Goal: Task Accomplishment & Management: Manage account settings

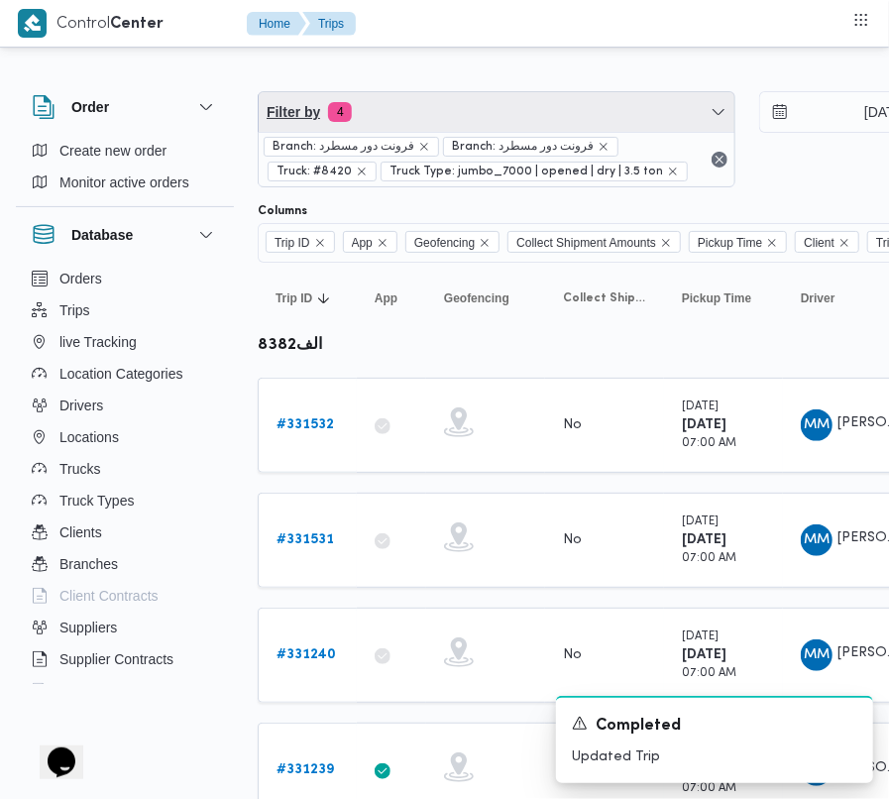
click at [448, 109] on span "Filter by 4" at bounding box center [497, 112] width 476 height 40
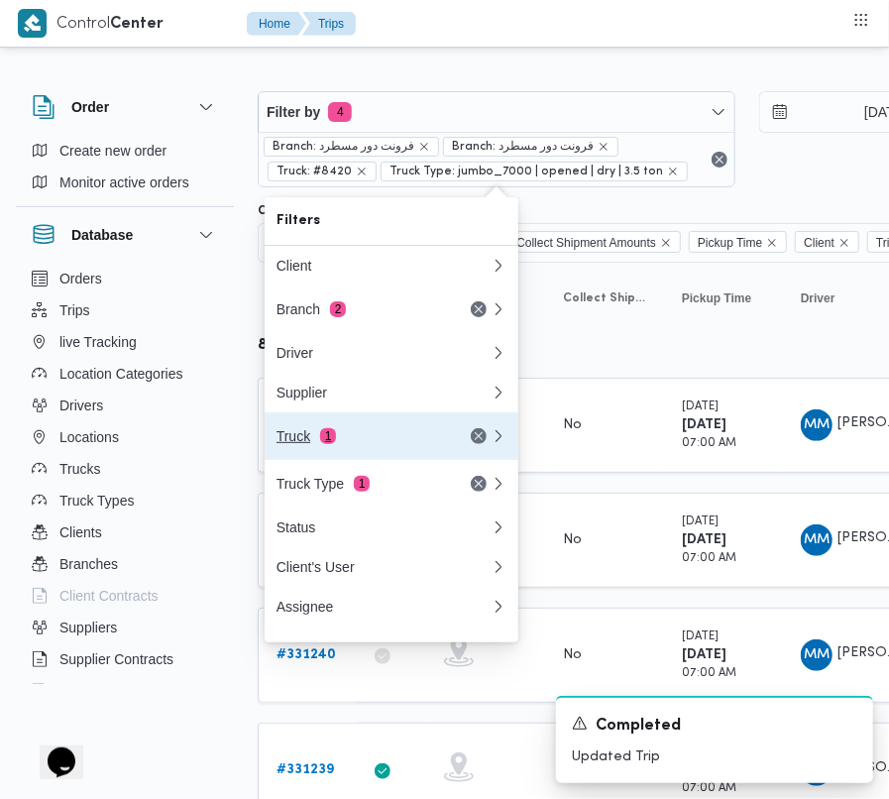
click at [354, 444] on div "Truck 1" at bounding box center [359, 436] width 166 height 16
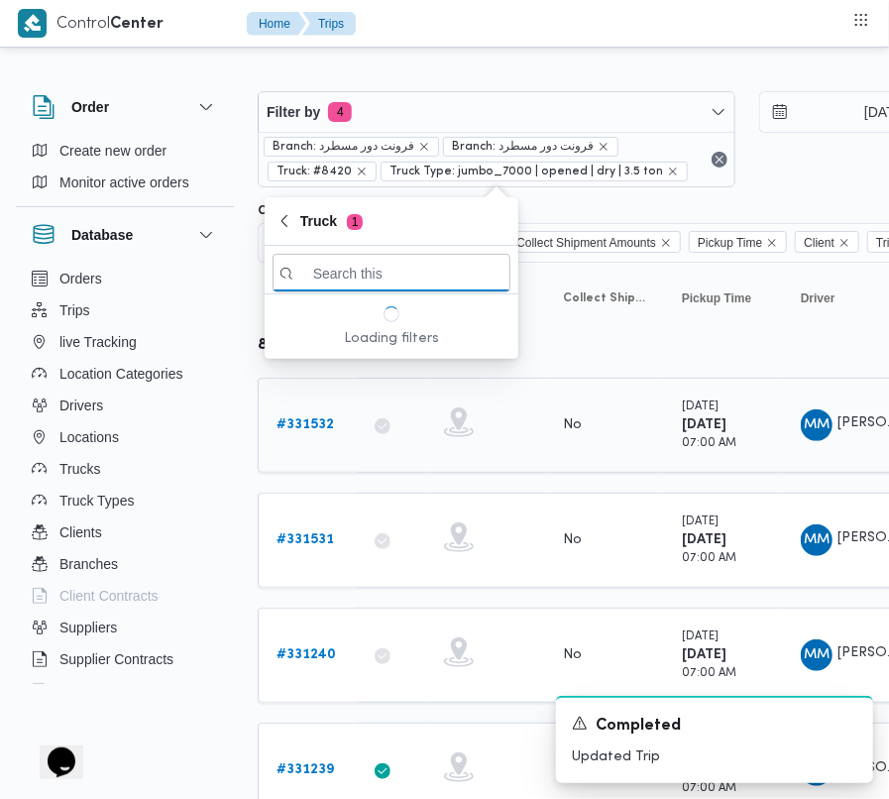
paste input "3396"
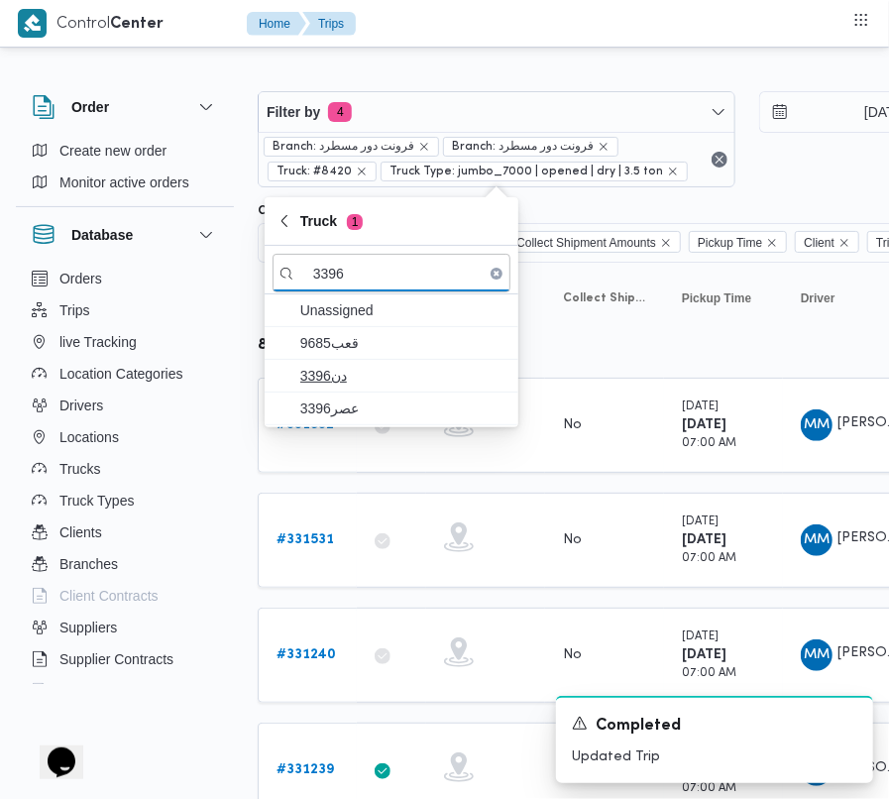
type input "3396"
click at [347, 384] on span "دن3396" at bounding box center [403, 376] width 206 height 24
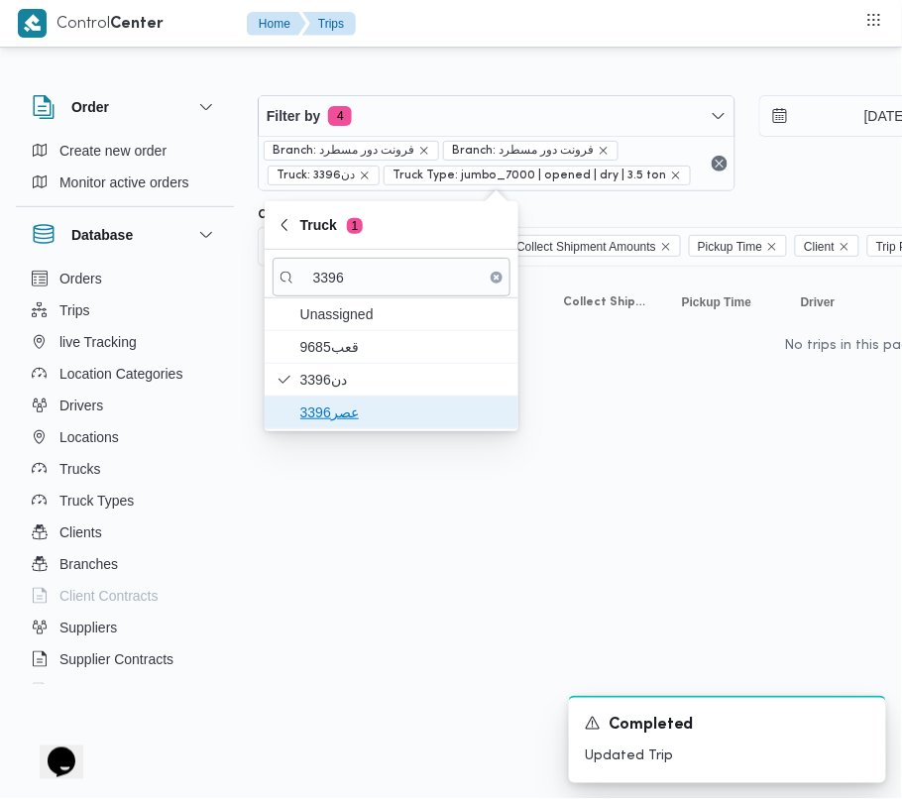
click at [358, 409] on span "عصر3396" at bounding box center [403, 412] width 206 height 24
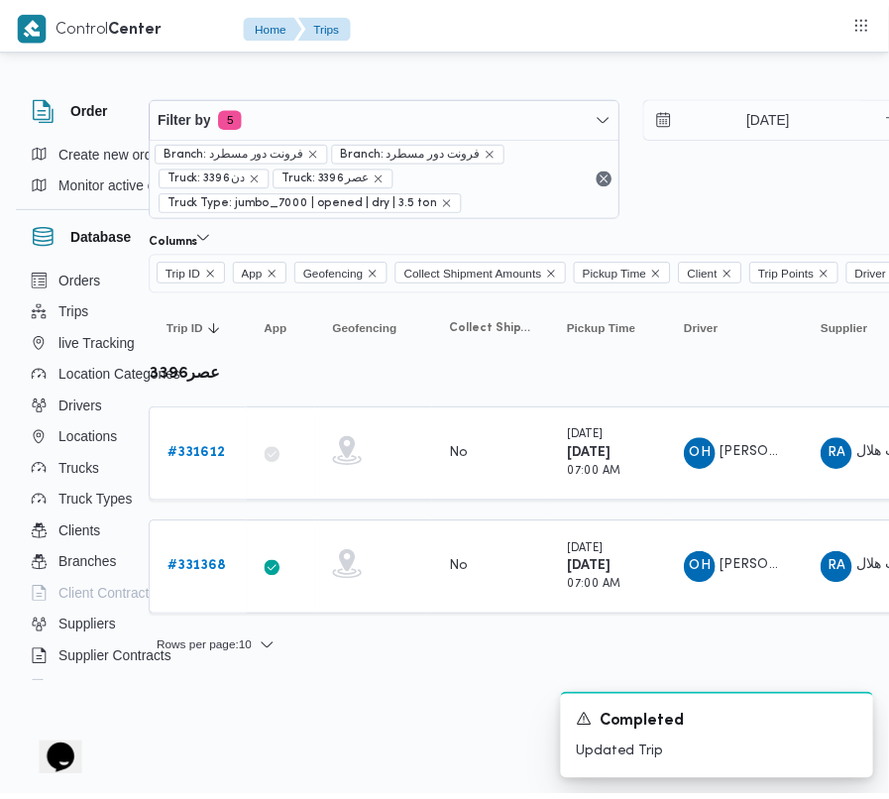
scroll to position [0, 108]
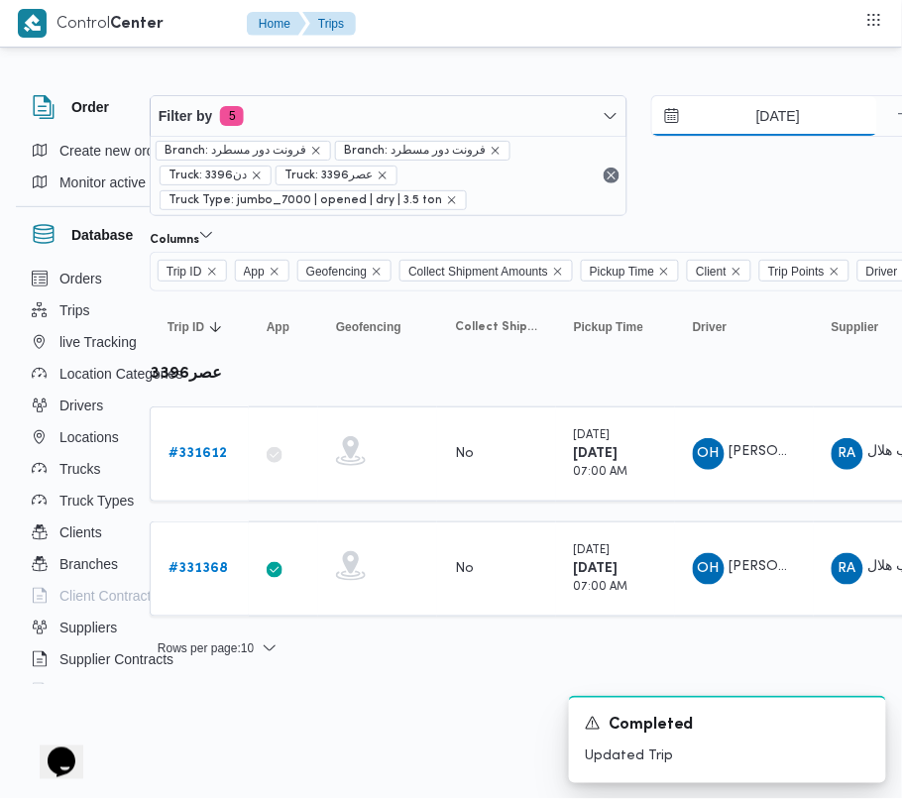
click at [765, 120] on input "[DATE]" at bounding box center [764, 116] width 225 height 40
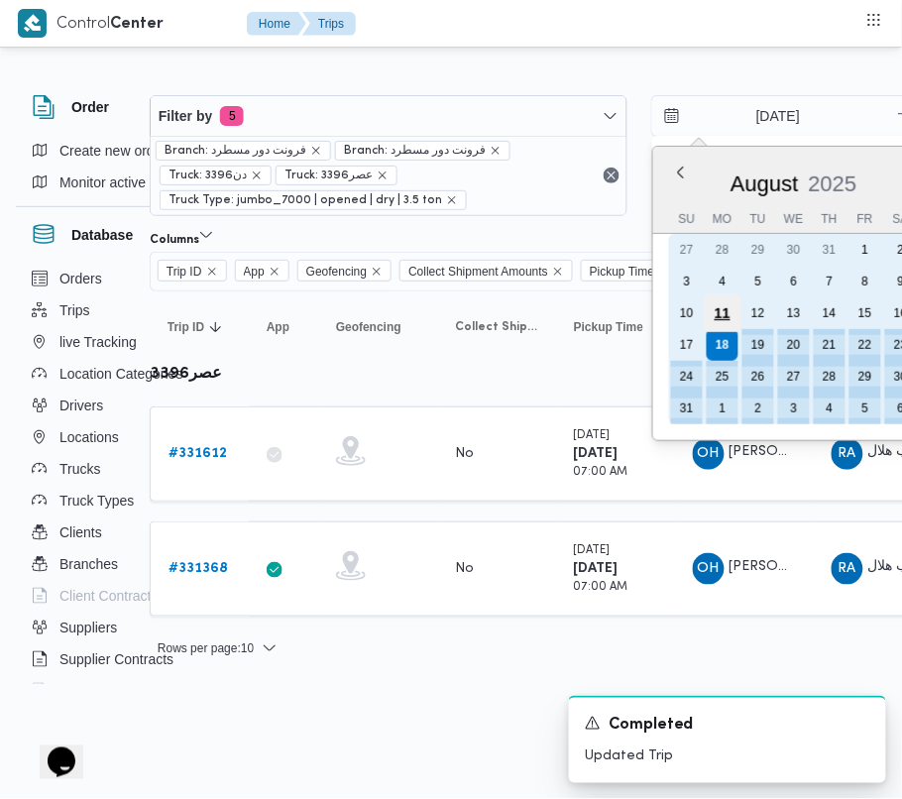
click at [731, 313] on div "11" at bounding box center [722, 313] width 38 height 38
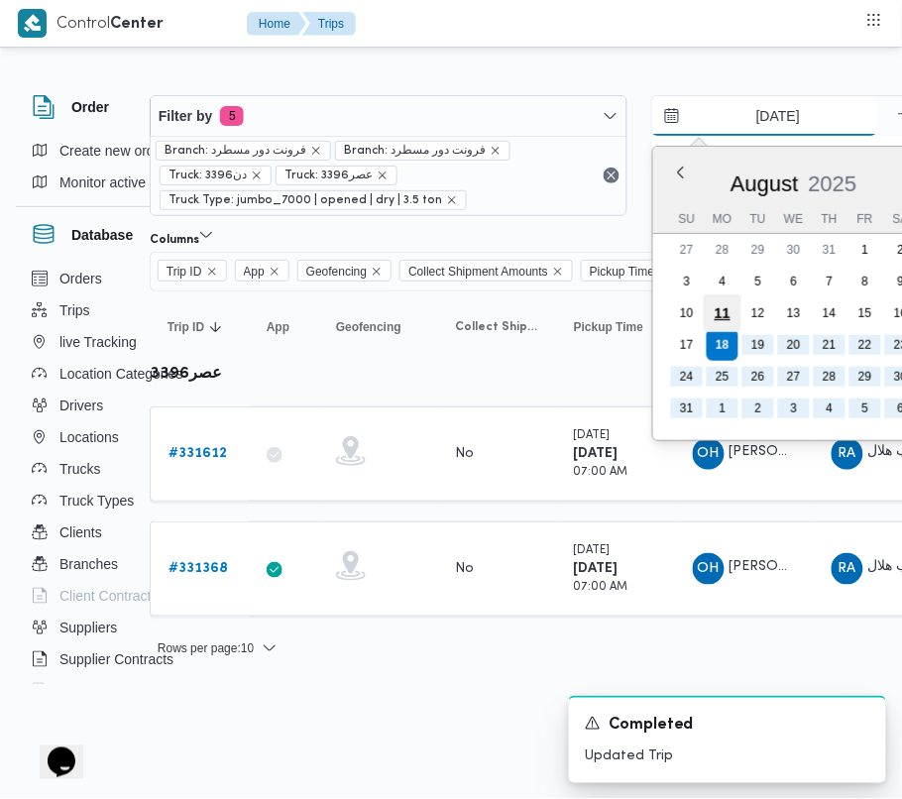
type input "11/8/2025"
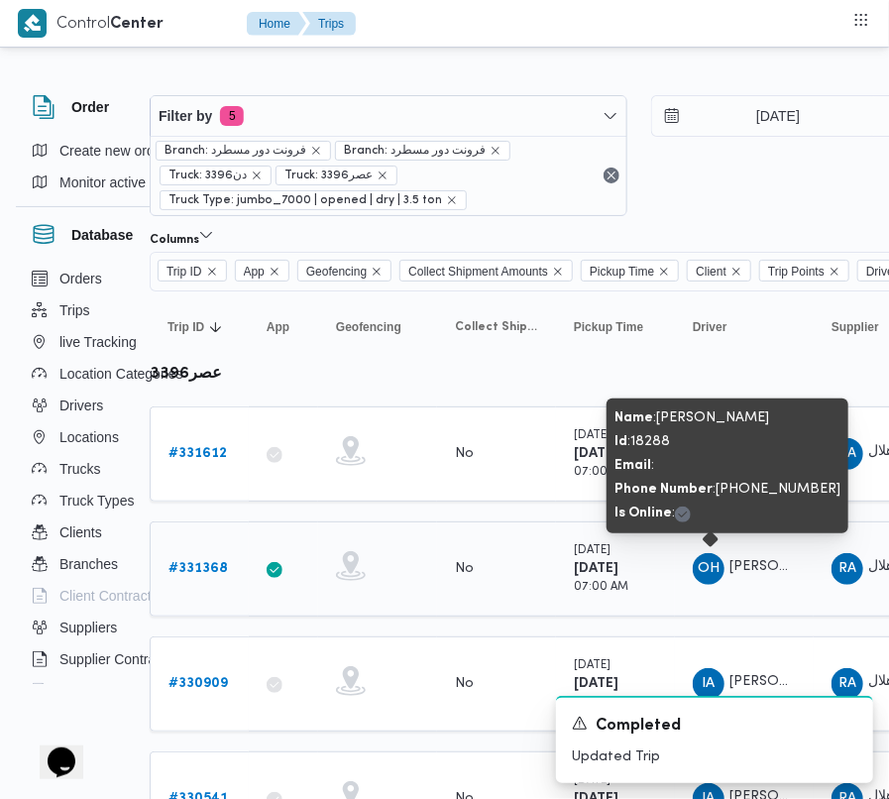
click at [746, 561] on span "[PERSON_NAME]" at bounding box center [785, 567] width 113 height 13
click at [739, 561] on span "[PERSON_NAME]" at bounding box center [785, 567] width 113 height 13
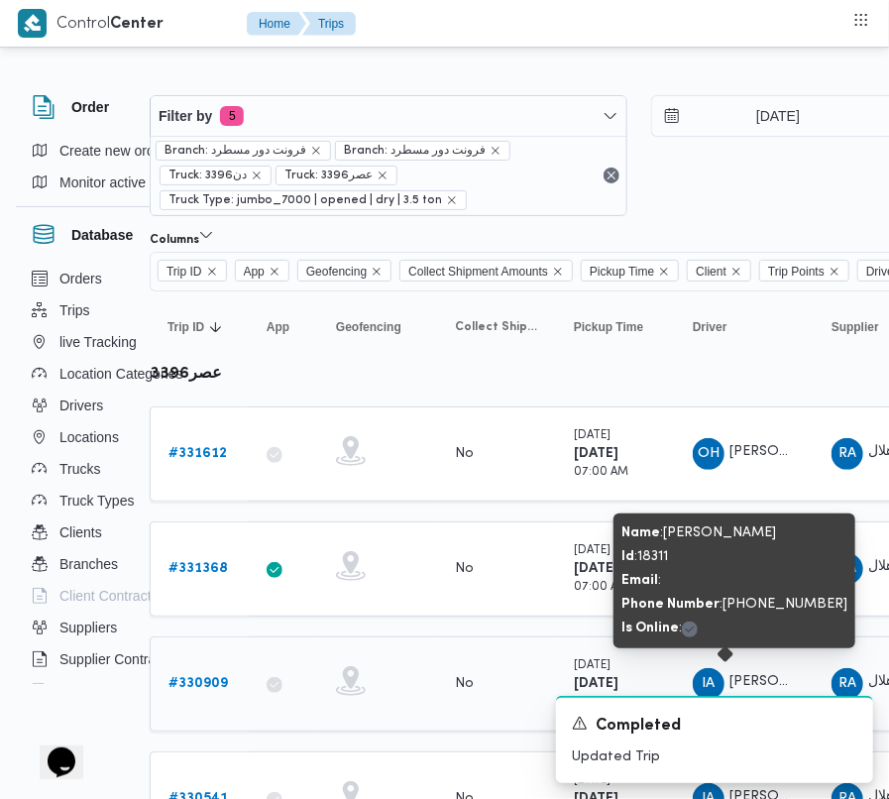
click at [778, 676] on span "[PERSON_NAME]" at bounding box center [785, 682] width 113 height 13
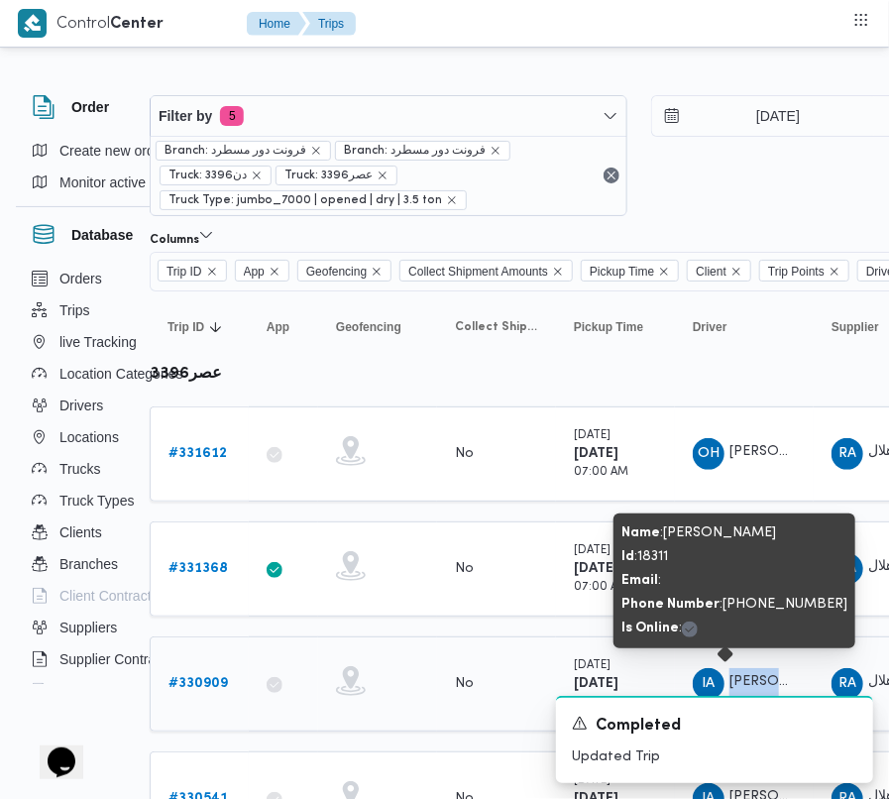
click at [755, 672] on span "IA ابراهيم عاطف ابراهيم الابيدي" at bounding box center [744, 684] width 103 height 32
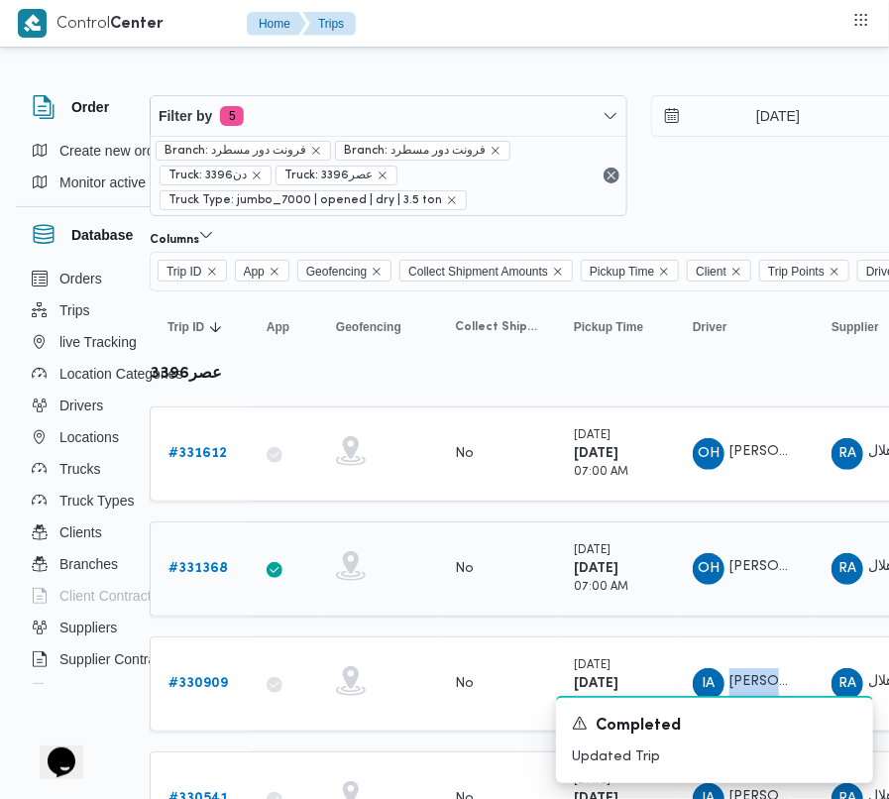
click at [203, 571] on b "# 331368" at bounding box center [197, 568] width 59 height 13
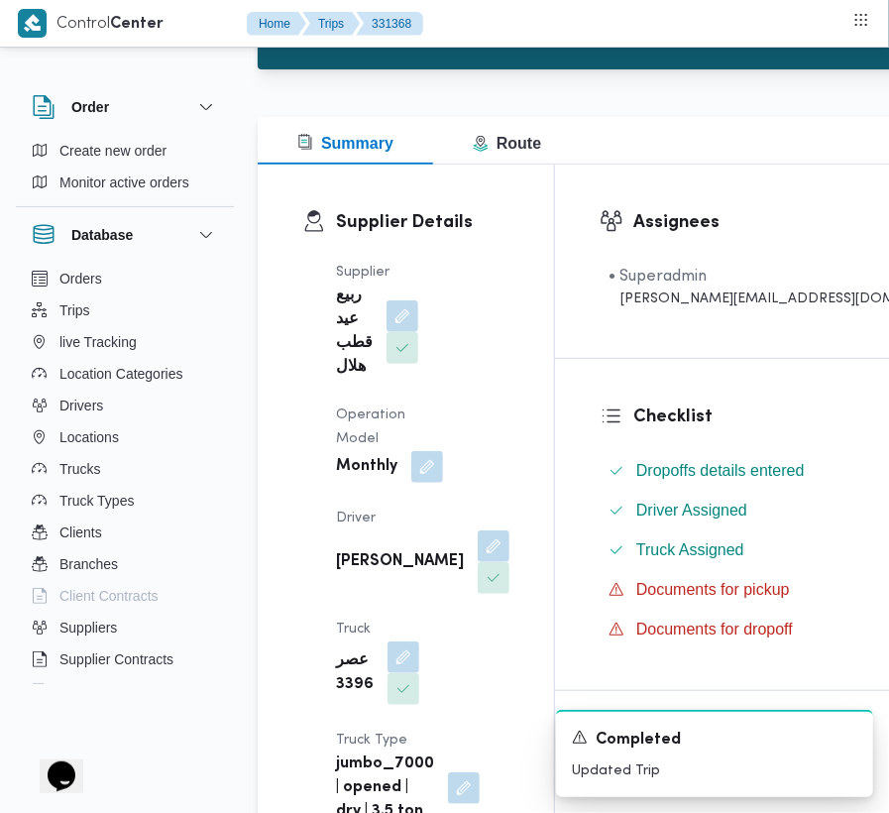
scroll to position [283, 0]
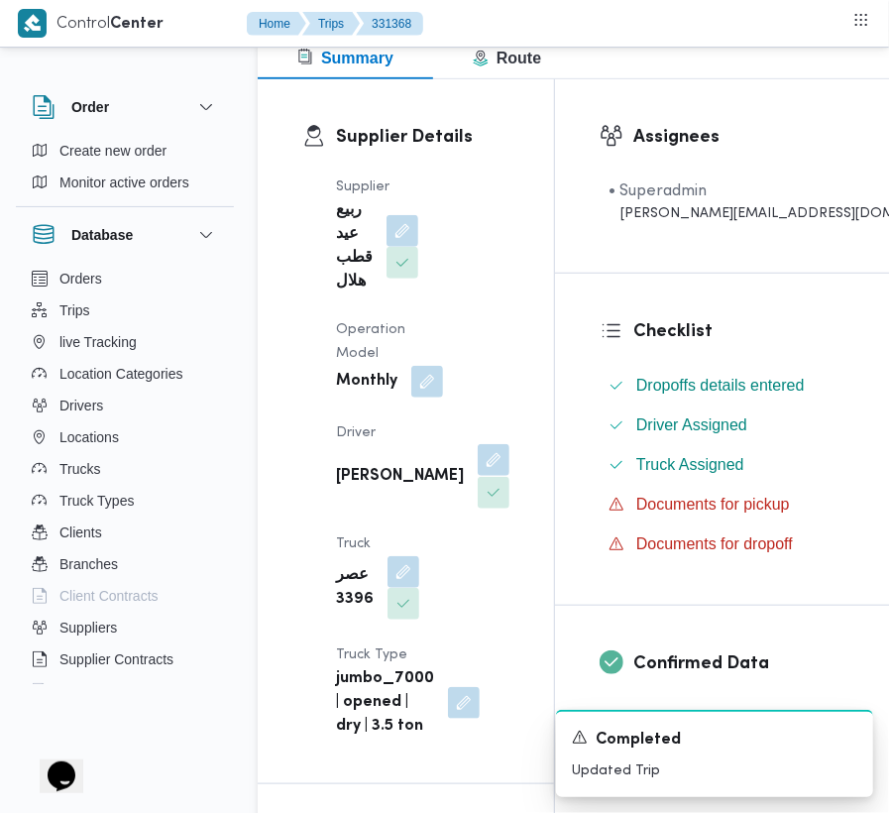
click at [478, 476] on button "button" at bounding box center [494, 460] width 32 height 32
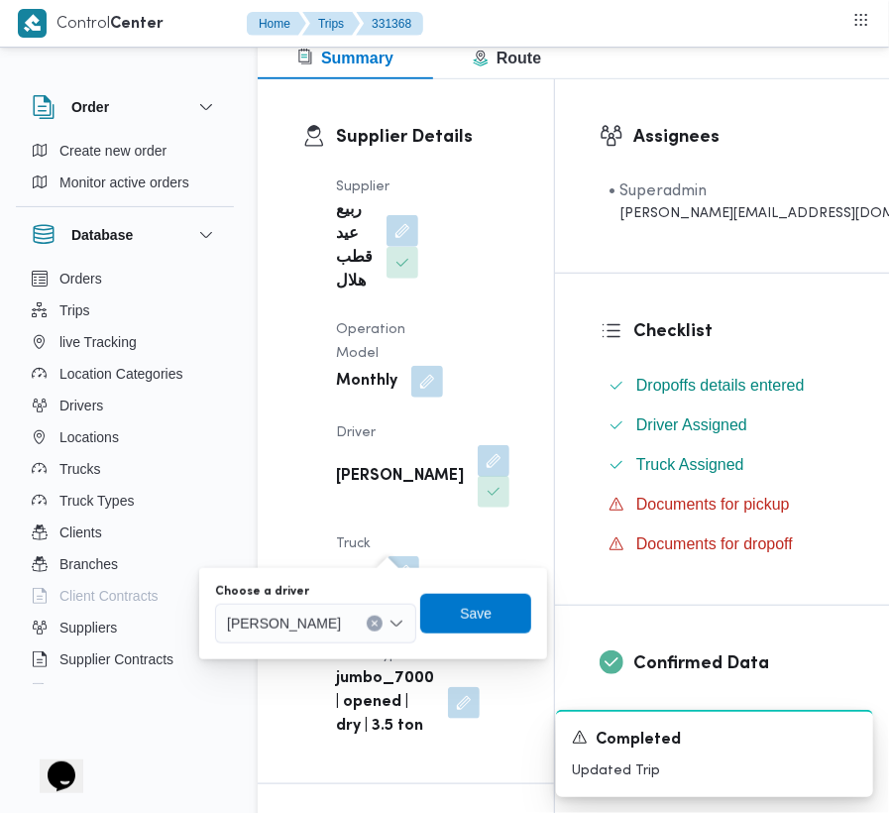
click at [341, 615] on span "[PERSON_NAME]" at bounding box center [284, 622] width 114 height 22
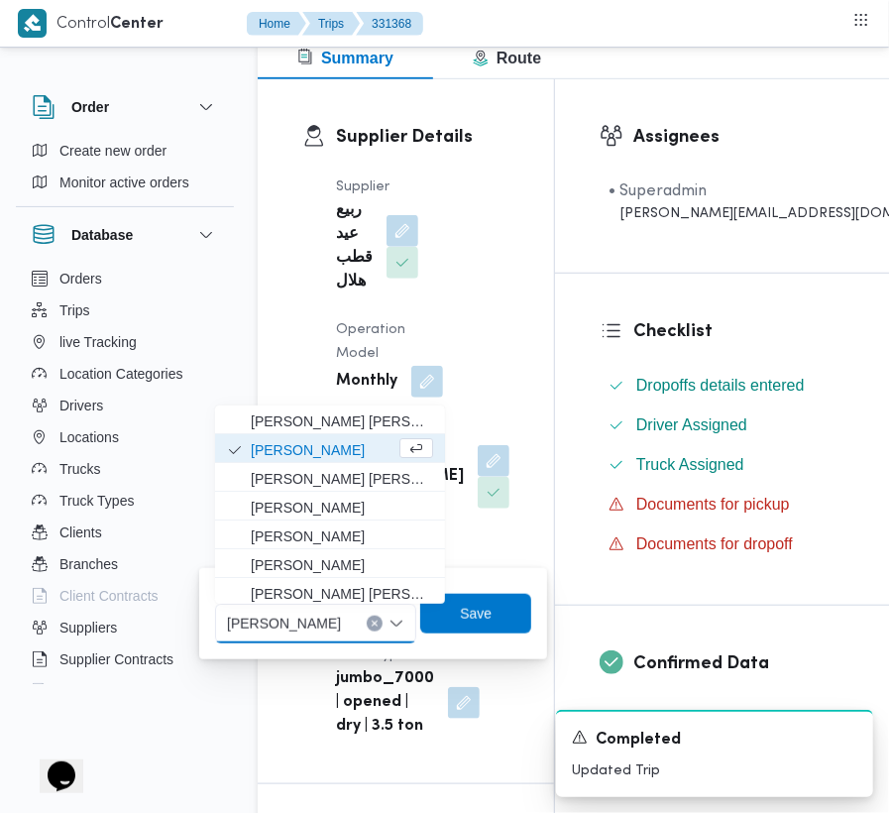
paste input "[PERSON_NAME]"
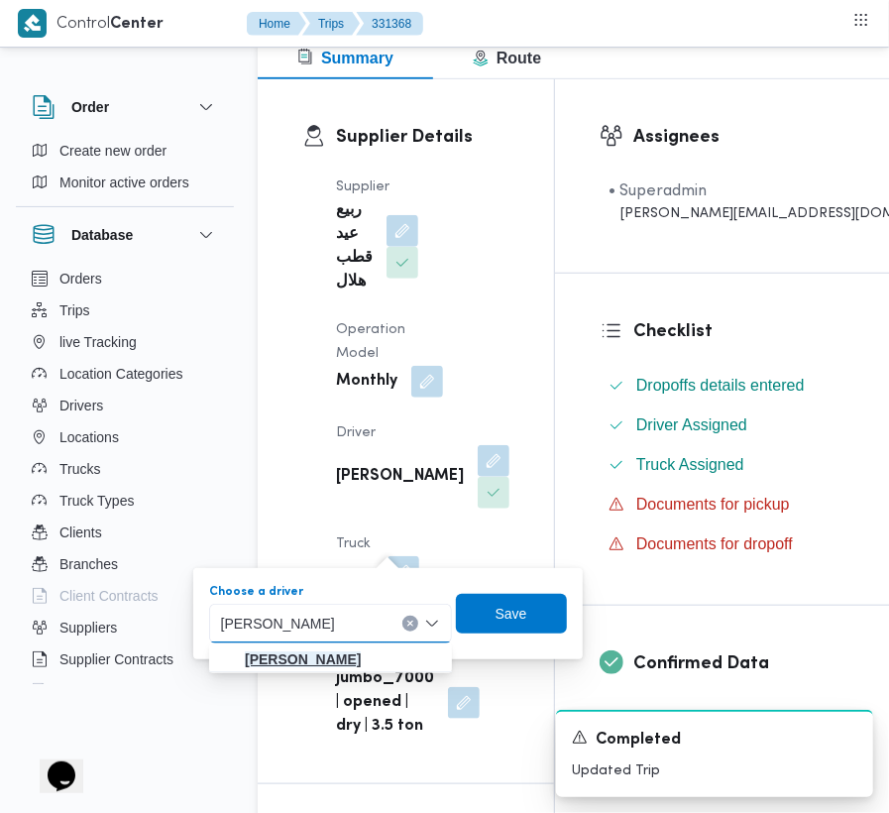
type input "[PERSON_NAME]"
click at [282, 654] on mark "[PERSON_NAME]" at bounding box center [303, 659] width 116 height 16
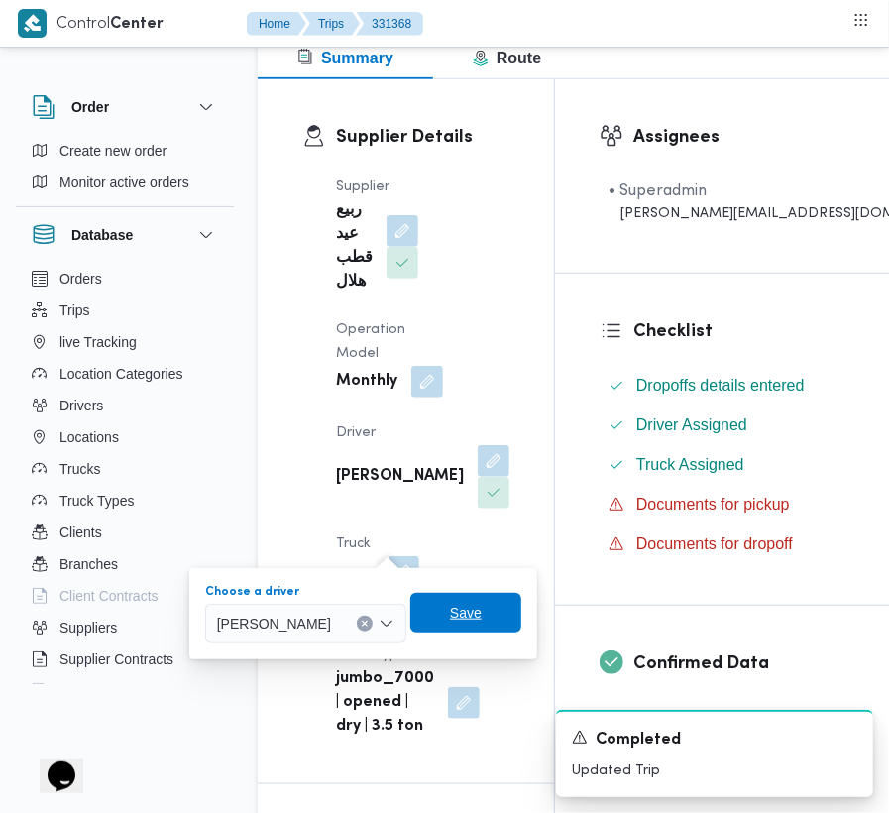
click at [521, 598] on span "Save" at bounding box center [465, 613] width 111 height 40
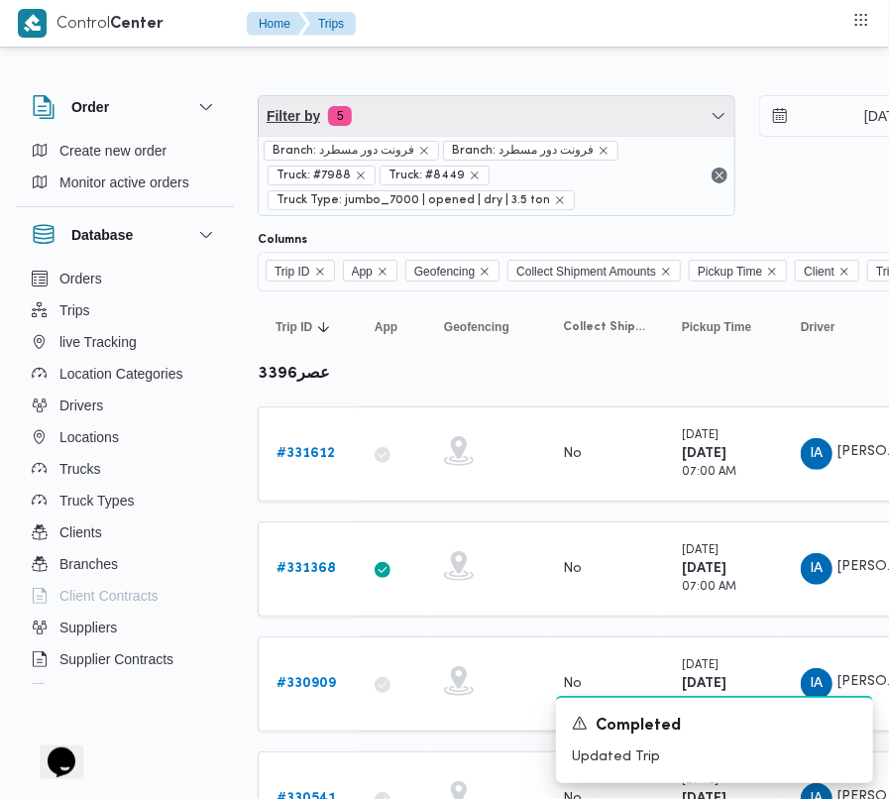
click at [486, 108] on span "Filter by 5" at bounding box center [497, 116] width 476 height 40
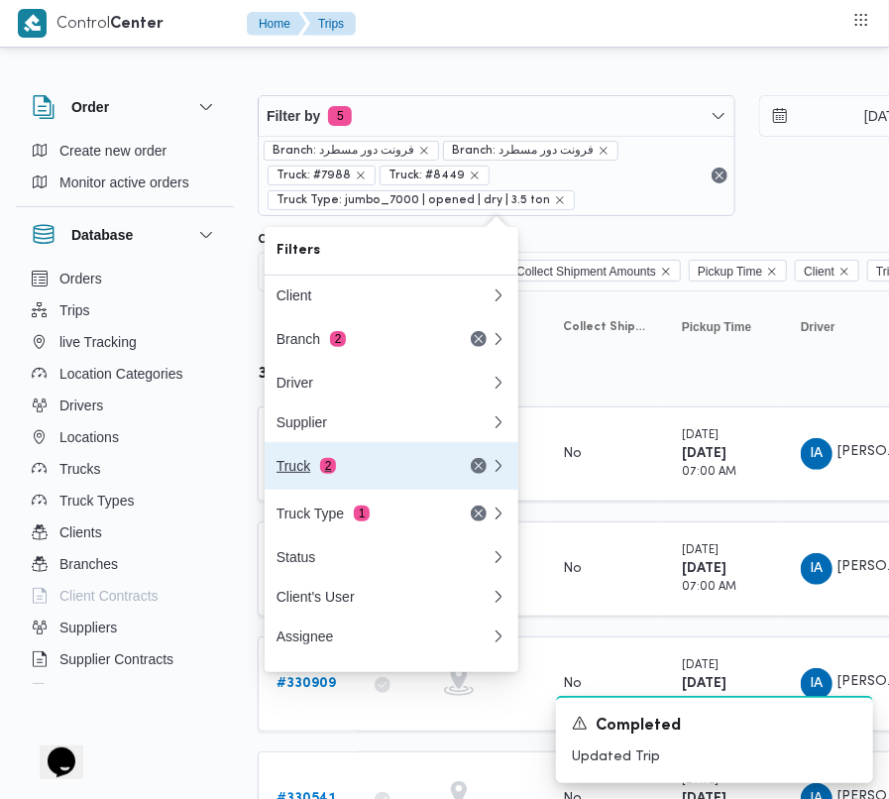
click at [330, 474] on span "2" at bounding box center [328, 466] width 16 height 16
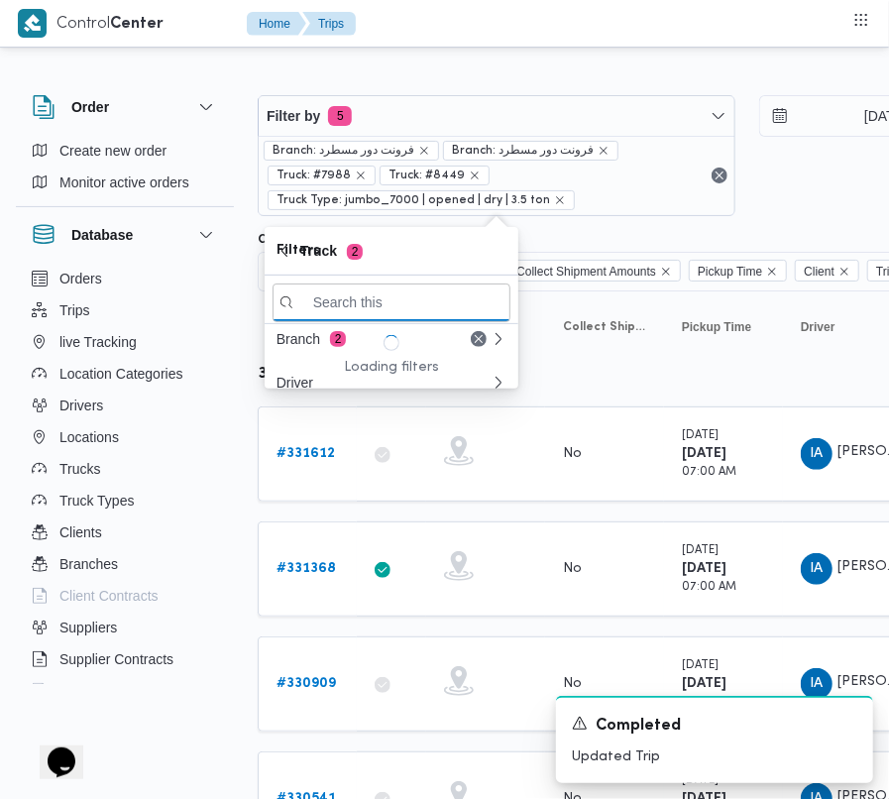
paste input "1951"
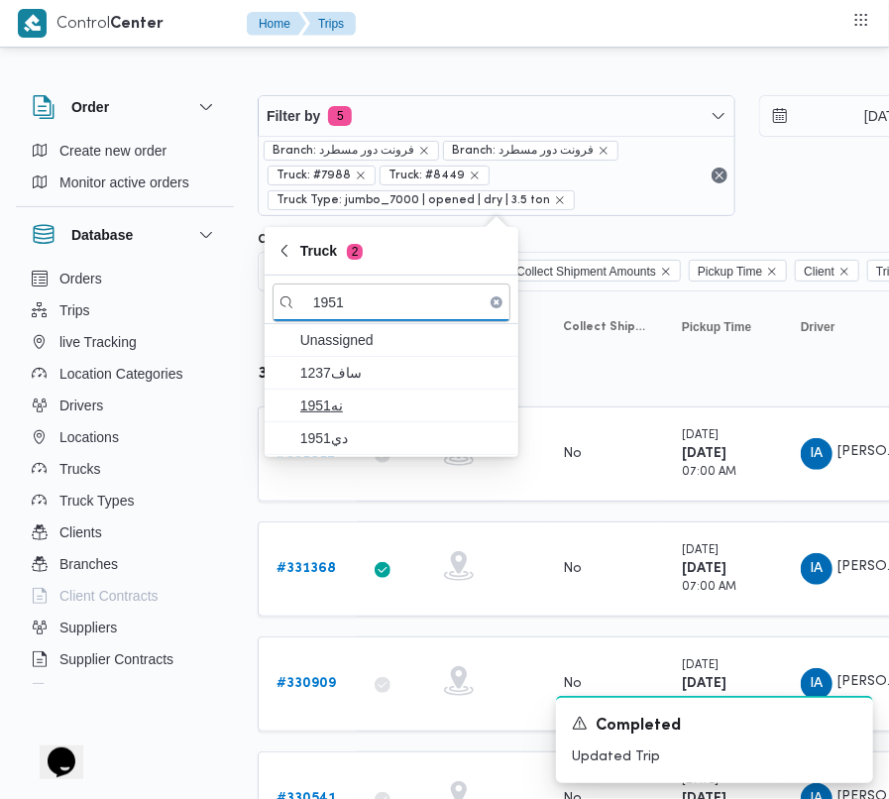
type input "1951"
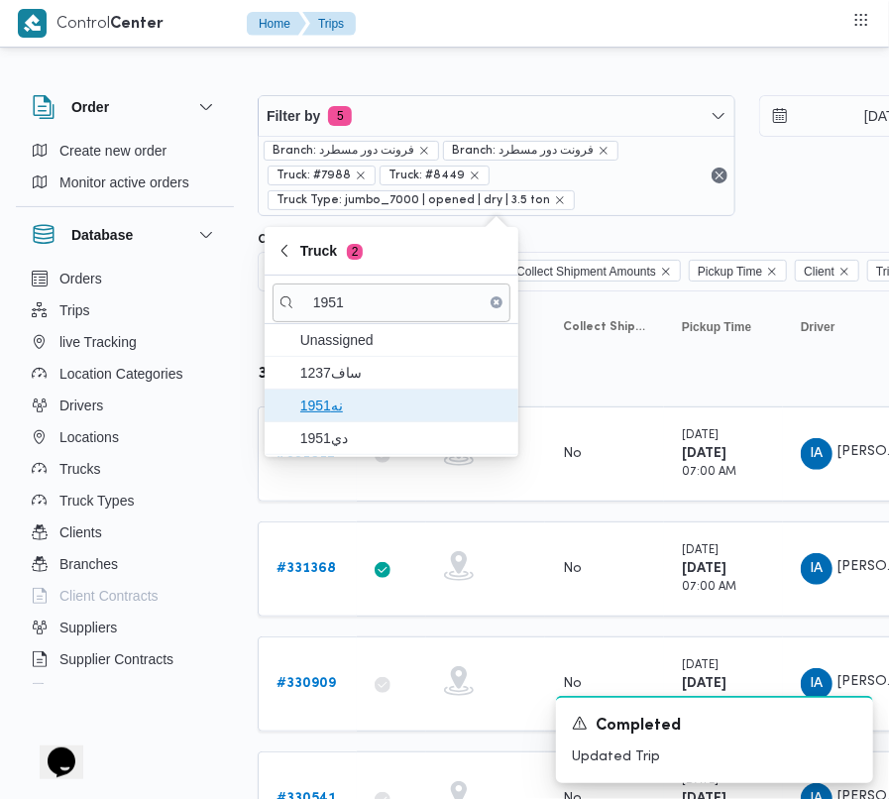
click at [366, 402] on span "نه1951" at bounding box center [403, 405] width 206 height 24
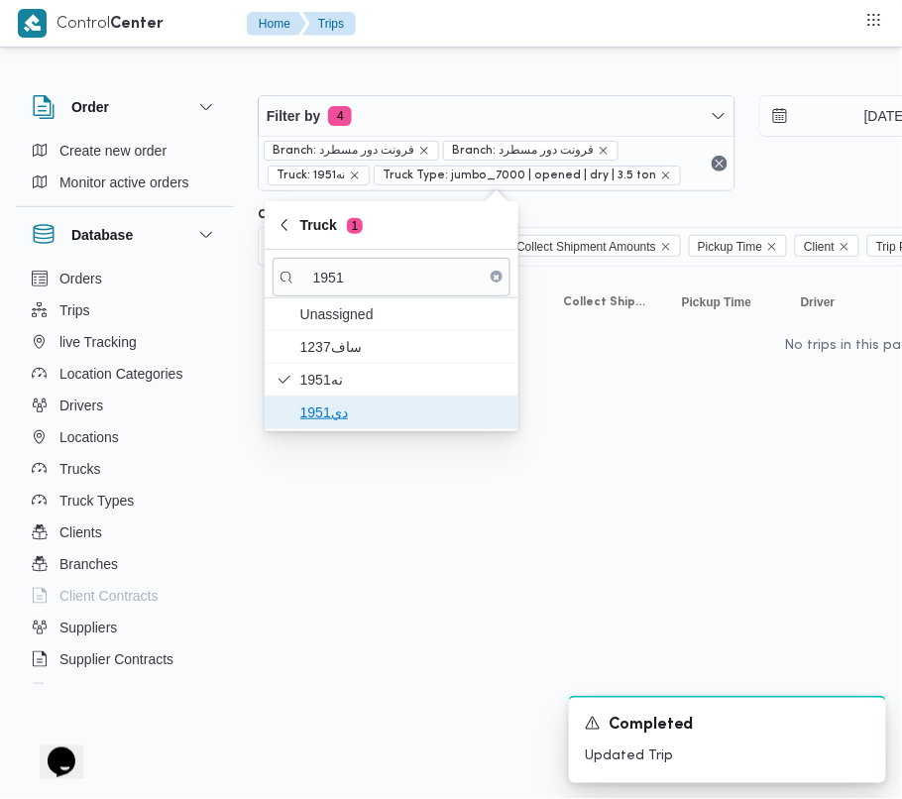
click at [339, 424] on span "دي1951" at bounding box center [403, 412] width 206 height 24
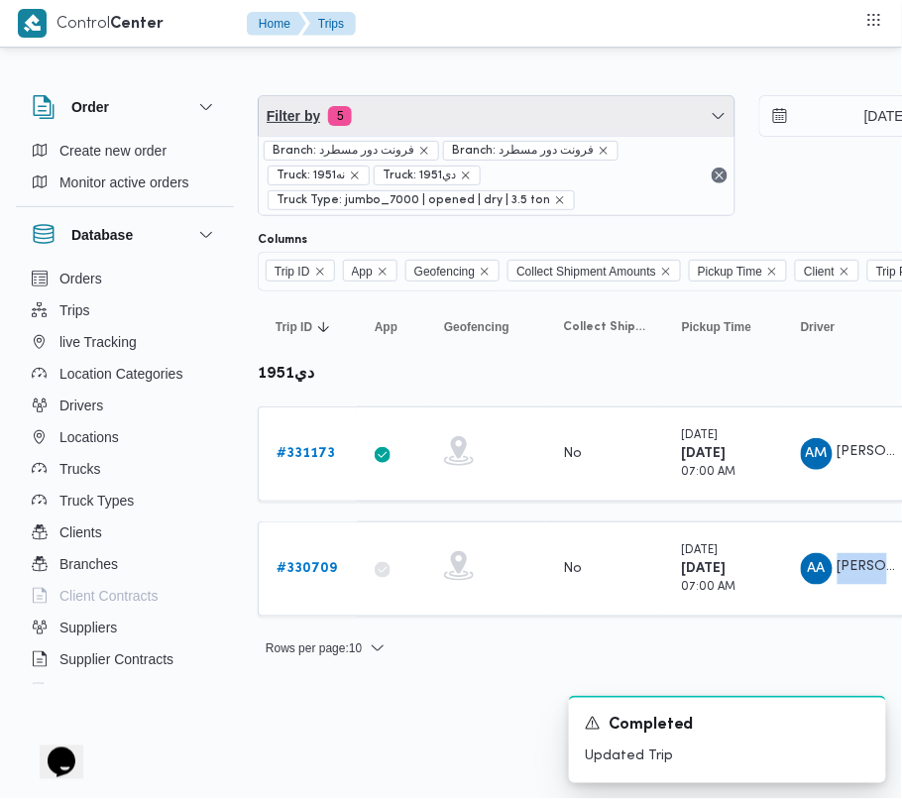
click at [505, 127] on span "Filter by 5" at bounding box center [497, 116] width 476 height 40
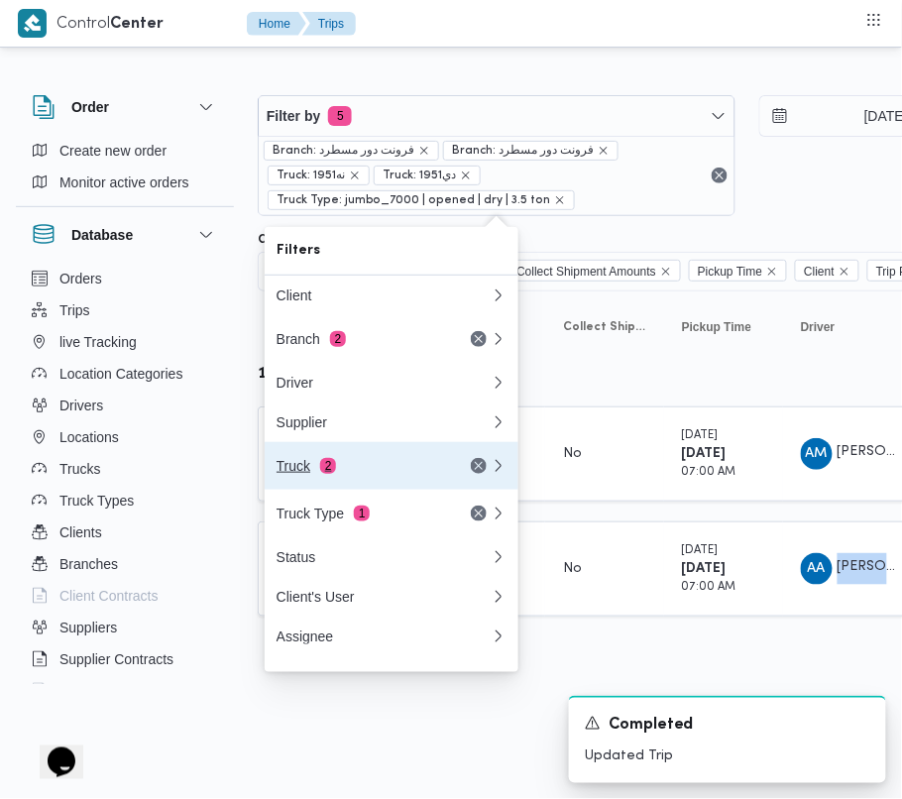
click at [377, 465] on div "Truck 2" at bounding box center [359, 466] width 166 height 16
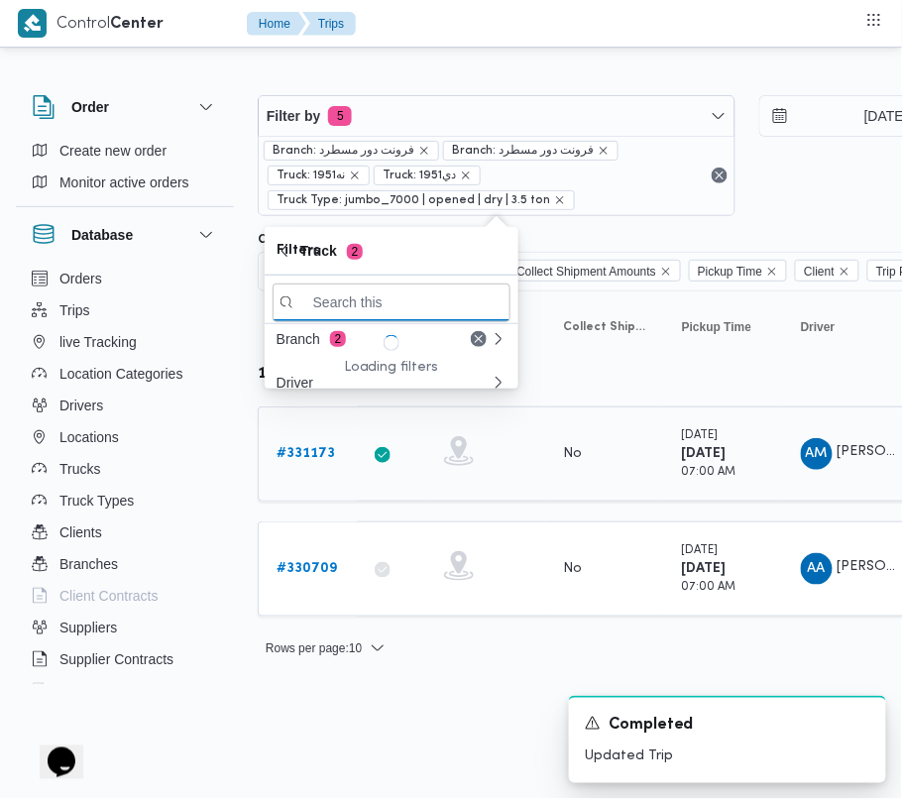
paste input "6827"
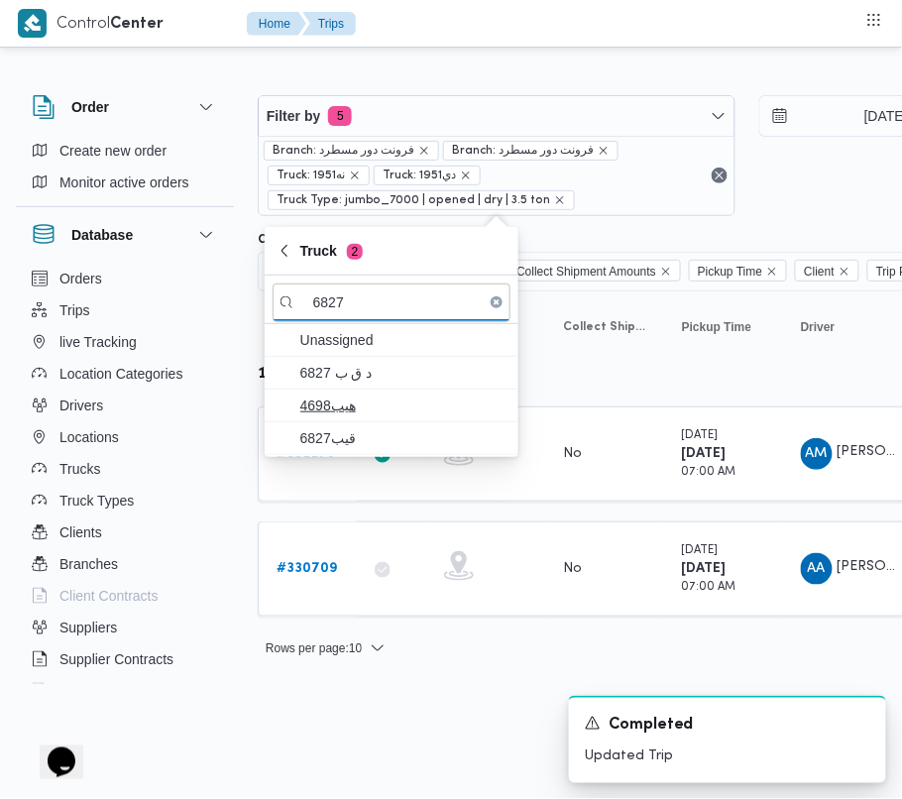
type input "6827"
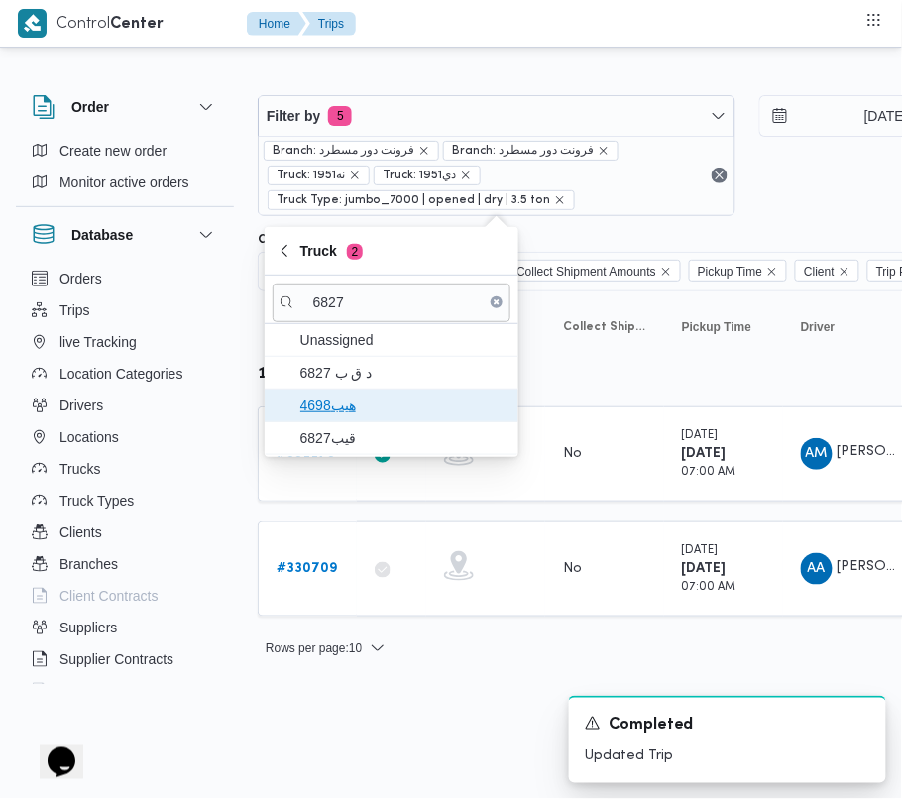
click at [298, 392] on span "هيب4698" at bounding box center [391, 405] width 238 height 32
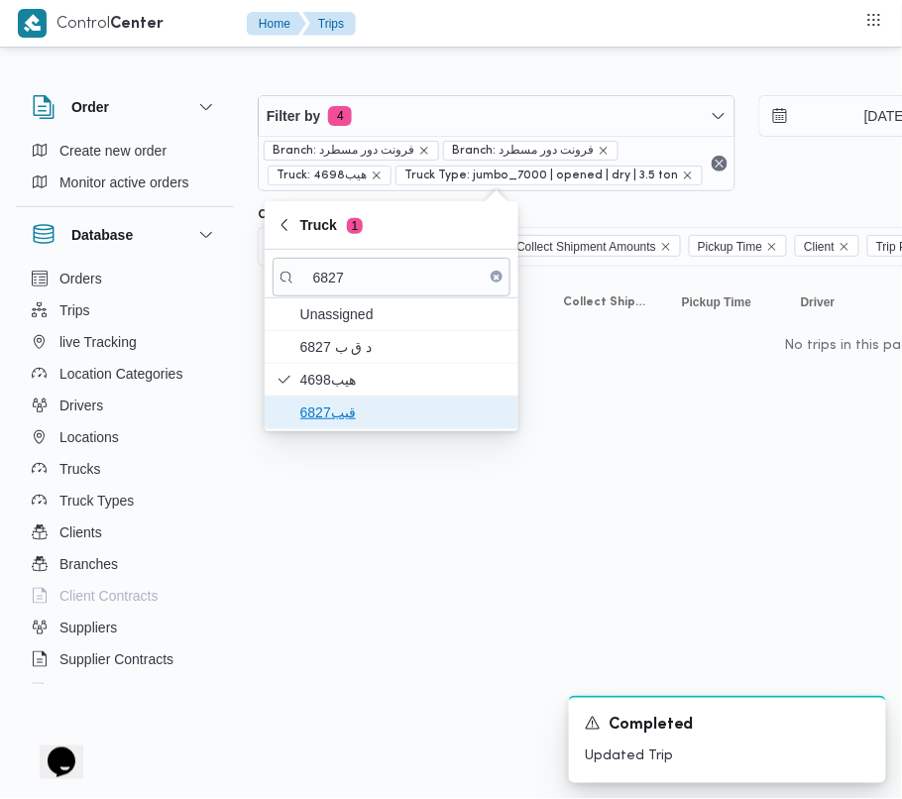
click at [311, 420] on span "قيب6827" at bounding box center [403, 412] width 206 height 24
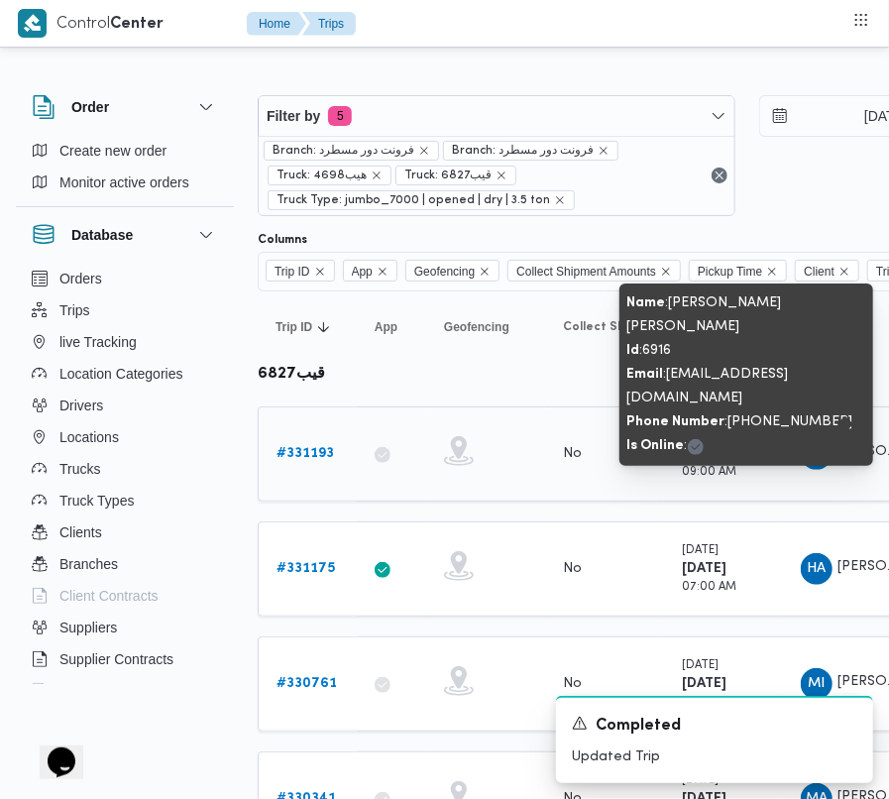
copy tr "محمود ابراهيم سعيد ابراهيم Supplier"
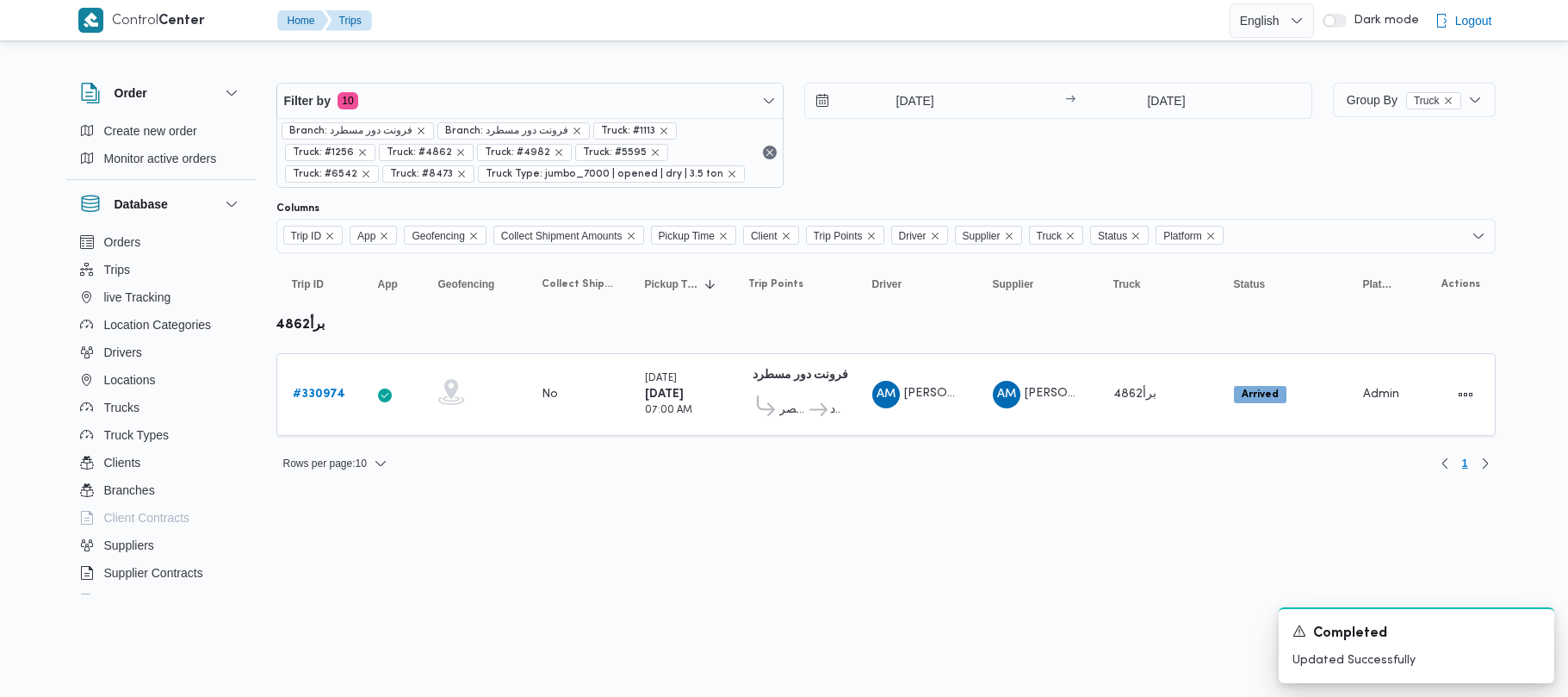
click at [455, 119] on div "Branch: فرونت دور مسطرد Branch: فرونت دور مسطرد Truck: #1113 Truck: #1256 Truck…" at bounding box center [530, 152] width 507 height 69
click at [462, 112] on span "Filter by 10" at bounding box center [530, 101] width 507 height 35
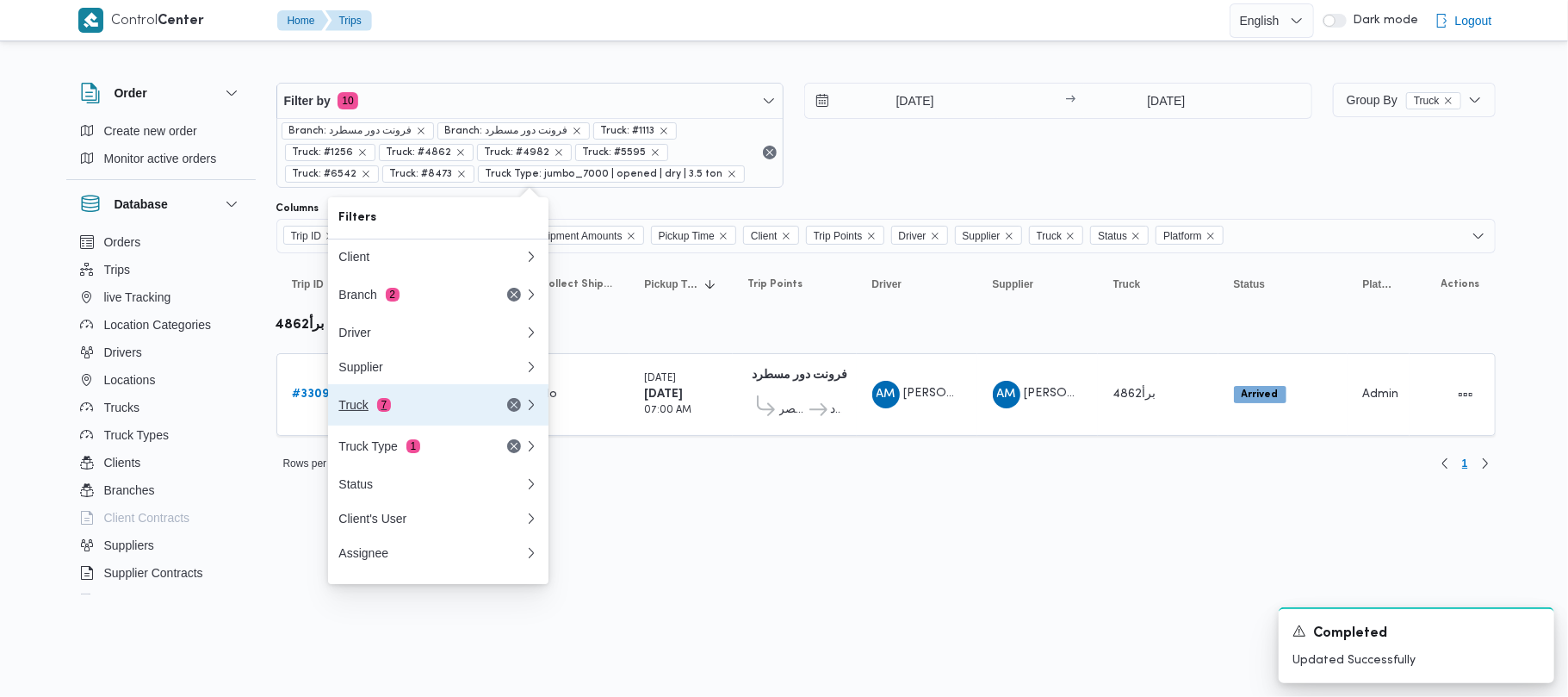
click at [421, 398] on button "Truck 7" at bounding box center [439, 405] width 221 height 42
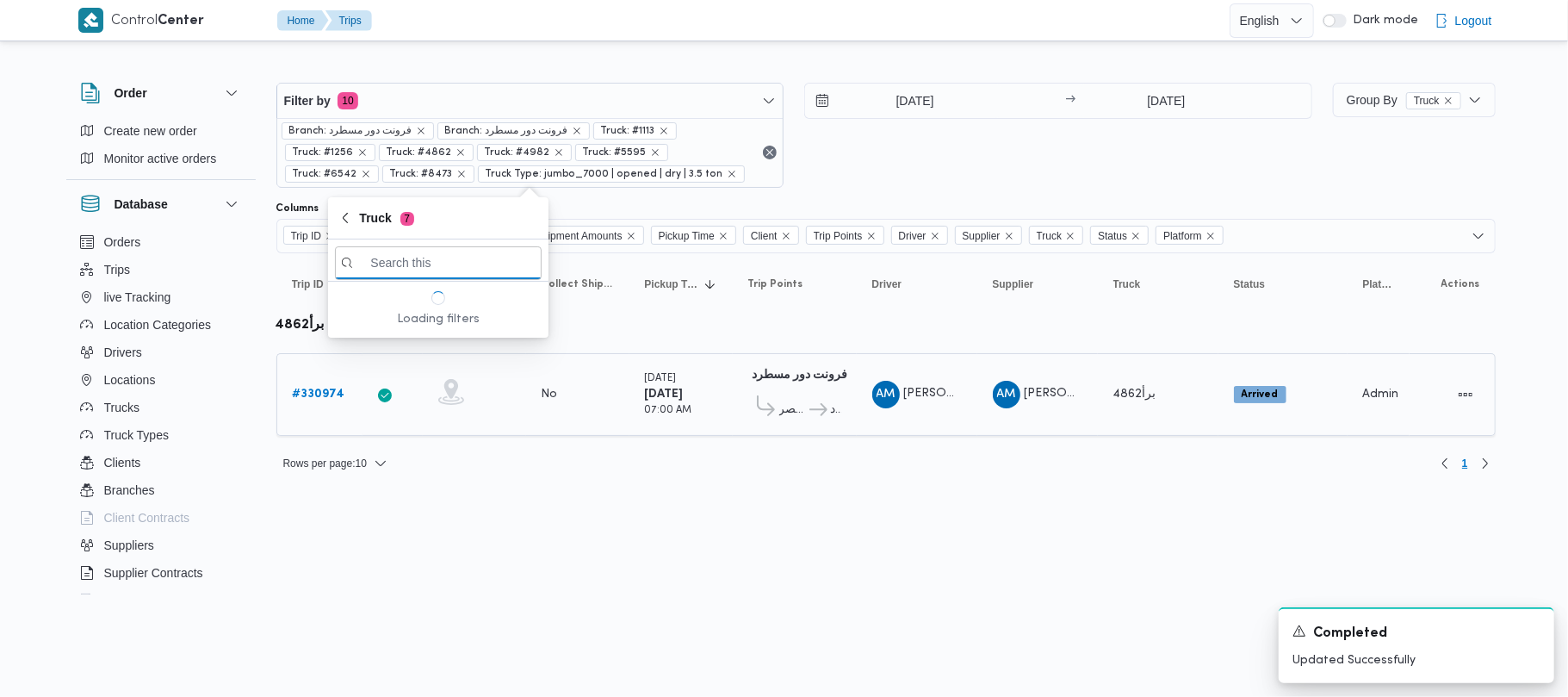
paste input "1329"
type input "1329"
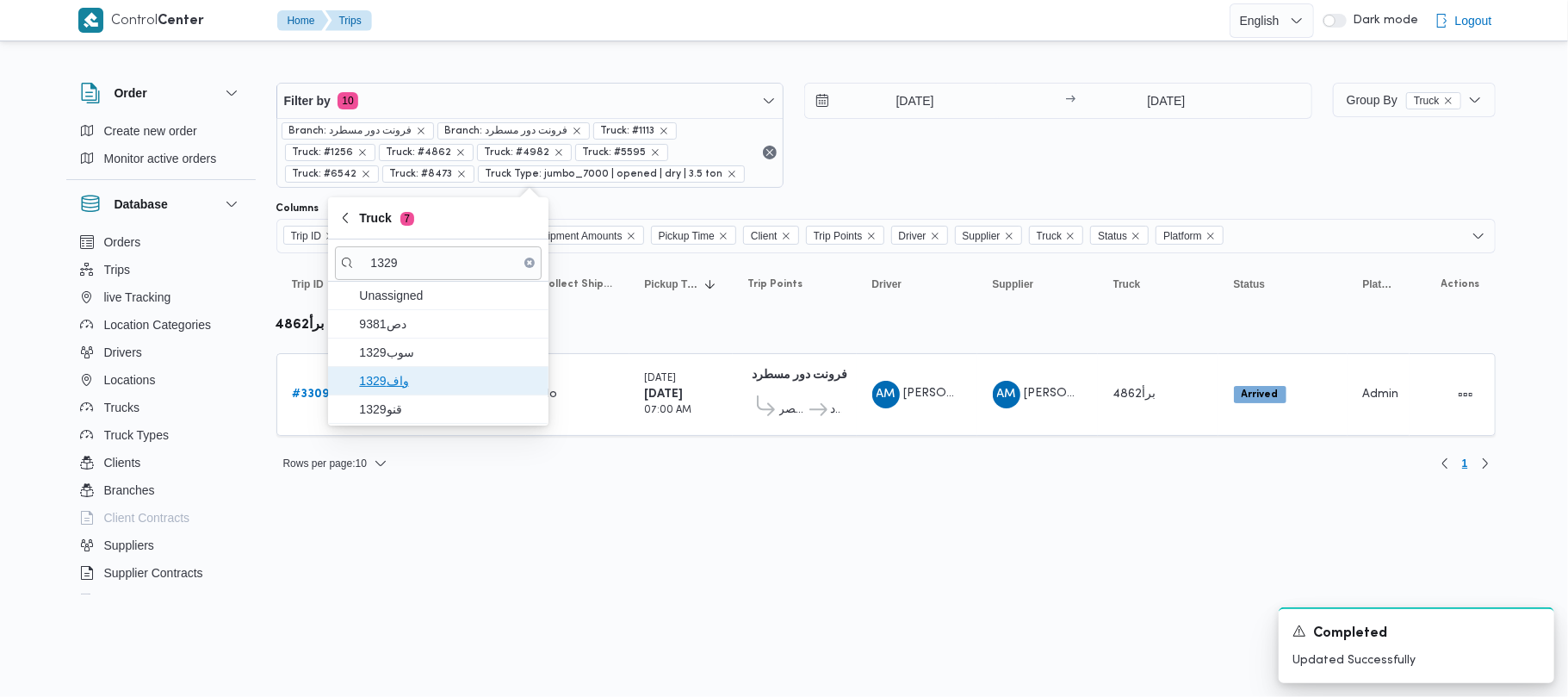
click at [404, 367] on span "واف1329" at bounding box center [438, 381] width 207 height 28
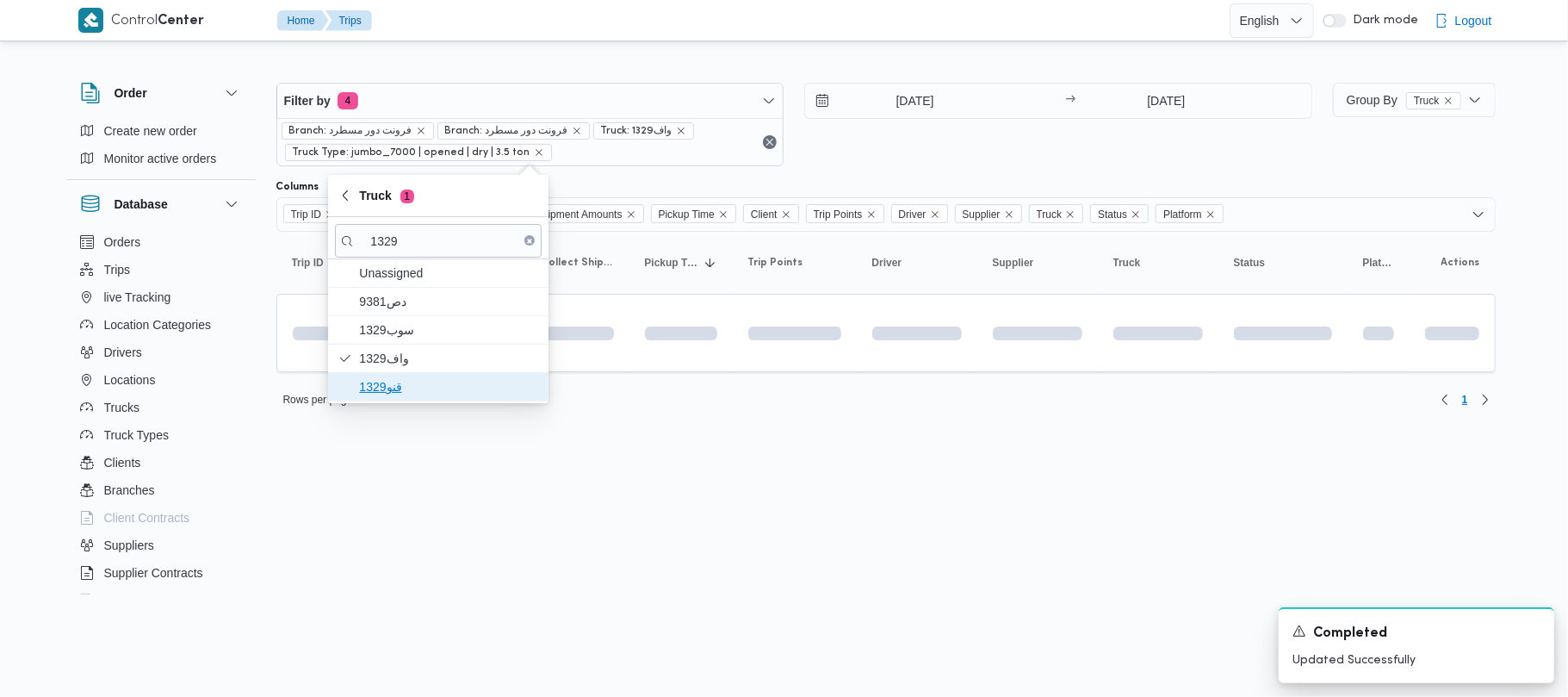
click at [404, 384] on span "قنو1329" at bounding box center [448, 387] width 179 height 21
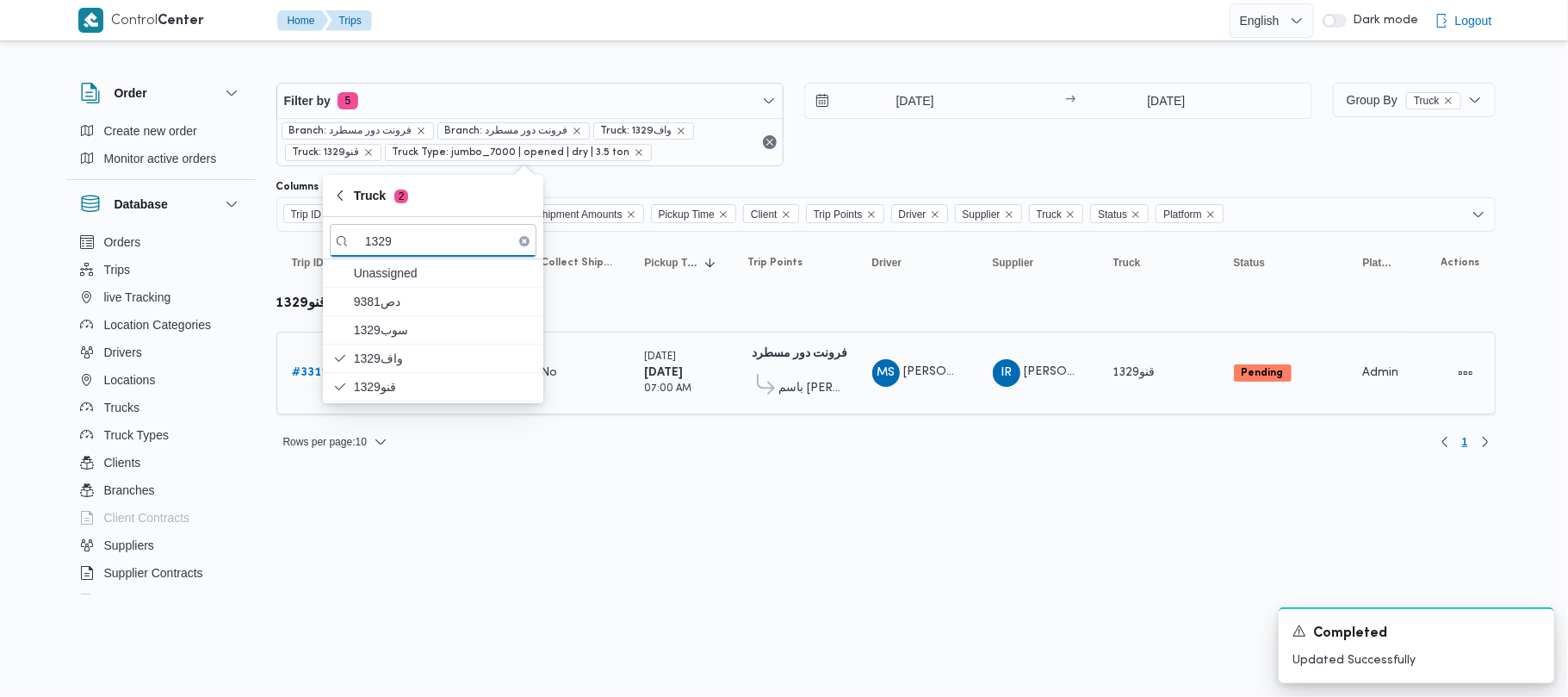
click at [804, 387] on span "باسم [PERSON_NAME]" at bounding box center [810, 388] width 62 height 21
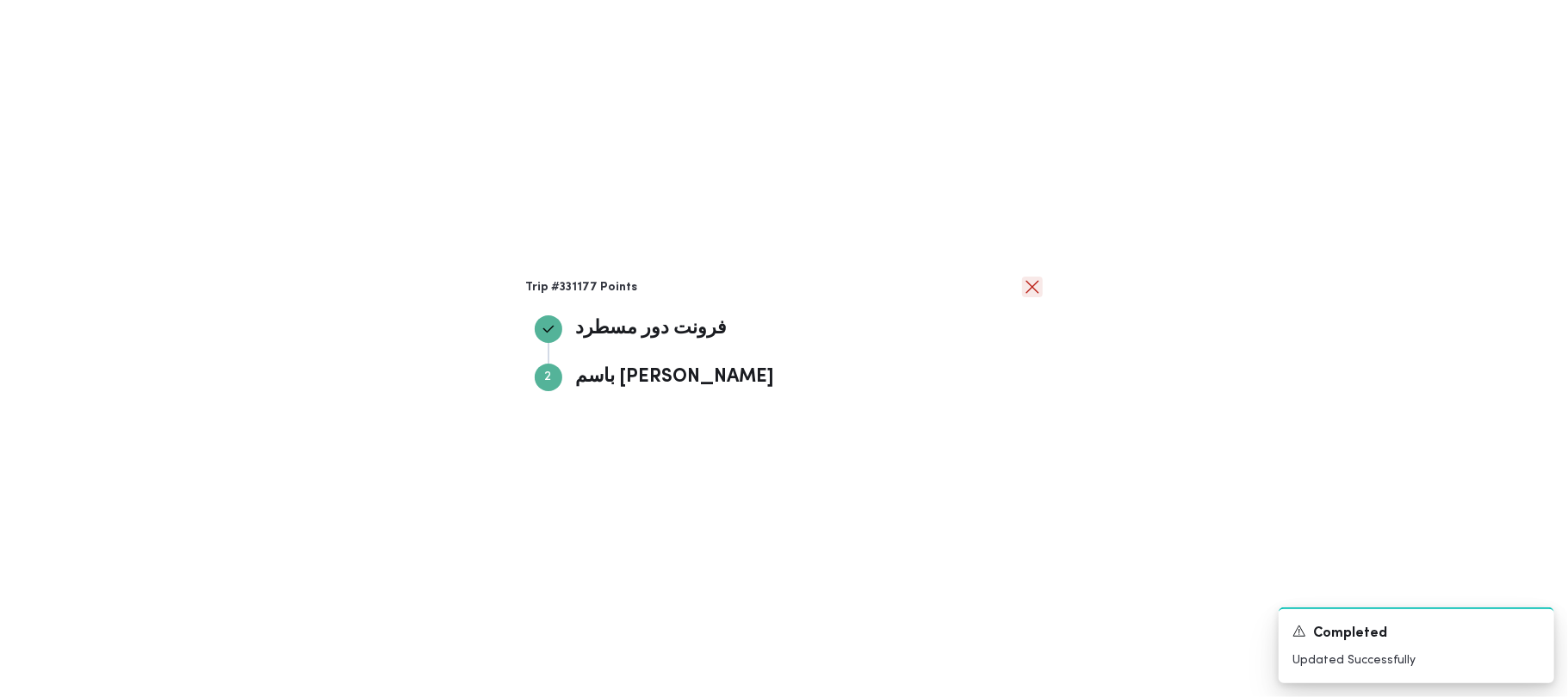
click at [1030, 286] on button "close" at bounding box center [1033, 287] width 21 height 21
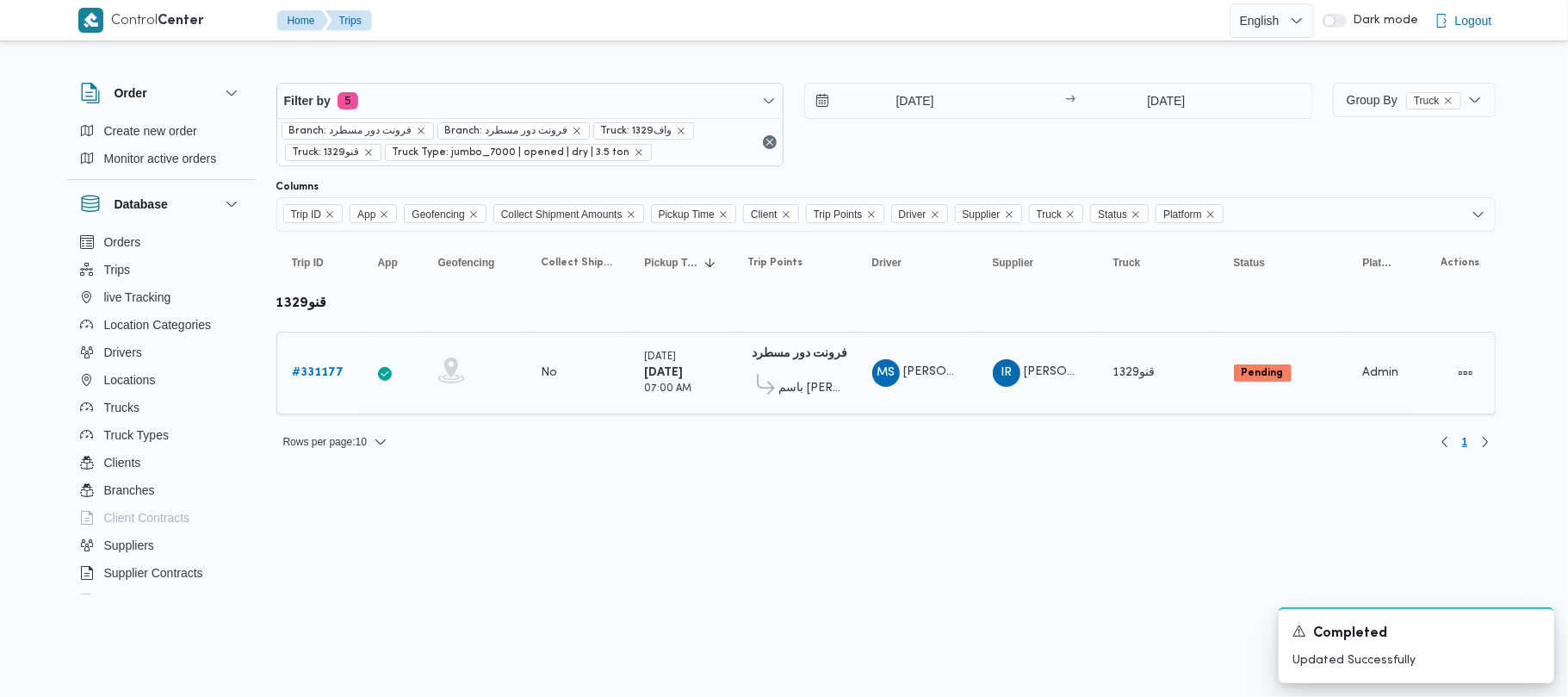
click at [334, 368] on b "# 331177" at bounding box center [318, 372] width 51 height 11
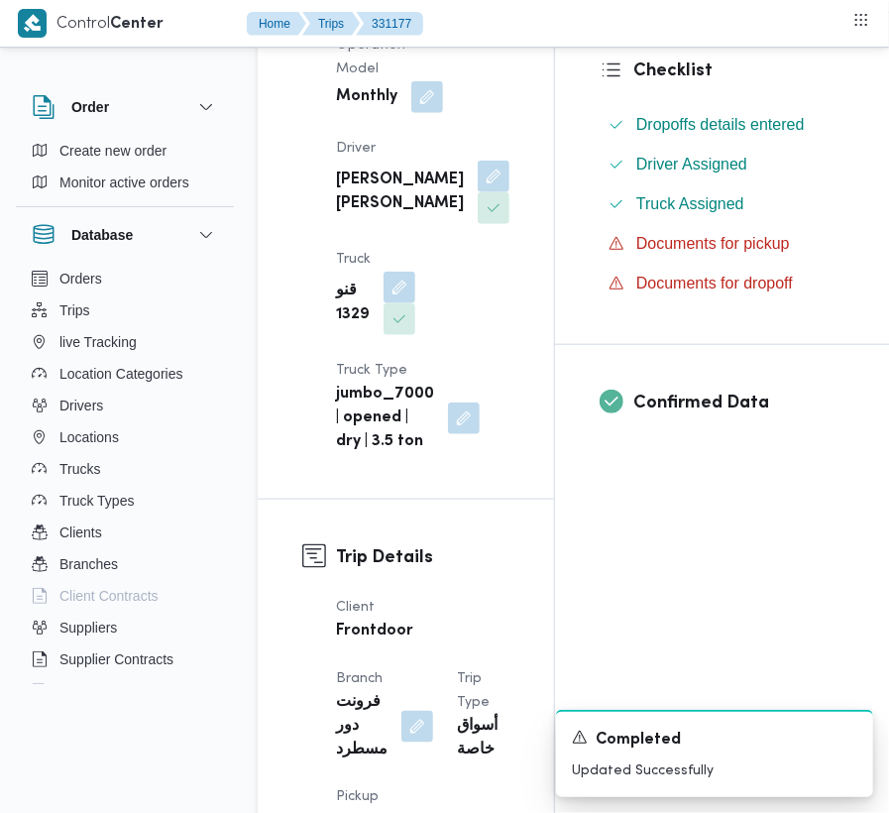
scroll to position [553, 0]
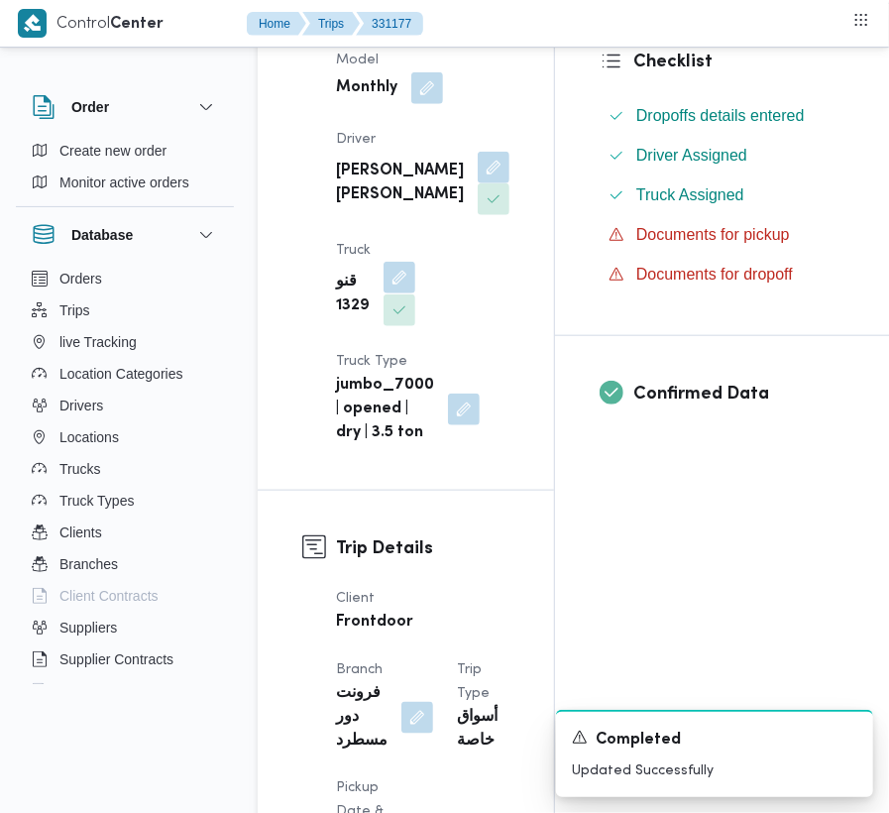
click at [392, 293] on button "button" at bounding box center [399, 278] width 32 height 32
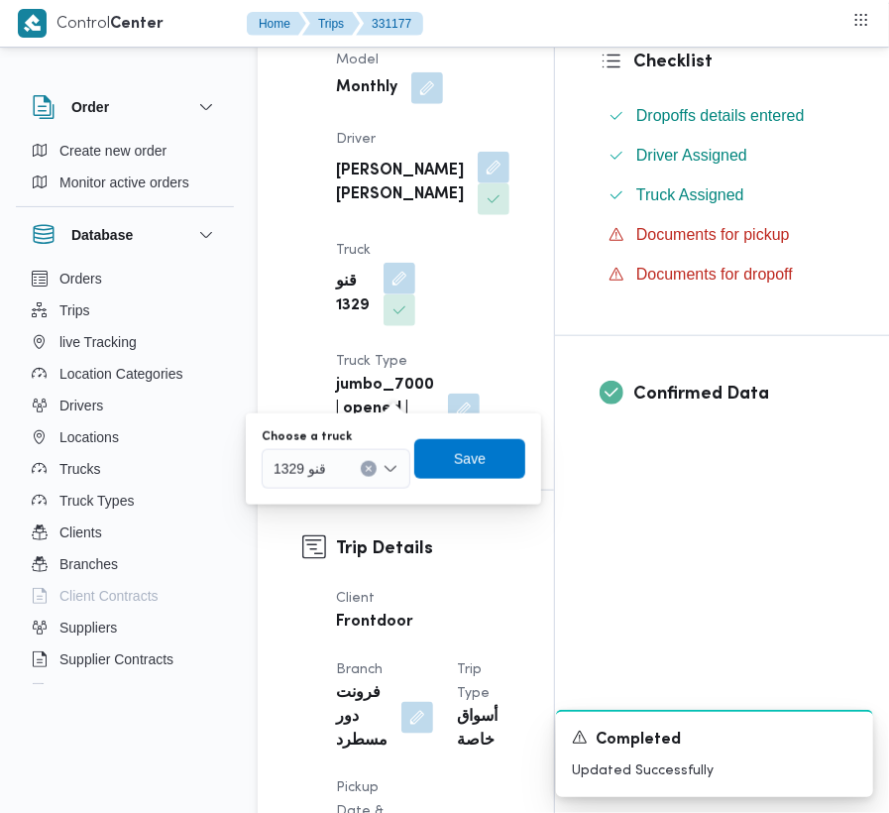
click at [322, 484] on div "قنو 1329" at bounding box center [336, 469] width 149 height 40
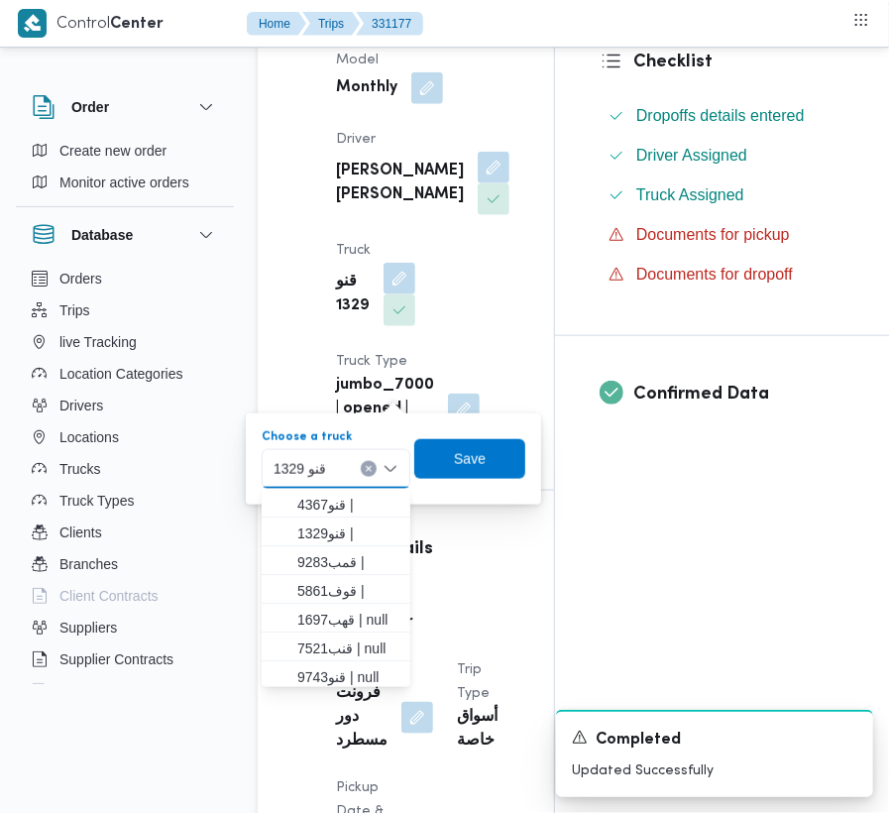
paste input "8162"
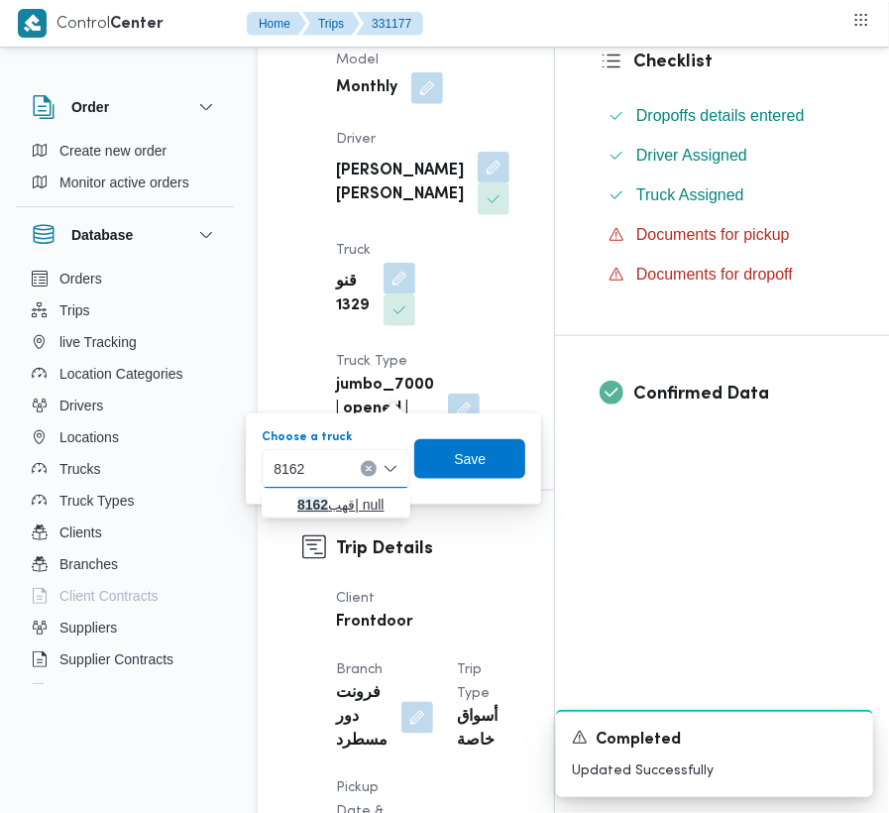
type input "8162"
click at [305, 503] on mark "8162" at bounding box center [312, 504] width 31 height 16
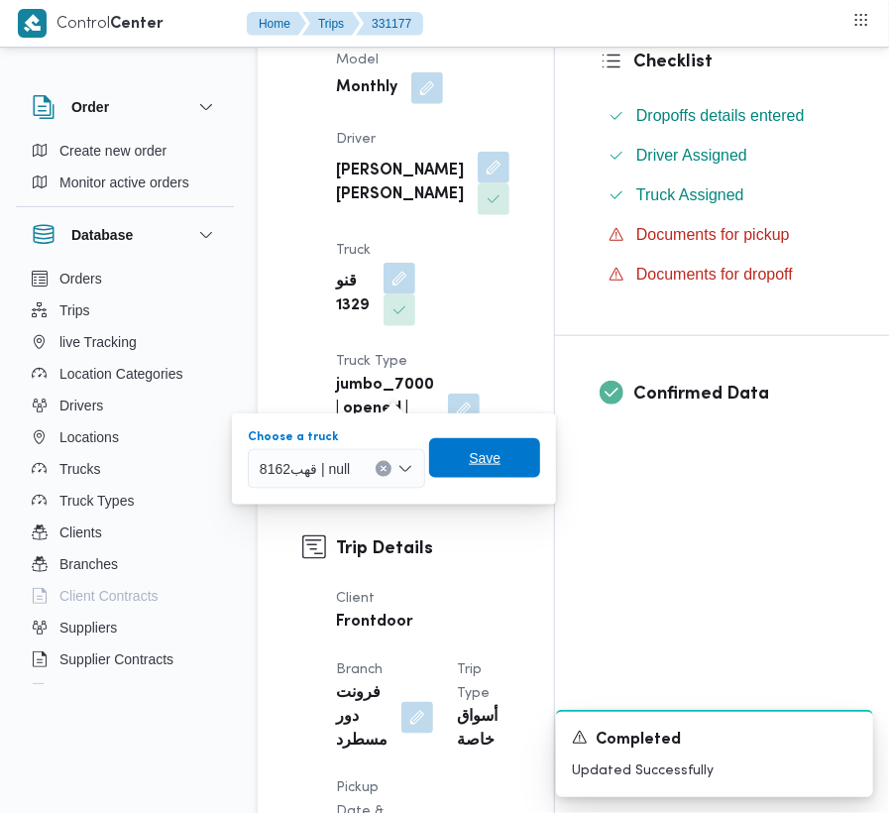
click at [445, 457] on span "Save" at bounding box center [484, 458] width 111 height 40
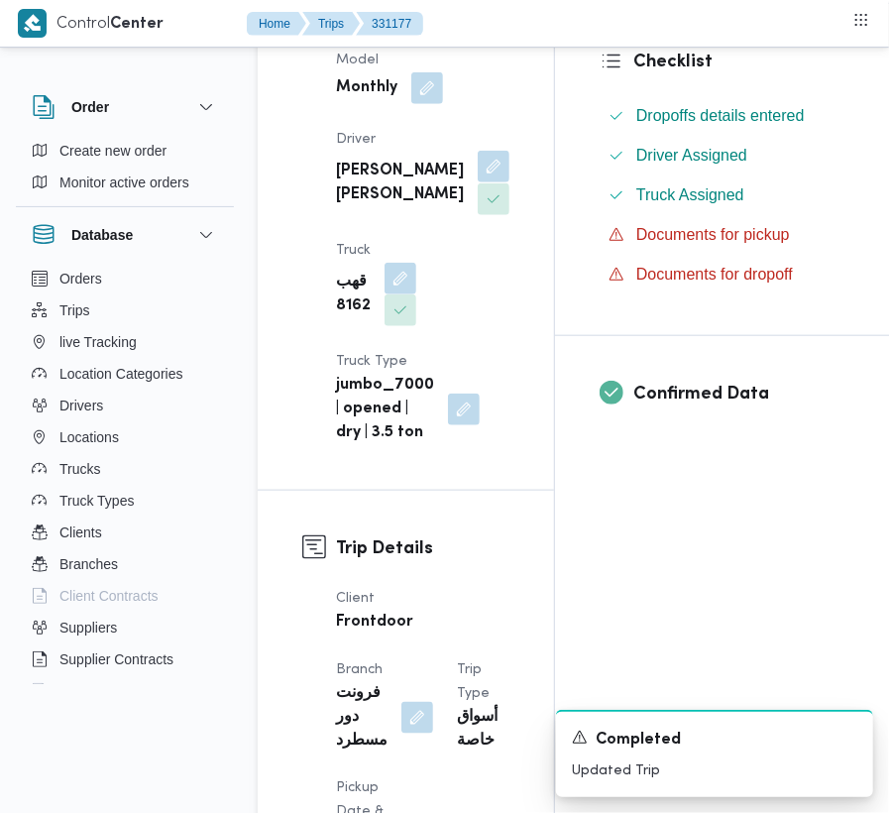
click at [478, 182] on button "button" at bounding box center [494, 167] width 32 height 32
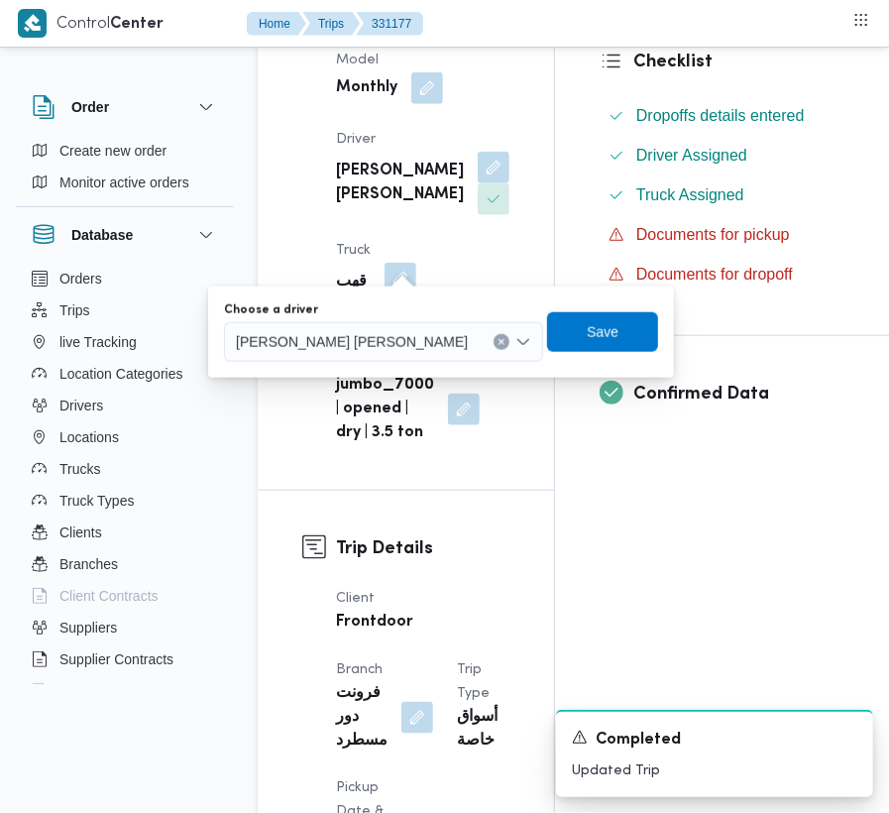
click at [339, 353] on div "[PERSON_NAME] [PERSON_NAME]" at bounding box center [383, 342] width 319 height 40
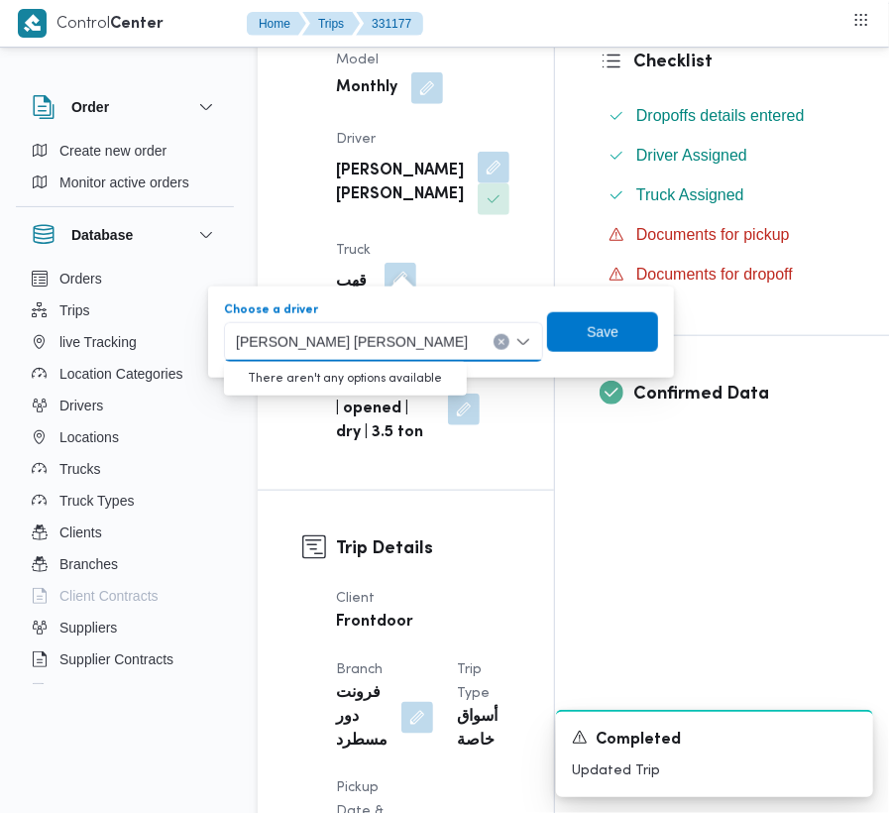
paste input "[PERSON_NAME]"
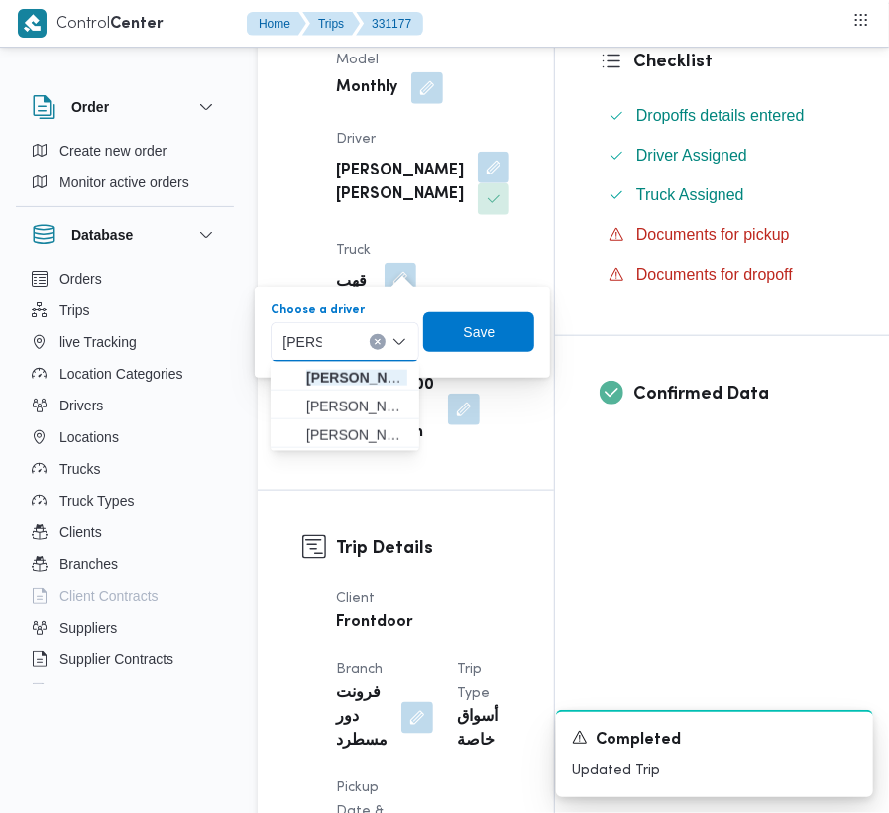
type input "[PERSON_NAME]"
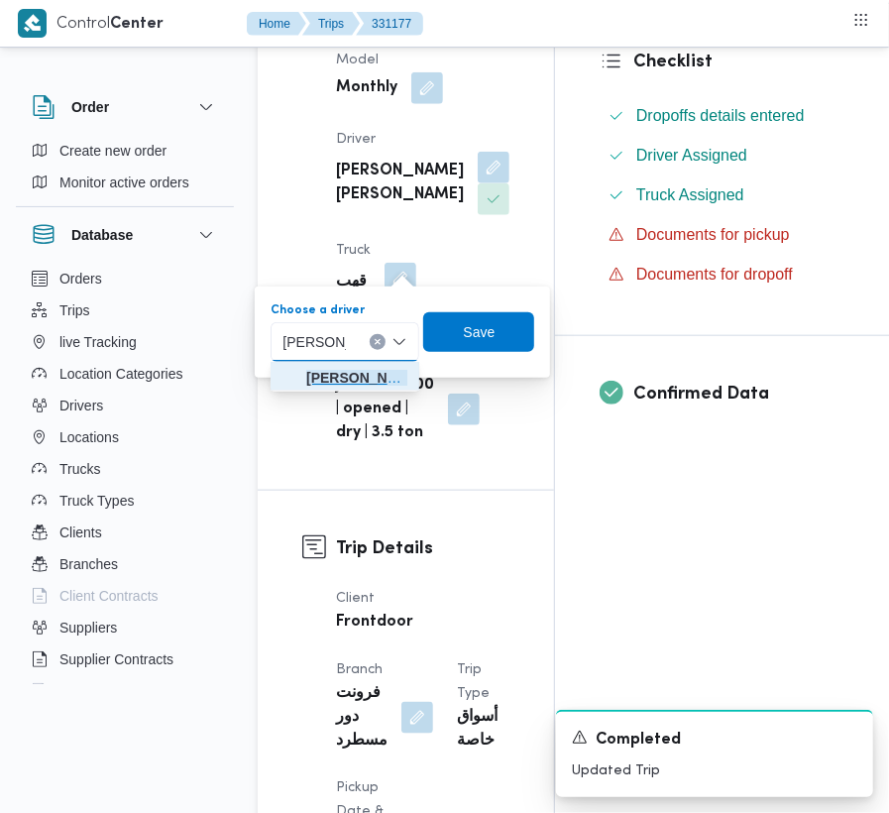
click at [361, 380] on span "[PERSON_NAME]" at bounding box center [356, 378] width 101 height 24
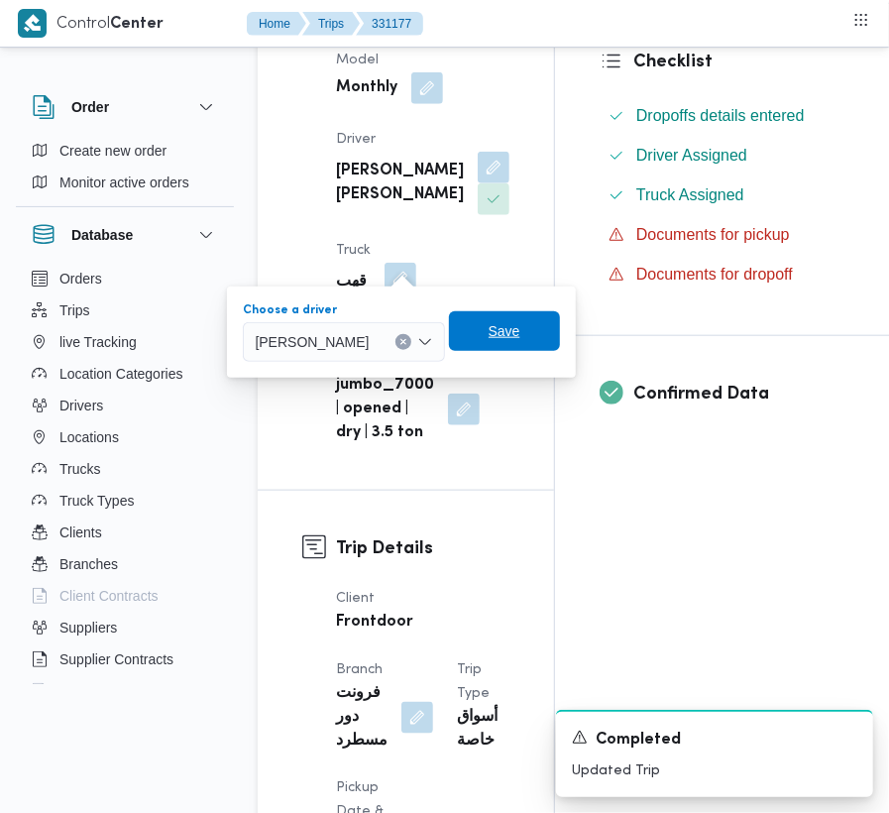
click at [480, 339] on span "Save" at bounding box center [504, 331] width 111 height 40
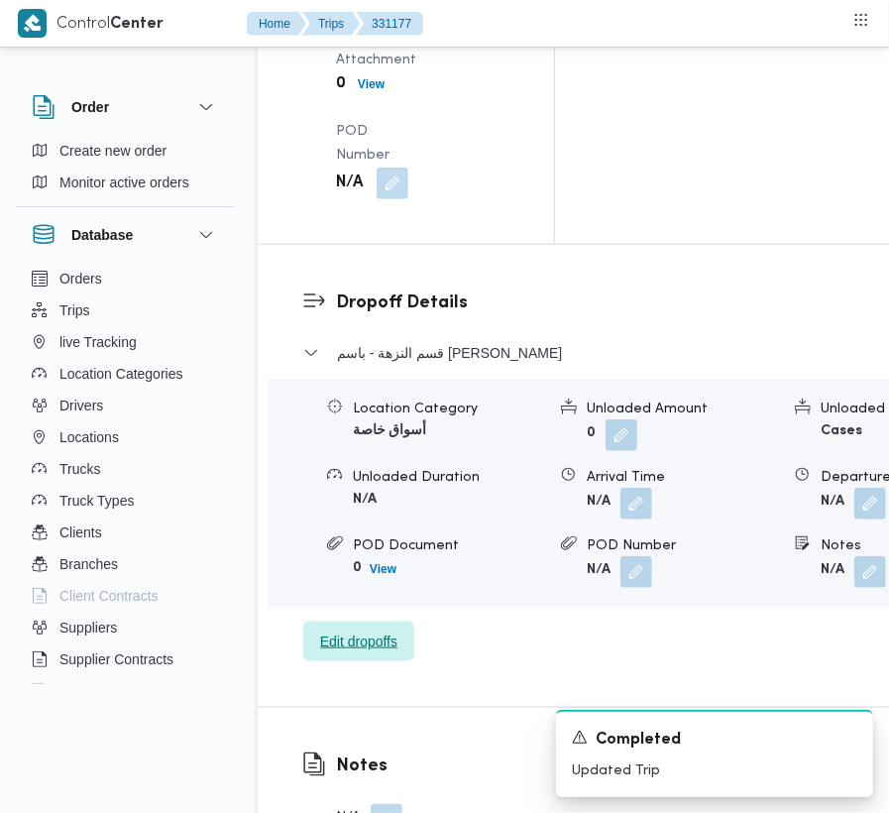
click at [397, 629] on span "Edit dropoffs" at bounding box center [358, 641] width 77 height 24
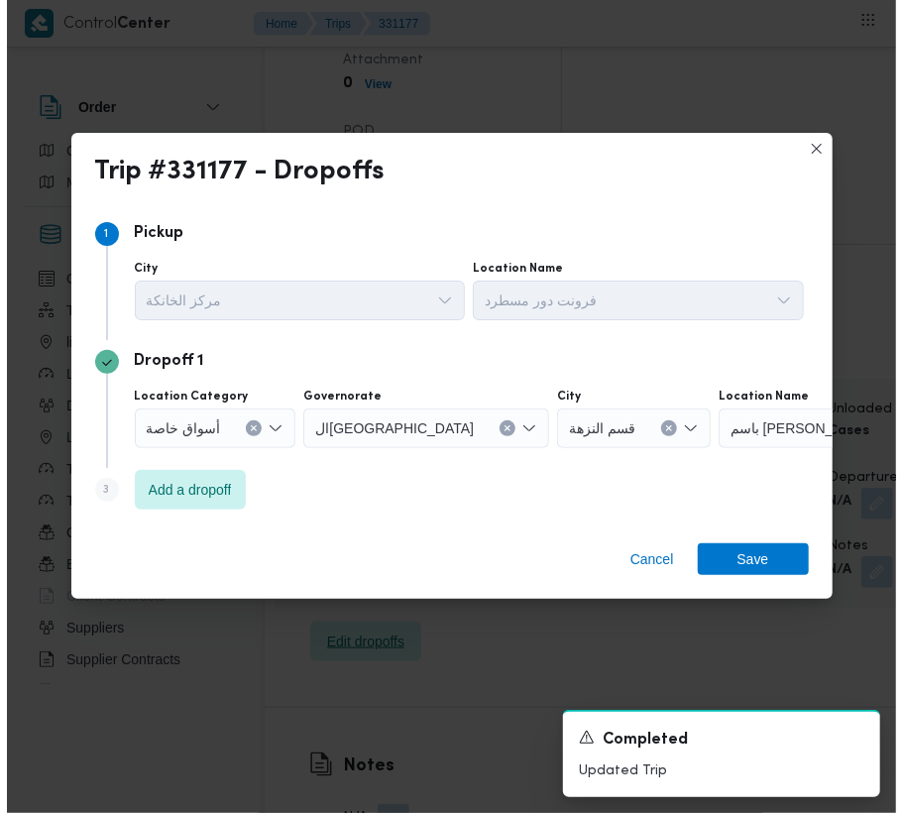
scroll to position [2985, 0]
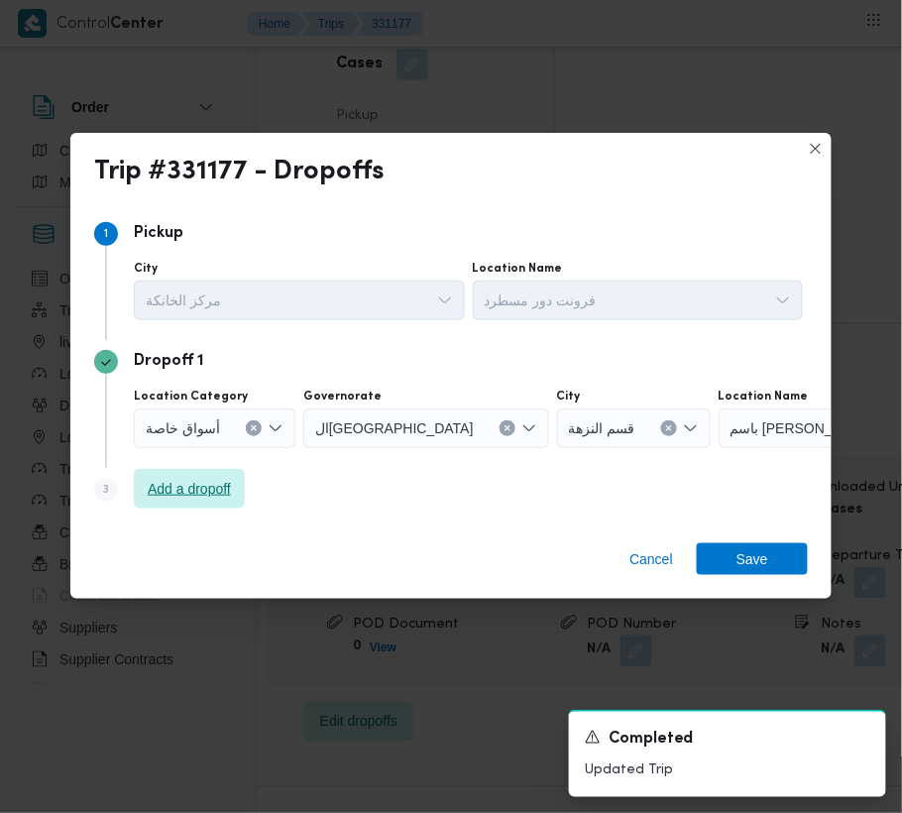
click at [224, 504] on span "Add a dropoff" at bounding box center [189, 489] width 111 height 40
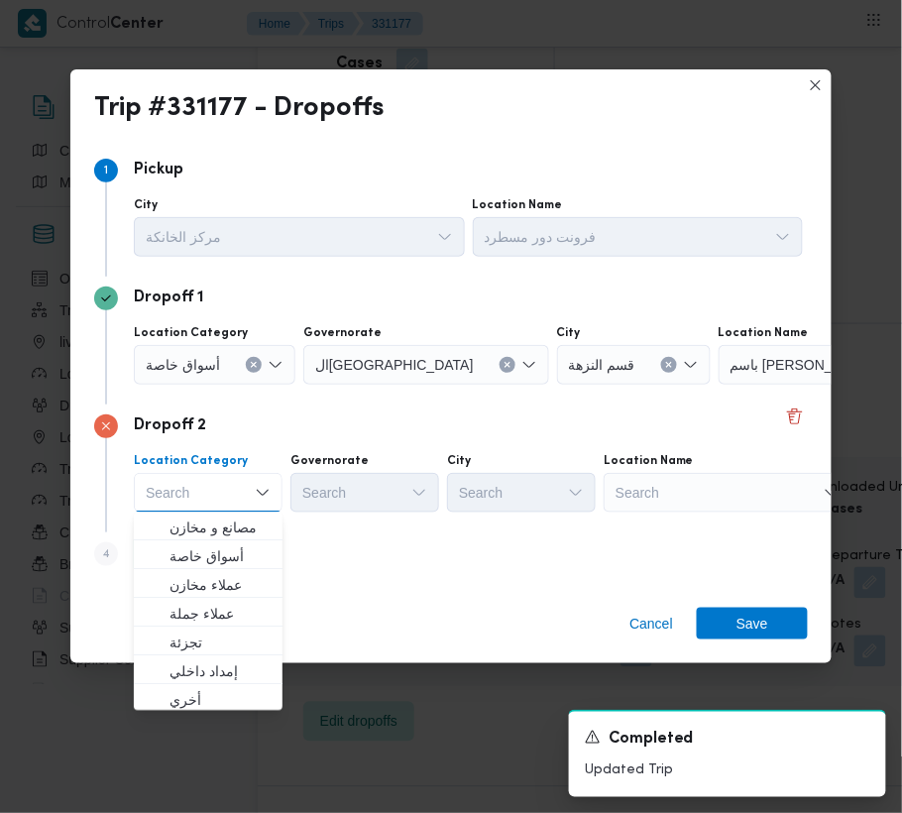
click at [718, 384] on div "Search" at bounding box center [842, 365] width 248 height 40
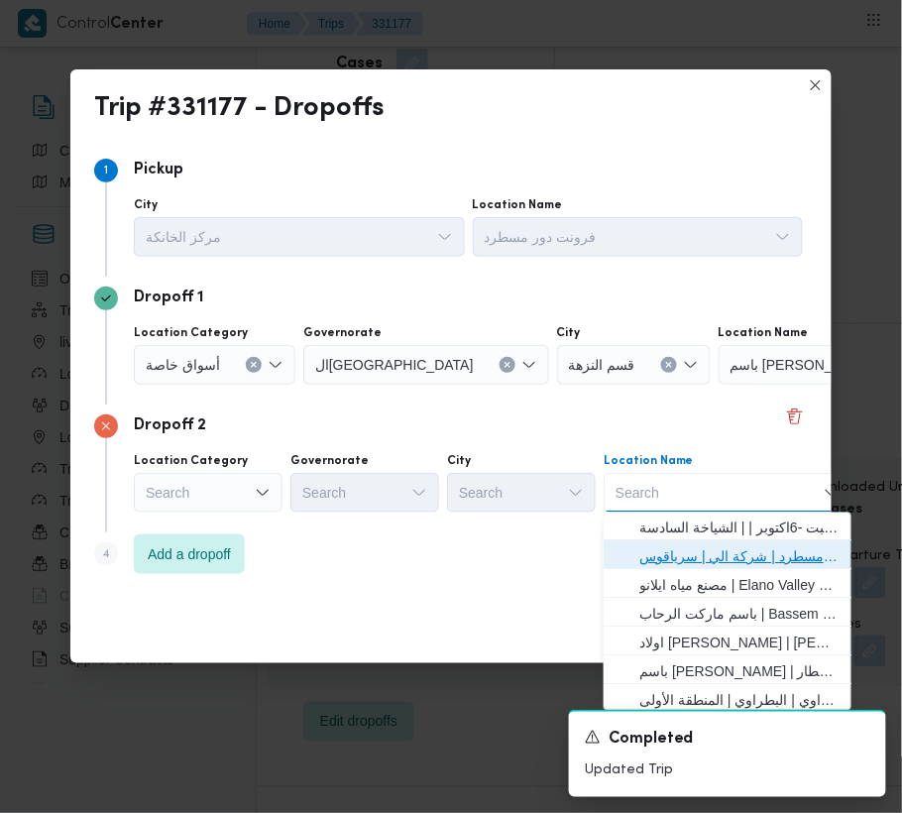
click at [675, 556] on span "فرونت دور مسطرد | شركة الي | سرياقوس" at bounding box center [739, 557] width 200 height 24
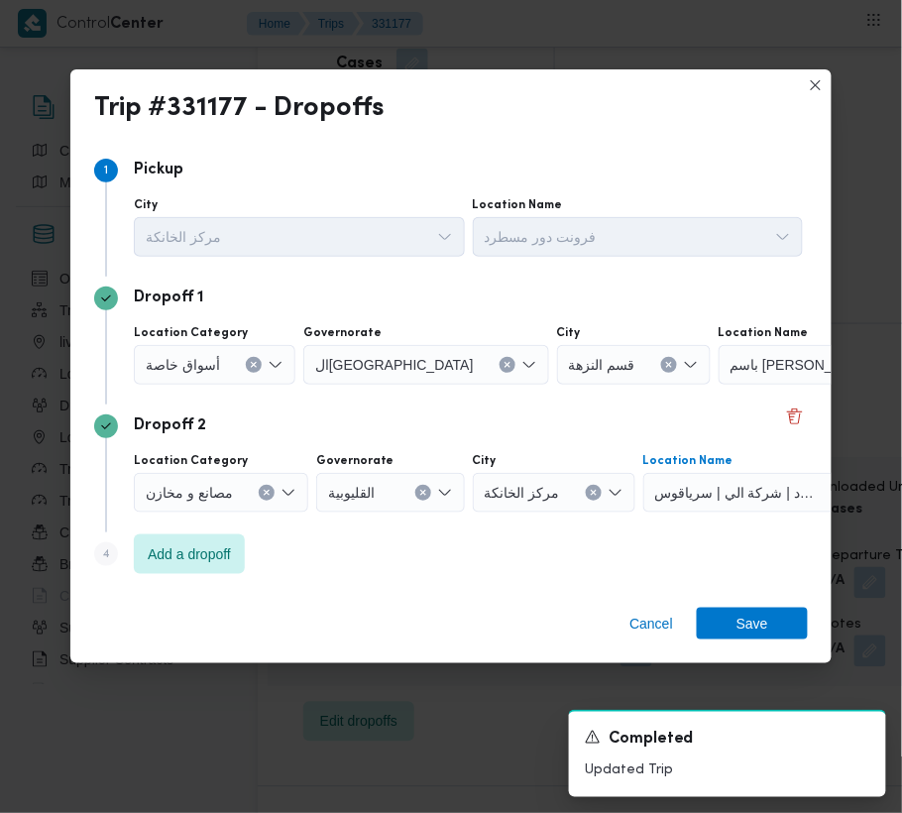
click at [465, 257] on div "قسم النزهة" at bounding box center [299, 237] width 331 height 40
click at [722, 385] on div "Location Category أسواق خاصة Governorate [GEOGRAPHIC_DATA] City قسم [GEOGRAPHIC…" at bounding box center [468, 354] width 677 height 67
click at [666, 366] on icon "Clear input" at bounding box center [668, 364] width 5 height 5
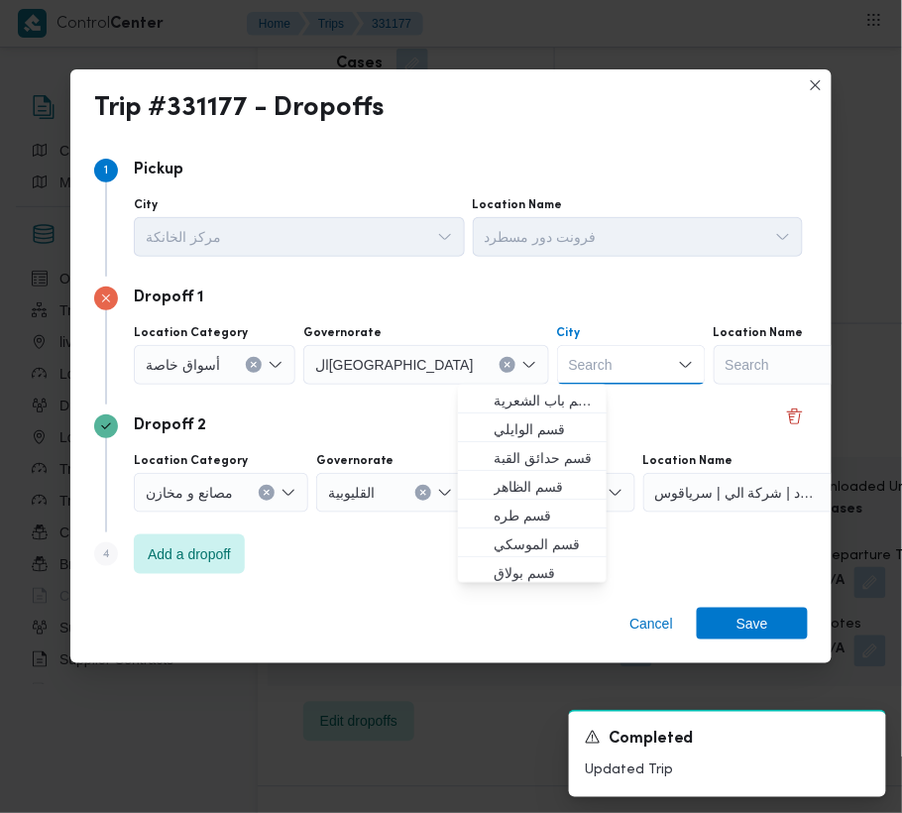
click at [730, 373] on div "Search" at bounding box center [837, 365] width 248 height 40
paste input "كارفور"
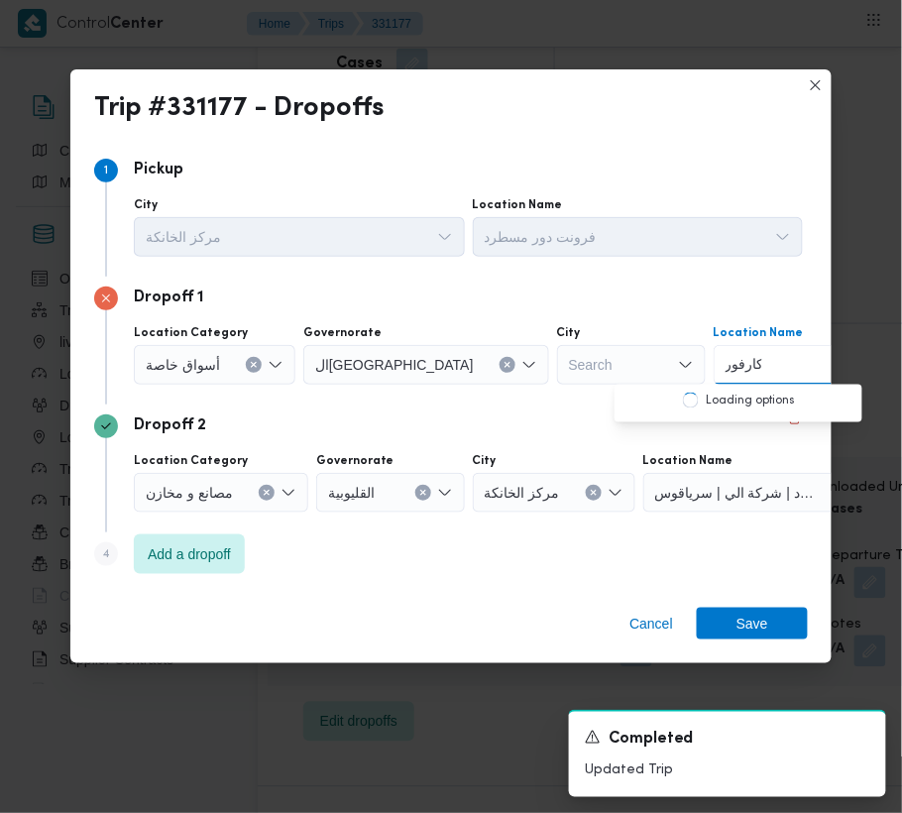
type input "كارفور مد"
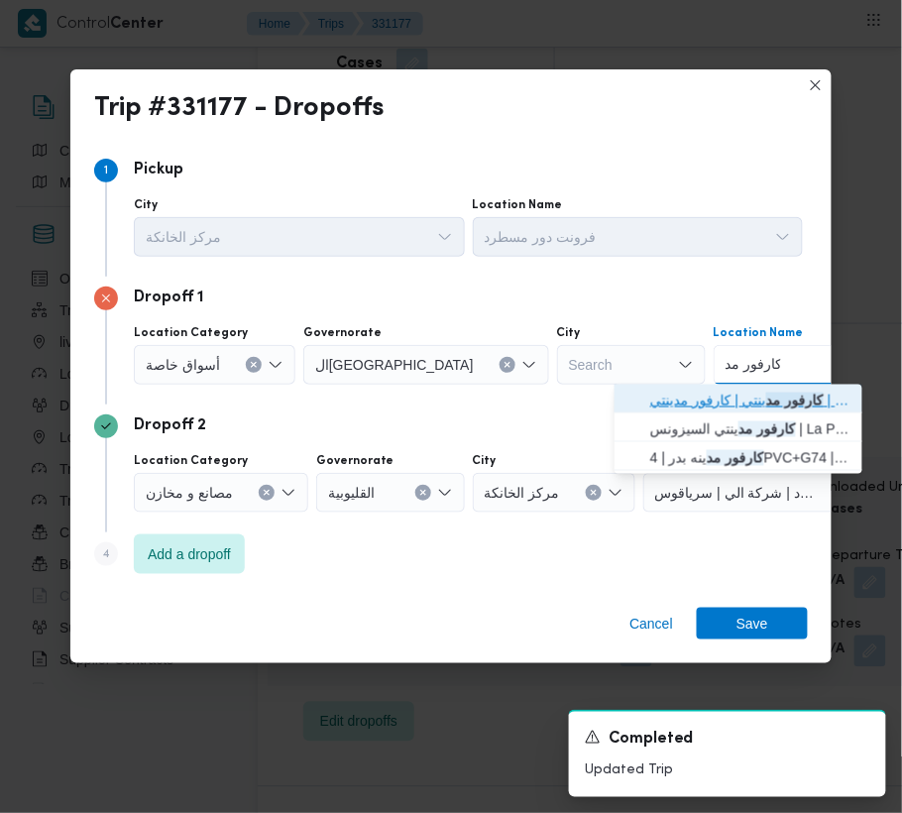
click at [699, 408] on span "كارفور مد ينتي | كارفور مدينتي | null" at bounding box center [750, 400] width 200 height 24
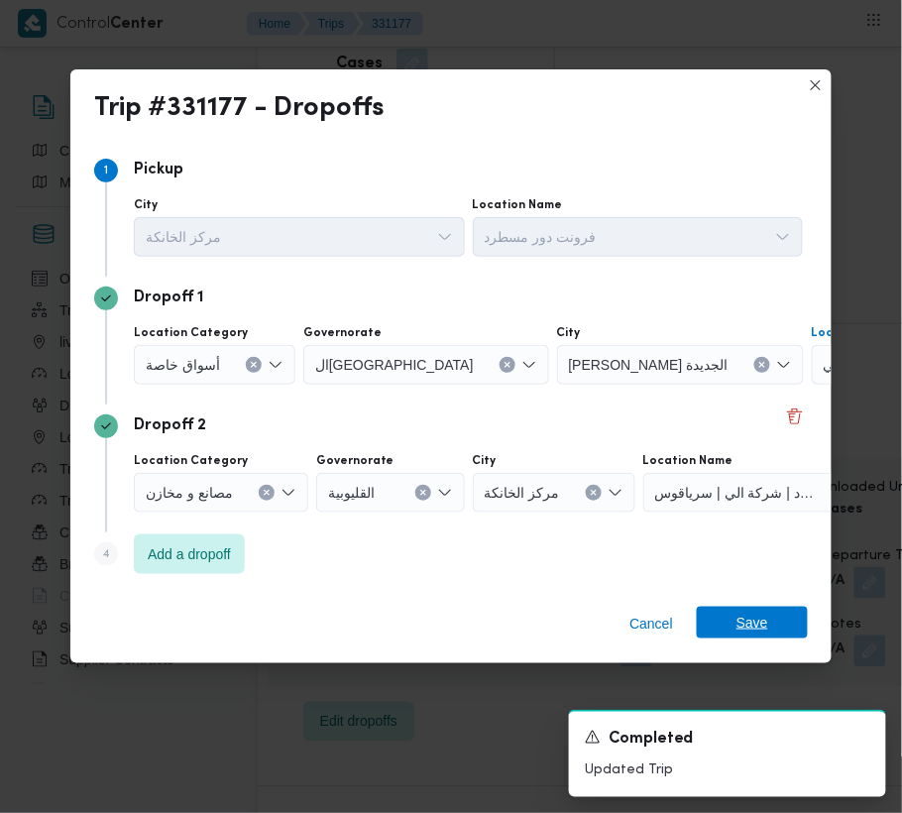
click at [795, 620] on span "Save" at bounding box center [752, 622] width 111 height 32
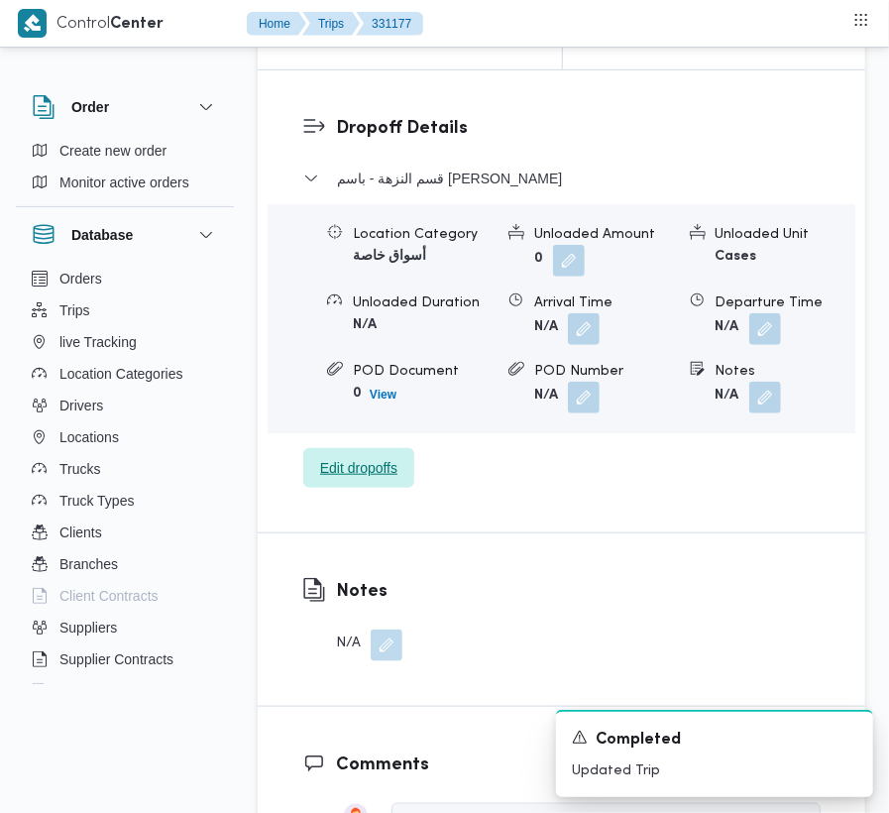
scroll to position [2352, 0]
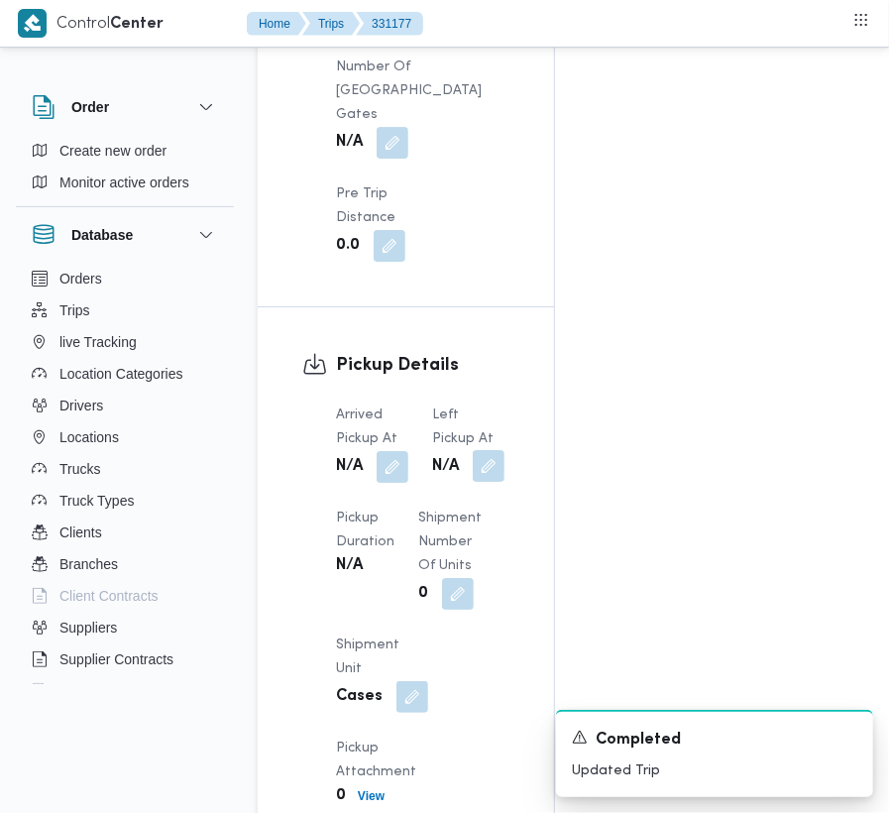
drag, startPoint x: 507, startPoint y: 319, endPoint x: 492, endPoint y: 326, distance: 16.4
click at [506, 449] on div "N/A" at bounding box center [468, 467] width 76 height 36
click at [491, 450] on button "button" at bounding box center [489, 466] width 32 height 32
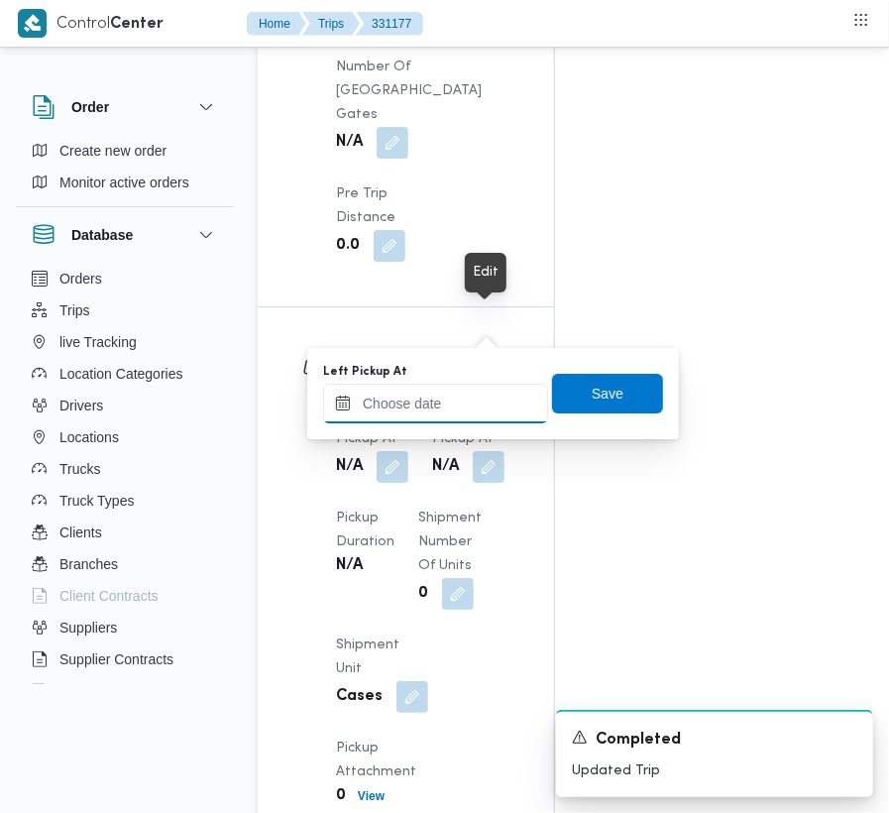
click at [469, 392] on input "Left Pickup At" at bounding box center [435, 403] width 225 height 40
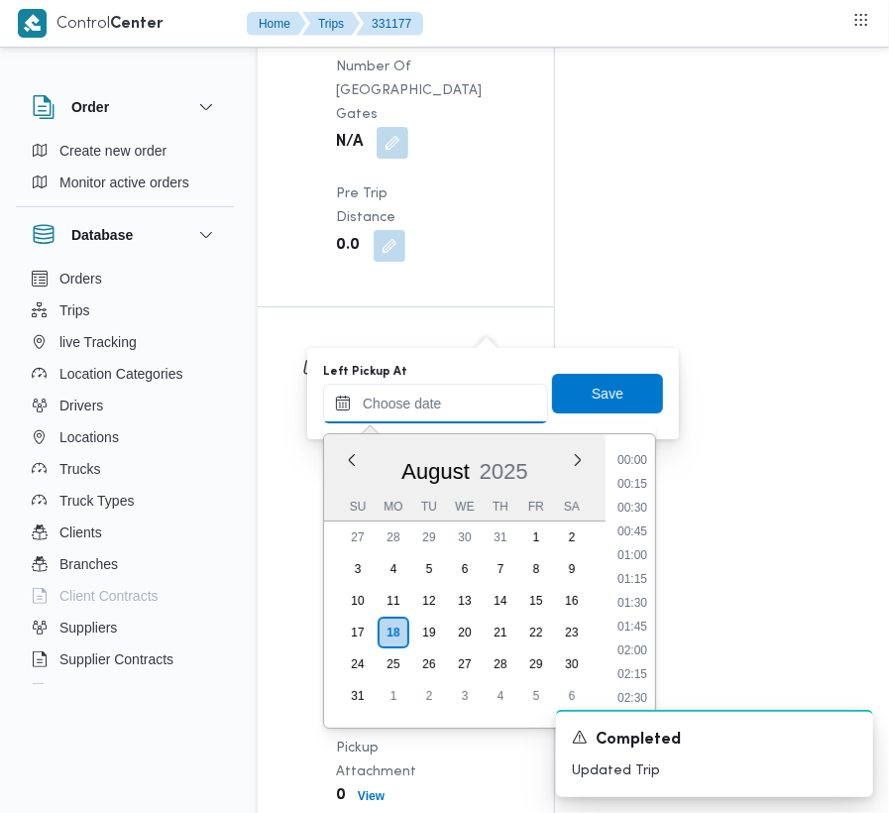
paste input "[DATE] 9:00:00 AM"
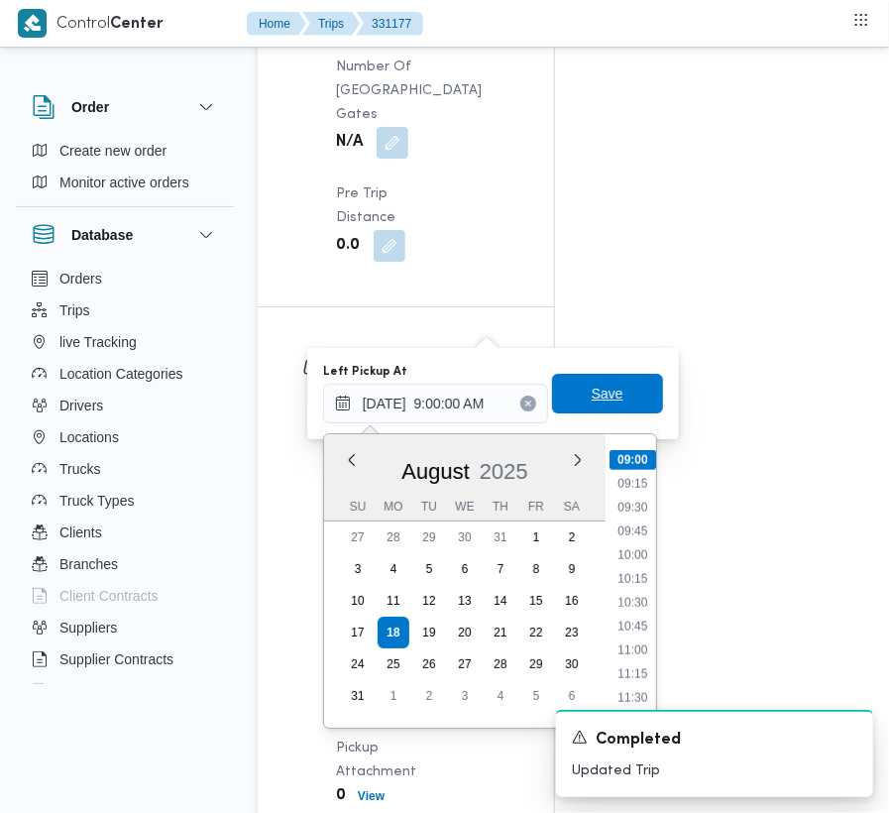
type input "[DATE] 09:00"
click at [593, 405] on span "Save" at bounding box center [607, 394] width 111 height 40
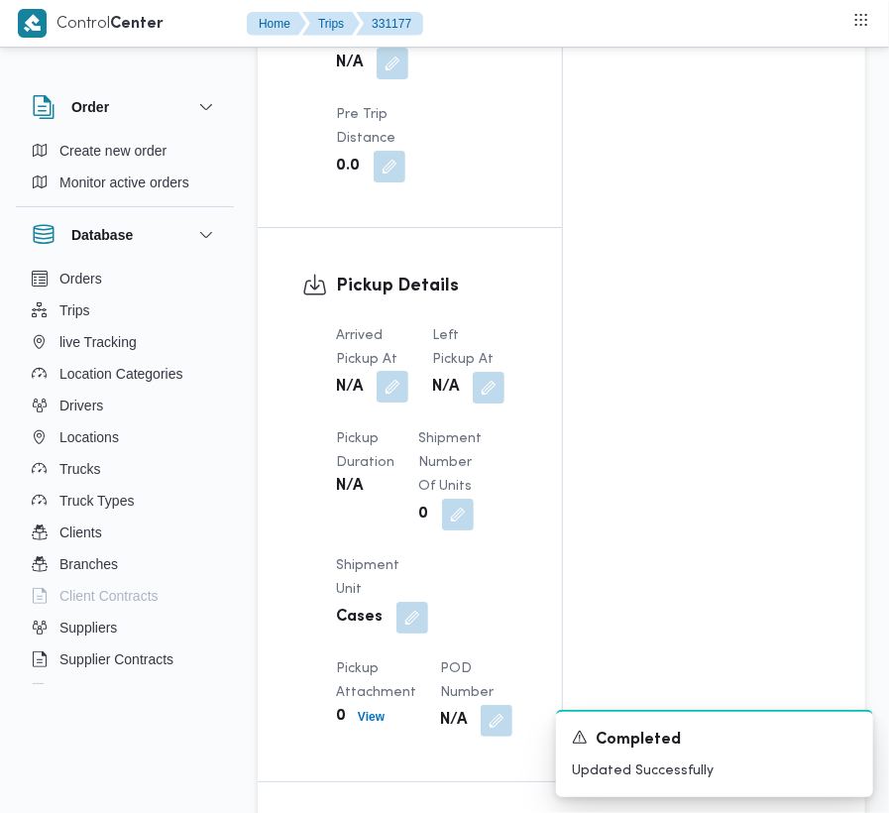
click at [388, 371] on button "button" at bounding box center [393, 387] width 32 height 32
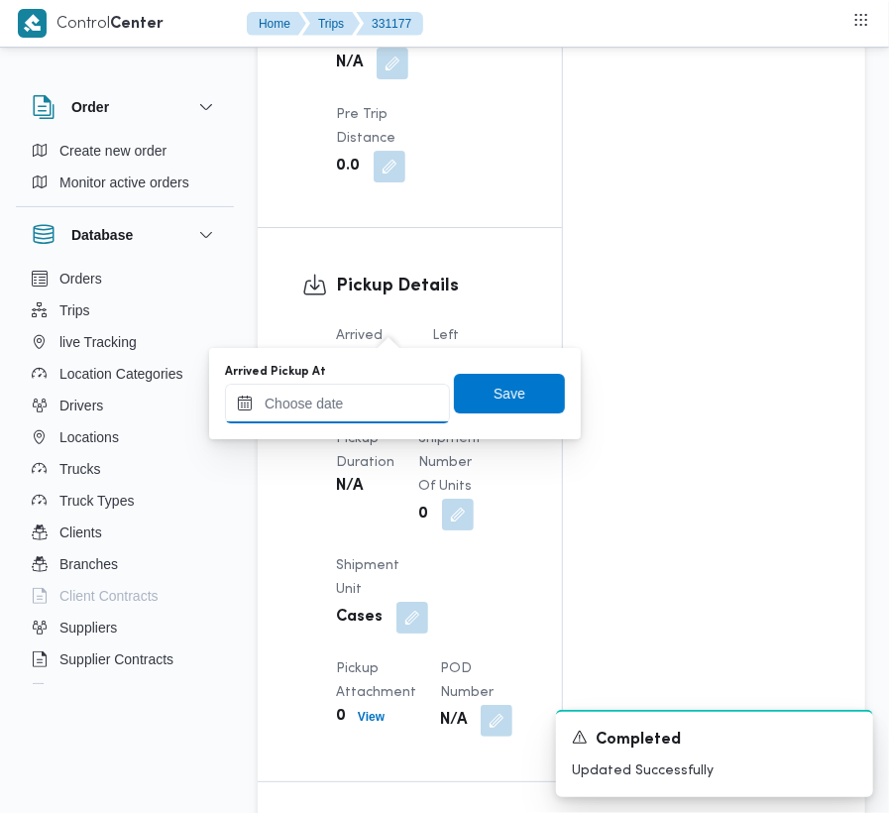
click at [371, 412] on input "Arrived Pickup At" at bounding box center [337, 403] width 225 height 40
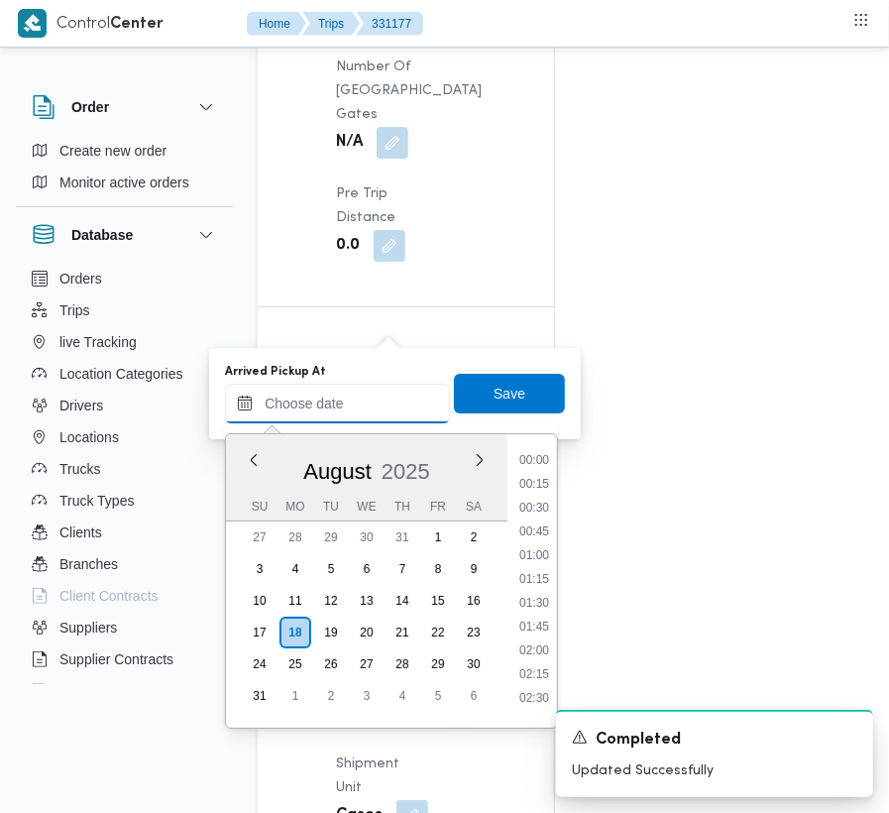
paste input "[DATE] 9:00:00 AM"
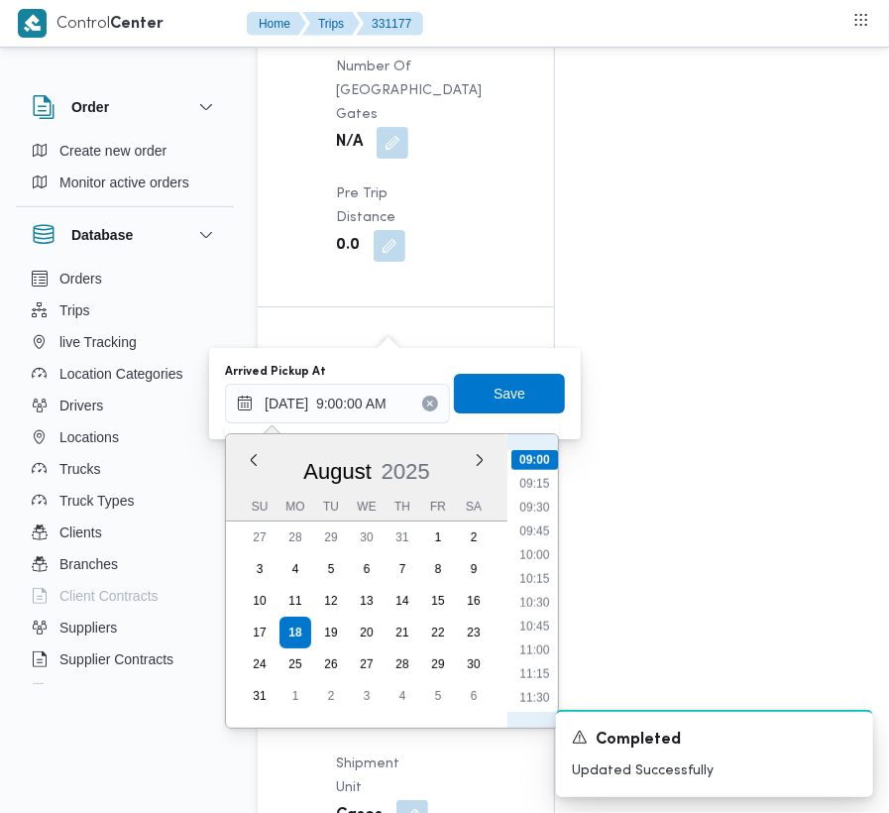
scroll to position [634, 0]
click at [543, 536] on li "07:30" at bounding box center [534, 539] width 46 height 20
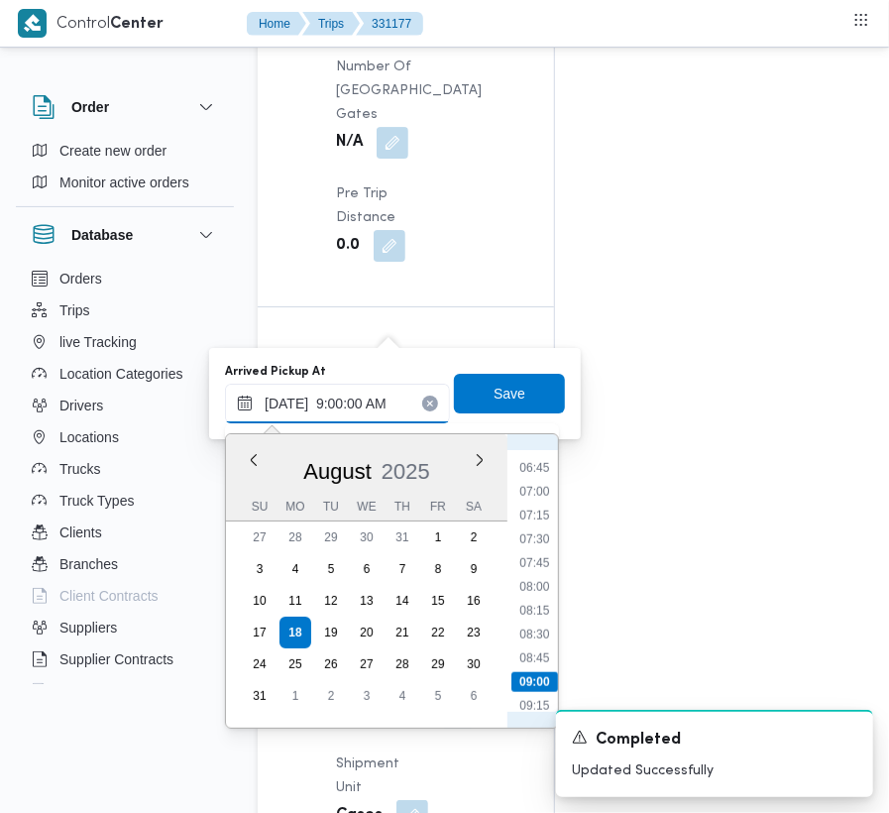
type input "[DATE] 07:30"
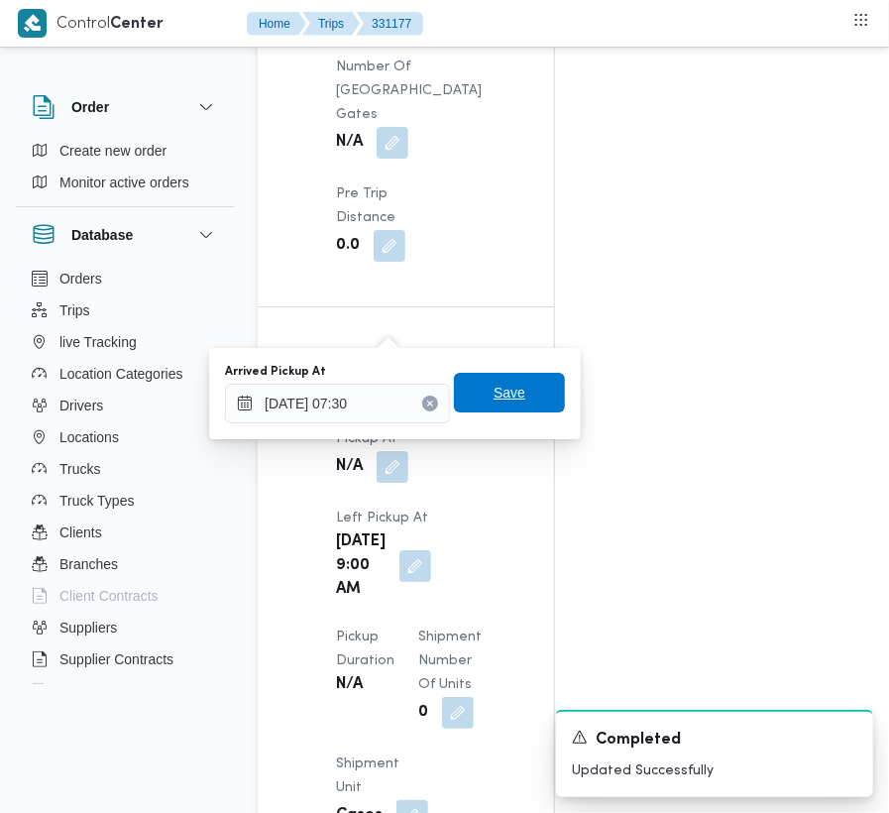
click at [493, 394] on span "Save" at bounding box center [509, 392] width 32 height 24
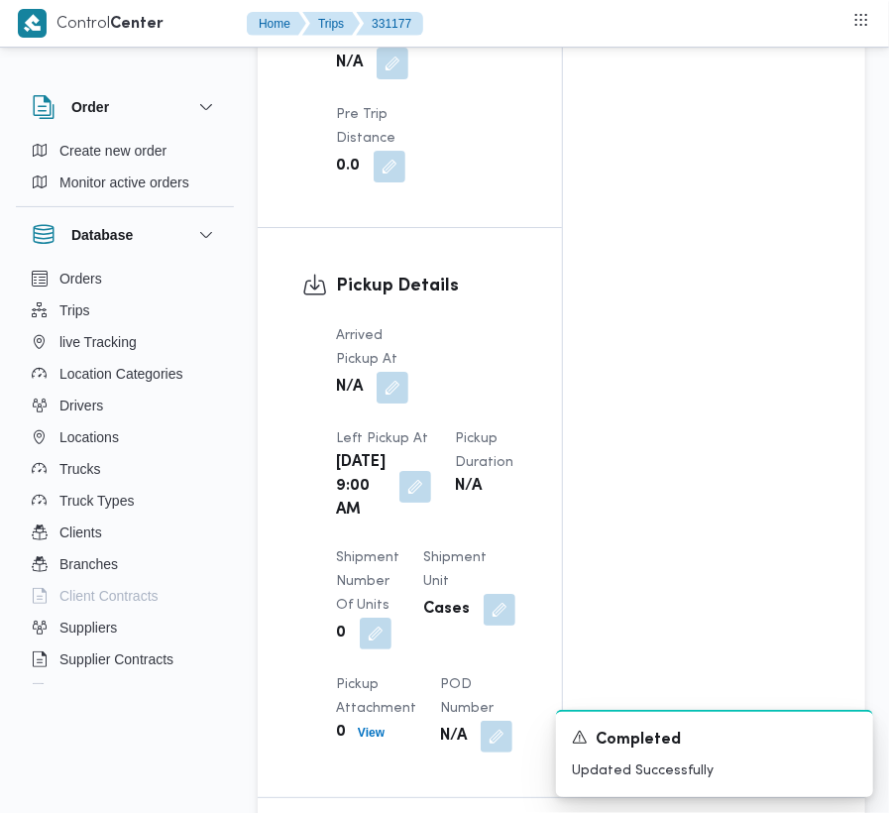
click at [535, 243] on div "Pickup Details Arrived Pickup At N/A Left Pickup At [GEOGRAPHIC_DATA][DATE] 9:0…" at bounding box center [410, 512] width 304 height 569
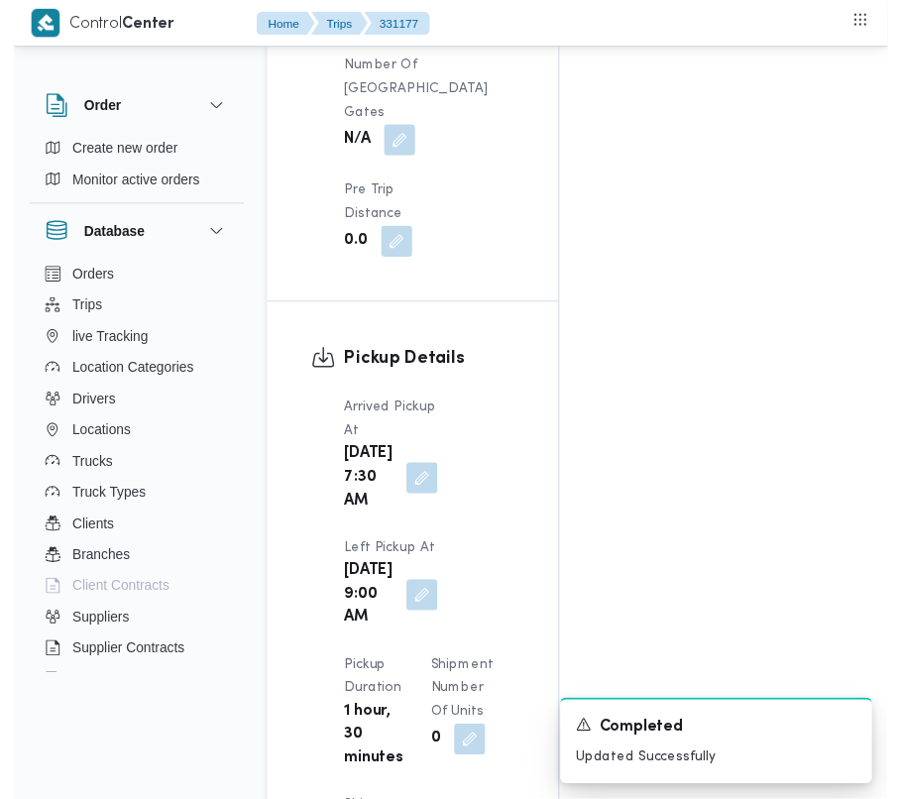
scroll to position [0, 0]
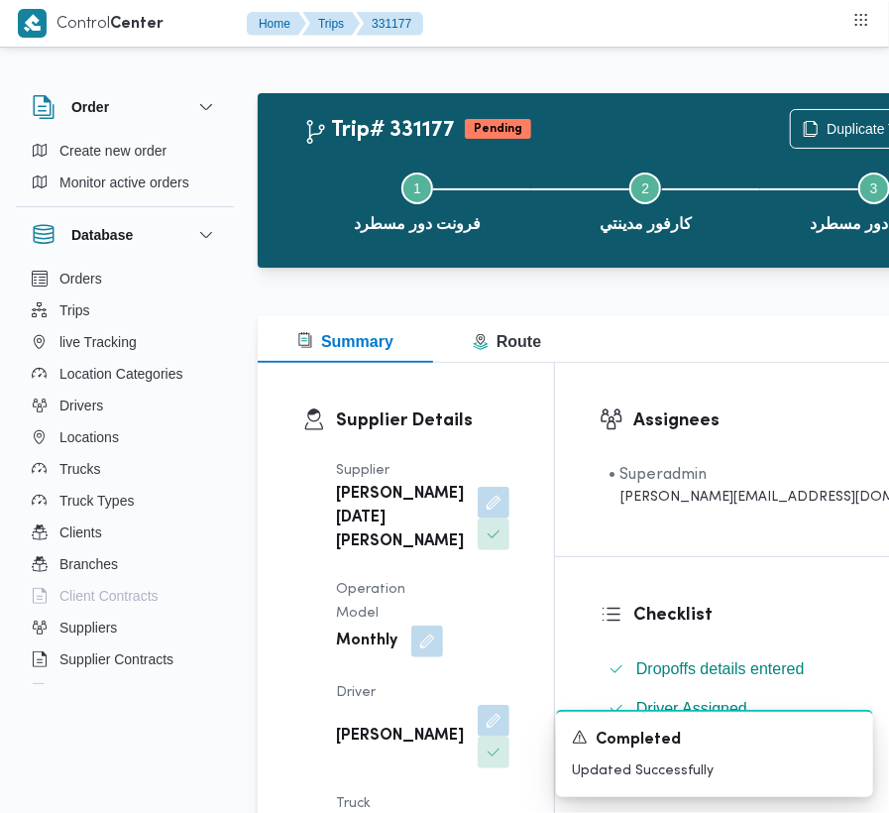
click at [359, 748] on b "[PERSON_NAME]" at bounding box center [400, 736] width 128 height 24
copy div "[PERSON_NAME]"
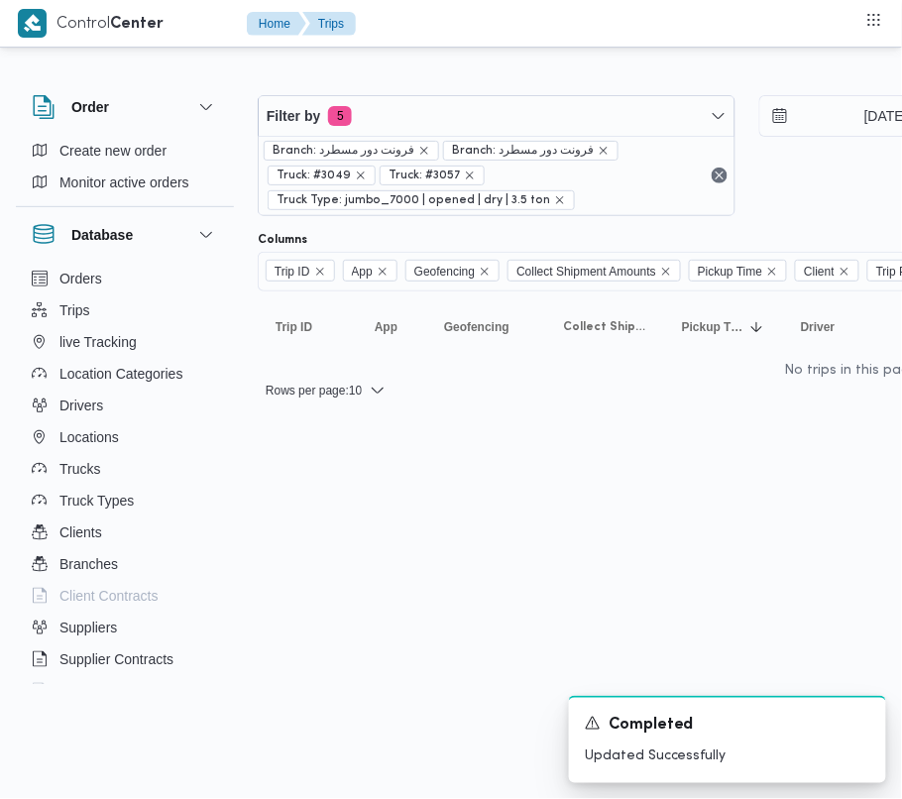
drag, startPoint x: 418, startPoint y: 797, endPoint x: 488, endPoint y: 801, distance: 69.5
click at [488, 797] on html "Control Center Home Trips Order Create new order Monitor active orders Database…" at bounding box center [451, 399] width 902 height 799
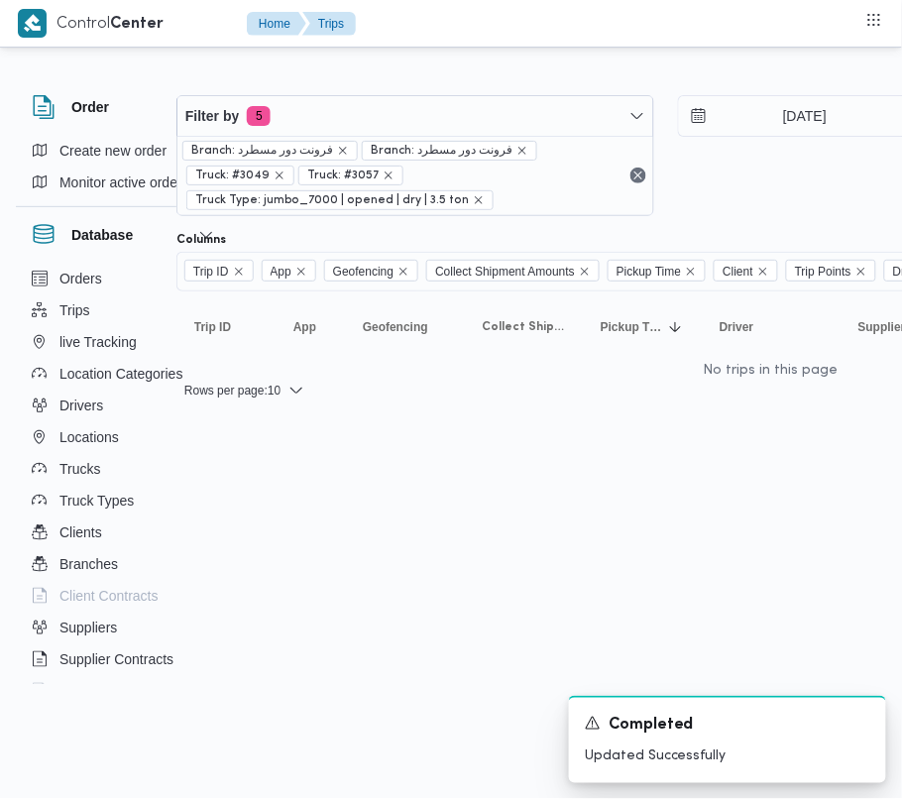
scroll to position [0, 216]
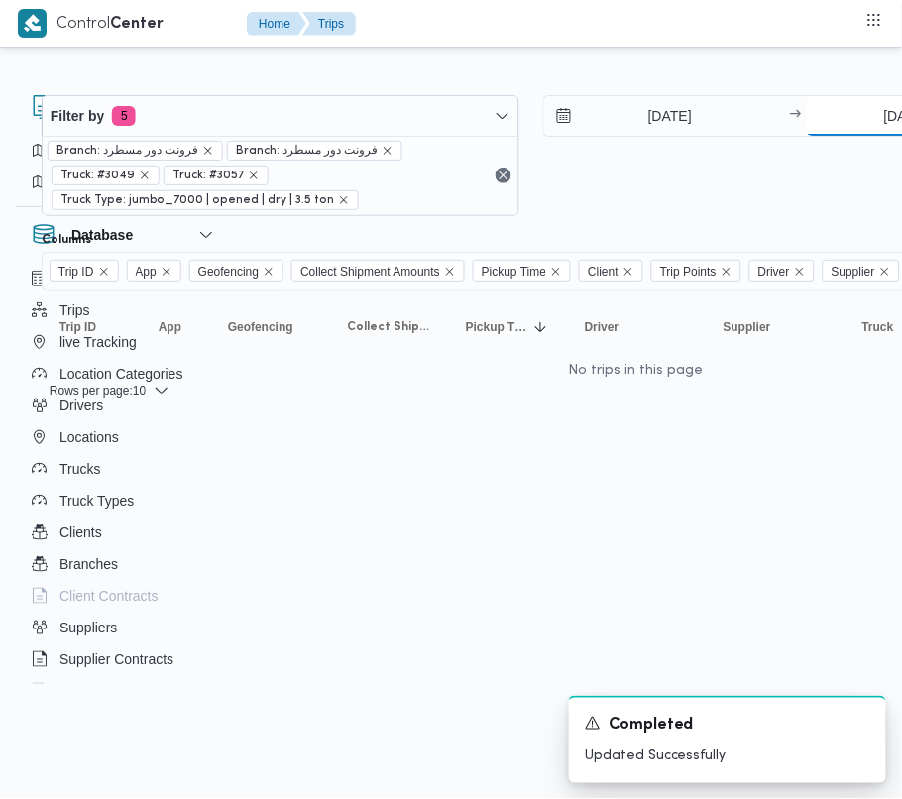
click at [864, 123] on input "[DATE]" at bounding box center [905, 116] width 197 height 40
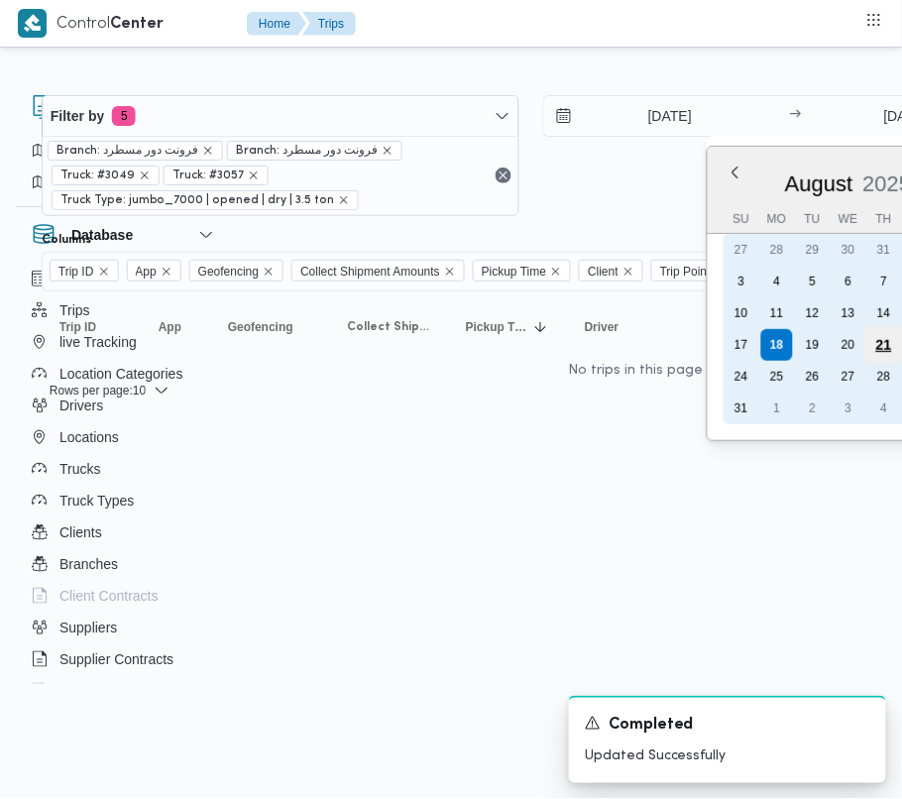
click at [868, 341] on div "21" at bounding box center [884, 345] width 38 height 38
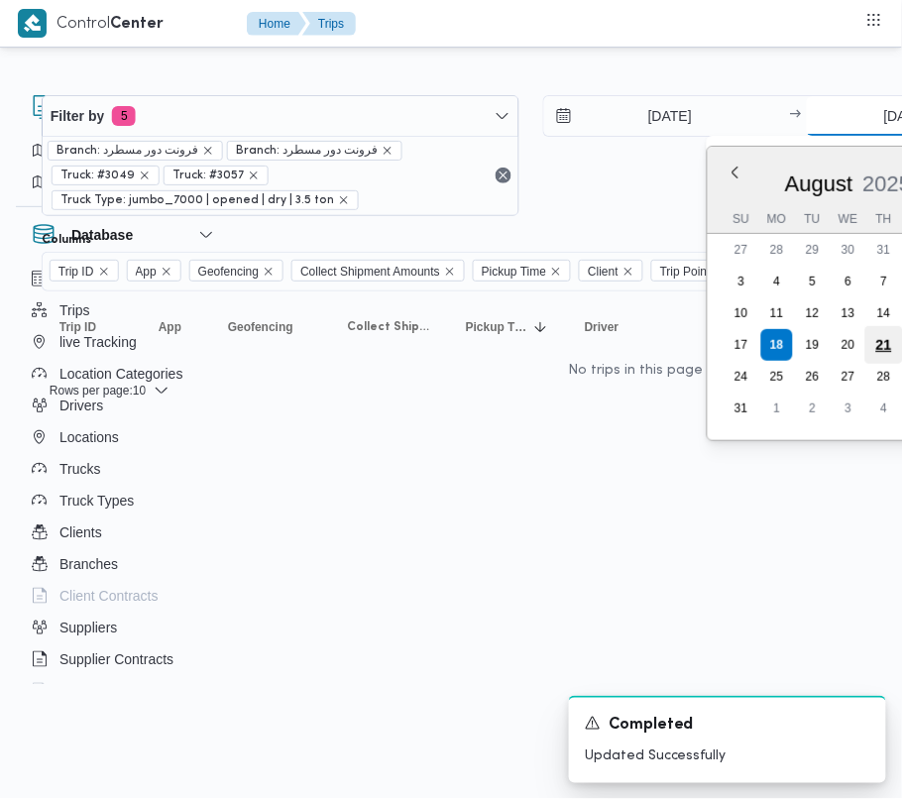
type input "[DATE]"
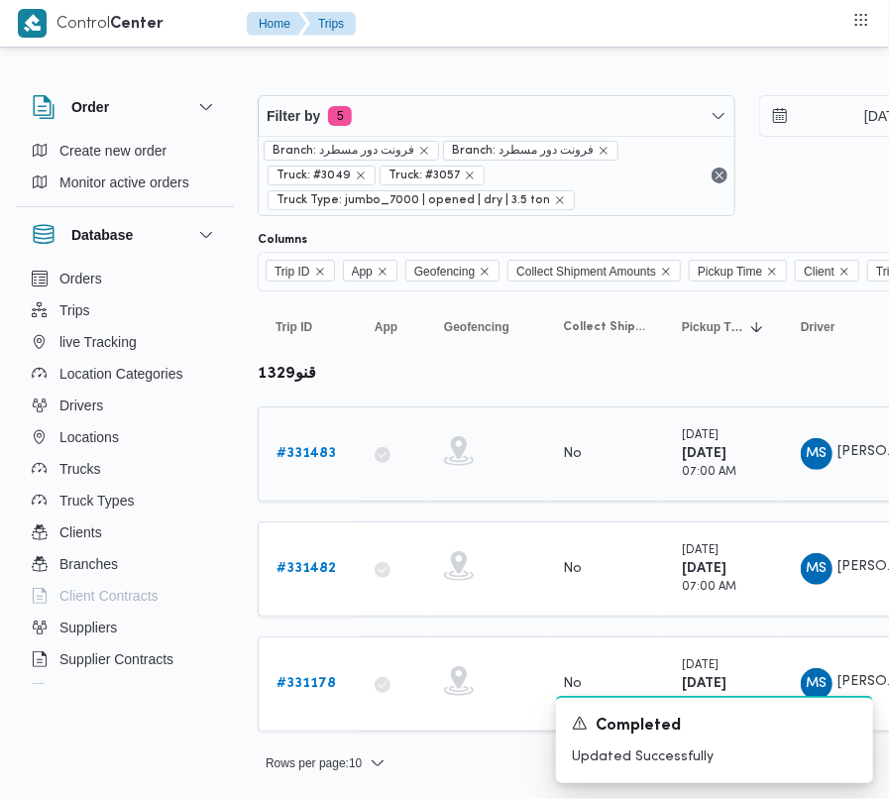
click at [318, 460] on b "# 331483" at bounding box center [305, 453] width 59 height 13
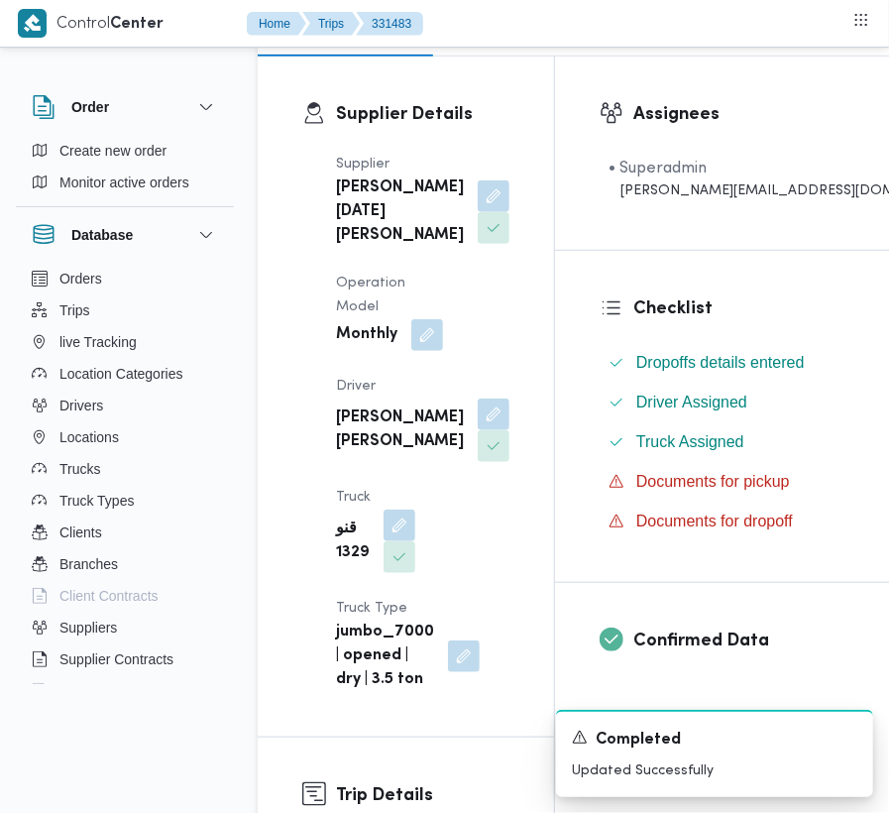
scroll to position [422, 0]
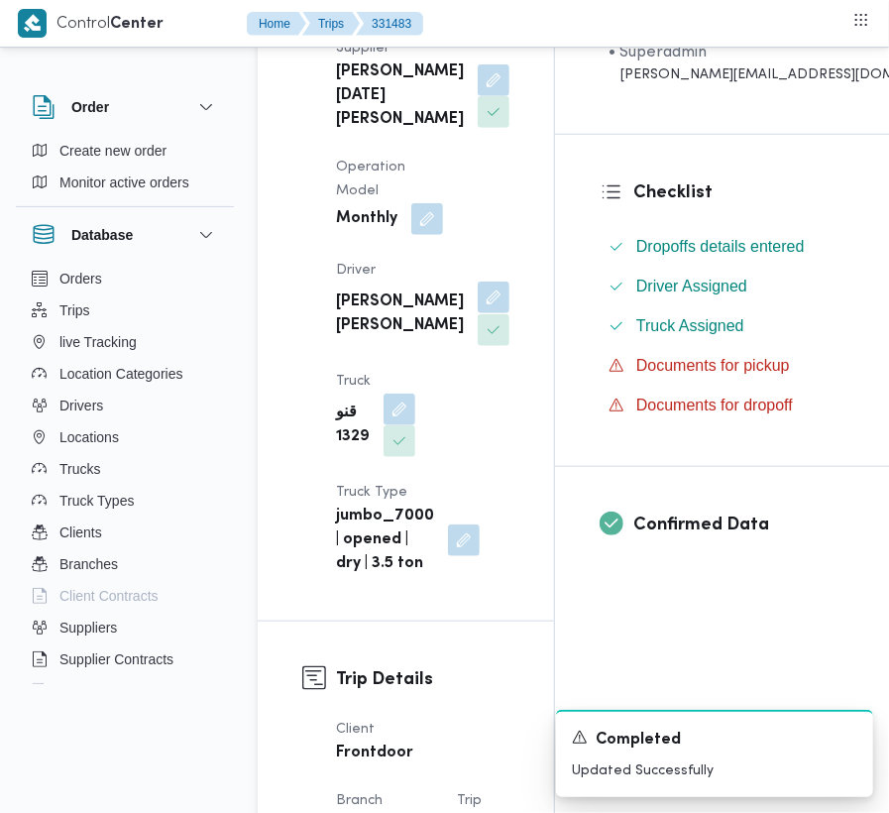
click at [478, 313] on button "button" at bounding box center [494, 297] width 32 height 32
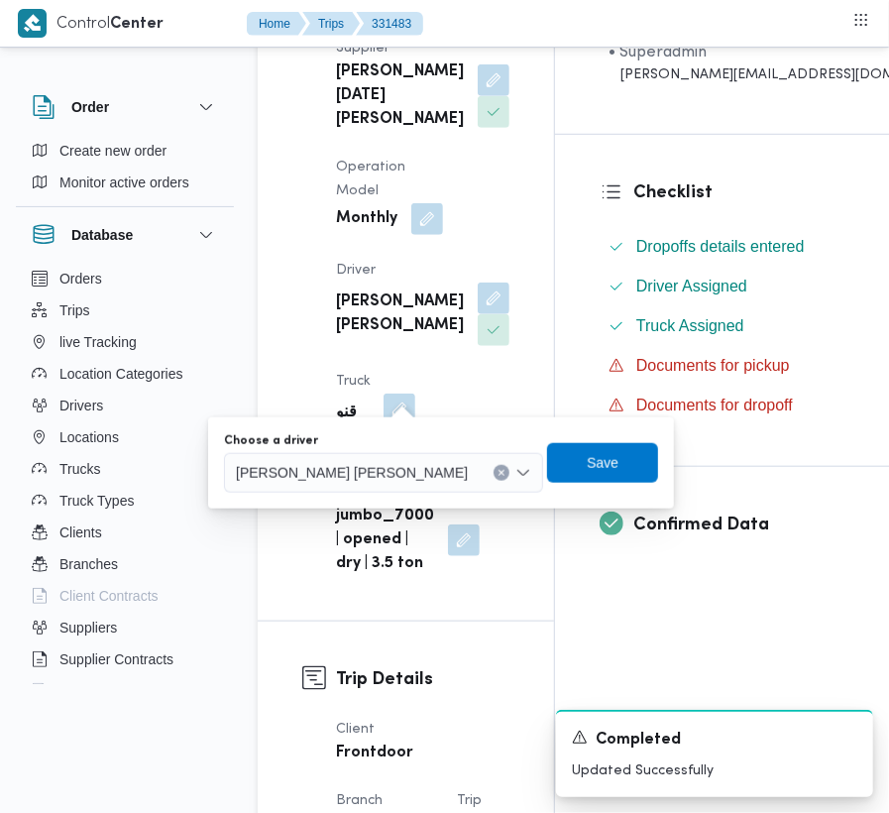
click at [373, 470] on span "[PERSON_NAME] [PERSON_NAME]" at bounding box center [352, 472] width 232 height 22
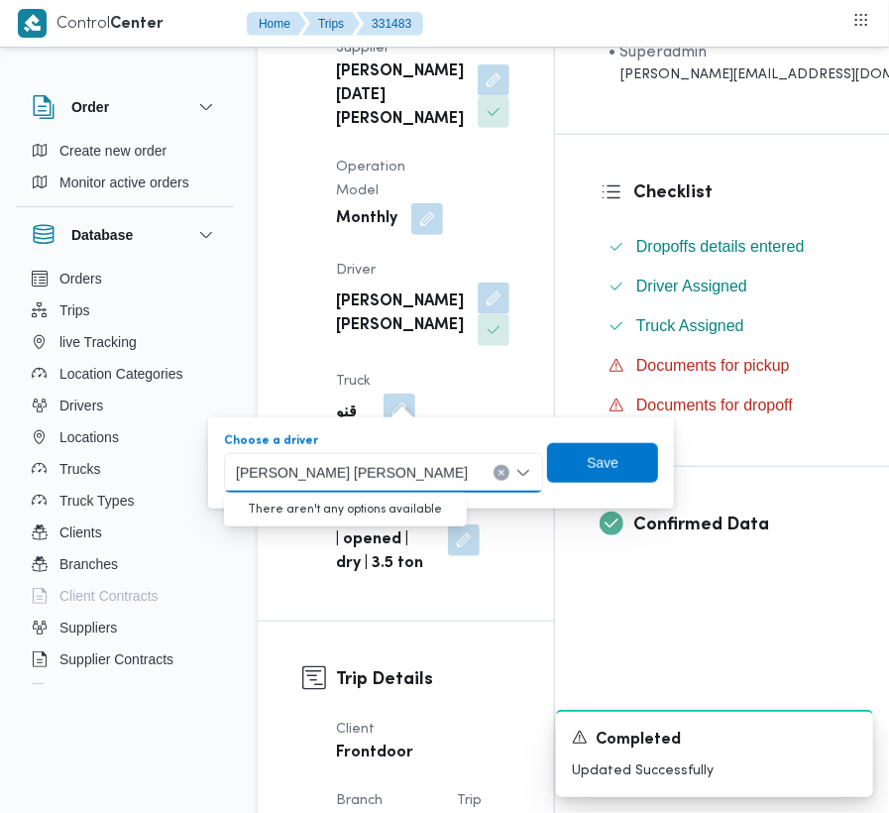
paste input "[PERSON_NAME]"
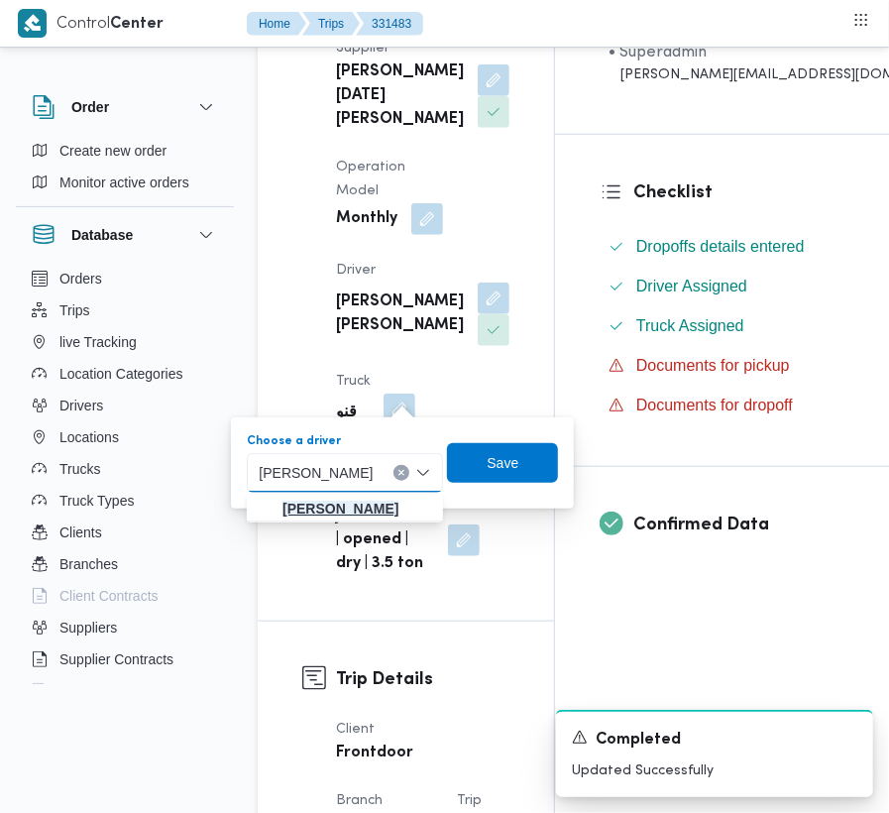
type input "[PERSON_NAME]"
click at [334, 509] on mark "[PERSON_NAME]" at bounding box center [340, 508] width 116 height 16
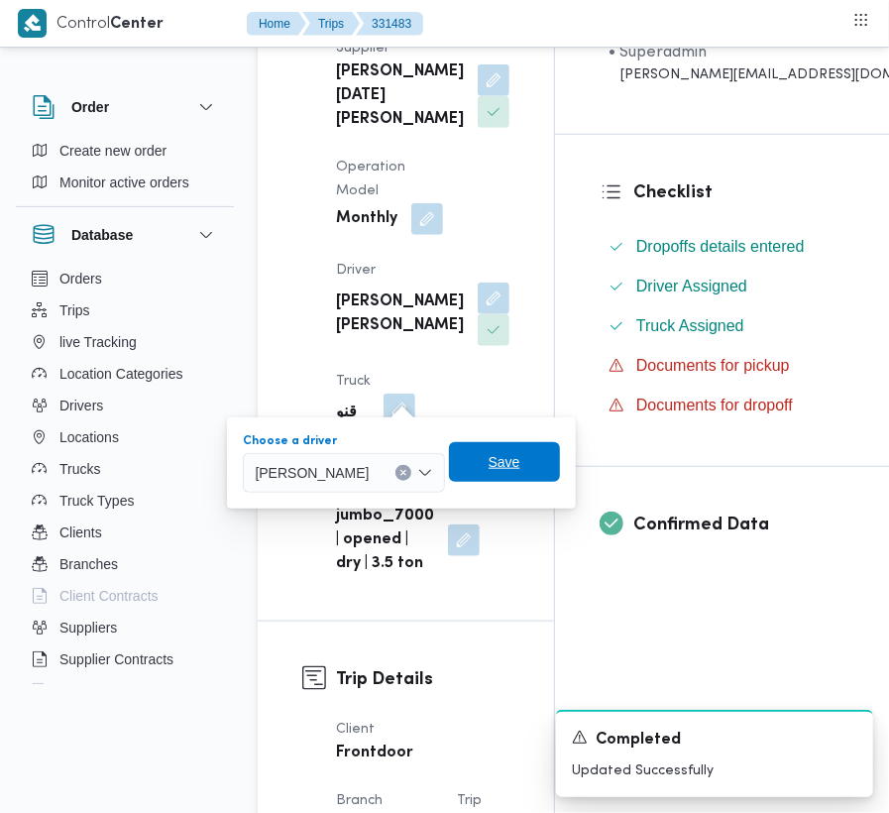
click at [543, 469] on span "Save" at bounding box center [504, 462] width 111 height 40
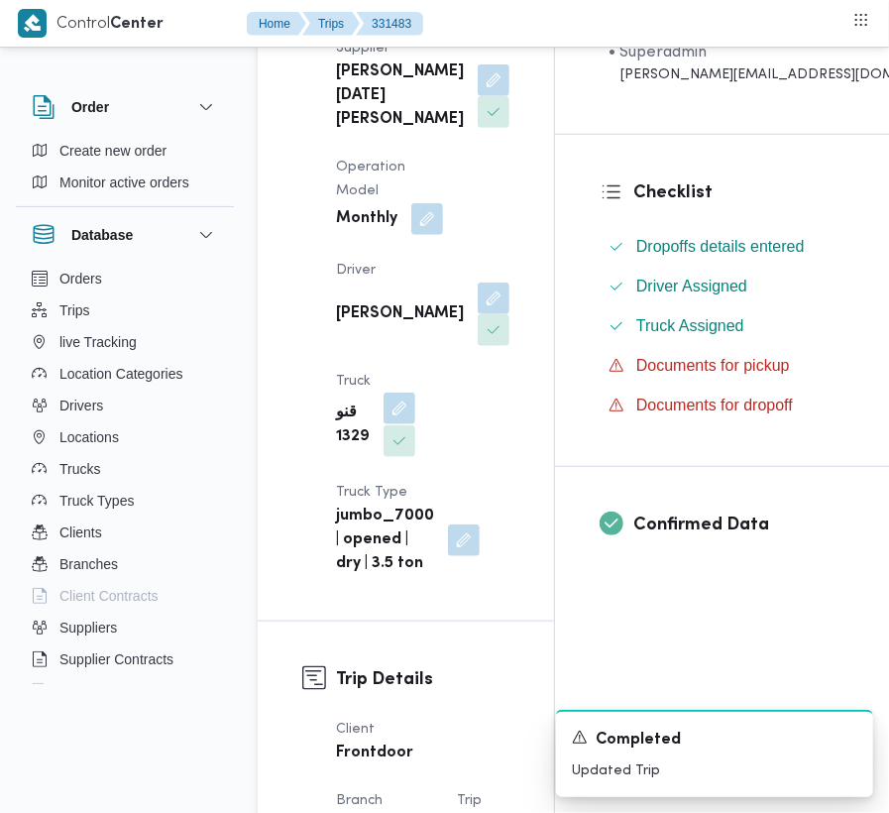
click at [415, 392] on button "button" at bounding box center [399, 408] width 32 height 32
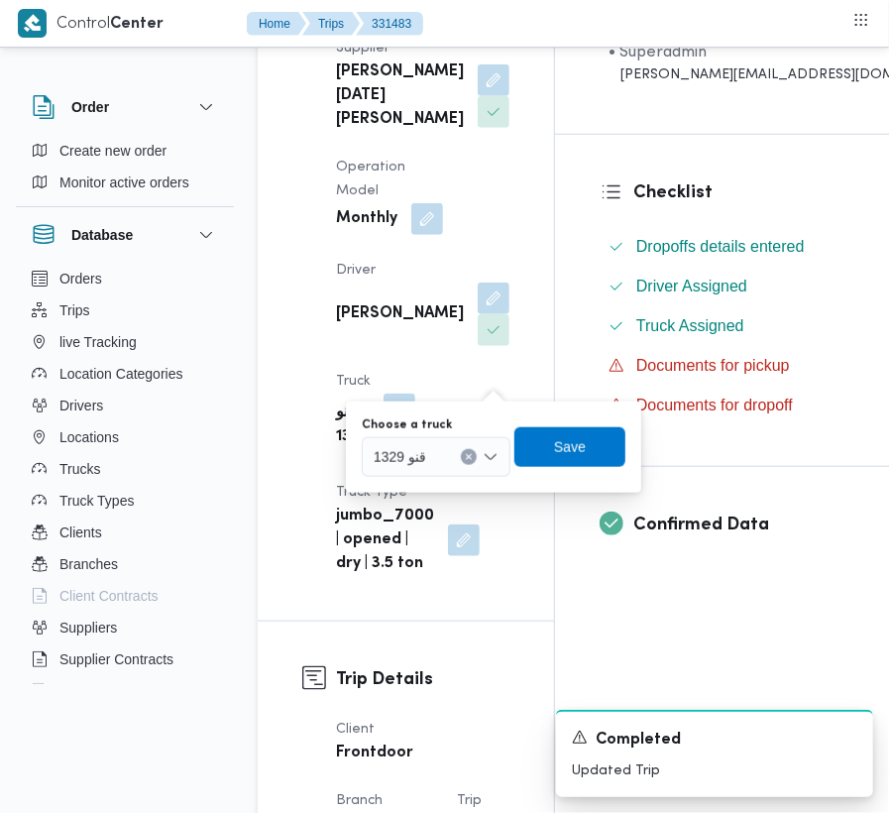
click at [468, 432] on div "Choose a truck قنو 1329" at bounding box center [436, 446] width 149 height 59
click at [444, 441] on div "قنو 1329" at bounding box center [436, 457] width 149 height 40
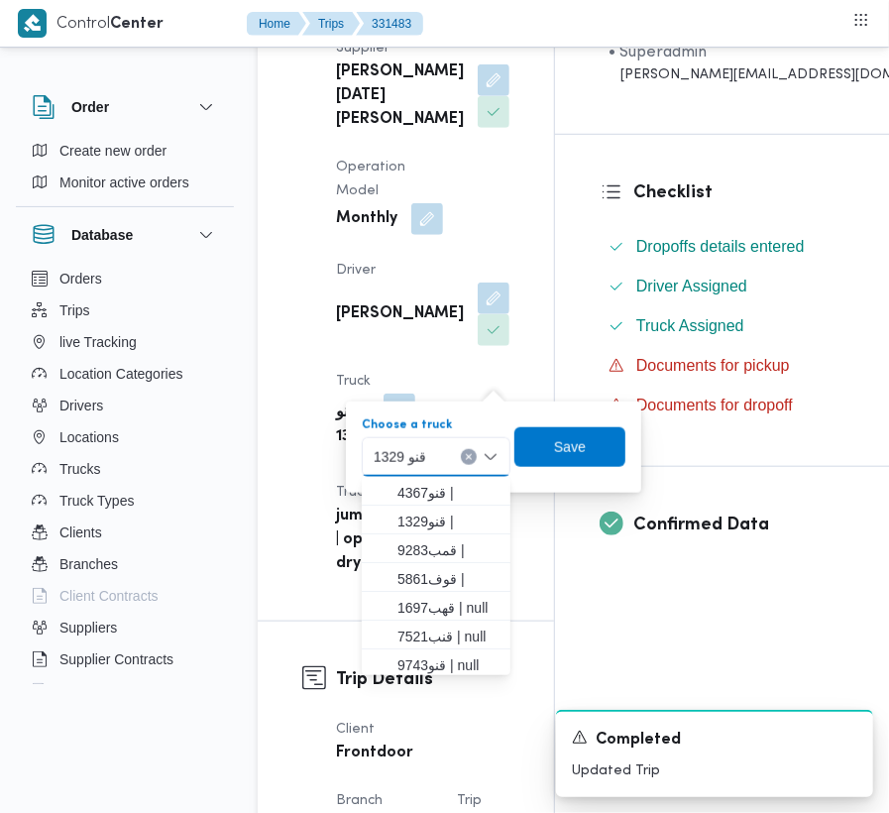
paste input "8162"
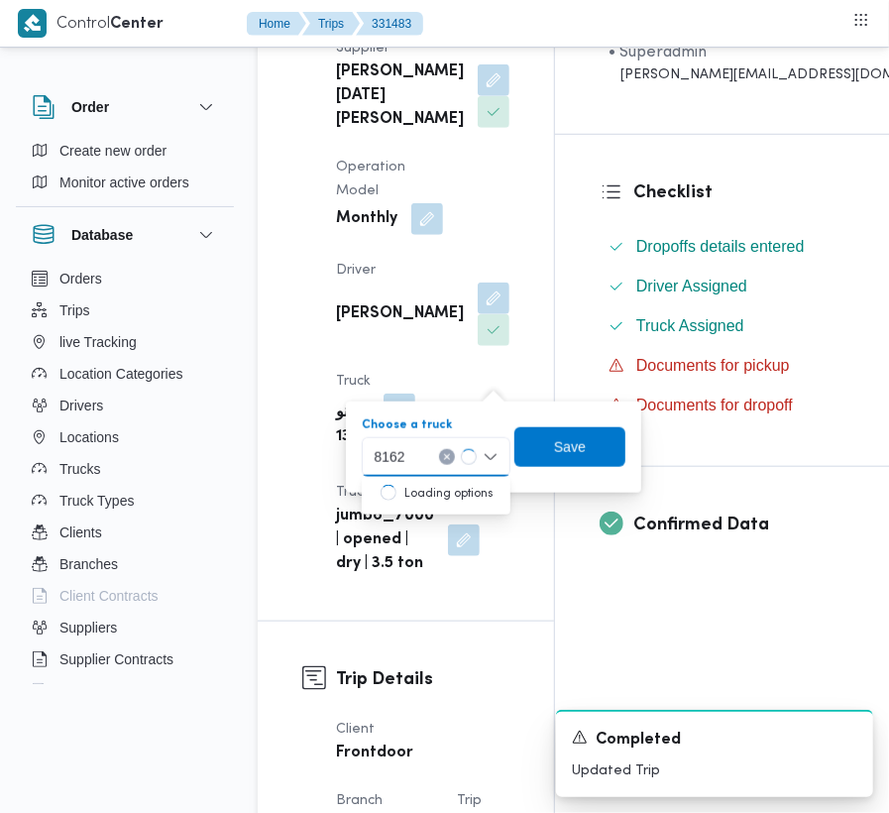
type input "8162"
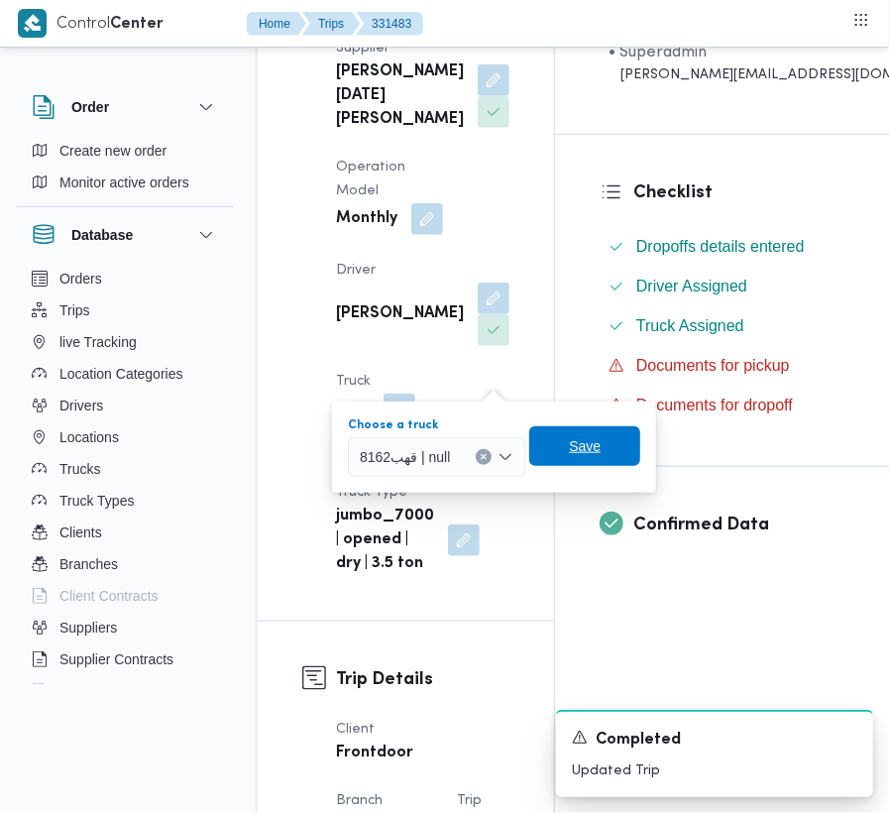
click at [543, 440] on span "Save" at bounding box center [584, 446] width 111 height 40
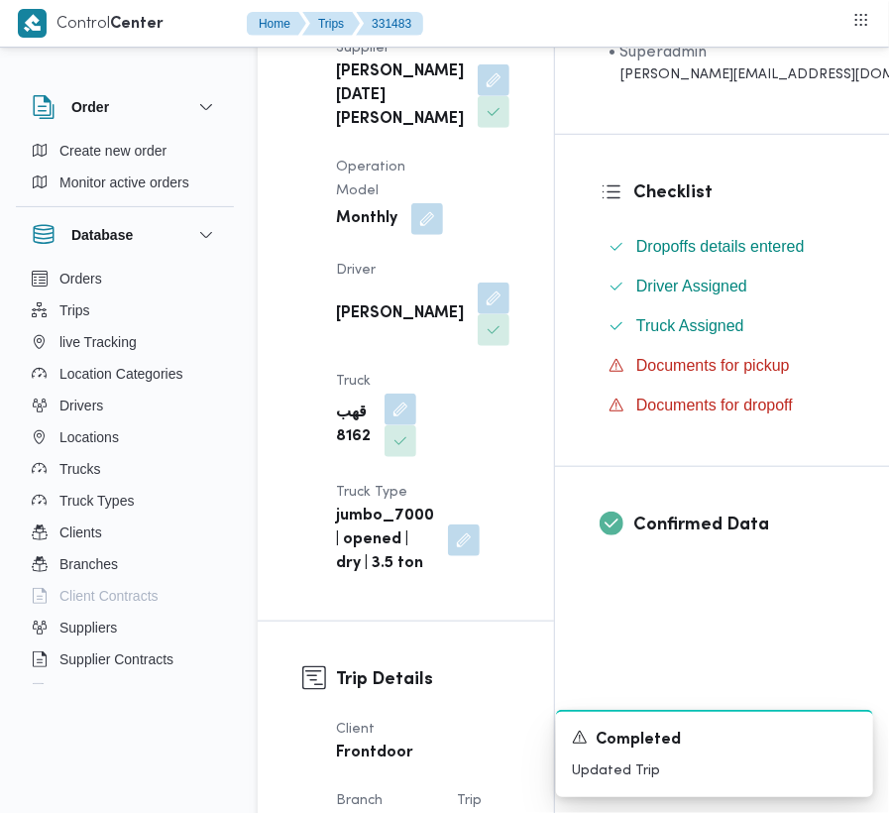
click at [354, 326] on b "[PERSON_NAME]" at bounding box center [400, 314] width 128 height 24
copy div "[PERSON_NAME]"
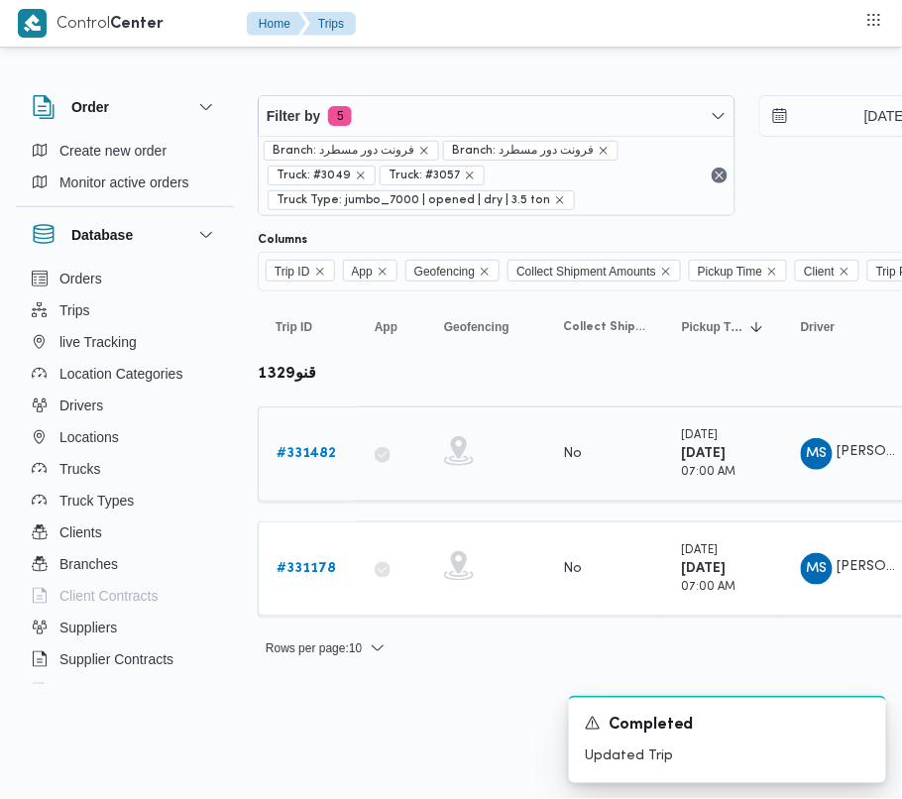
click at [299, 460] on b "# 331482" at bounding box center [305, 453] width 59 height 13
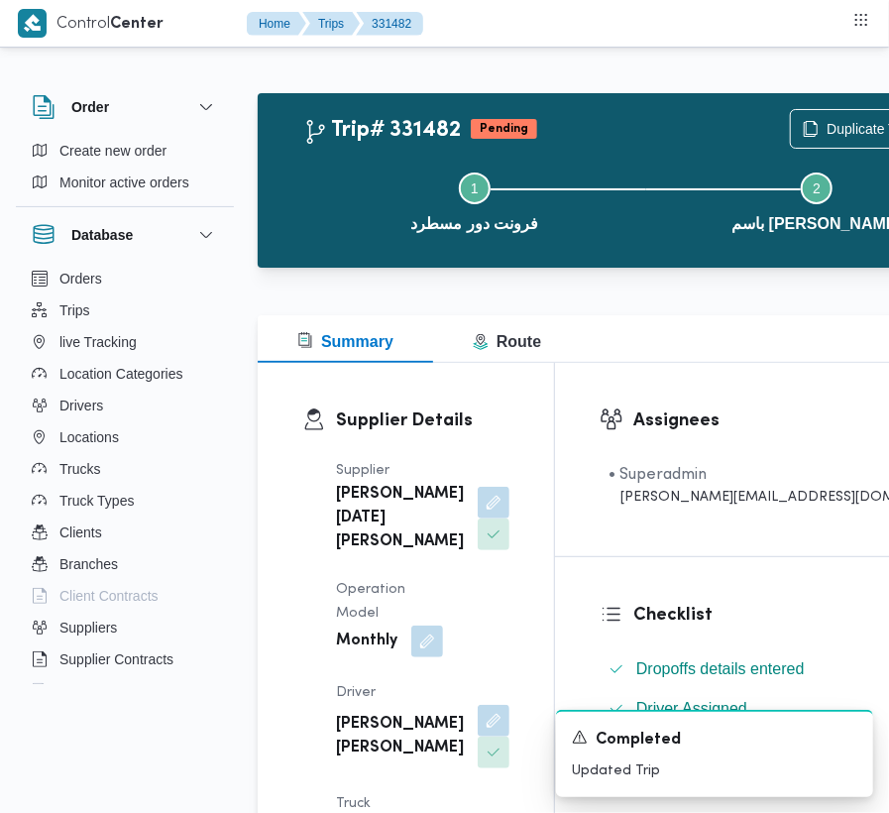
scroll to position [430, 0]
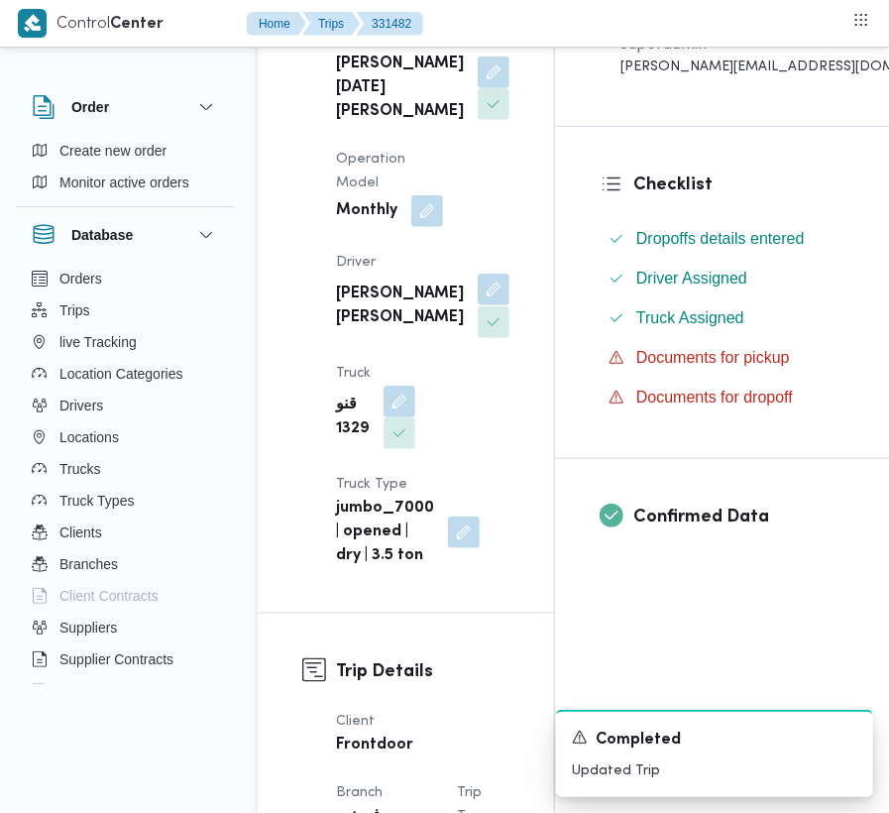
click at [478, 305] on button "button" at bounding box center [494, 289] width 32 height 32
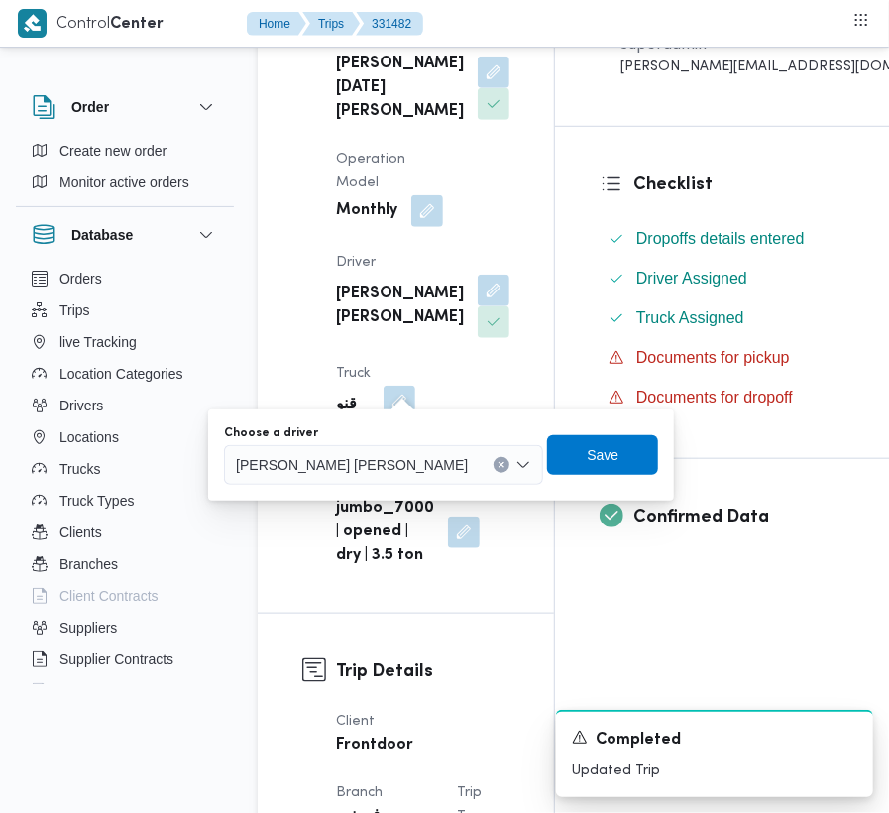
click at [378, 457] on span "[PERSON_NAME] [PERSON_NAME]" at bounding box center [352, 464] width 232 height 22
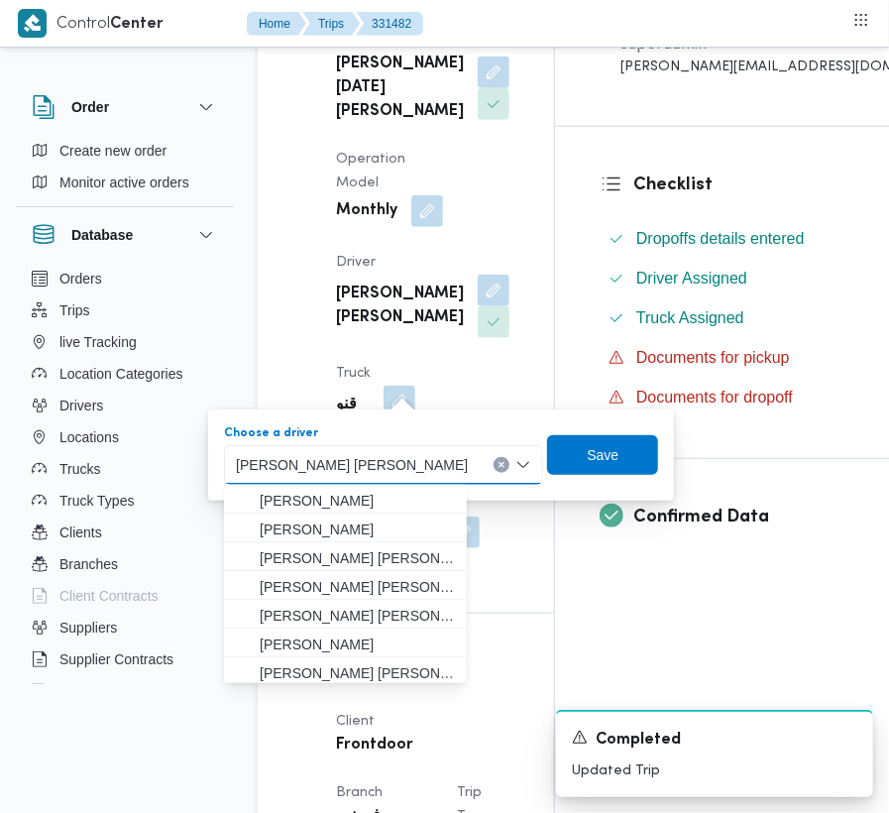
paste input "[PERSON_NAME]"
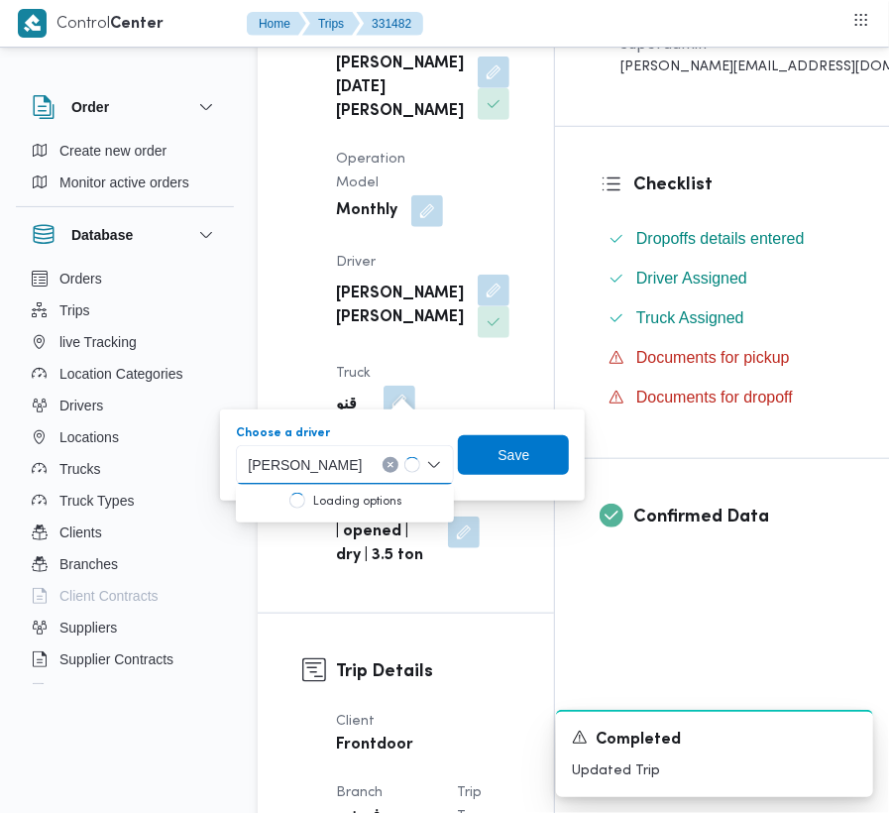
type input "[PERSON_NAME]"
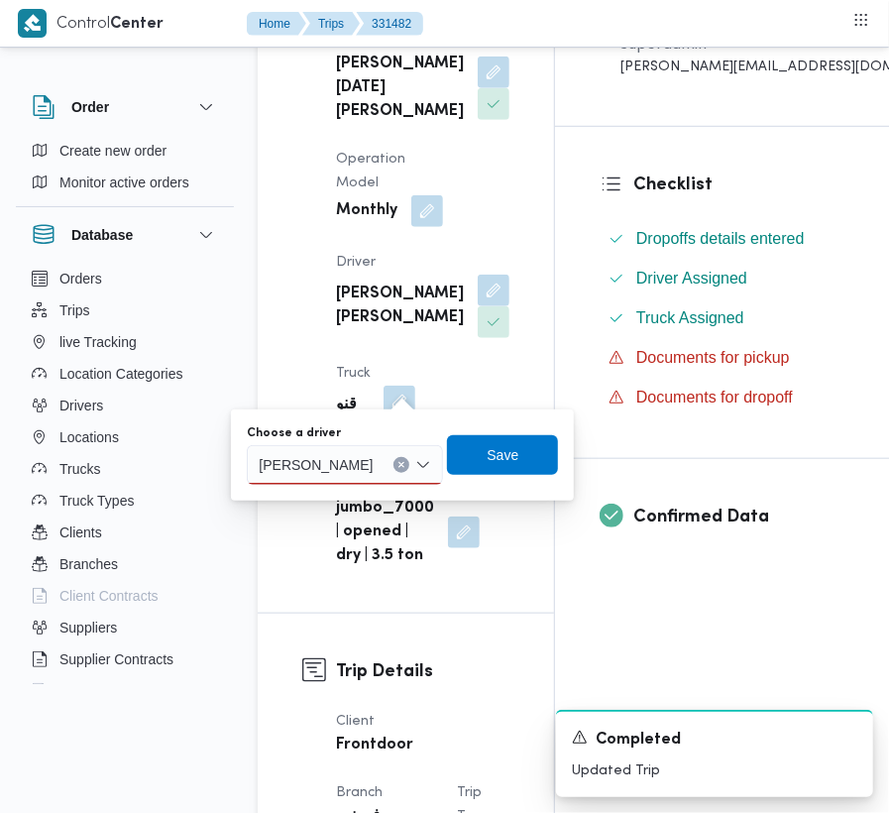
click at [377, 456] on input "[PERSON_NAME]" at bounding box center [318, 465] width 119 height 24
click at [380, 504] on mark "[PERSON_NAME]" at bounding box center [340, 500] width 116 height 16
click at [495, 454] on span "Save" at bounding box center [505, 454] width 32 height 24
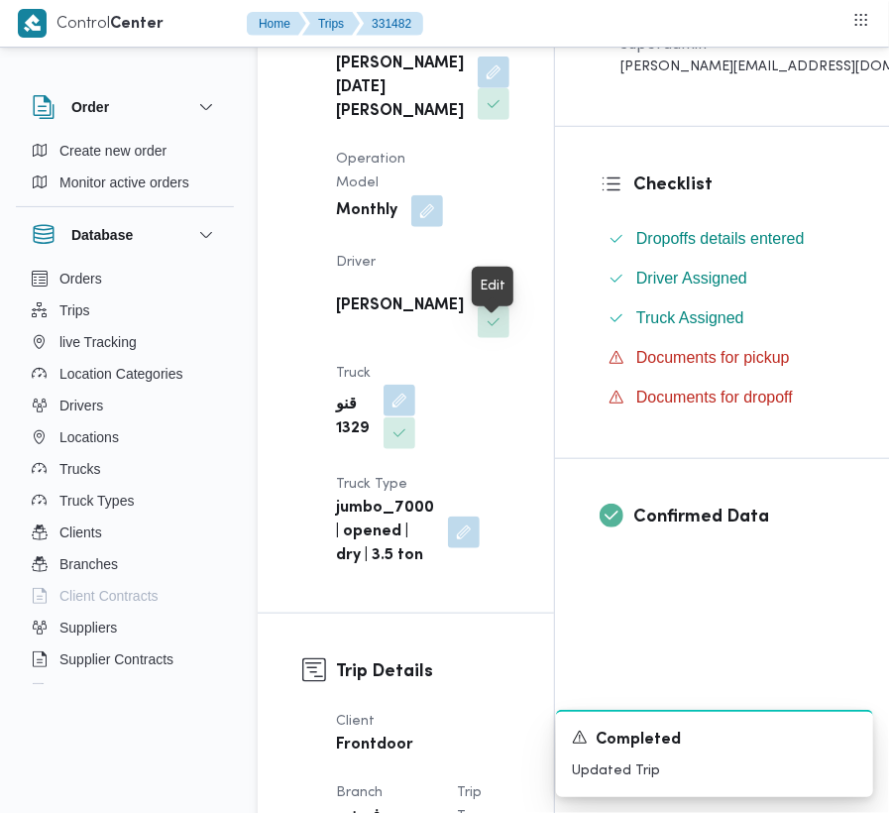
click at [415, 384] on button "button" at bounding box center [399, 400] width 32 height 32
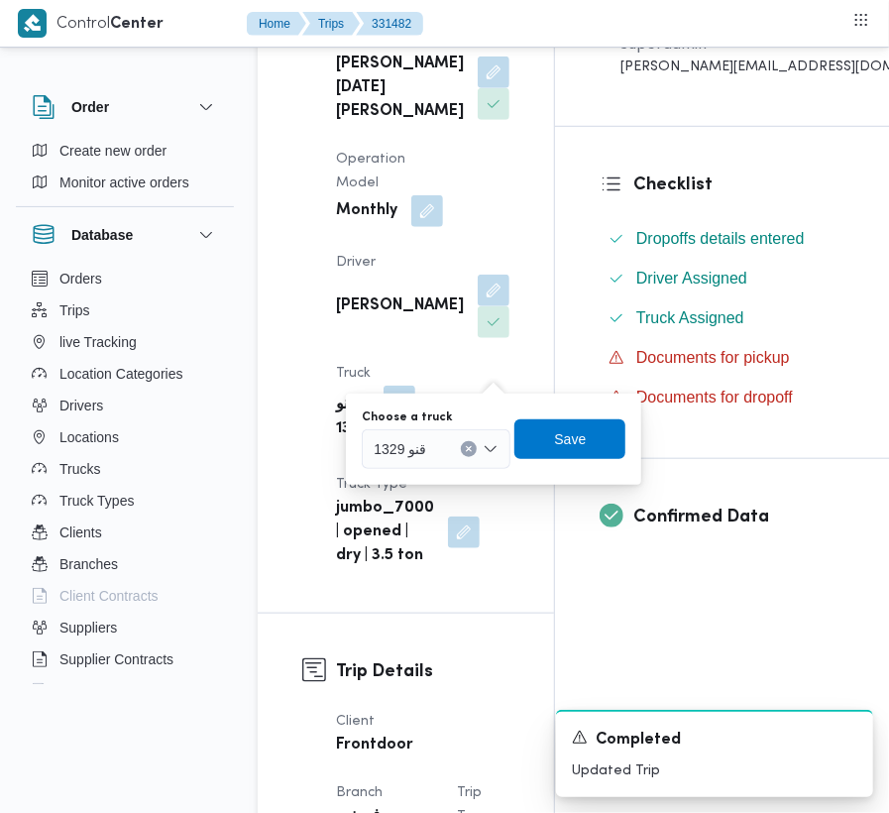
click at [438, 452] on div at bounding box center [435, 449] width 10 height 32
paste input "8162"
type input "8162"
drag, startPoint x: 396, startPoint y: 489, endPoint x: 381, endPoint y: 489, distance: 14.9
click at [381, 489] on icon "button" at bounding box center [382, 485] width 16 height 16
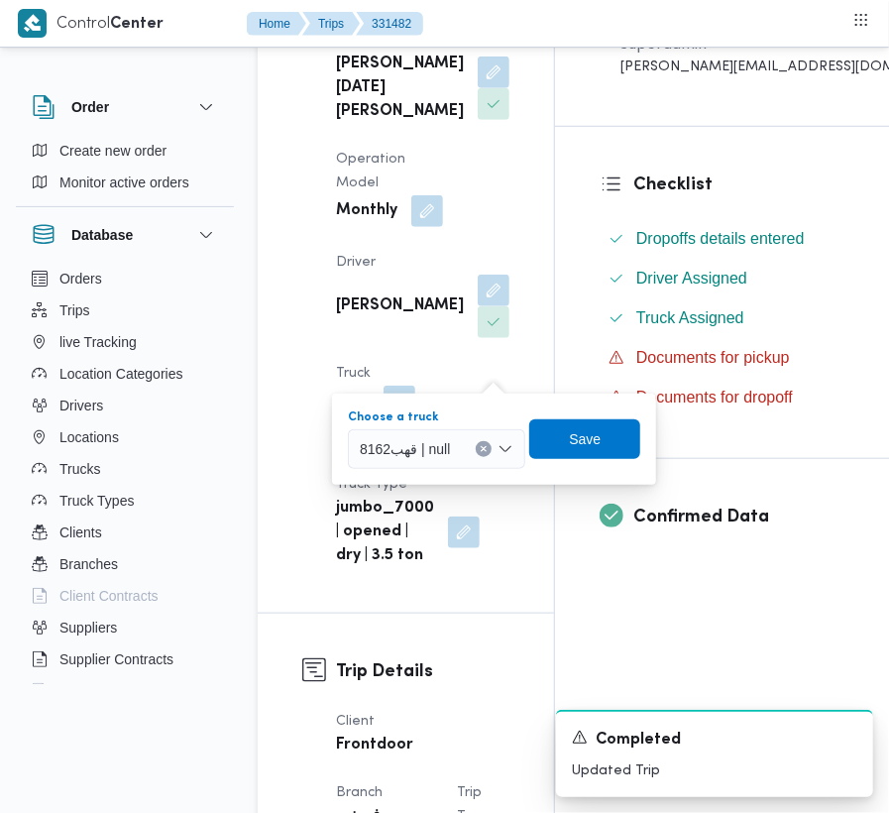
click at [555, 460] on div "Choose a truck قهب8162 | null Combo box. Selected. قهب8162 | null. Press Backsp…" at bounding box center [494, 438] width 296 height 63
click at [548, 442] on span "Save" at bounding box center [584, 438] width 111 height 40
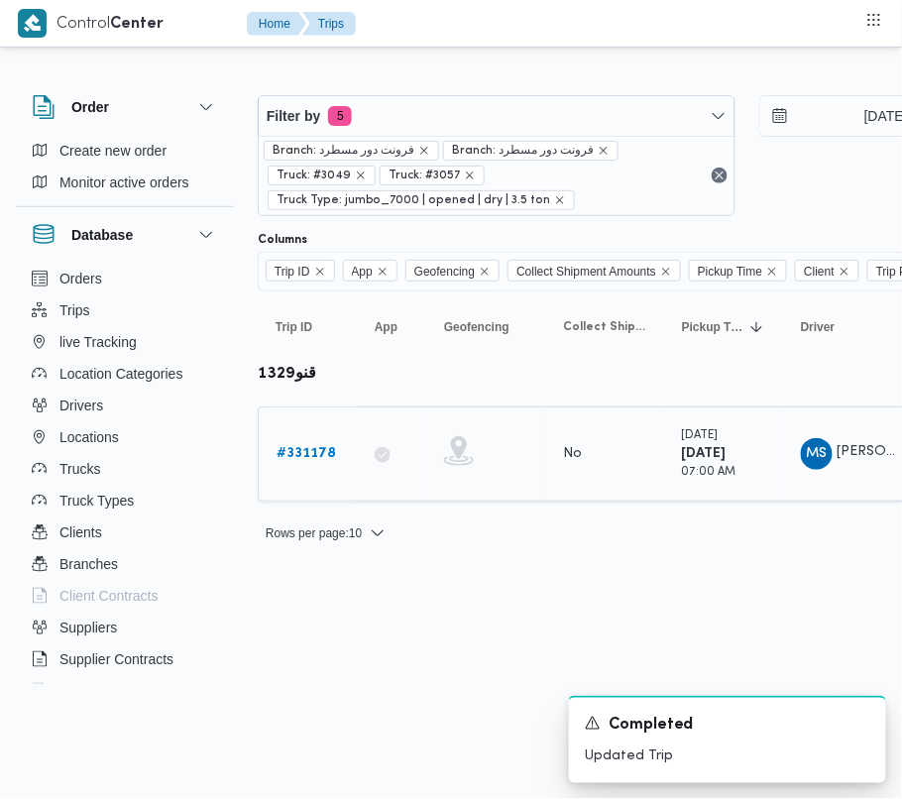
click at [302, 448] on b "# 331178" at bounding box center [305, 453] width 59 height 13
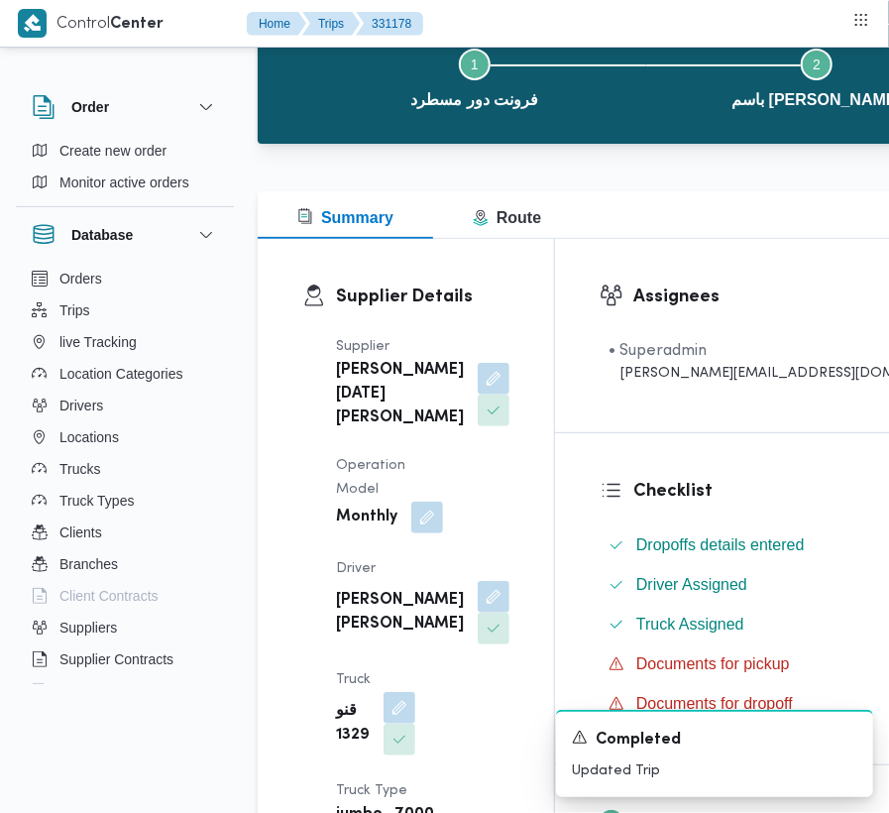
scroll to position [298, 0]
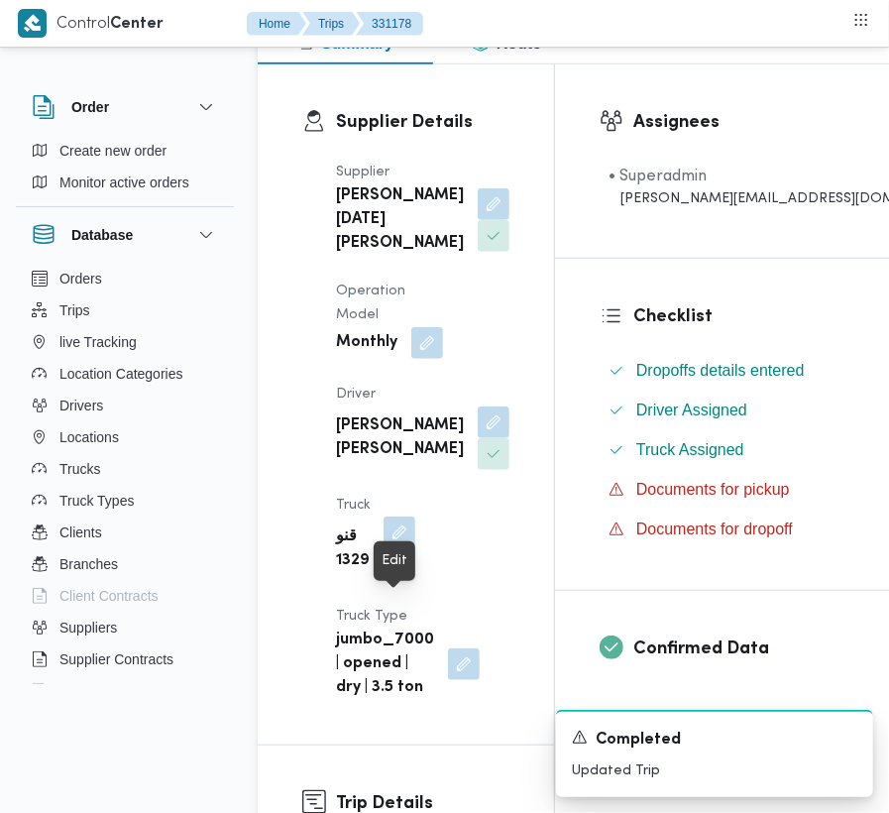
click at [402, 548] on button "button" at bounding box center [399, 532] width 32 height 32
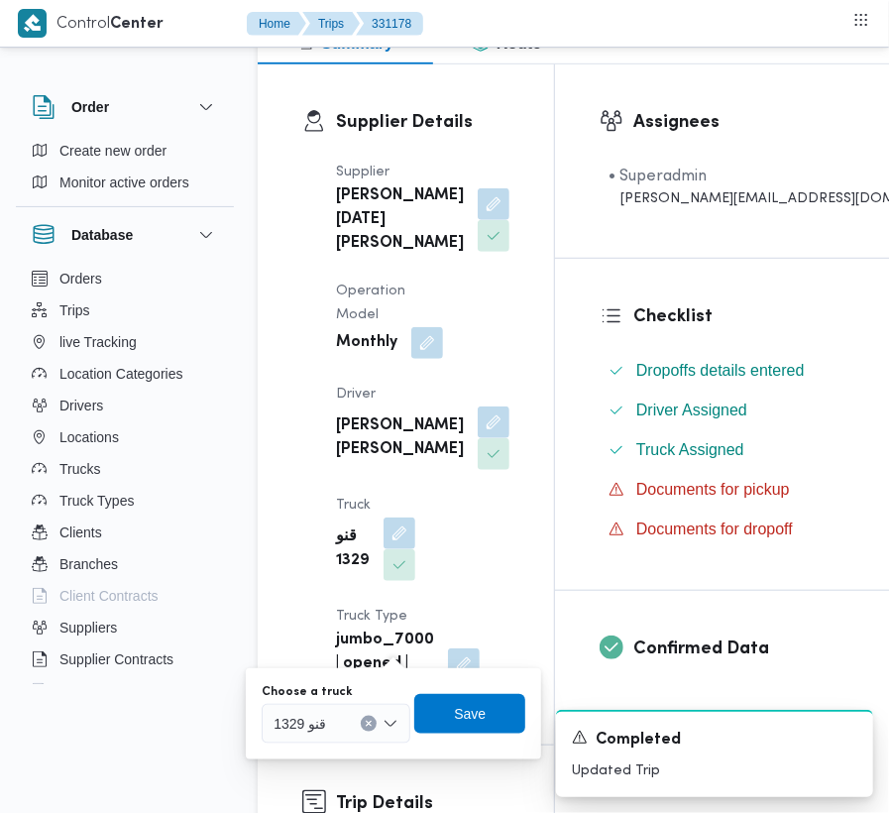
click at [325, 707] on div "قنو 1329" at bounding box center [336, 724] width 149 height 40
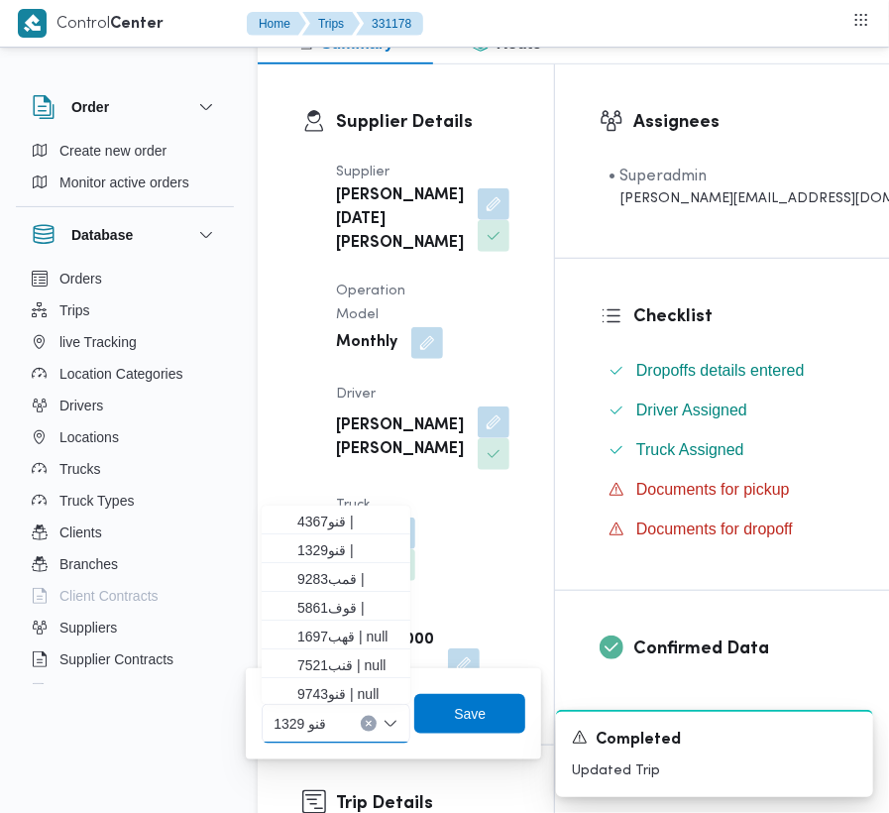
paste input "8162"
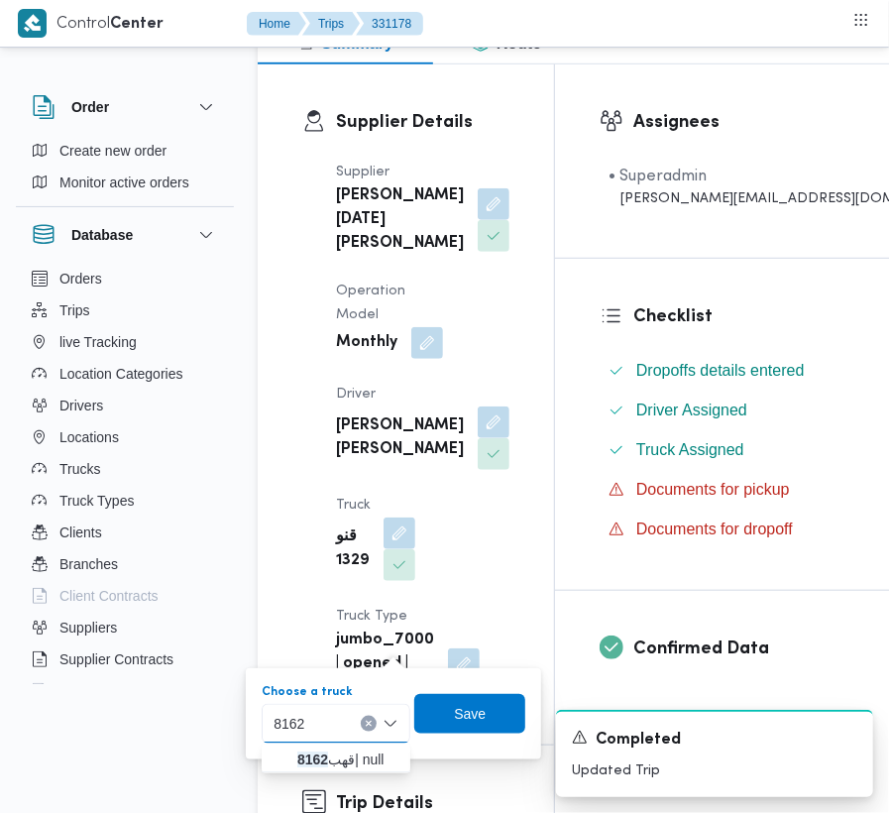
type input "8162"
click at [321, 723] on div "8162 8162" at bounding box center [336, 724] width 149 height 40
click at [326, 747] on span "قهب 8162 | null" at bounding box center [347, 759] width 101 height 24
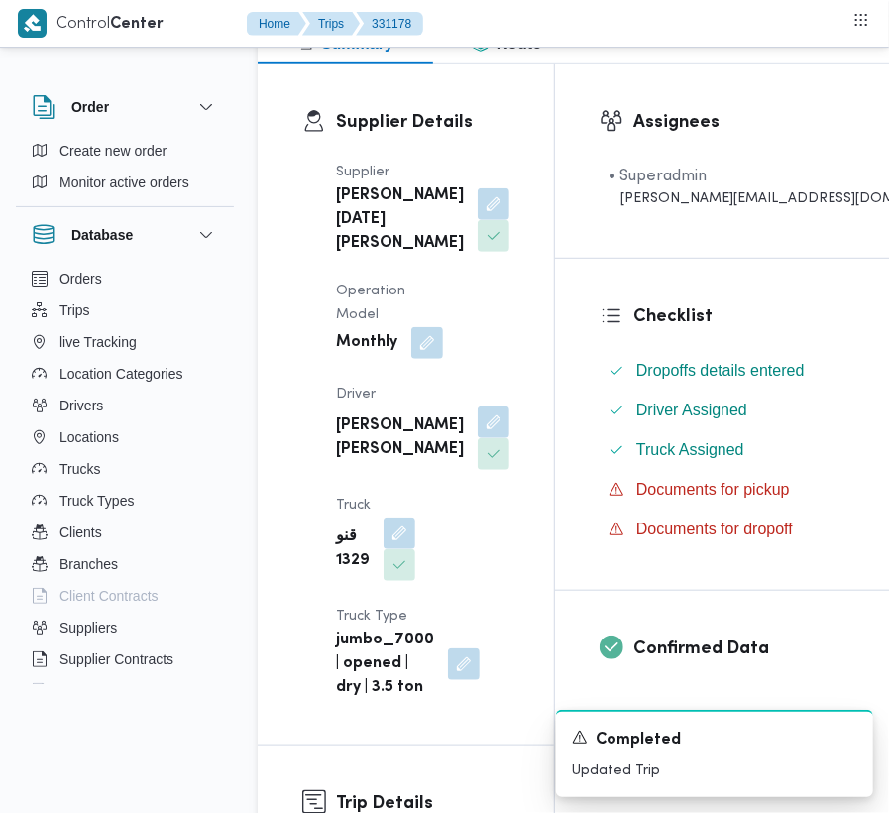
click at [500, 721] on div "A new notification appears Completed Updated Trip" at bounding box center [690, 753] width 396 height 119
click at [478, 437] on button "button" at bounding box center [494, 421] width 32 height 32
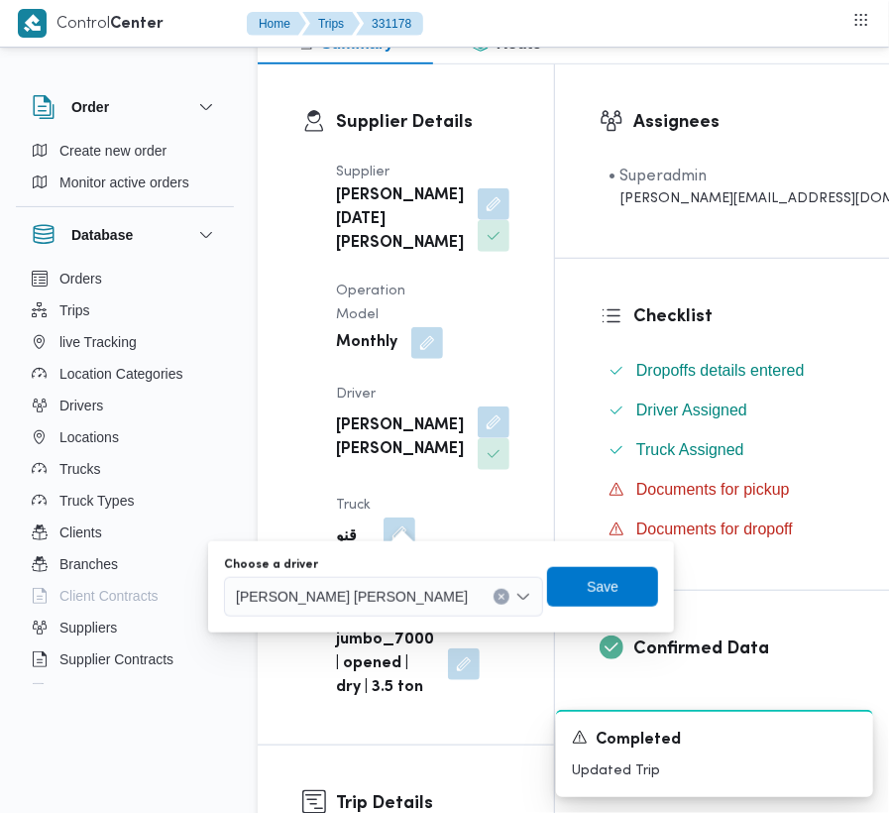
click at [354, 589] on span "[PERSON_NAME] [PERSON_NAME]" at bounding box center [352, 596] width 232 height 22
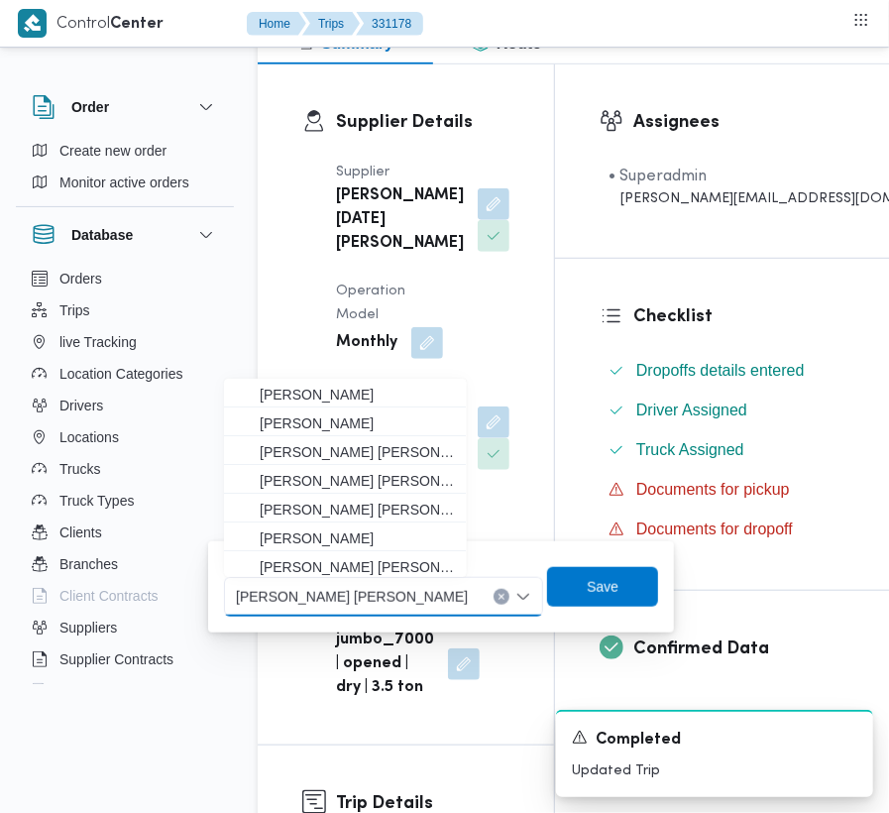
paste input "[PERSON_NAME]"
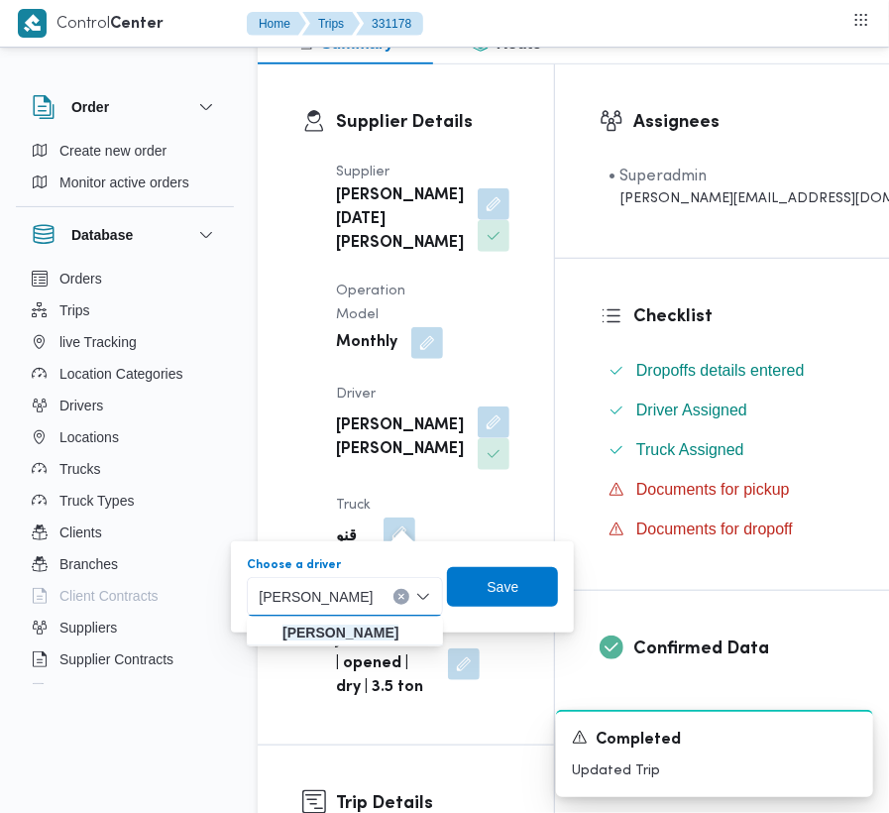
type input "[PERSON_NAME]"
click at [303, 624] on mark "[PERSON_NAME]" at bounding box center [340, 632] width 116 height 16
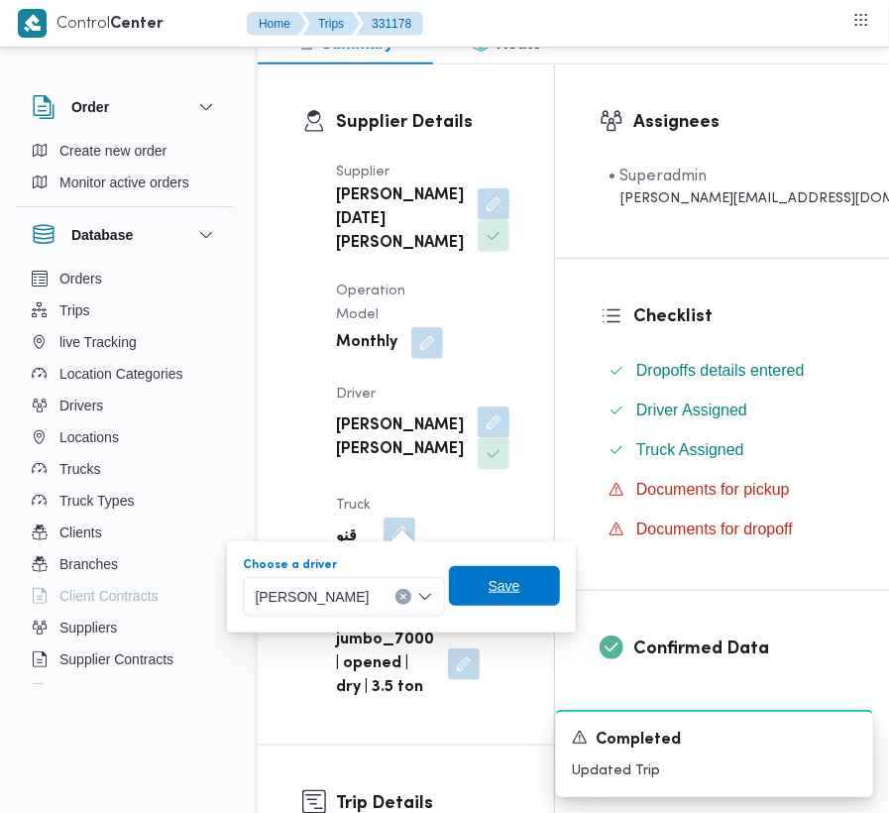
click at [493, 591] on span "Save" at bounding box center [505, 586] width 32 height 24
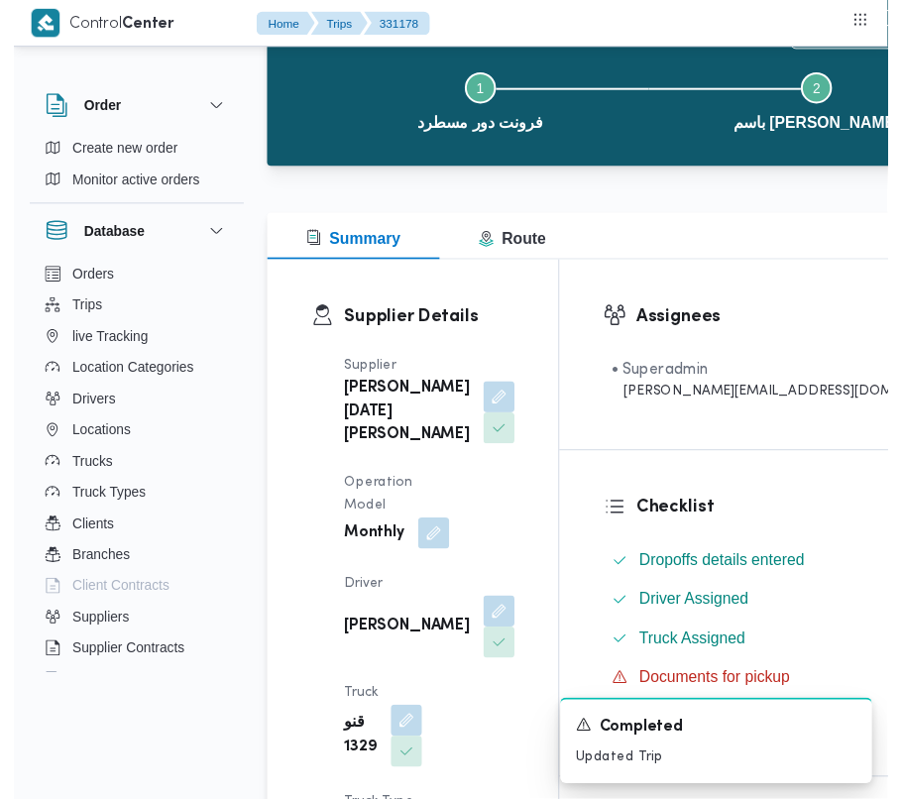
scroll to position [0, 0]
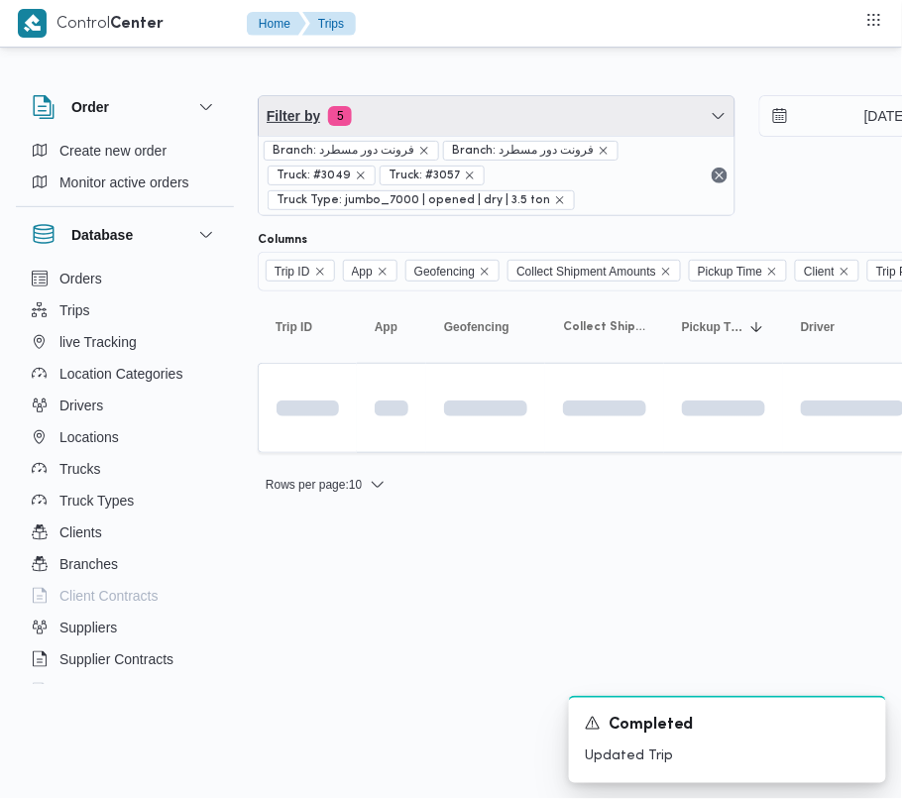
click at [477, 116] on span "Filter by 5" at bounding box center [497, 116] width 476 height 40
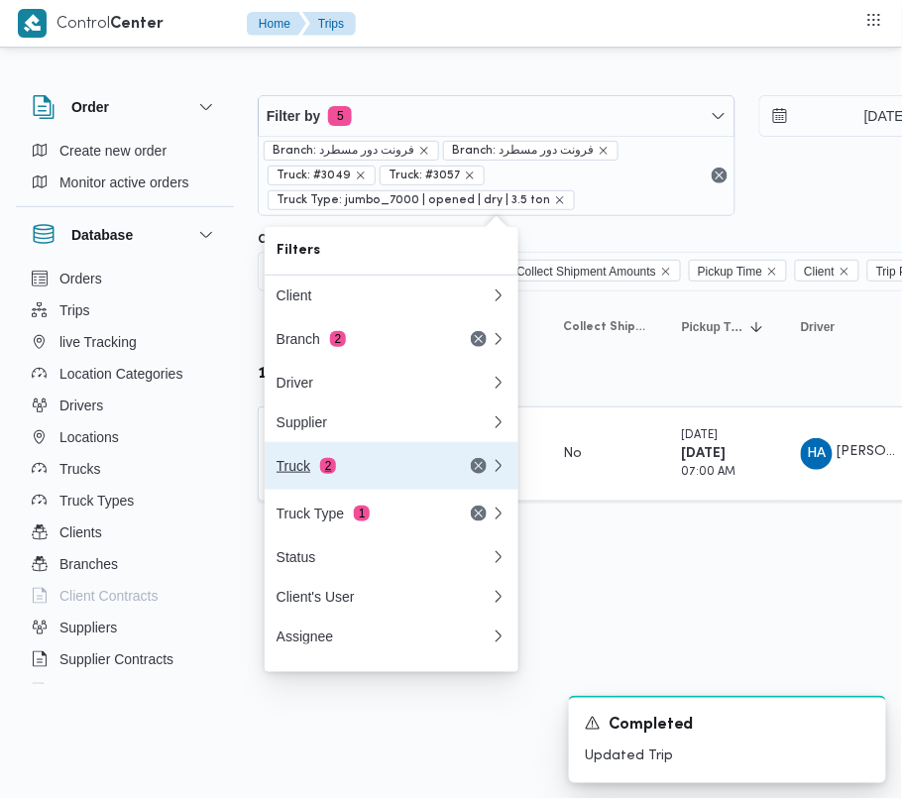
click at [401, 474] on div "Truck 2" at bounding box center [359, 466] width 166 height 16
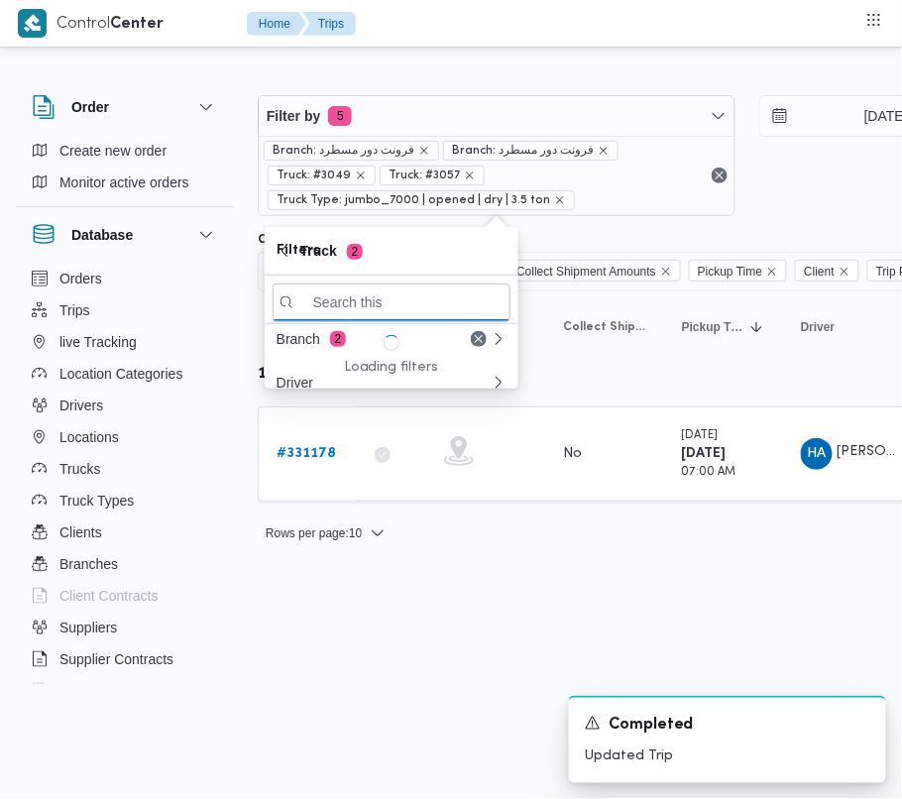
paste input "طعد9851"
type input "طعد9851"
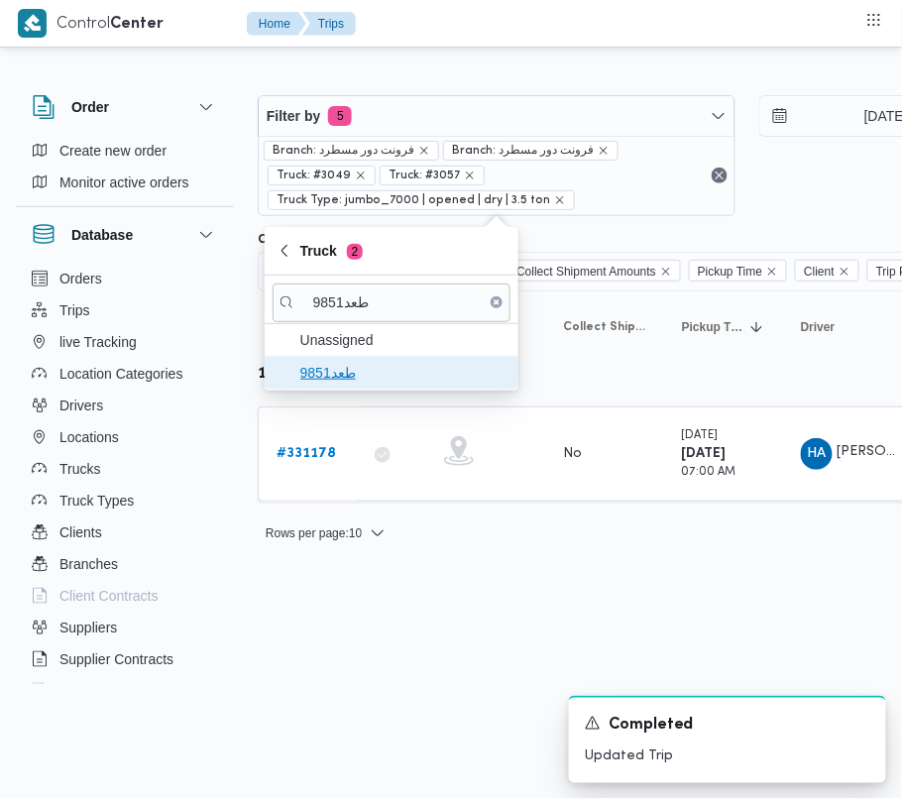
click at [322, 384] on span "طعد9851" at bounding box center [391, 373] width 238 height 32
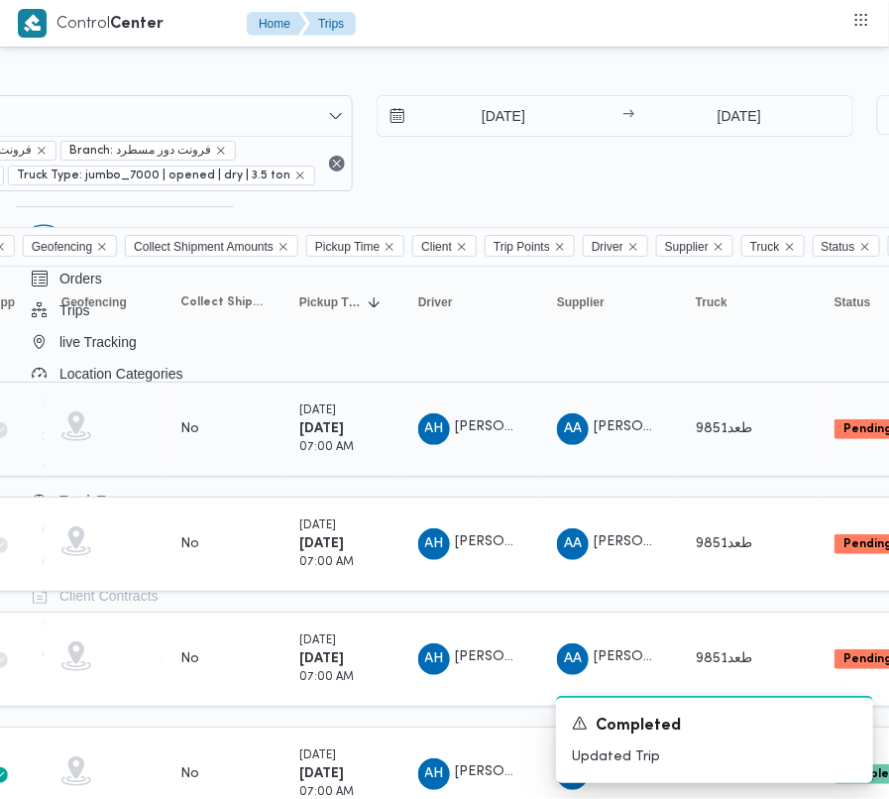
scroll to position [0, 389]
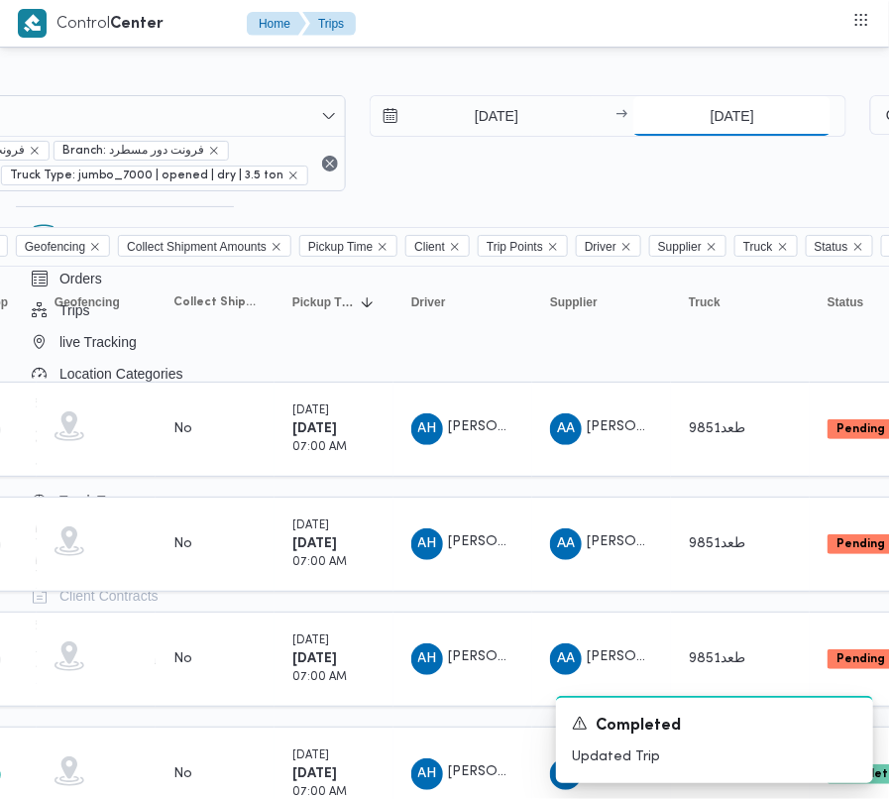
click at [755, 121] on input "[DATE]" at bounding box center [731, 116] width 197 height 40
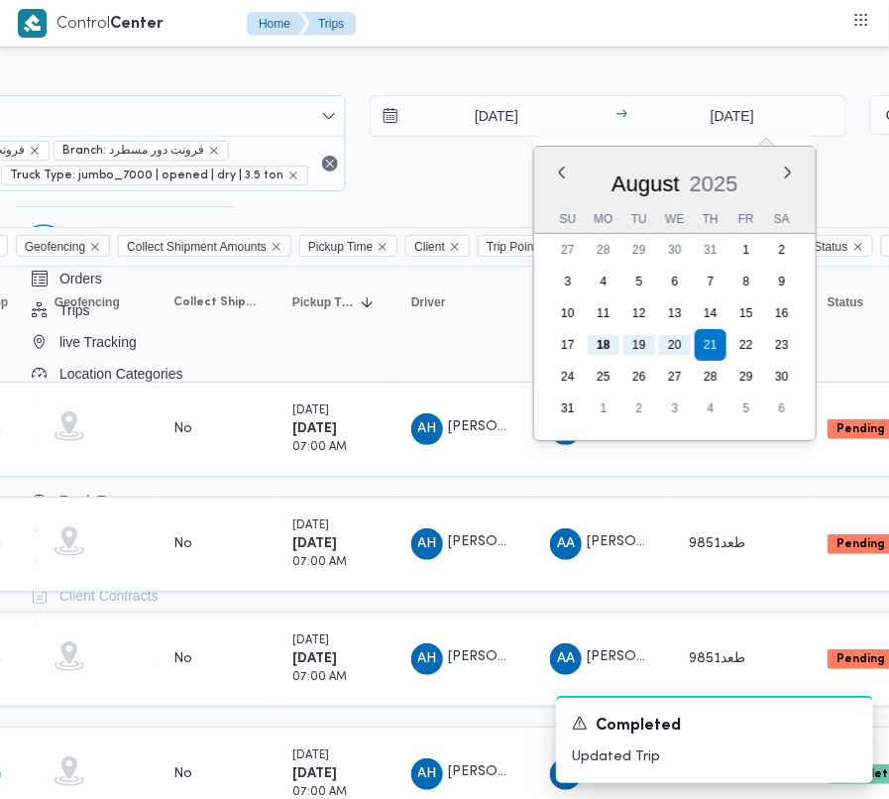
click at [422, 191] on div "[DATE] → [DATE] Previous Month Next month [DATE] [DATE] Su Mo Tu We Th Fr Sa 27…" at bounding box center [609, 143] width 478 height 96
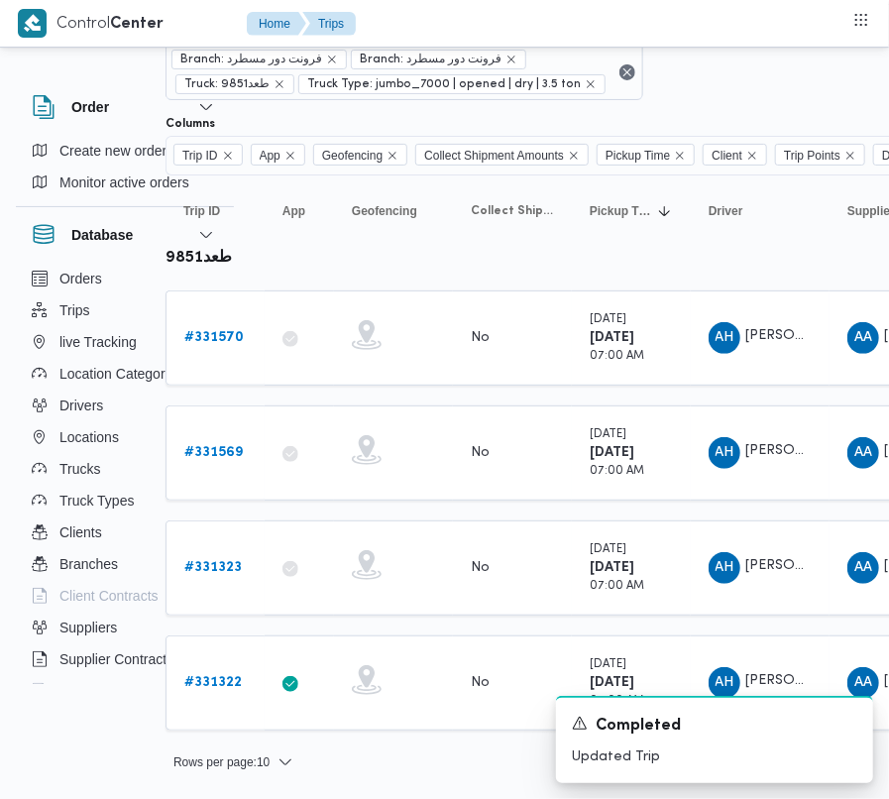
scroll to position [92, 0]
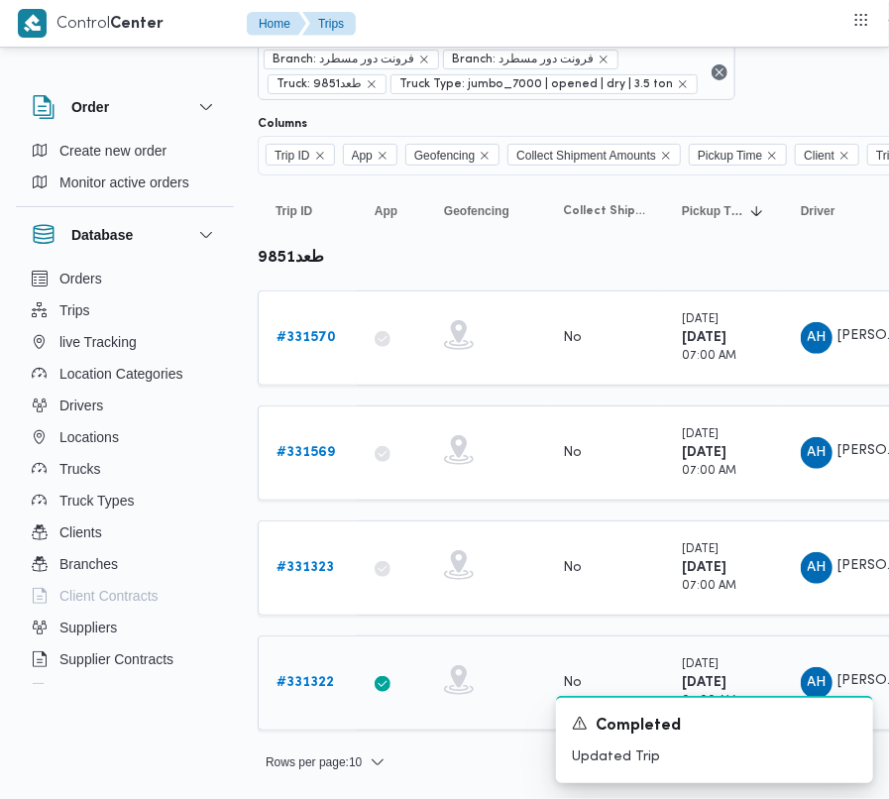
click at [303, 676] on b "# 331322" at bounding box center [304, 682] width 57 height 13
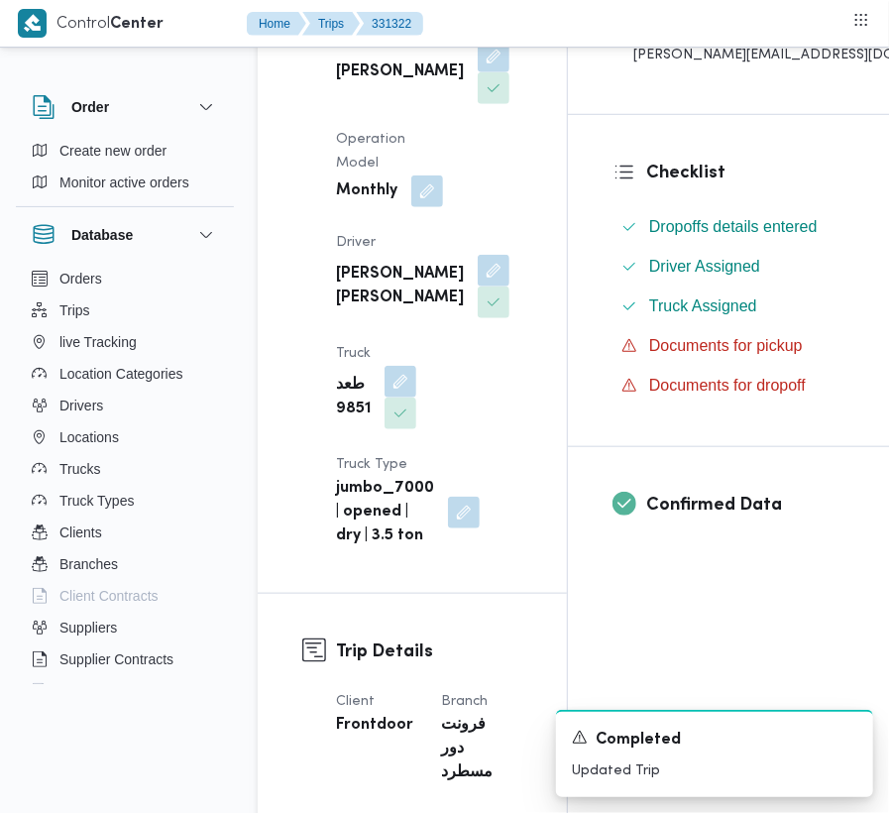
scroll to position [537, 0]
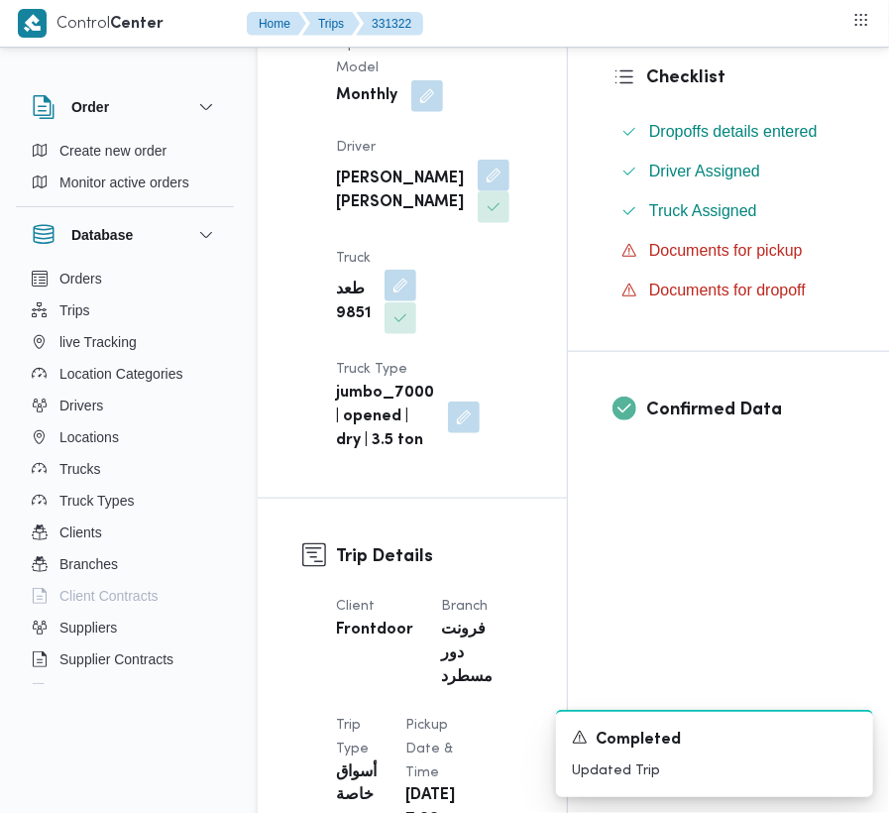
click at [416, 270] on button "button" at bounding box center [400, 286] width 32 height 32
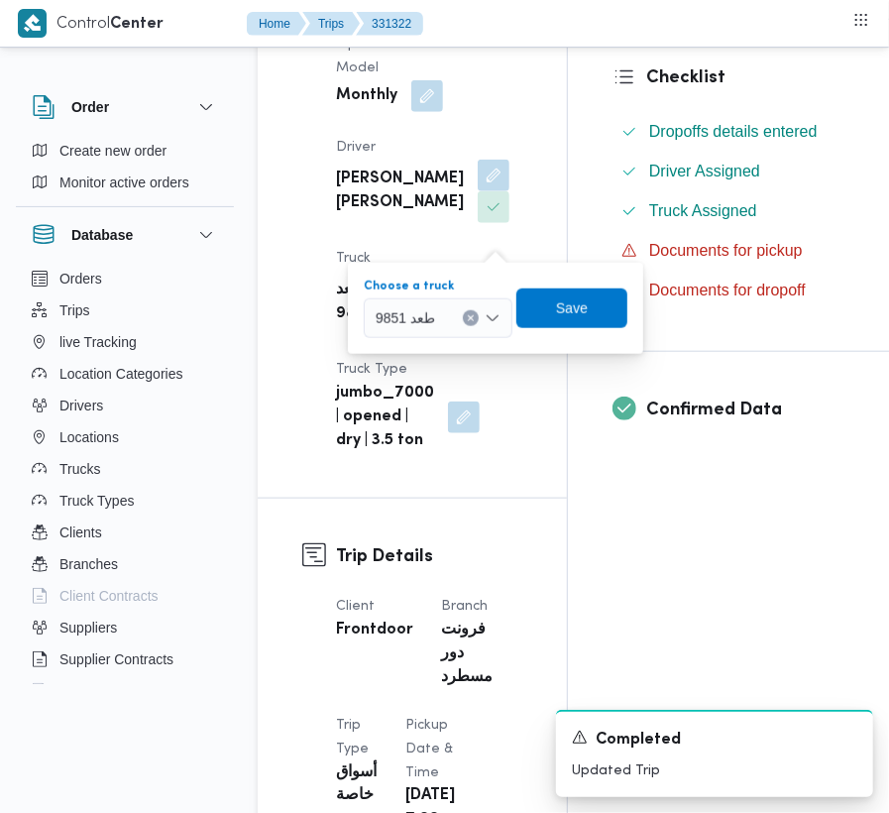
click at [450, 310] on div "طعد 9851" at bounding box center [438, 318] width 149 height 40
paste input "2784"
type input "2784"
click at [402, 389] on mark "2784" at bounding box center [414, 383] width 31 height 16
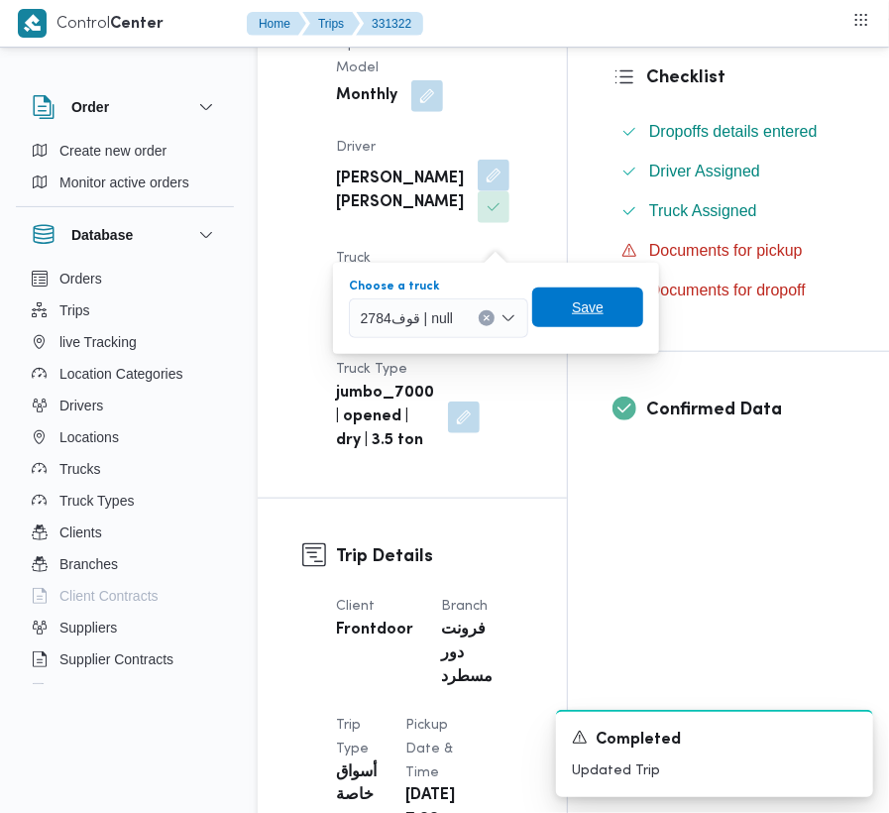
click at [560, 310] on span "Save" at bounding box center [587, 307] width 111 height 40
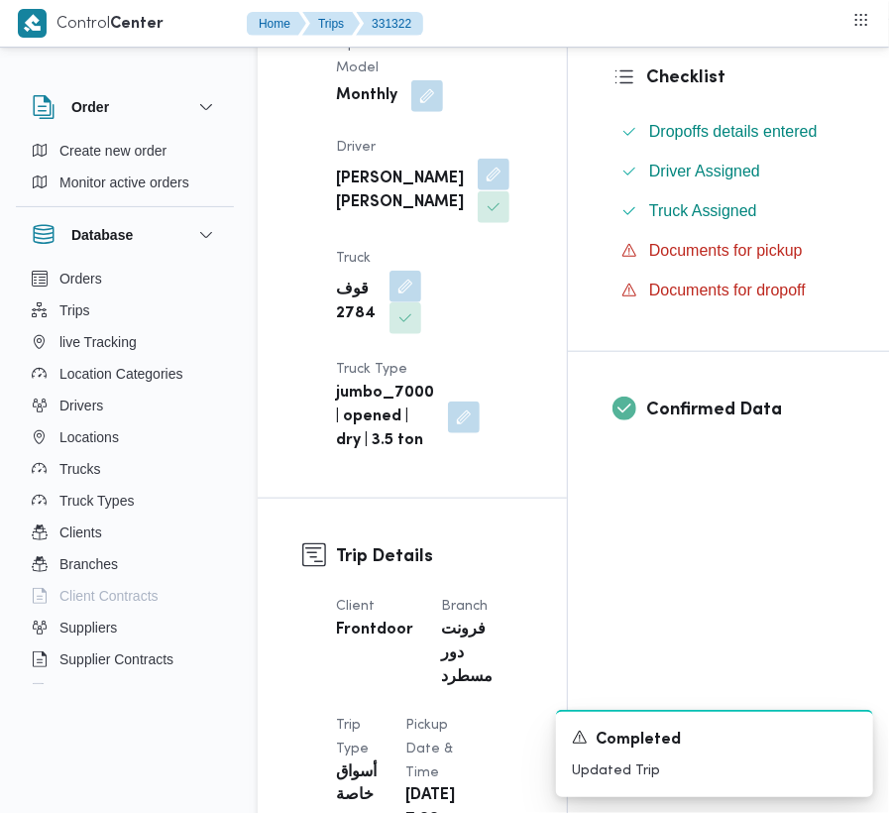
click at [478, 190] on button "button" at bounding box center [494, 175] width 32 height 32
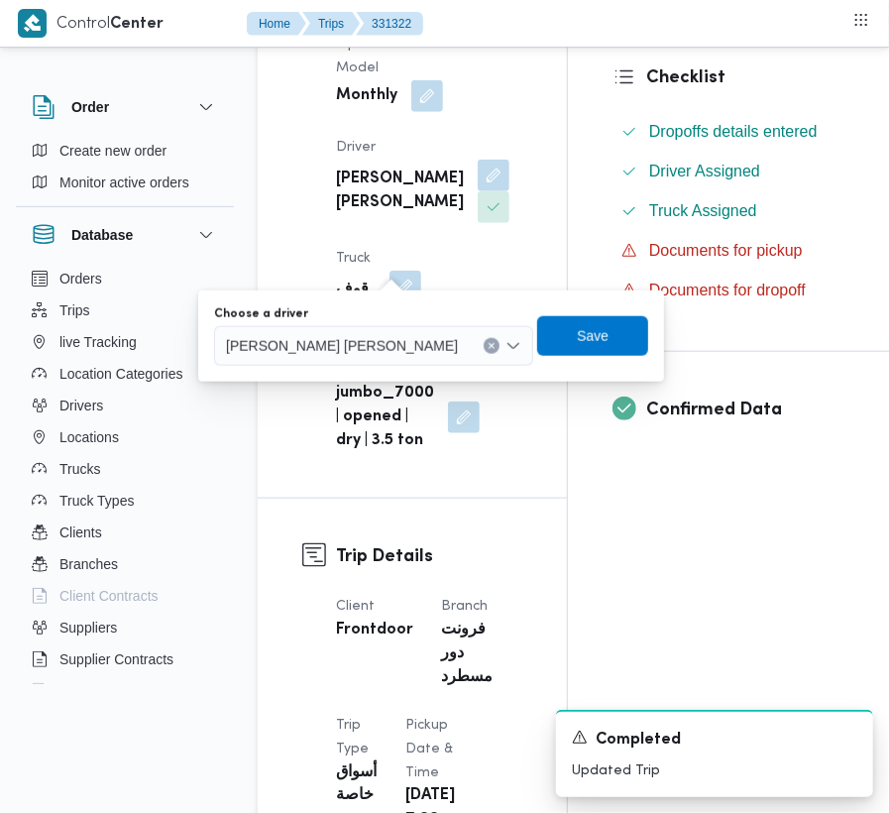
click at [362, 362] on div "[PERSON_NAME] [PERSON_NAME]" at bounding box center [373, 346] width 319 height 40
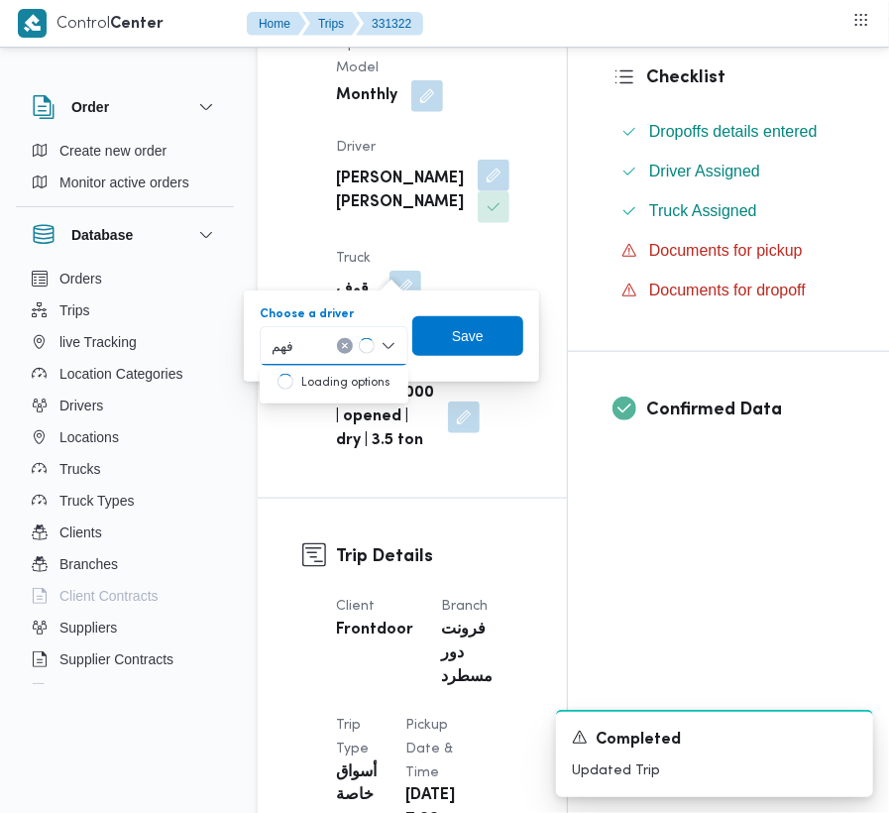
type input "[PERSON_NAME]"
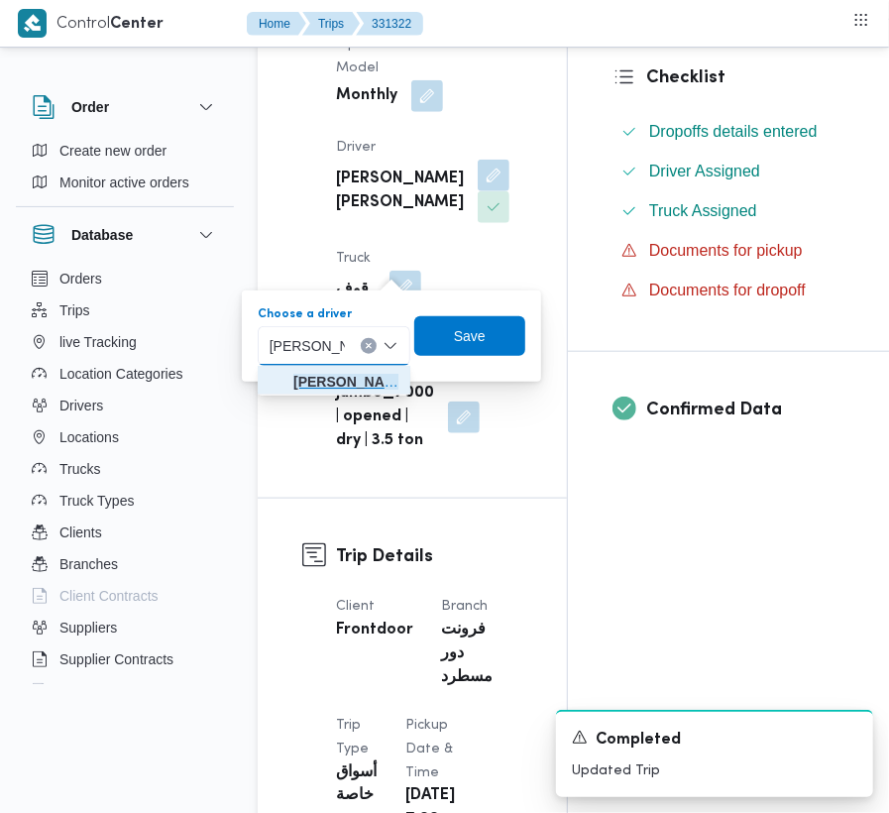
drag, startPoint x: 342, startPoint y: 380, endPoint x: 382, endPoint y: 381, distance: 40.6
click at [301, 380] on span "فهمي [PERSON_NAME]" at bounding box center [345, 382] width 105 height 24
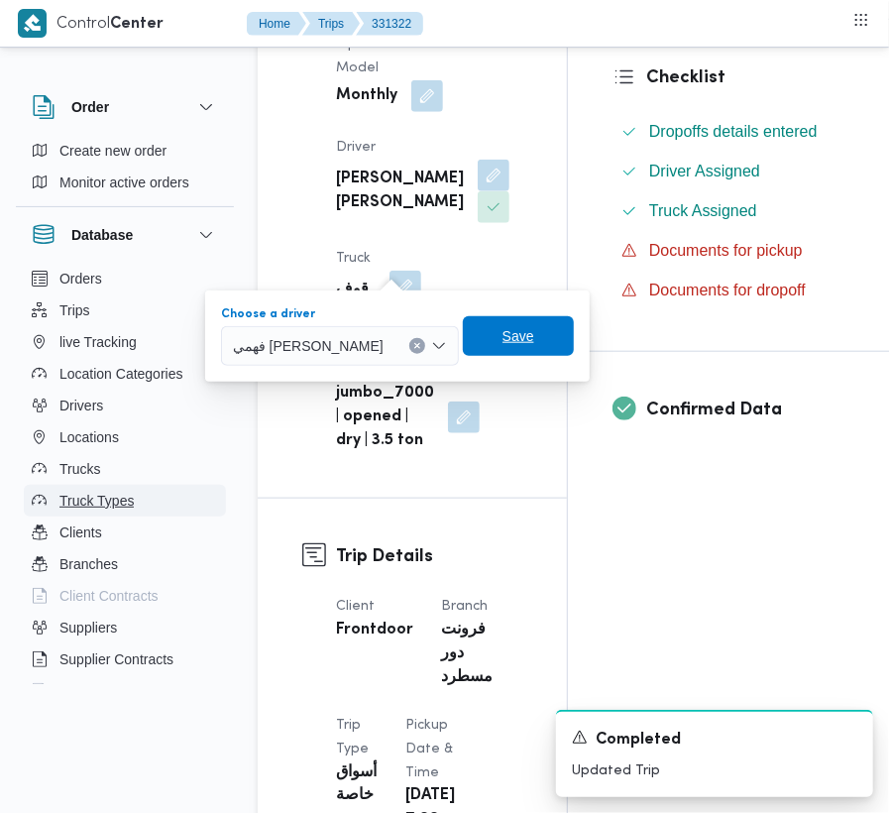
click at [476, 353] on span "Save" at bounding box center [518, 336] width 111 height 40
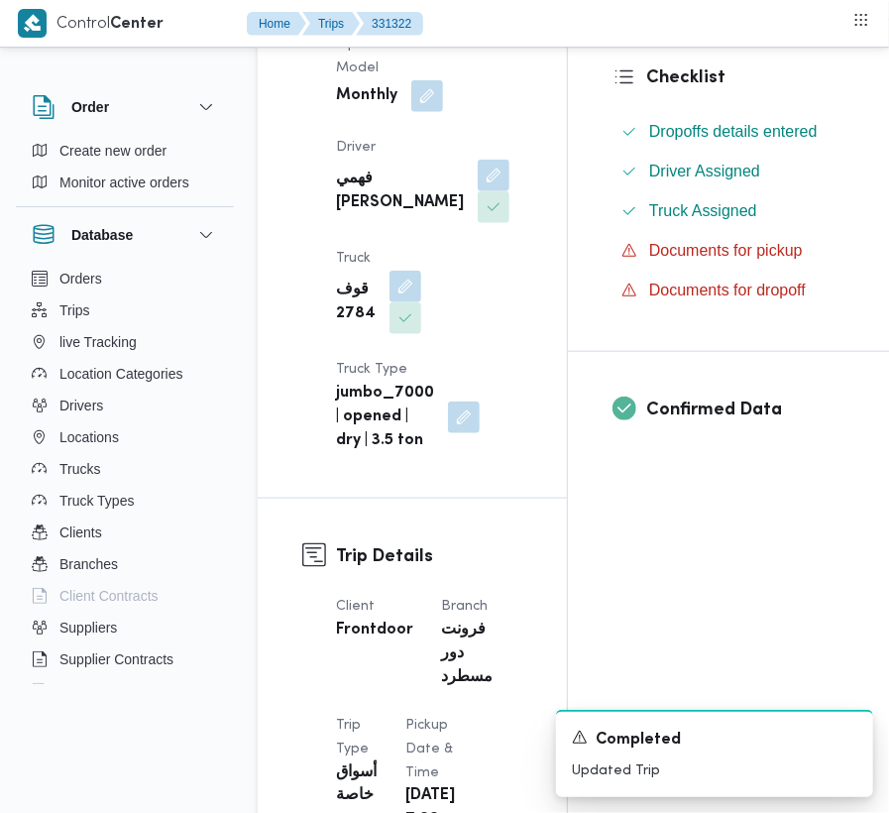
click at [324, 206] on div "Supplier [PERSON_NAME] [PERSON_NAME] Operation Model Monthly Driver [PERSON_NAM…" at bounding box center [429, 187] width 210 height 555
click at [322, 206] on div at bounding box center [314, 161] width 24 height 583
click at [347, 215] on b "فهمي [PERSON_NAME]" at bounding box center [400, 191] width 128 height 48
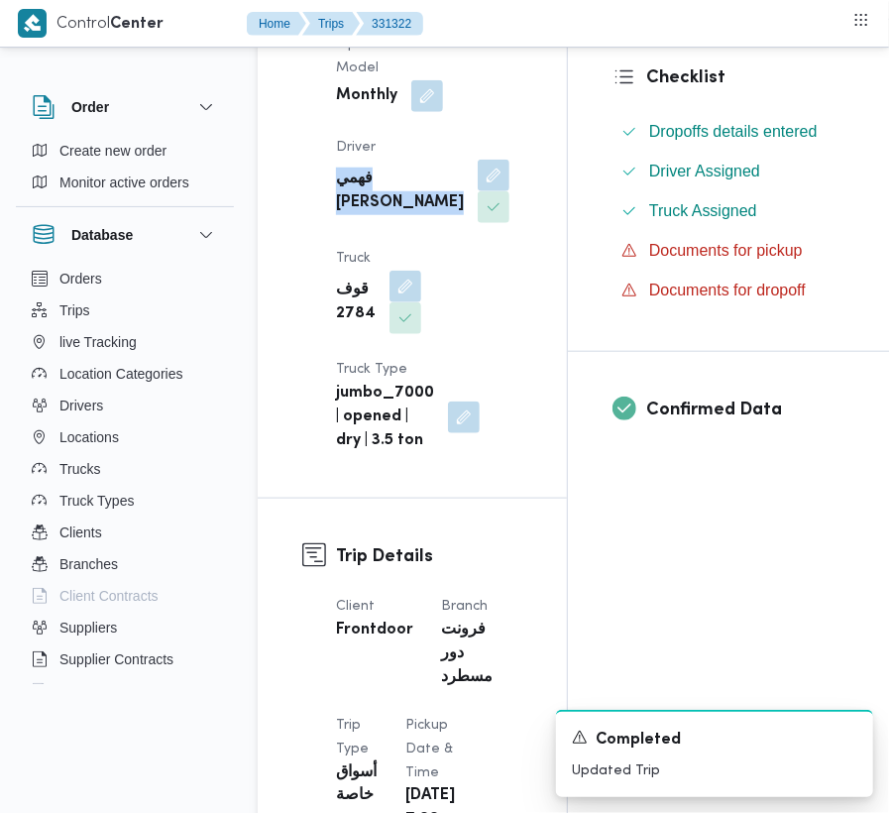
click at [347, 215] on b "فهمي [PERSON_NAME]" at bounding box center [400, 191] width 128 height 48
copy div "فهمي [PERSON_NAME]"
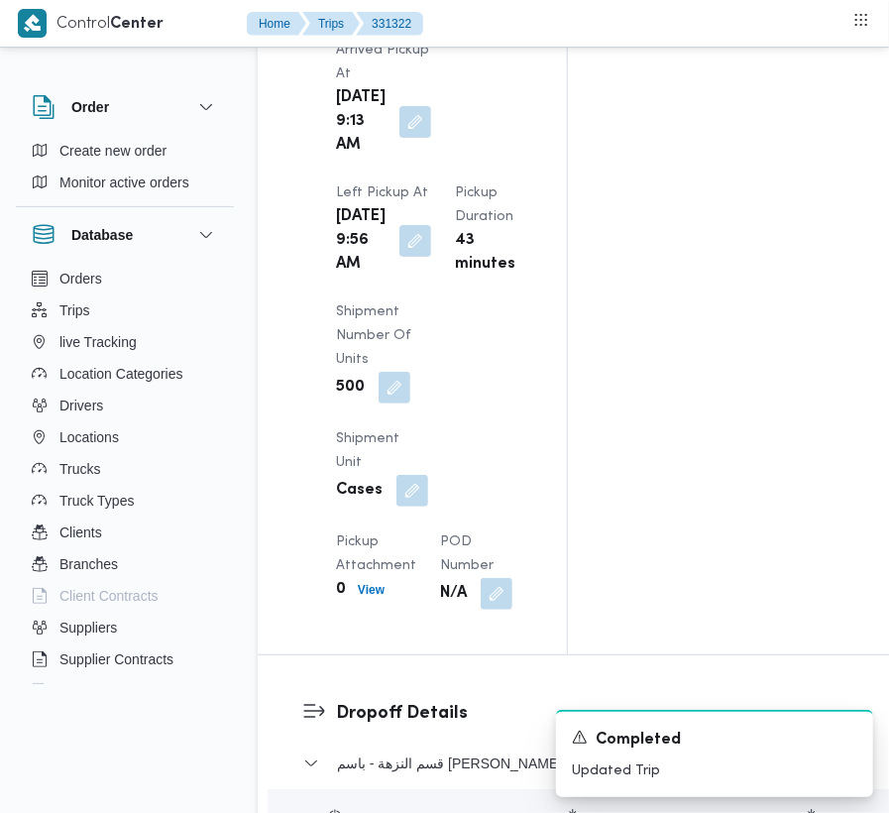
scroll to position [3048, 0]
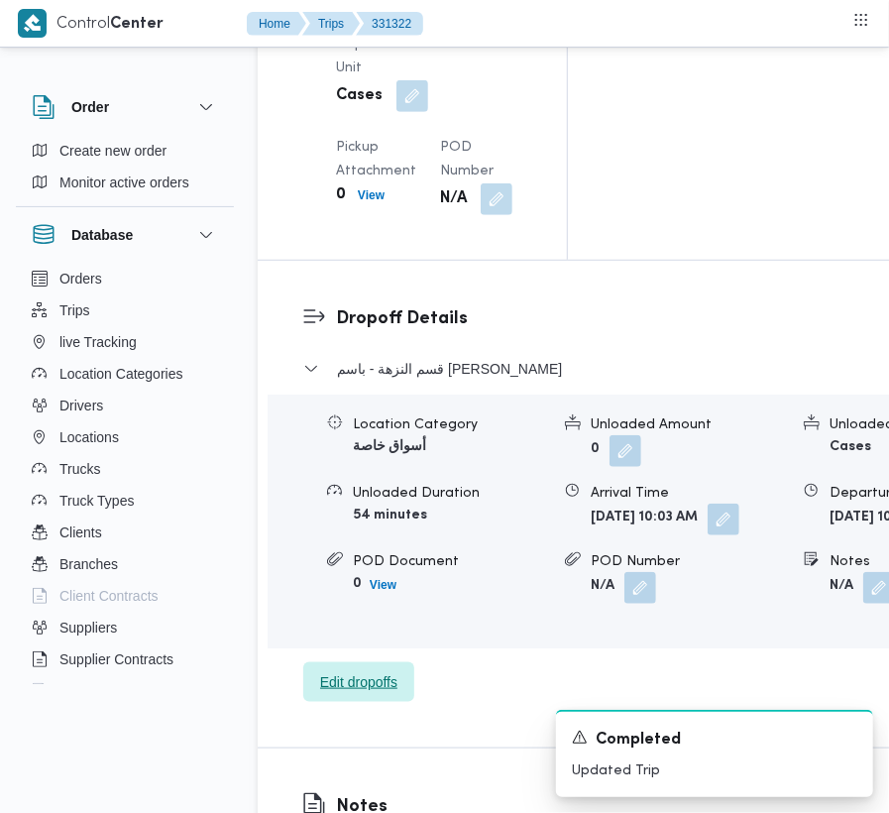
click at [362, 694] on span "Edit dropoffs" at bounding box center [358, 682] width 77 height 24
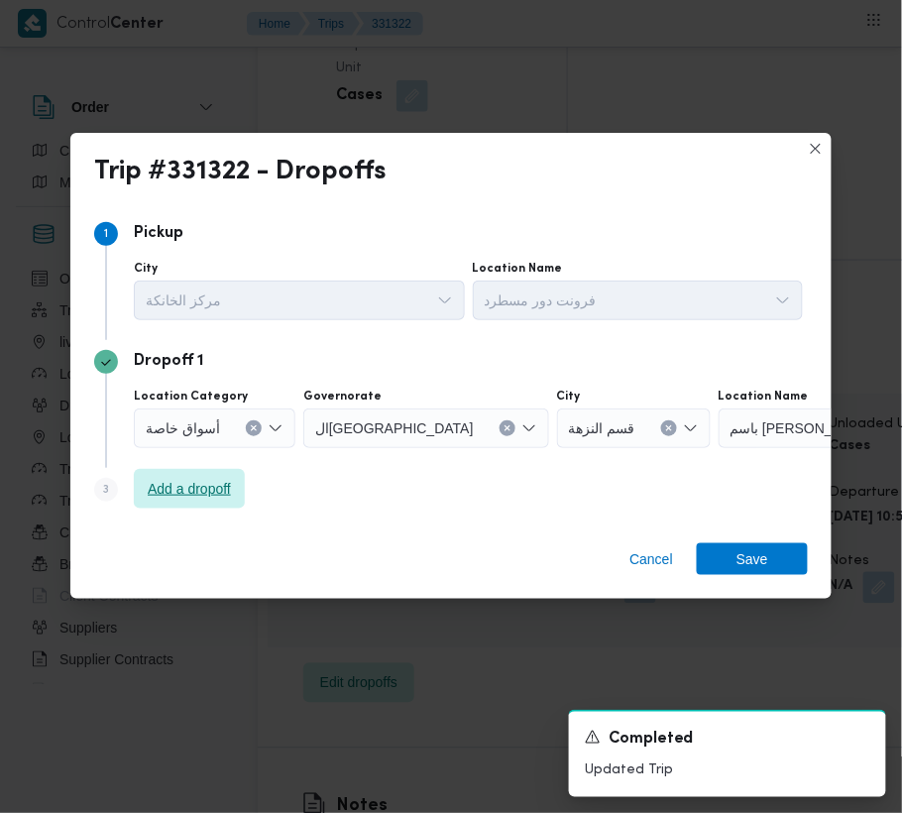
click at [192, 492] on span "Add a dropoff" at bounding box center [189, 489] width 83 height 24
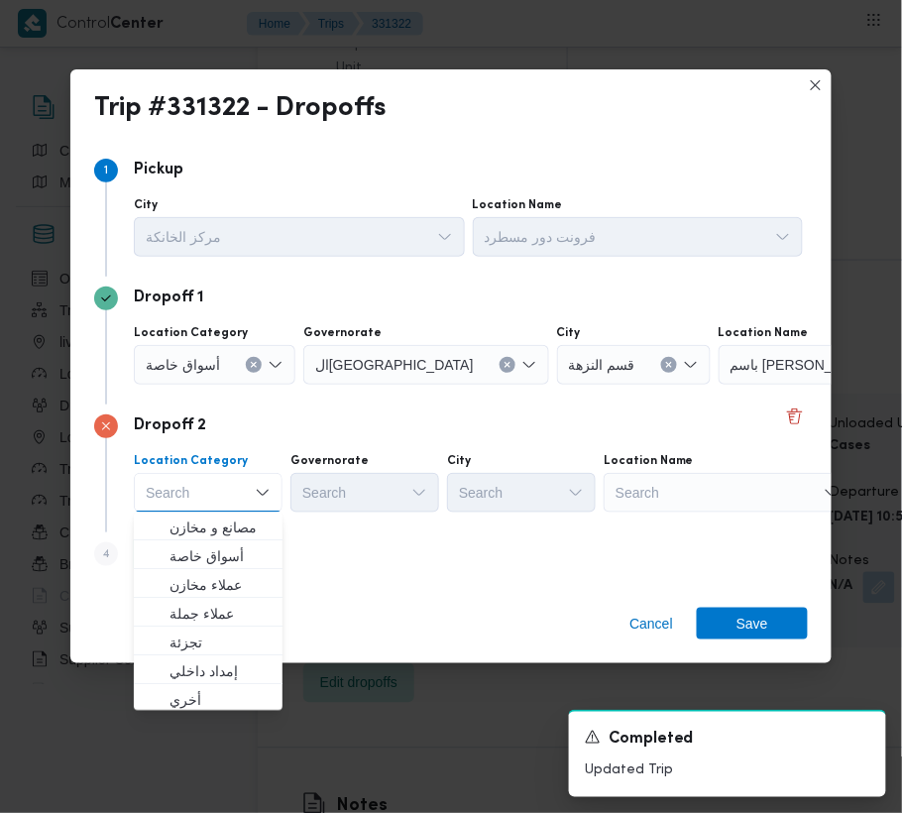
click at [718, 384] on div "Search" at bounding box center [842, 365] width 248 height 40
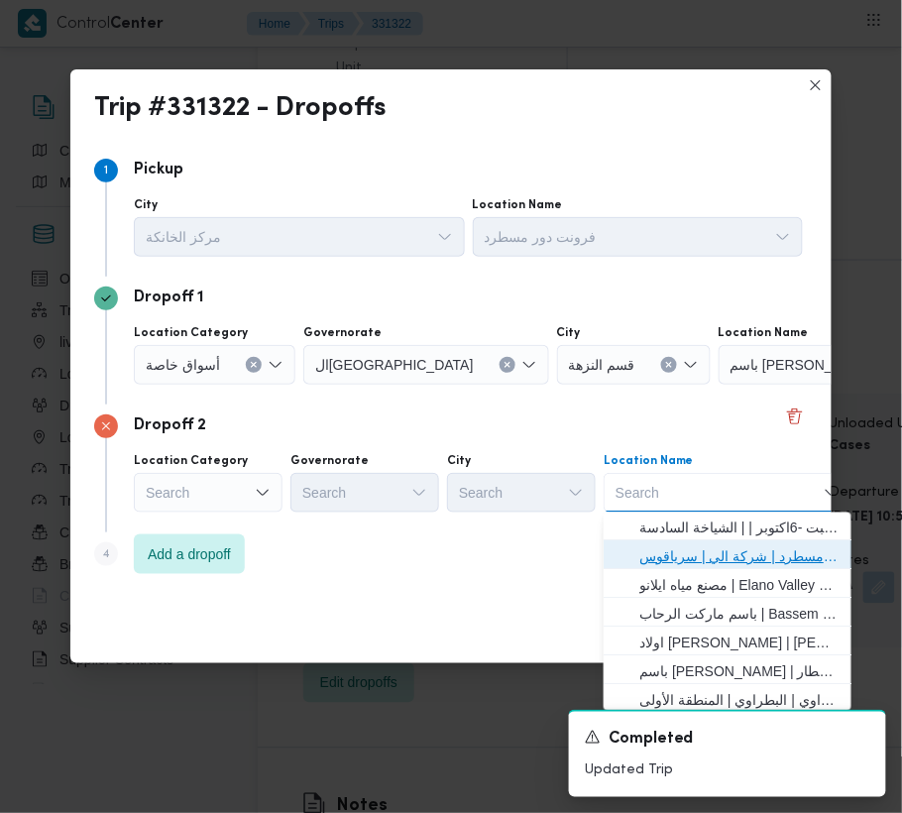
drag, startPoint x: 700, startPoint y: 540, endPoint x: 686, endPoint y: 516, distance: 27.5
click at [700, 541] on span "فرونت دور مسطرد | شركة الي | سرياقوس" at bounding box center [727, 557] width 232 height 32
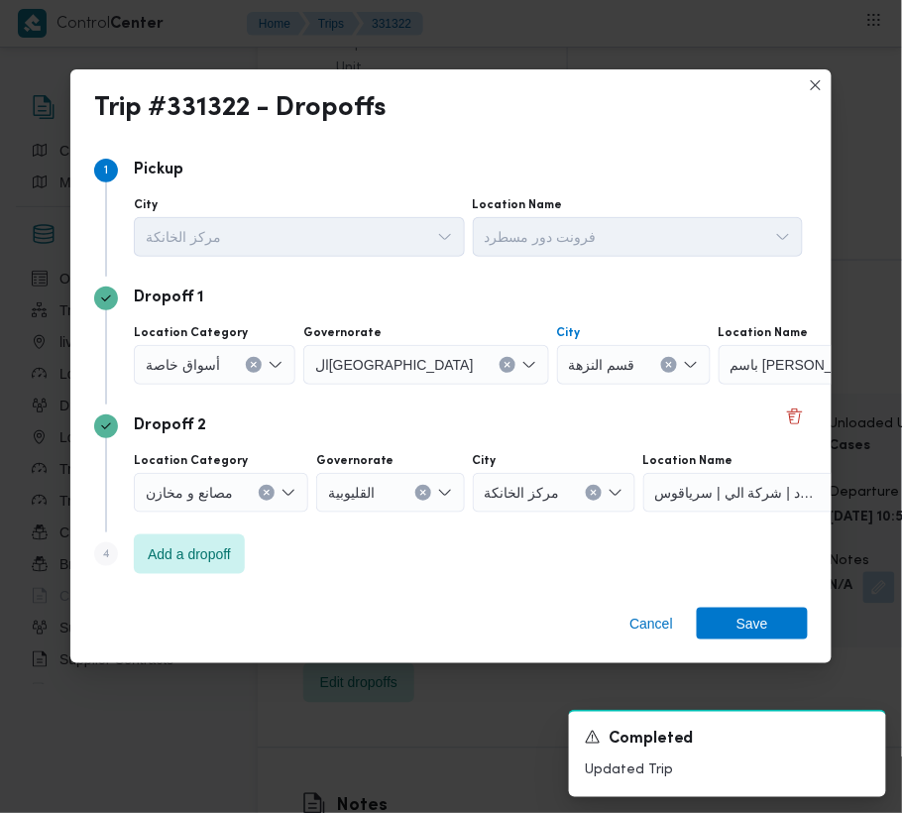
click at [661, 357] on button "Clear input" at bounding box center [669, 365] width 16 height 16
click at [738, 365] on div "Search" at bounding box center [837, 365] width 248 height 40
paste input "الماظه"
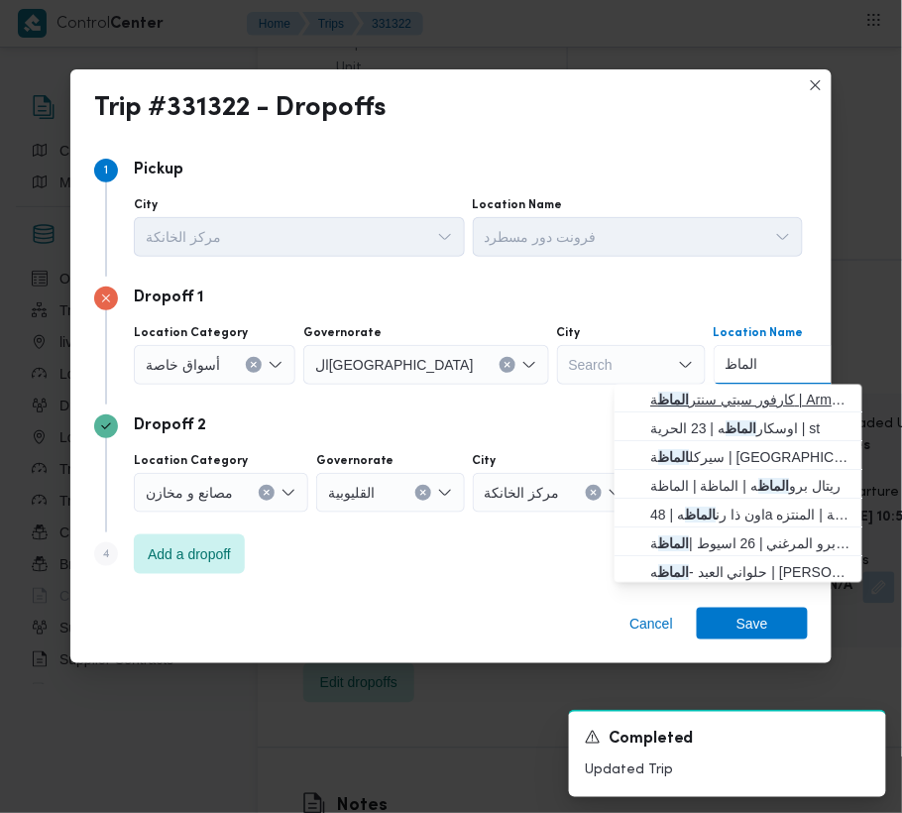
type input "الماظ"
click at [698, 397] on span "كارفور سيتي سنتر الماظ ة | Armani Exchange | شيراتون المطار" at bounding box center [750, 400] width 200 height 24
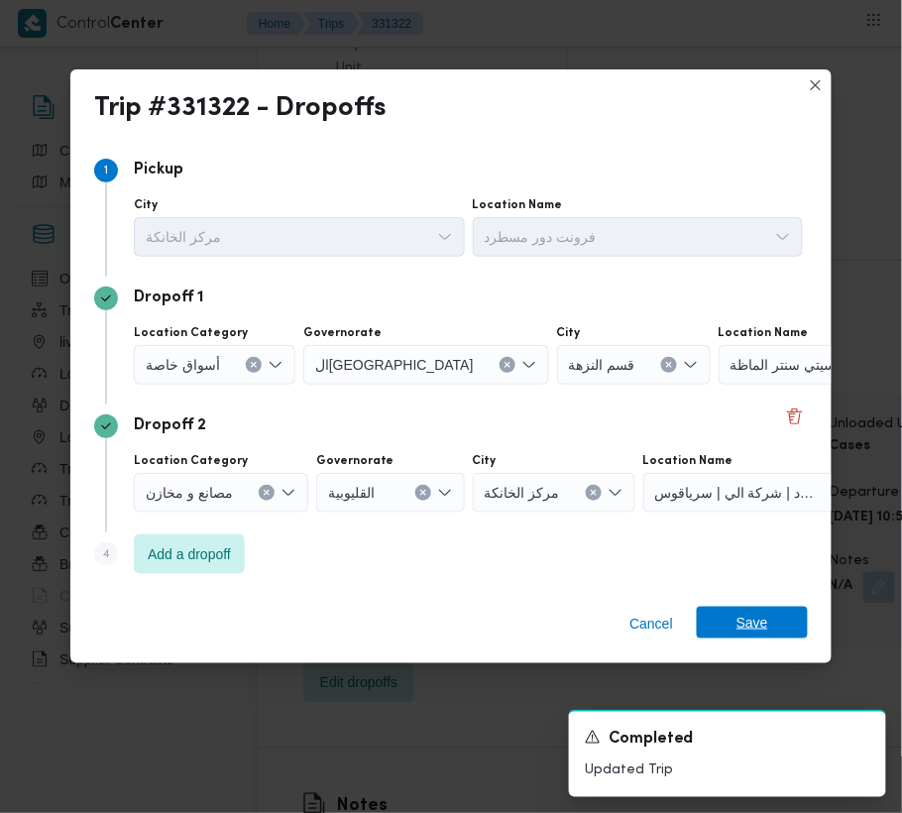
click at [734, 618] on span "Save" at bounding box center [752, 622] width 111 height 32
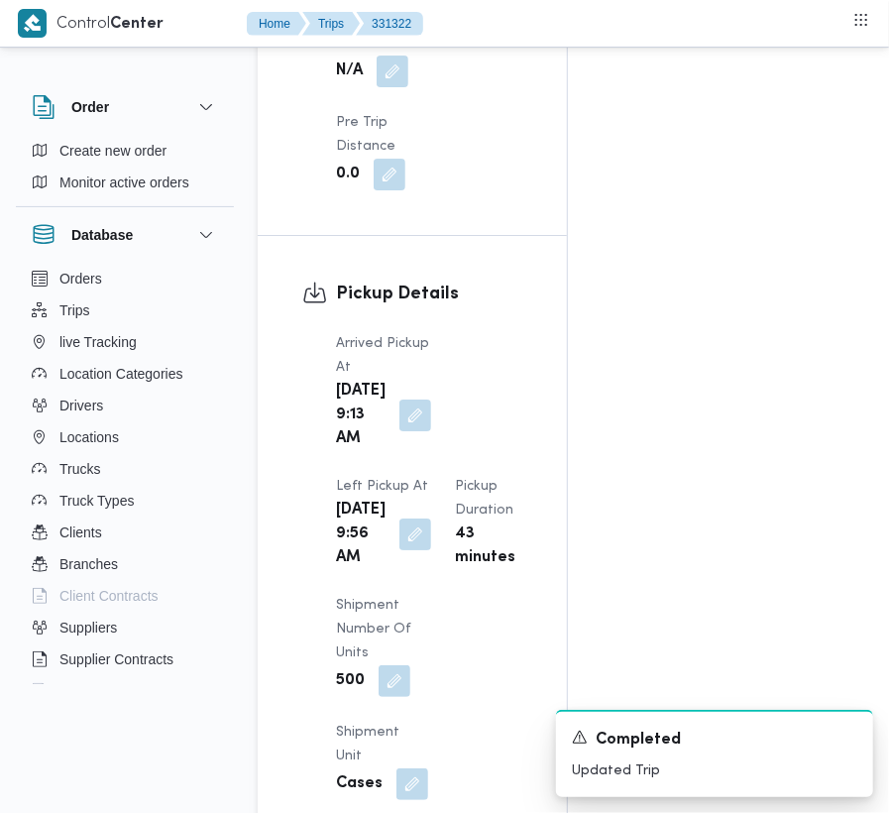
scroll to position [688, 0]
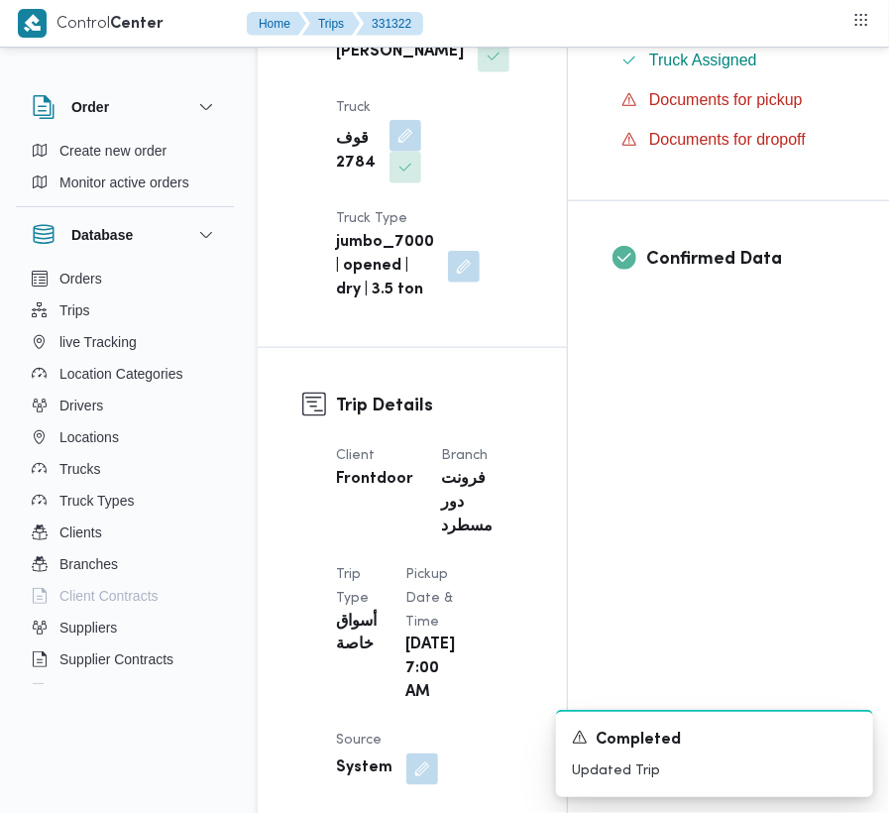
click at [358, 64] on b "فهمي [PERSON_NAME]" at bounding box center [400, 41] width 128 height 48
copy div "فهمي [PERSON_NAME]"
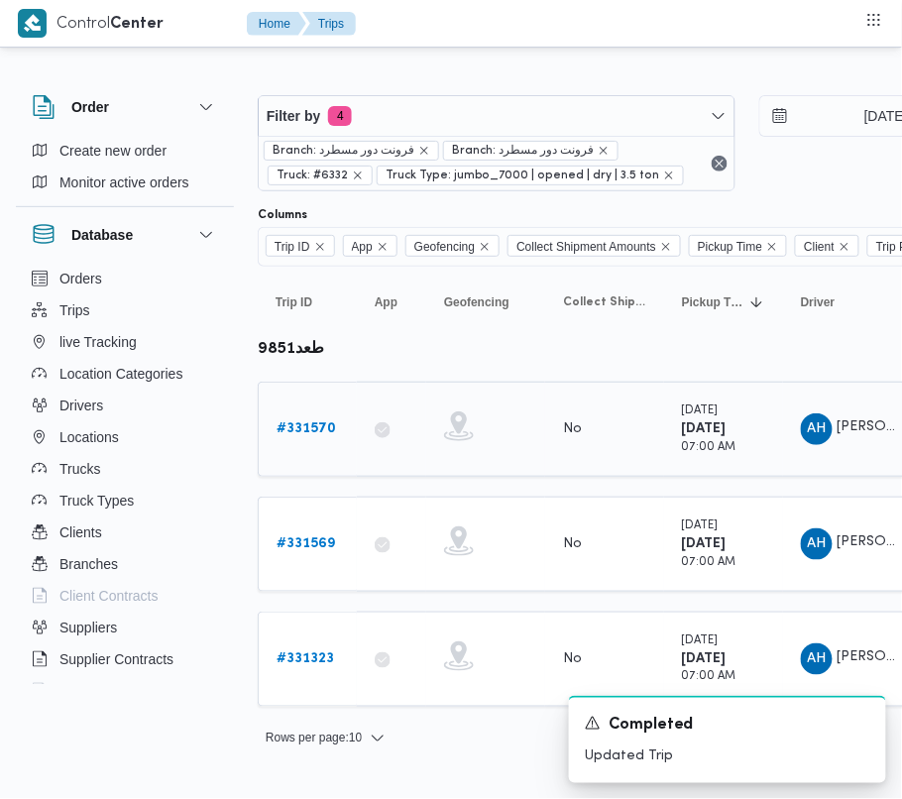
click at [317, 426] on b "# 331570" at bounding box center [305, 428] width 59 height 13
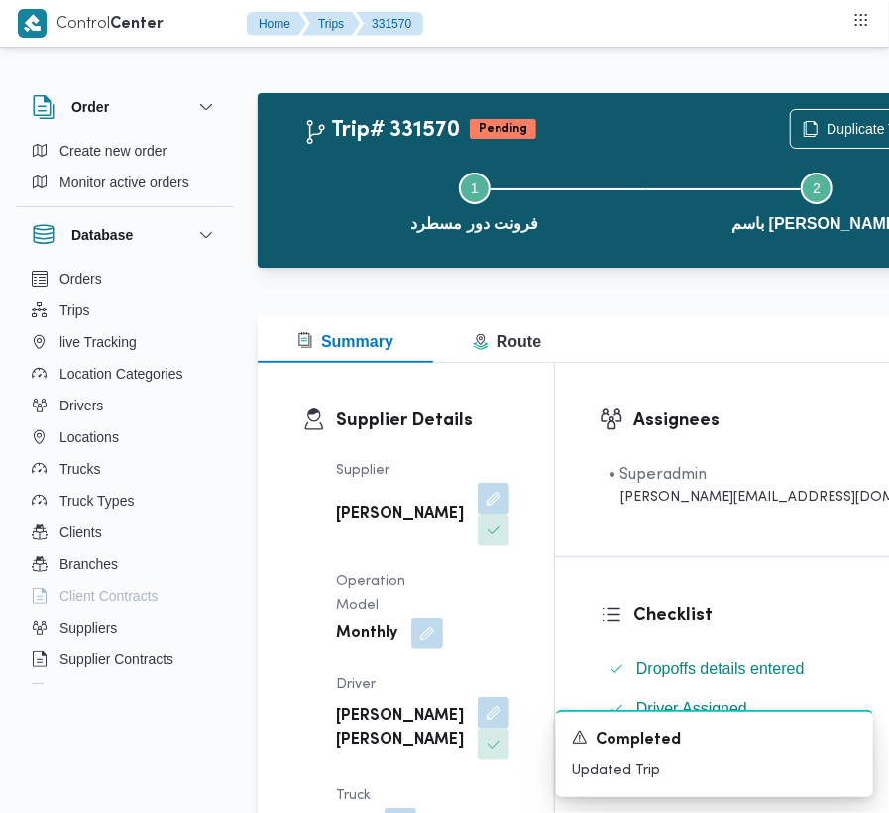
scroll to position [259, 0]
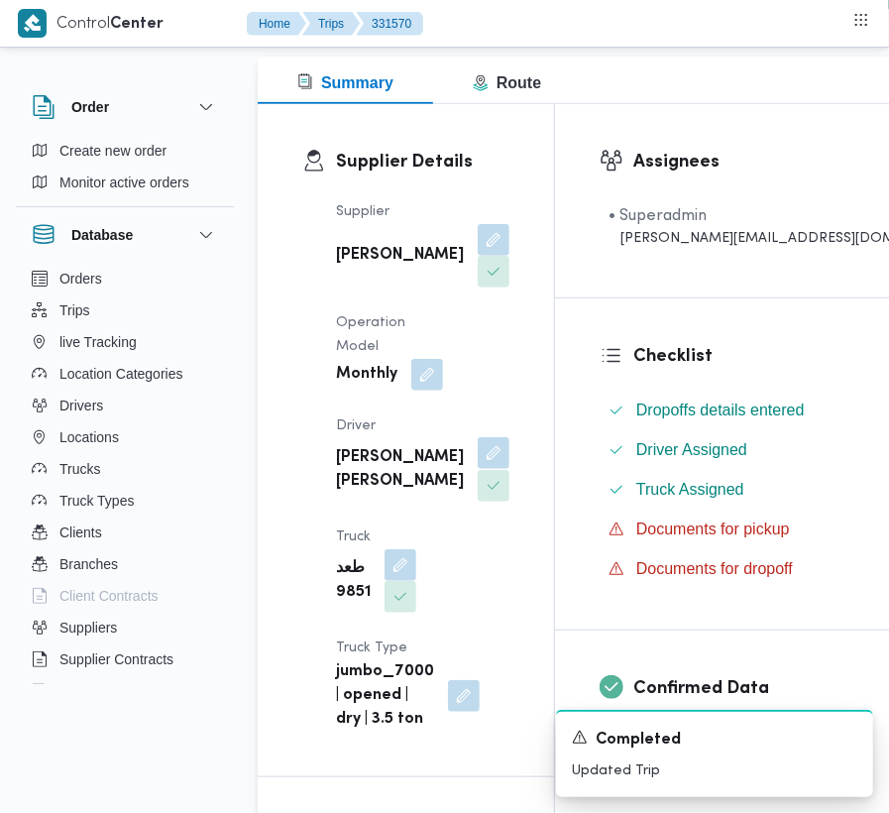
click at [478, 469] on button "button" at bounding box center [494, 453] width 32 height 32
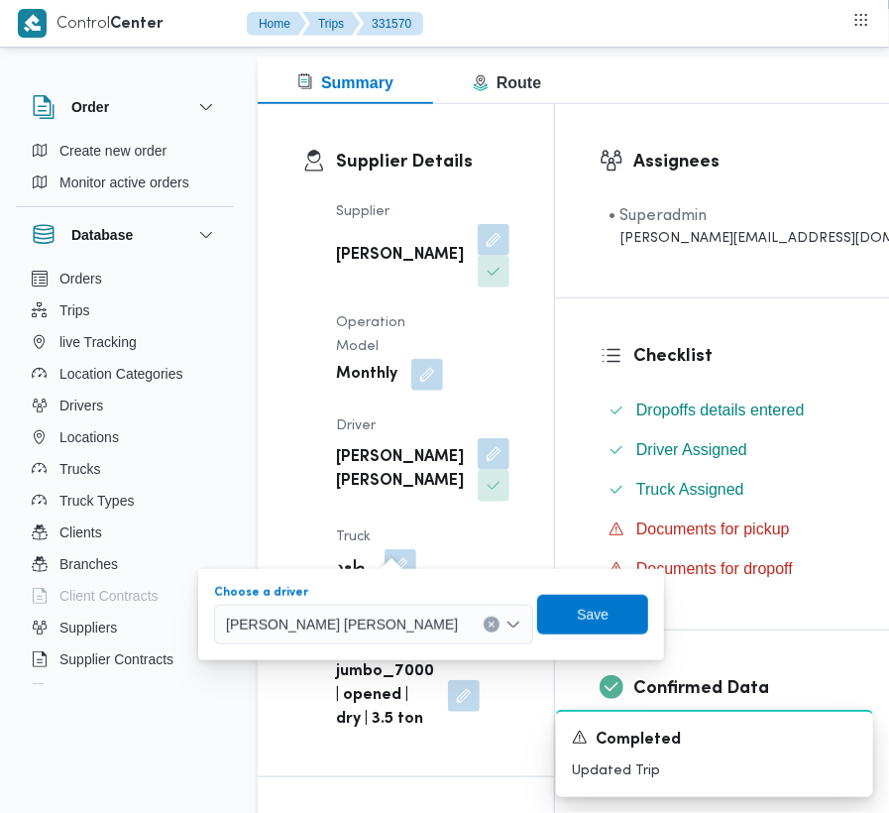
click at [343, 612] on span "[PERSON_NAME] [PERSON_NAME]" at bounding box center [342, 623] width 232 height 22
paste input "فهمي [PERSON_NAME]"
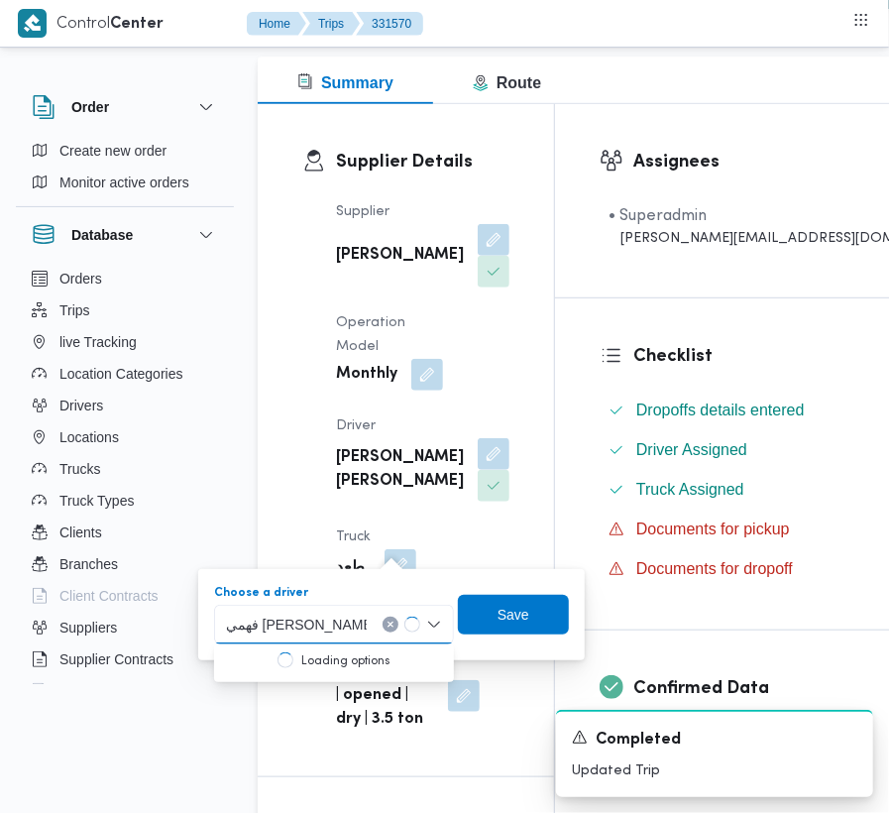
type input "فهمي [PERSON_NAME]"
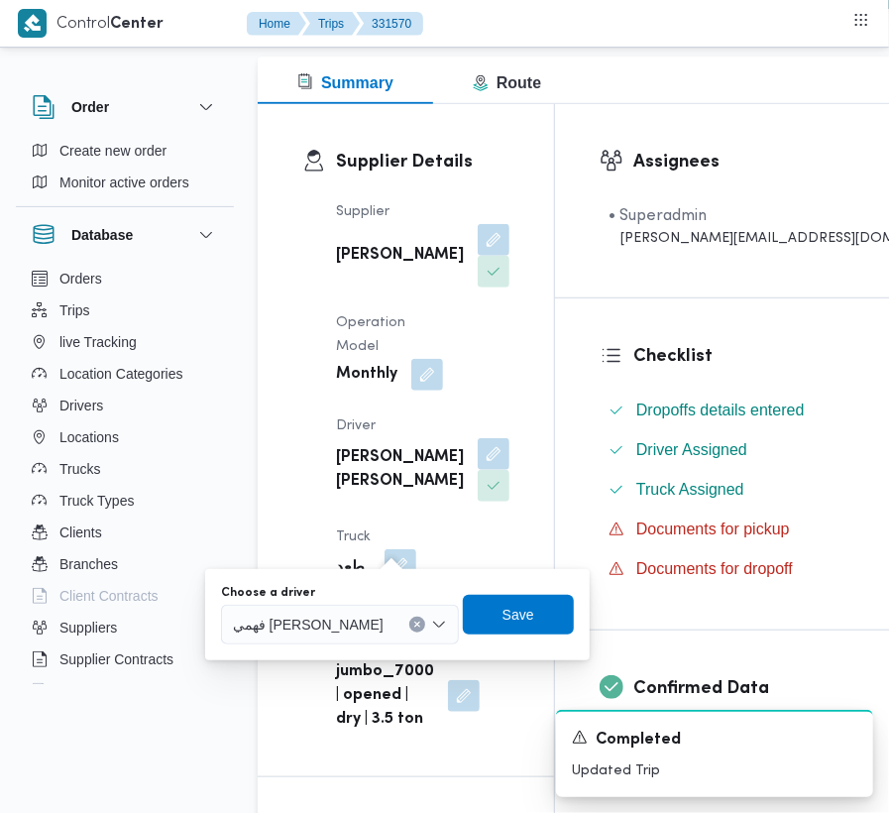
click at [389, 618] on div "فهمي [PERSON_NAME]" at bounding box center [340, 624] width 238 height 40
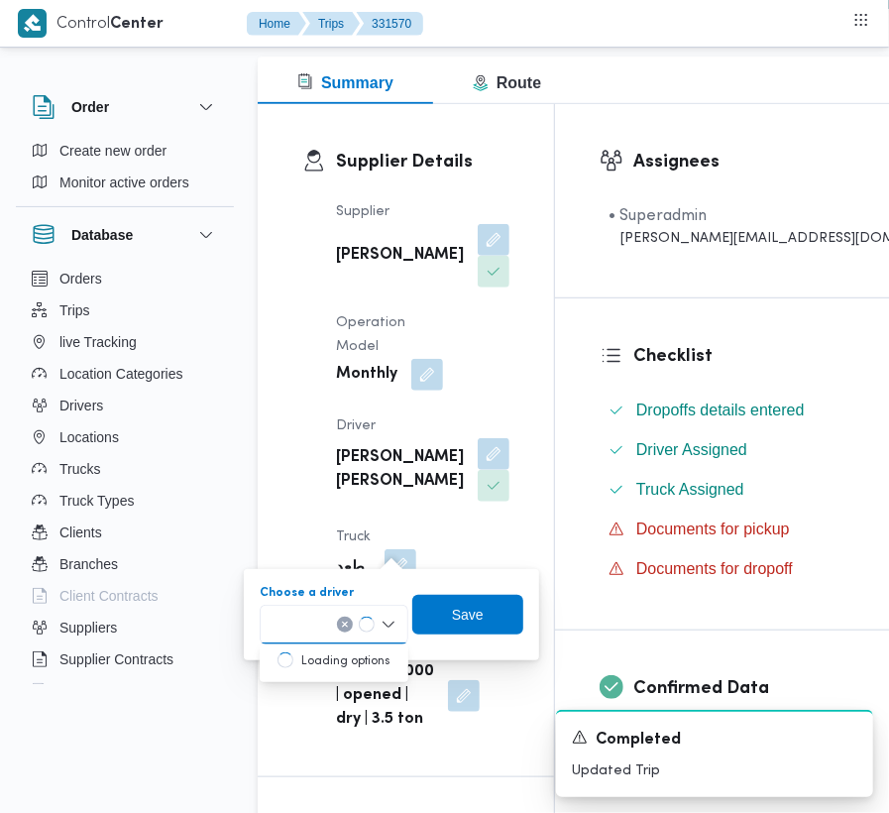
click at [429, 343] on dt "Operation Model" at bounding box center [389, 335] width 107 height 48
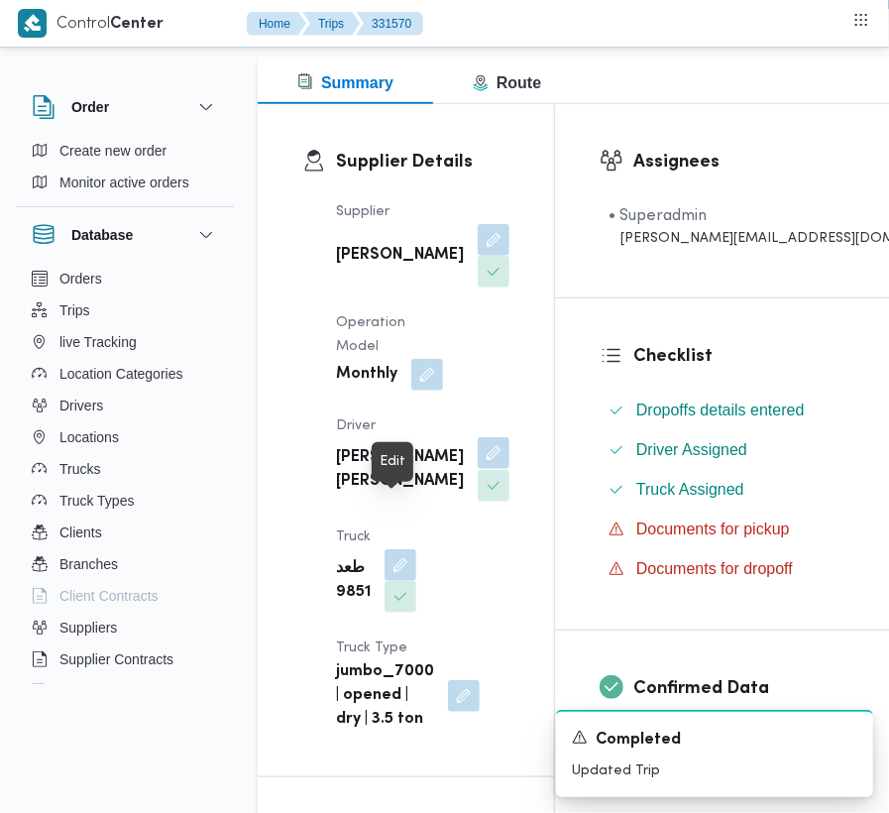
click at [478, 469] on button "button" at bounding box center [494, 453] width 32 height 32
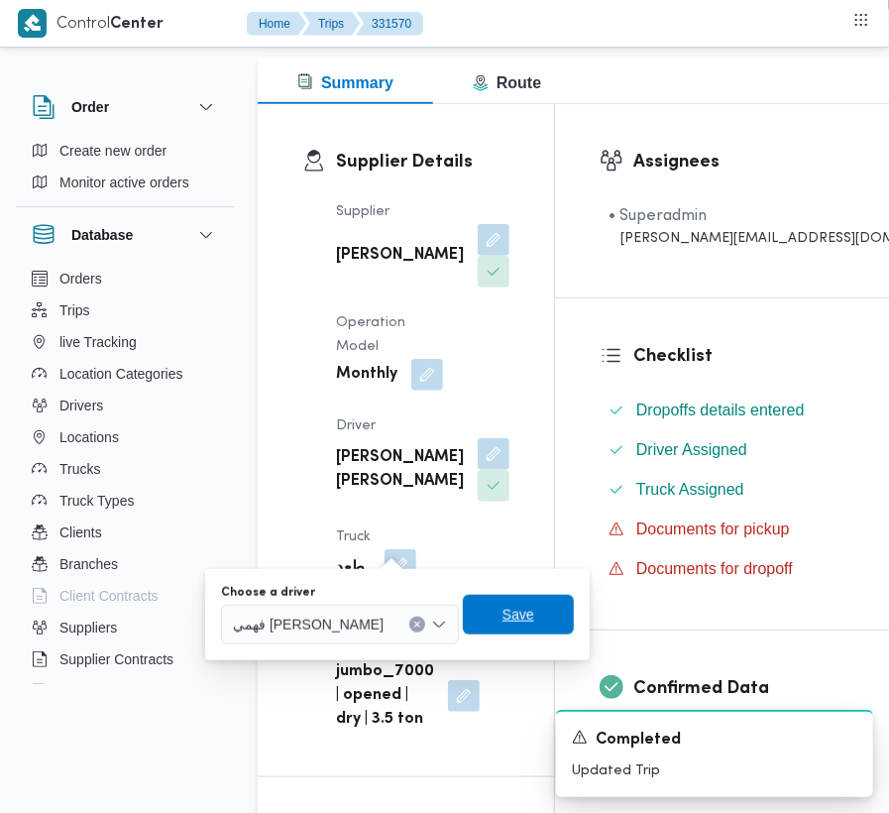
click at [489, 610] on span "Save" at bounding box center [518, 615] width 111 height 40
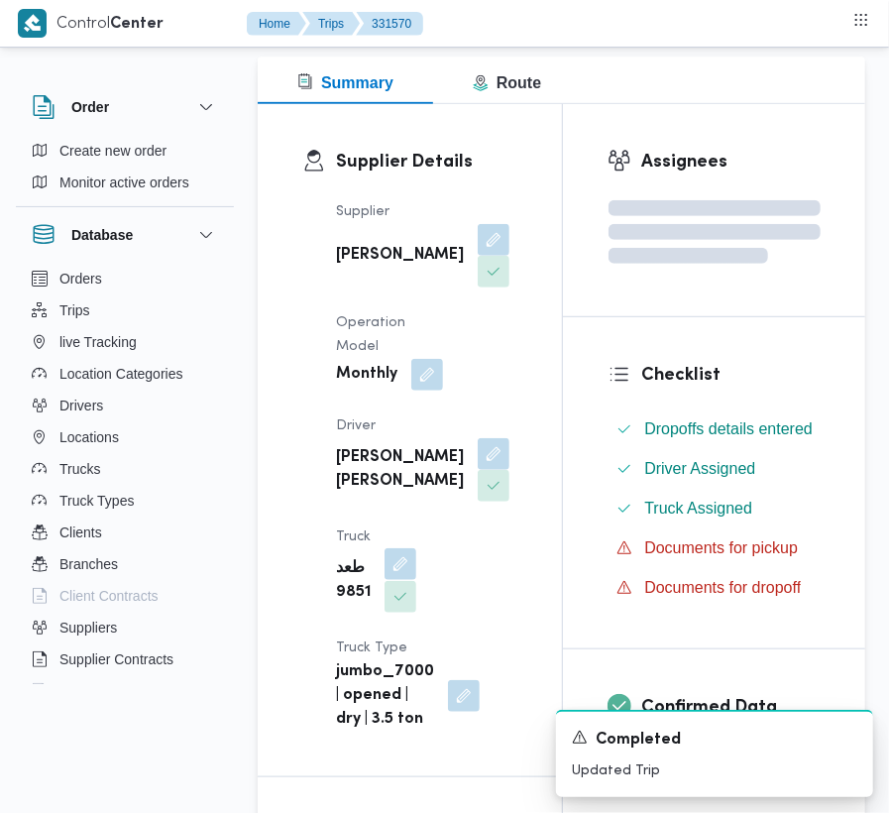
click at [416, 548] on button "button" at bounding box center [400, 564] width 32 height 32
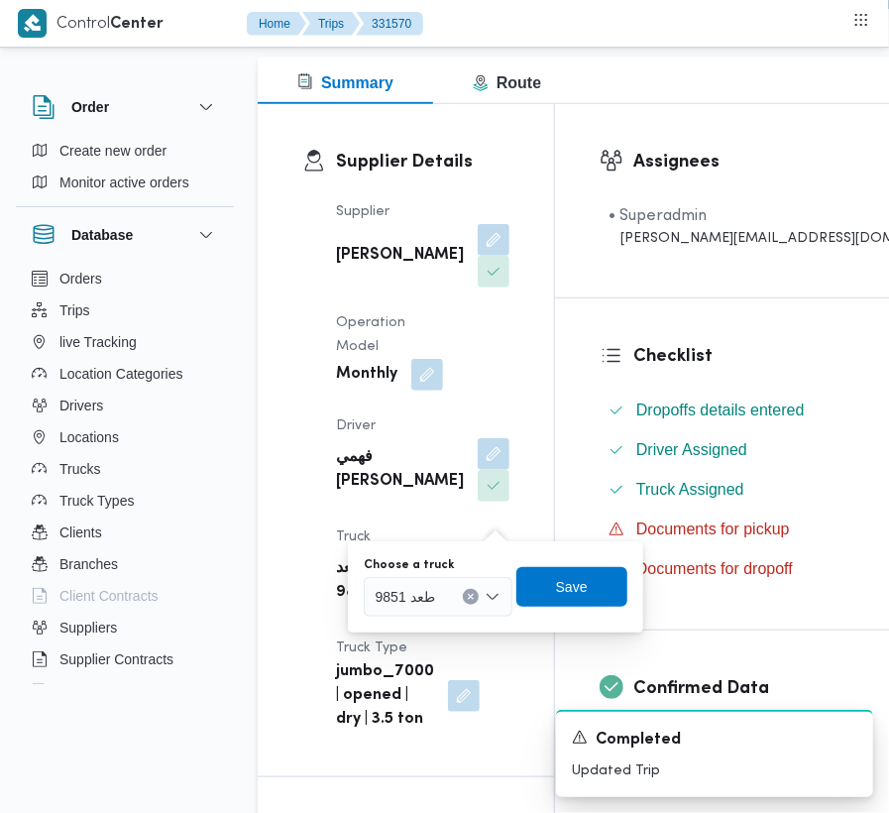
click at [424, 589] on span "طعد 9851" at bounding box center [405, 596] width 59 height 22
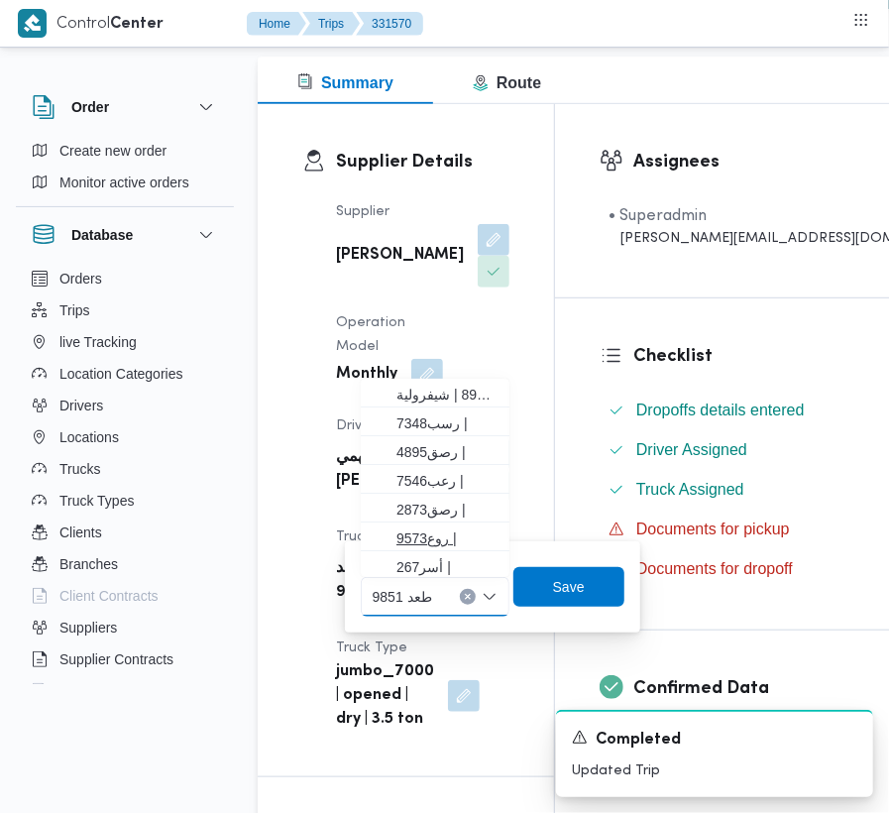
paste input "2784"
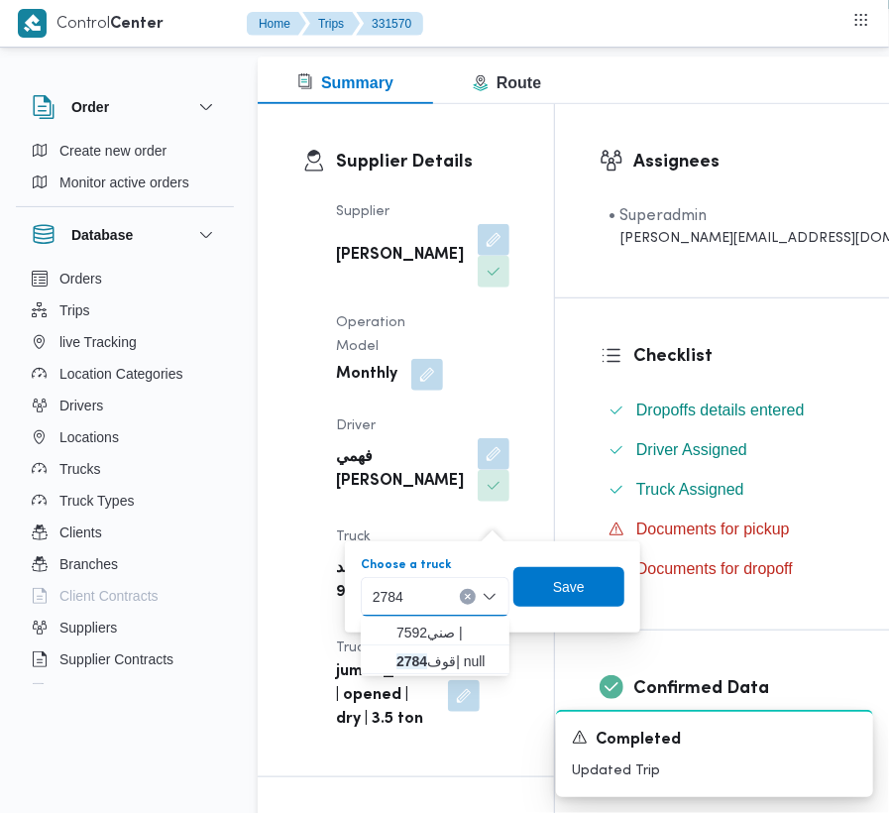
type input "2784"
drag, startPoint x: 398, startPoint y: 618, endPoint x: 381, endPoint y: 626, distance: 18.6
click at [381, 626] on icon "button" at bounding box center [381, 632] width 16 height 16
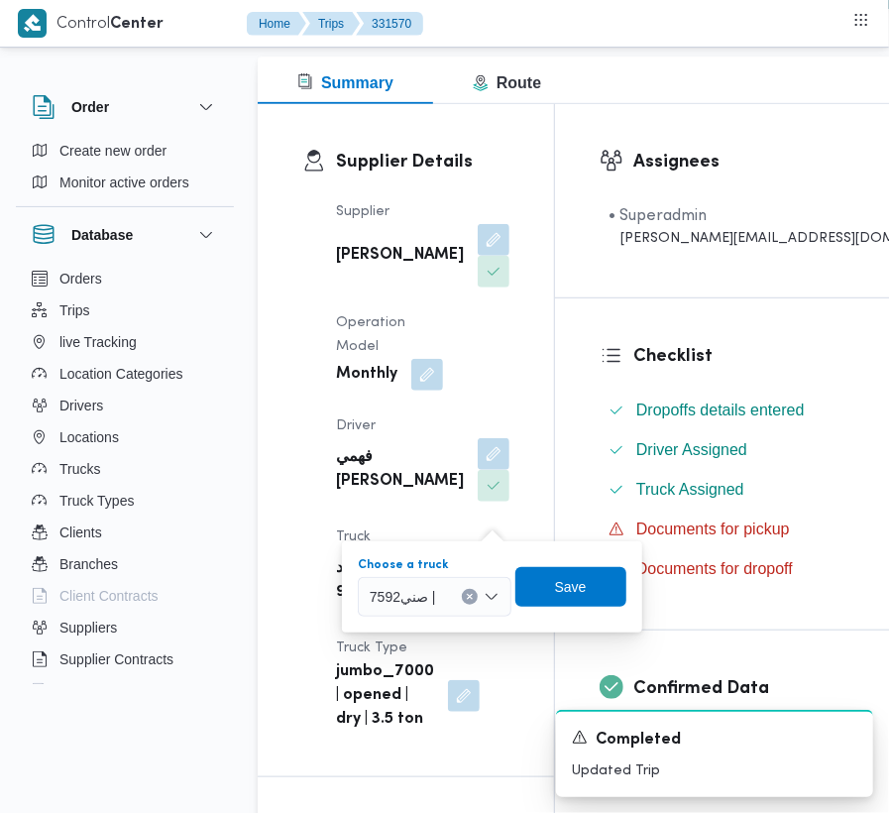
click at [397, 610] on div "7592صني | Combo box. Selected. 7592صني | . Press Backspace to delete 7592صني | …" at bounding box center [435, 597] width 154 height 40
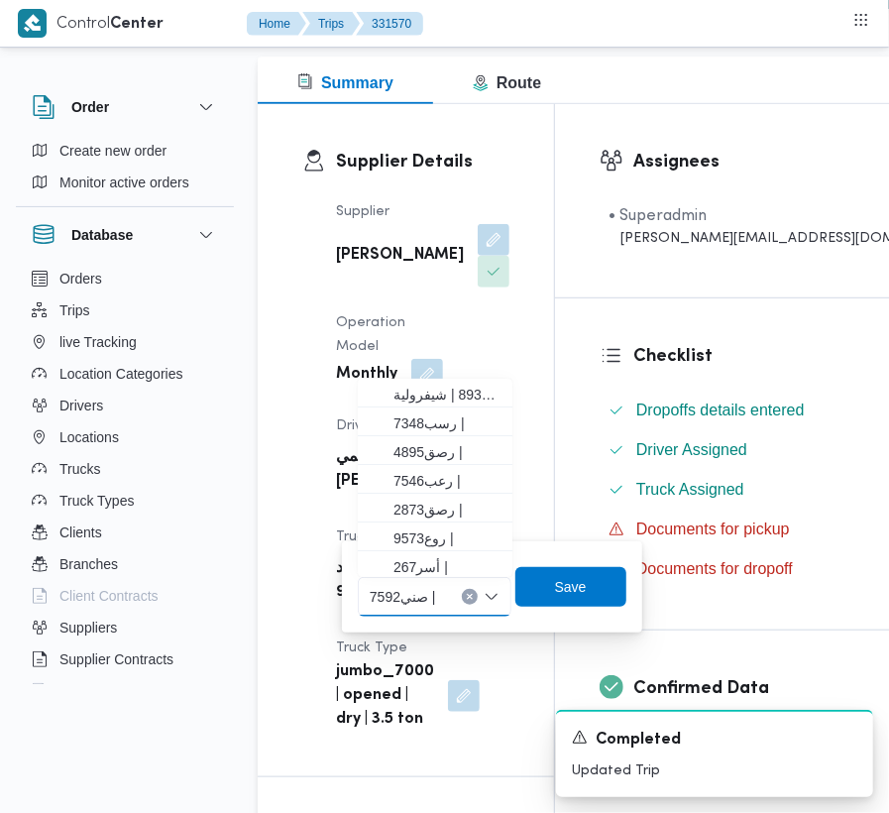
paste input "2784"
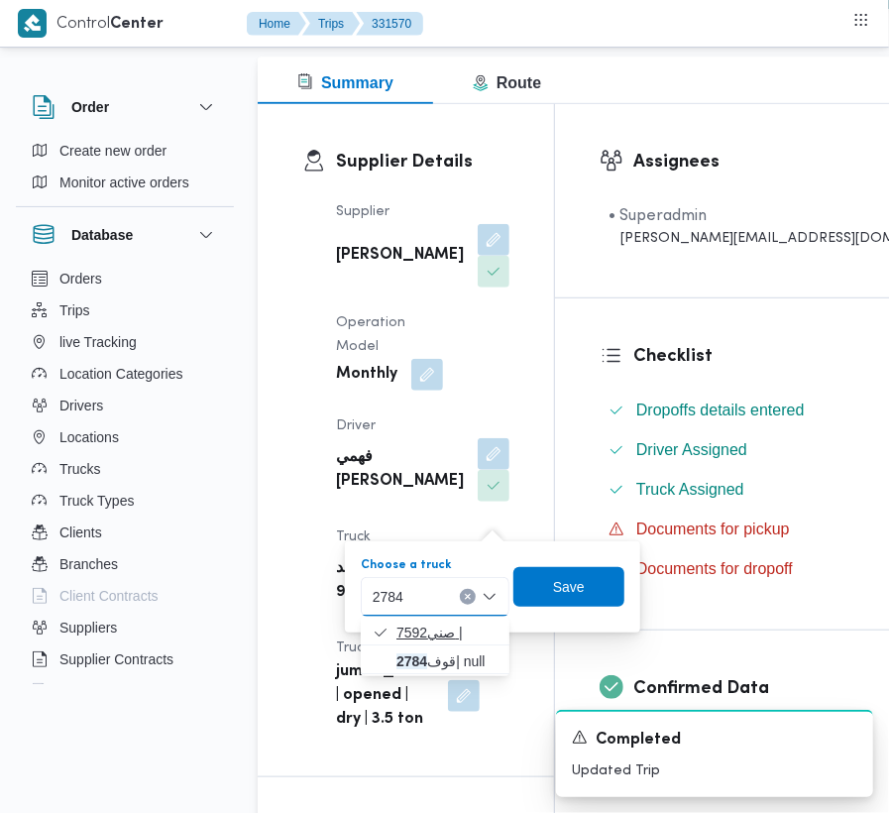
type input "2784"
click at [389, 640] on span "7592صني |" at bounding box center [435, 632] width 133 height 32
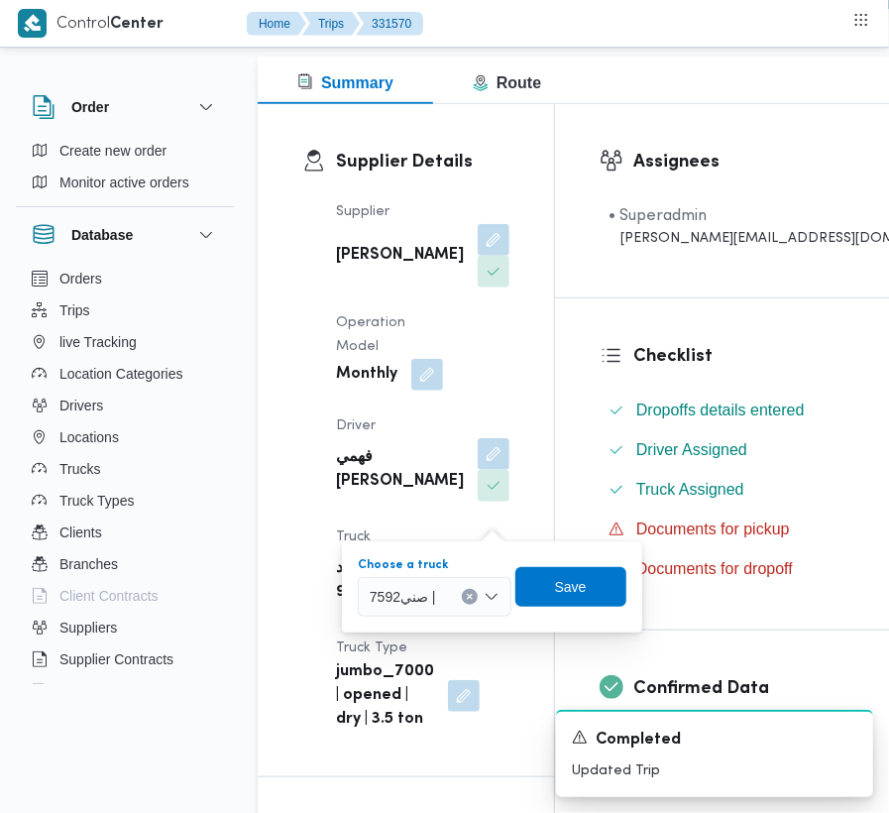
click at [386, 602] on span "7592صني |" at bounding box center [403, 596] width 66 height 22
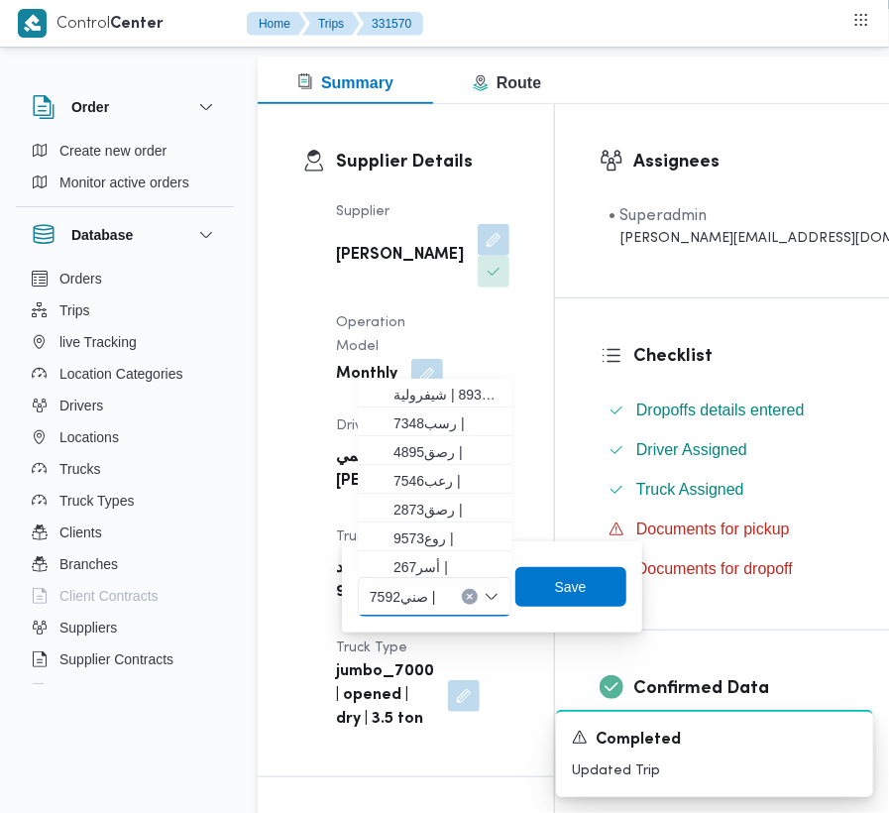
paste input "2784"
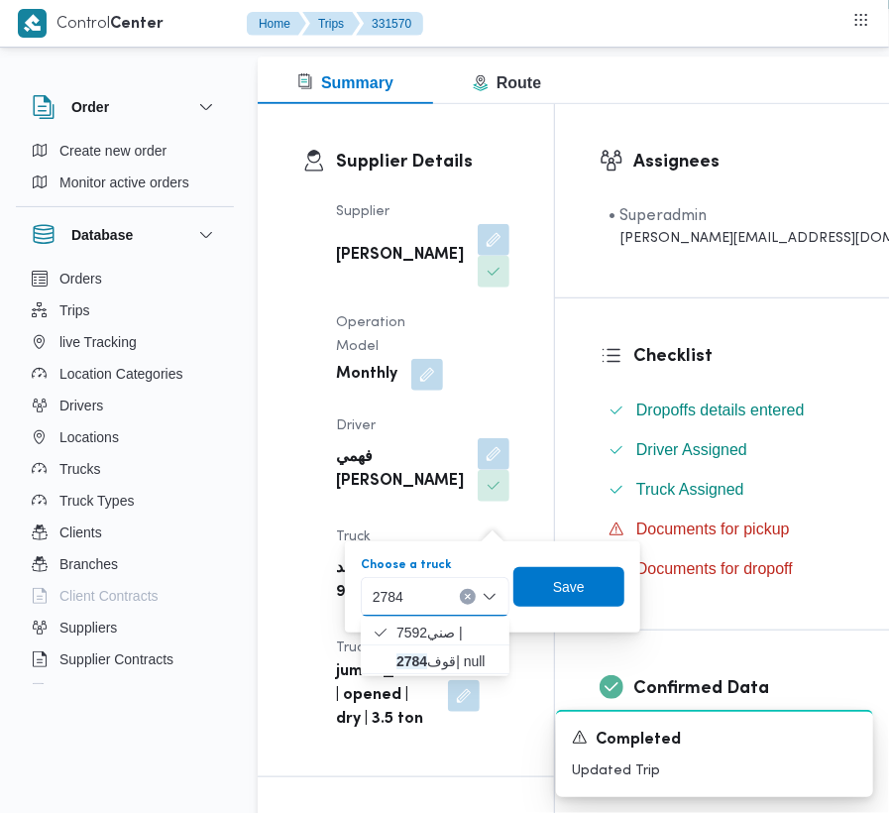
type input "2784"
click at [386, 650] on span "قوف 2784 | null" at bounding box center [435, 661] width 133 height 32
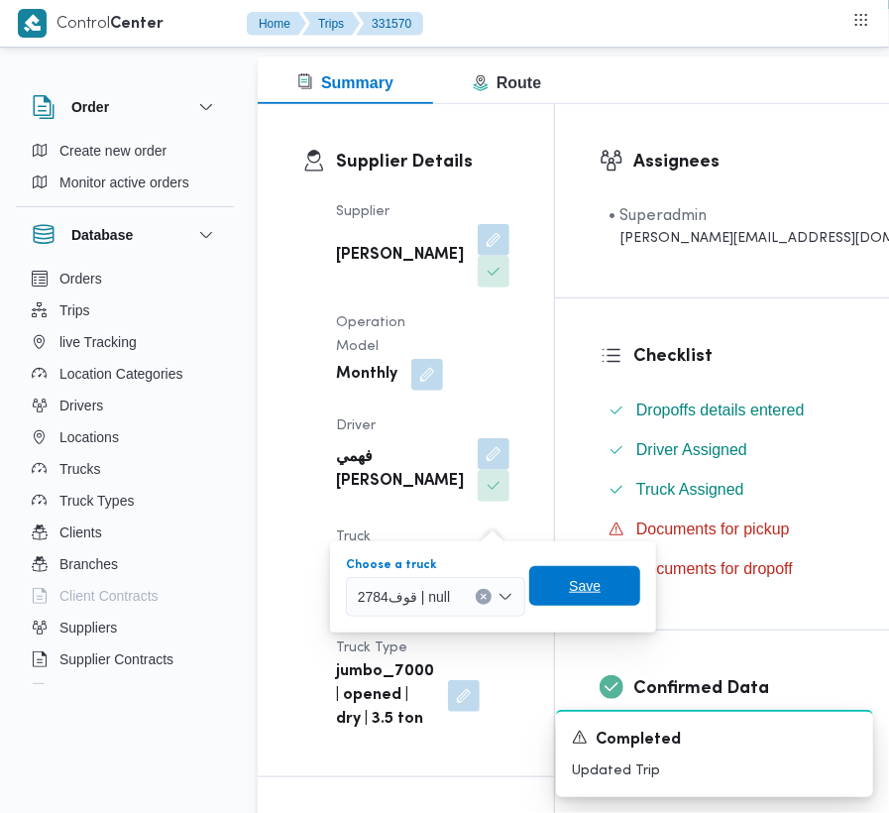
click at [591, 598] on span "Save" at bounding box center [584, 586] width 111 height 40
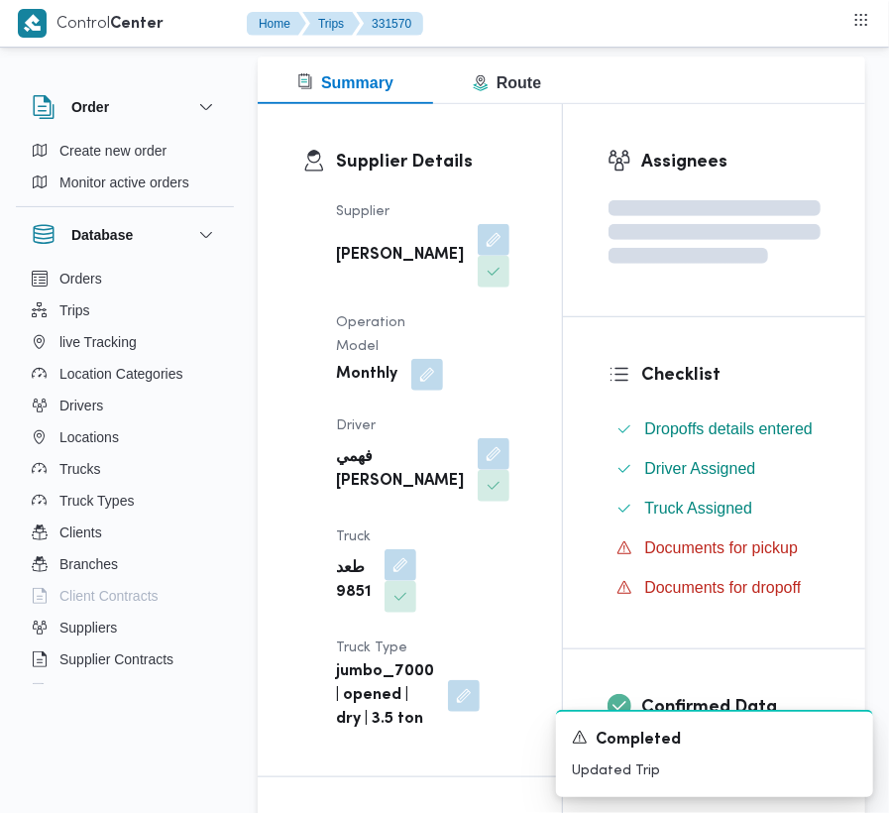
click at [509, 329] on div "Supplier [PERSON_NAME] [PERSON_NAME] Operation Model Monthly Driver فهمي رفعت ف…" at bounding box center [426, 465] width 205 height 555
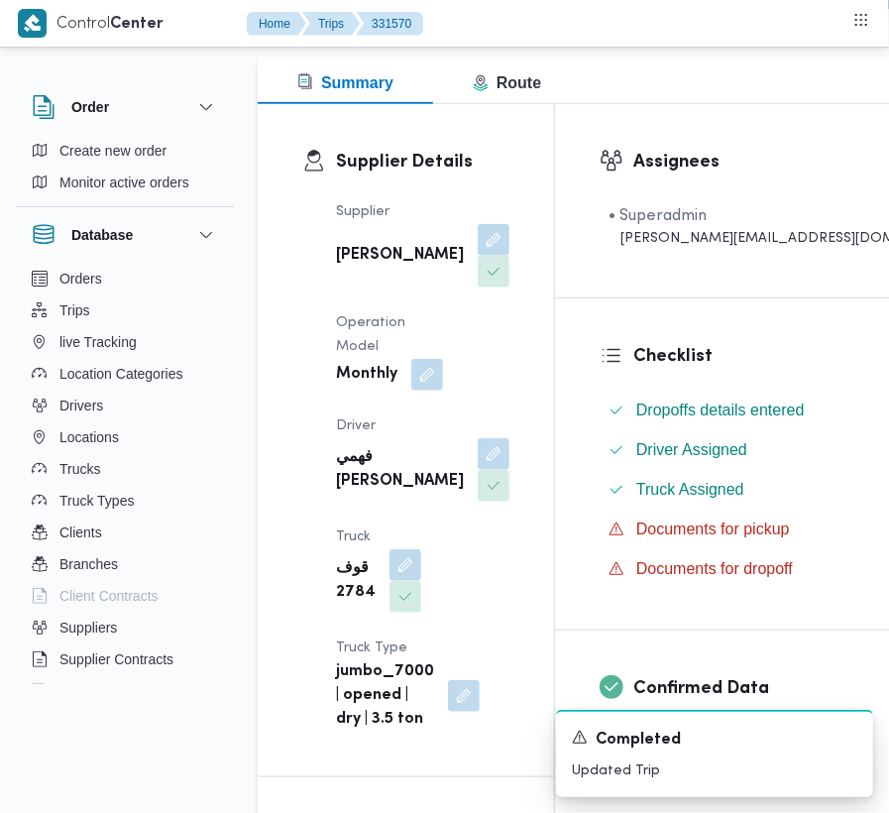
click at [350, 432] on span "Driver" at bounding box center [356, 425] width 40 height 13
click at [351, 489] on b "فهمي [PERSON_NAME]" at bounding box center [400, 470] width 128 height 48
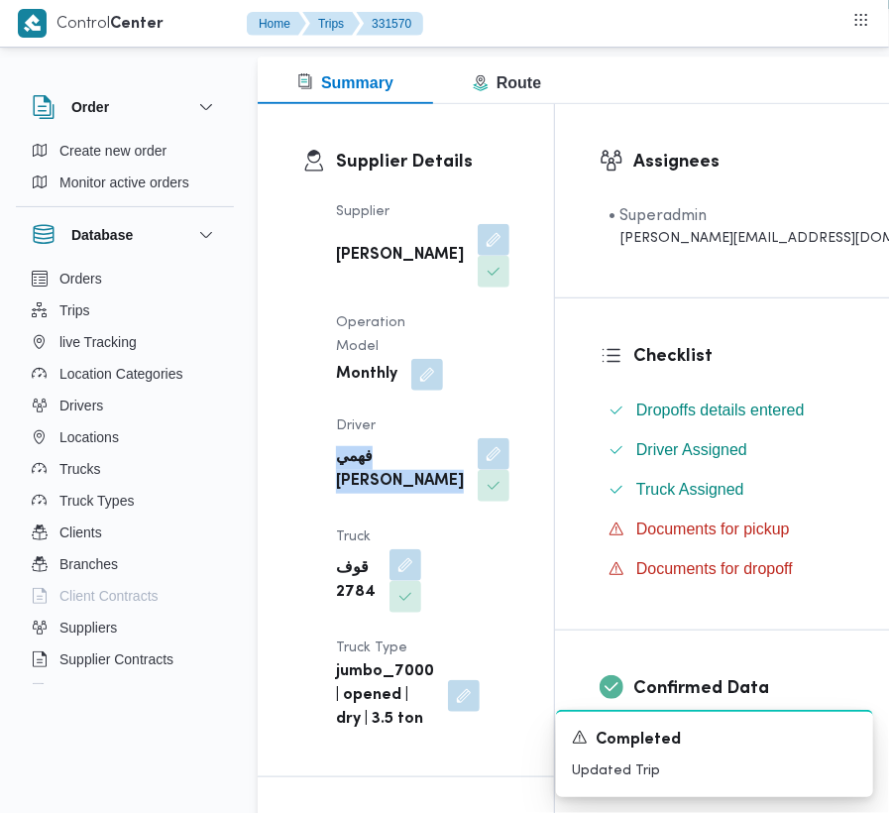
click at [351, 489] on b "فهمي [PERSON_NAME]" at bounding box center [400, 470] width 128 height 48
copy div "فهمي [PERSON_NAME]"
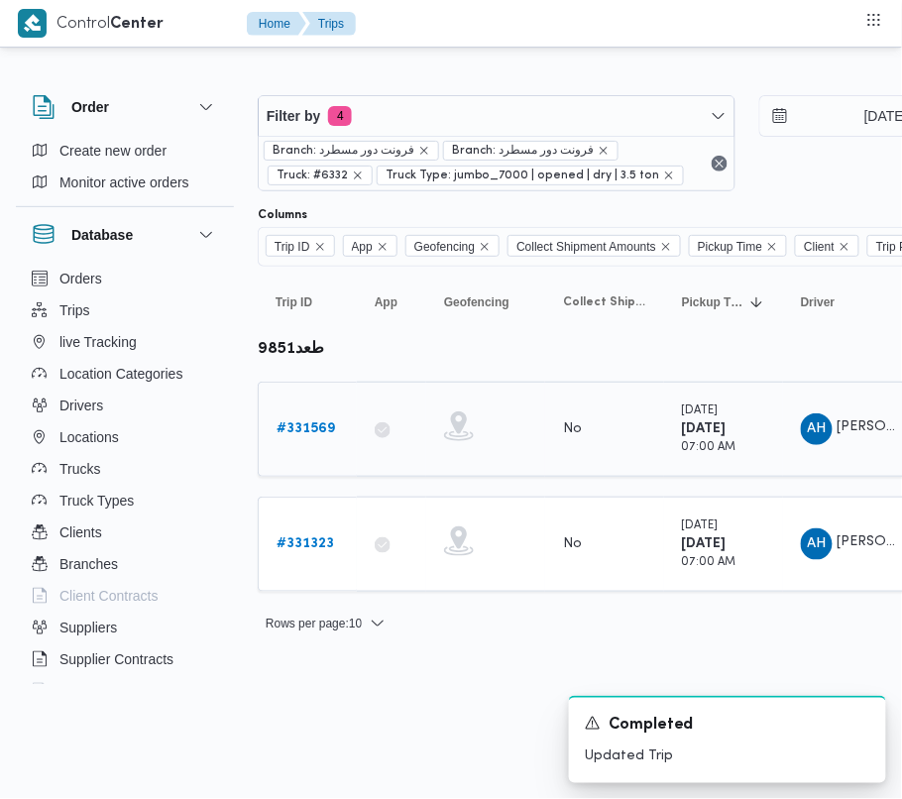
click at [317, 438] on link "# 331569" at bounding box center [305, 429] width 58 height 24
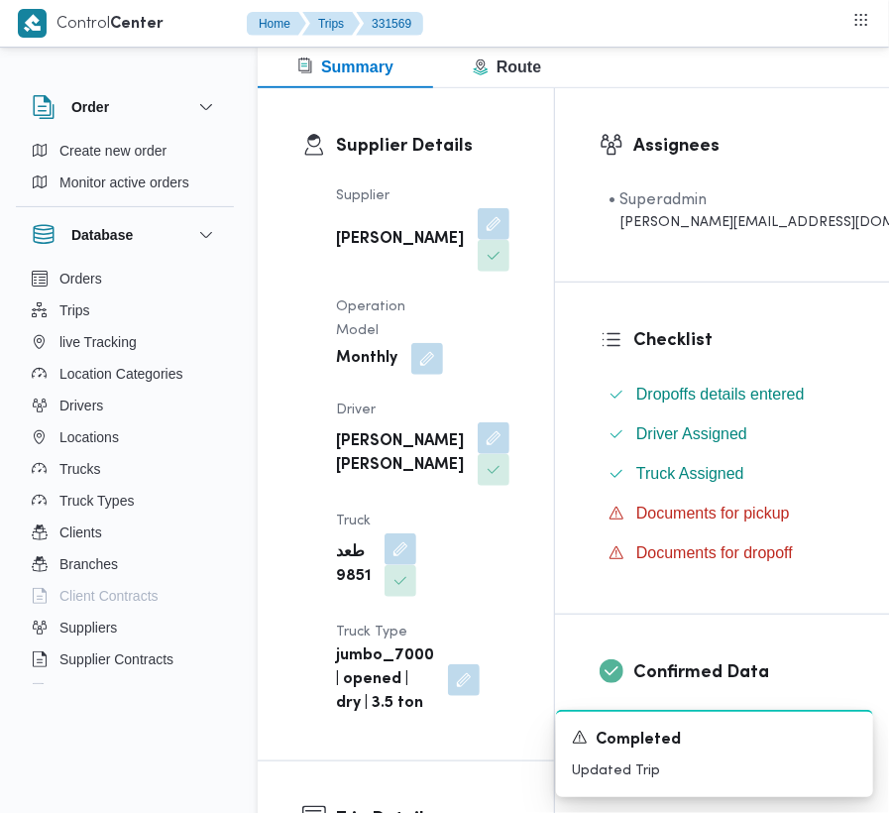
scroll to position [583, 0]
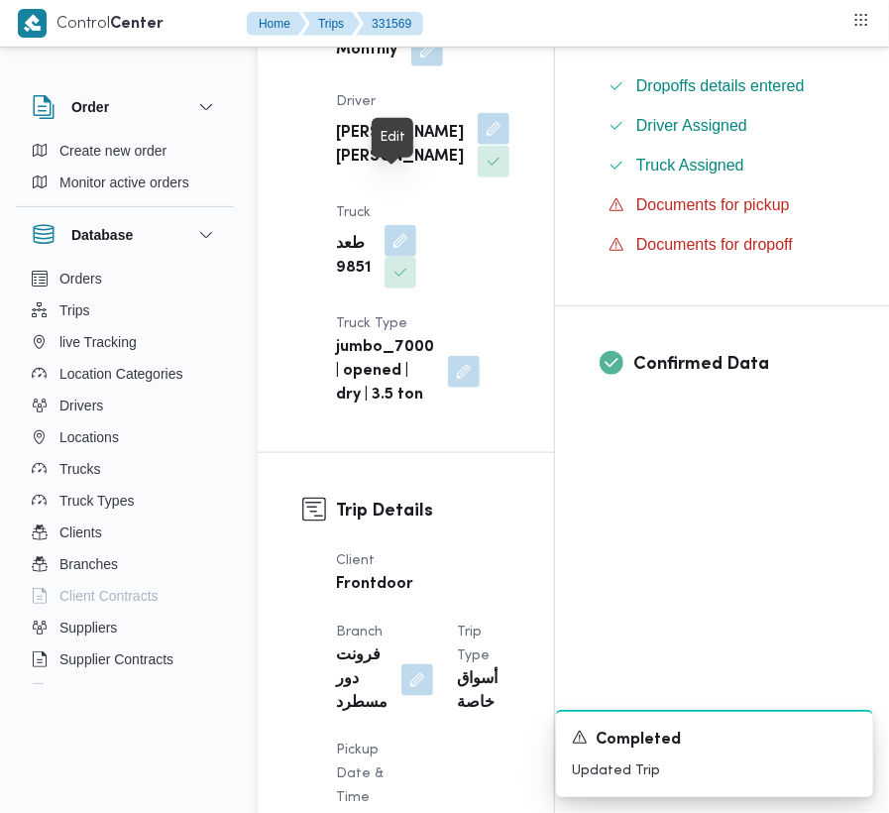
click at [478, 145] on button "button" at bounding box center [494, 129] width 32 height 32
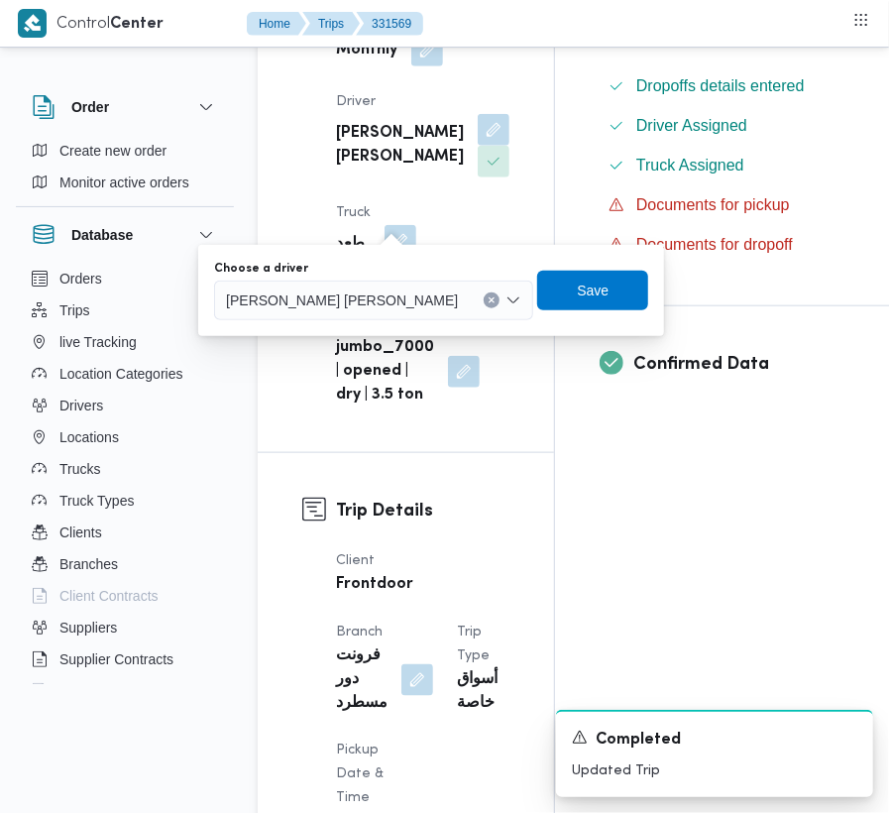
click at [365, 289] on span "[PERSON_NAME] [PERSON_NAME]" at bounding box center [342, 299] width 232 height 22
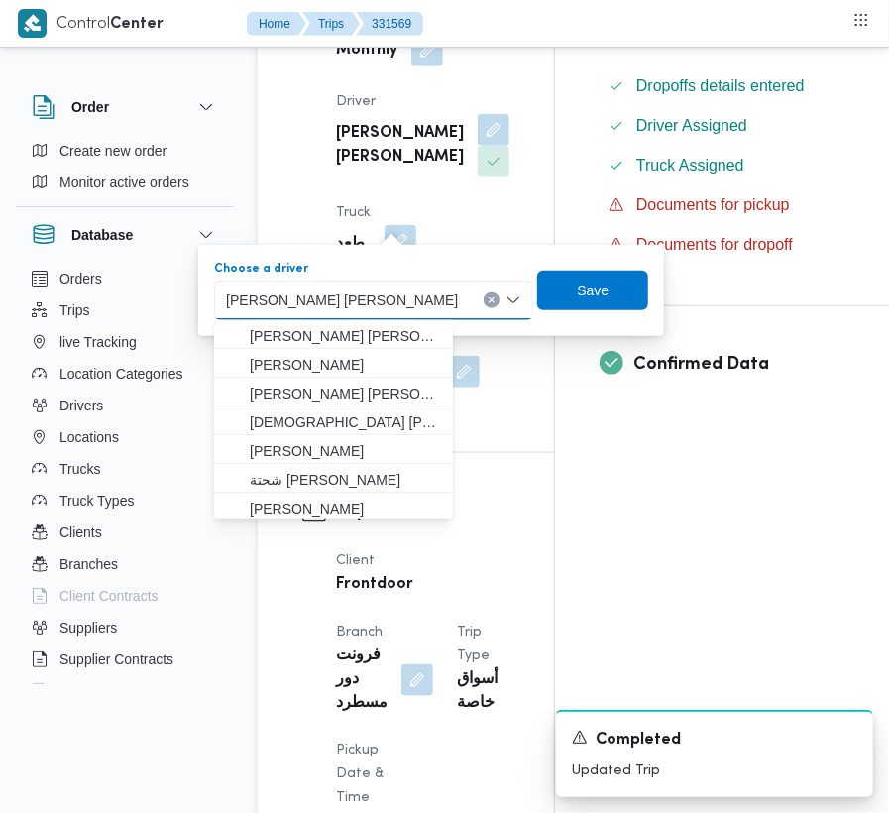
paste input "فهمي [PERSON_NAME]"
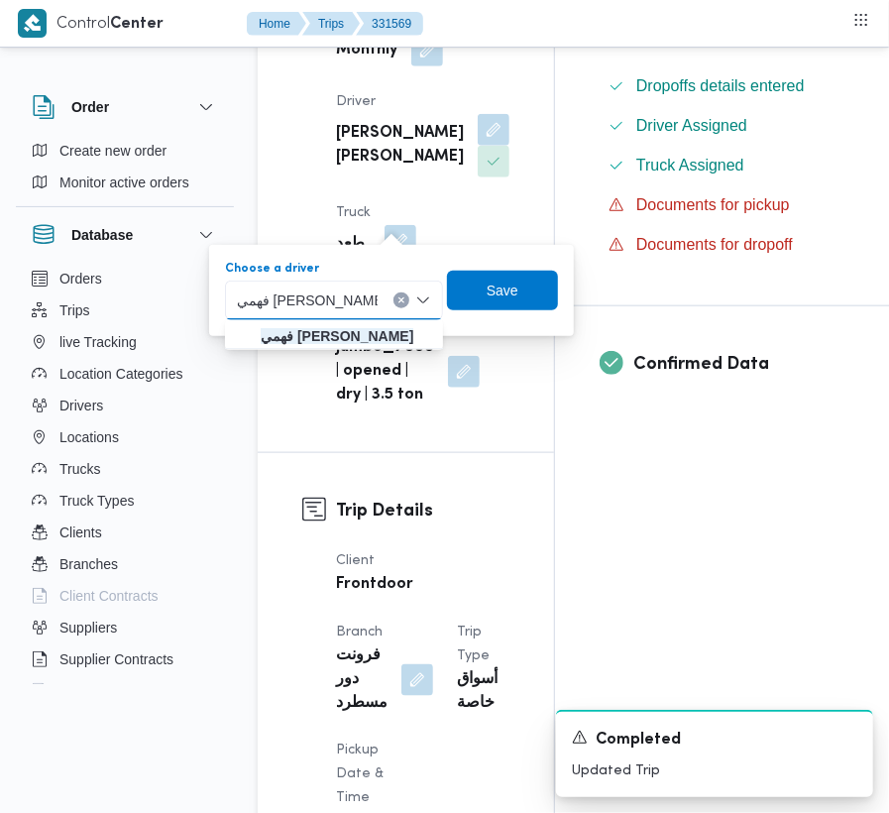
type input "فهمي [PERSON_NAME]"
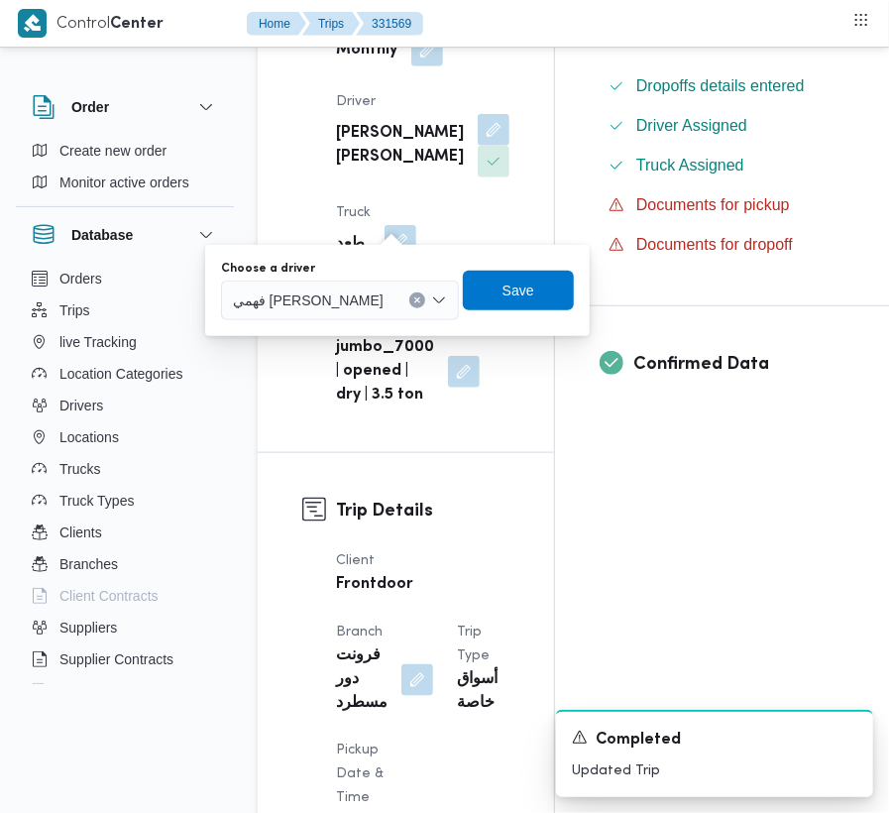
click at [387, 309] on div at bounding box center [392, 300] width 10 height 32
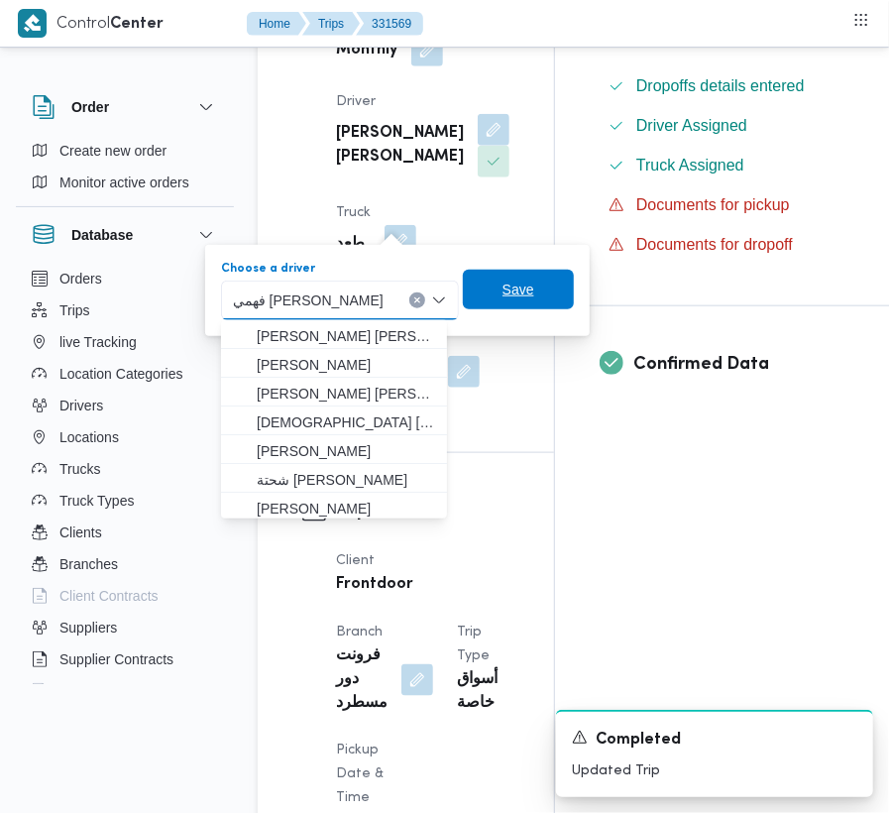
click at [488, 278] on span "Save" at bounding box center [518, 290] width 111 height 40
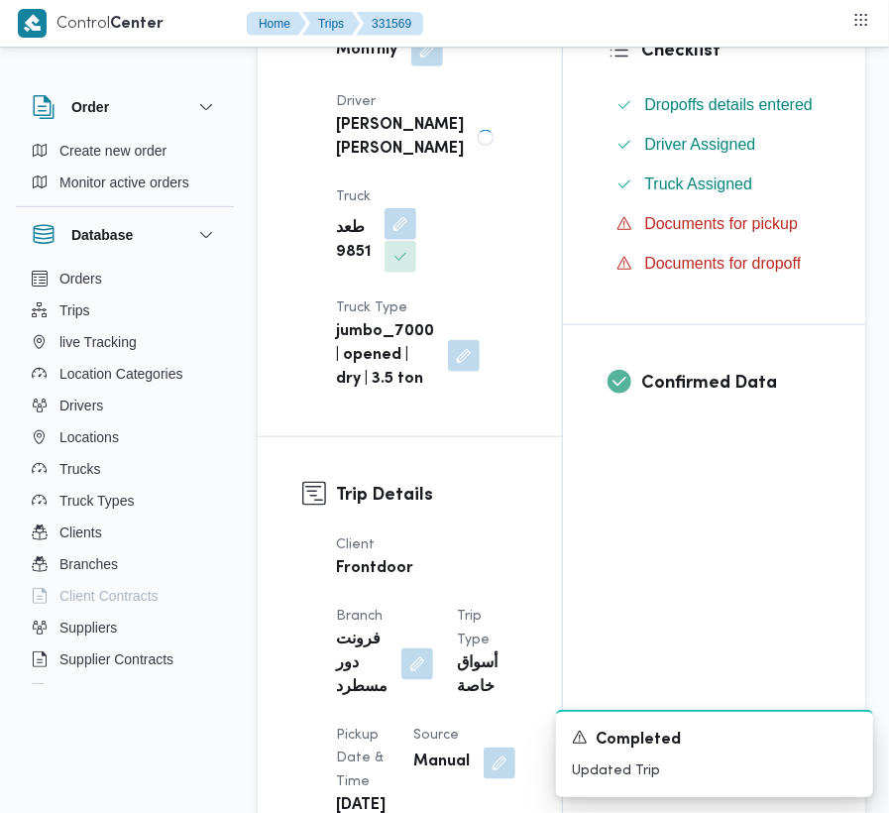
click at [416, 208] on button "button" at bounding box center [400, 224] width 32 height 32
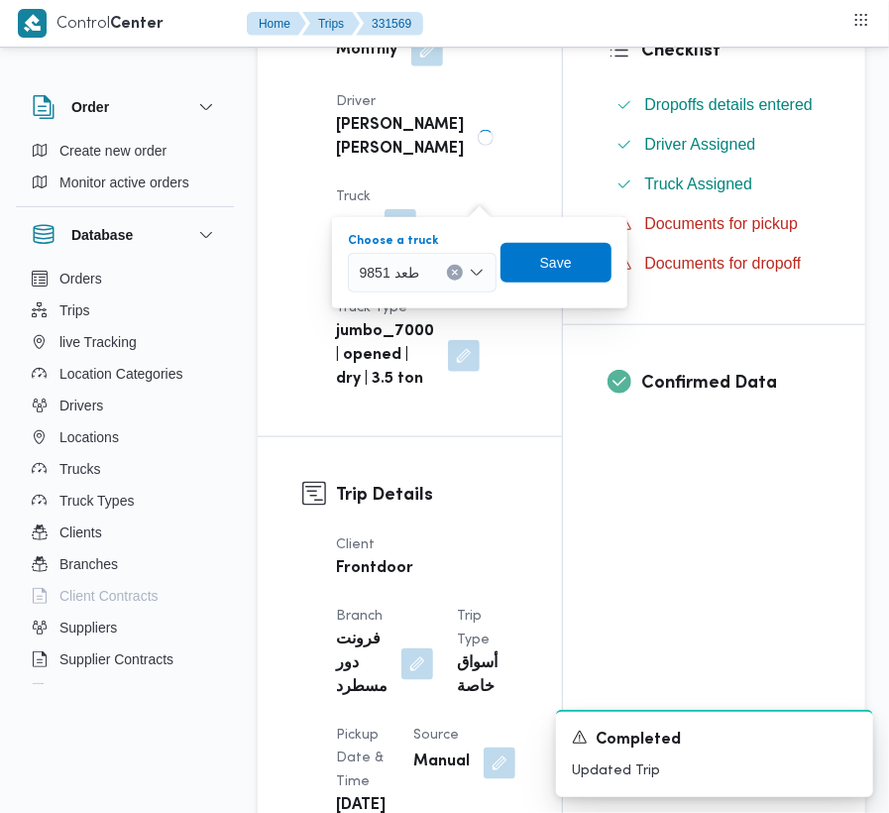
click at [410, 275] on span "طعد 9851" at bounding box center [389, 272] width 59 height 22
paste input "2784"
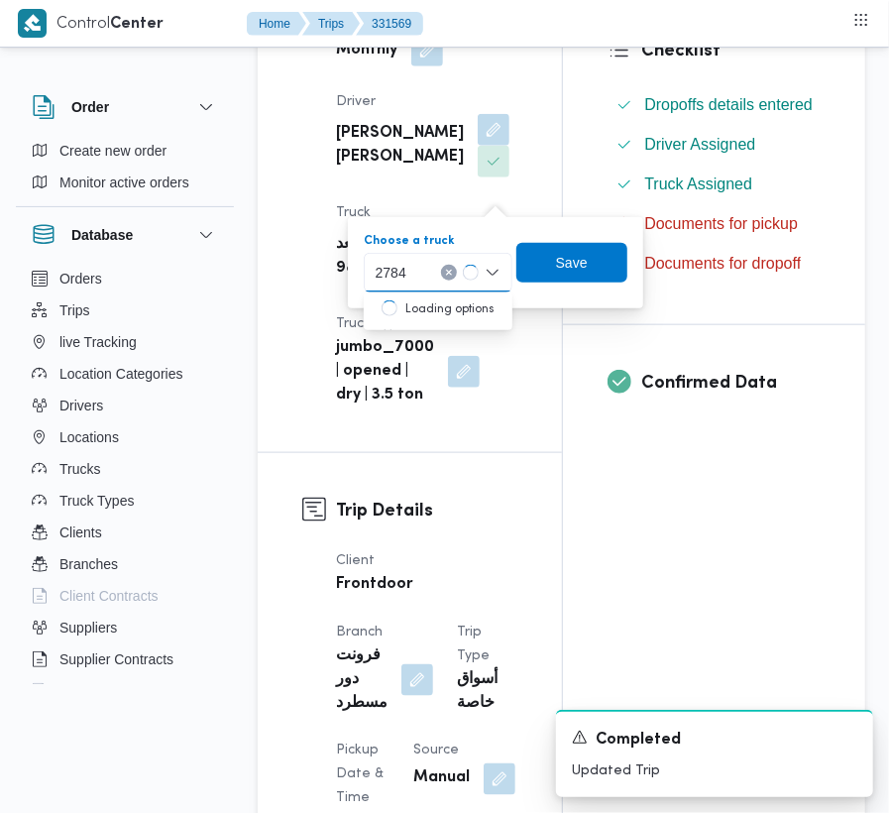
type input "2784"
click at [416, 271] on div "2784 2784" at bounding box center [438, 273] width 149 height 40
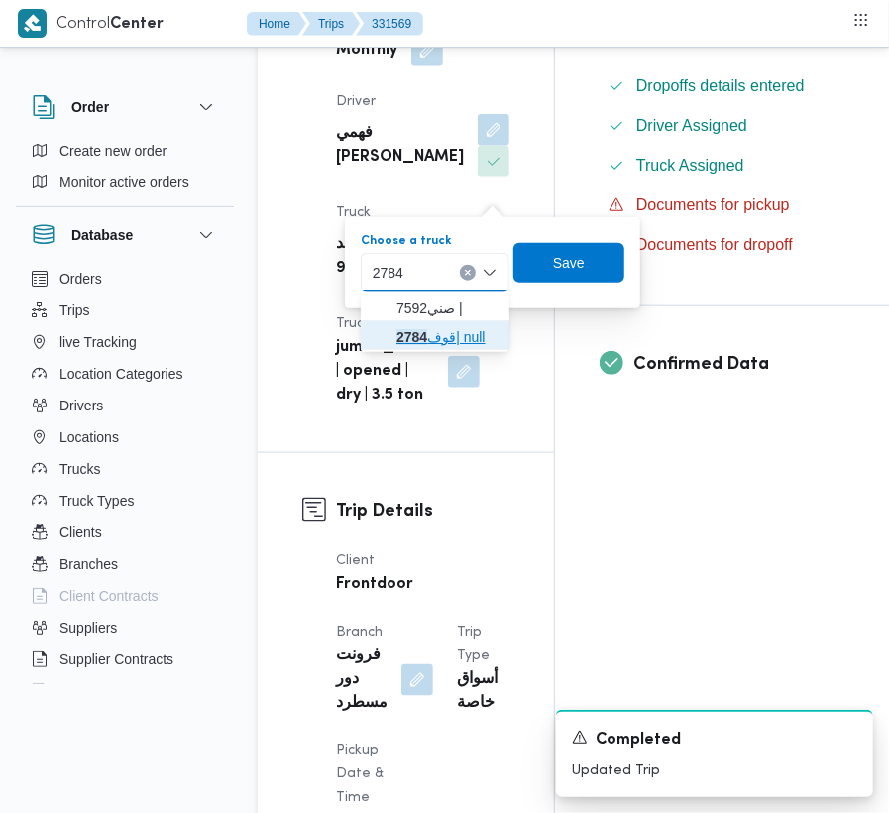
click at [454, 333] on span "قوف 2784 | null" at bounding box center [446, 337] width 101 height 24
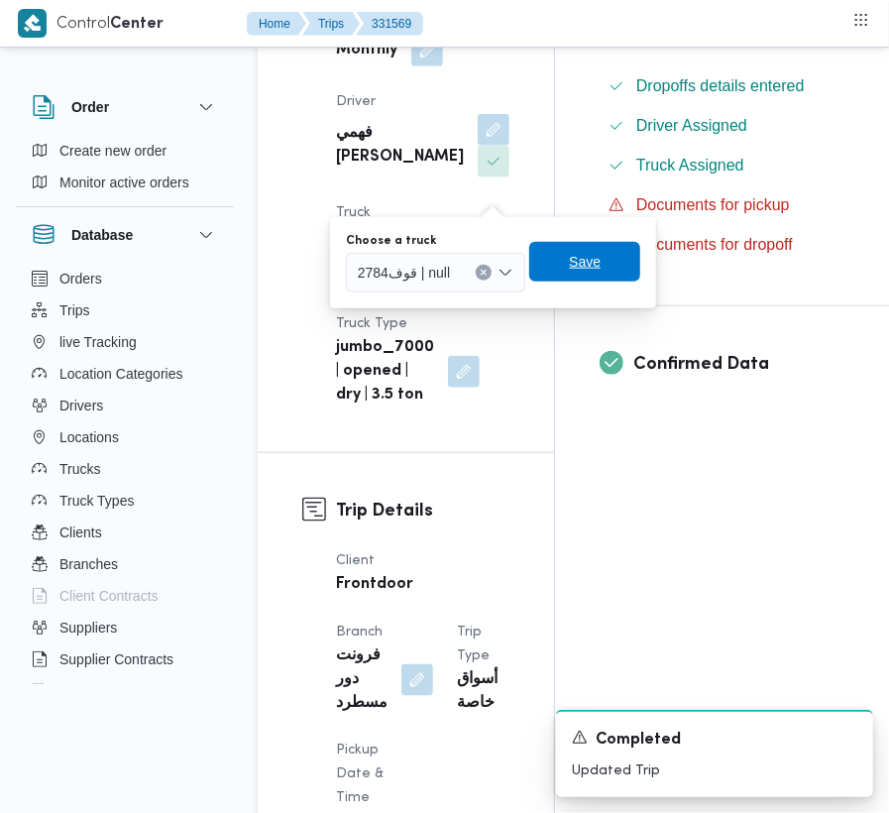
click at [585, 267] on span "Save" at bounding box center [585, 262] width 32 height 24
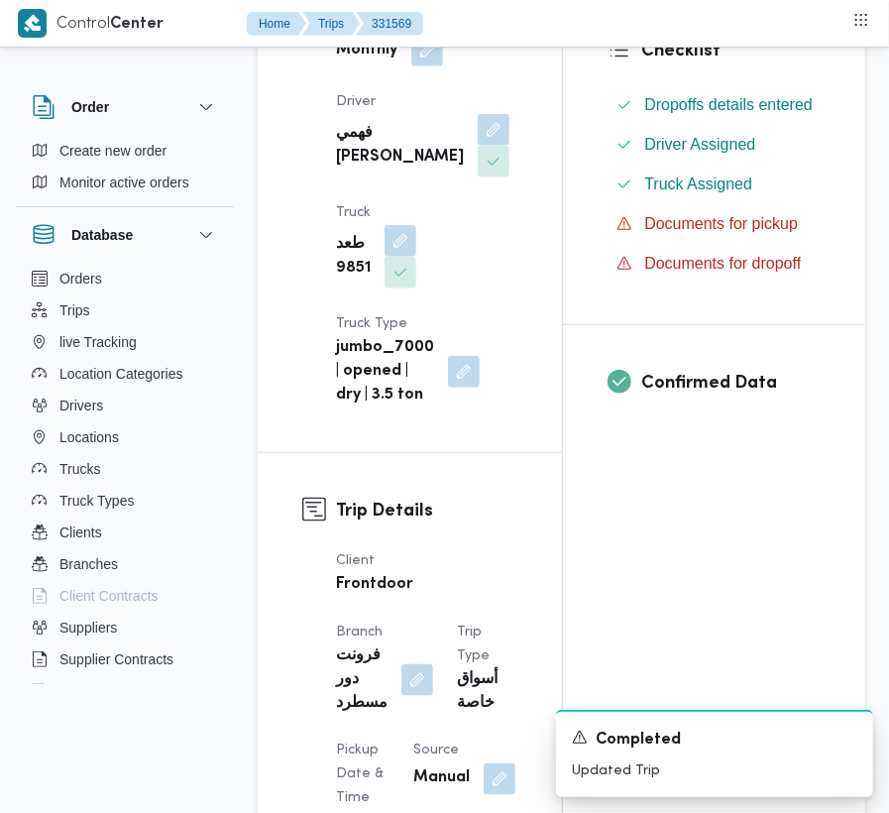
click at [496, 107] on div "Supplier [PERSON_NAME] [PERSON_NAME] Operation Model Monthly Driver فهمي رفعت ف…" at bounding box center [426, 141] width 205 height 555
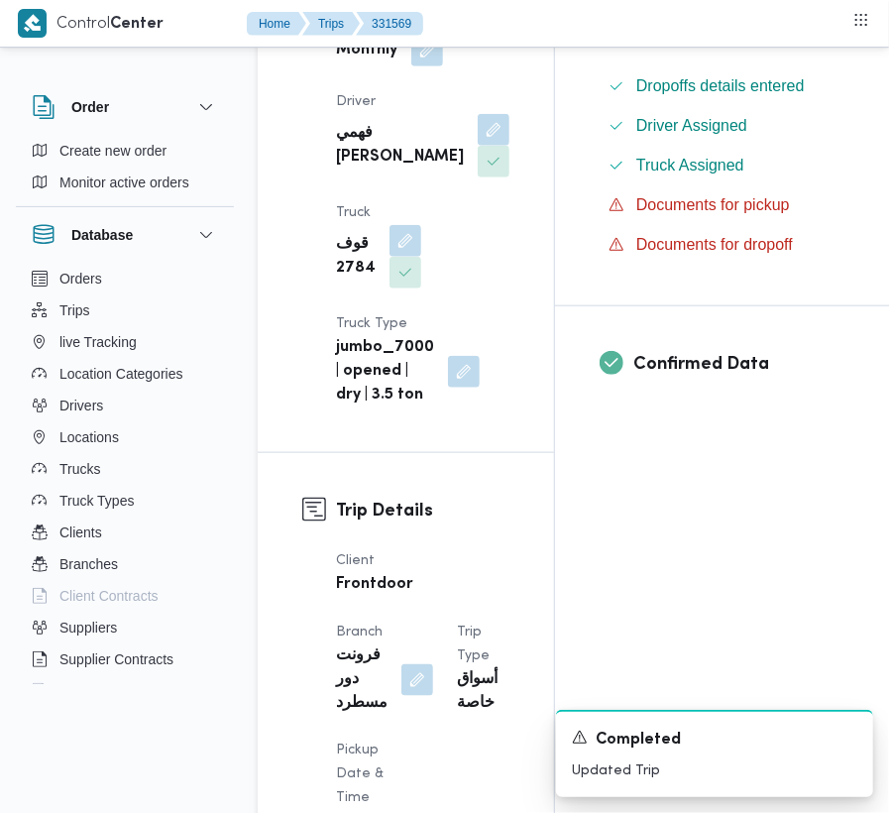
click at [350, 169] on b "فهمي [PERSON_NAME]" at bounding box center [400, 146] width 128 height 48
copy div "فهمي [PERSON_NAME]"
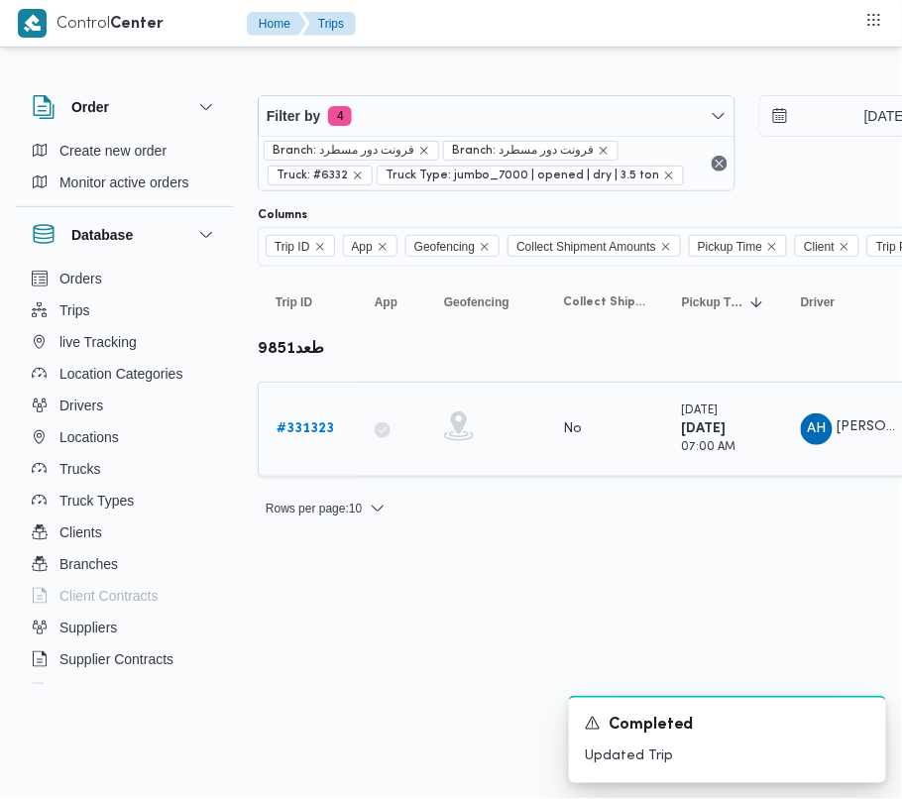
click at [305, 422] on b "# 331323" at bounding box center [304, 428] width 57 height 13
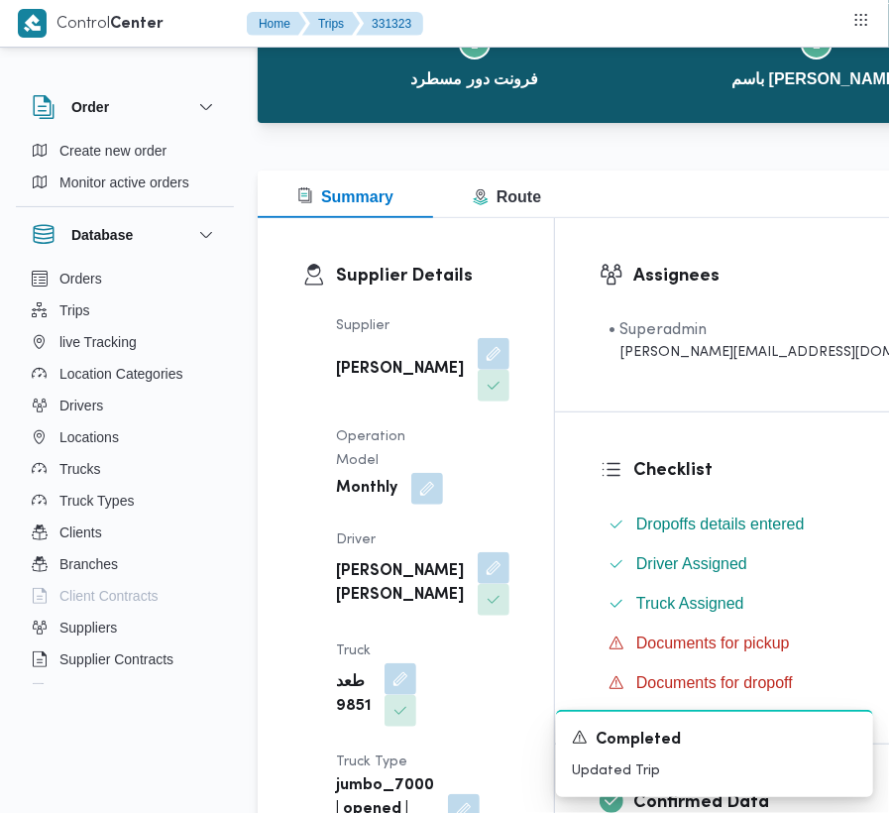
scroll to position [267, 0]
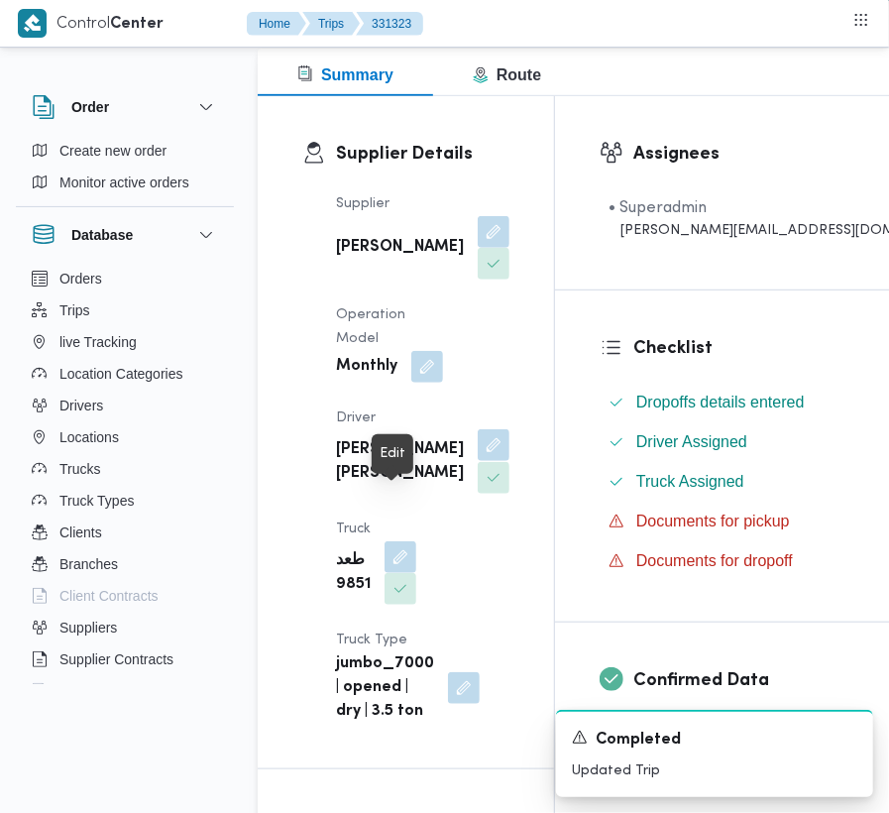
click at [478, 461] on button "button" at bounding box center [494, 445] width 32 height 32
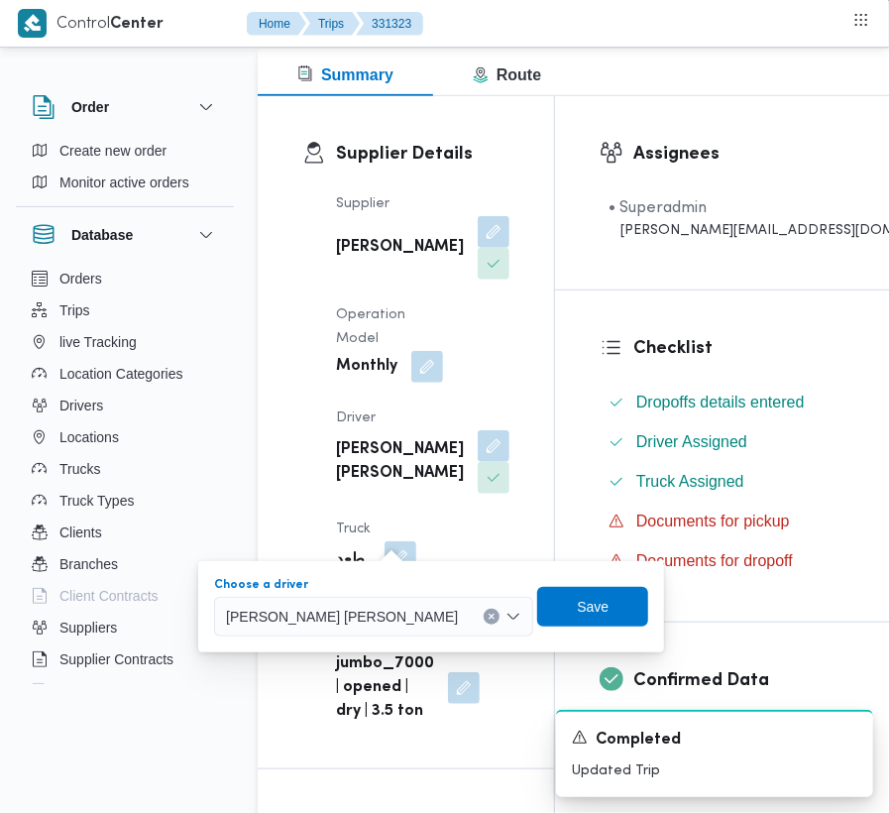
click at [338, 612] on span "[PERSON_NAME] [PERSON_NAME]" at bounding box center [342, 615] width 232 height 22
paste input "فهمي [PERSON_NAME]"
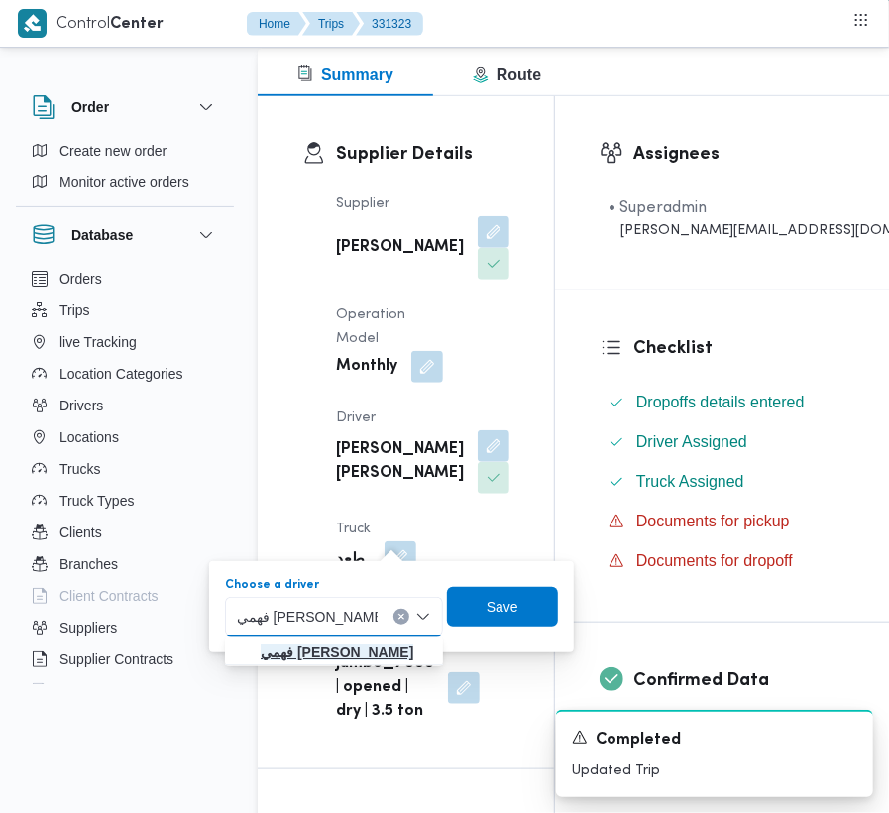
type input "فهمي [PERSON_NAME]"
click at [277, 644] on mark "فهمي [PERSON_NAME]" at bounding box center [337, 652] width 153 height 16
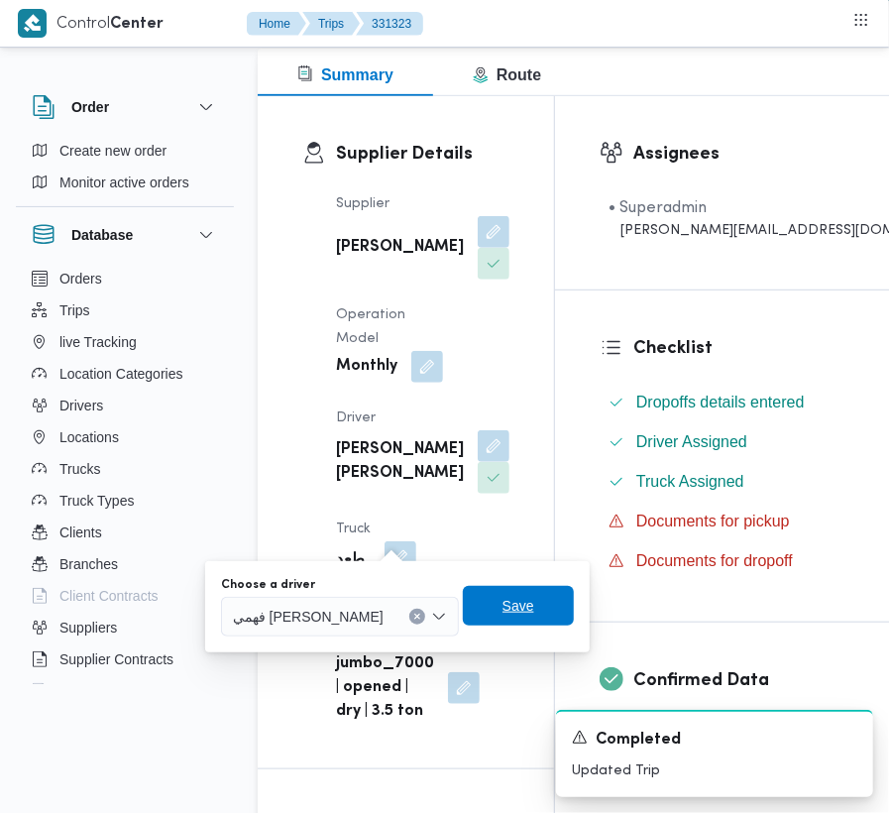
click at [501, 588] on span "Save" at bounding box center [518, 606] width 111 height 40
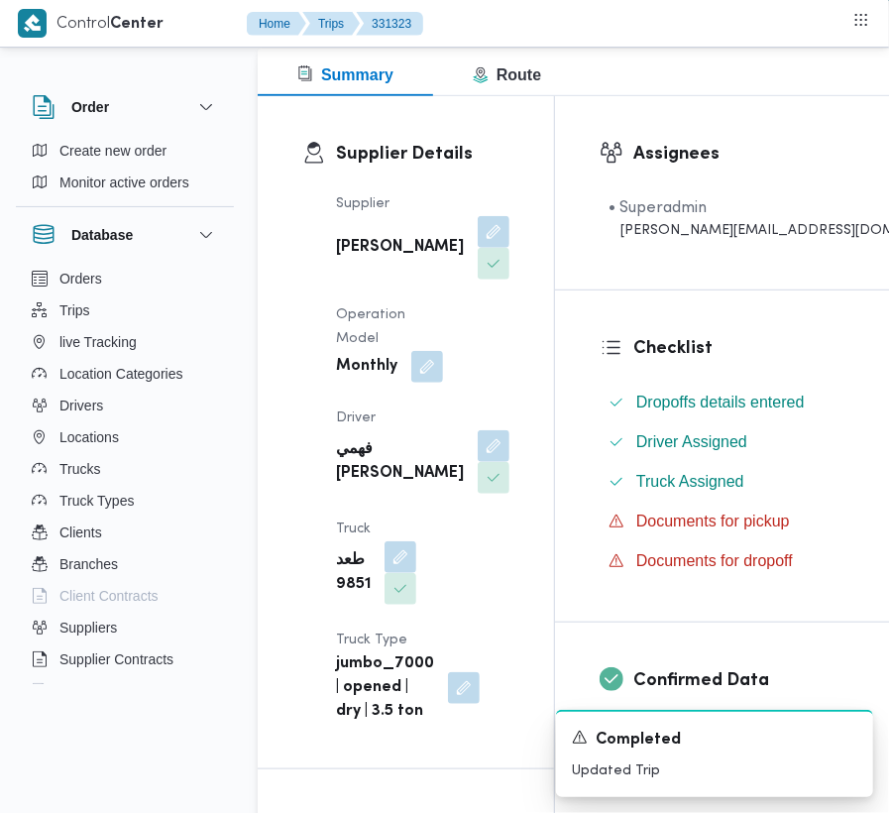
click at [416, 541] on span at bounding box center [396, 557] width 42 height 32
click at [416, 540] on button "button" at bounding box center [400, 556] width 32 height 32
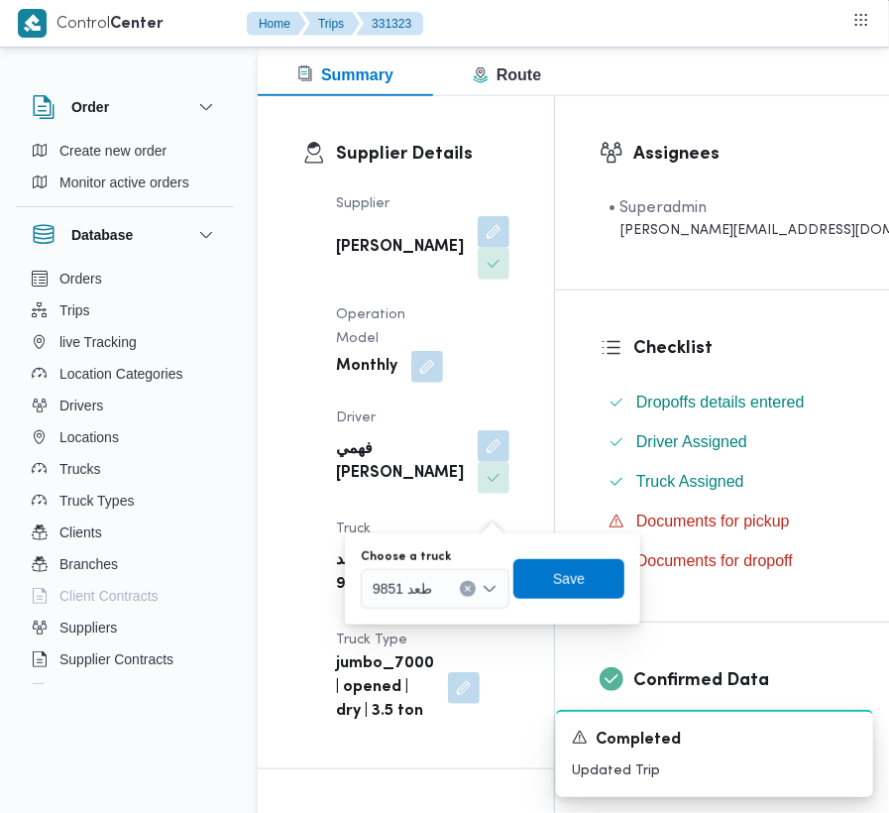
click at [400, 595] on span "طعد 9851" at bounding box center [402, 588] width 59 height 22
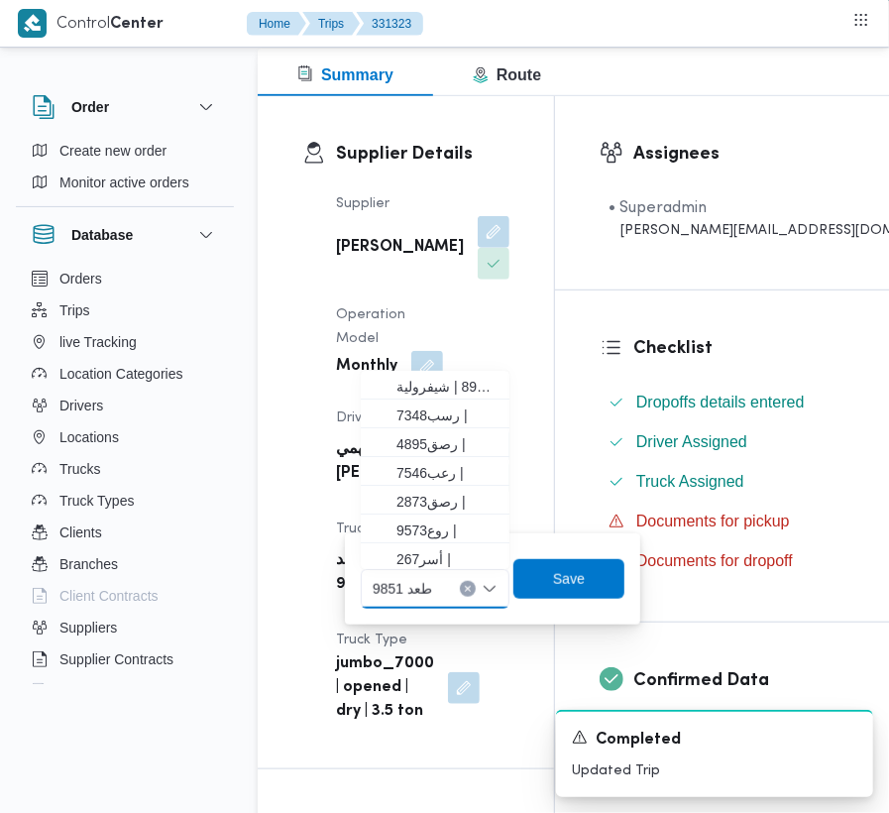
paste input "2784"
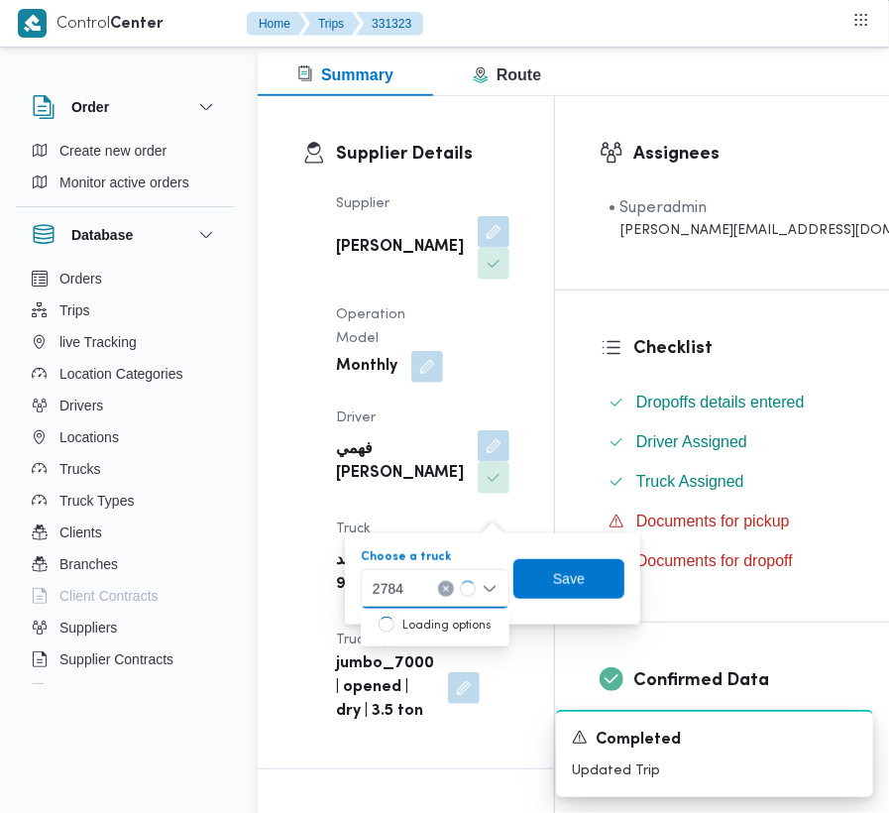
type input "2784"
click at [377, 623] on icon "button" at bounding box center [381, 624] width 16 height 16
click at [408, 589] on span "7592صني |" at bounding box center [403, 588] width 66 height 22
paste input "2784"
type input "2784"
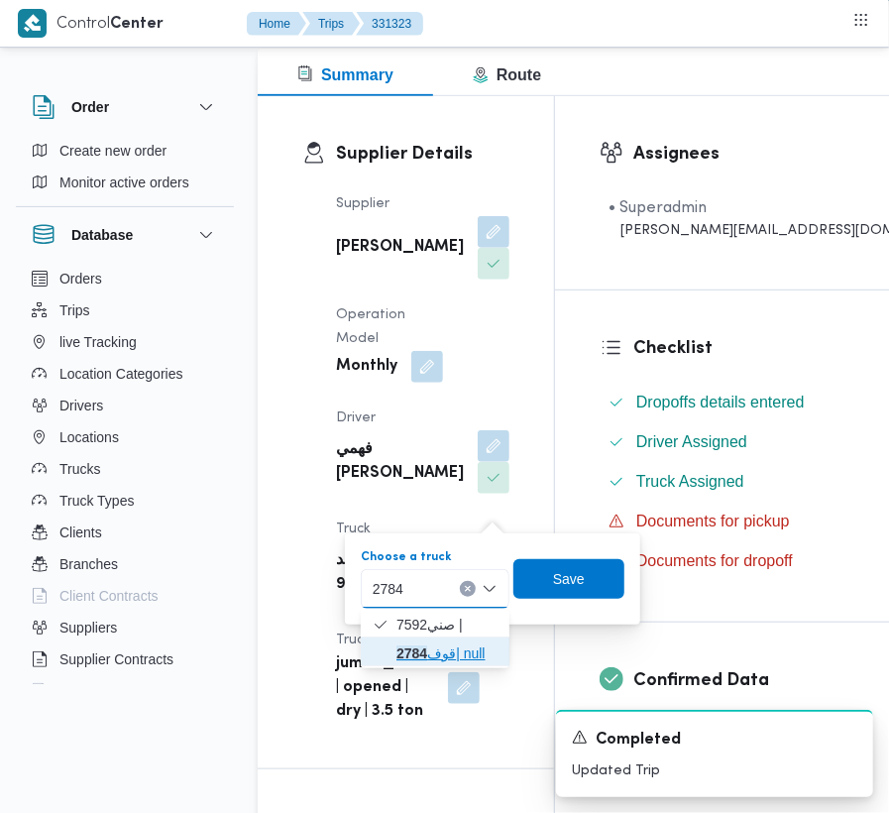
click at [410, 646] on mark "2784" at bounding box center [411, 653] width 31 height 16
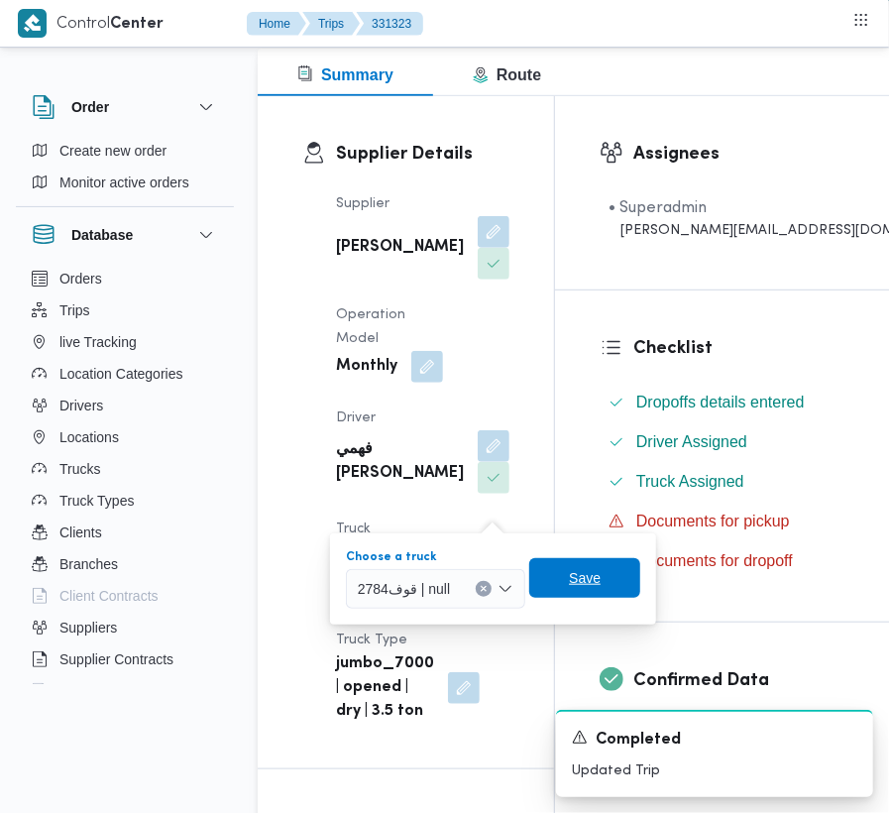
click at [545, 579] on span "Save" at bounding box center [584, 578] width 111 height 40
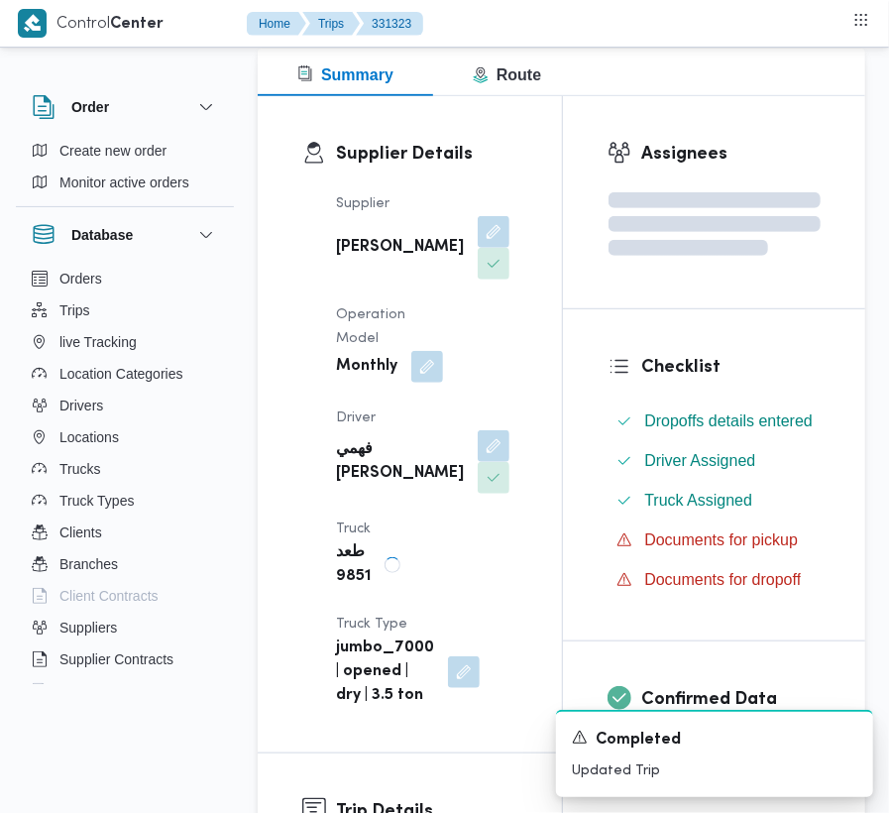
click at [496, 380] on div "Supplier [PERSON_NAME] [PERSON_NAME] Operation Model Monthly Driver فهمي رفعت ف…" at bounding box center [426, 449] width 205 height 539
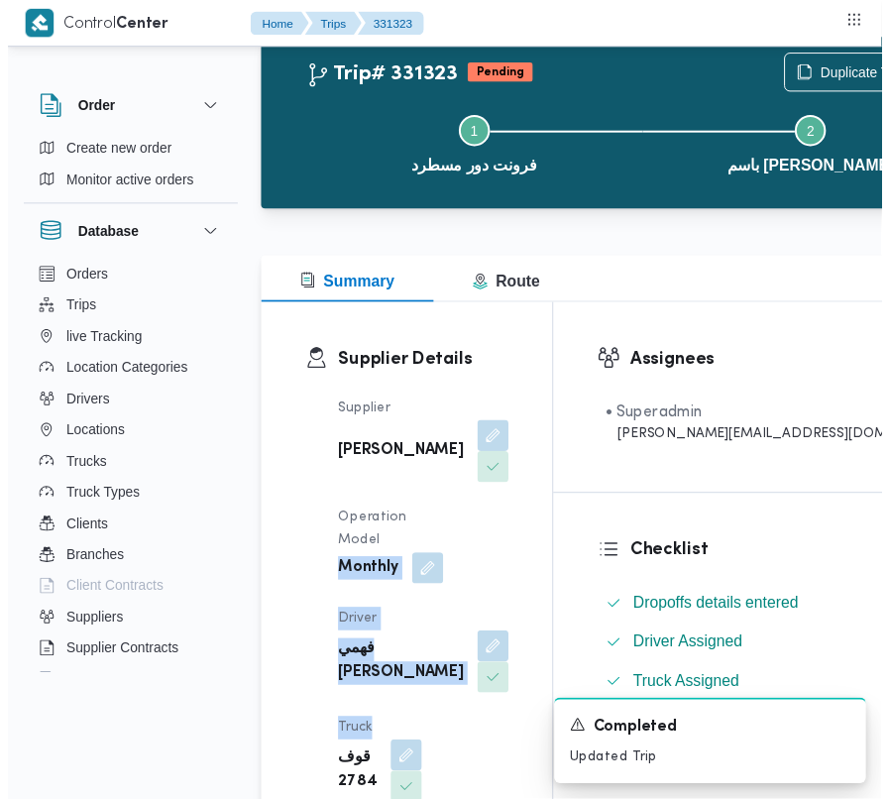
scroll to position [0, 0]
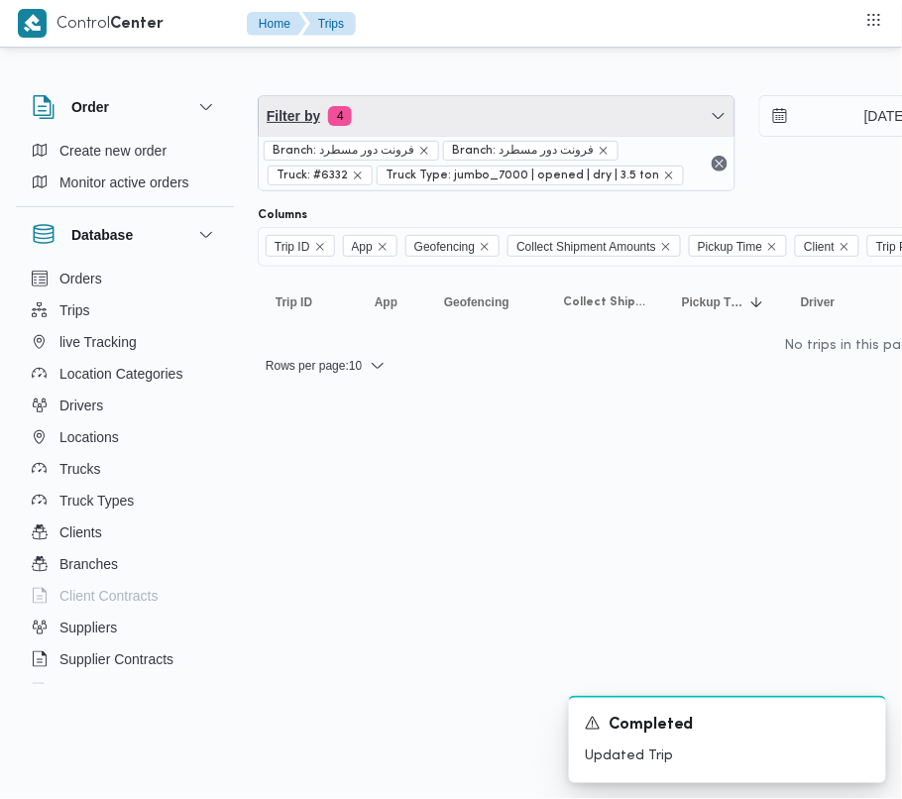
click at [428, 115] on span "Filter by 4" at bounding box center [497, 116] width 476 height 40
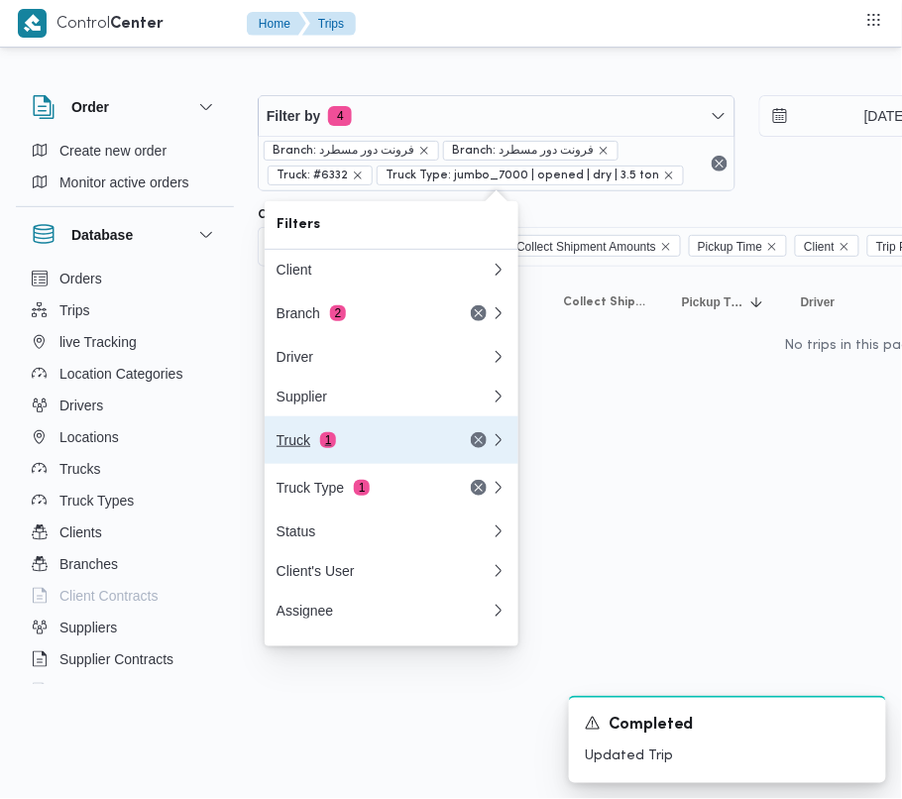
click at [337, 448] on div "Truck 1" at bounding box center [359, 440] width 166 height 16
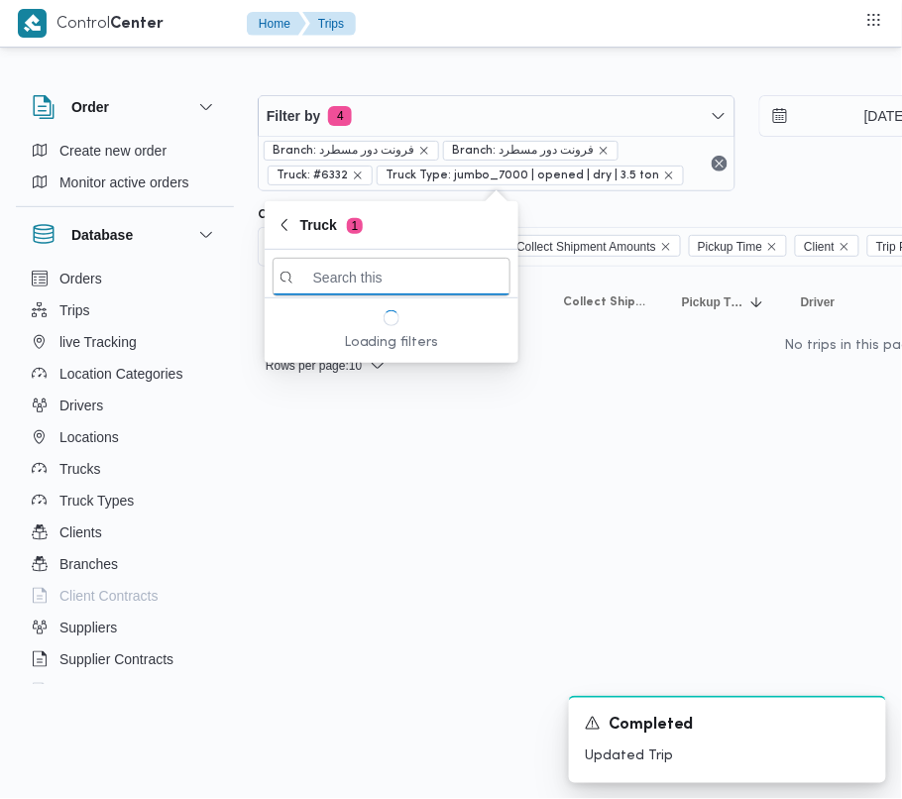
paste input "أجي5481"
type input "أجي5481"
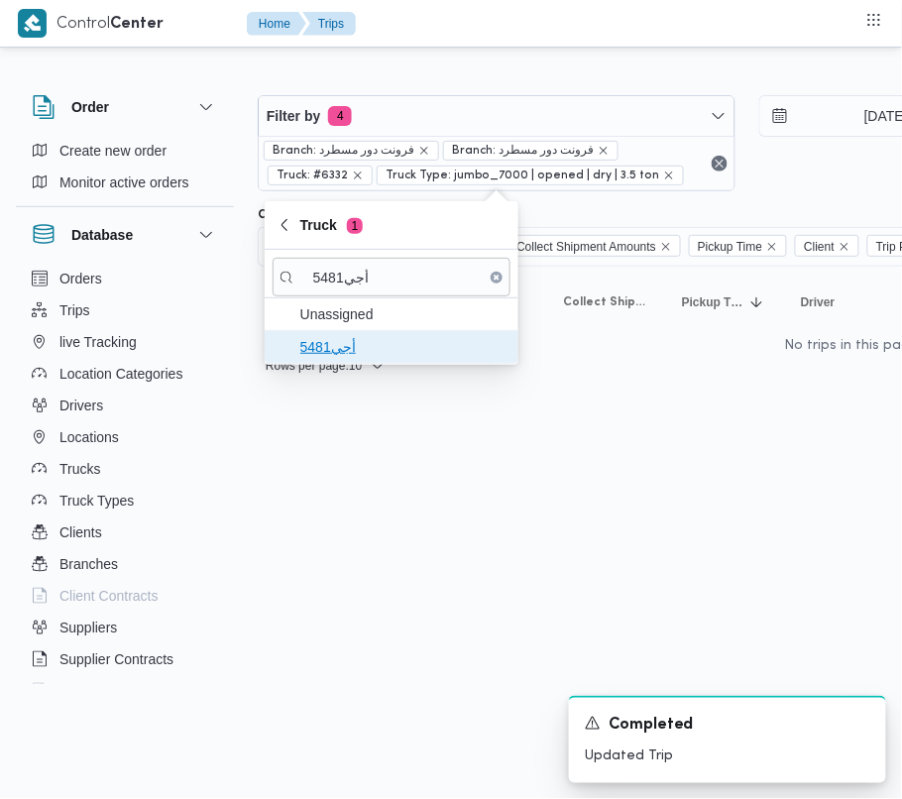
click at [388, 350] on span "أجي5481" at bounding box center [403, 347] width 206 height 24
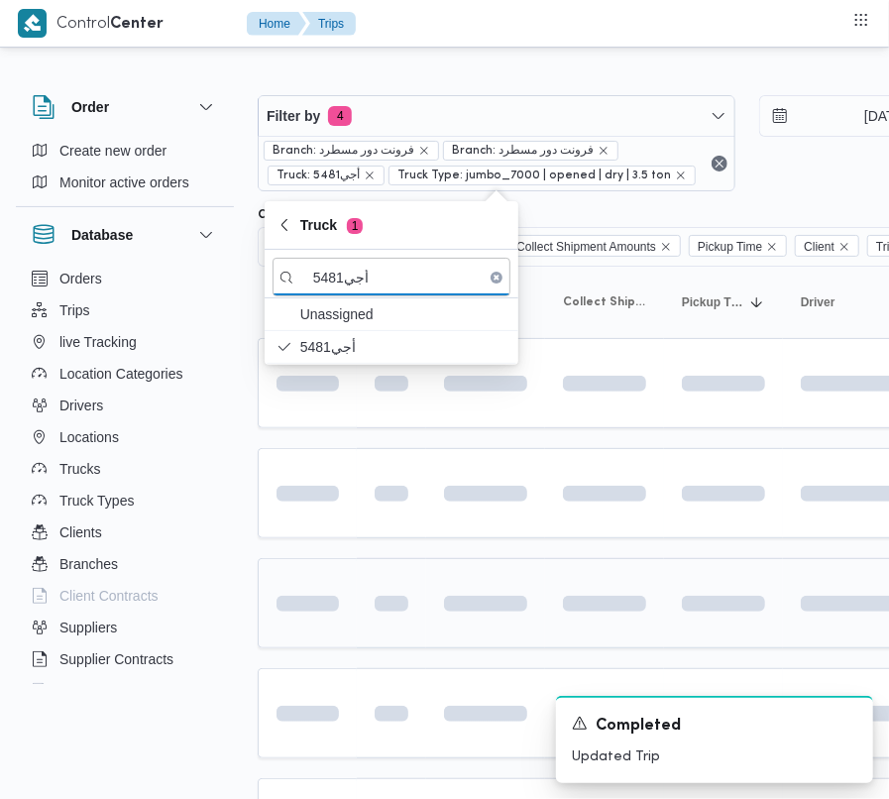
click at [358, 575] on td at bounding box center [391, 603] width 69 height 90
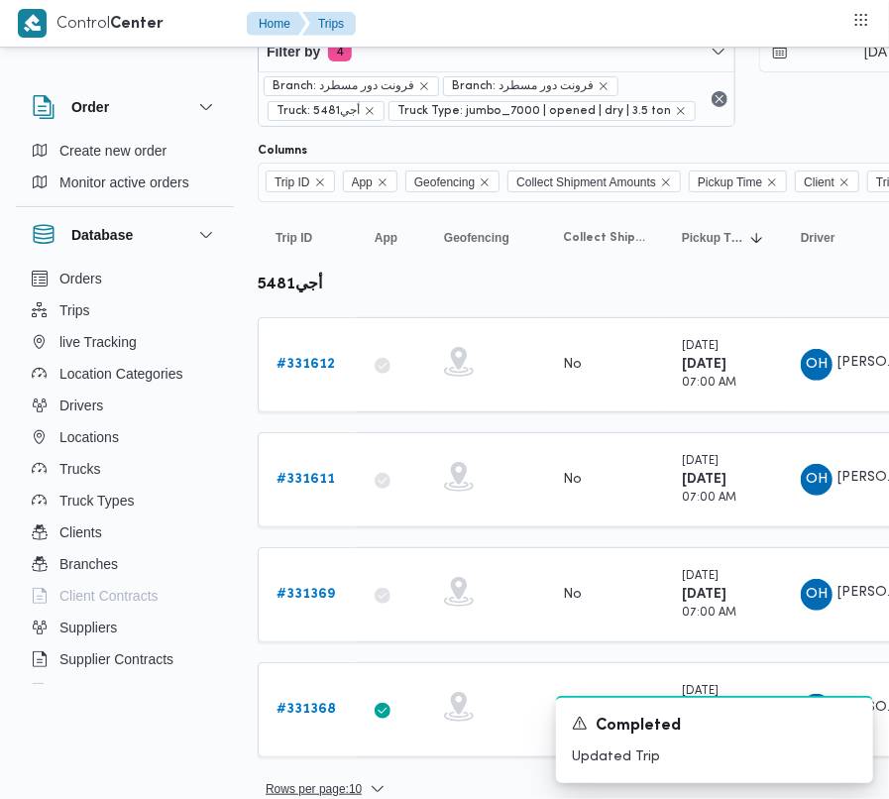
scroll to position [92, 0]
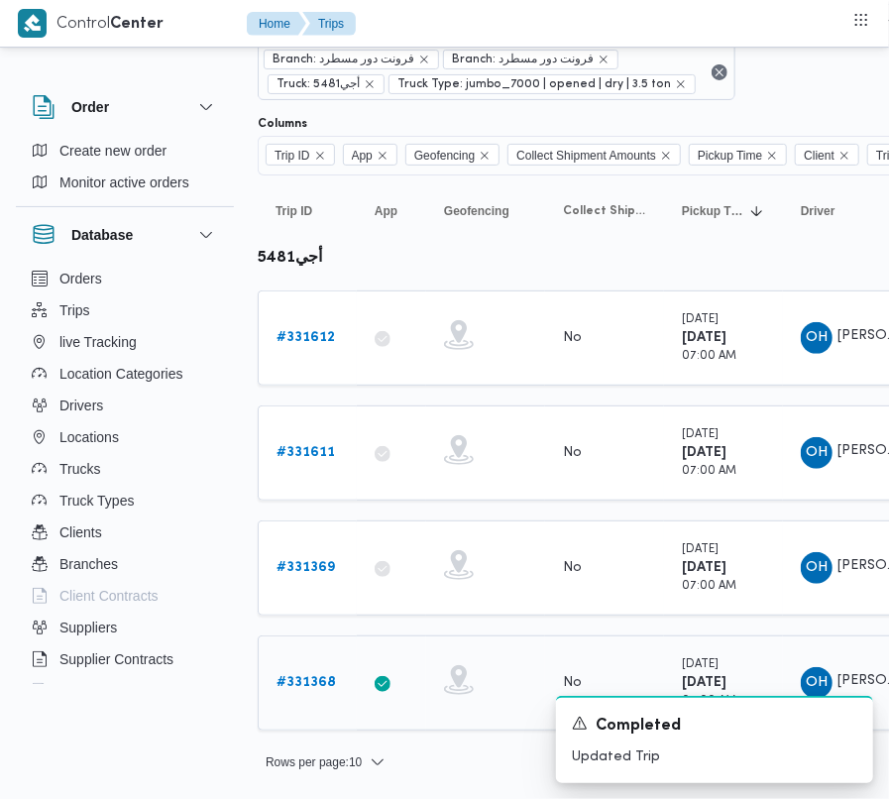
click at [306, 686] on b "# 331368" at bounding box center [305, 682] width 59 height 13
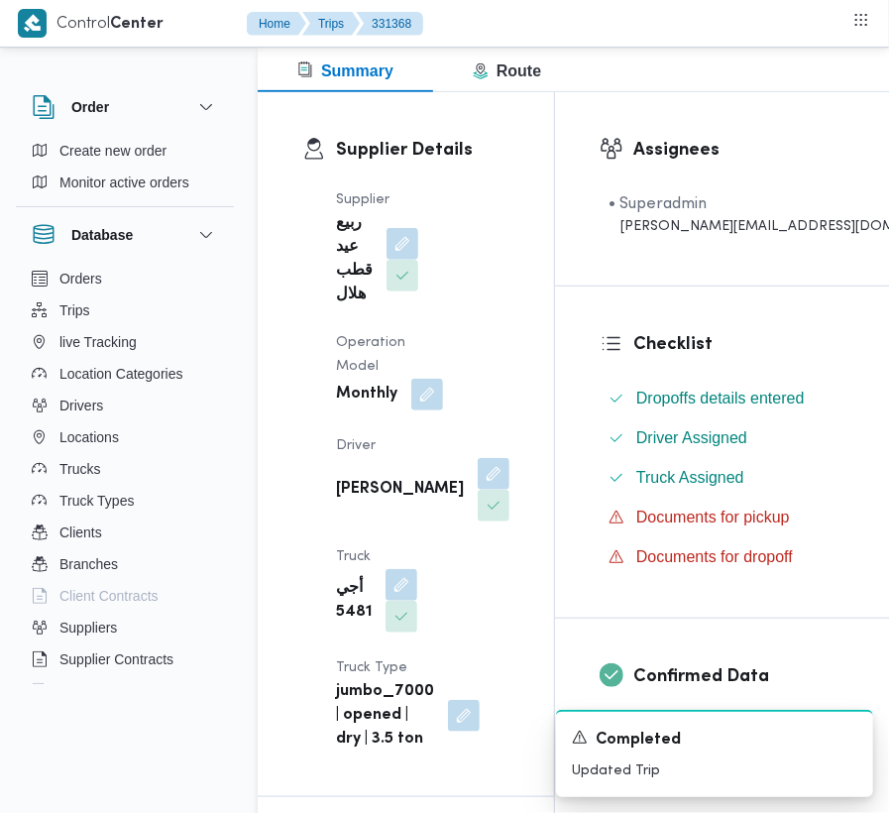
scroll to position [380, 0]
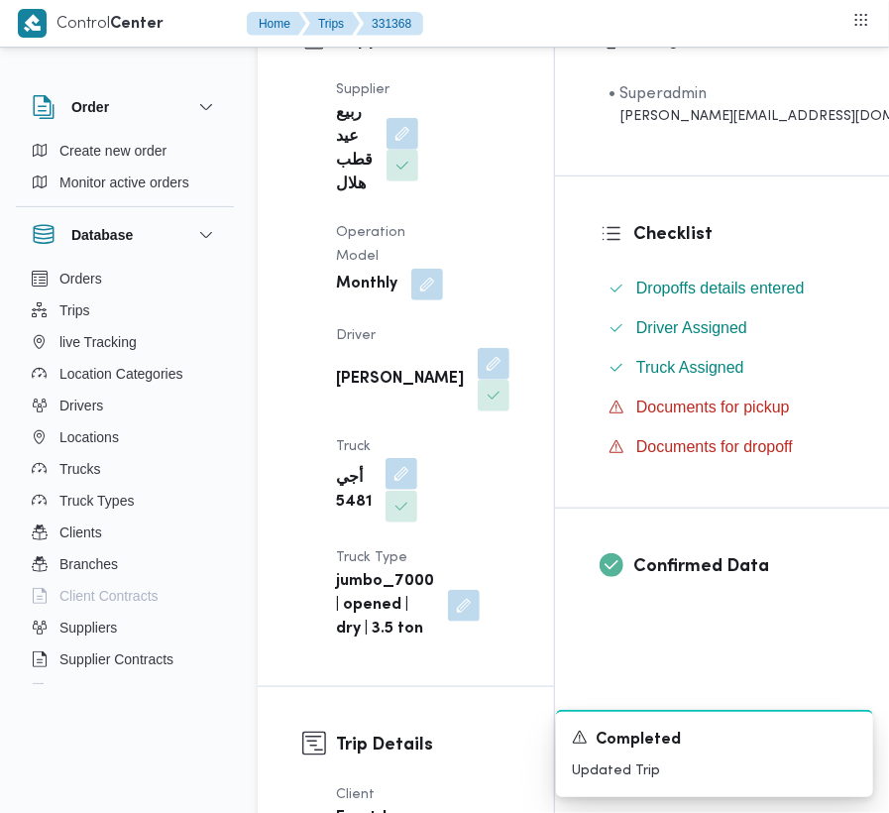
click at [417, 458] on button "button" at bounding box center [401, 474] width 32 height 32
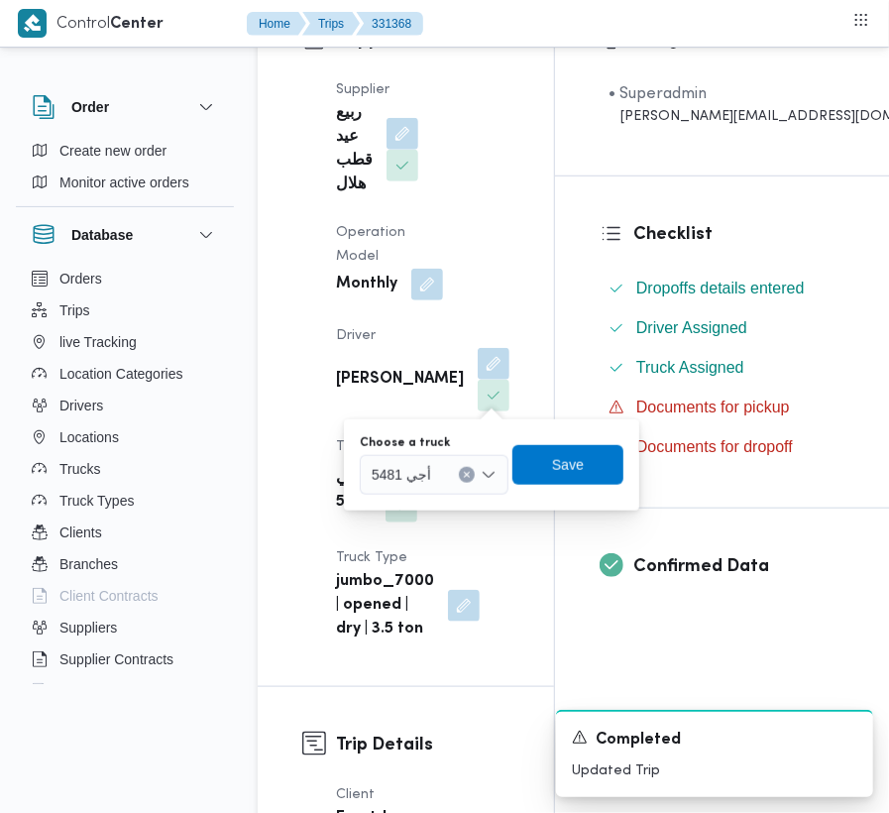
click at [422, 492] on div "أجي 5481" at bounding box center [434, 475] width 149 height 40
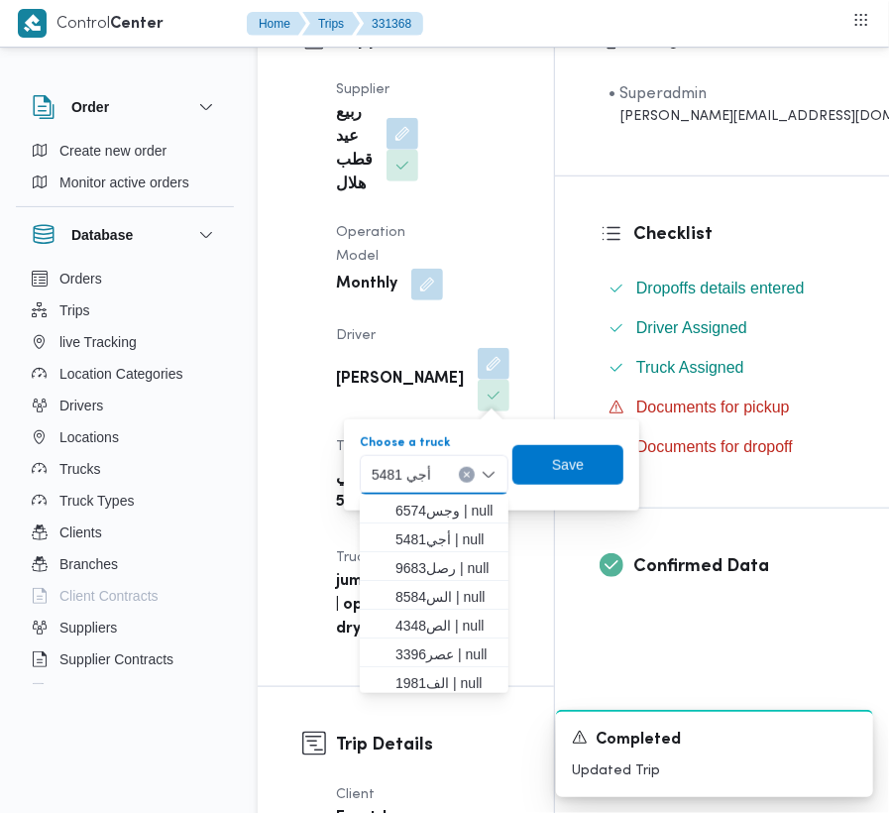
paste input "3396"
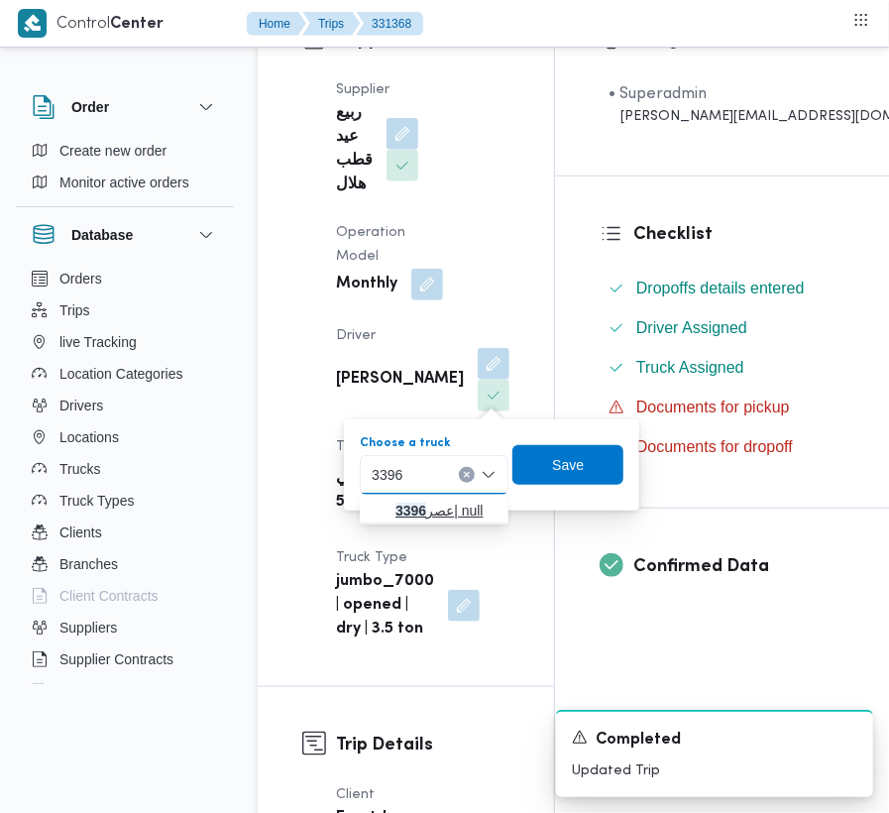
type input "3396"
click at [379, 507] on icon "button" at bounding box center [380, 510] width 16 height 16
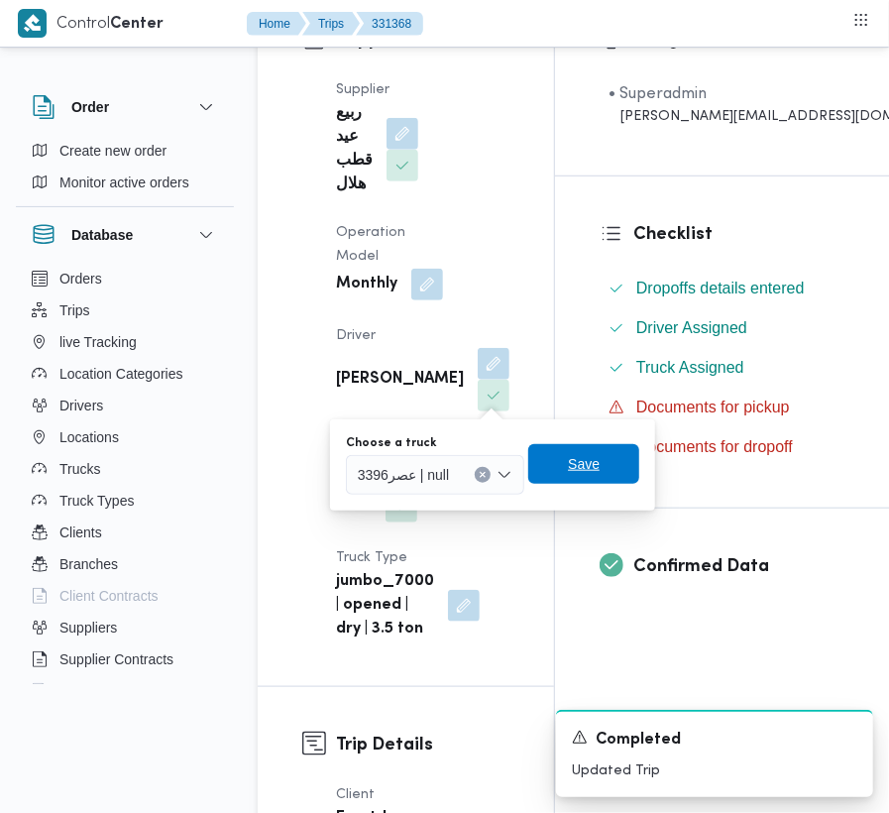
click at [581, 458] on span "Save" at bounding box center [584, 464] width 32 height 24
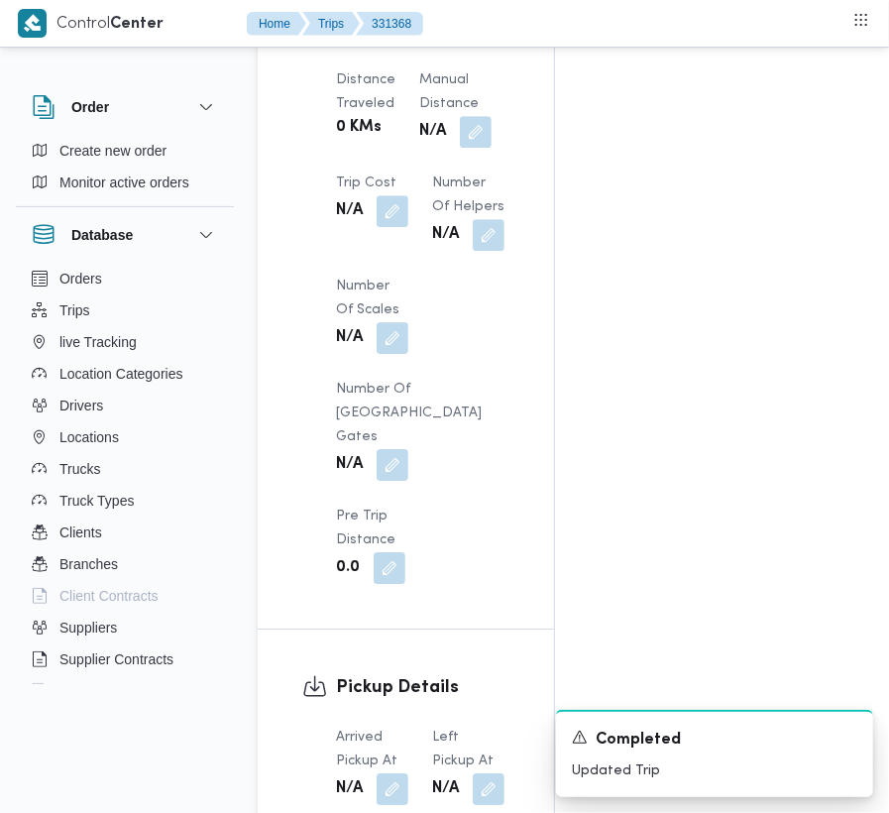
scroll to position [3727, 0]
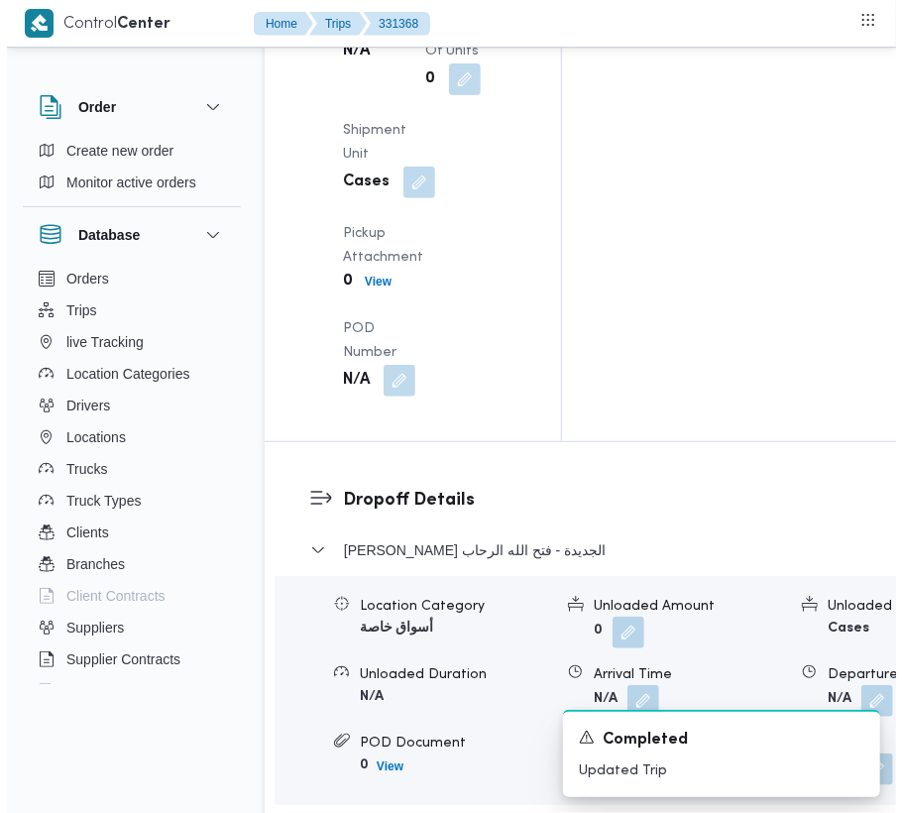
scroll to position [2795, 0]
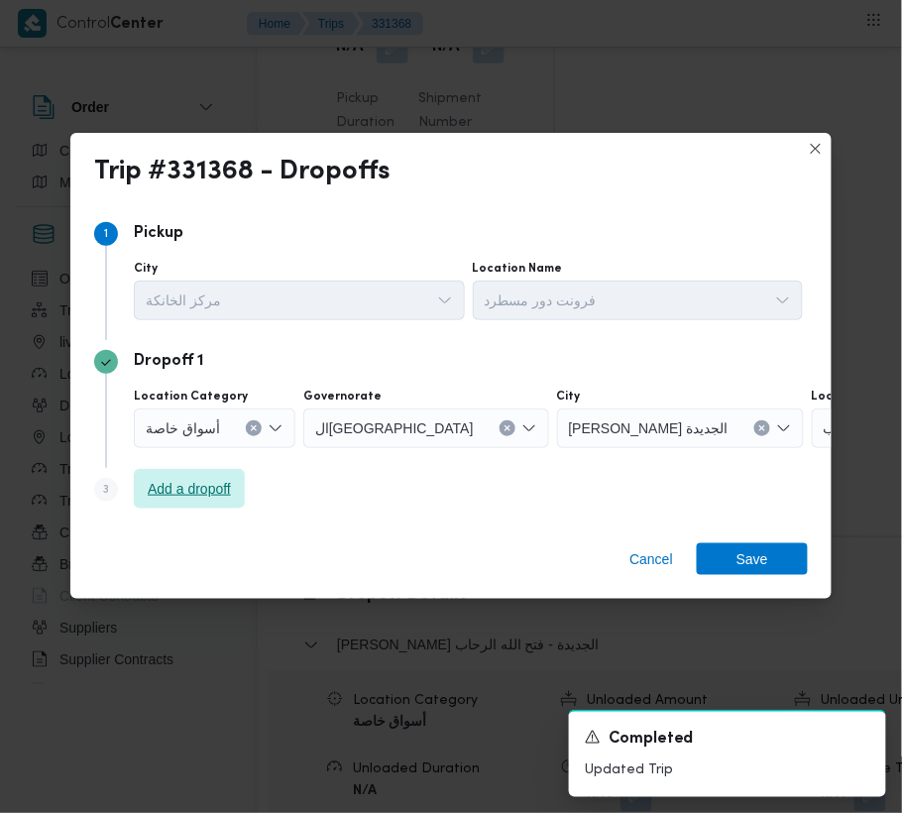
click at [219, 480] on span "Add a dropoff" at bounding box center [189, 489] width 83 height 24
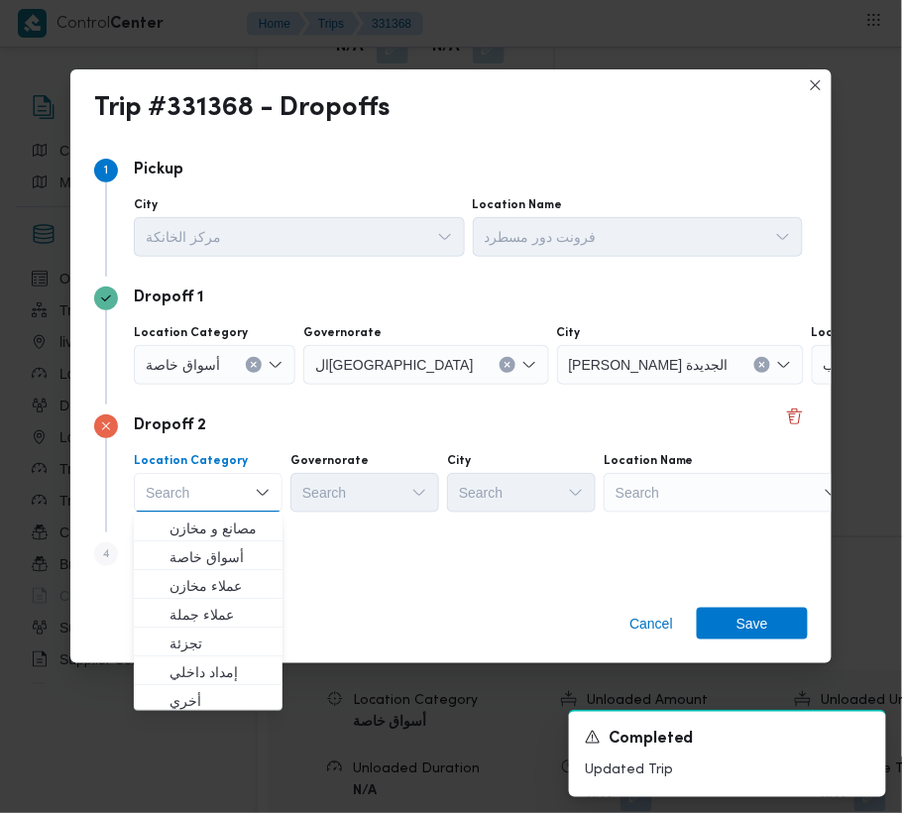
click at [754, 366] on button "Clear input" at bounding box center [762, 365] width 16 height 16
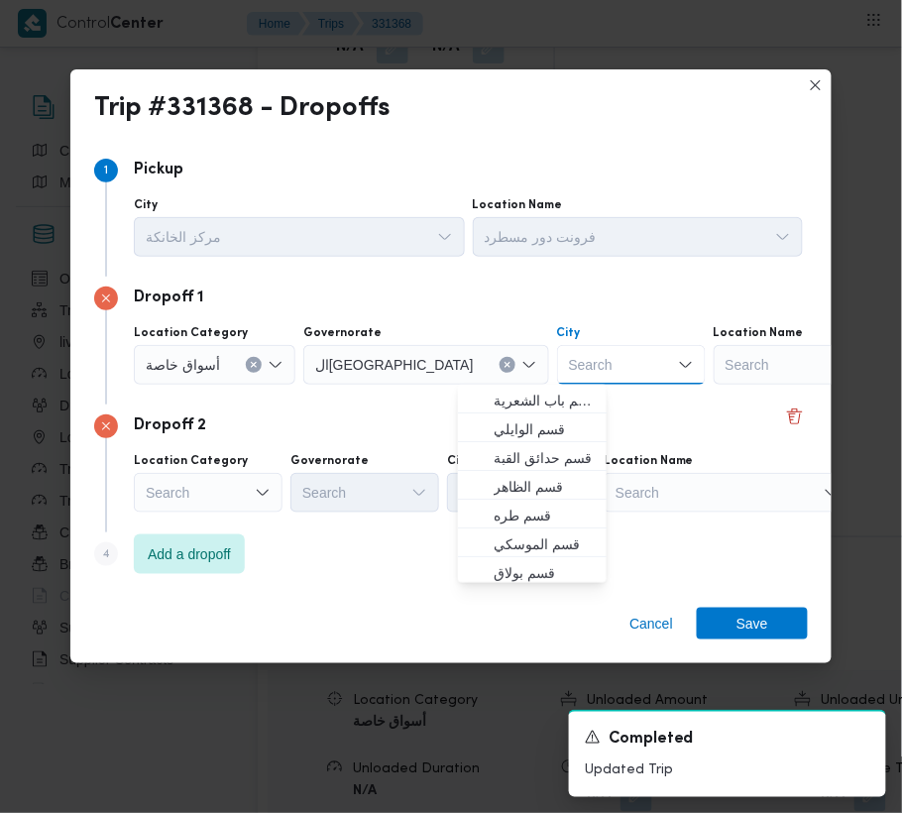
click at [762, 366] on div "Search" at bounding box center [837, 365] width 248 height 40
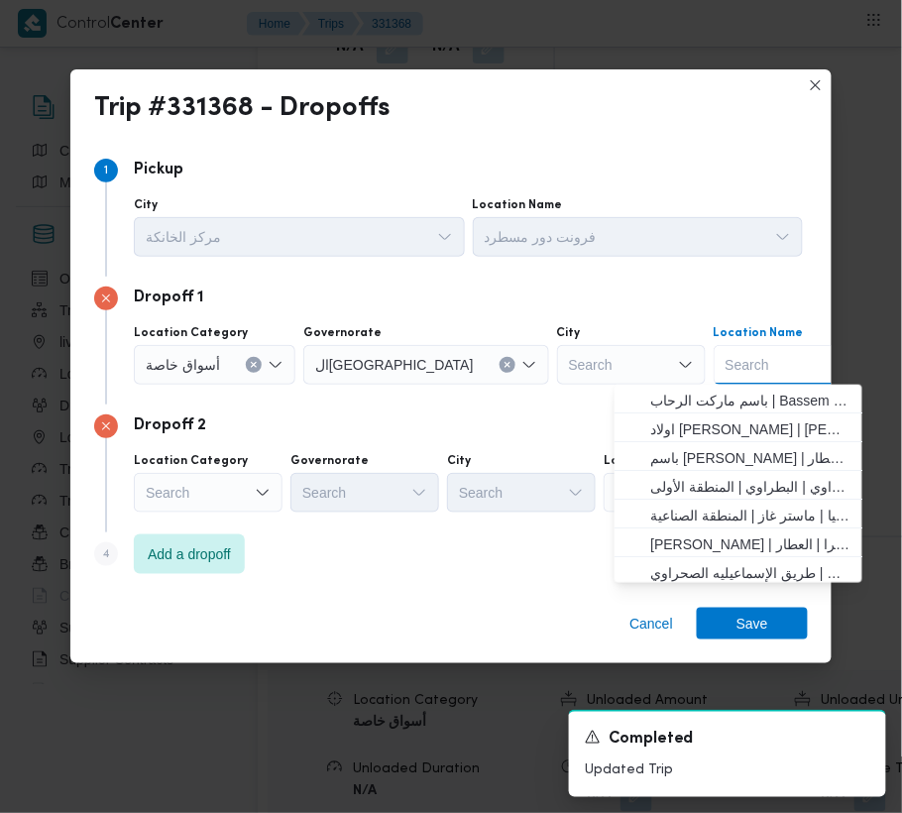
paste input "[GEOGRAPHIC_DATA]"
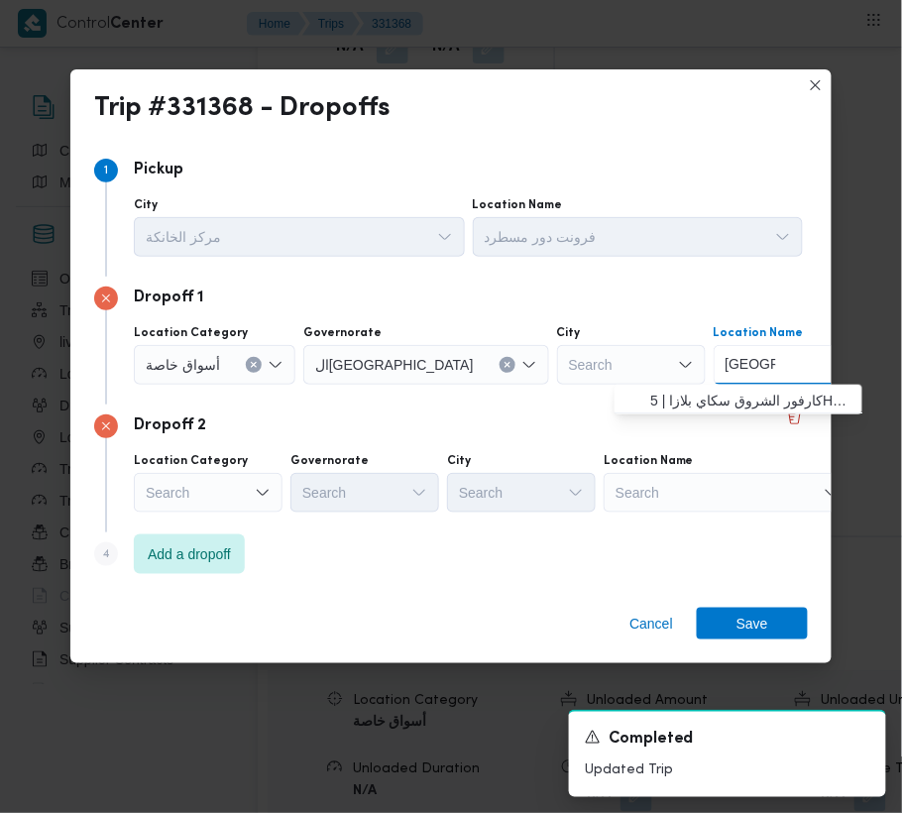
type input "[GEOGRAPHIC_DATA]"
click at [700, 393] on span "كارفور الشروق سكاي بلازا | 5HFV+CJW | null" at bounding box center [750, 400] width 200 height 24
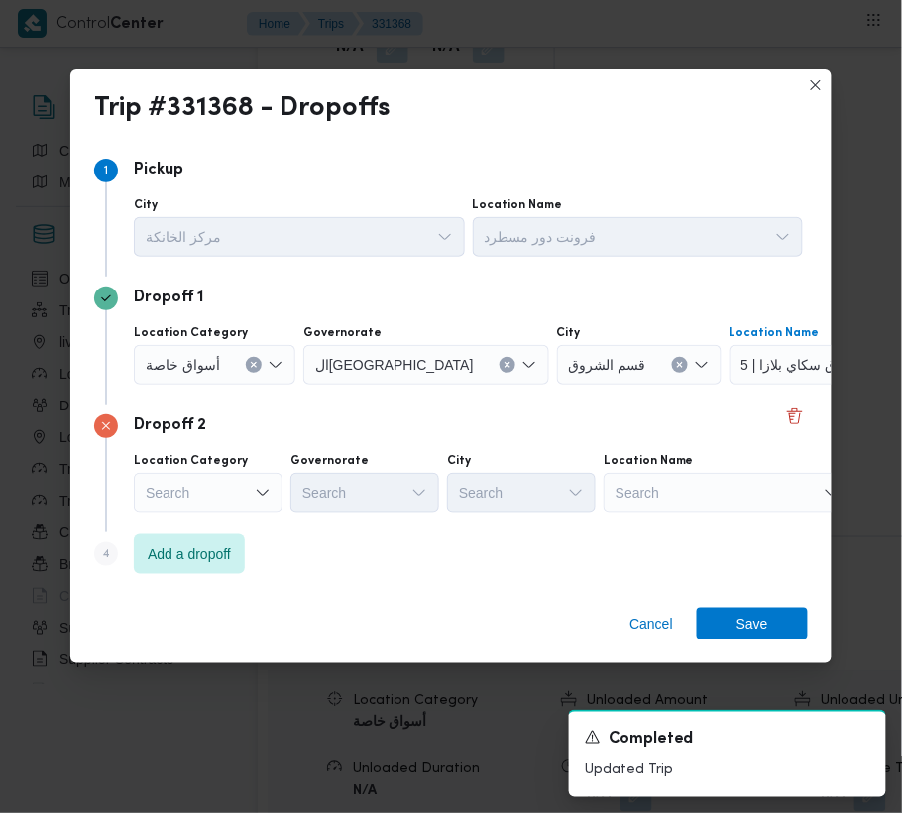
click at [729, 384] on div "Search" at bounding box center [853, 365] width 248 height 40
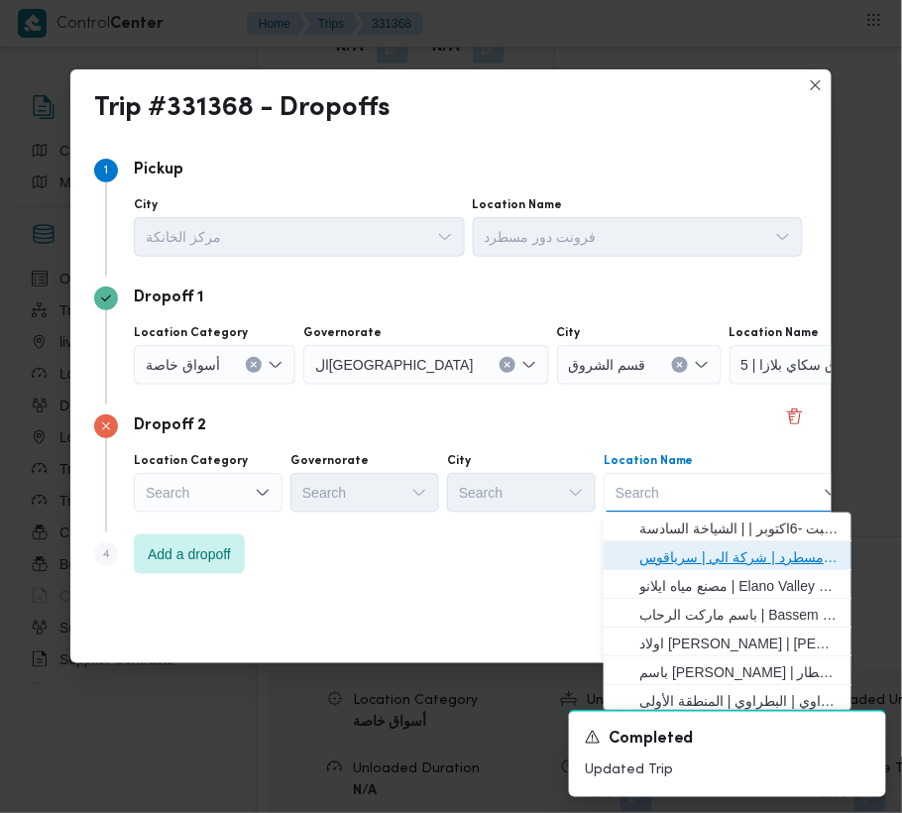
click at [711, 551] on span "فرونت دور مسطرد | شركة الي | سرياقوس" at bounding box center [739, 557] width 200 height 24
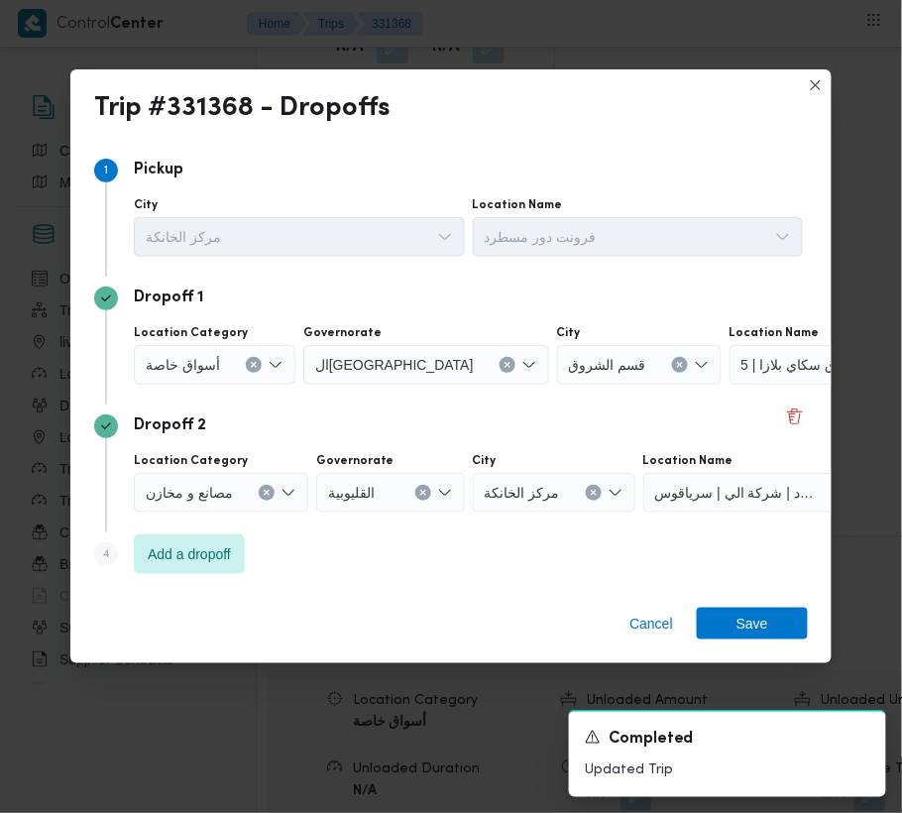
click at [742, 602] on div "Cancel Save" at bounding box center [450, 627] width 761 height 71
click at [746, 614] on span "Save" at bounding box center [752, 623] width 32 height 32
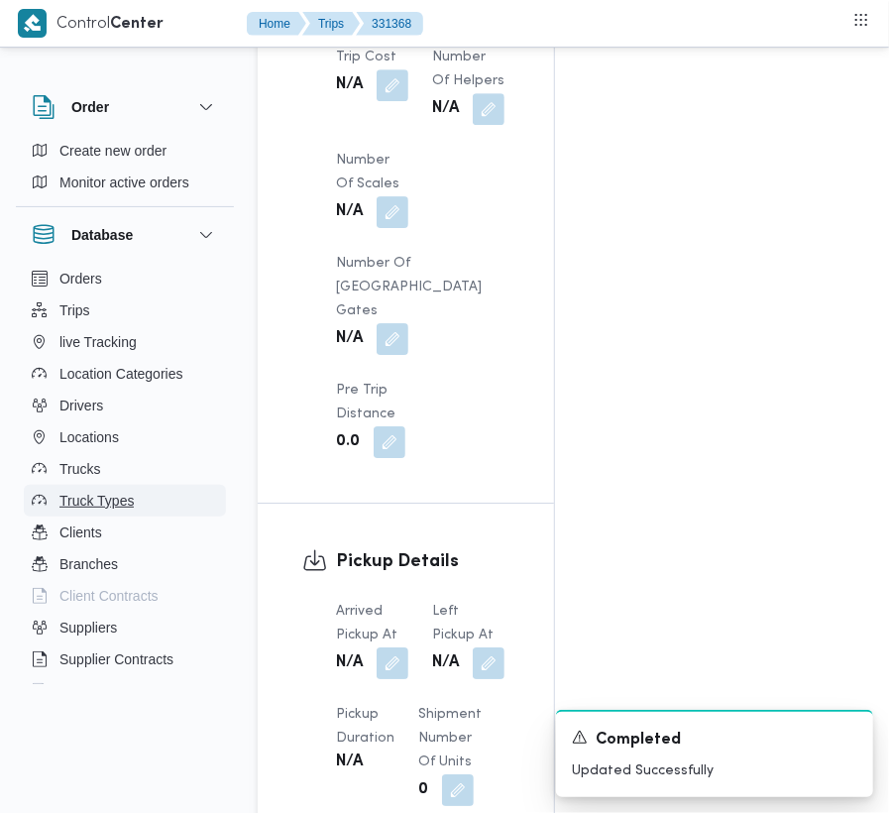
scroll to position [2204, 0]
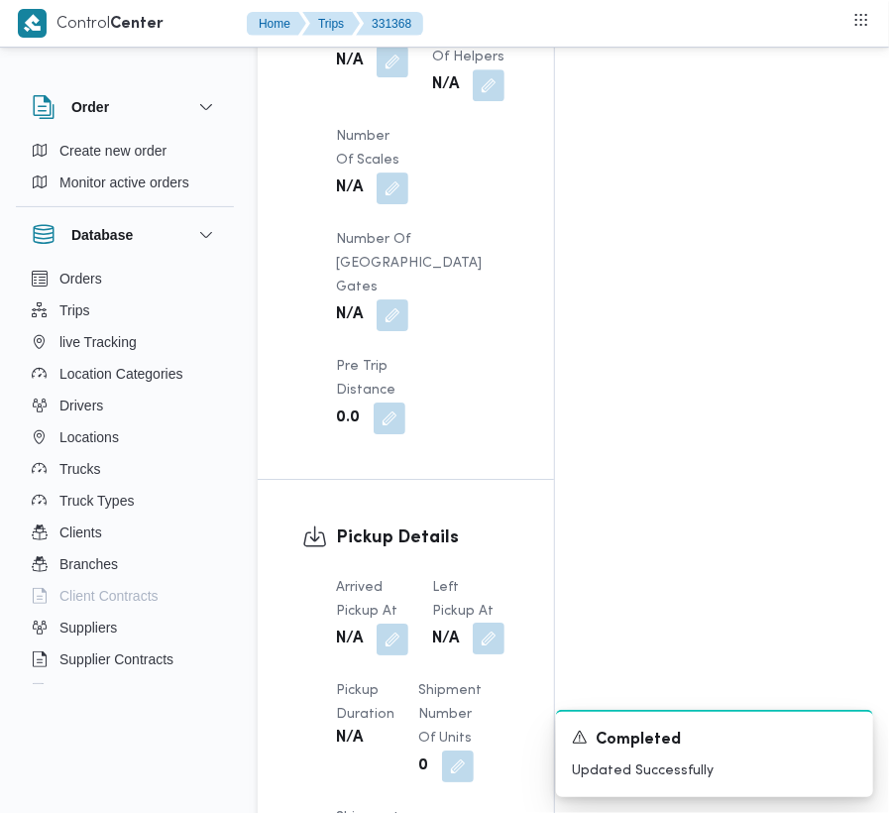
click at [499, 622] on button "button" at bounding box center [489, 638] width 32 height 32
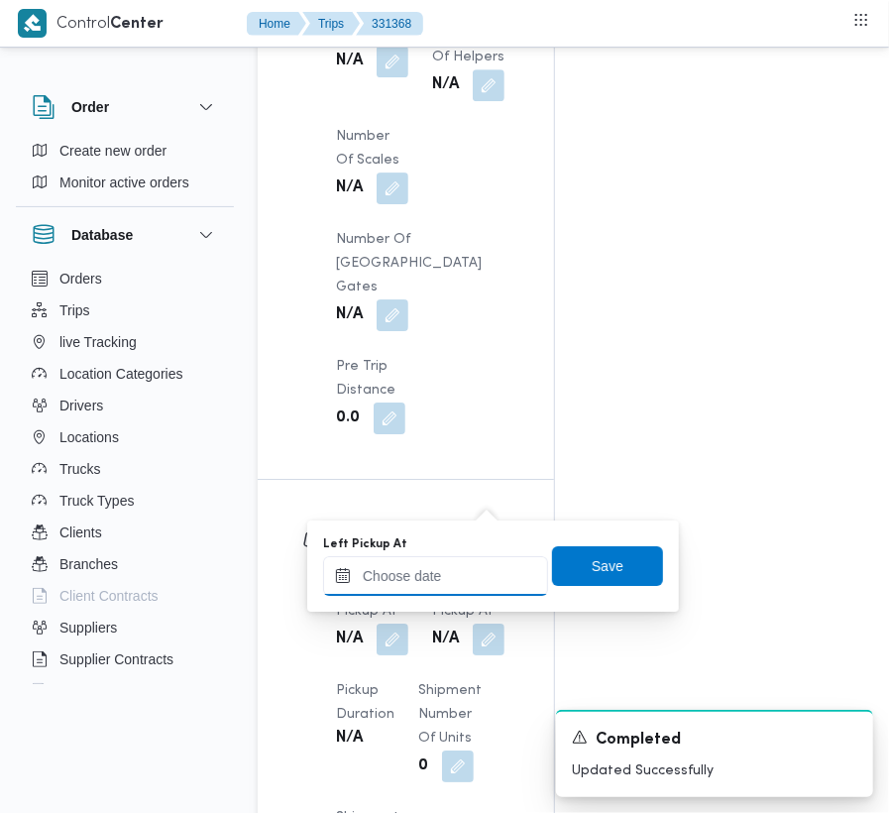
click at [460, 572] on input "Left Pickup At" at bounding box center [435, 576] width 225 height 40
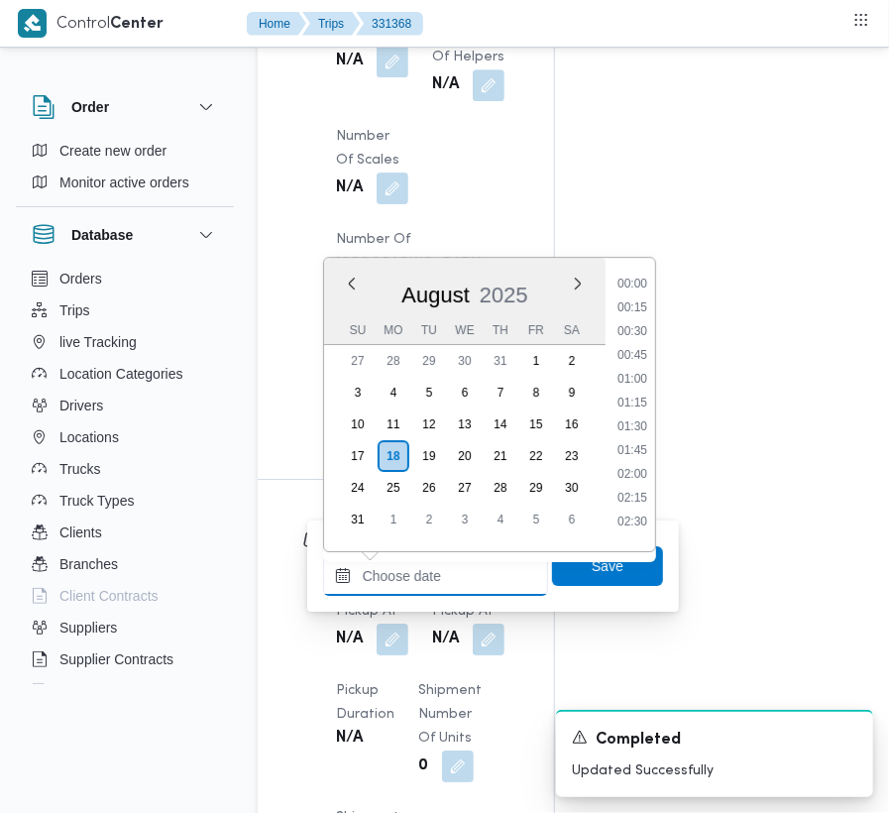
paste input "[DATE] 9:00:00 AM"
type input "[DATE] 09:00"
click at [579, 577] on span "Save" at bounding box center [607, 565] width 111 height 40
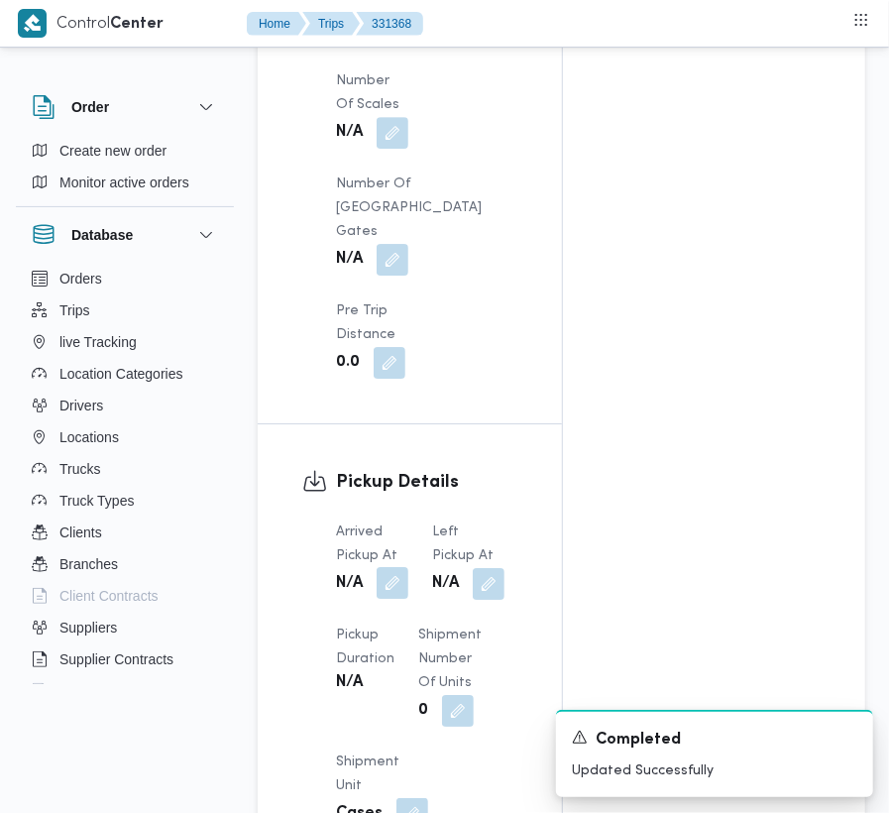
click at [410, 566] on div "N/A" at bounding box center [372, 584] width 76 height 36
click at [384, 567] on button "button" at bounding box center [393, 583] width 32 height 32
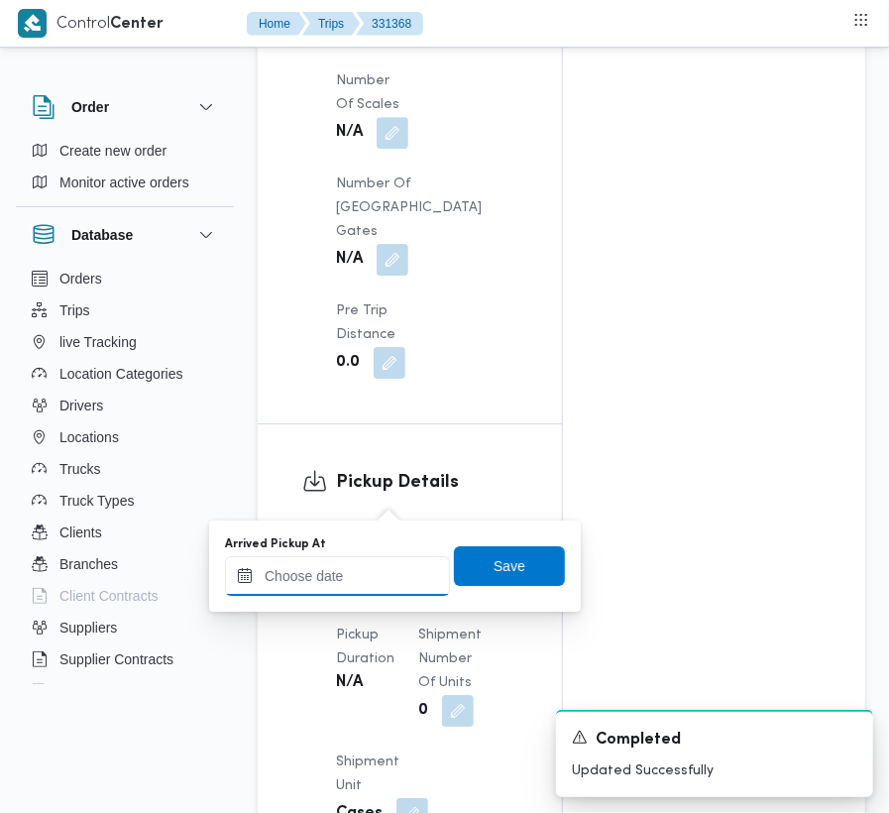
click at [370, 592] on input "Arrived Pickup At" at bounding box center [337, 576] width 225 height 40
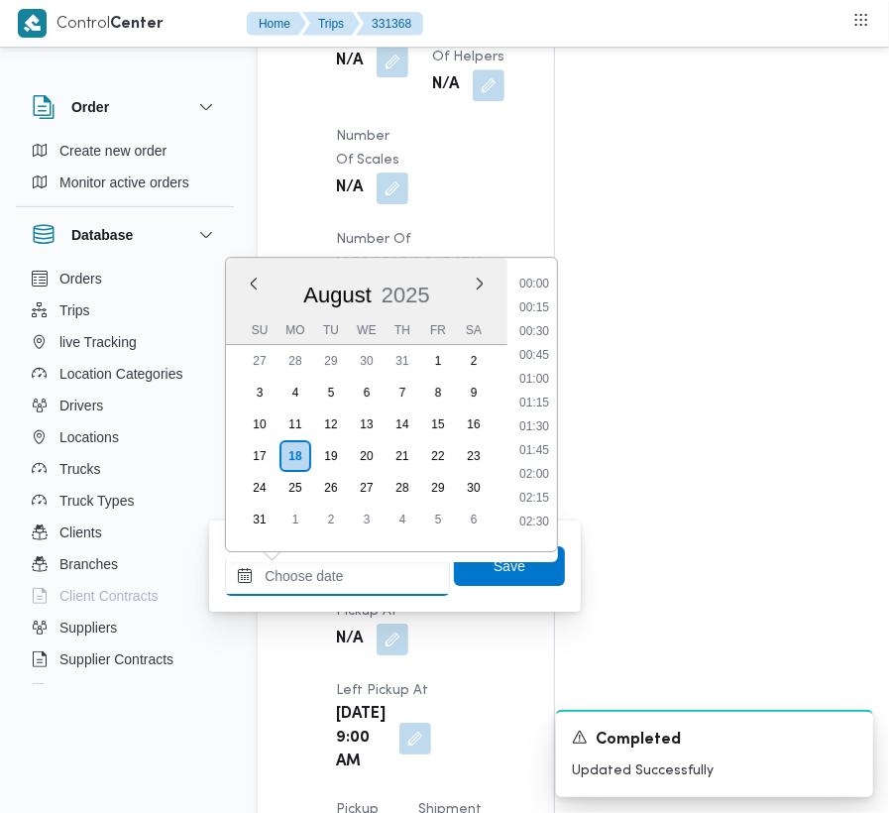
paste input "[DATE] 9:00:00 AM"
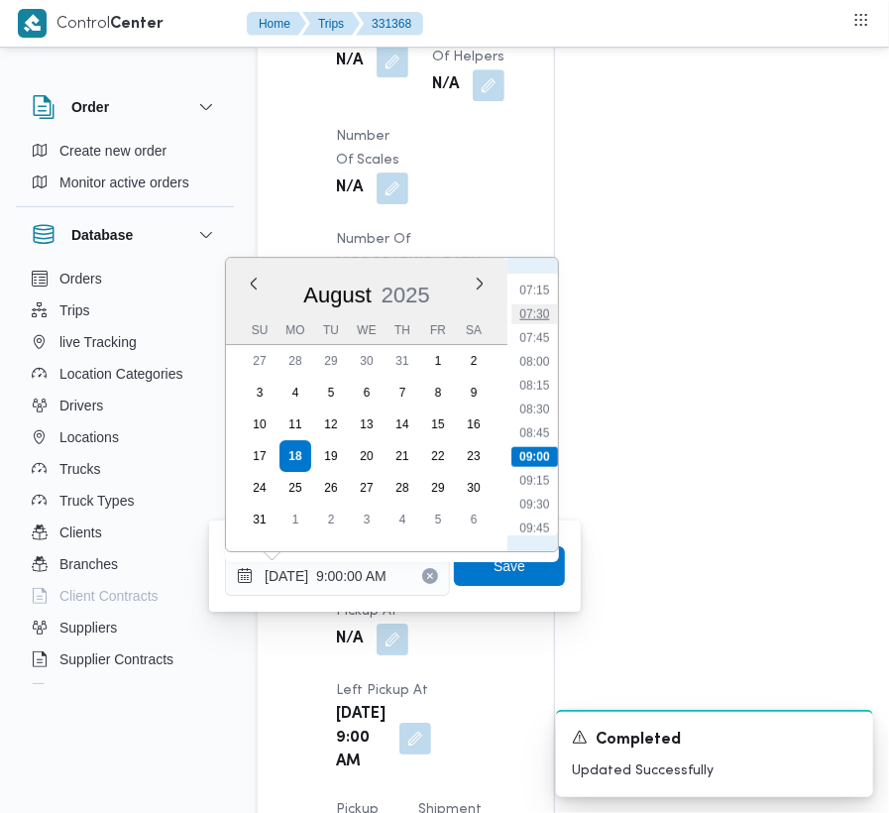
scroll to position [632, 0]
click at [547, 379] on li "07:45" at bounding box center [534, 389] width 46 height 20
type input "[DATE] 07:45"
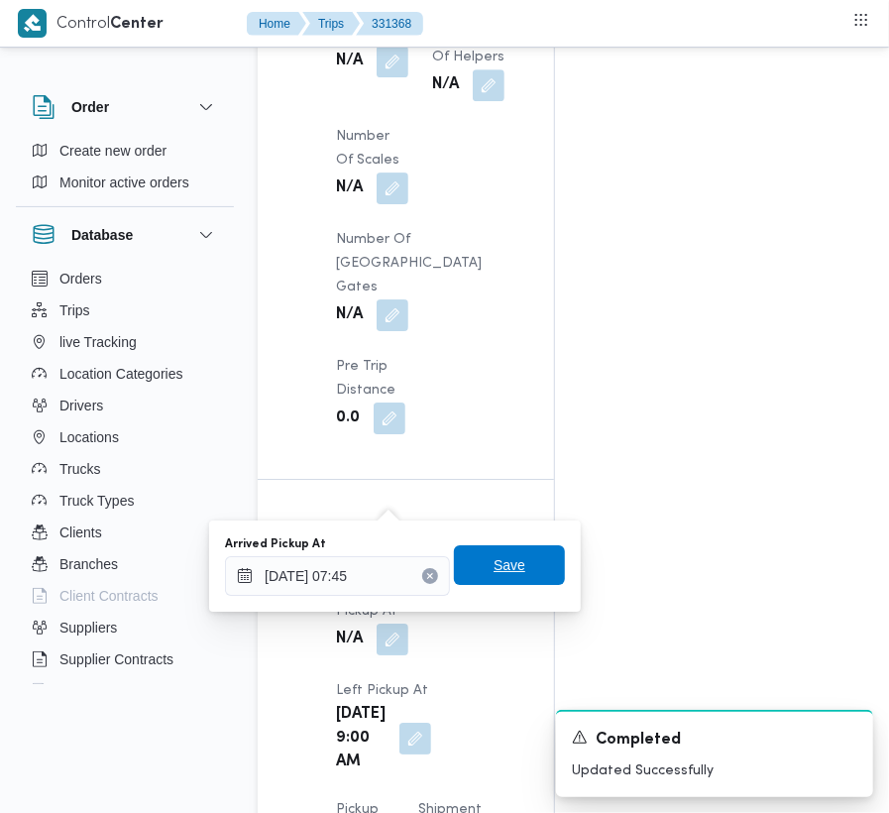
click at [515, 563] on span "Save" at bounding box center [509, 565] width 111 height 40
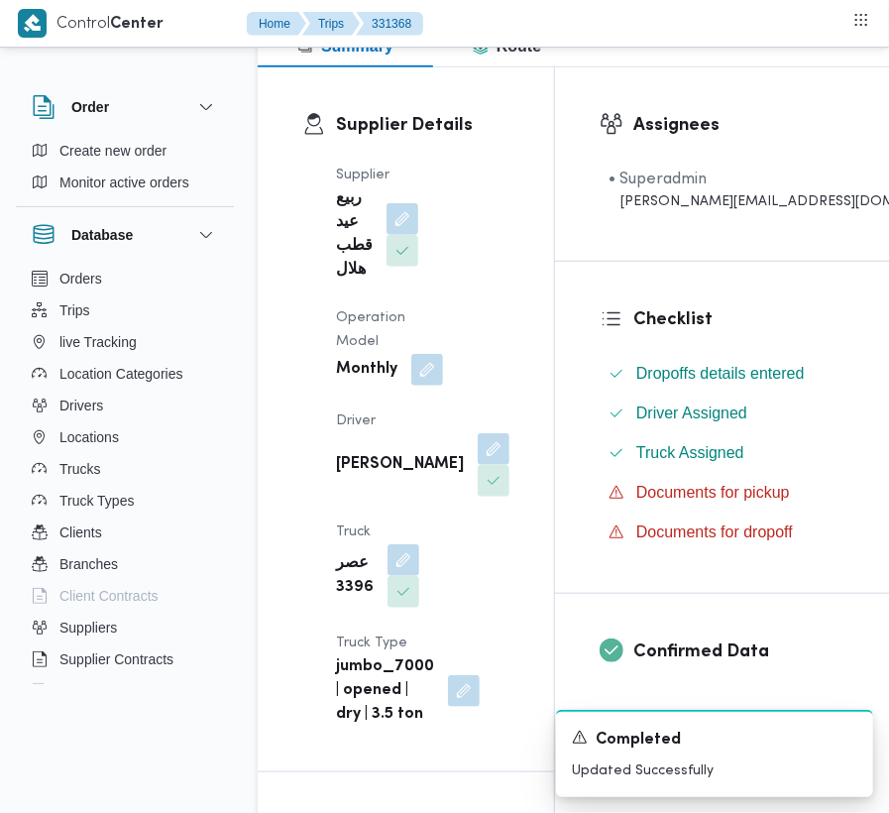
scroll to position [0, 0]
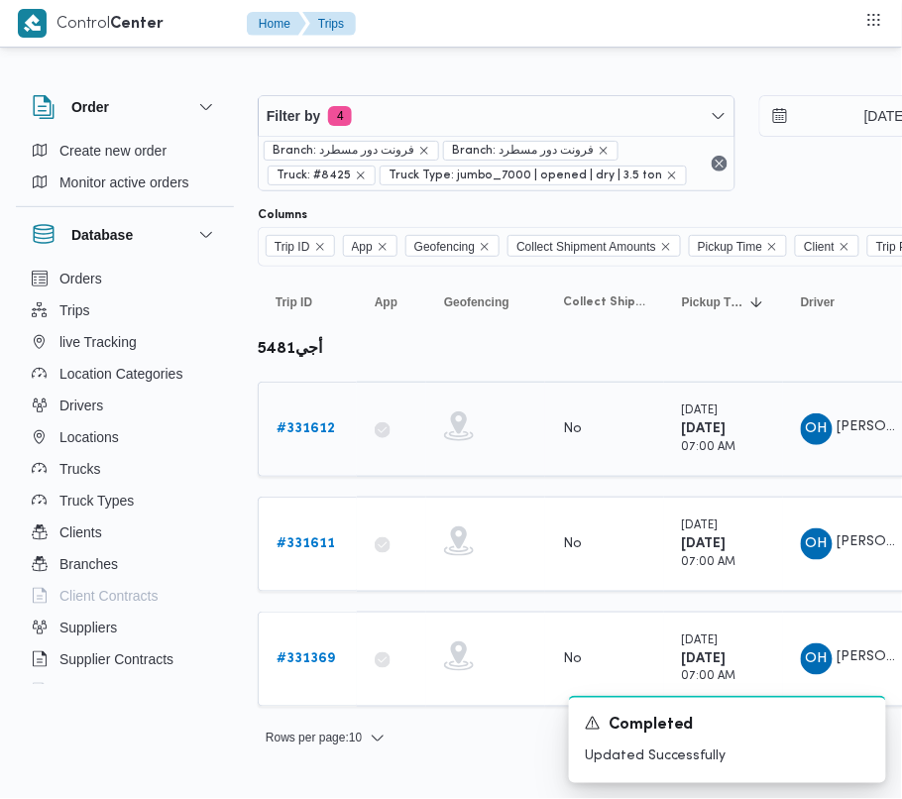
click at [291, 432] on b "# 331612" at bounding box center [305, 428] width 58 height 13
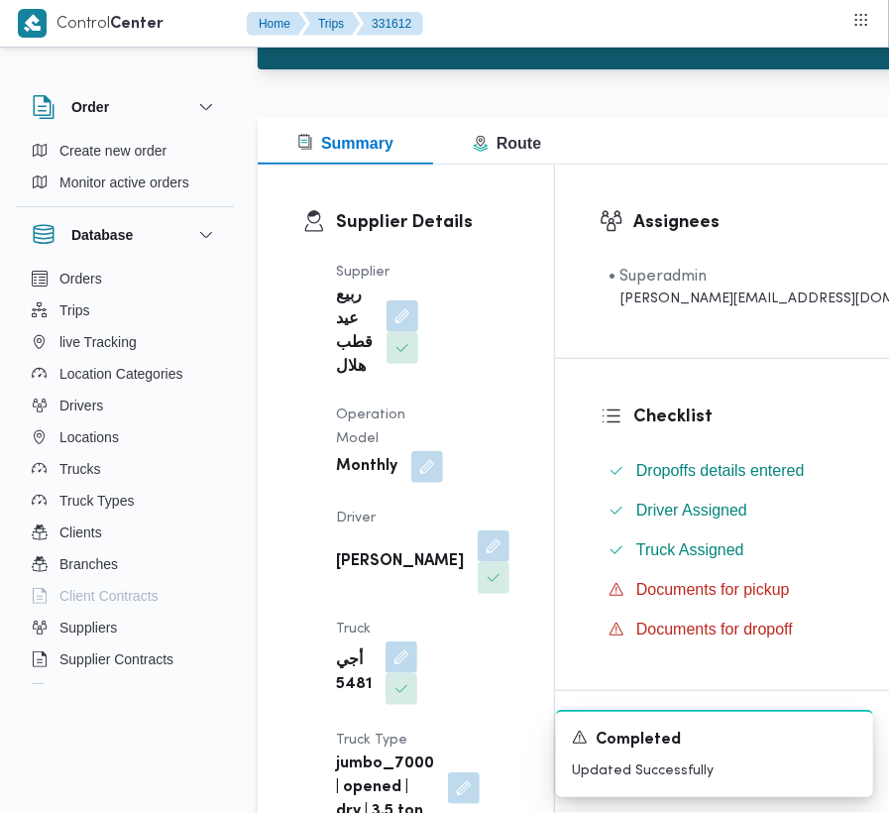
scroll to position [305, 0]
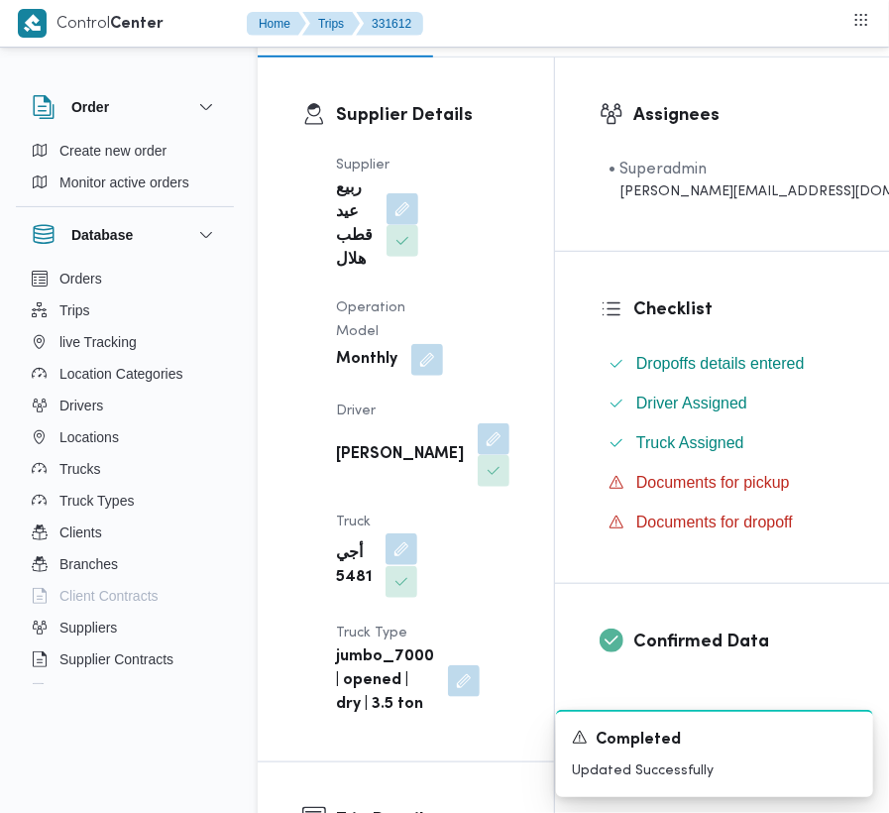
click at [417, 533] on button "button" at bounding box center [401, 549] width 32 height 32
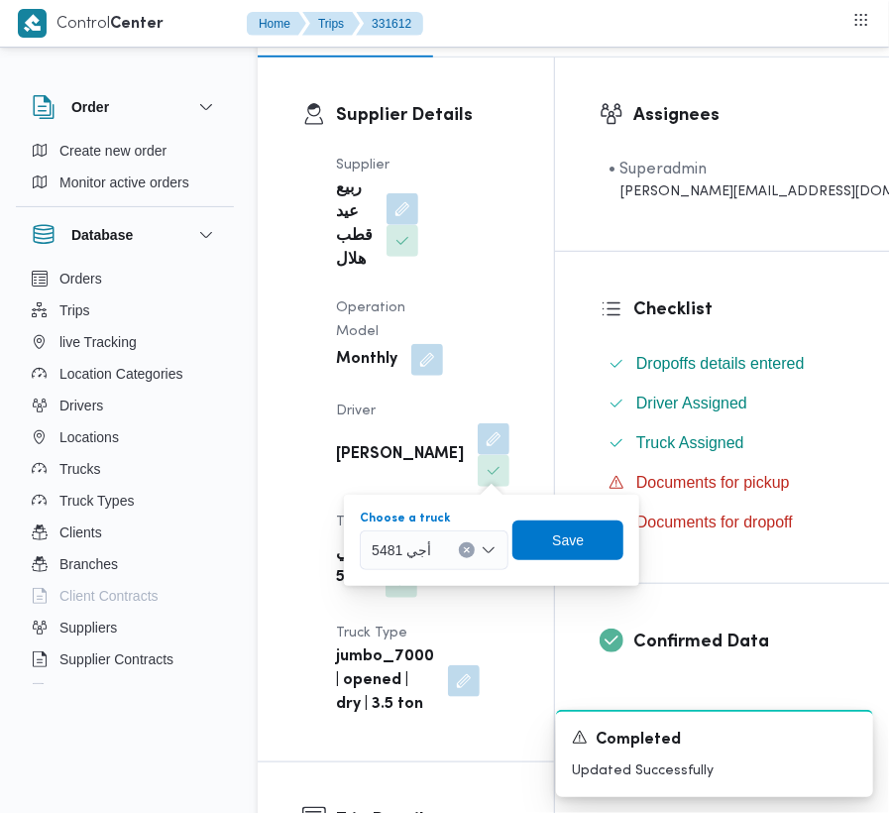
click at [401, 549] on span "أجي 5481" at bounding box center [401, 549] width 59 height 22
paste input "[DATE] 9:00:00 AM"
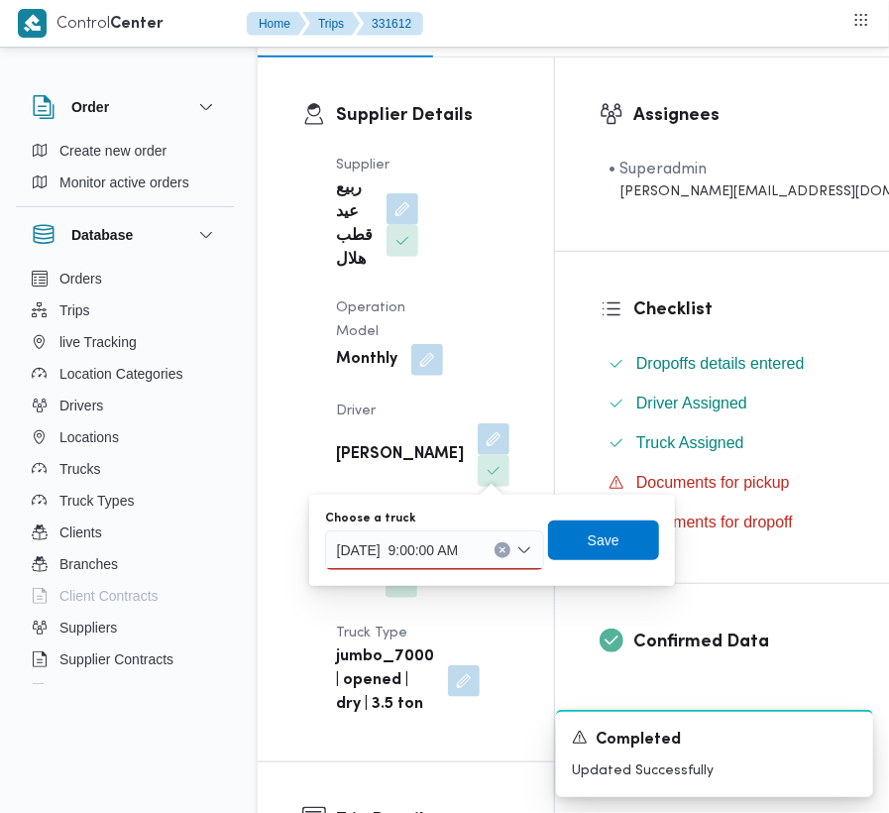
click at [436, 541] on input "[DATE] 9:00:00 AM" at bounding box center [408, 550] width 142 height 24
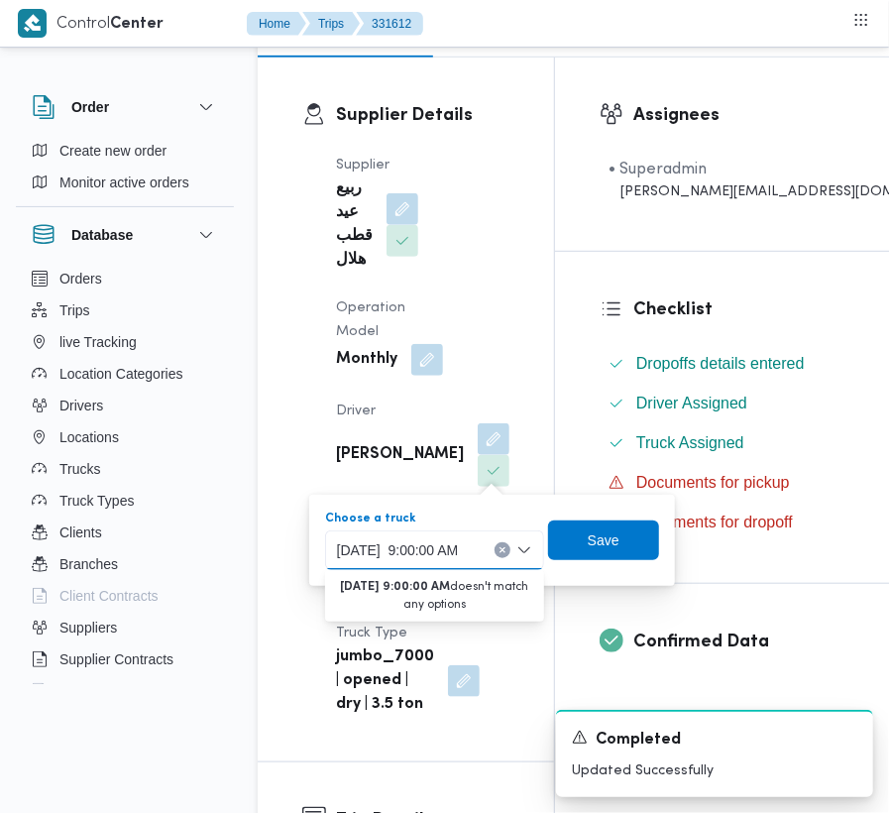
click at [436, 541] on input "[DATE] 9:00:00 AM" at bounding box center [408, 550] width 142 height 24
paste input "3396"
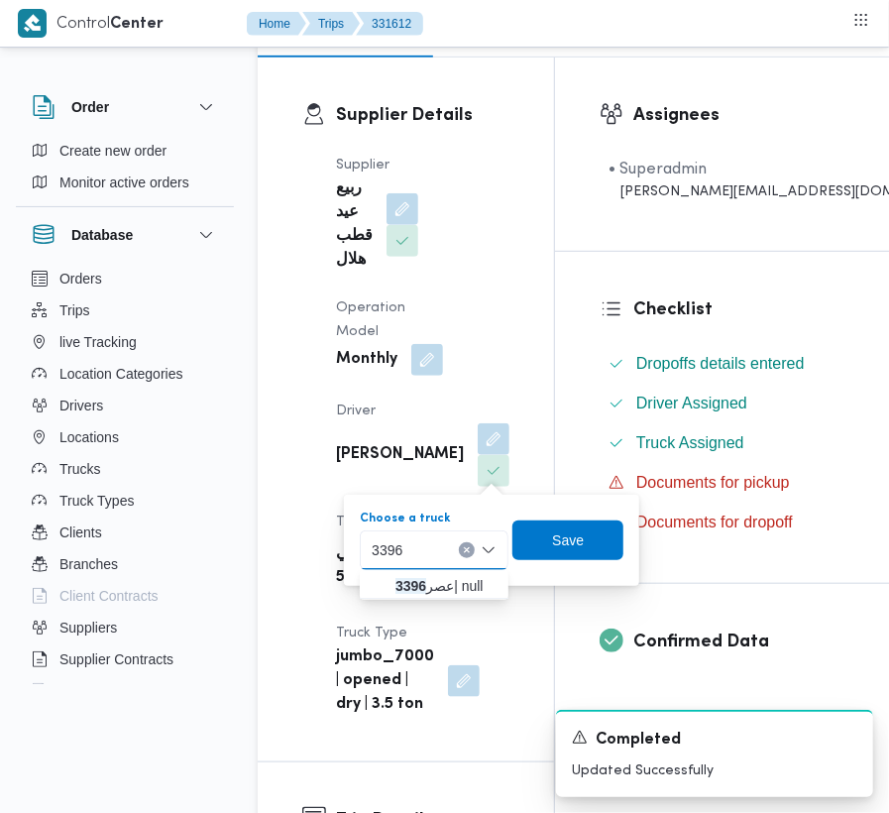
type input "3396"
click at [410, 583] on mark "3396" at bounding box center [410, 586] width 31 height 16
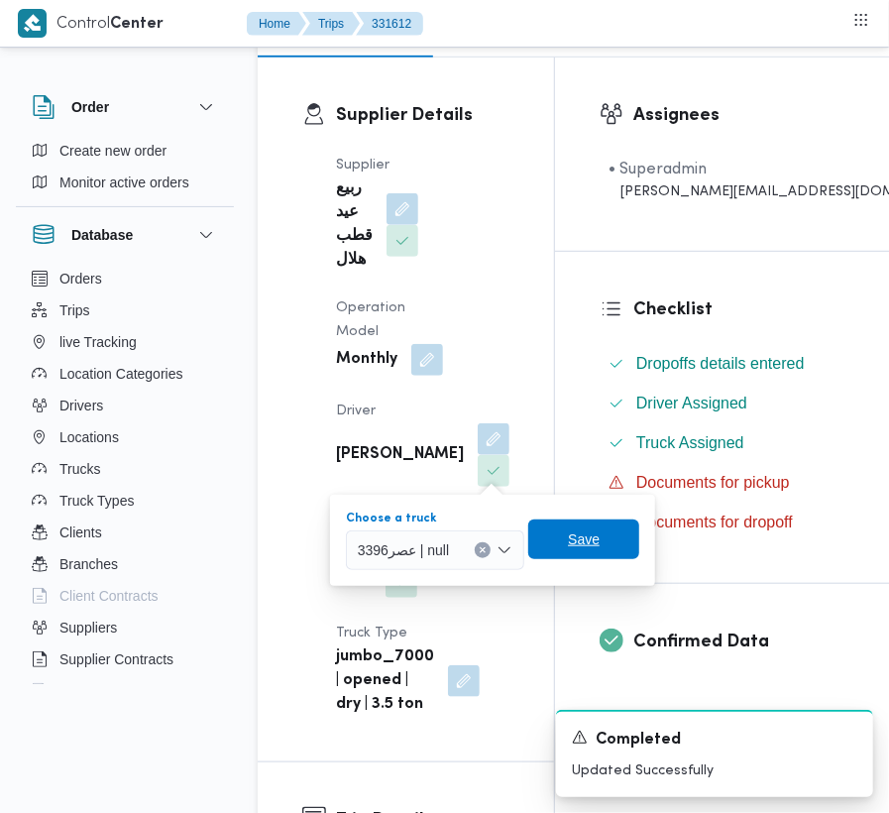
click at [579, 536] on span "Save" at bounding box center [584, 539] width 32 height 24
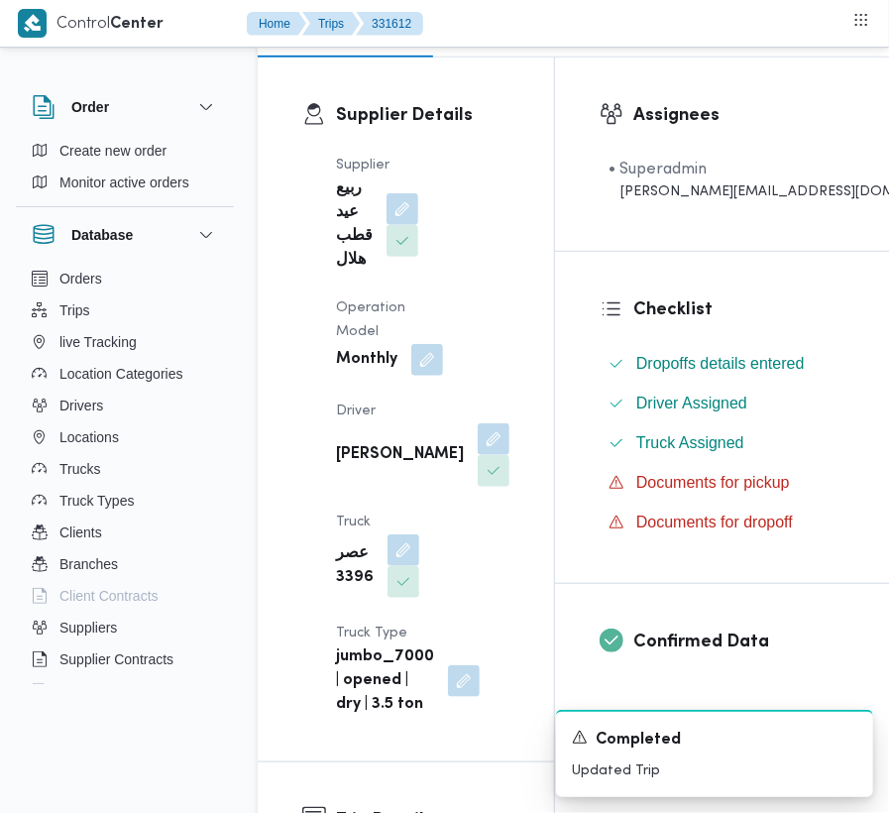
click at [413, 449] on div "Supplier ربيع عيد قطب هلال Operation Model Monthly Driver [PERSON_NAME] عصر 339…" at bounding box center [422, 435] width 197 height 587
click at [409, 456] on div "[PERSON_NAME]" at bounding box center [422, 454] width 177 height 67
click at [478, 454] on button "button" at bounding box center [494, 438] width 32 height 32
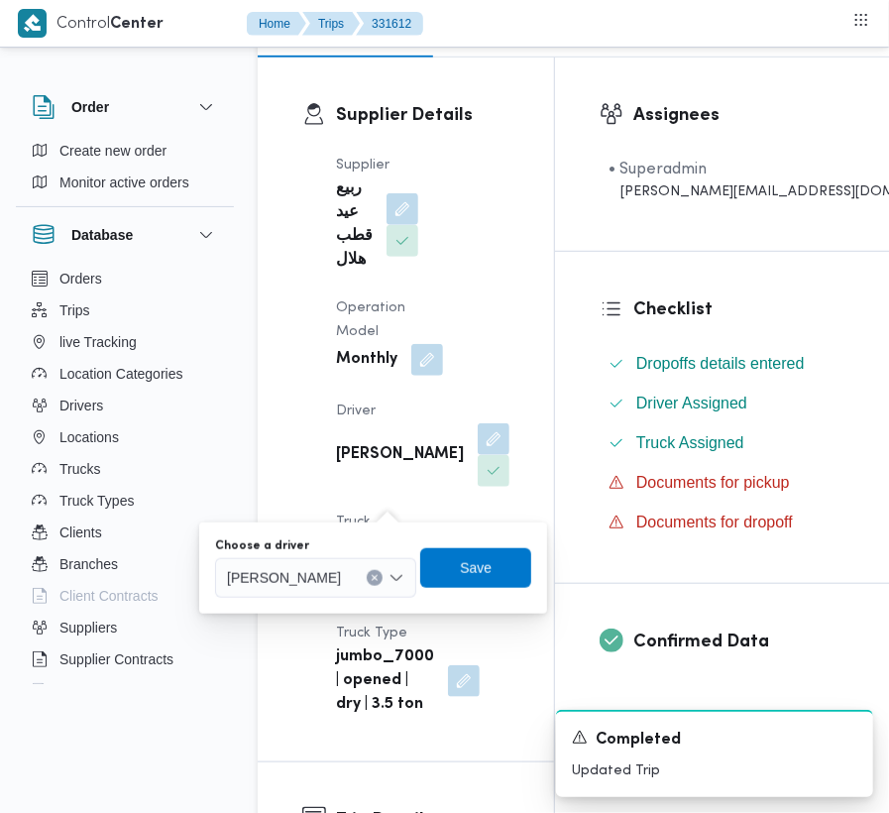
click at [322, 595] on div "[PERSON_NAME]" at bounding box center [315, 578] width 201 height 40
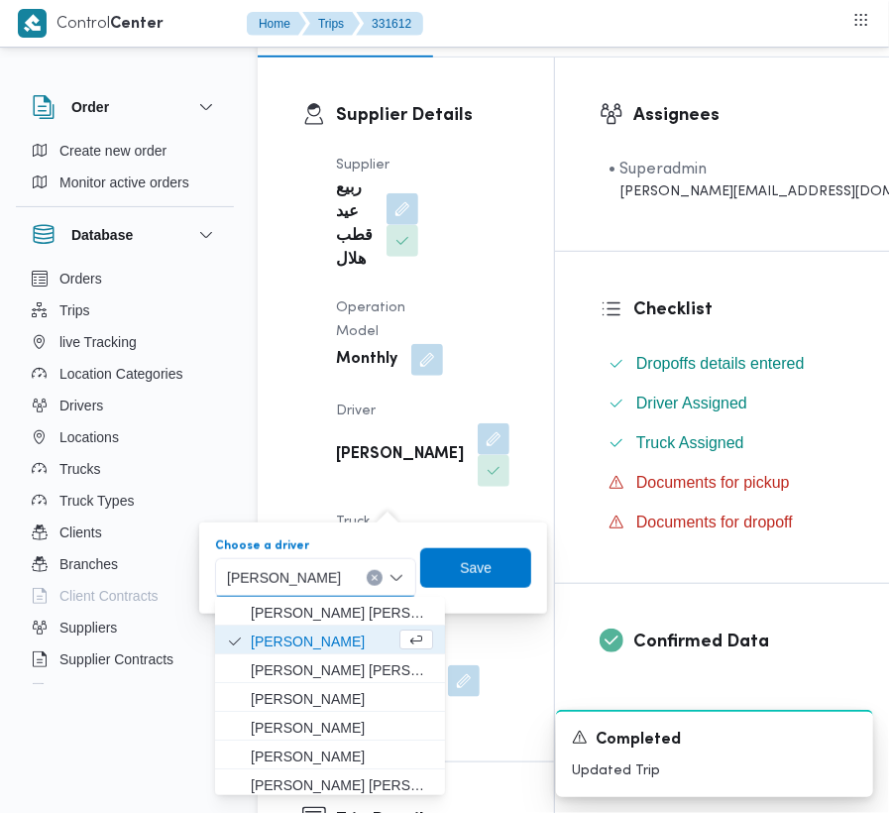
paste input "[PERSON_NAME]"
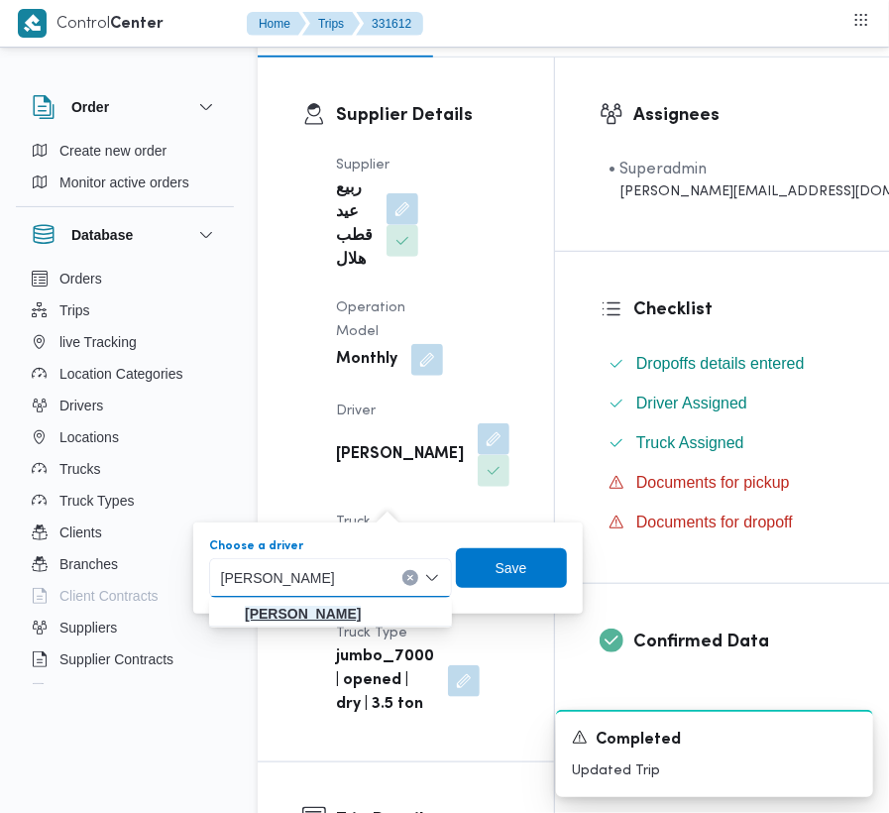
type input "[PERSON_NAME]"
click at [321, 611] on mark "[PERSON_NAME]" at bounding box center [303, 613] width 116 height 16
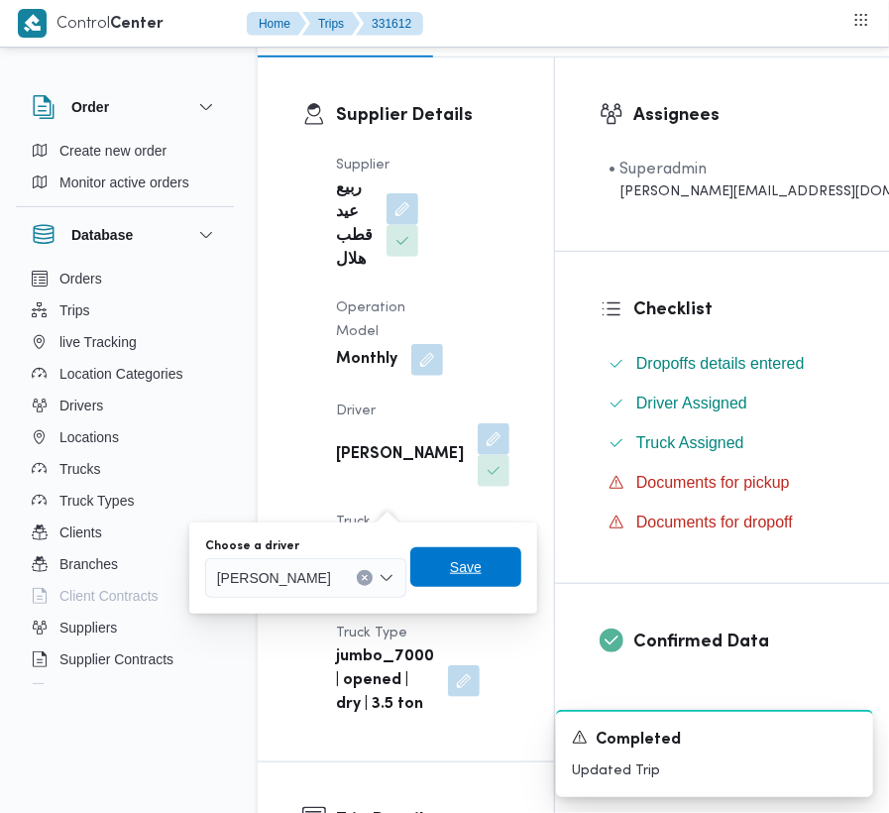
click at [497, 560] on span "Save" at bounding box center [465, 567] width 111 height 40
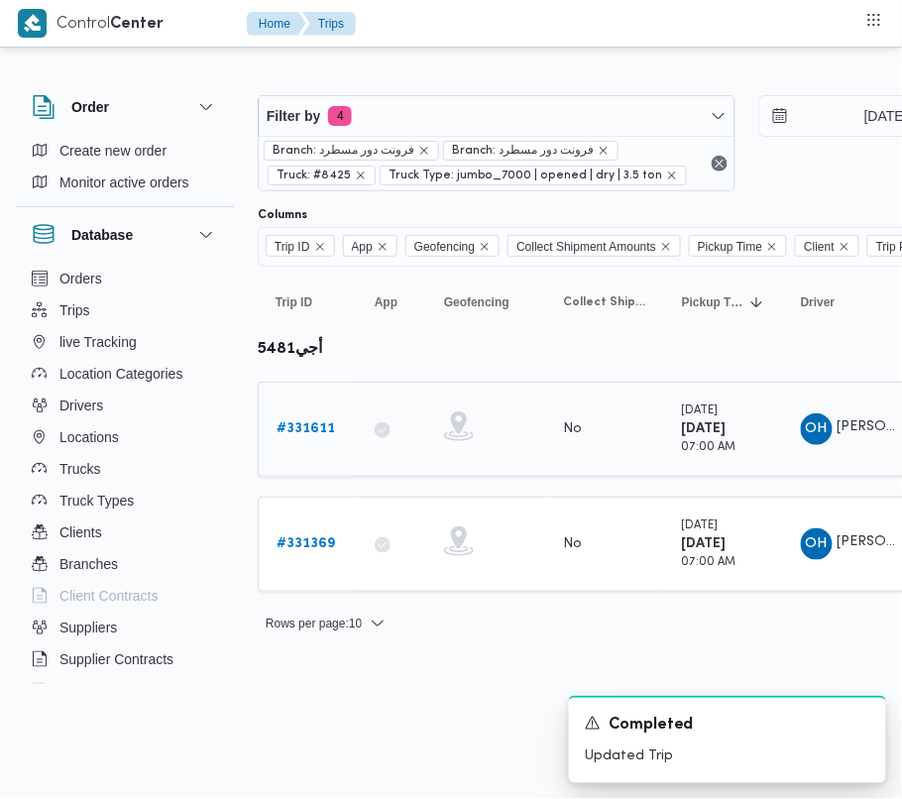
click at [310, 438] on link "# 331611" at bounding box center [305, 429] width 58 height 24
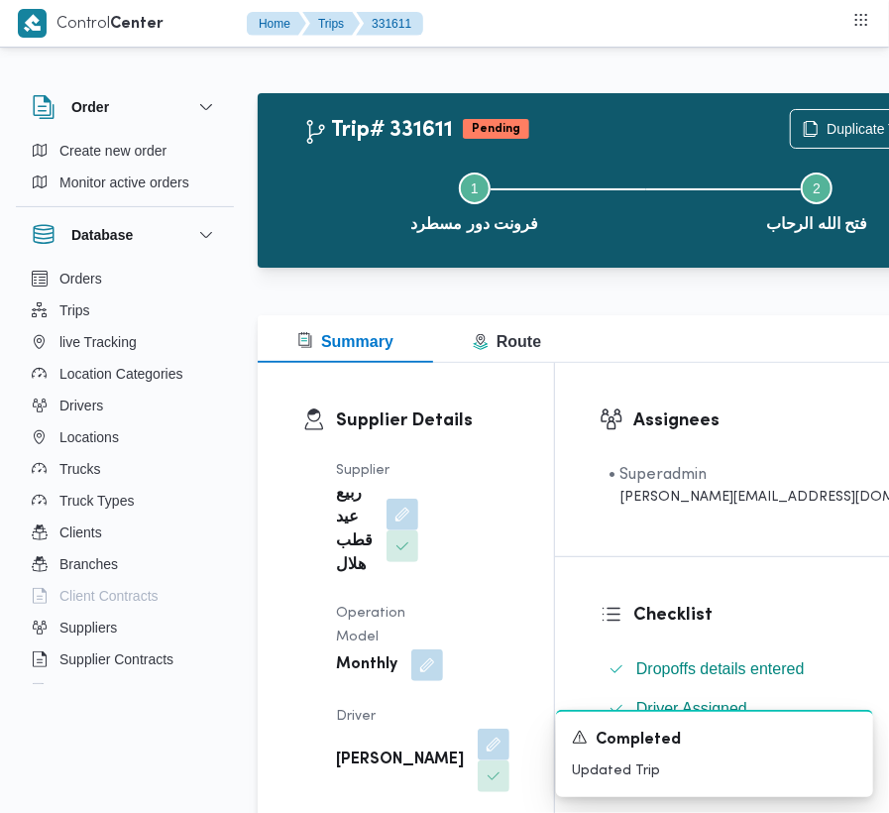
scroll to position [710, 0]
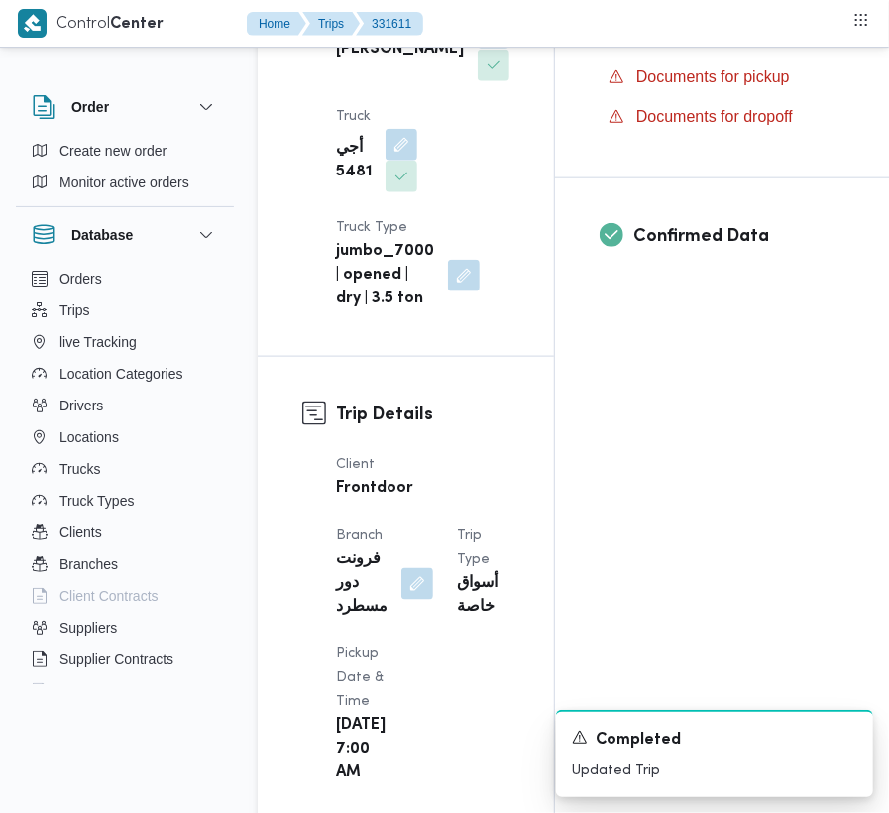
click at [478, 49] on button "button" at bounding box center [494, 33] width 32 height 32
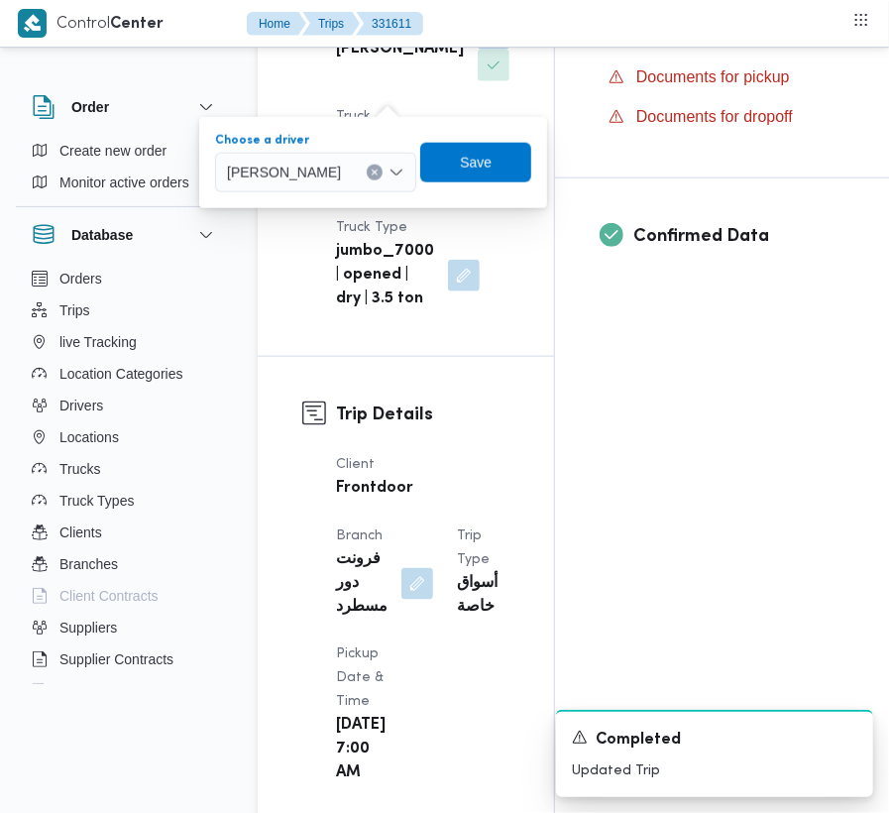
click at [322, 188] on div "[PERSON_NAME]" at bounding box center [315, 173] width 201 height 40
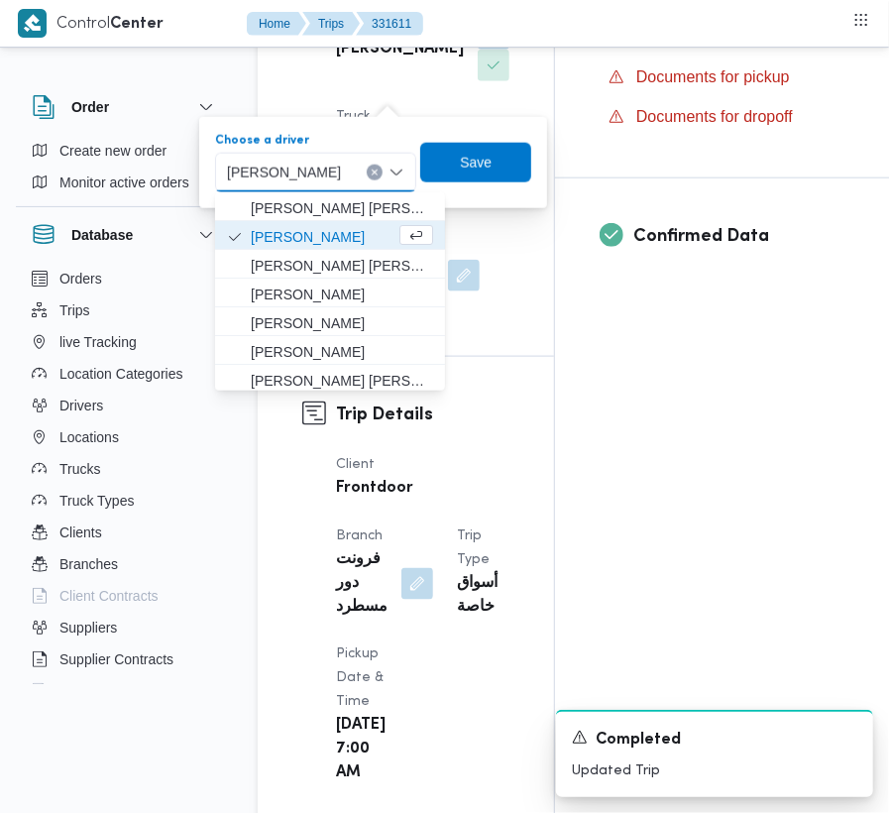
paste input "[PERSON_NAME]"
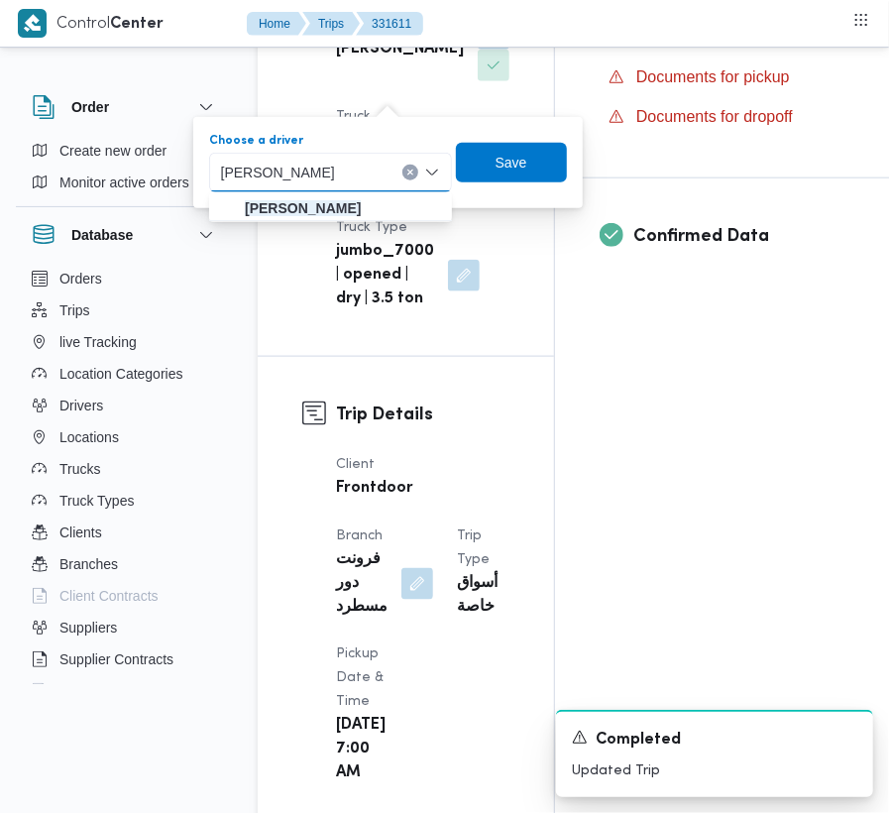
type input "[PERSON_NAME]"
click at [325, 202] on mark "[PERSON_NAME]" at bounding box center [303, 208] width 116 height 16
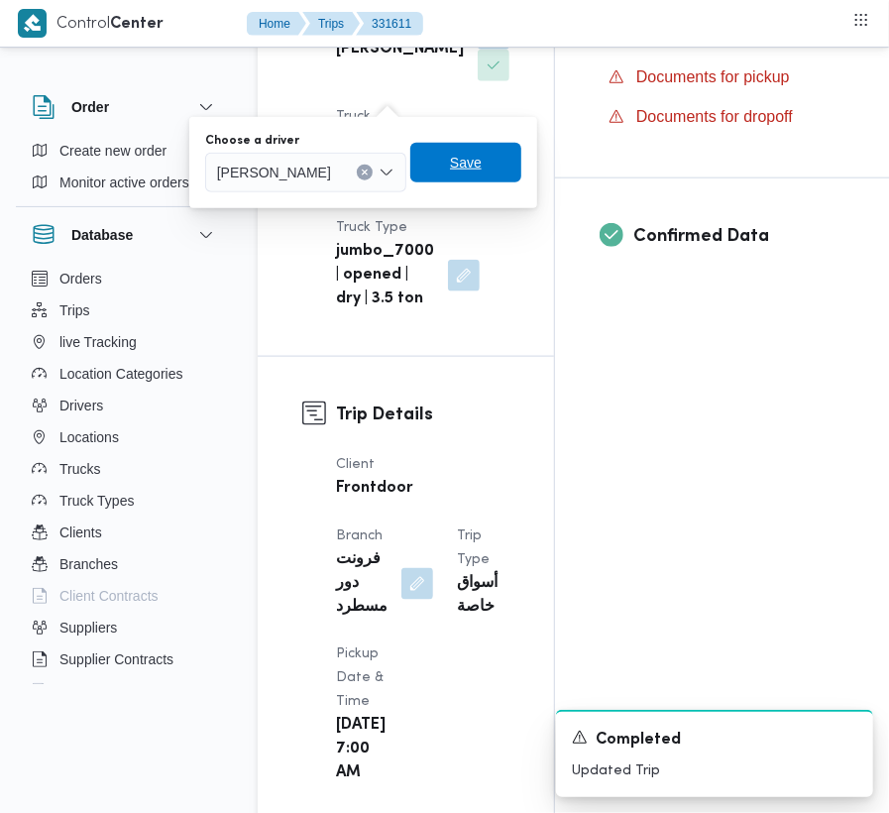
drag, startPoint x: 504, startPoint y: 170, endPoint x: 342, endPoint y: 266, distance: 188.3
click at [482, 168] on span "Save" at bounding box center [466, 163] width 32 height 24
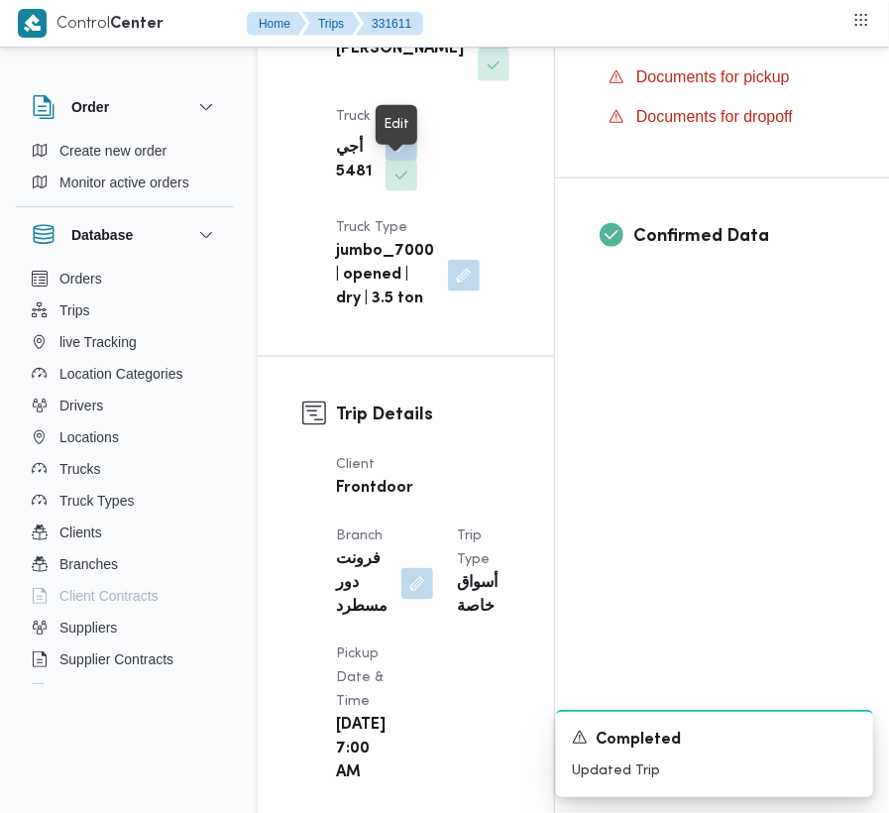
drag, startPoint x: 404, startPoint y: 175, endPoint x: 390, endPoint y: 207, distance: 34.6
click at [404, 161] on button "button" at bounding box center [401, 145] width 32 height 32
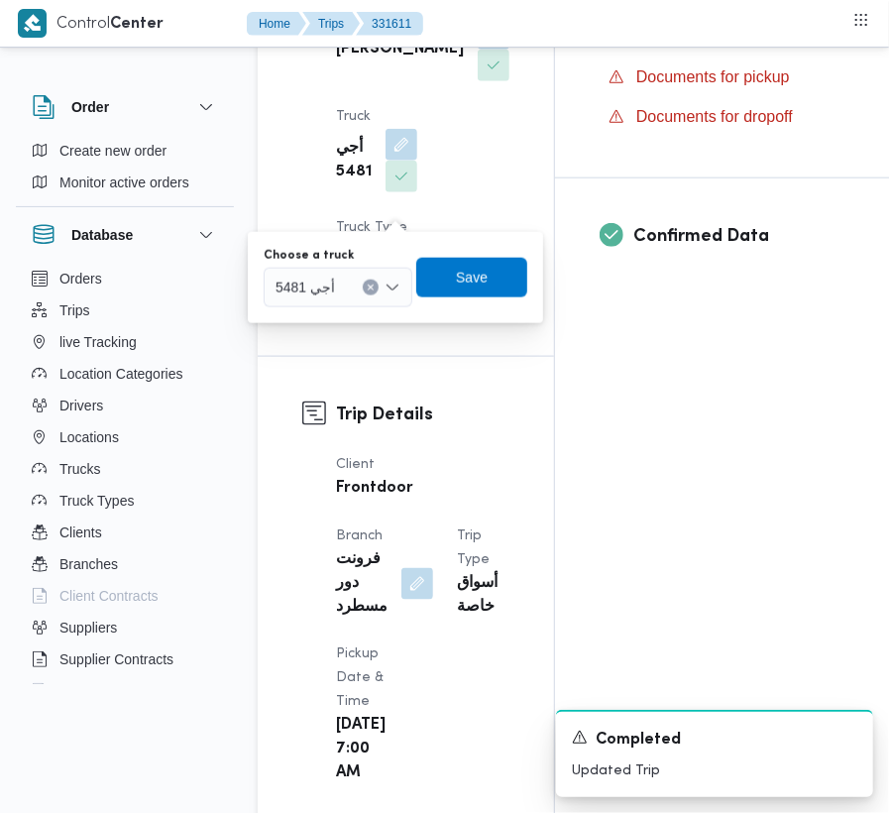
click at [318, 287] on span "أجي 5481" at bounding box center [304, 286] width 59 height 22
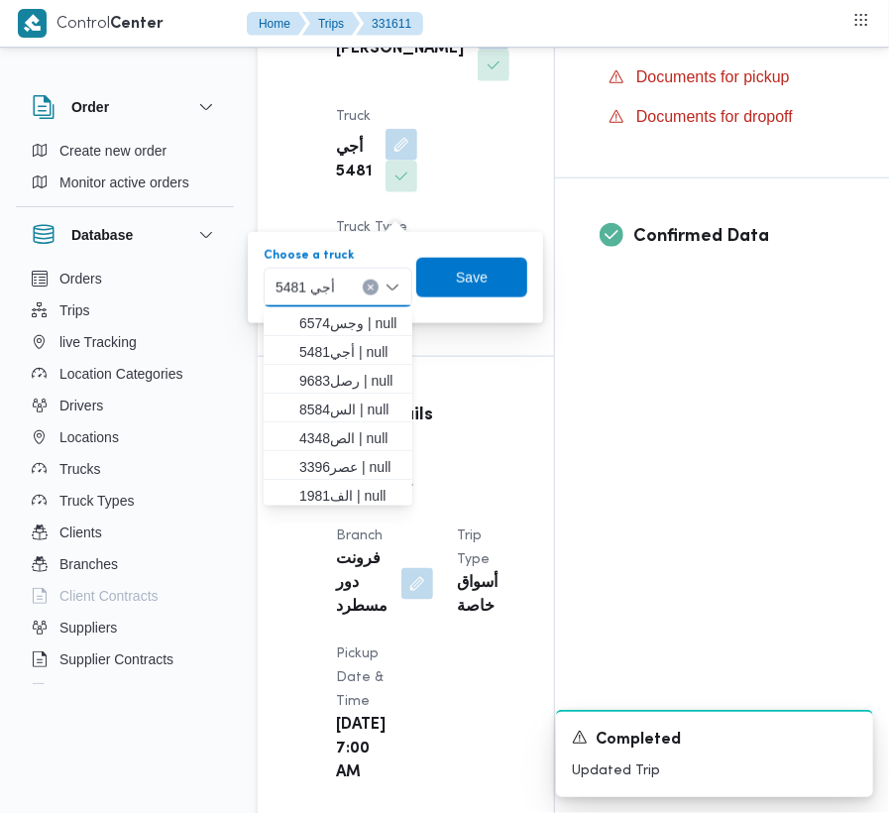
paste input "3396"
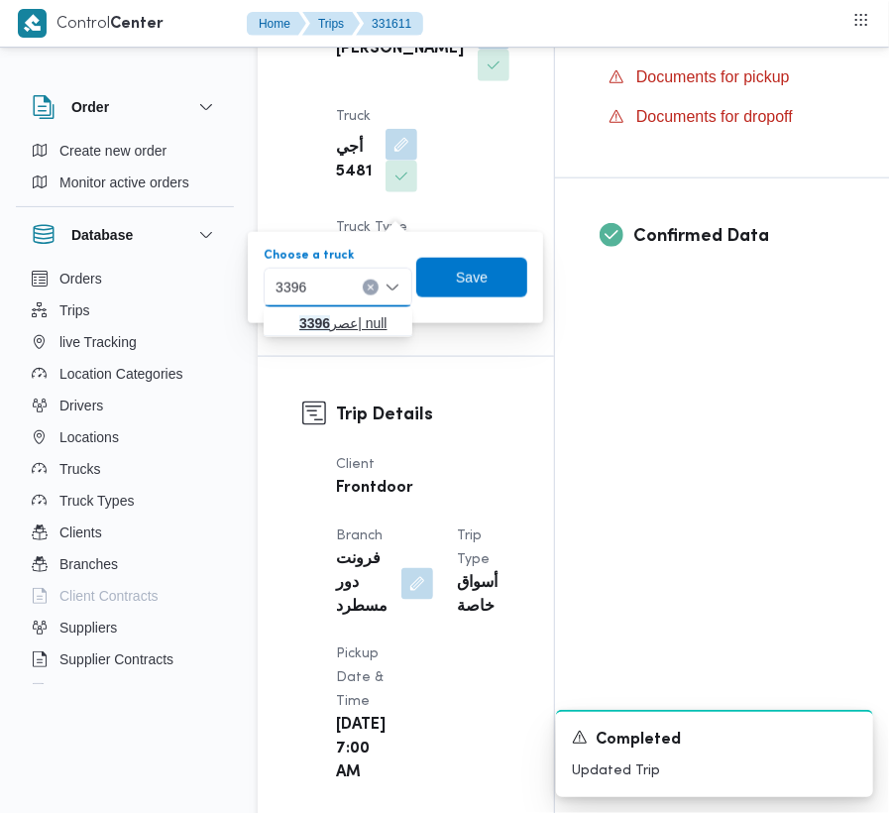
type input "3396"
click at [285, 330] on span "عصر 3396 | null" at bounding box center [338, 323] width 133 height 32
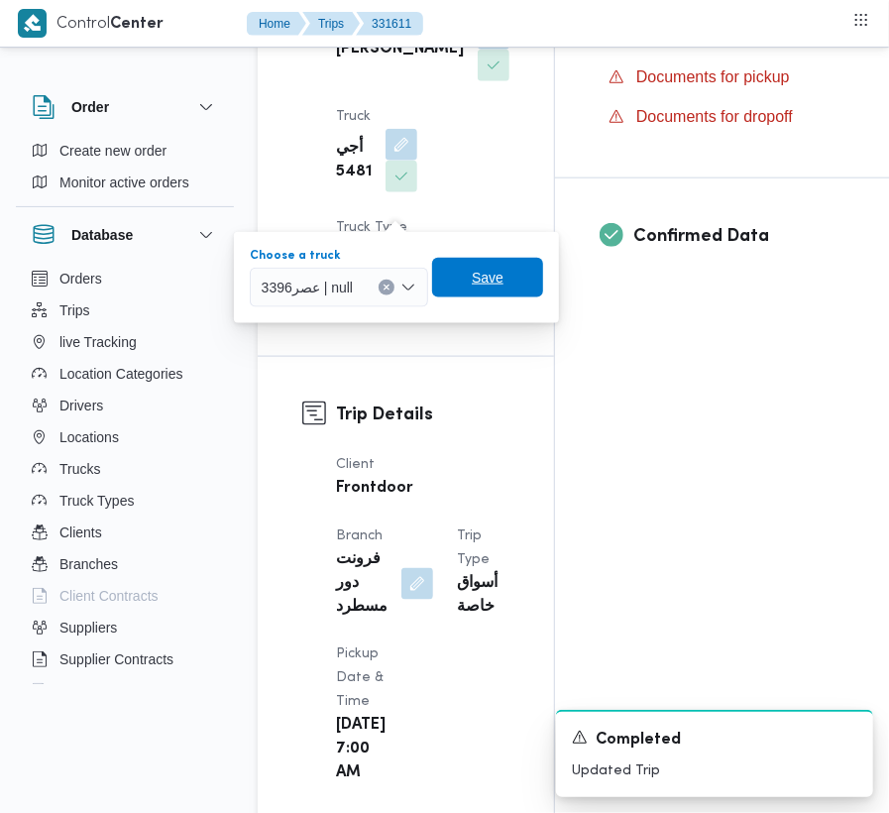
click at [499, 272] on span "Save" at bounding box center [488, 278] width 32 height 24
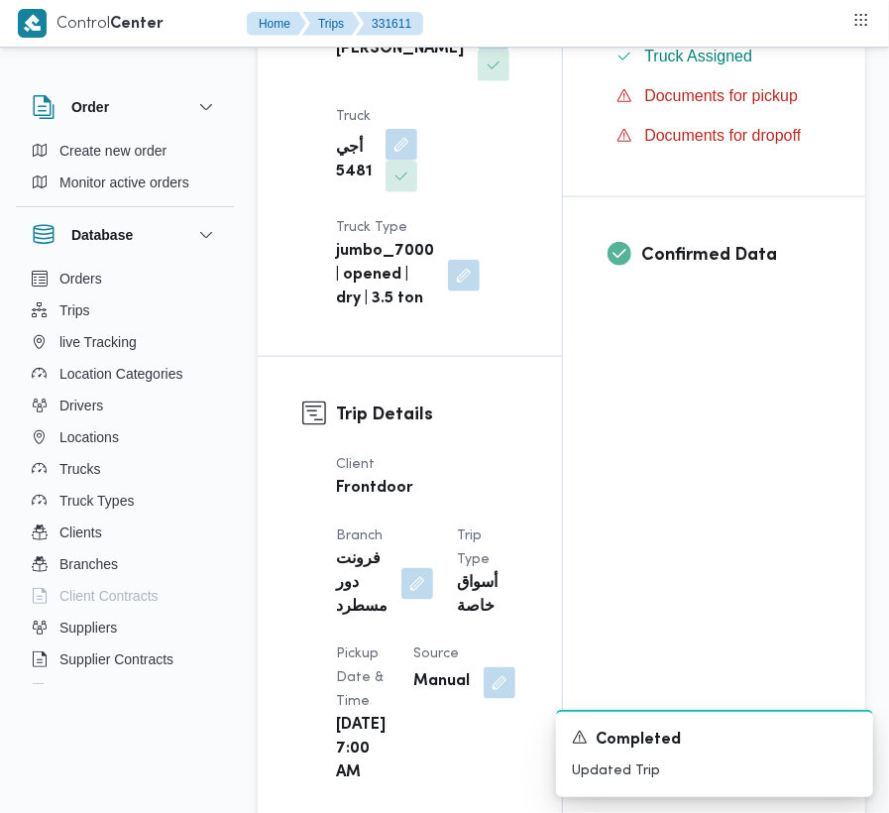
click at [374, 83] on div "[PERSON_NAME]" at bounding box center [422, 49] width 177 height 67
click at [375, 83] on div "[PERSON_NAME]" at bounding box center [422, 49] width 177 height 67
click at [468, 81] on span at bounding box center [489, 66] width 42 height 32
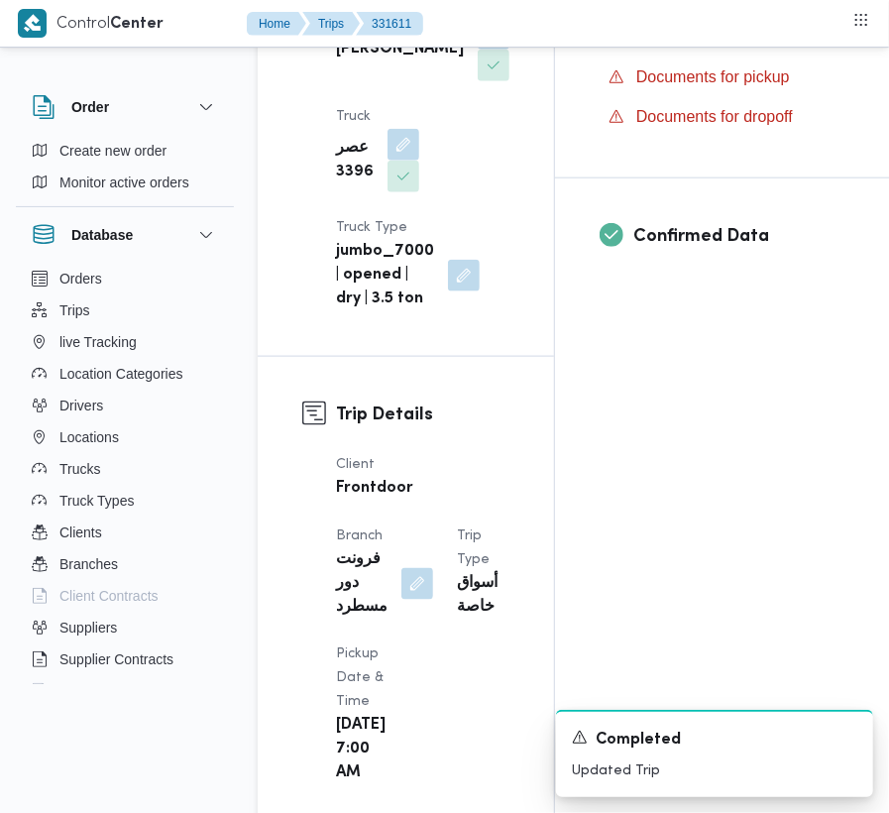
click at [339, 61] on b "[PERSON_NAME]" at bounding box center [400, 50] width 128 height 24
copy b "[PERSON_NAME]"
click at [347, 61] on b "[PERSON_NAME]" at bounding box center [400, 50] width 128 height 24
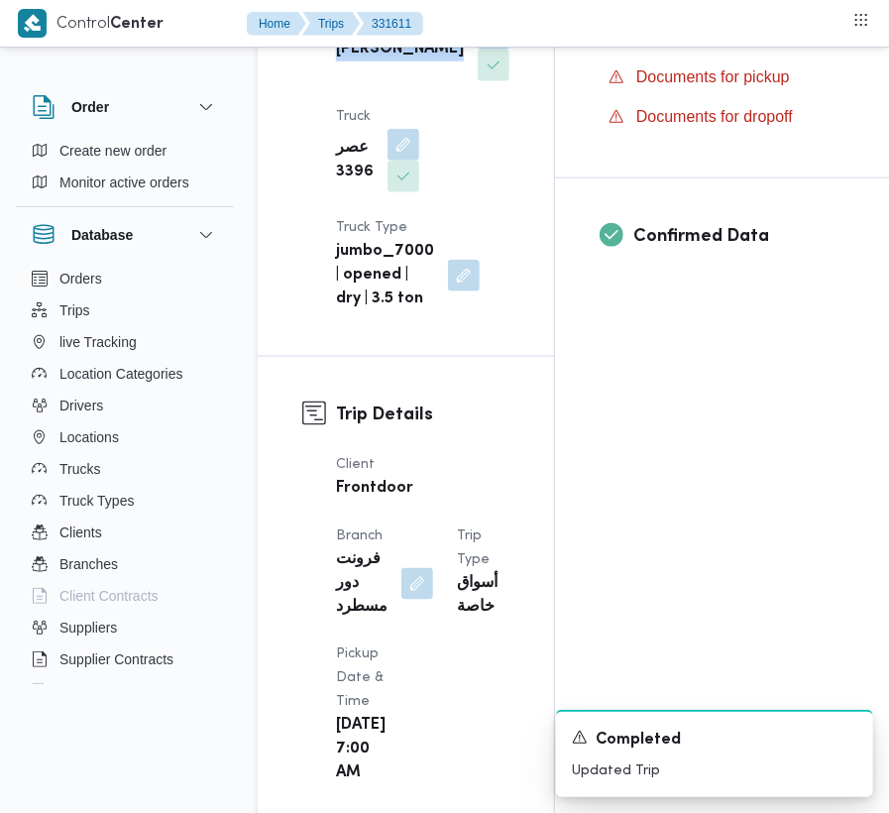
click at [347, 61] on b "[PERSON_NAME]" at bounding box center [400, 50] width 128 height 24
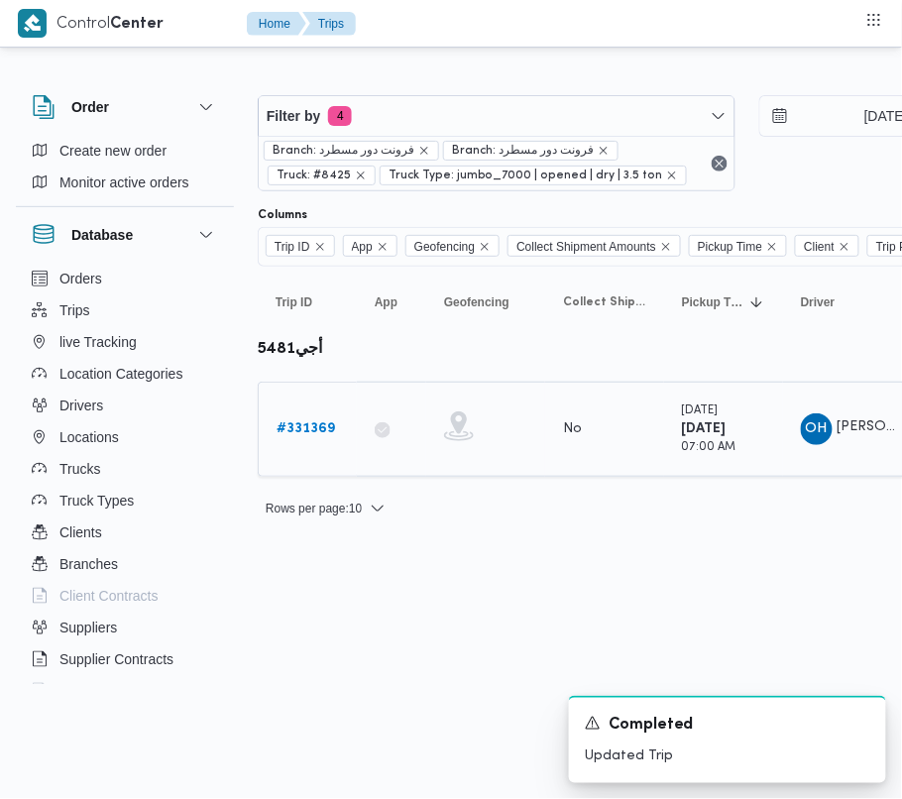
click at [305, 435] on b "# 331369" at bounding box center [305, 428] width 58 height 13
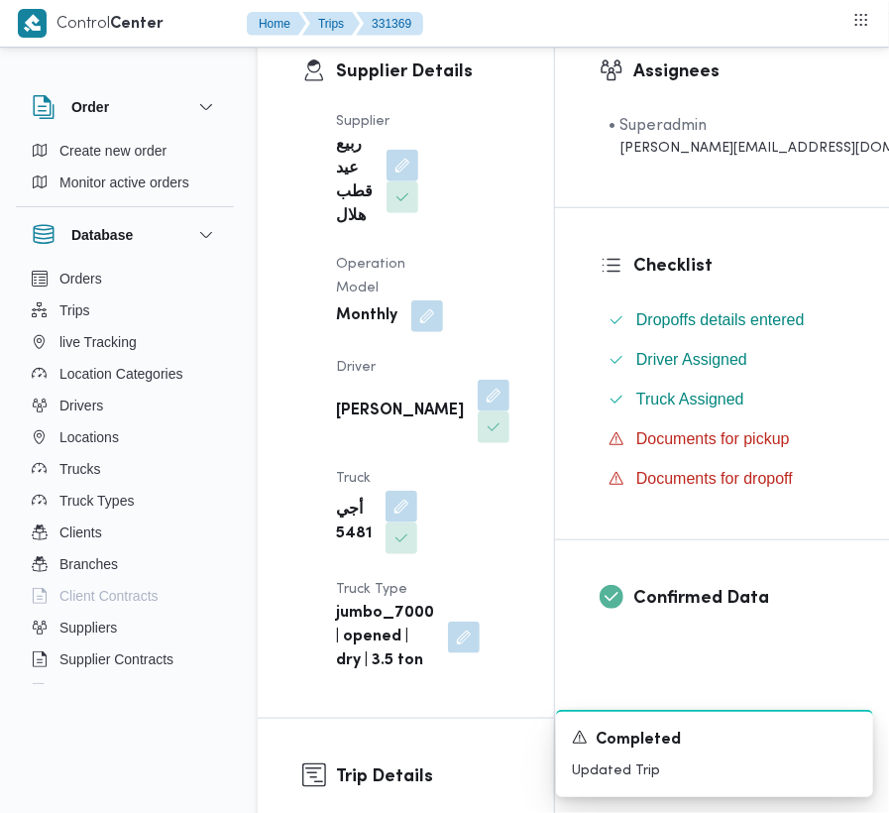
scroll to position [404, 0]
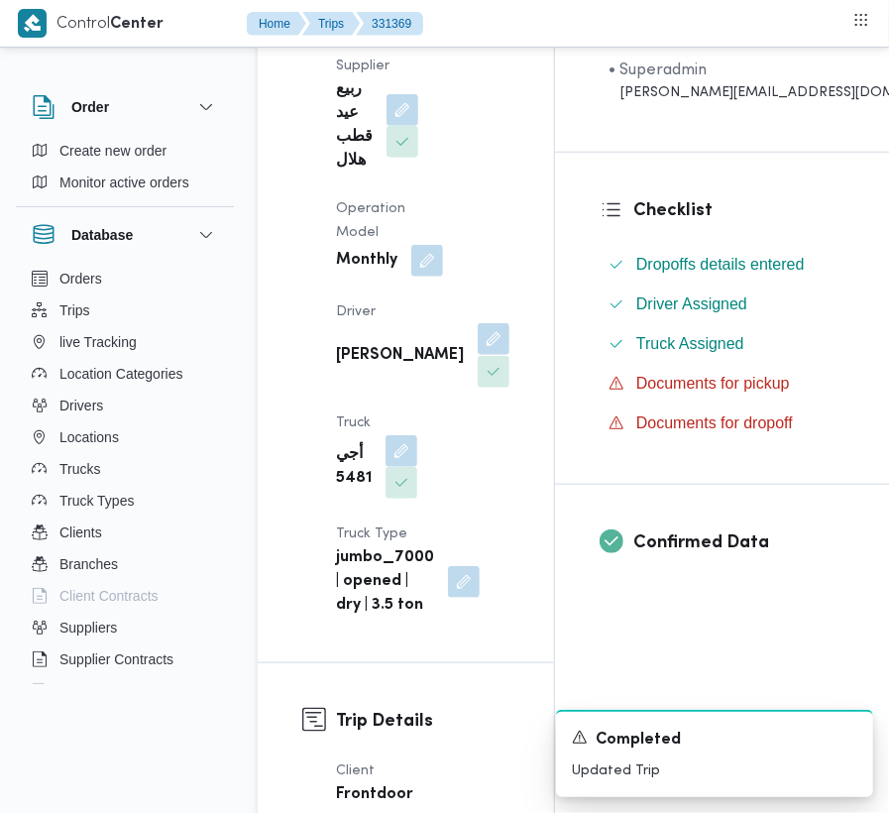
click at [478, 355] on button "button" at bounding box center [494, 339] width 32 height 32
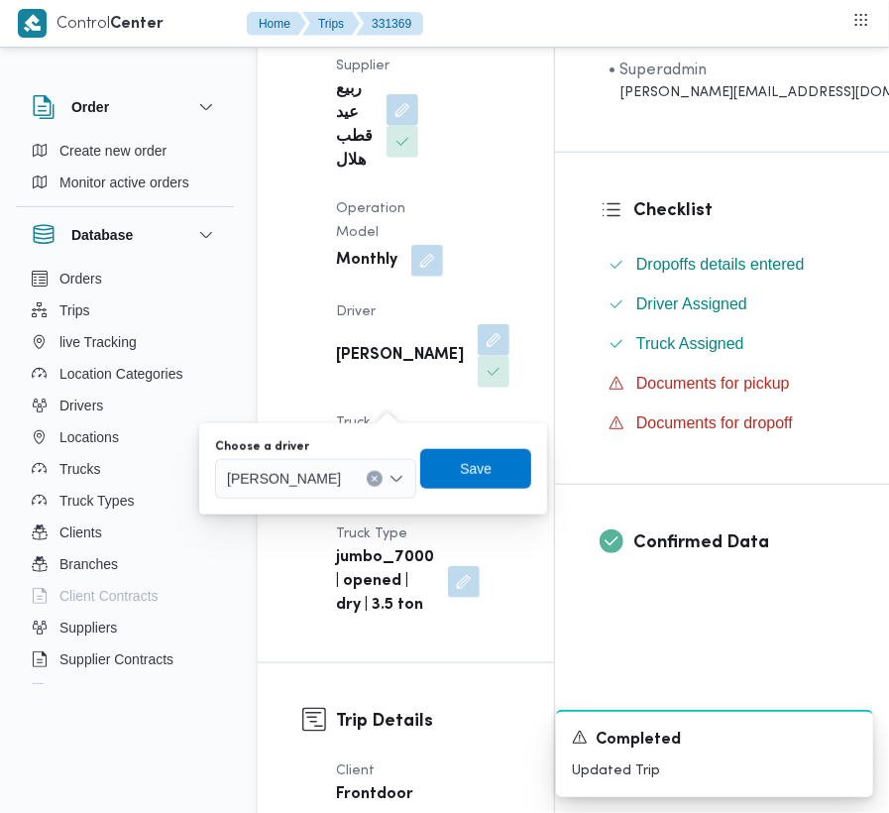
click at [338, 478] on span "[PERSON_NAME]" at bounding box center [284, 478] width 114 height 22
paste input "[PERSON_NAME]"
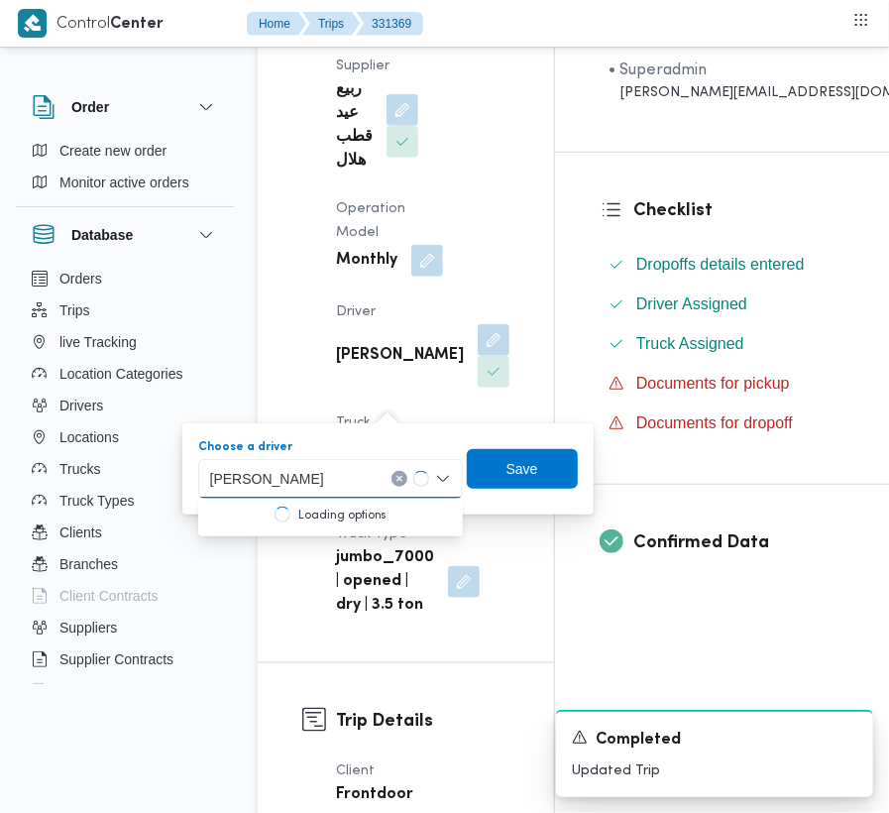
type input "[PERSON_NAME]"
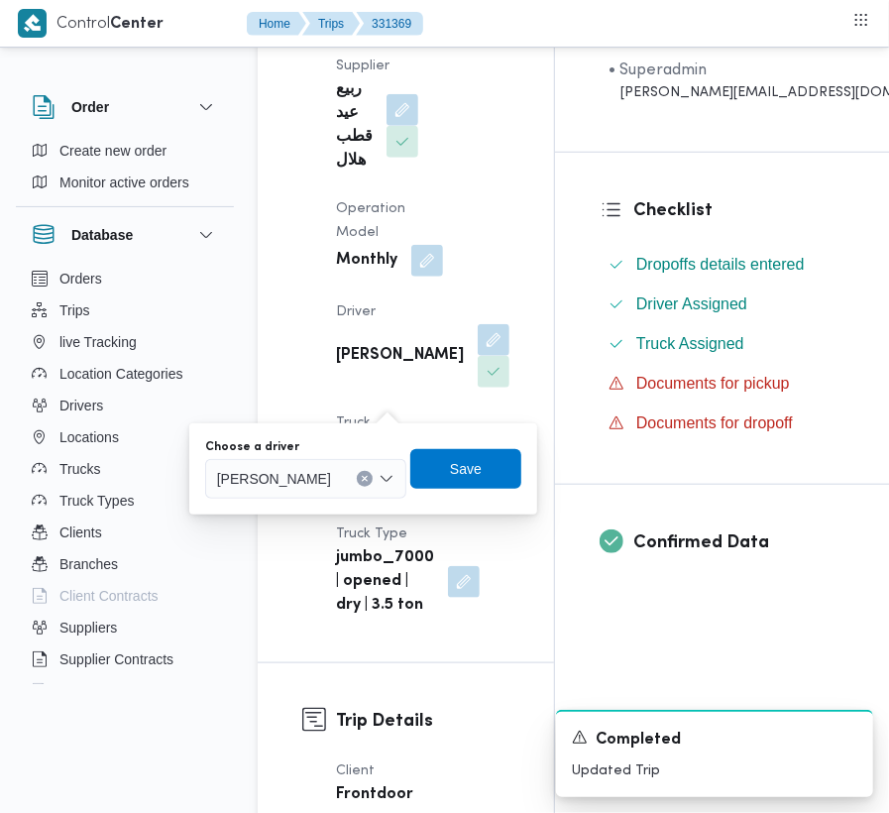
click at [398, 486] on div "[PERSON_NAME]" at bounding box center [305, 479] width 201 height 40
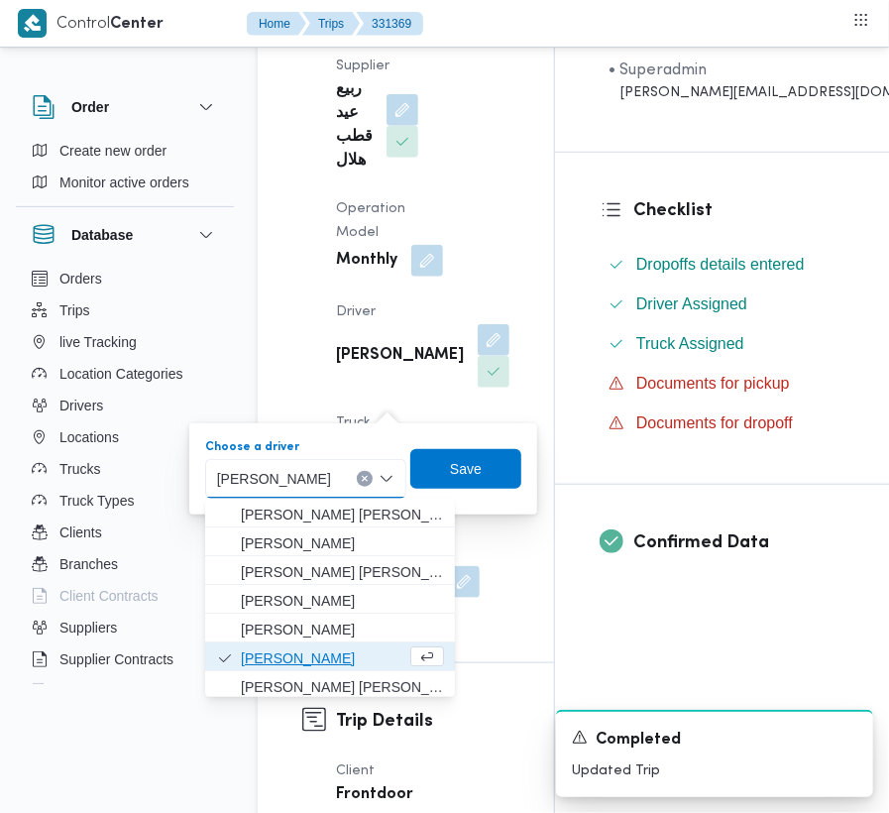
click at [329, 655] on span "[PERSON_NAME]" at bounding box center [323, 658] width 165 height 24
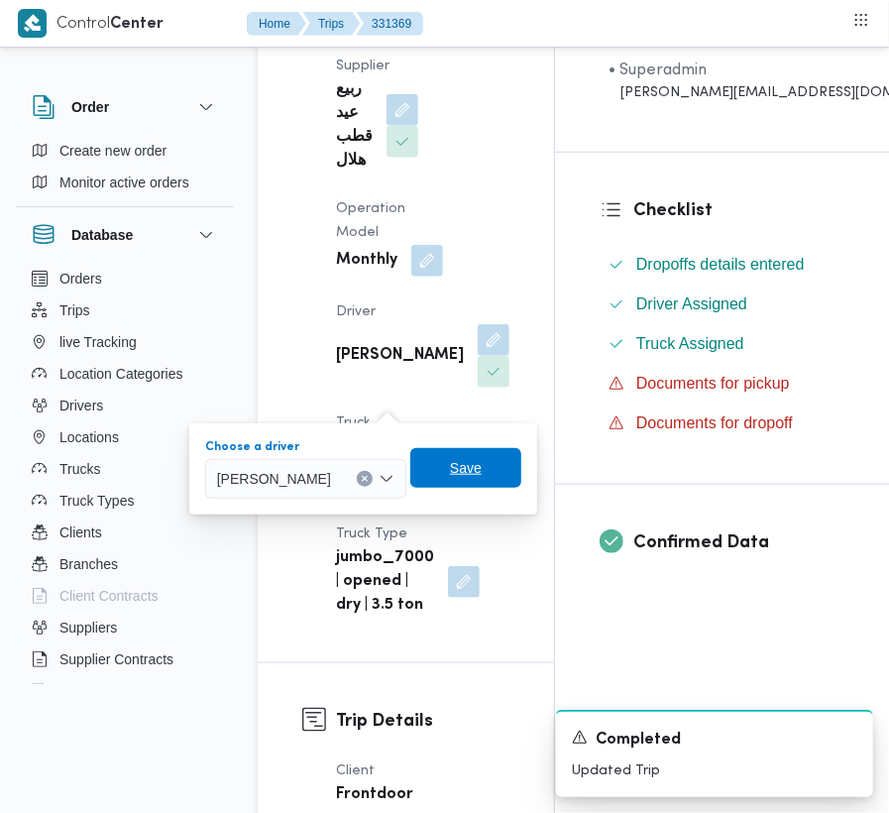
click at [482, 461] on span "Save" at bounding box center [466, 468] width 32 height 24
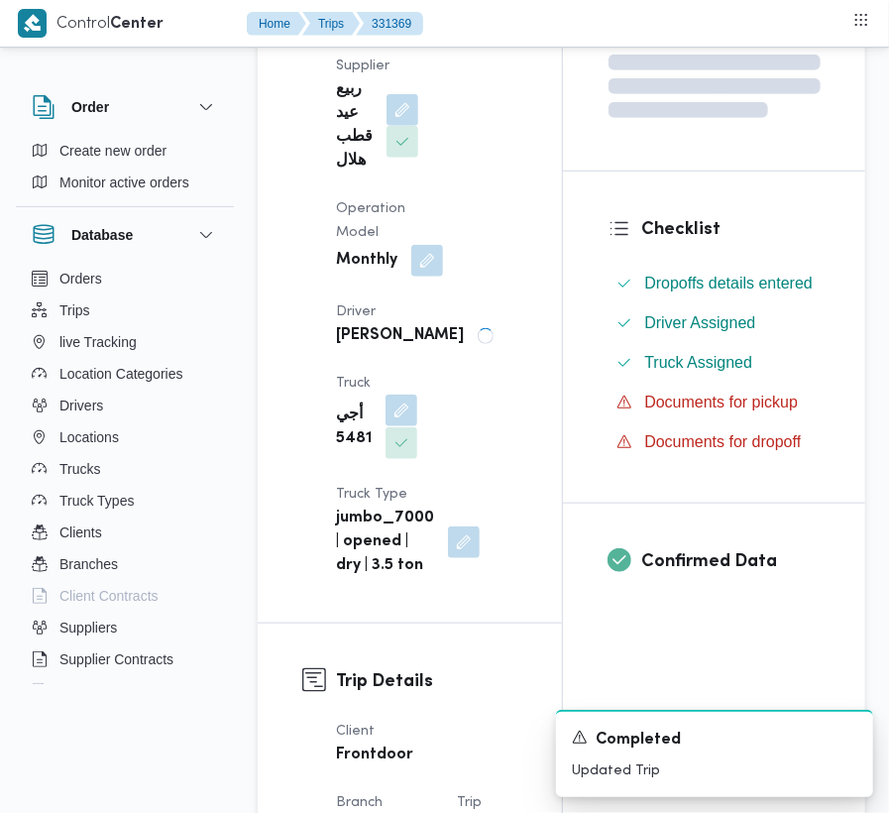
click at [417, 394] on button "button" at bounding box center [401, 410] width 32 height 32
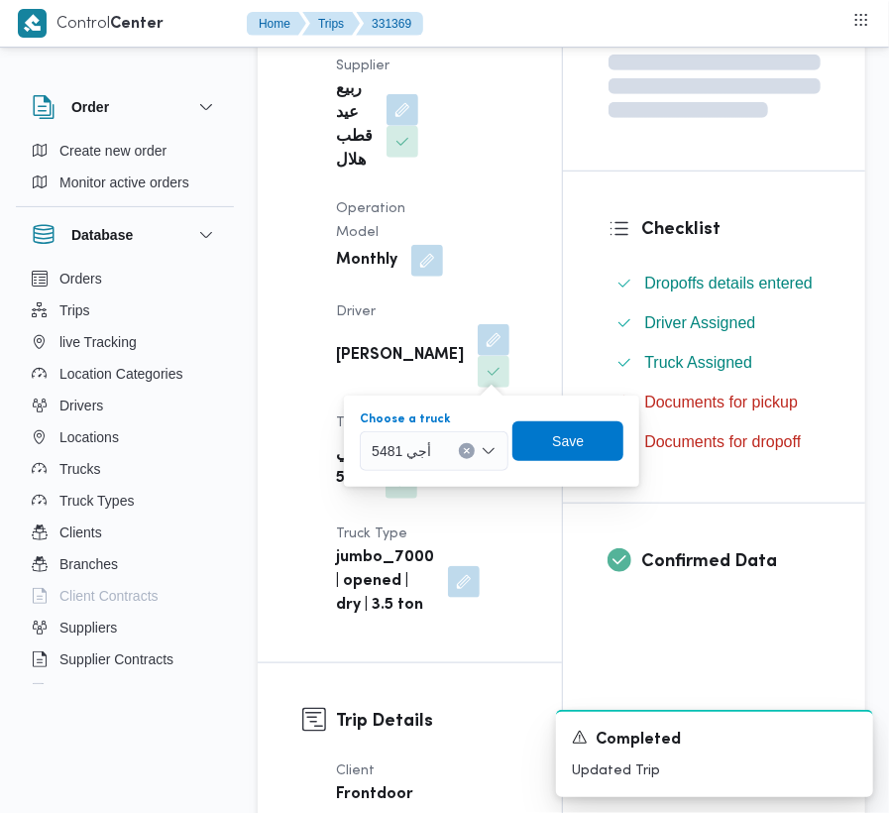
click at [461, 462] on div "أجي 5481" at bounding box center [434, 451] width 149 height 40
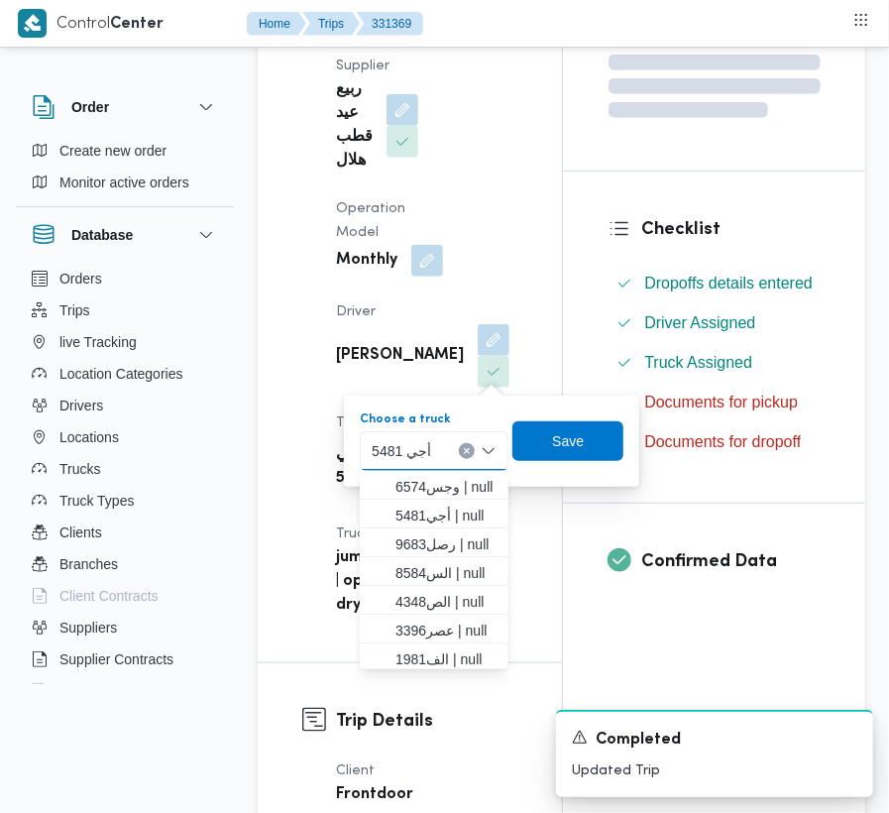
paste input "3396"
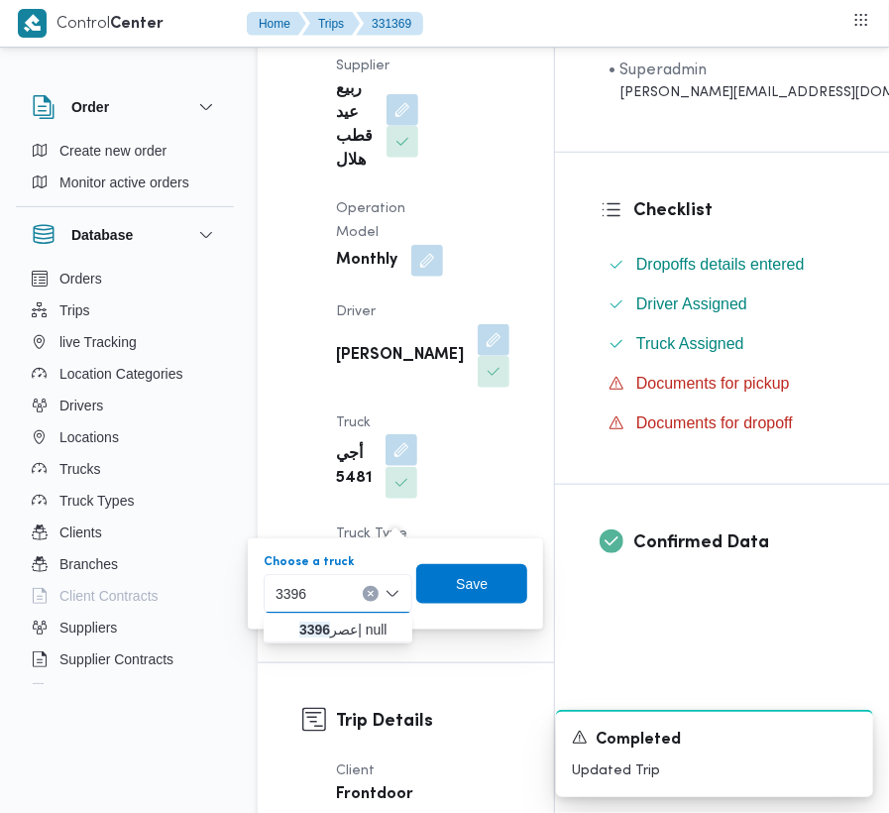
type input "3396"
click at [386, 466] on button "button" at bounding box center [401, 450] width 32 height 32
click at [335, 589] on div "3396 3396" at bounding box center [338, 594] width 149 height 40
click at [335, 632] on span "عصر 3396 | null" at bounding box center [349, 629] width 101 height 24
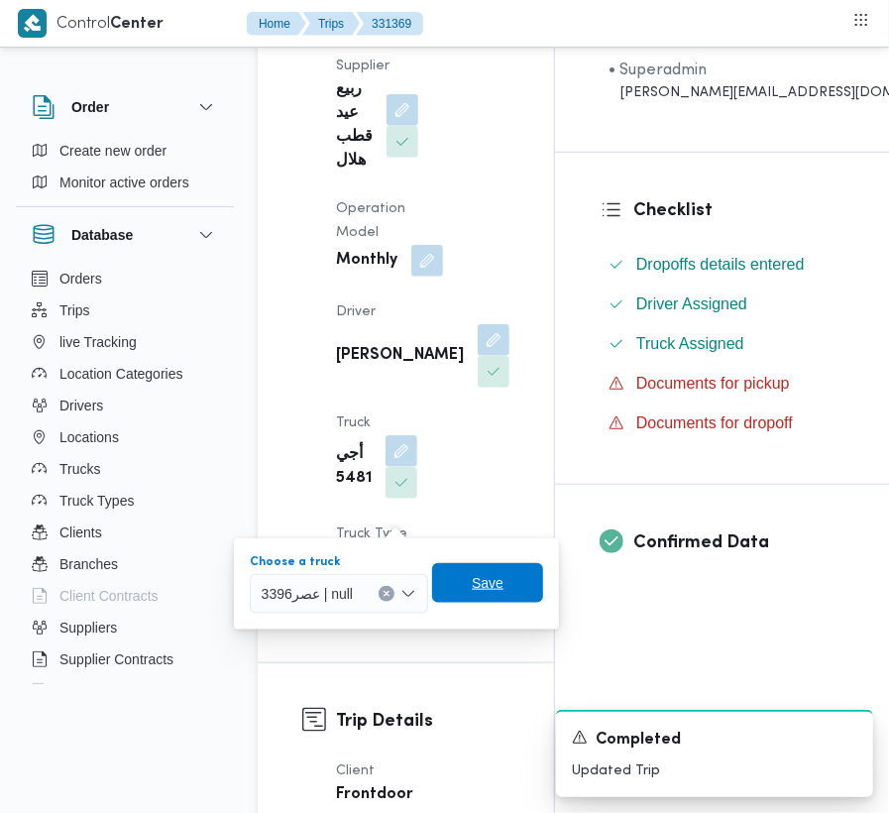
click at [486, 588] on span "Save" at bounding box center [488, 583] width 32 height 24
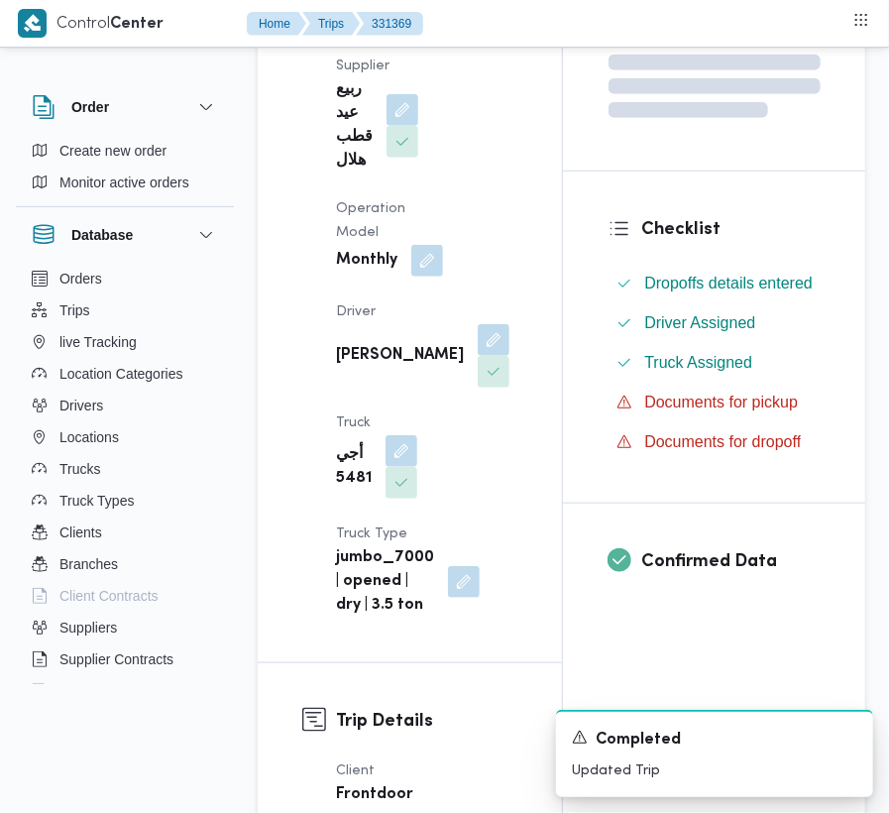
click at [478, 274] on div "Supplier ربيع عيد قطب هلال Operation Model Monthly Driver [PERSON_NAME] الابيدي…" at bounding box center [426, 336] width 205 height 587
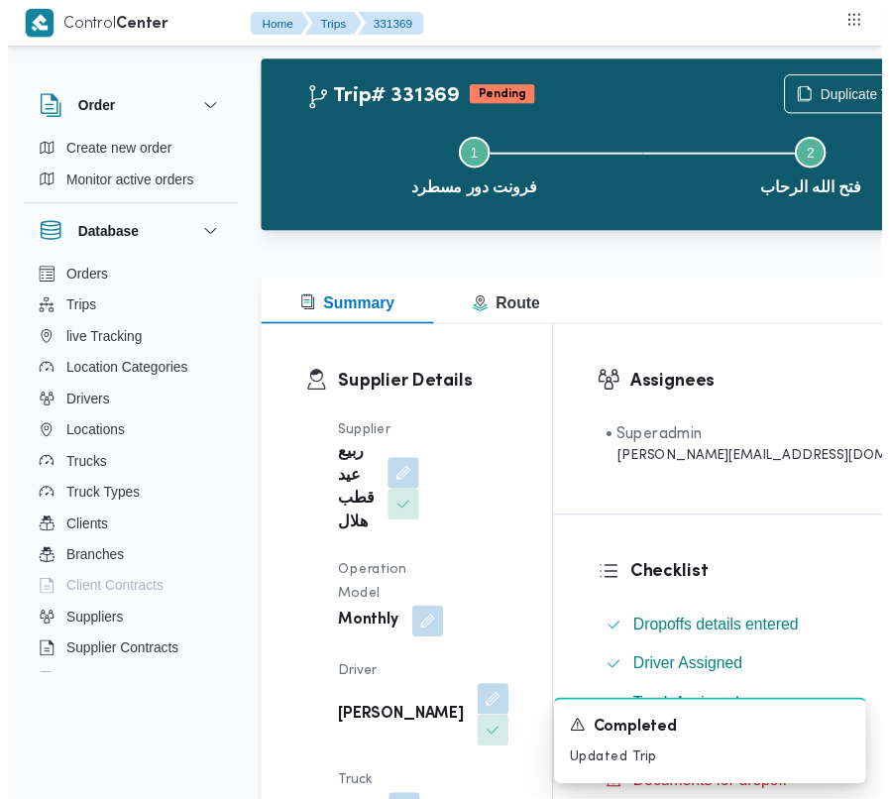
scroll to position [0, 0]
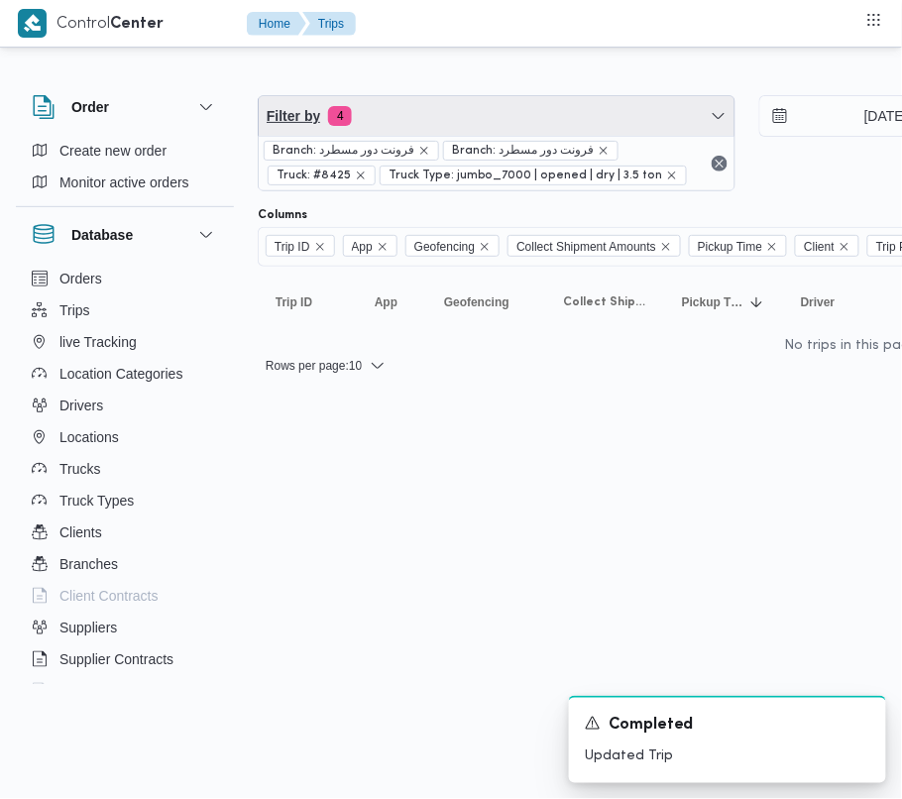
click at [420, 104] on span "Filter by 4" at bounding box center [497, 116] width 476 height 40
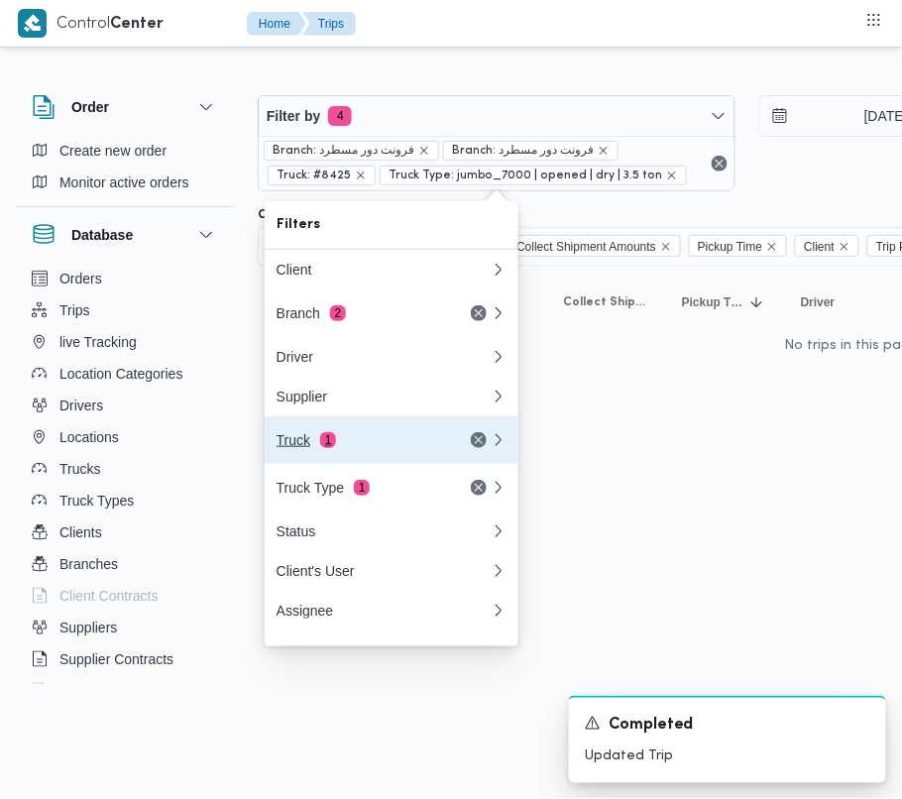
click at [331, 440] on span "1" at bounding box center [328, 440] width 16 height 16
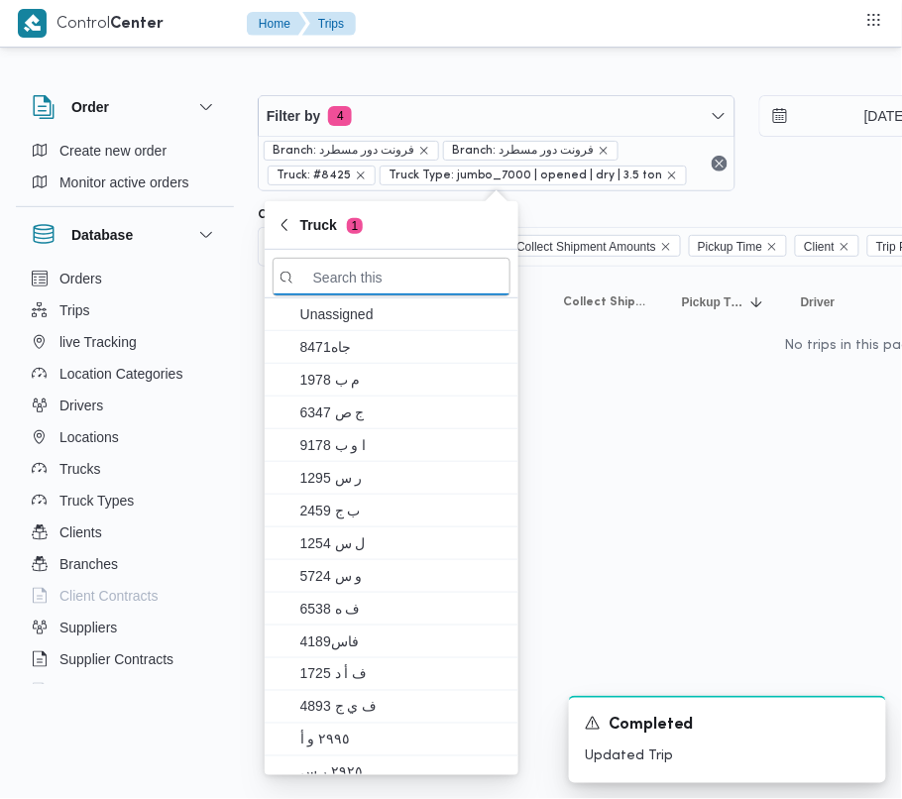
paste input "رمط497"
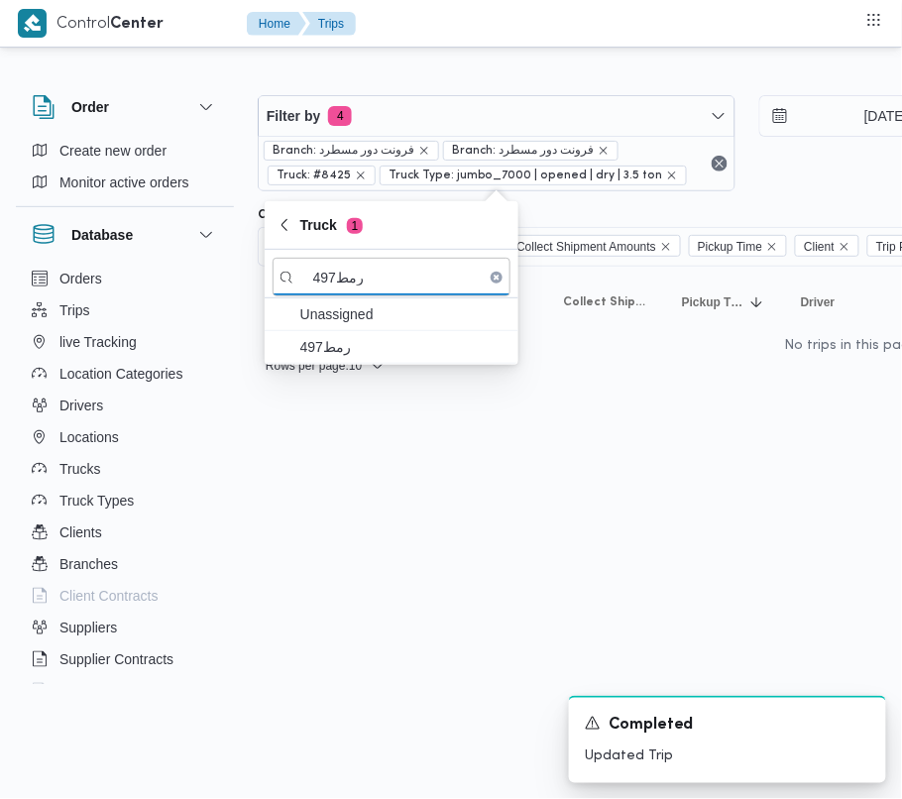
type input "رمط497"
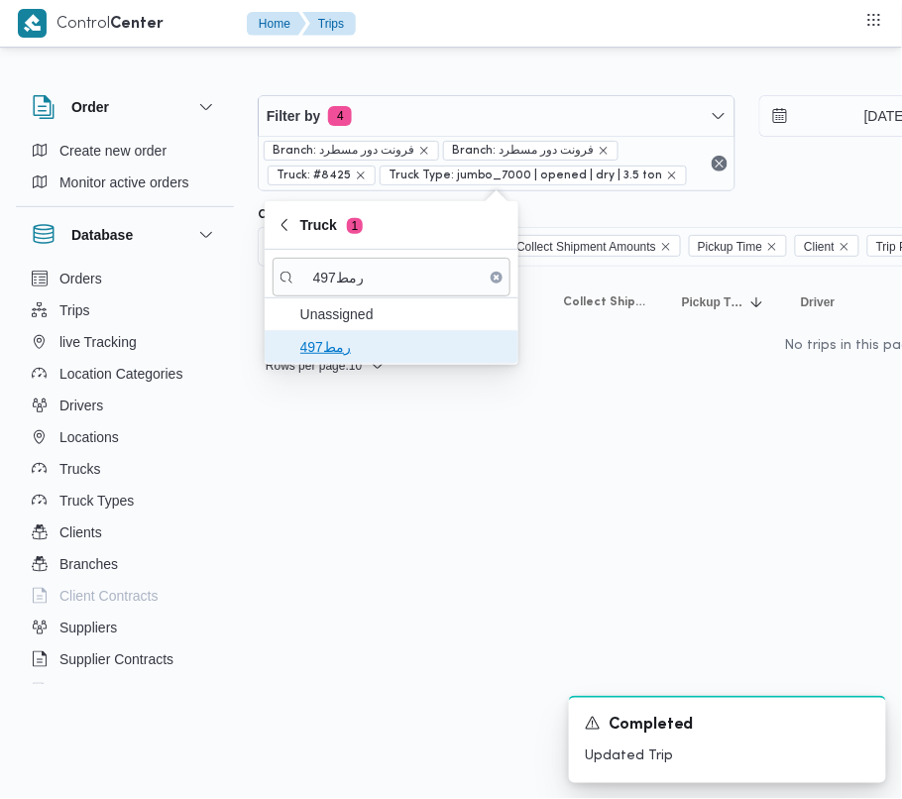
click at [338, 351] on span "رمط497" at bounding box center [403, 347] width 206 height 24
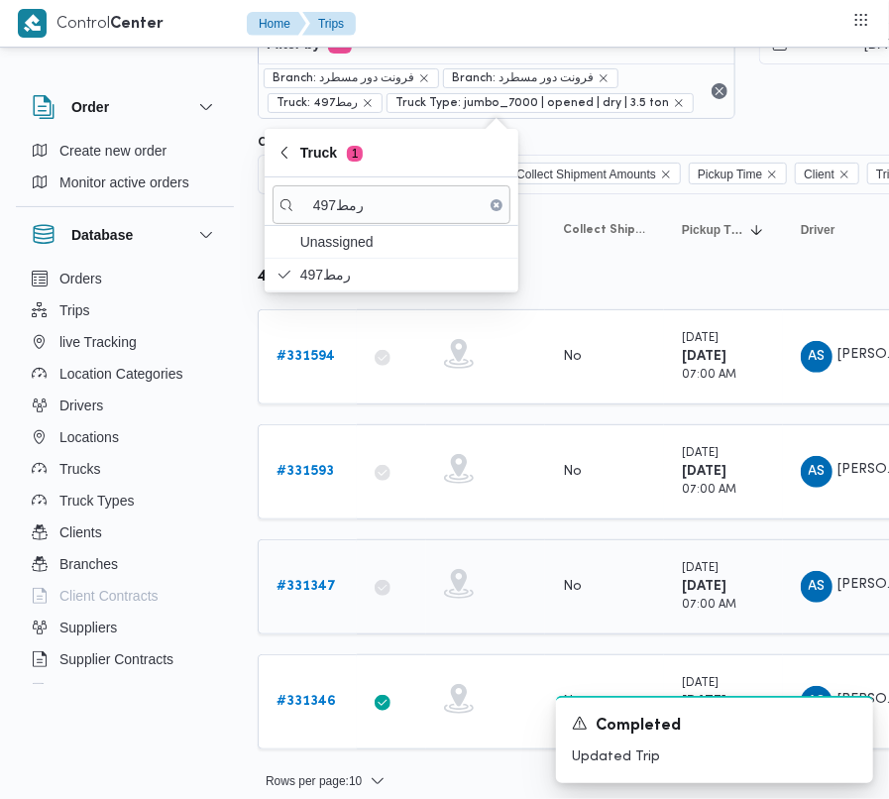
scroll to position [92, 0]
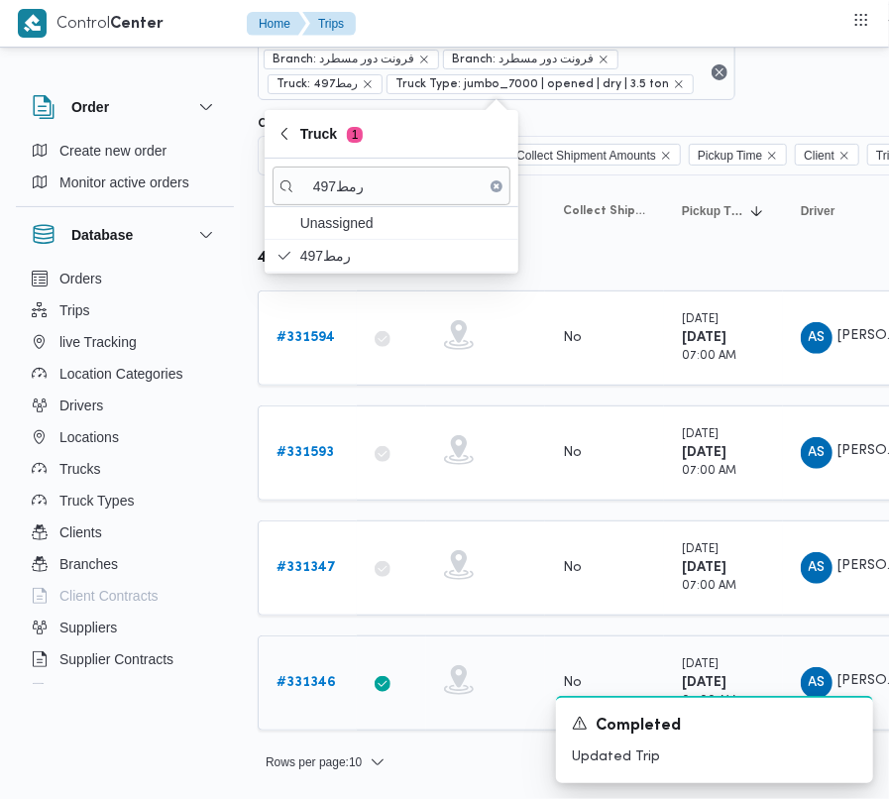
click at [321, 678] on b "# 331346" at bounding box center [305, 682] width 59 height 13
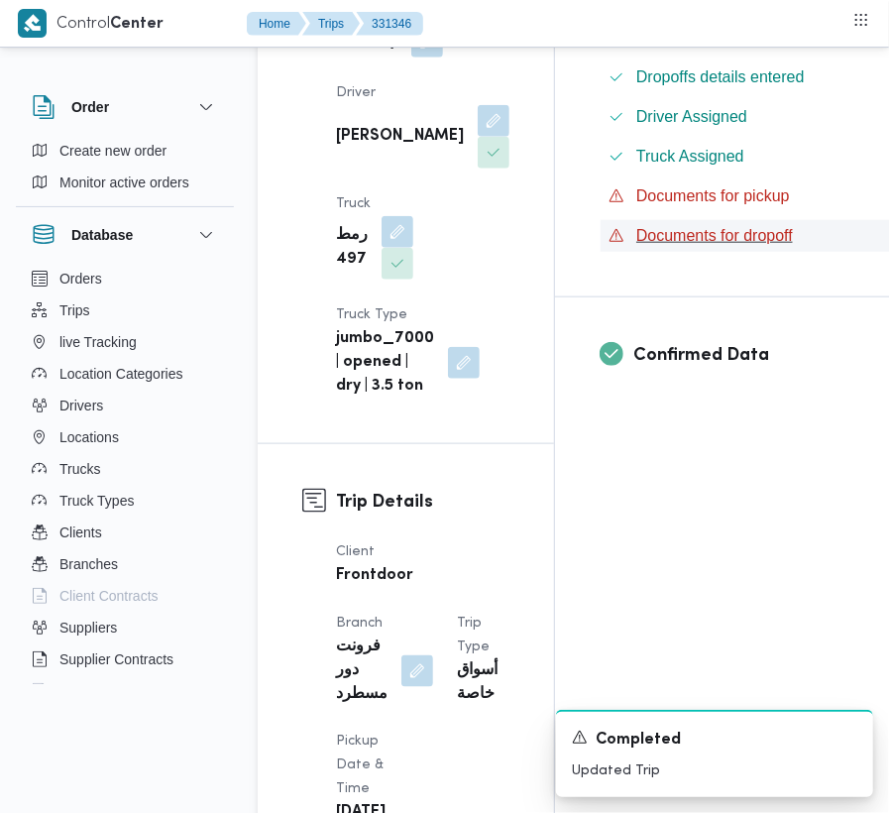
scroll to position [626, 0]
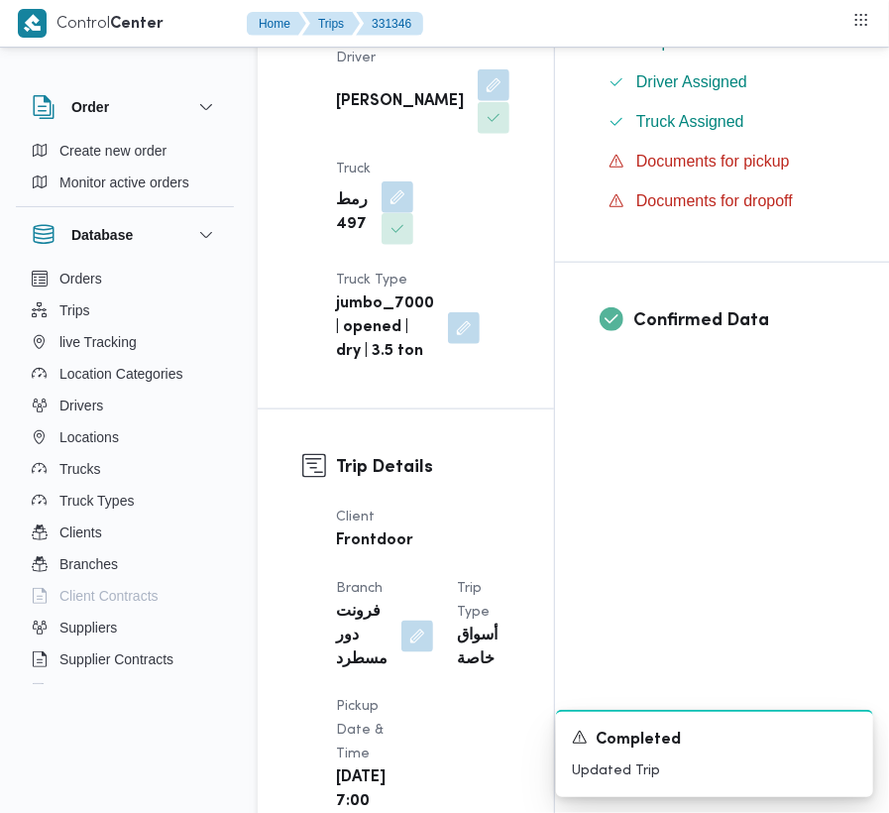
click at [478, 101] on button "button" at bounding box center [494, 85] width 32 height 32
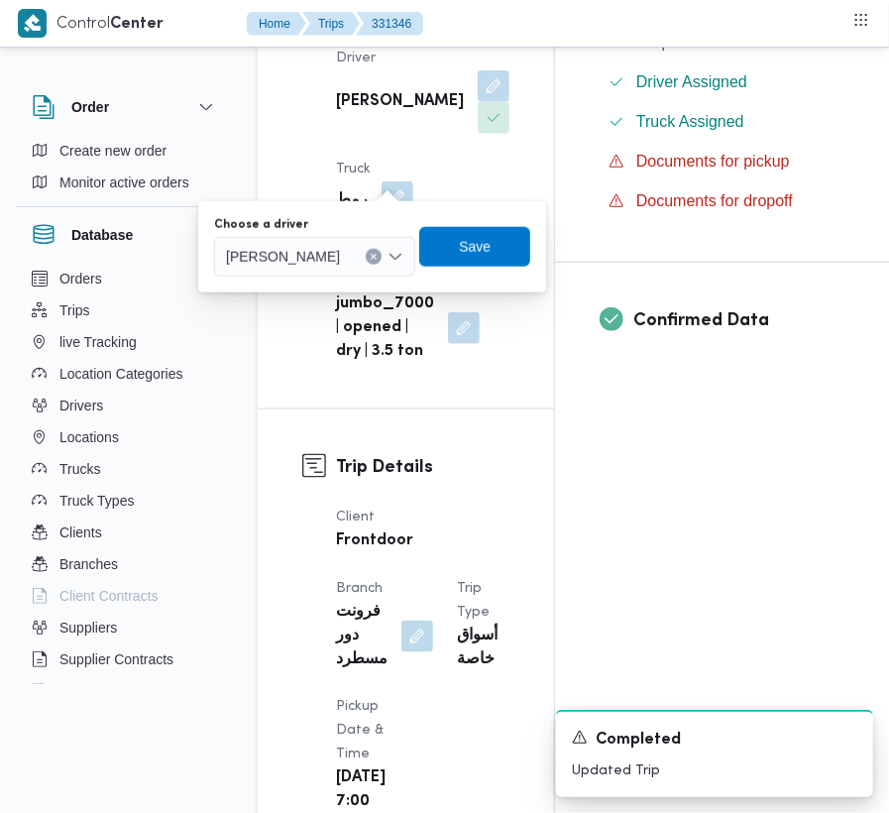
drag, startPoint x: 737, startPoint y: 496, endPoint x: 742, endPoint y: 505, distance: 10.2
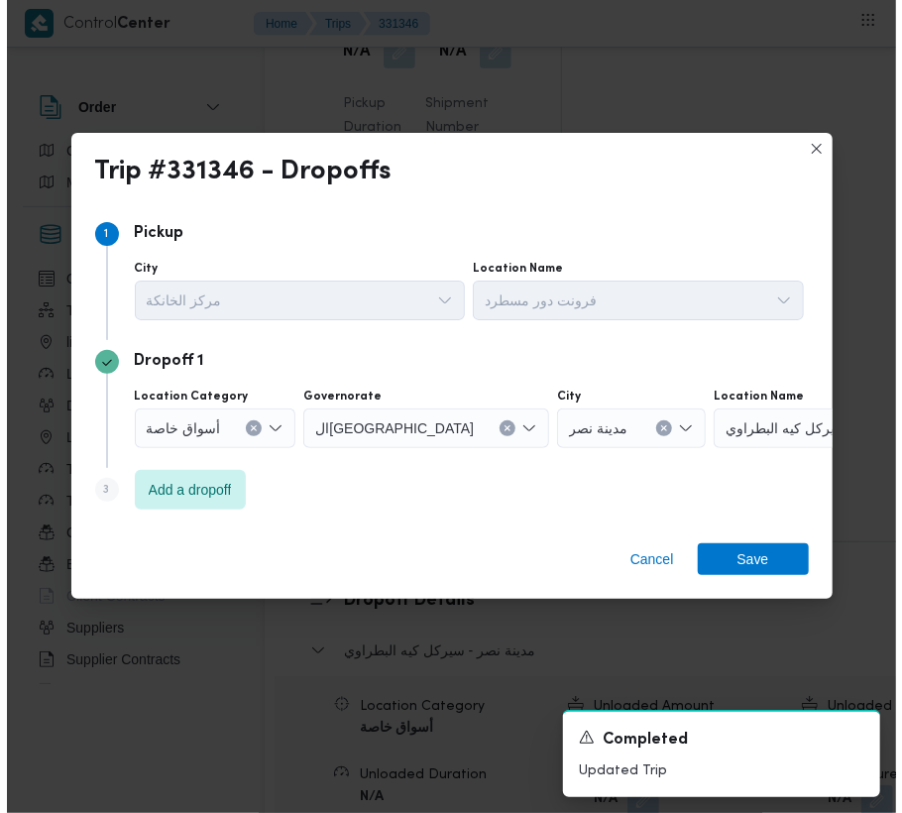
scroll to position [2663, 0]
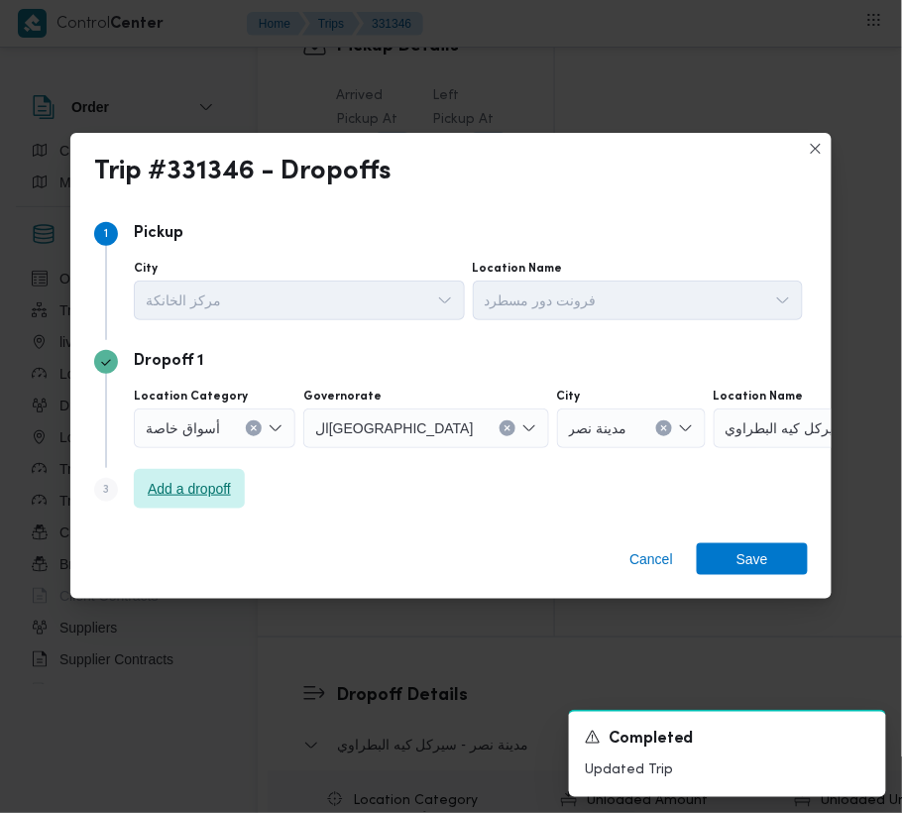
click at [196, 484] on span "Add a dropoff" at bounding box center [189, 489] width 83 height 24
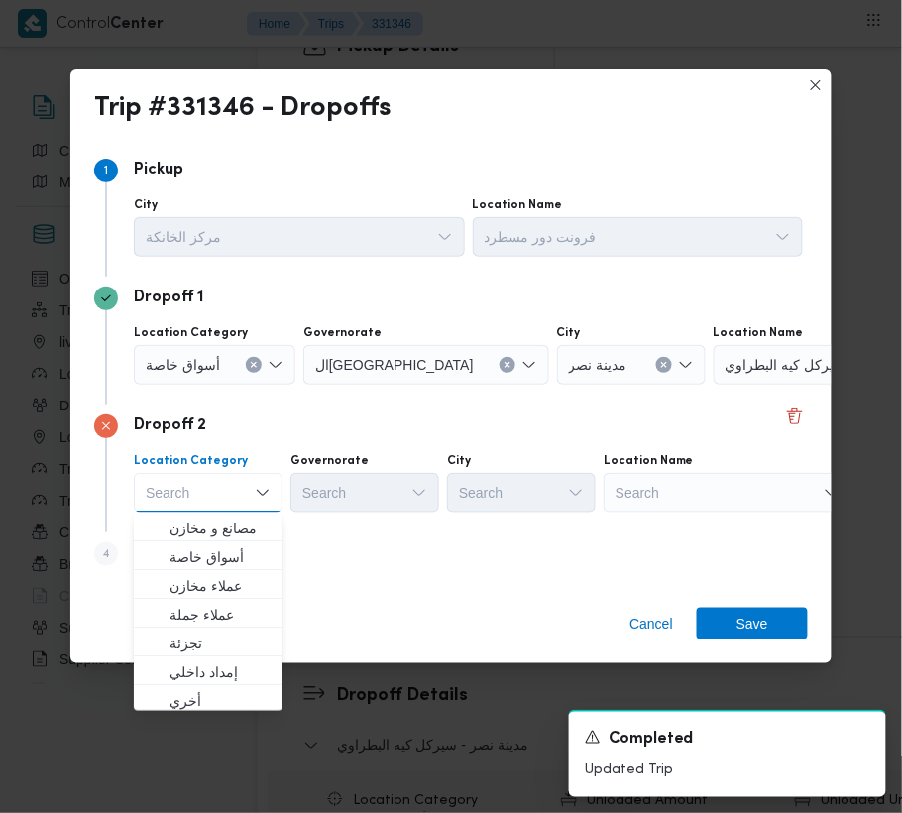
click at [722, 384] on div "Search" at bounding box center [837, 365] width 248 height 40
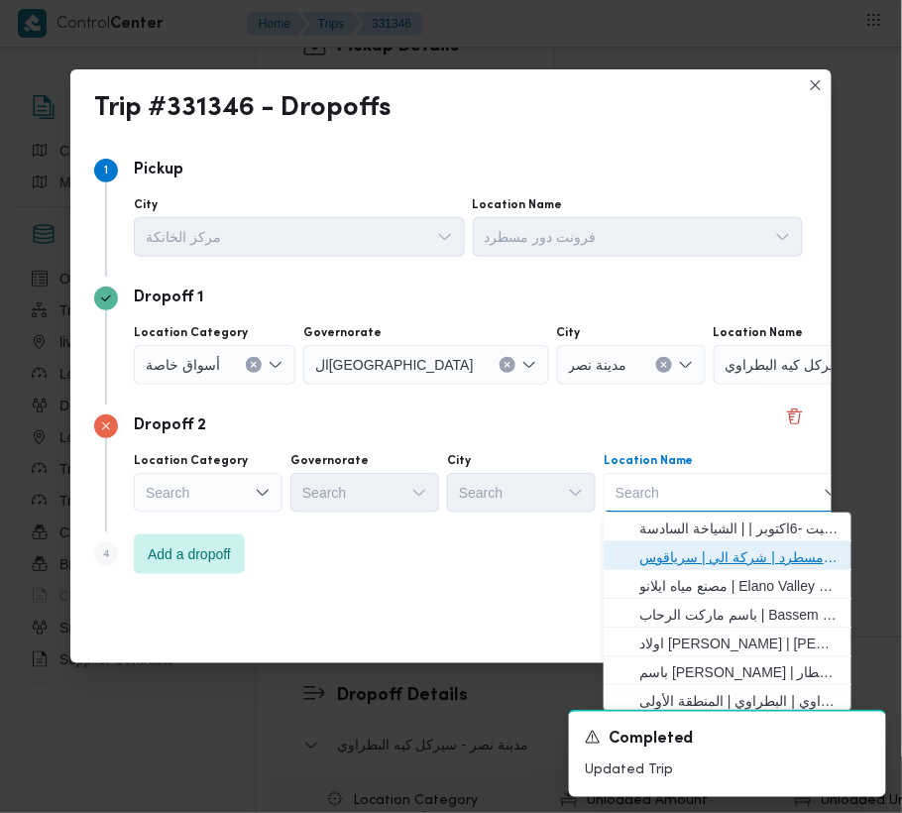
click at [718, 555] on span "فرونت دور مسطرد | شركة الي | سرياقوس" at bounding box center [739, 557] width 200 height 24
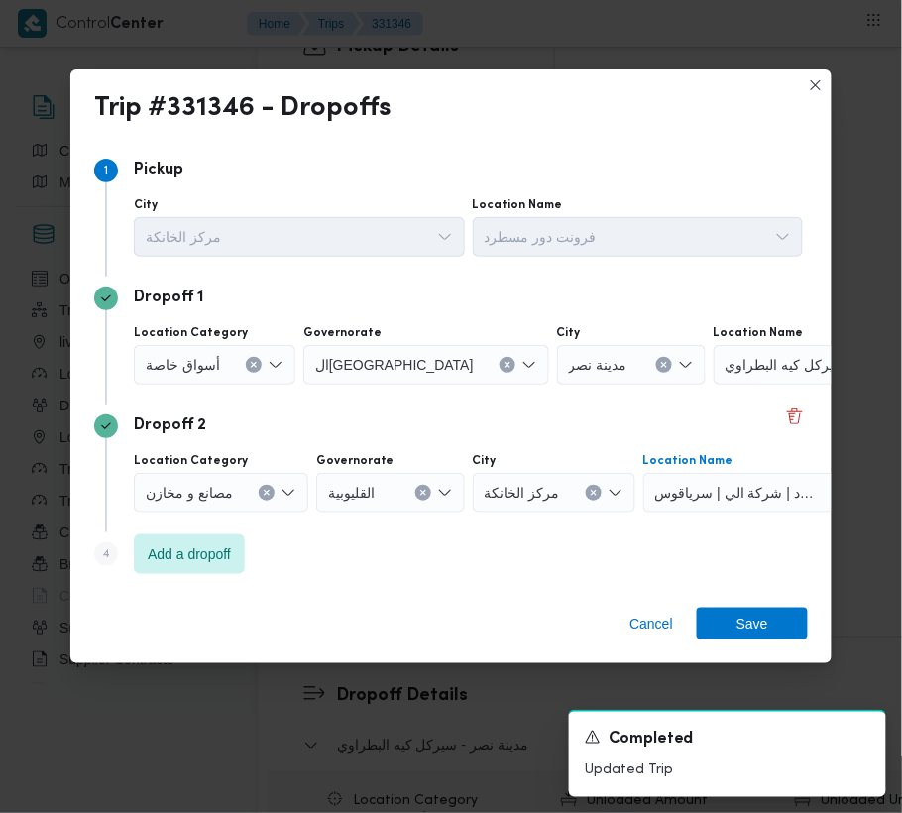
click at [661, 366] on icon "Clear input" at bounding box center [663, 364] width 5 height 5
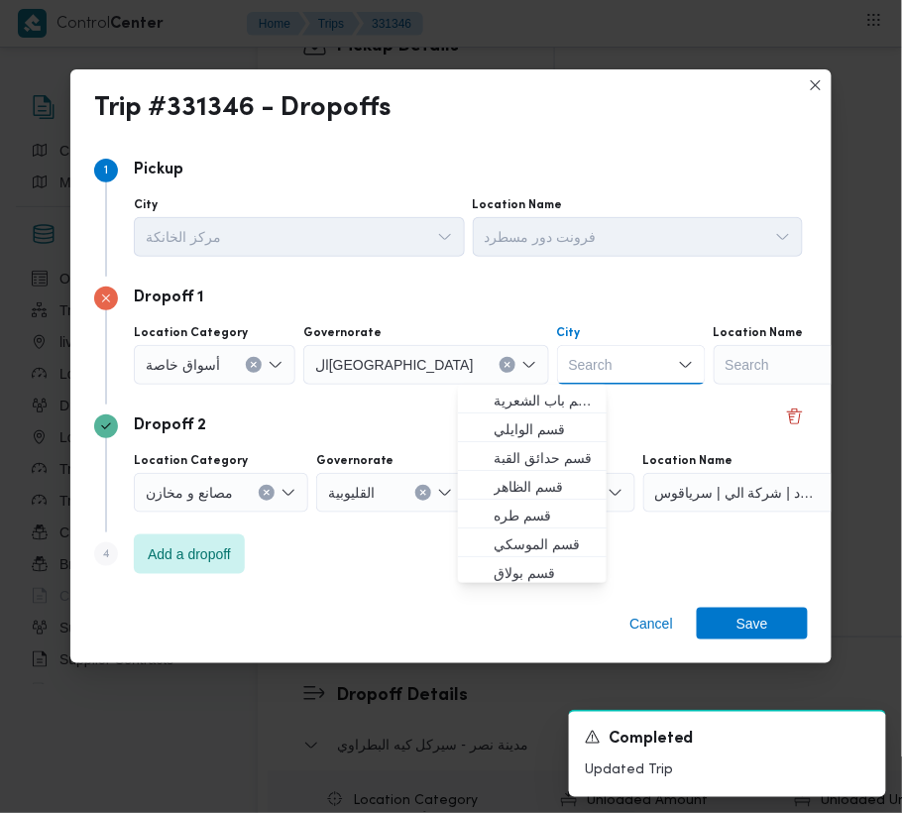
click at [714, 380] on div "Search" at bounding box center [837, 365] width 248 height 40
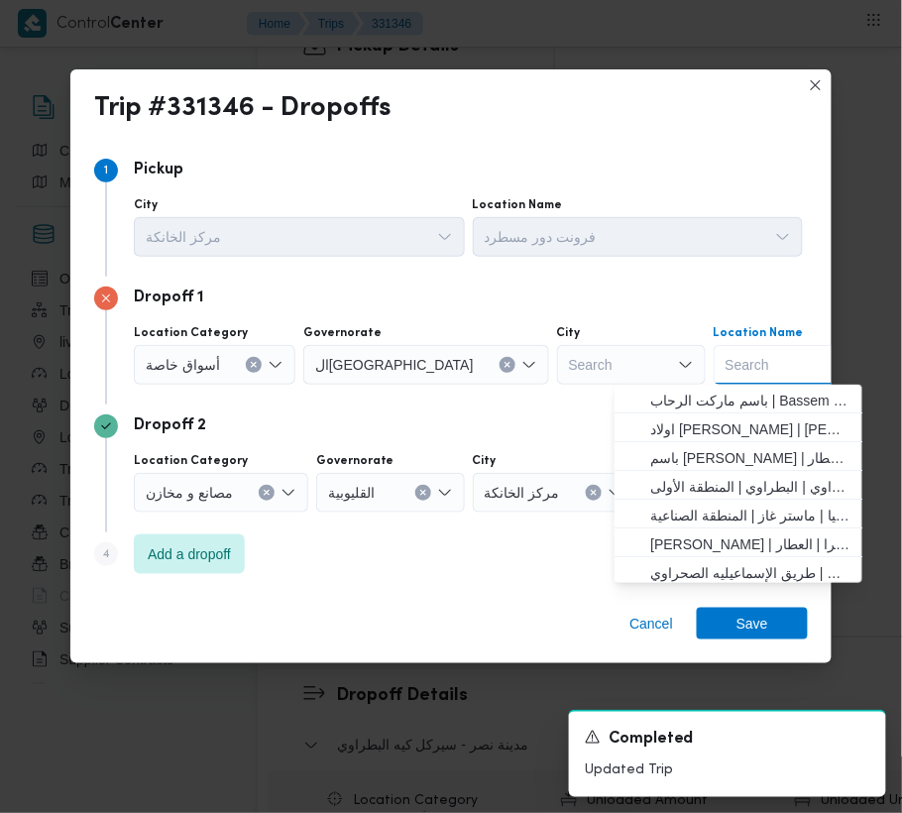
paste input "هايبر وان بدر"
click at [725, 370] on input "هايبر وان بدر" at bounding box center [764, 365] width 78 height 24
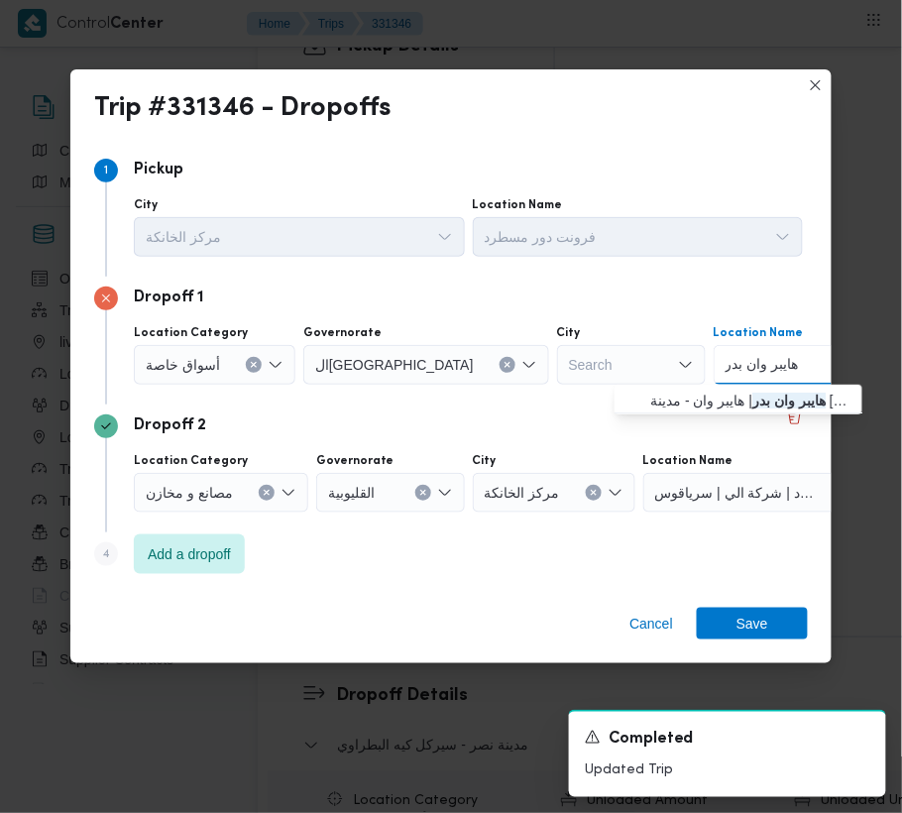
type input "هايبر وان بدر"
click at [699, 408] on span "هايبر وان بدر | هايبر وان - مدينة [GEOGRAPHIC_DATA] | null" at bounding box center [750, 400] width 200 height 24
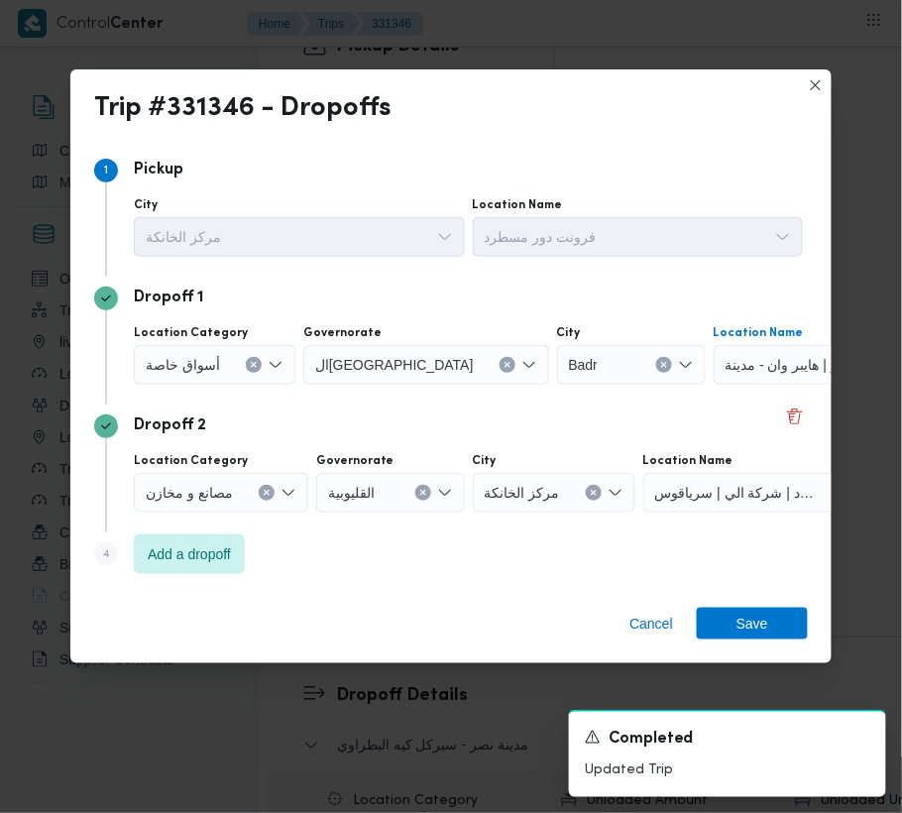
click at [729, 602] on div "Cancel Save" at bounding box center [450, 627] width 761 height 71
click at [735, 615] on span "Save" at bounding box center [752, 622] width 111 height 32
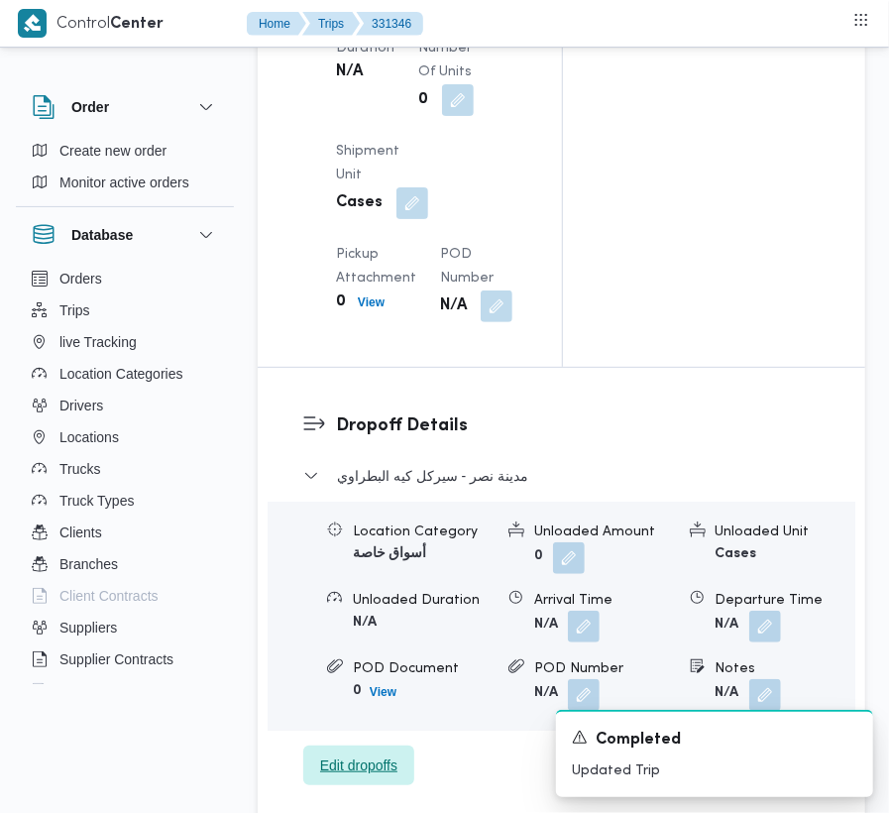
scroll to position [2047, 0]
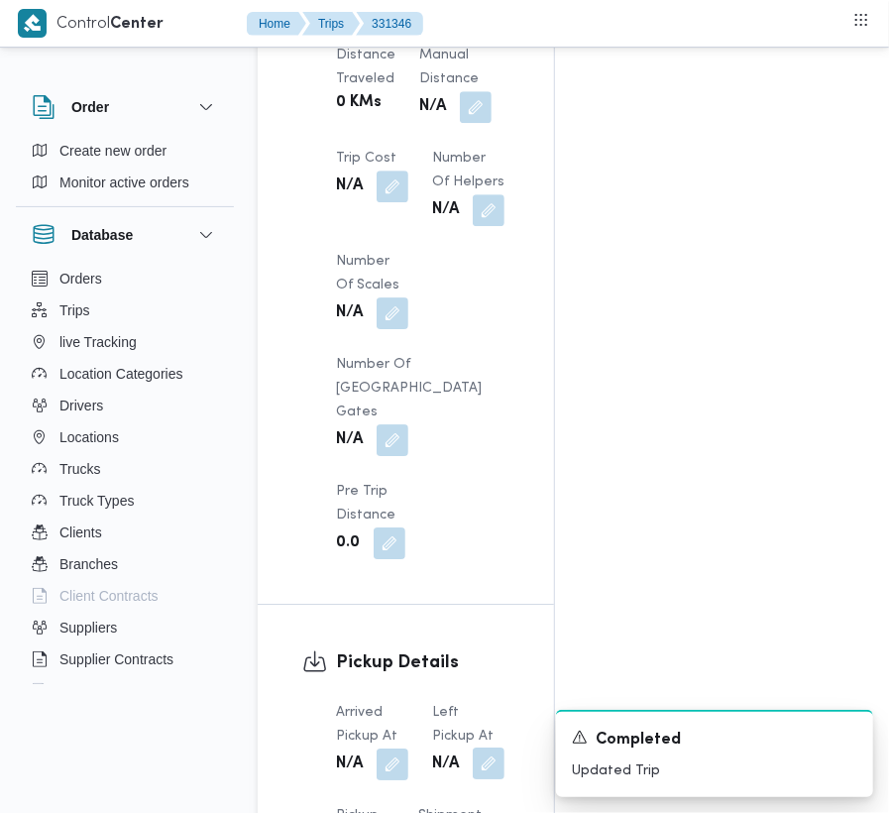
click at [481, 747] on button "button" at bounding box center [489, 763] width 32 height 32
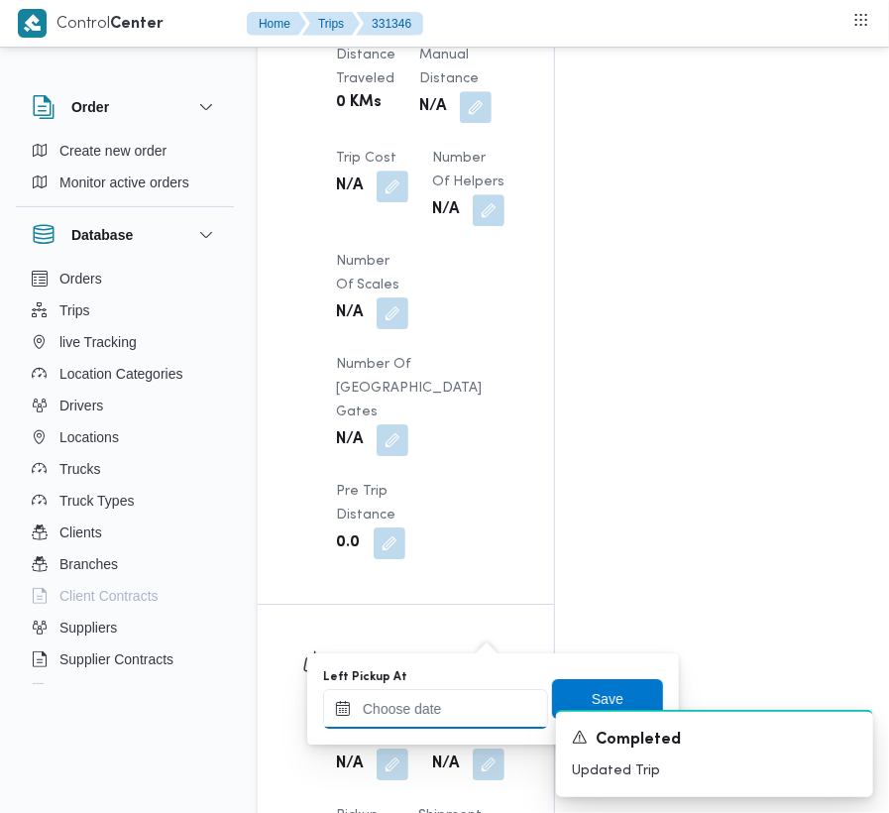
click at [457, 706] on input "Left Pickup At" at bounding box center [435, 709] width 225 height 40
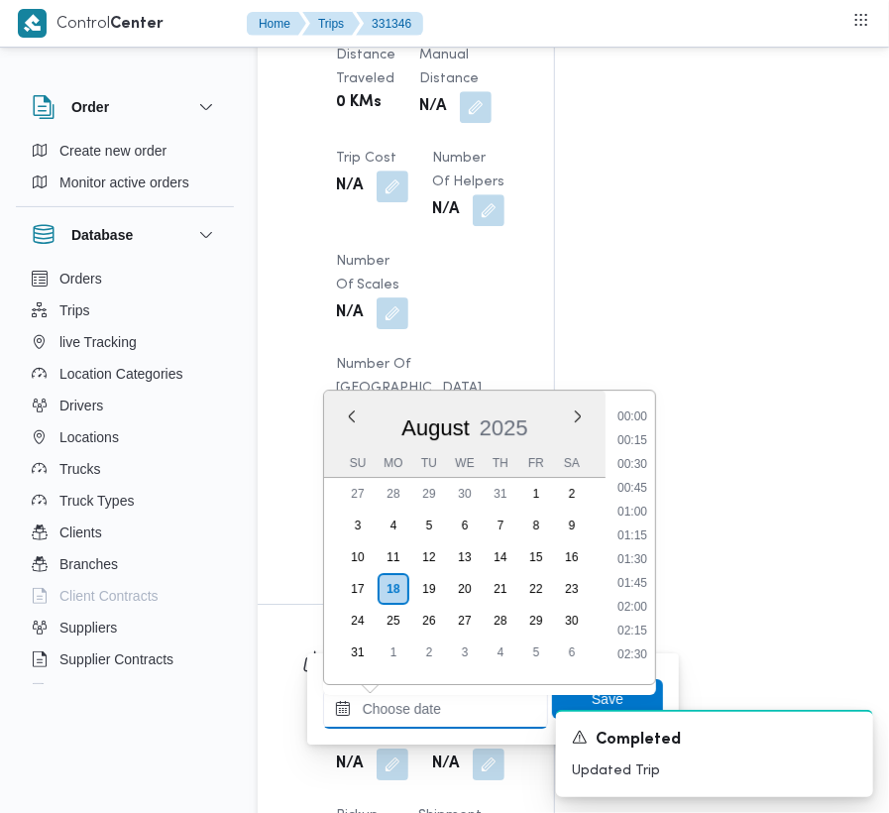
paste input "[DATE] 9:00:00 AM"
type input "[DATE] 9:00:00 AM"
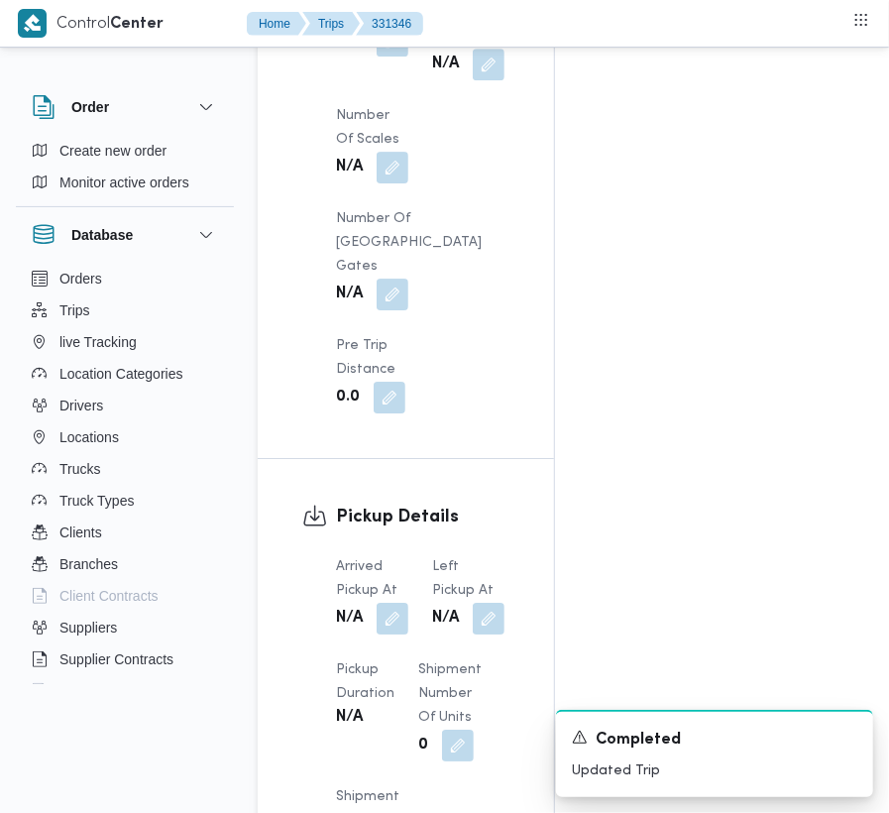
scroll to position [2209, 0]
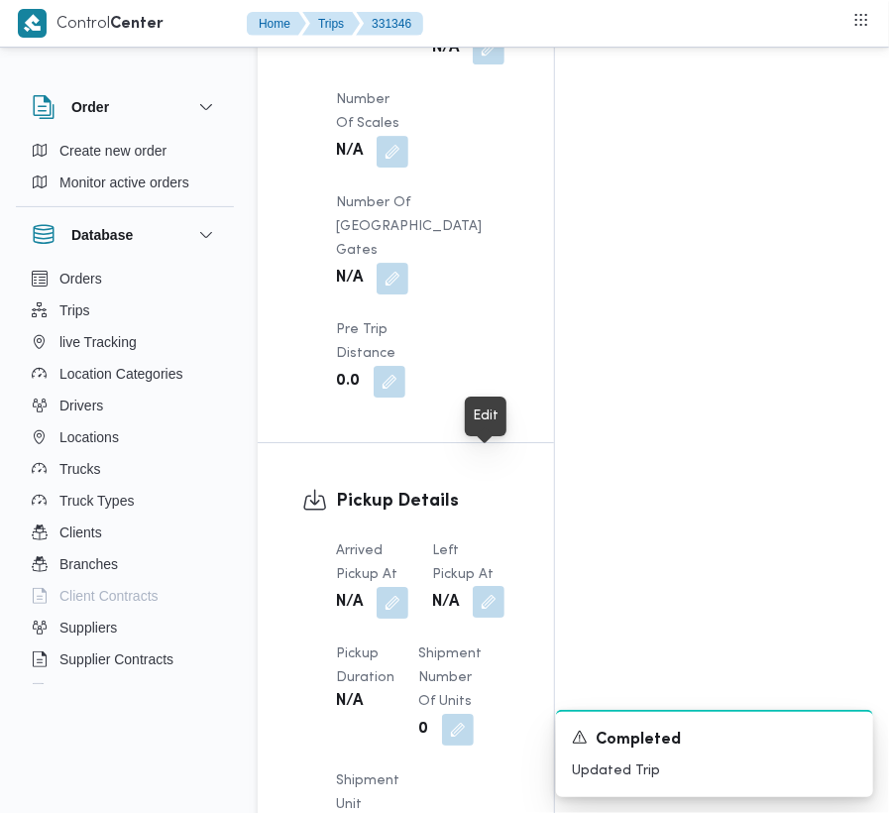
click at [489, 586] on button "button" at bounding box center [489, 602] width 32 height 32
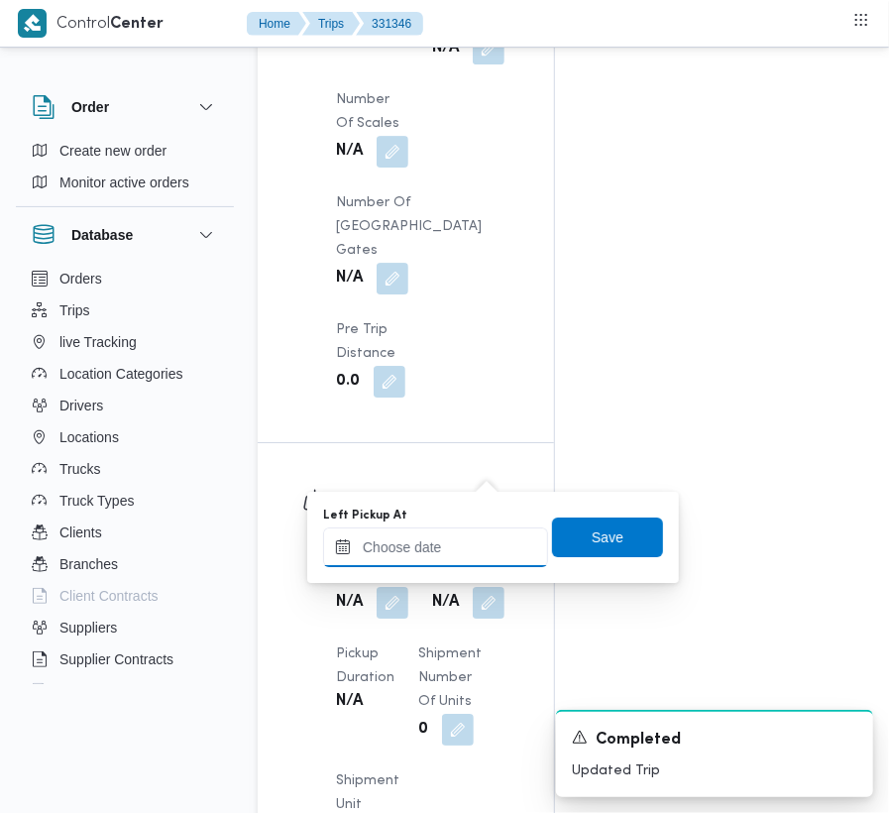
click at [456, 556] on input "Left Pickup At" at bounding box center [435, 547] width 225 height 40
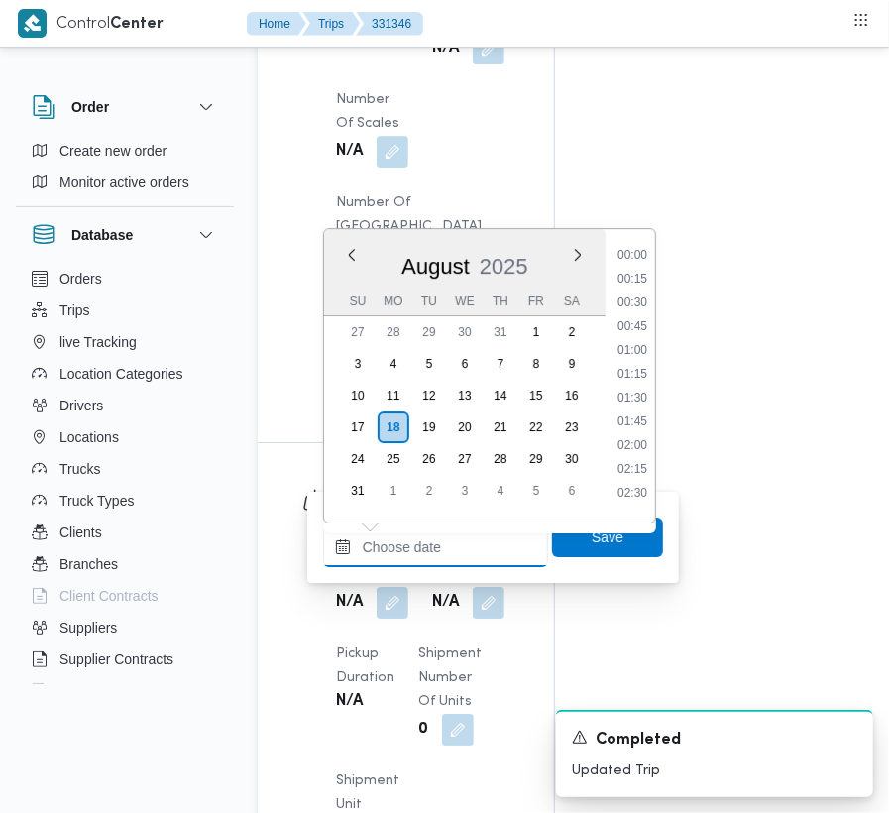
paste input "[DATE] 9:00:00 AM"
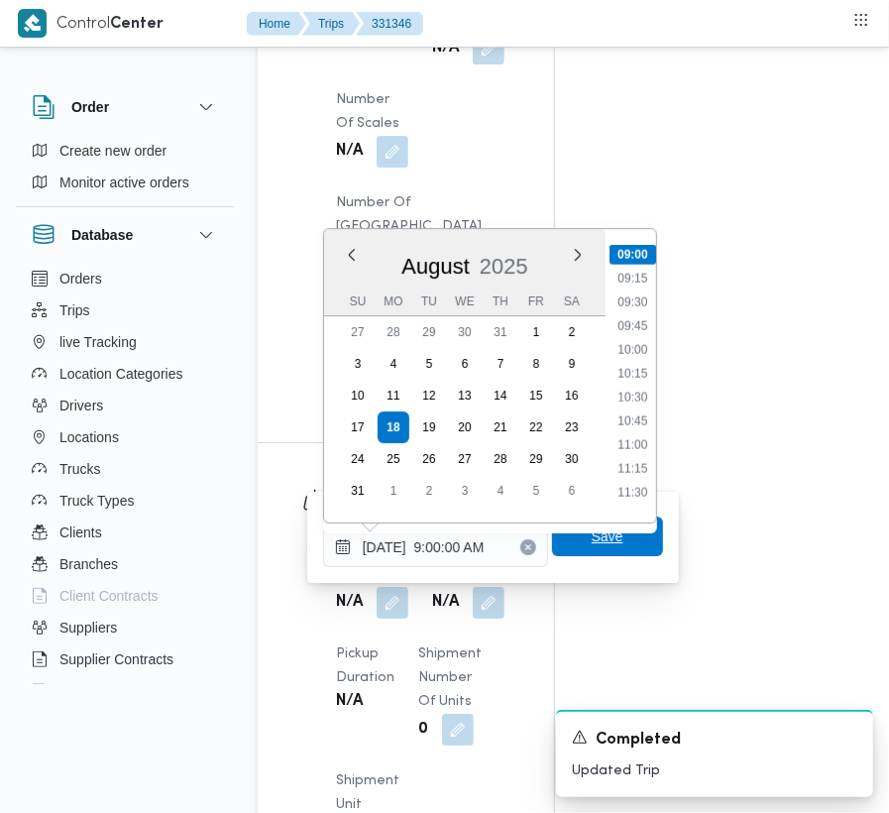
type input "[DATE] 09:00"
click at [592, 540] on span "Save" at bounding box center [608, 536] width 32 height 24
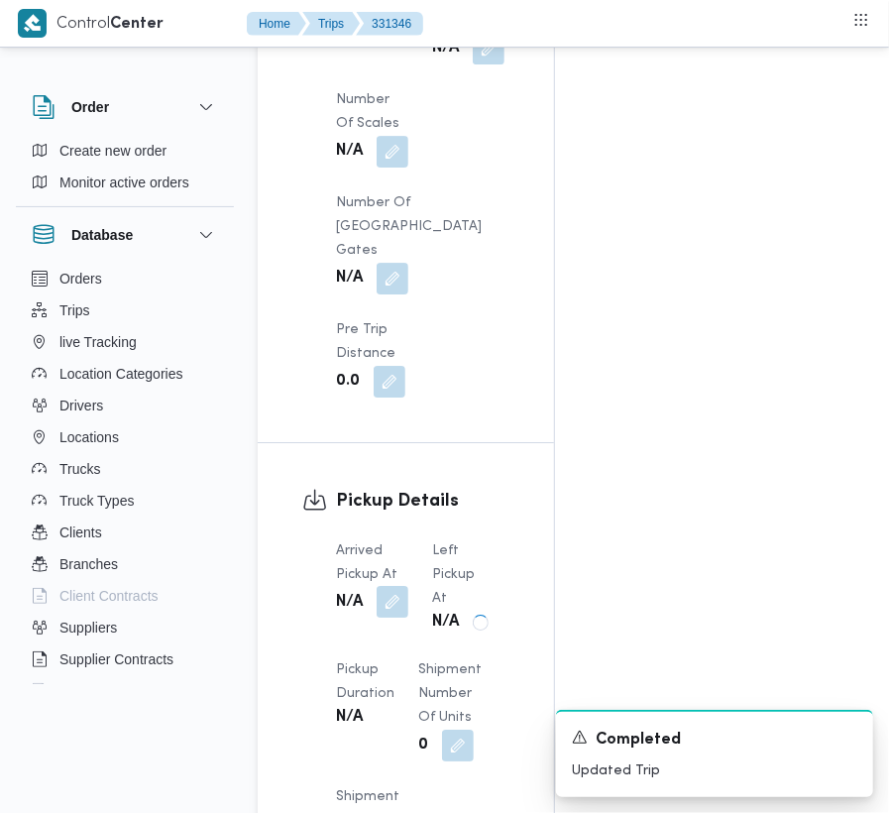
click at [390, 586] on button "button" at bounding box center [393, 602] width 32 height 32
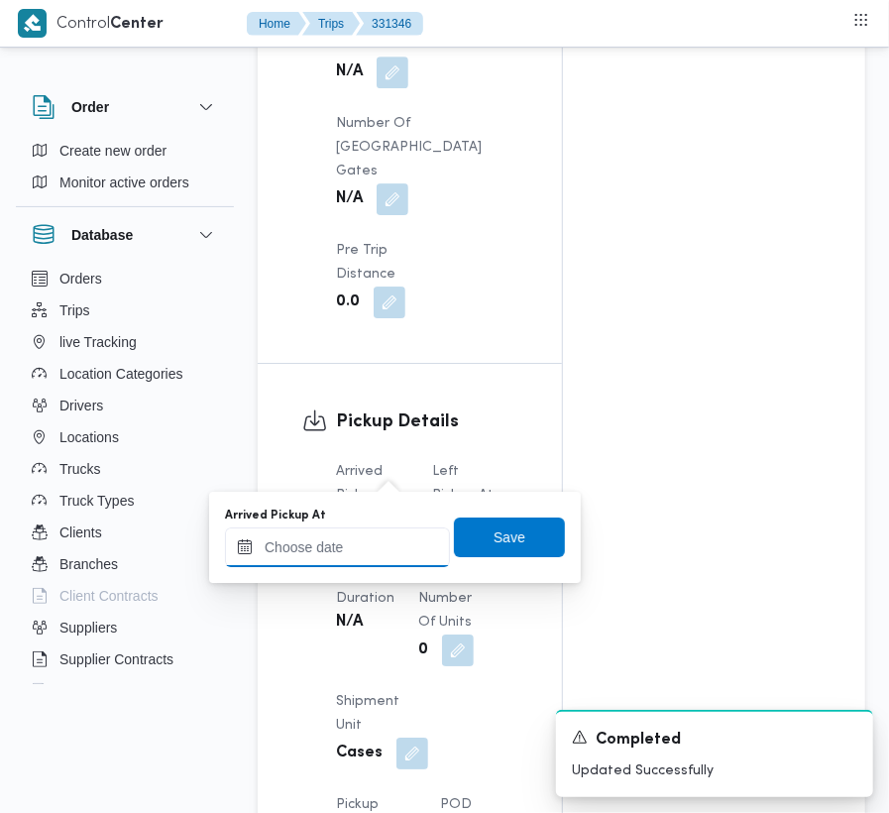
click at [370, 552] on input "Arrived Pickup At" at bounding box center [337, 547] width 225 height 40
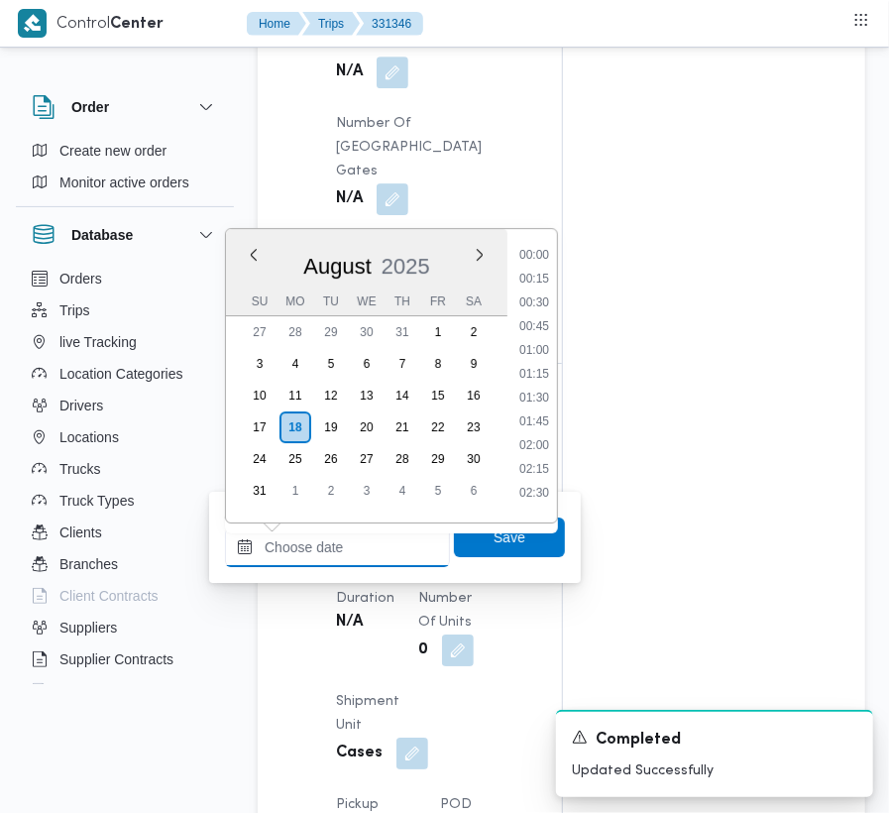
paste input "[DATE] 9:00:00 AM"
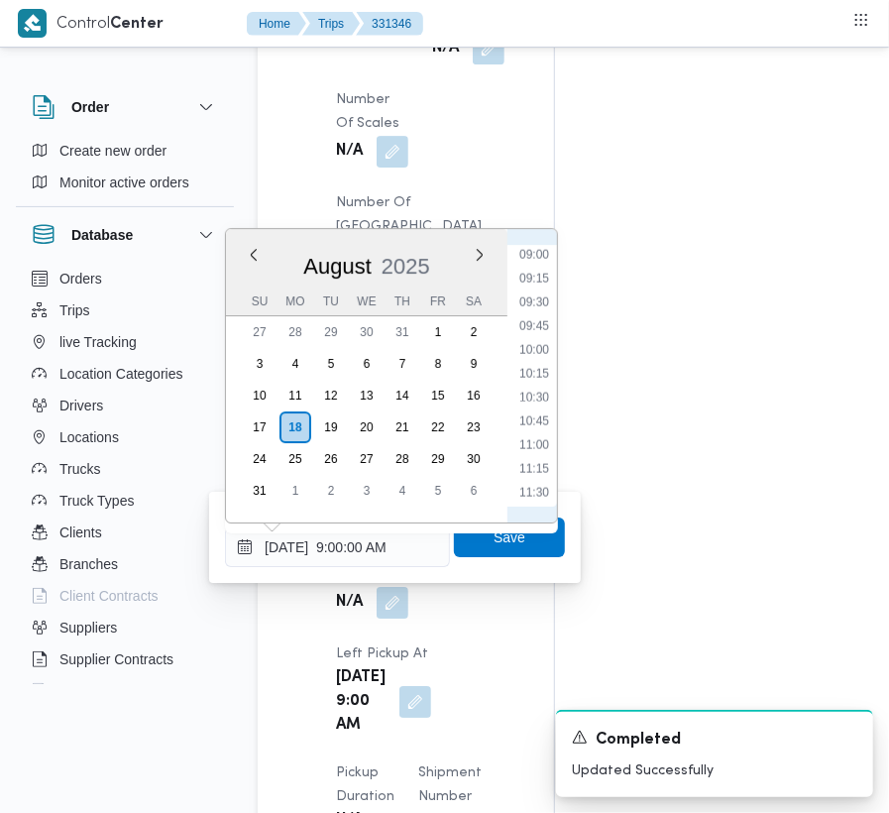
scroll to position [634, 0]
click at [513, 365] on li "07:45" at bounding box center [534, 358] width 46 height 20
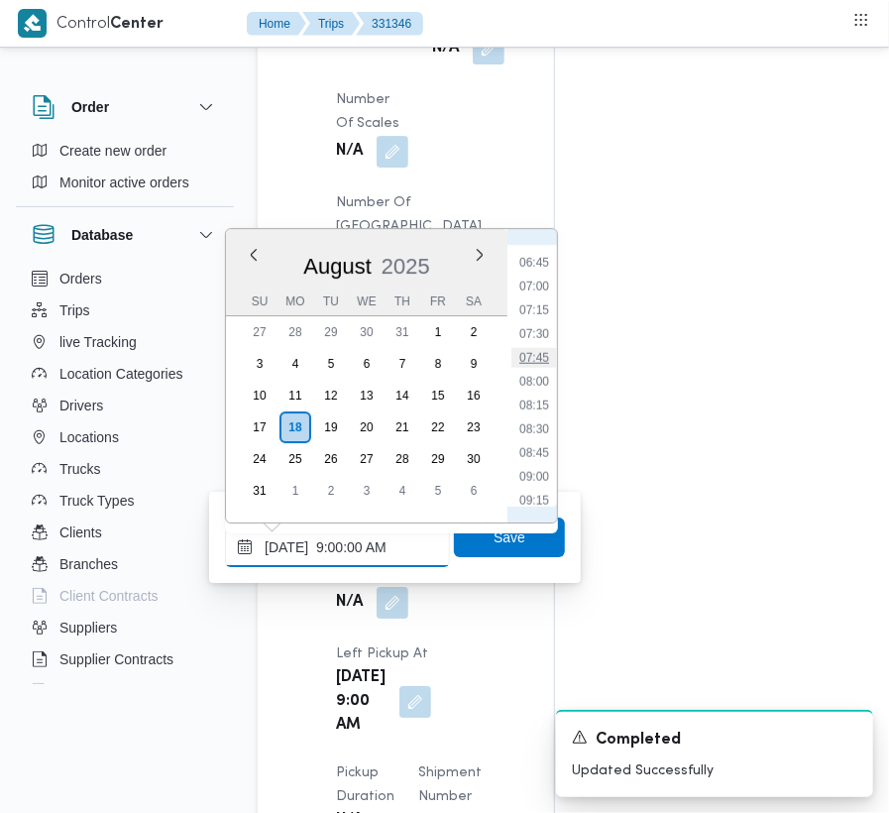
type input "[DATE] 07:45"
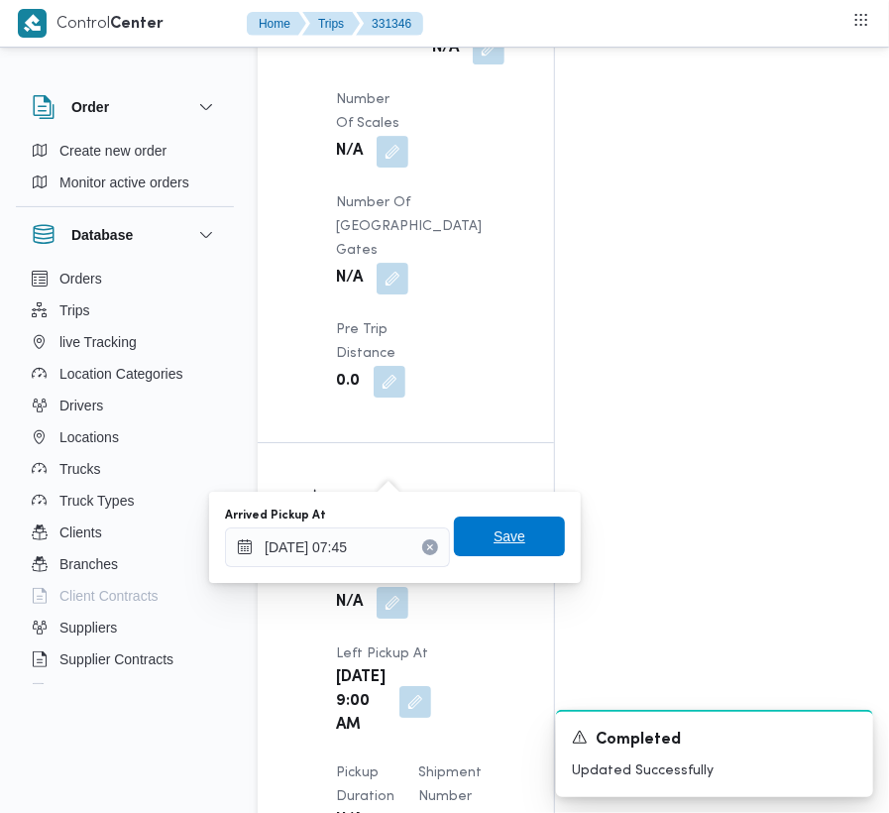
drag, startPoint x: 509, startPoint y: 511, endPoint x: 509, endPoint y: 535, distance: 23.8
click at [509, 533] on div "Arrived Pickup At [DATE] 07:45 Save" at bounding box center [395, 536] width 344 height 63
drag, startPoint x: 509, startPoint y: 535, endPoint x: 508, endPoint y: 549, distance: 13.9
click at [509, 536] on span "Save" at bounding box center [509, 537] width 32 height 24
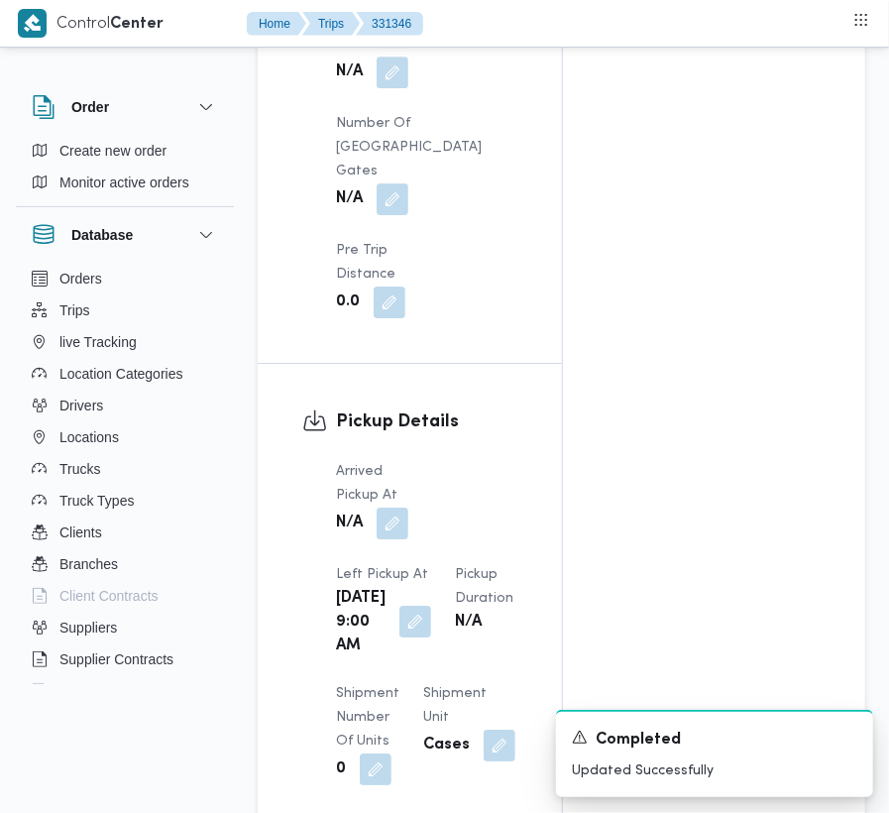
click at [431, 605] on button "button" at bounding box center [415, 621] width 32 height 32
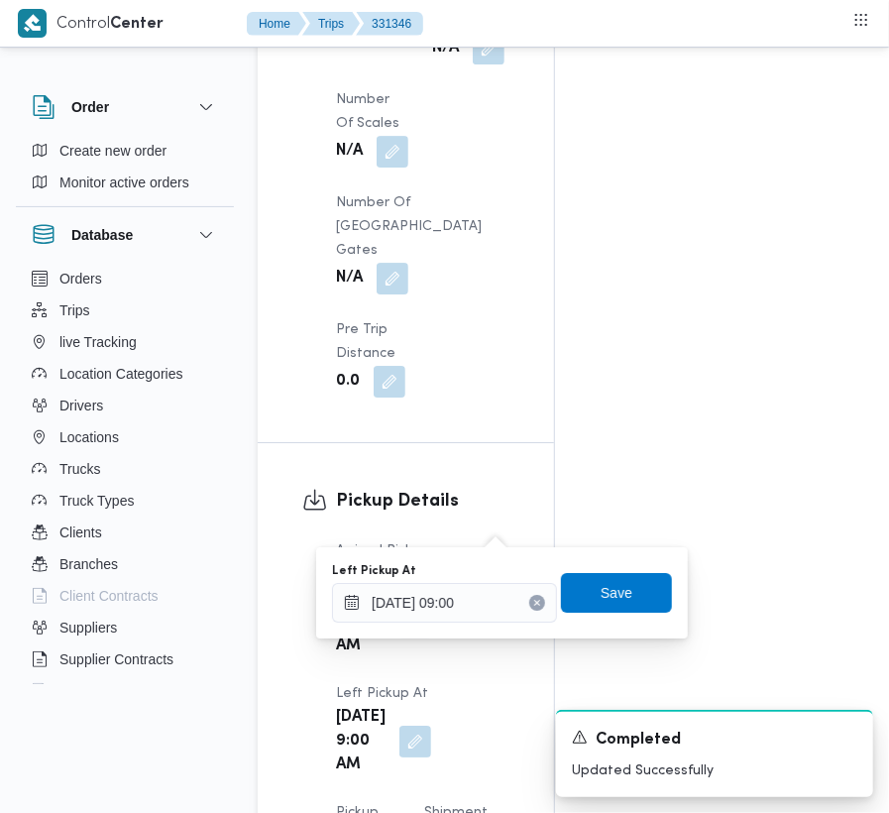
scroll to position [2247, 0]
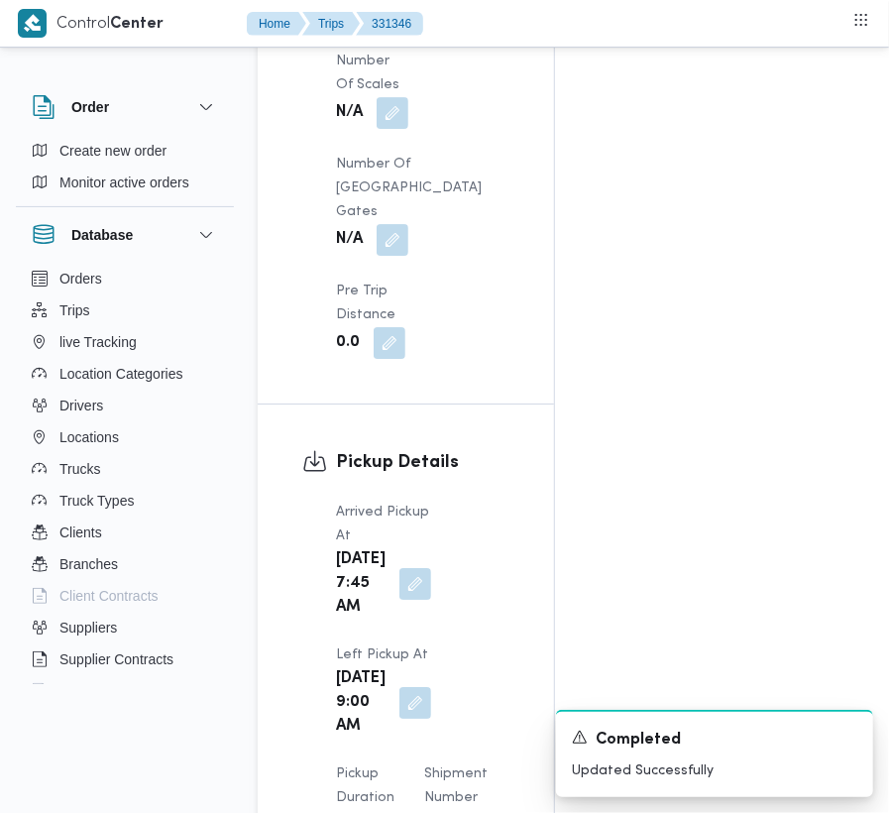
click at [394, 767] on span "Pickup Duration" at bounding box center [365, 785] width 58 height 37
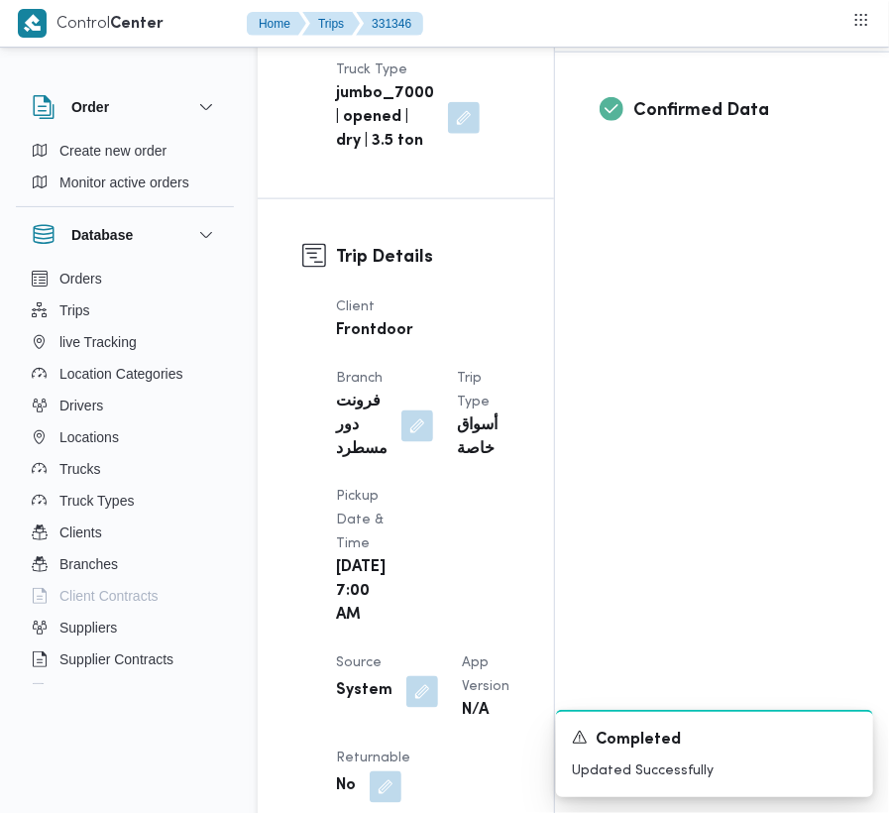
scroll to position [0, 0]
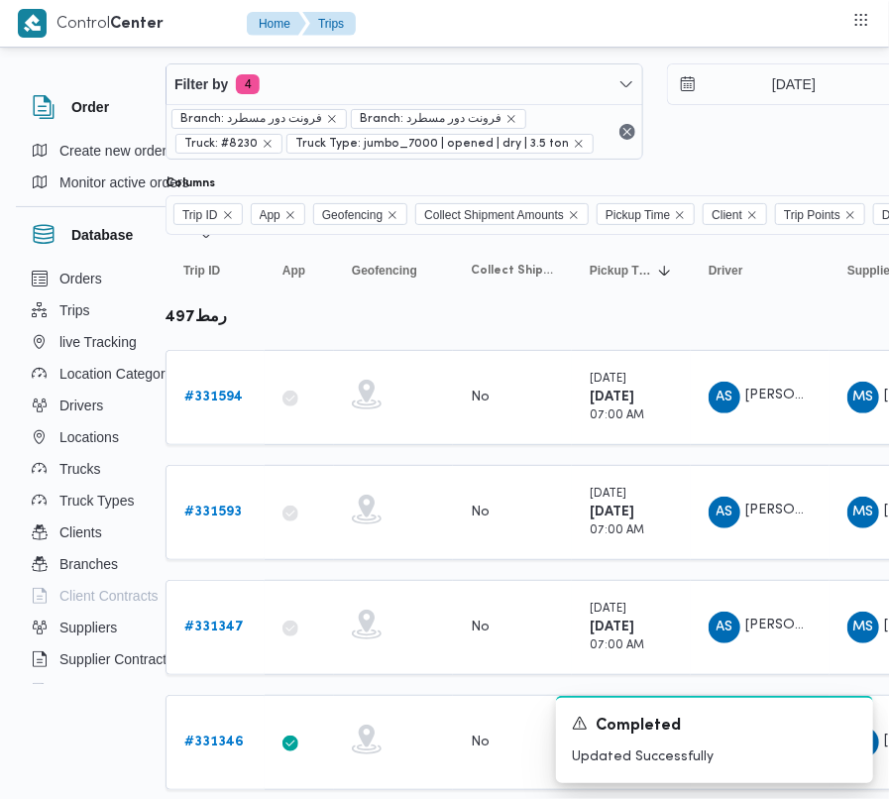
scroll to position [32, 255]
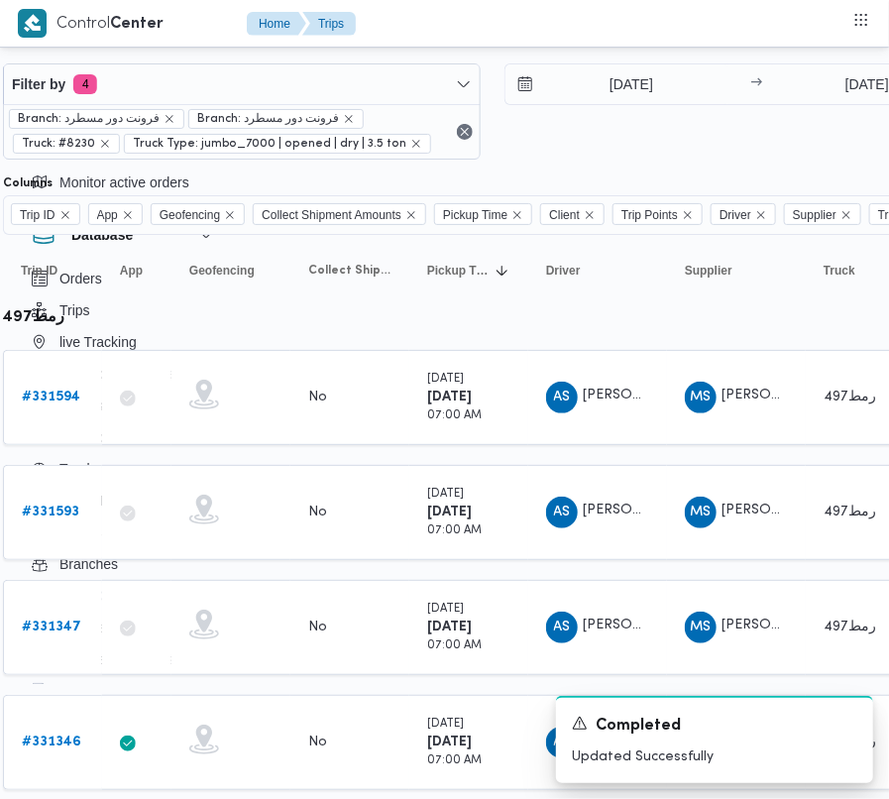
click at [825, 61] on div "Filter by 4 Branch: فرونت دور مسطرد Branch: فرونت دور مسطرد Truck: #8230 Truck …" at bounding box center [492, 112] width 1002 height 120
click at [826, 85] on input "[DATE]" at bounding box center [866, 84] width 197 height 40
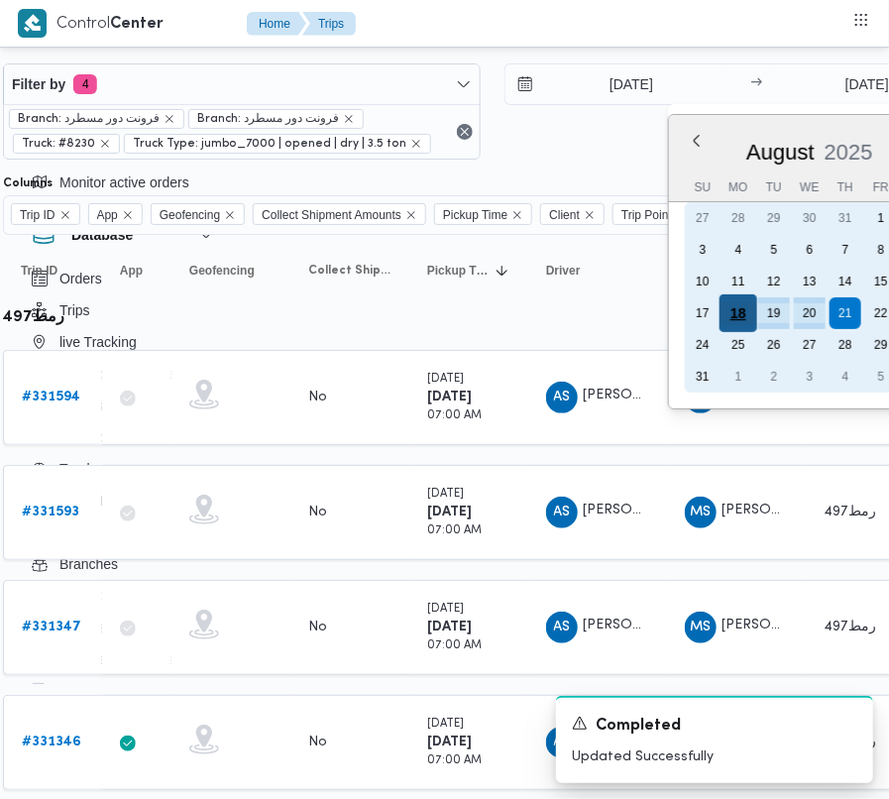
click at [738, 310] on div "18" at bounding box center [738, 313] width 38 height 38
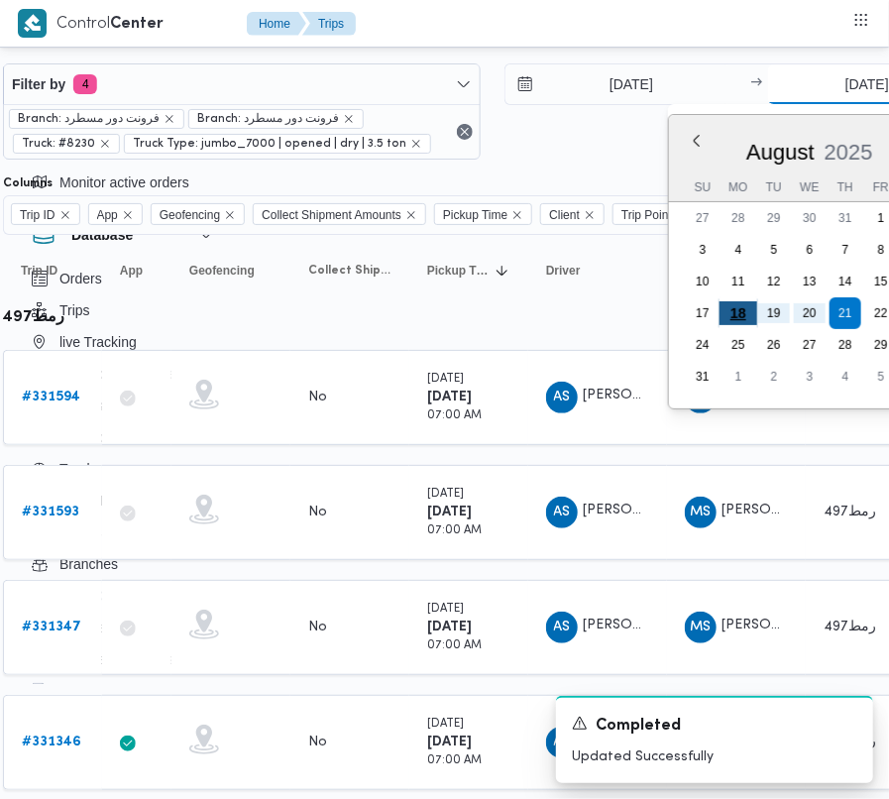
type input "[DATE]"
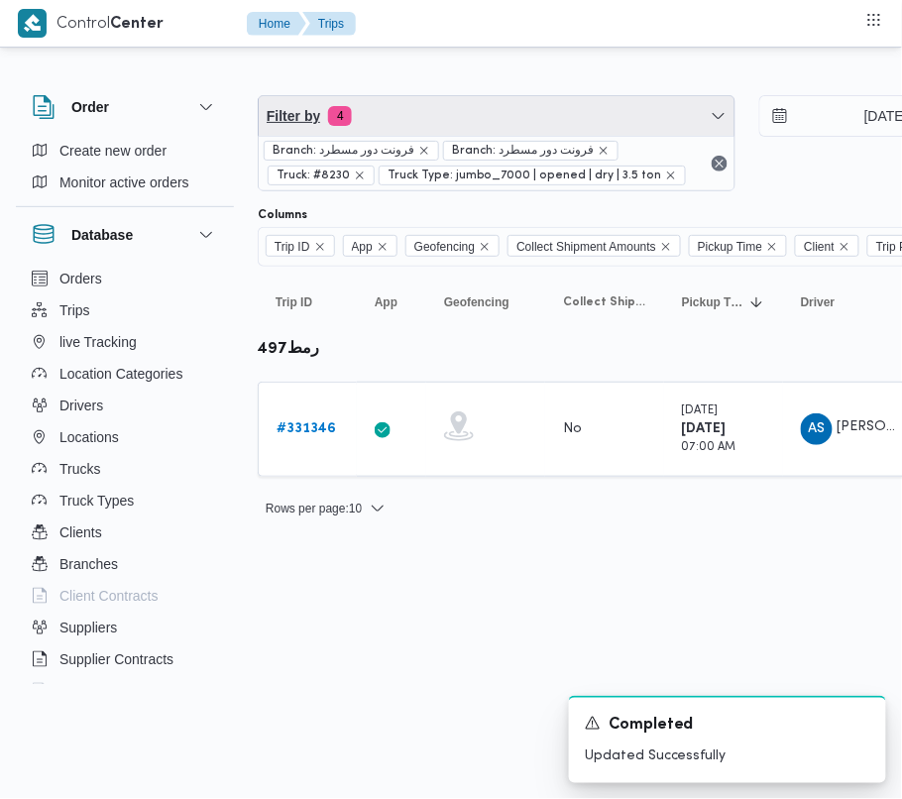
click at [448, 116] on span "Filter by 4" at bounding box center [497, 116] width 476 height 40
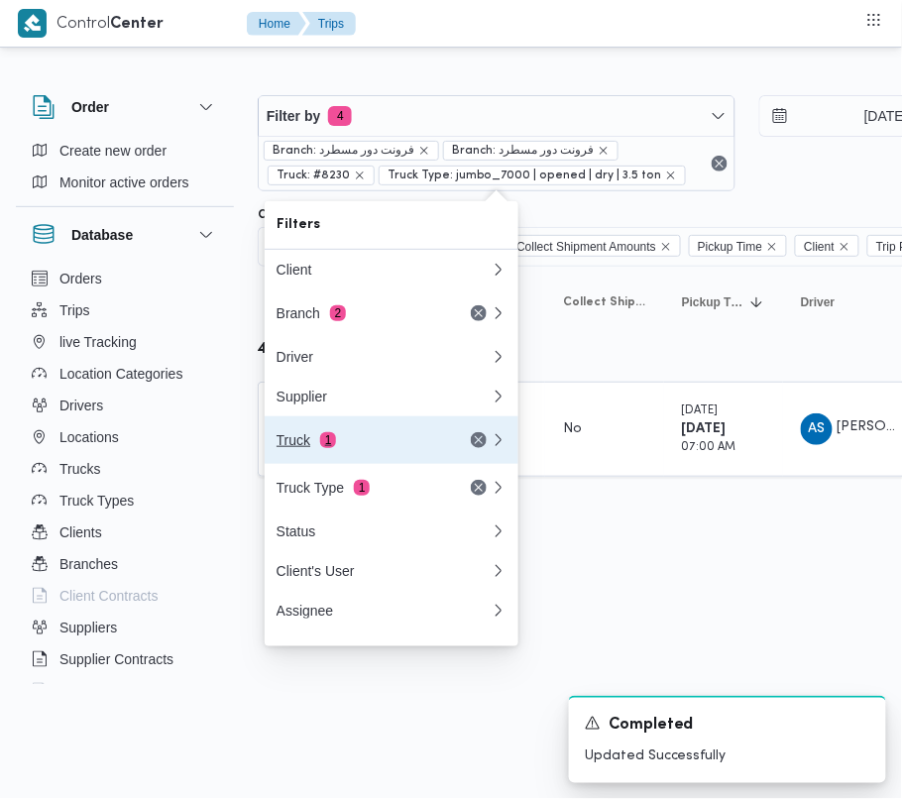
click at [327, 434] on button "Truck 1" at bounding box center [392, 440] width 254 height 48
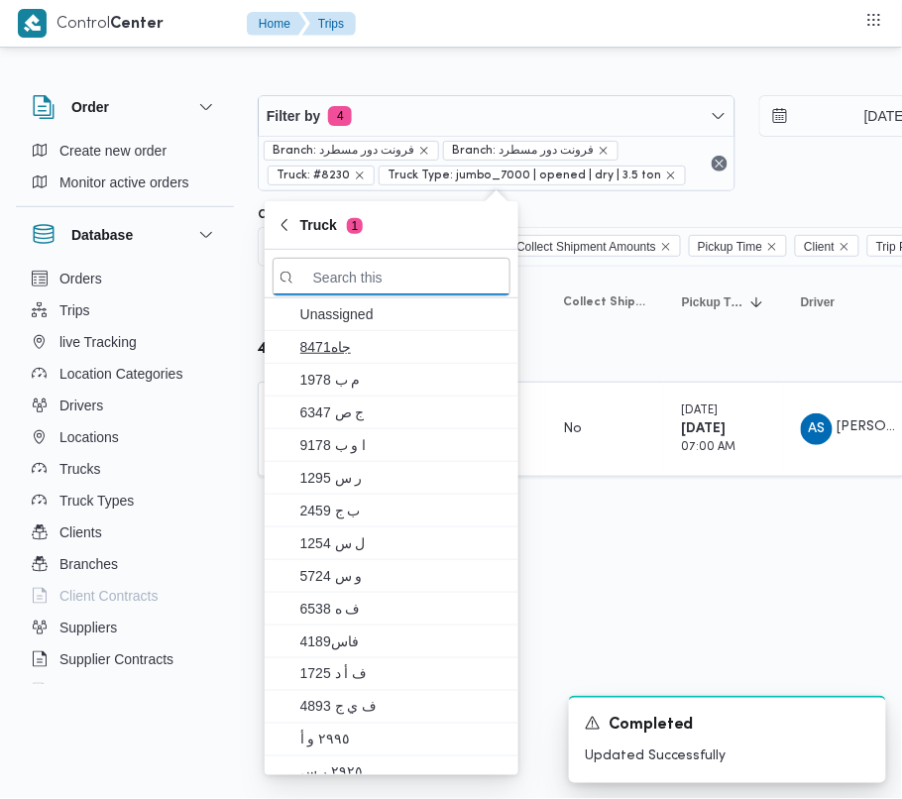
paste input "9492"
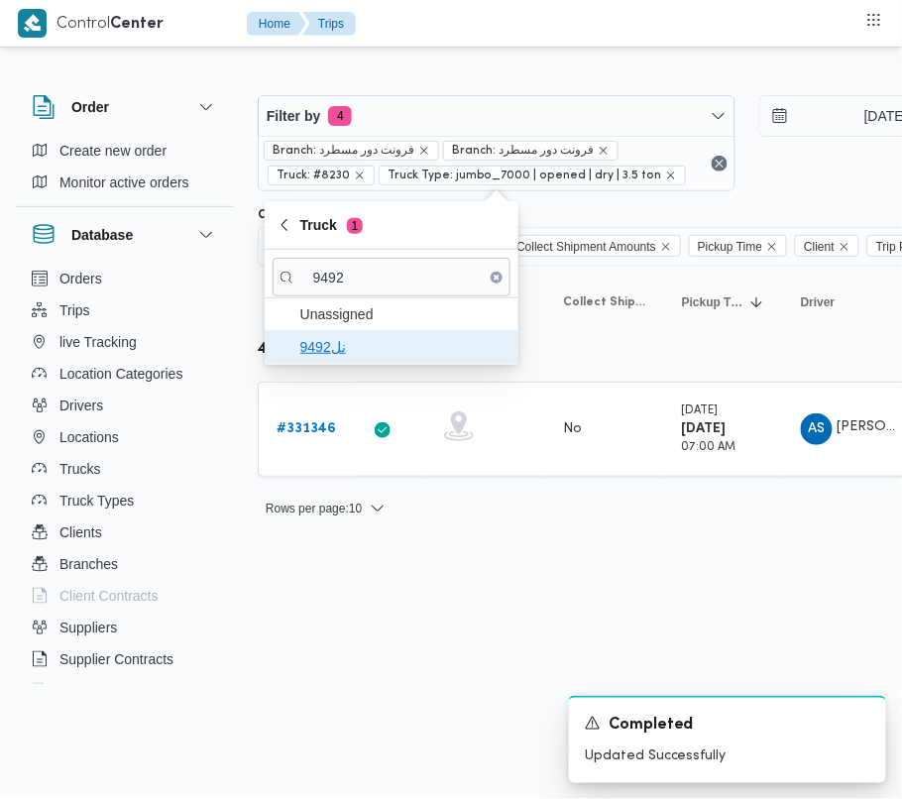
click at [327, 351] on span "نل9492" at bounding box center [403, 347] width 206 height 24
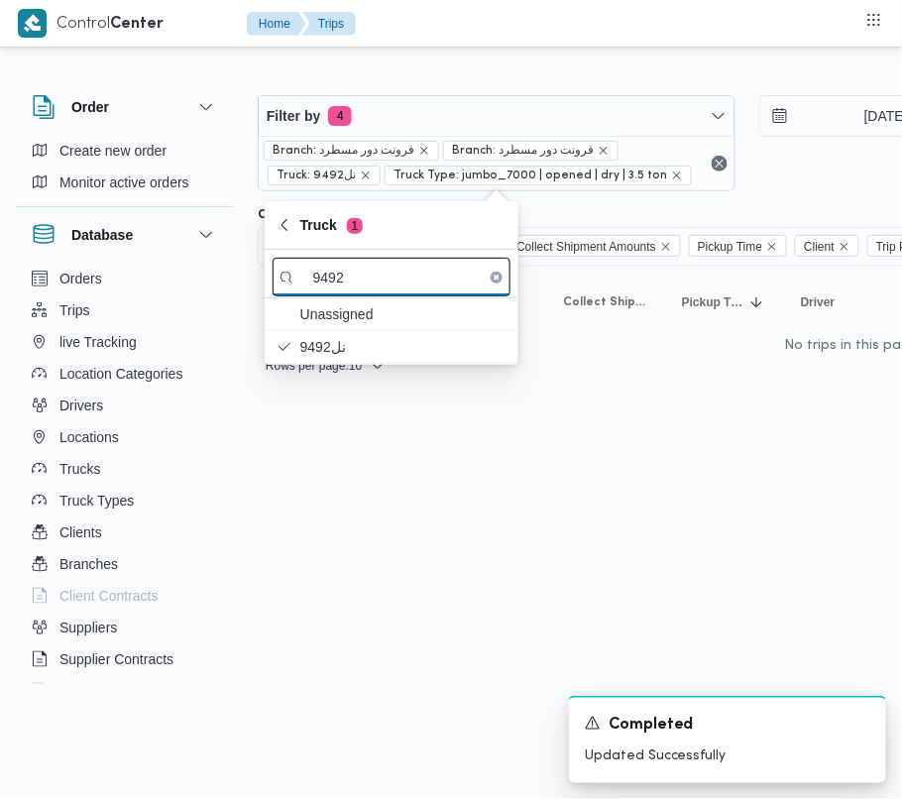
click at [371, 279] on input "9492" at bounding box center [391, 277] width 238 height 39
paste input "3265"
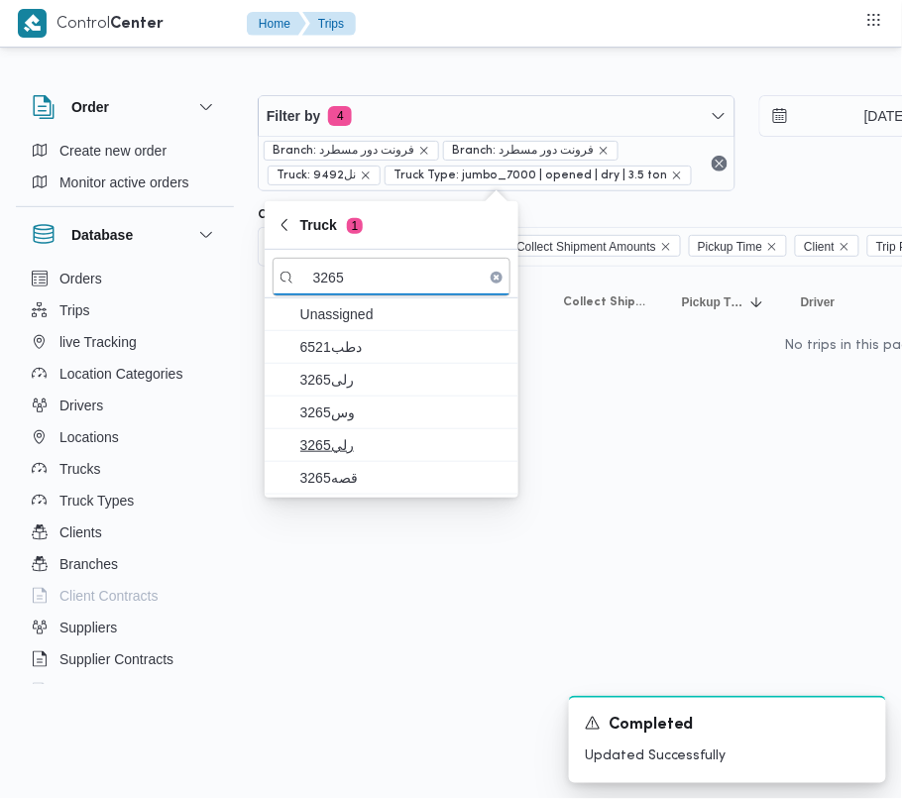
type input "3265"
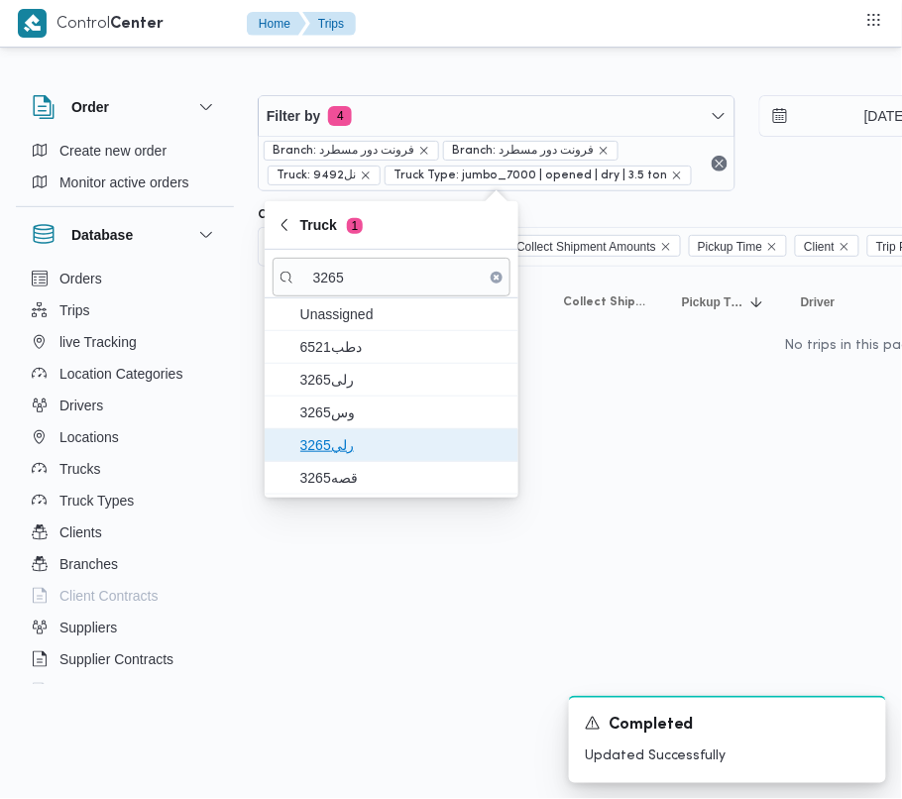
click at [359, 442] on span "رلي3265" at bounding box center [403, 445] width 206 height 24
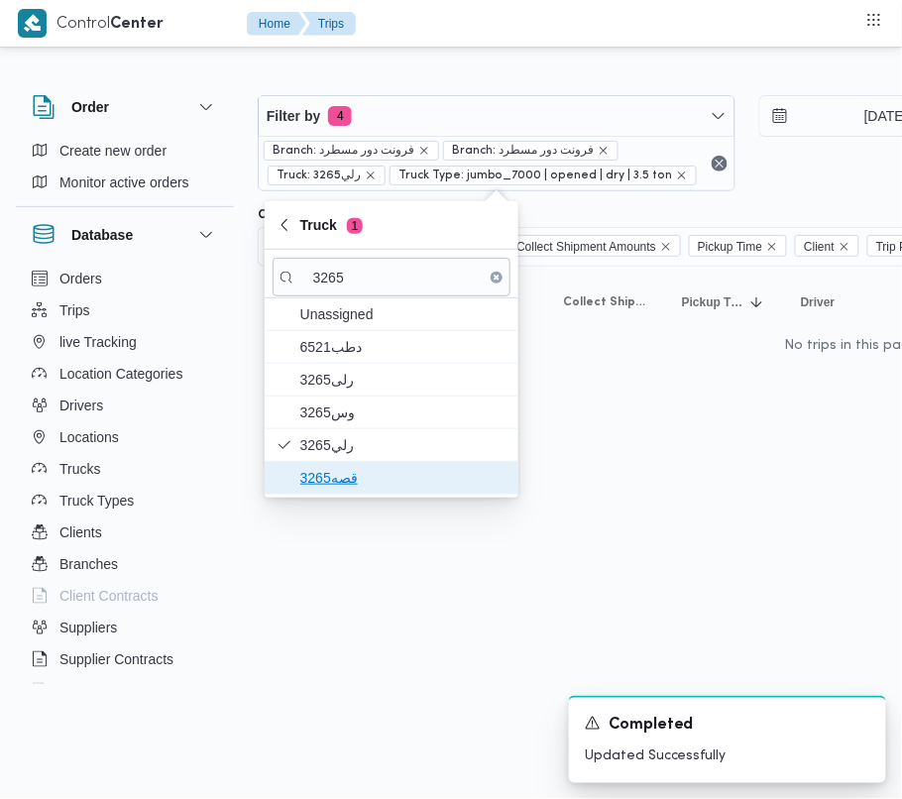
drag, startPoint x: 354, startPoint y: 477, endPoint x: 346, endPoint y: 464, distance: 15.1
click at [353, 478] on span "قصه3265" at bounding box center [403, 478] width 206 height 24
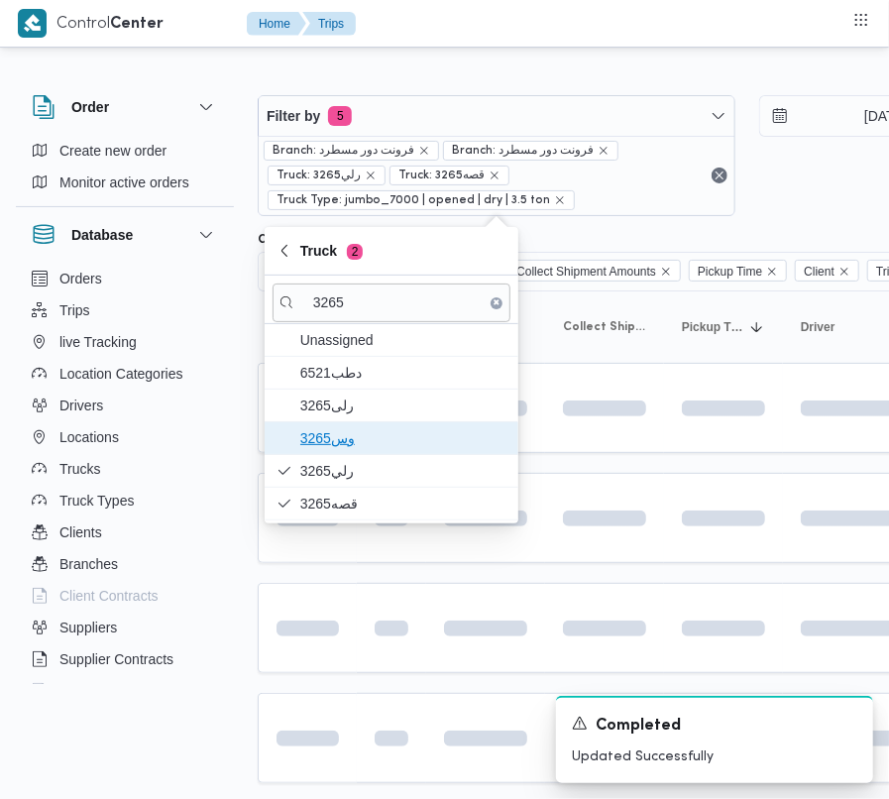
click at [337, 430] on span "وس3265" at bounding box center [403, 438] width 206 height 24
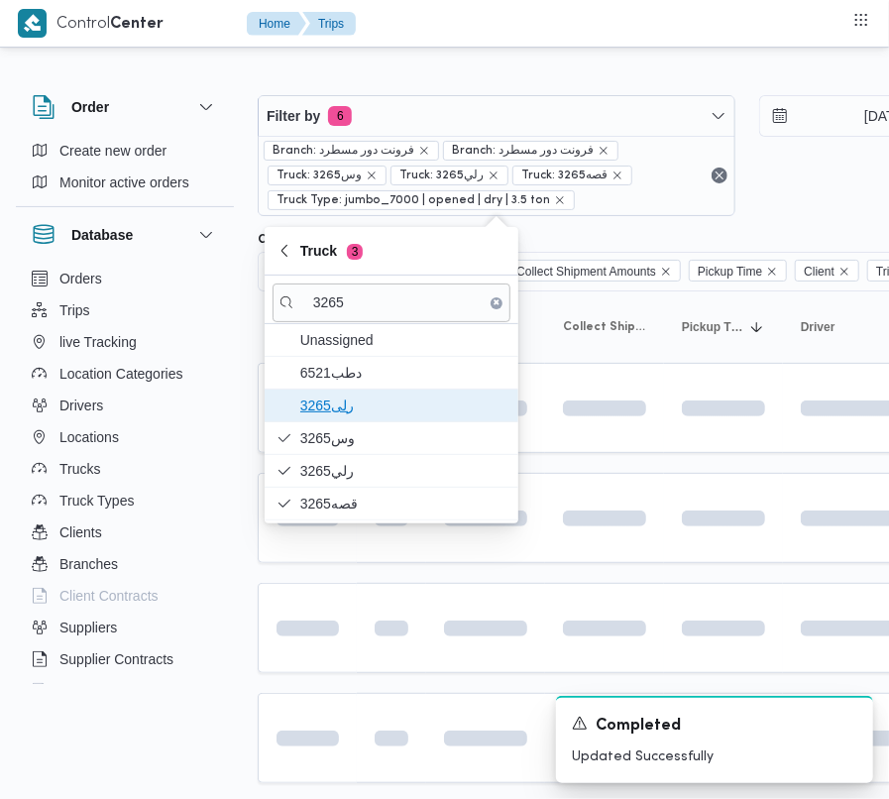
click at [338, 406] on span "3265رلى" at bounding box center [403, 405] width 206 height 24
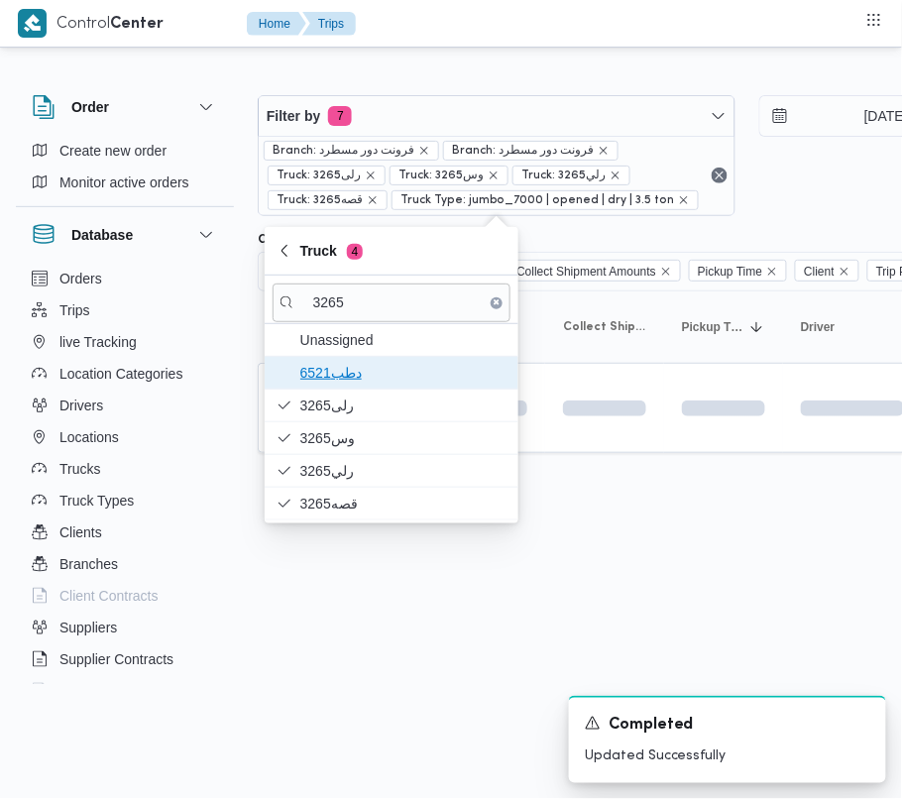
click at [341, 378] on span "دطب6521" at bounding box center [403, 373] width 206 height 24
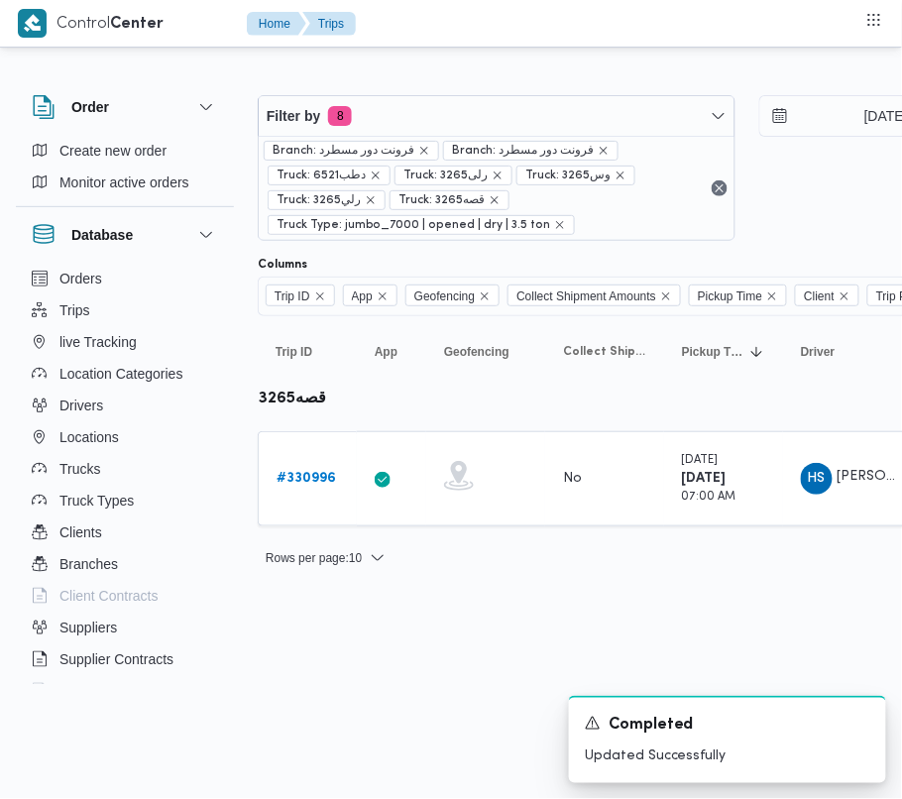
click at [381, 687] on html "Control Center Home Trips Order Create new order Monitor active orders Database…" at bounding box center [451, 399] width 902 height 799
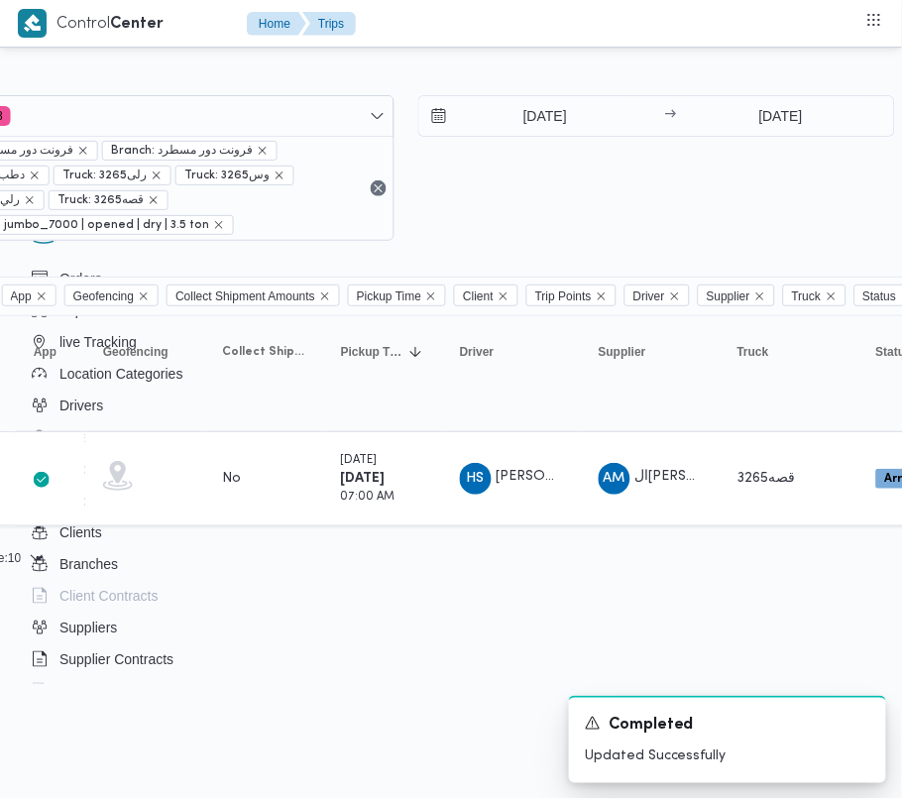
scroll to position [0, 353]
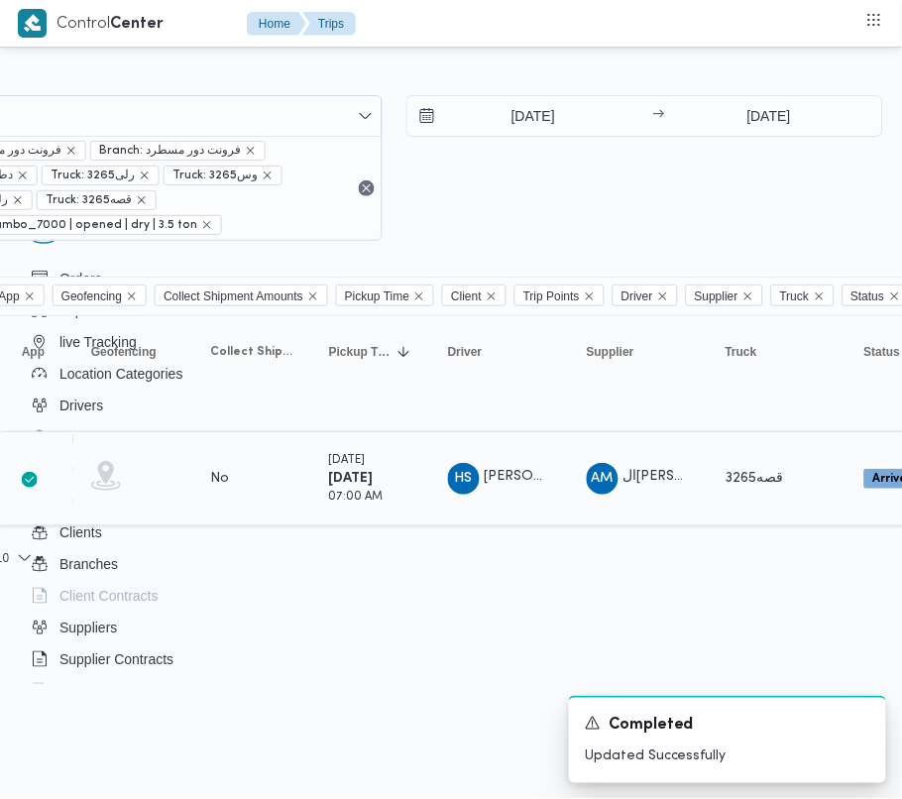
click at [482, 489] on span "HS [PERSON_NAME]" at bounding box center [499, 479] width 103 height 32
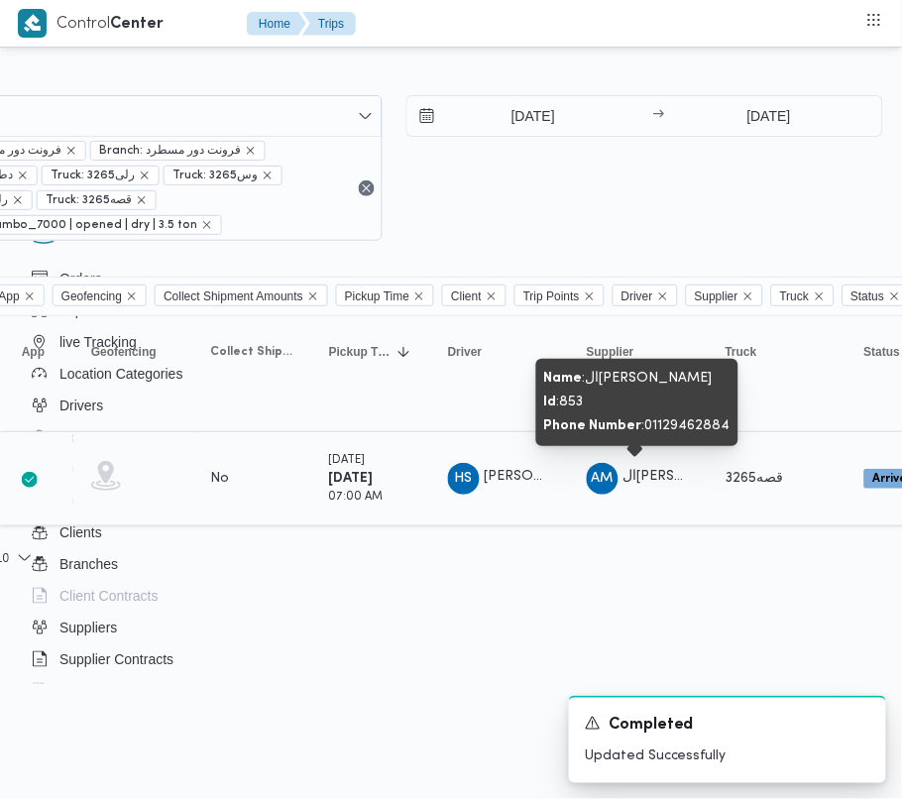
click at [643, 477] on span "ال[PERSON_NAME]" at bounding box center [686, 477] width 127 height 13
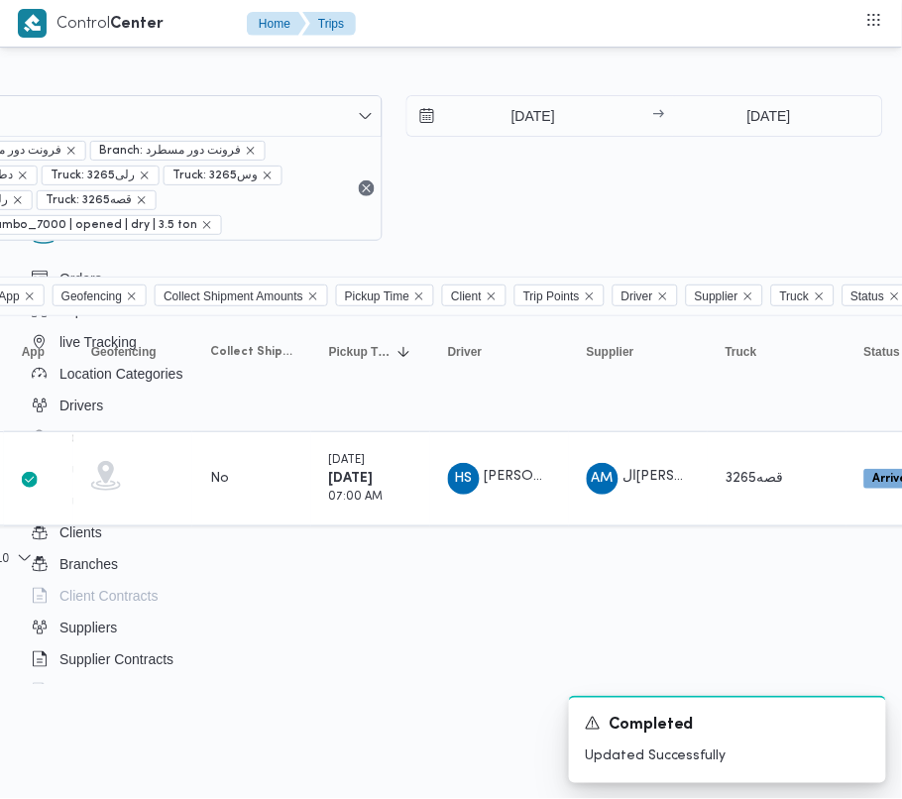
drag, startPoint x: 335, startPoint y: 797, endPoint x: 301, endPoint y: 801, distance: 33.9
click at [302, 799] on html "Control Center Home Trips Order Create new order Monitor active orders Database…" at bounding box center [98, 399] width 902 height 799
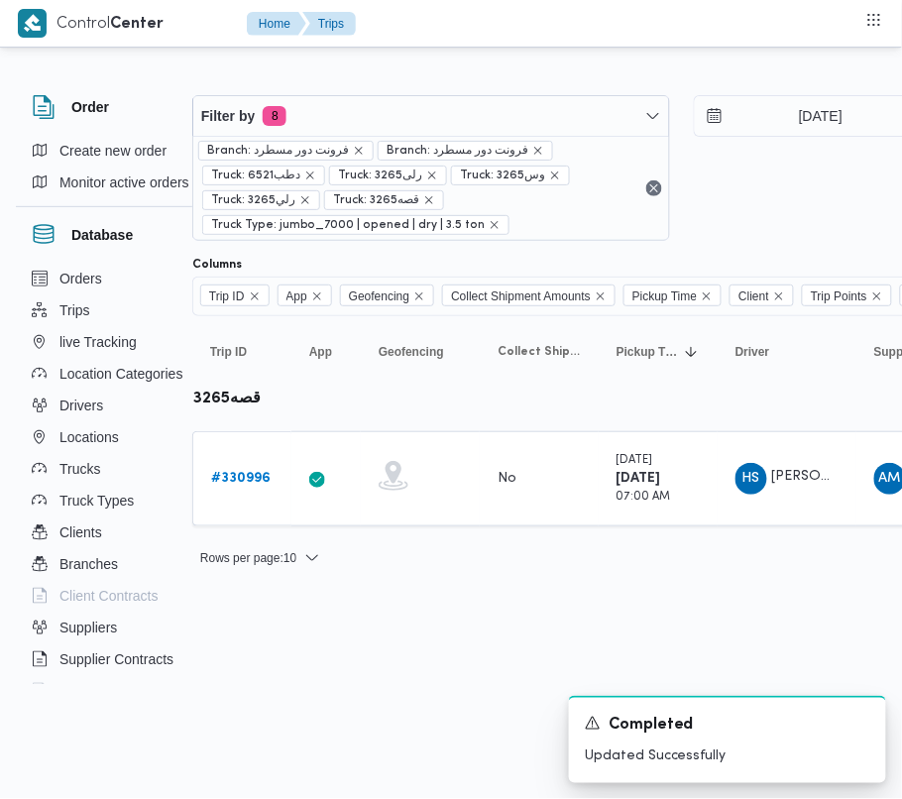
scroll to position [0, 49]
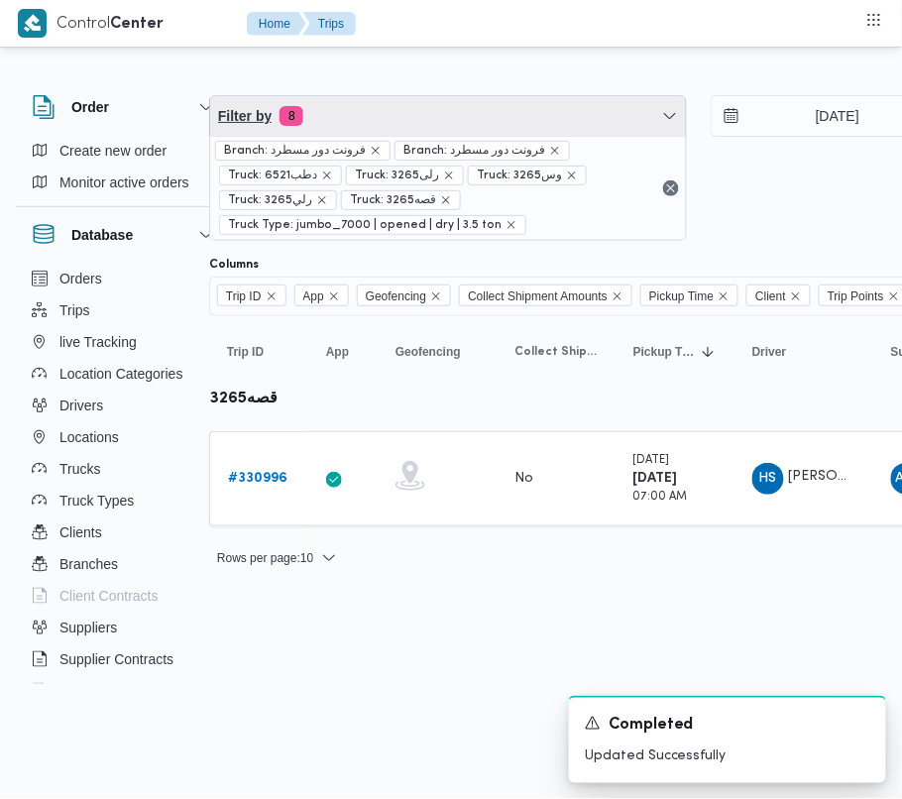
click at [325, 108] on span "Filter by 8" at bounding box center [448, 116] width 476 height 40
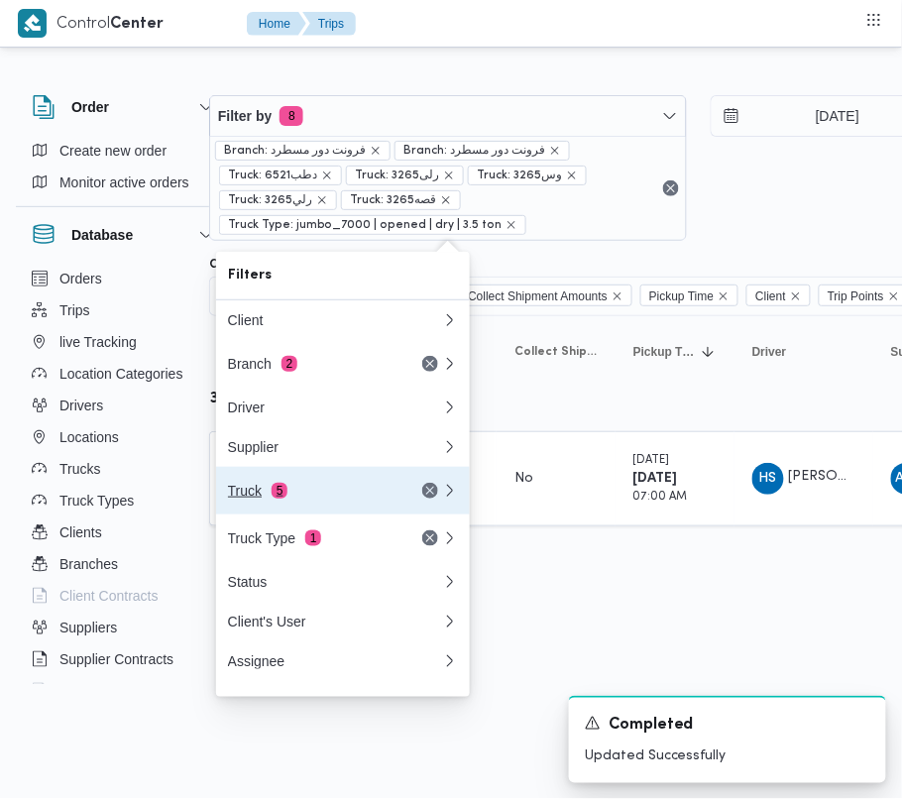
click at [301, 498] on div "Truck 5" at bounding box center [311, 491] width 166 height 16
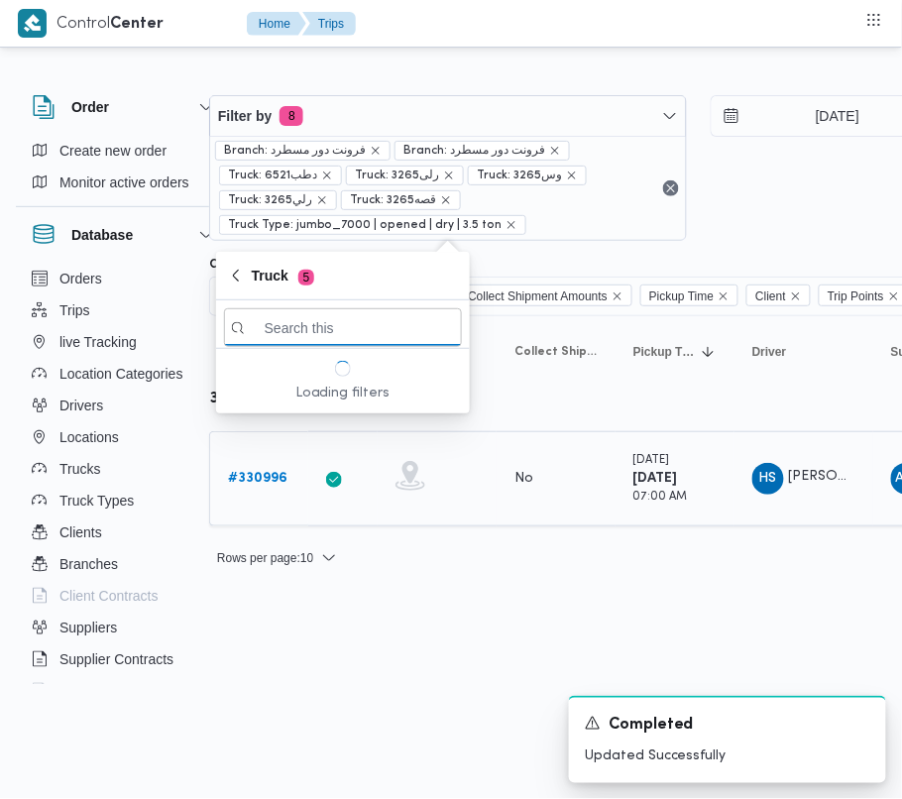
paste input "أجي3691"
type input "أجي3691"
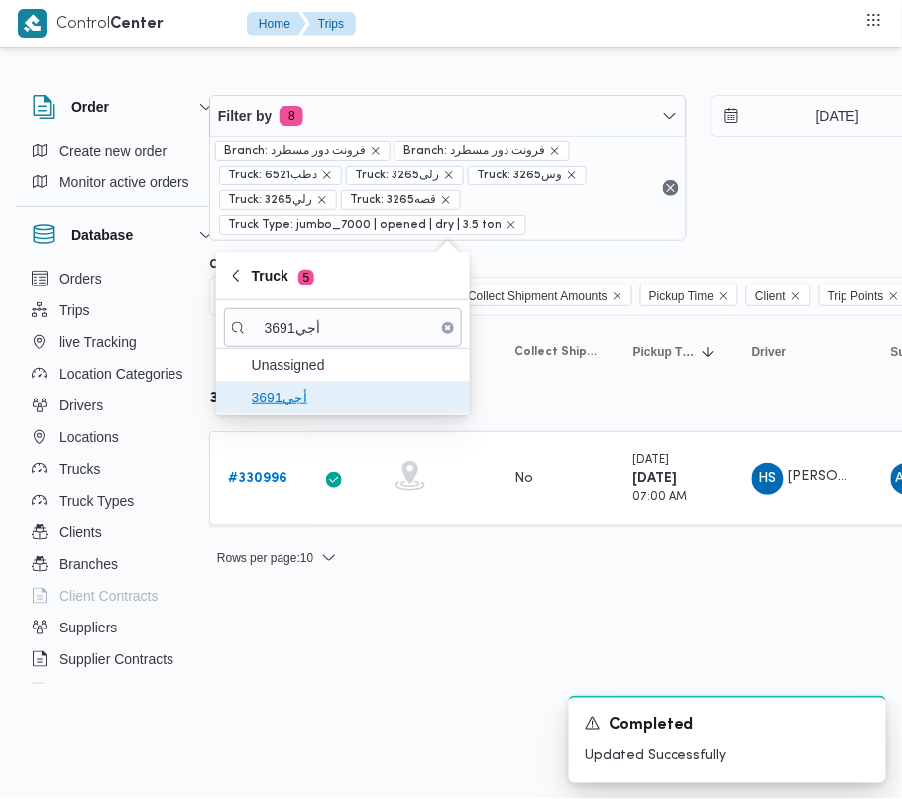
click at [305, 397] on span "أجي3691" at bounding box center [355, 397] width 206 height 24
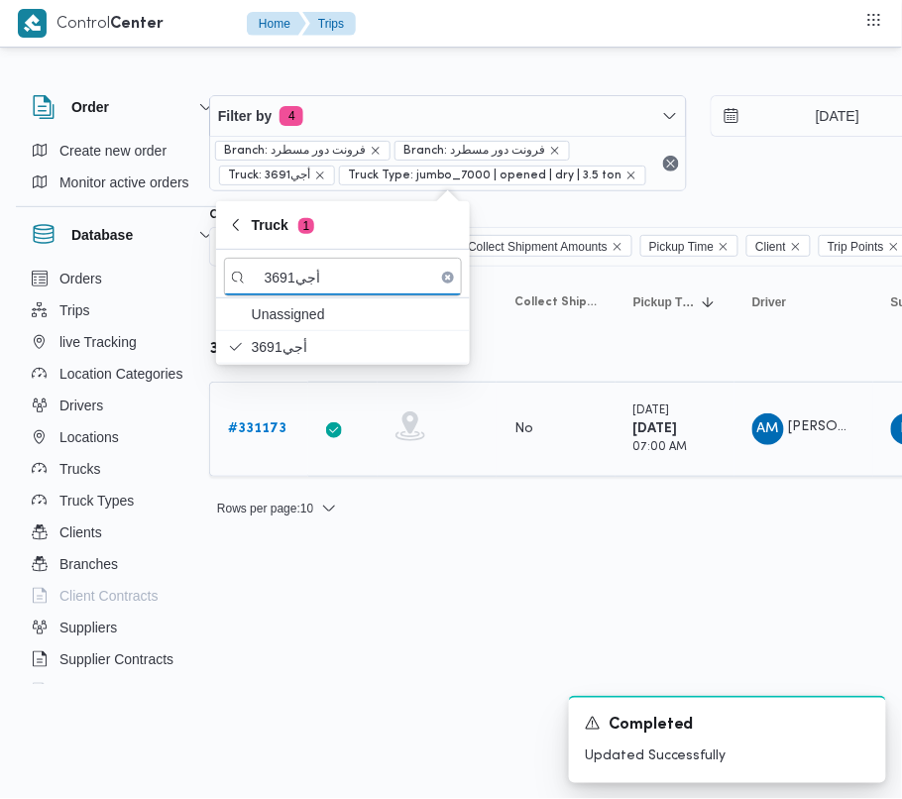
click at [267, 413] on div "# 331173" at bounding box center [259, 429] width 78 height 40
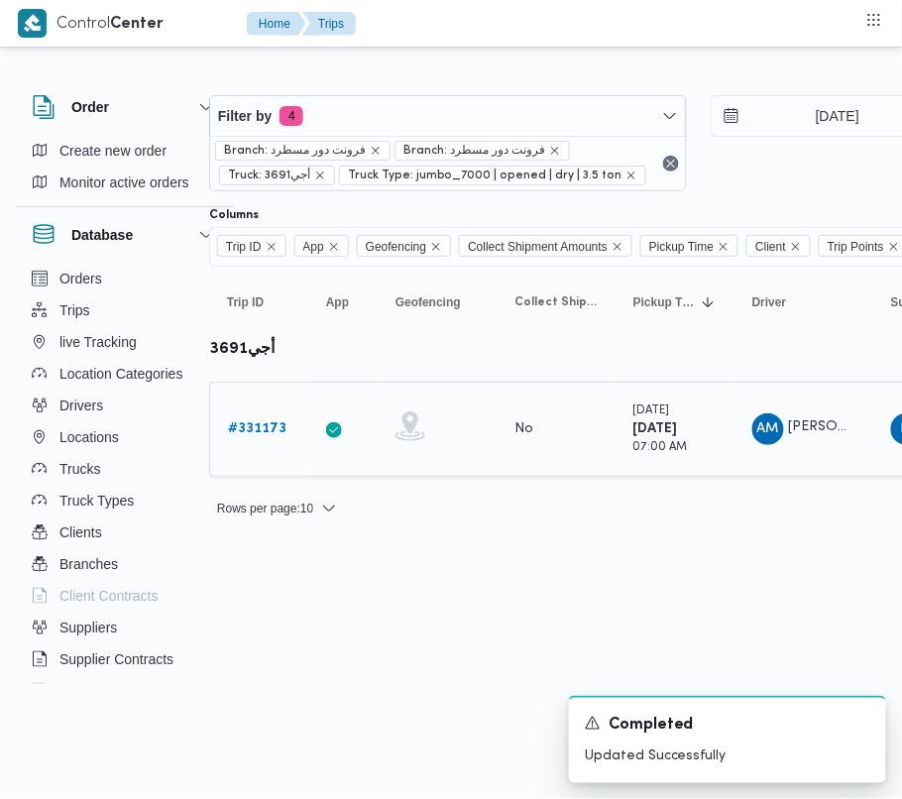
click at [266, 432] on b "# 331173" at bounding box center [257, 428] width 58 height 13
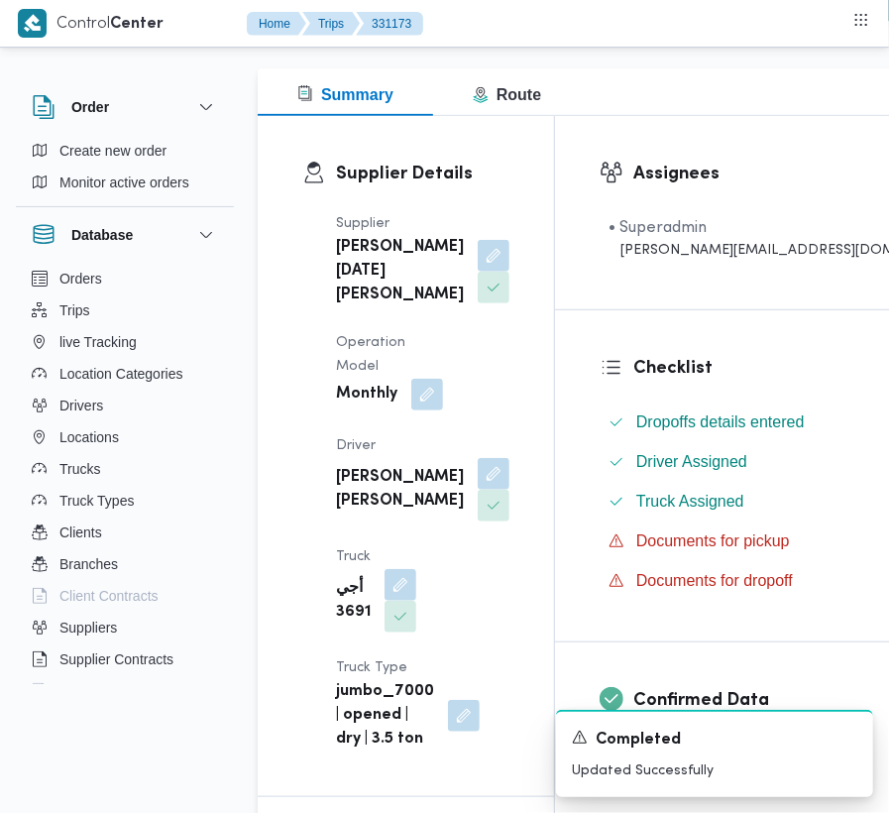
scroll to position [501, 0]
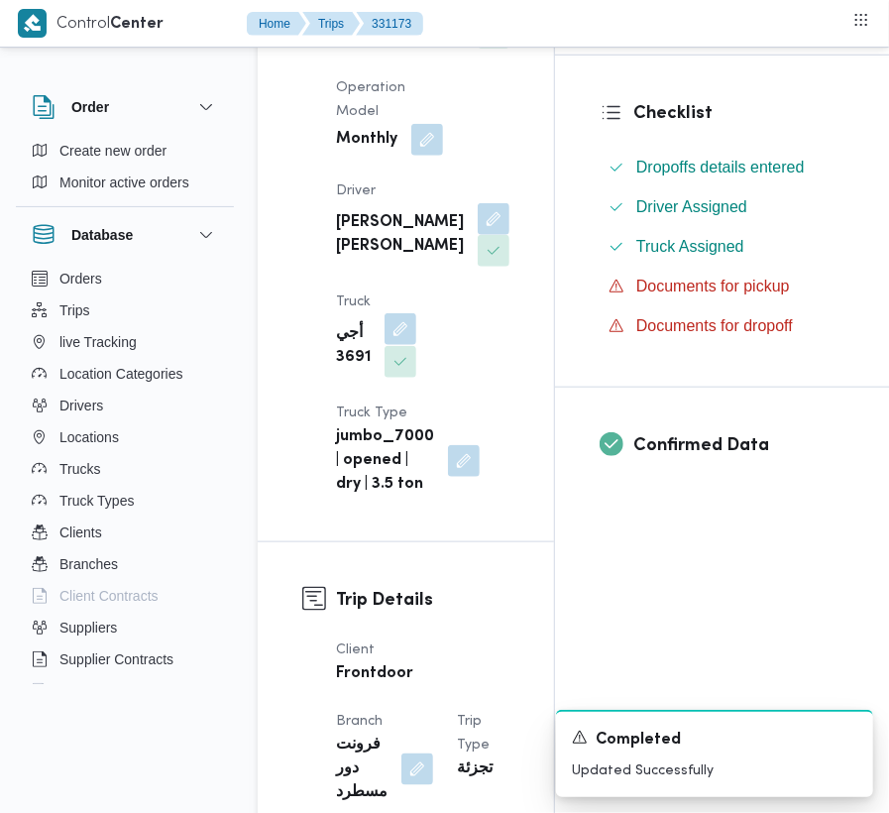
click at [416, 313] on button "button" at bounding box center [400, 329] width 32 height 32
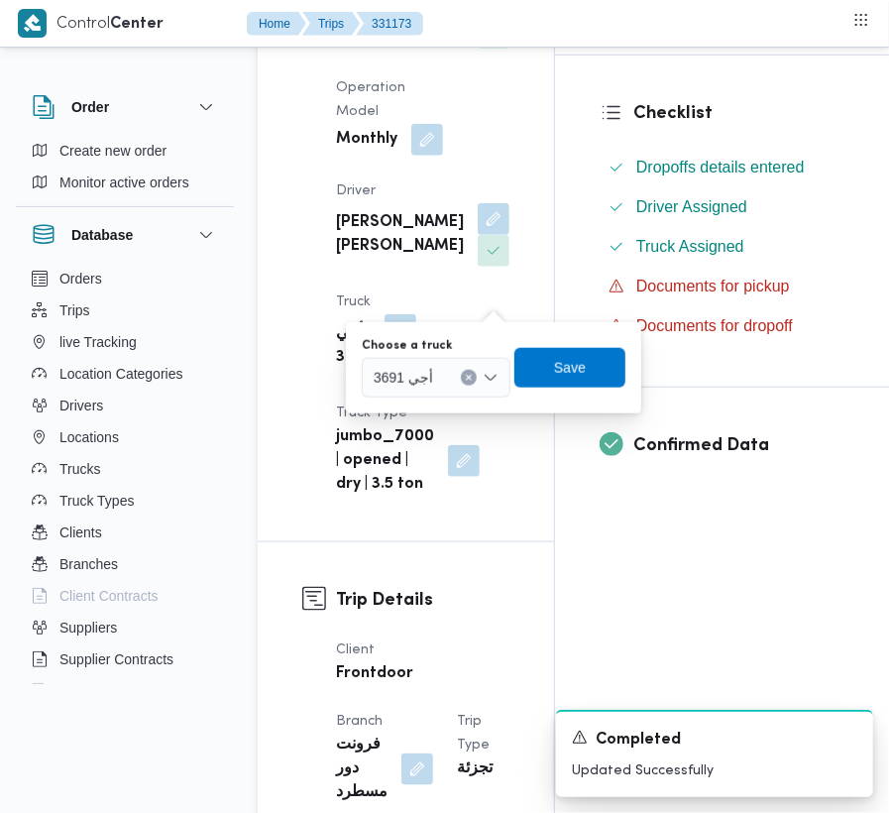
click at [445, 379] on div "أجي 3691" at bounding box center [436, 378] width 149 height 40
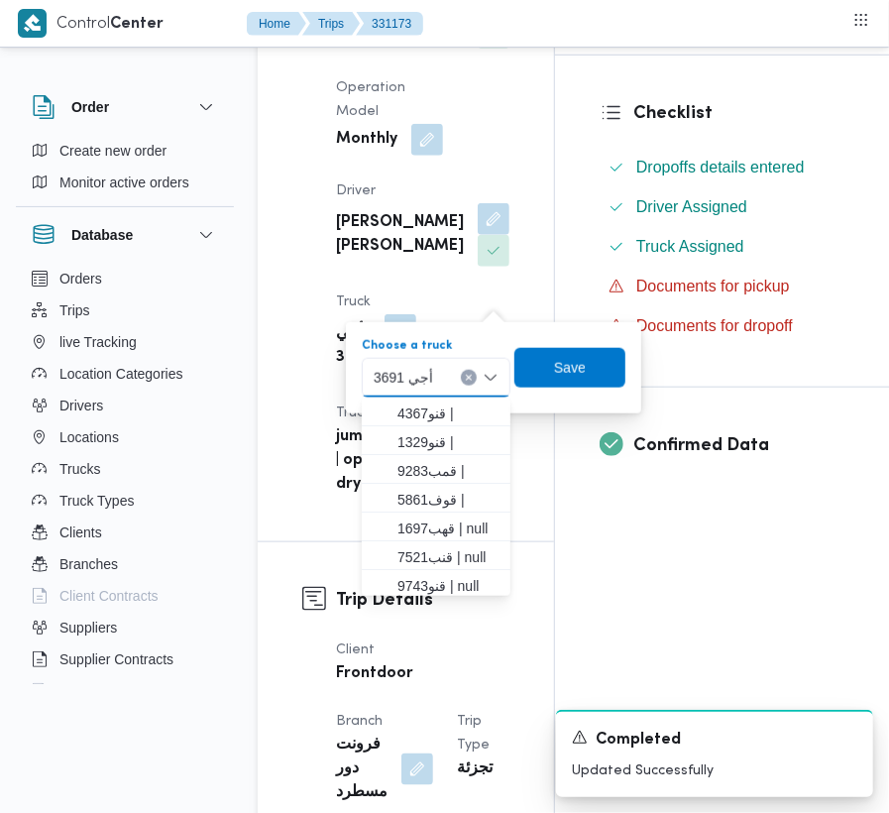
paste input "1951"
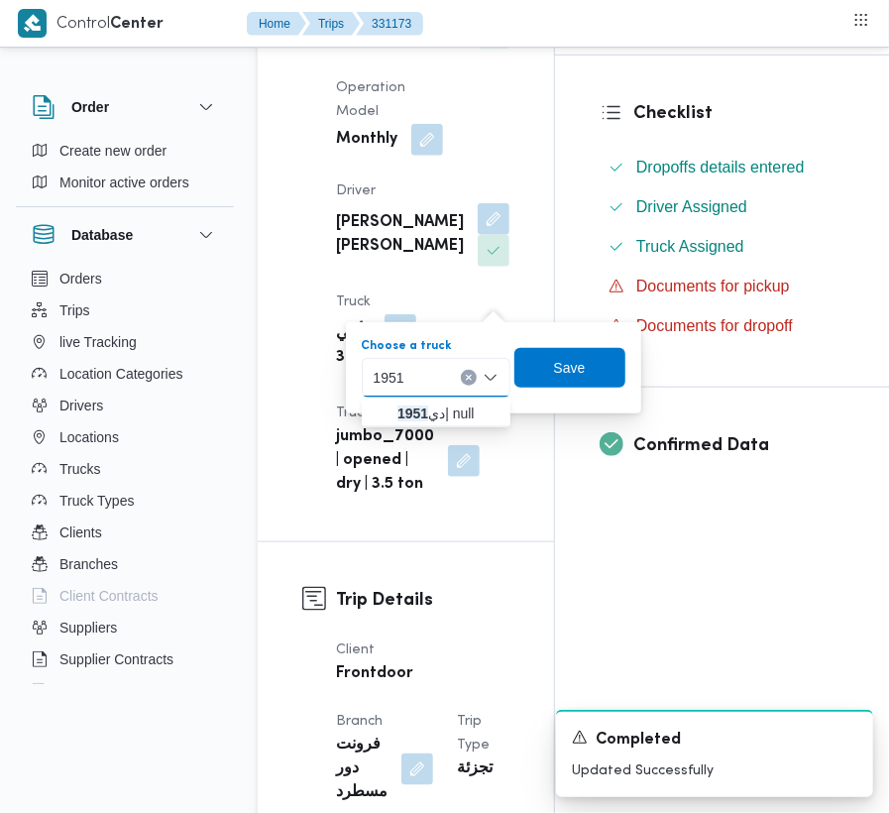
type input "1951"
click at [367, 408] on button "دي 1951 | null" at bounding box center [436, 411] width 149 height 29
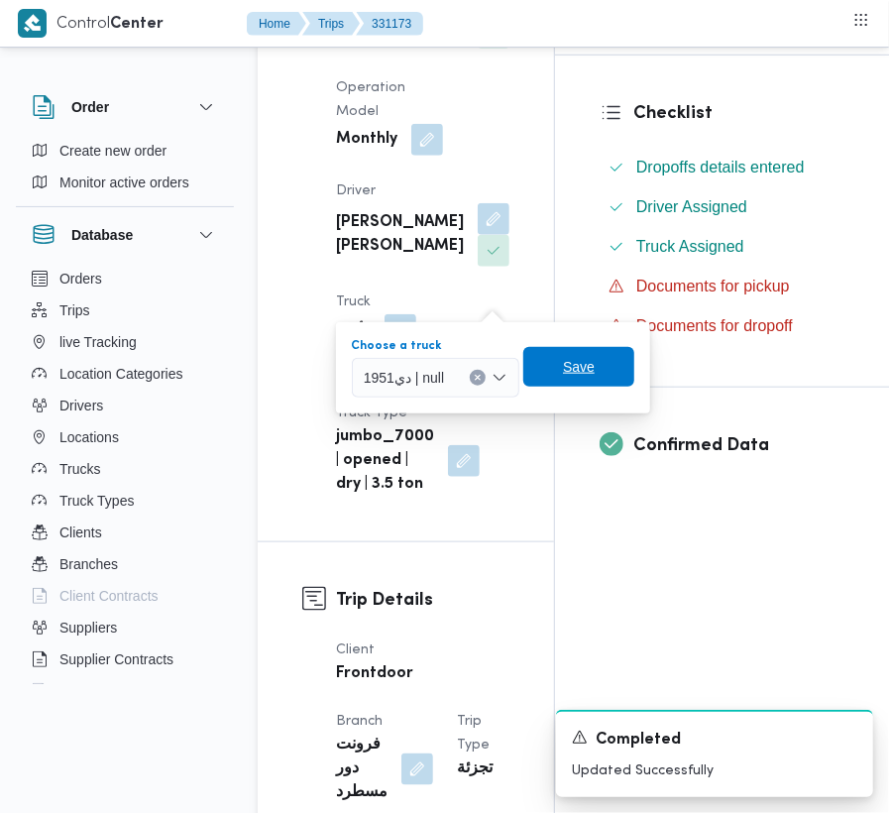
click at [595, 367] on span "Save" at bounding box center [578, 367] width 111 height 40
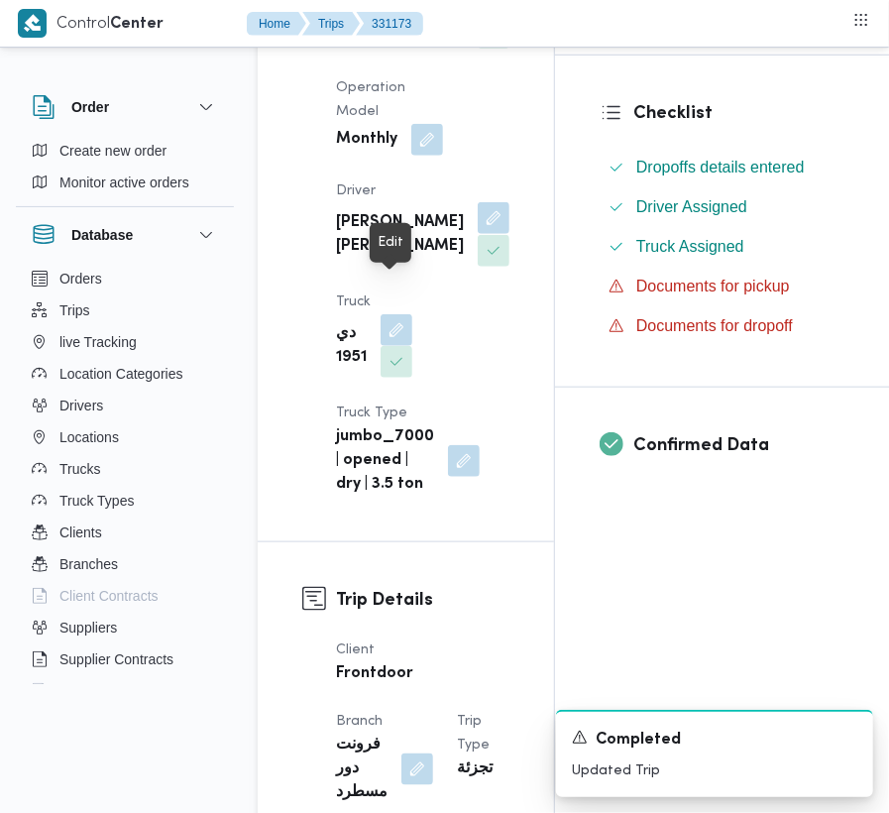
click at [478, 234] on button "button" at bounding box center [494, 218] width 32 height 32
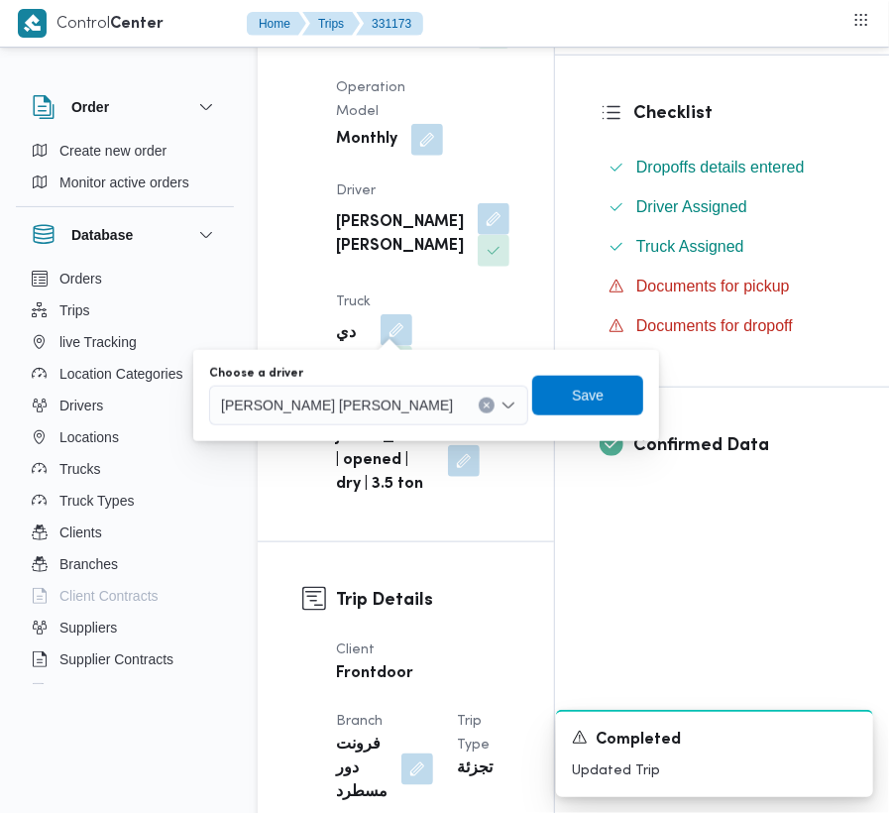
click at [339, 429] on div "You are in a dialog. To close this dialog, hit escape. Choose a driver [PERSON_…" at bounding box center [426, 395] width 466 height 91
click at [322, 413] on span "[PERSON_NAME] [PERSON_NAME]" at bounding box center [337, 404] width 232 height 22
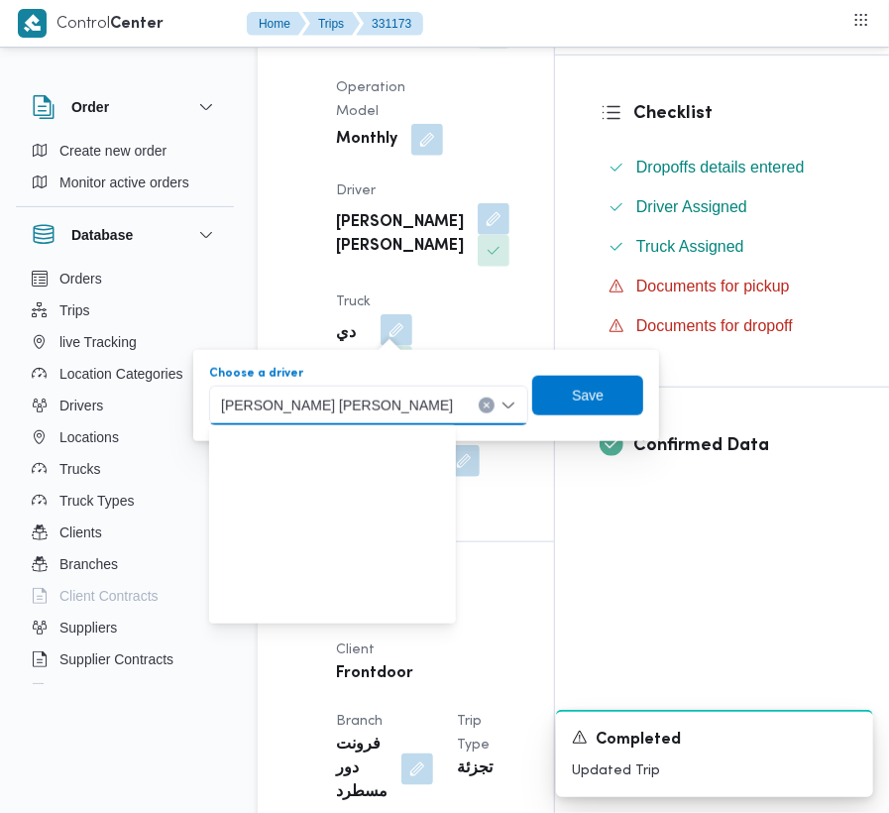
paste input "[PERSON_NAME] [PERSON_NAME]"
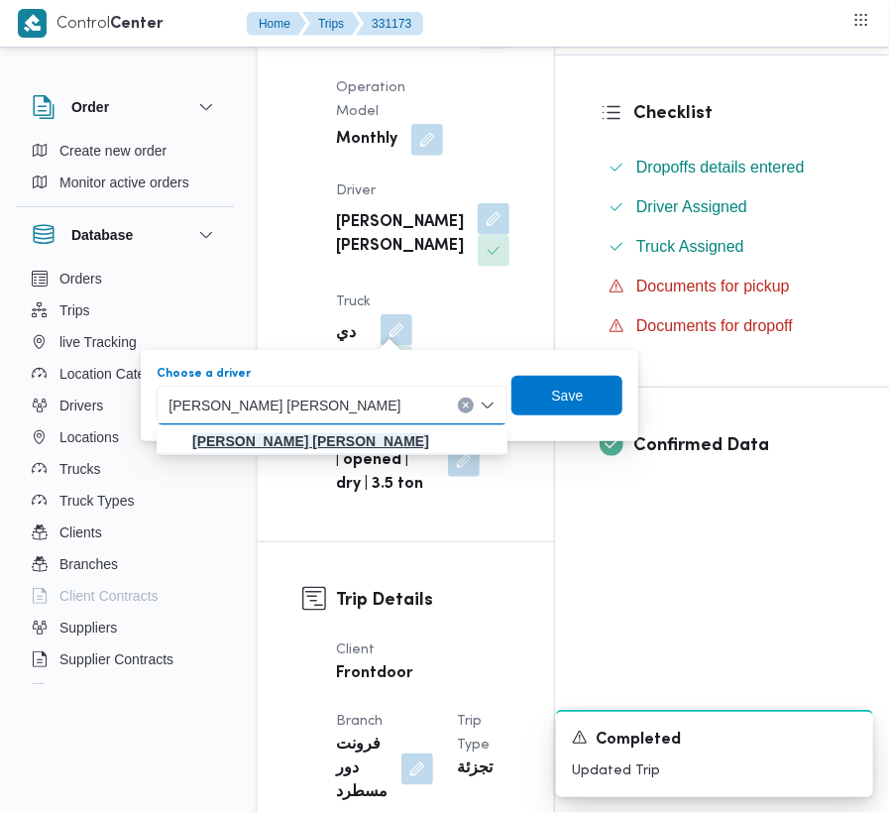
type input "[PERSON_NAME] [PERSON_NAME]"
click at [277, 434] on mark "[PERSON_NAME] [PERSON_NAME]" at bounding box center [310, 441] width 237 height 16
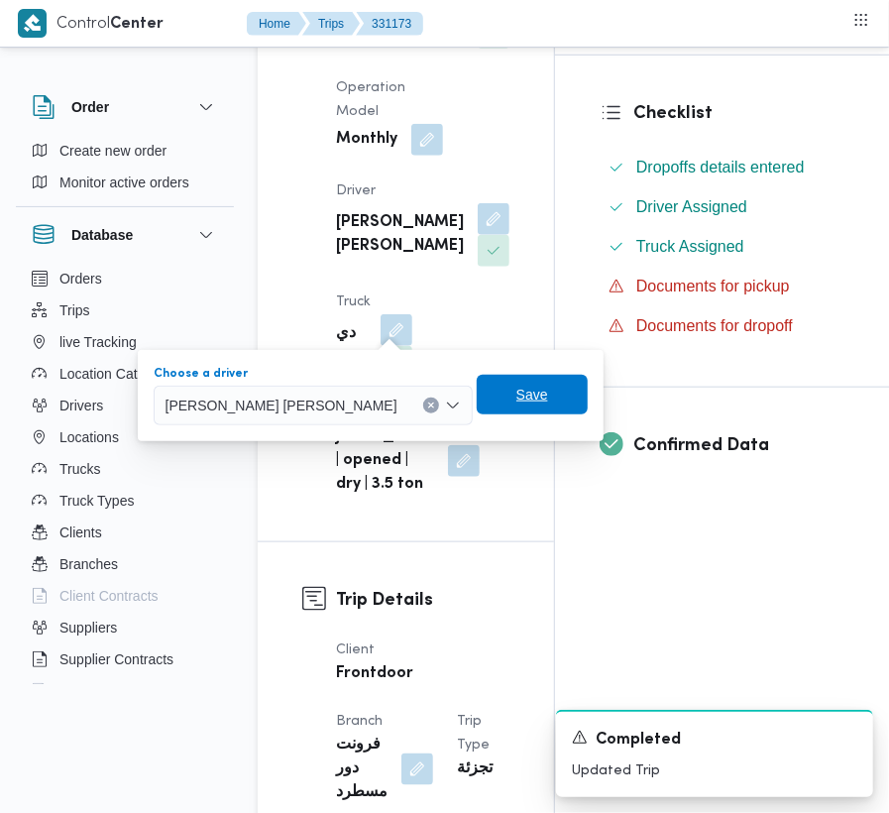
click at [548, 398] on span "Save" at bounding box center [532, 394] width 32 height 24
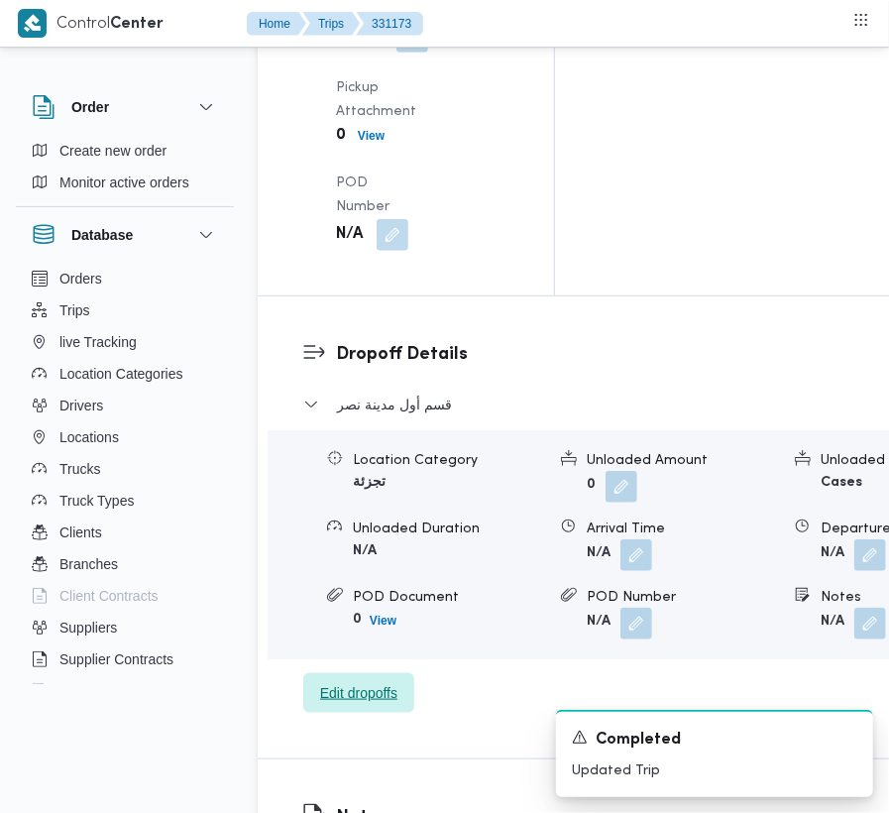
click at [400, 673] on span "Edit dropoffs" at bounding box center [358, 693] width 111 height 40
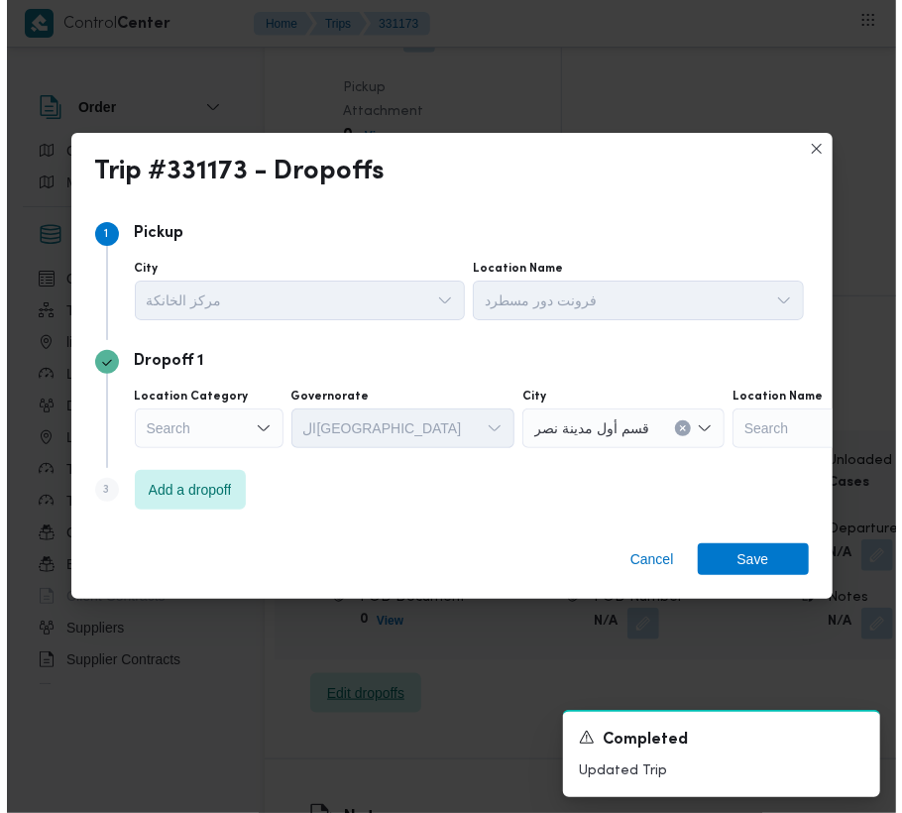
scroll to position [2917, 0]
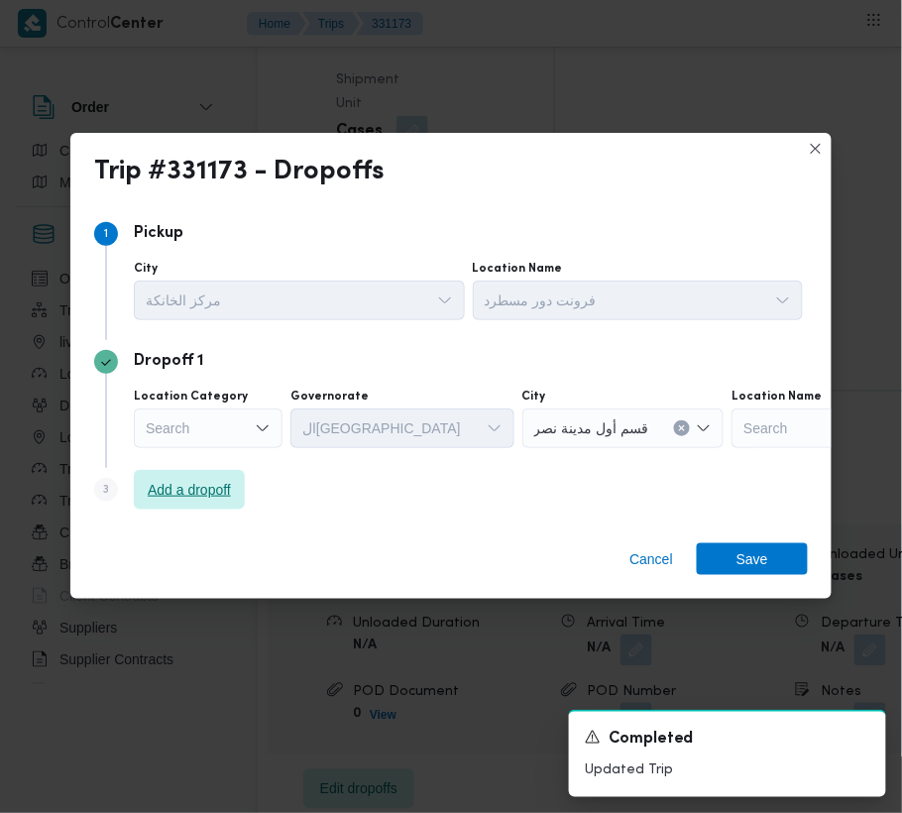
drag, startPoint x: 219, startPoint y: 485, endPoint x: 371, endPoint y: 520, distance: 155.7
click at [222, 486] on span "Add a dropoff" at bounding box center [189, 490] width 83 height 24
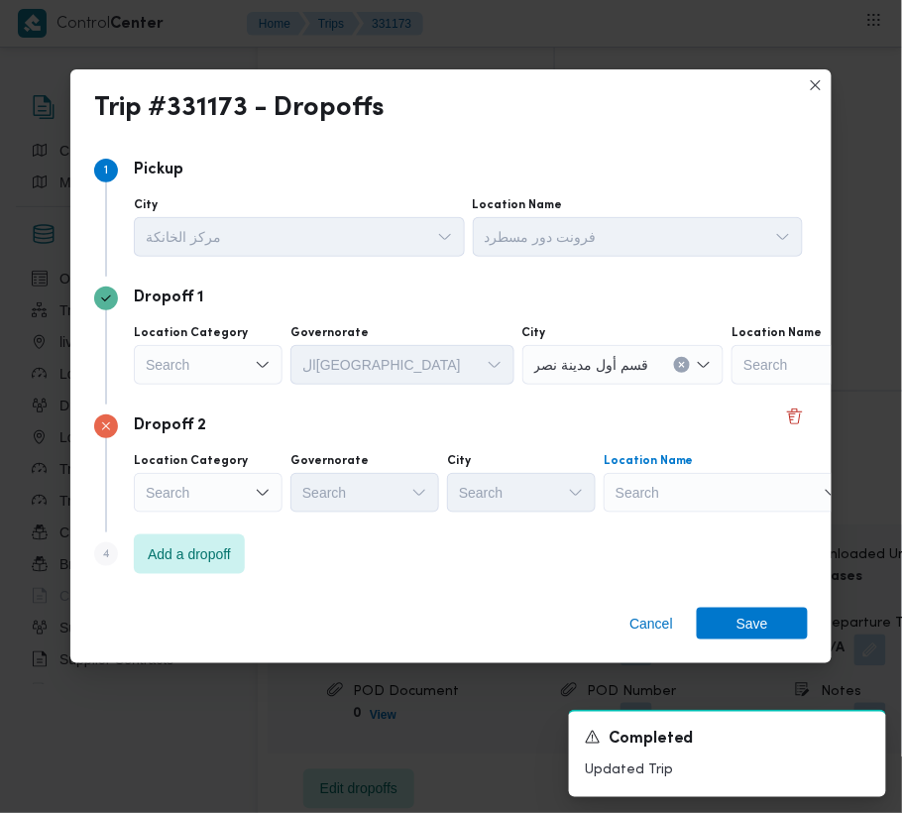
click at [731, 384] on div "Search" at bounding box center [855, 365] width 248 height 40
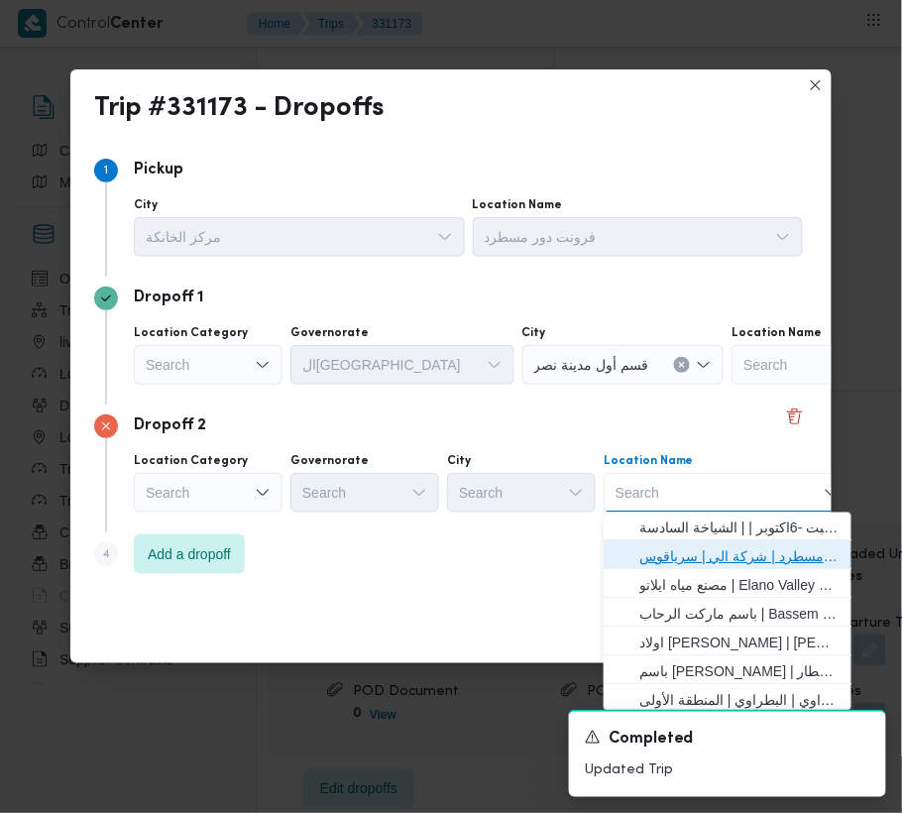
click at [704, 545] on span "فرونت دور مسطرد | شركة الي | سرياقوس" at bounding box center [739, 557] width 200 height 24
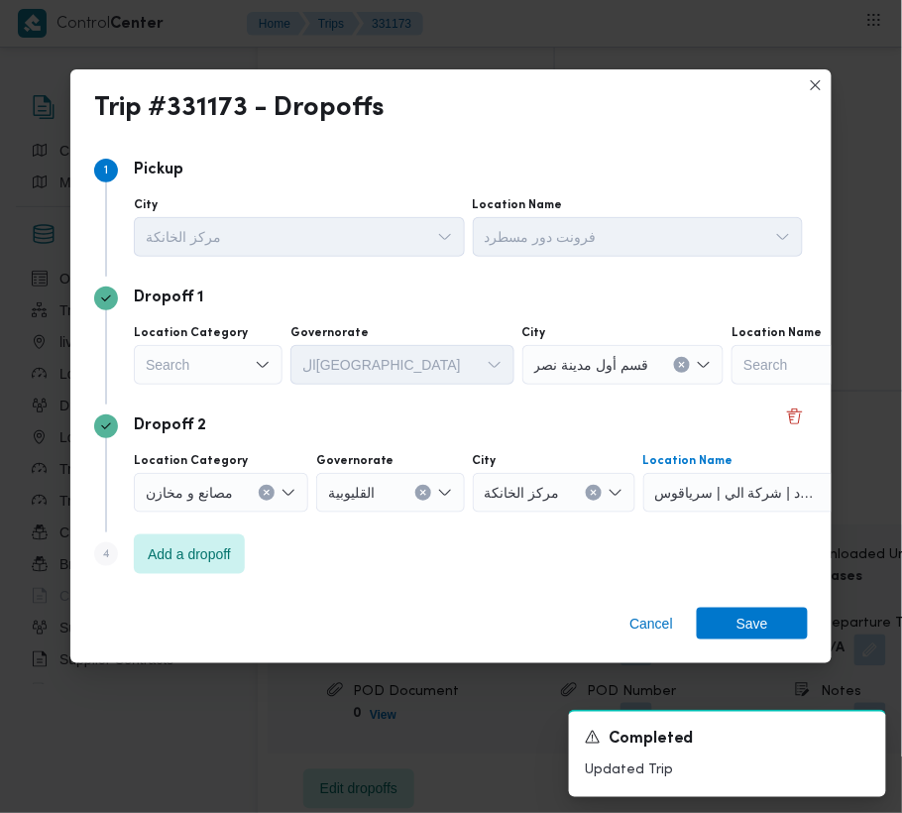
click at [247, 362] on div "Search" at bounding box center [208, 365] width 149 height 40
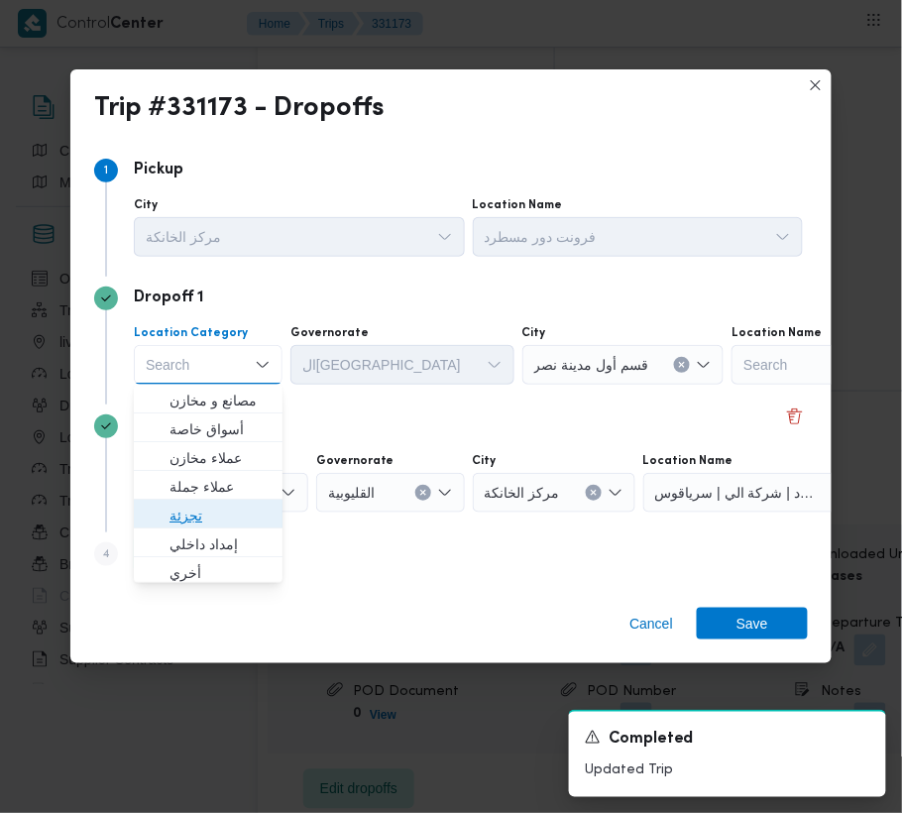
click at [214, 516] on span "تجزئة" at bounding box center [219, 515] width 101 height 24
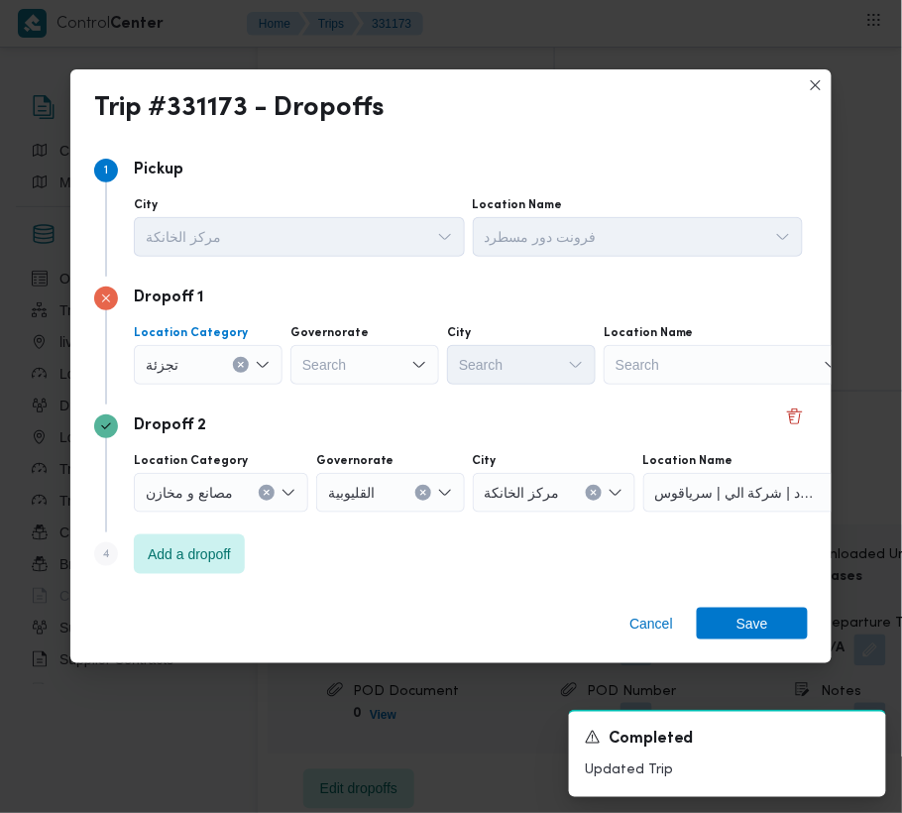
click at [330, 384] on div "Location Category تجزئة Combo box. Selected. تجزئة. Press Backspace to delete ت…" at bounding box center [468, 354] width 677 height 67
click at [331, 357] on div "Search" at bounding box center [364, 365] width 149 height 40
paste input "[GEOGRAPHIC_DATA]"
type input "[GEOGRAPHIC_DATA]"
click at [398, 355] on div "[GEOGRAPHIC_DATA] [GEOGRAPHIC_DATA]" at bounding box center [364, 365] width 149 height 40
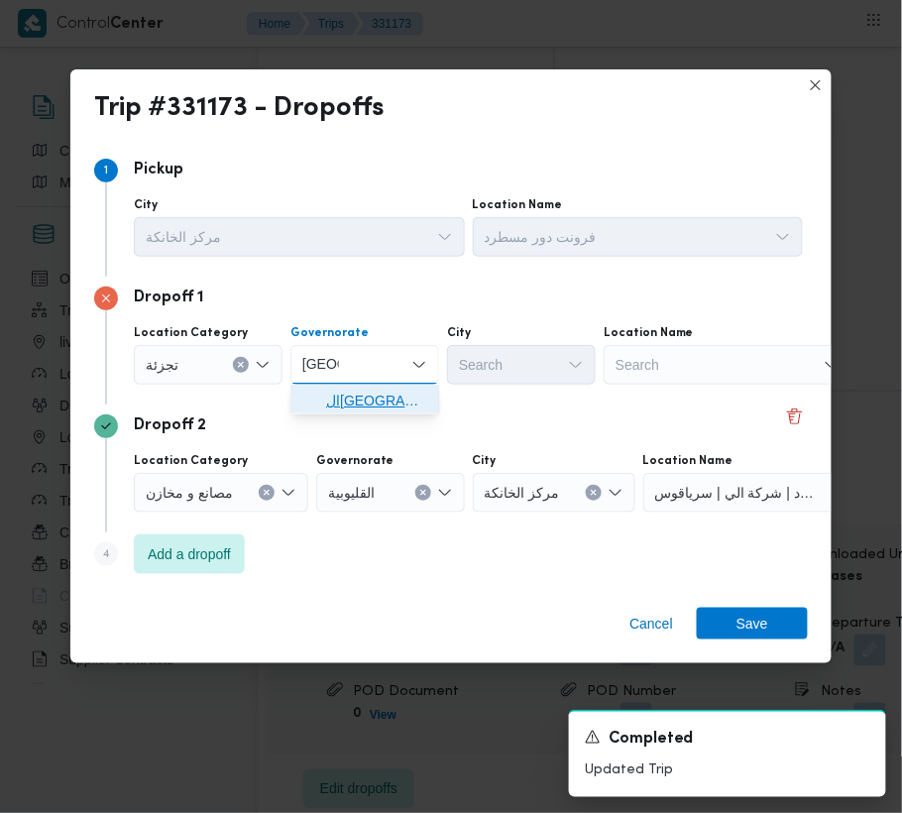
click at [392, 393] on span "ال[GEOGRAPHIC_DATA]" at bounding box center [376, 400] width 101 height 24
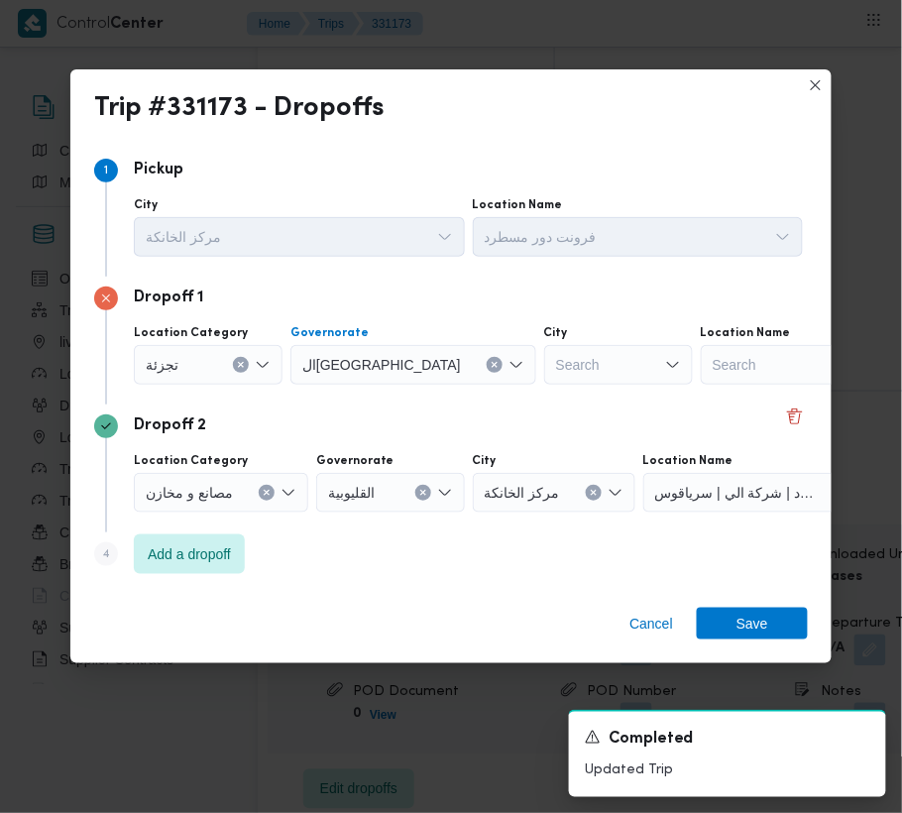
click at [544, 365] on div "Search" at bounding box center [618, 365] width 149 height 40
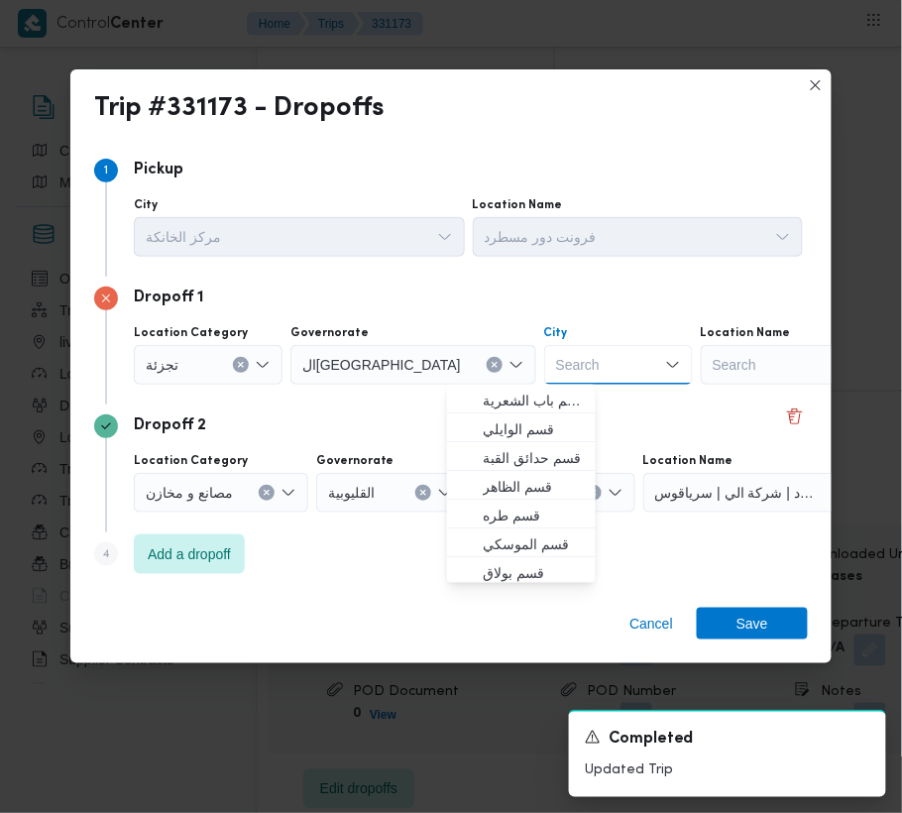
paste input "معادى"
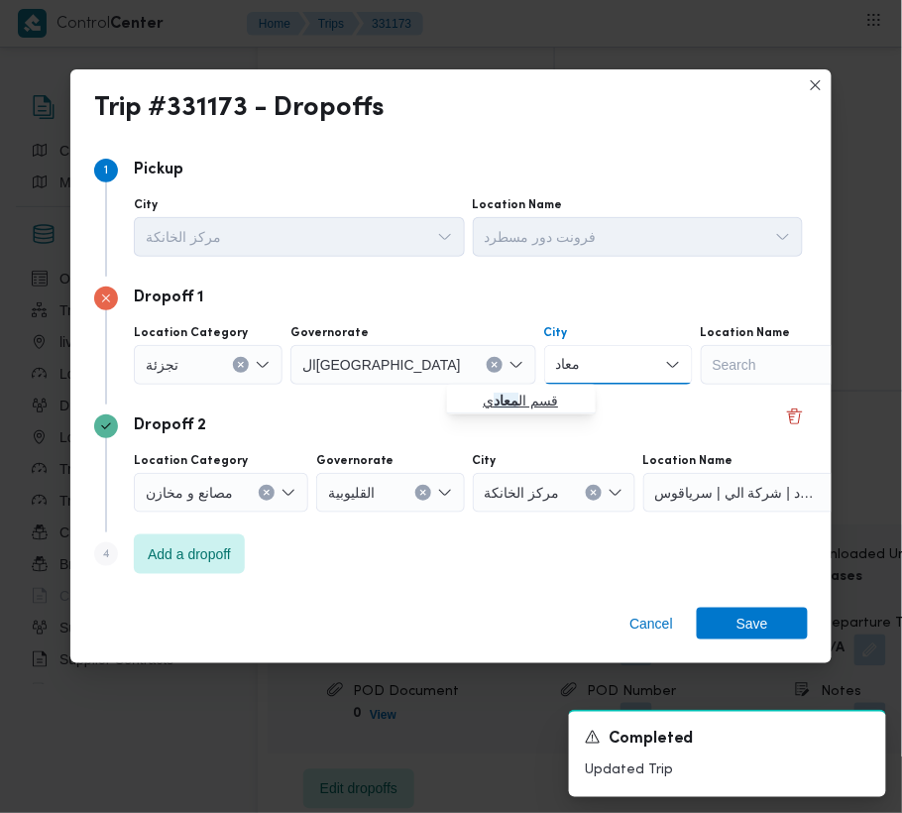
type input "معاد"
click at [453, 386] on button "قسم ال معاد ي" at bounding box center [521, 398] width 149 height 29
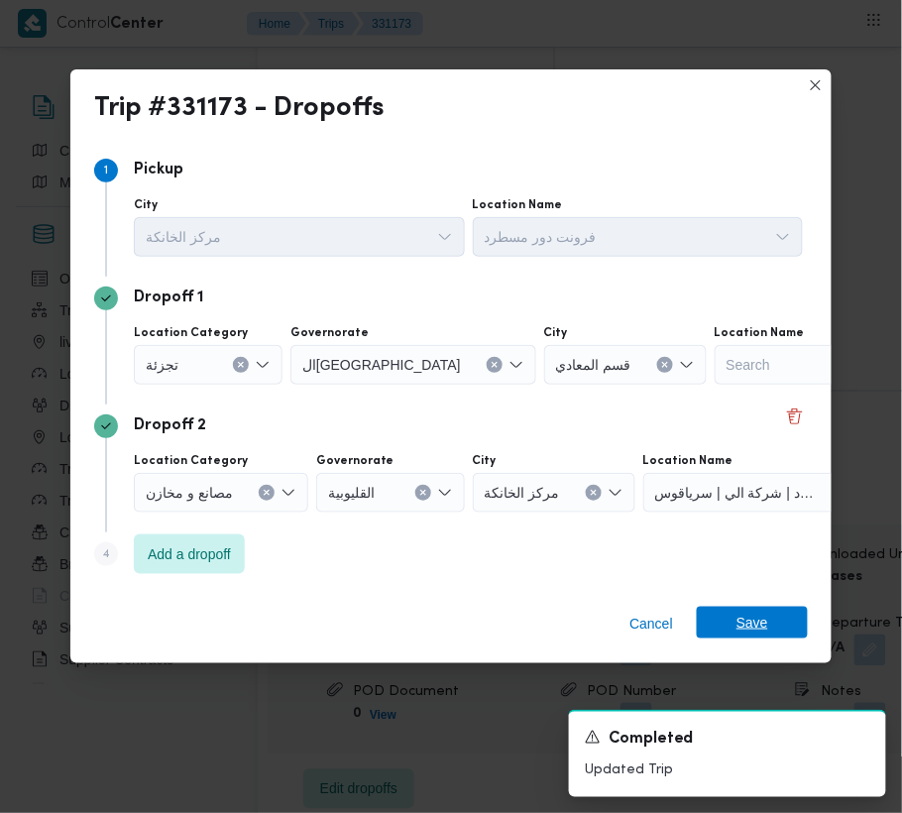
click at [735, 620] on span "Save" at bounding box center [752, 622] width 111 height 32
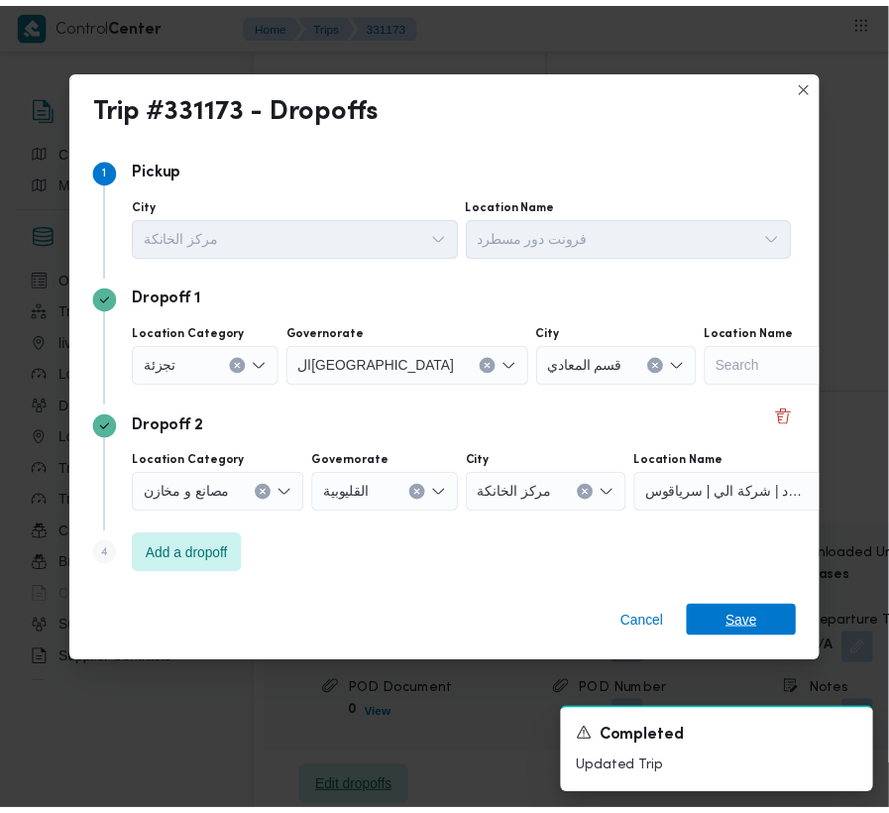
scroll to position [3012, 0]
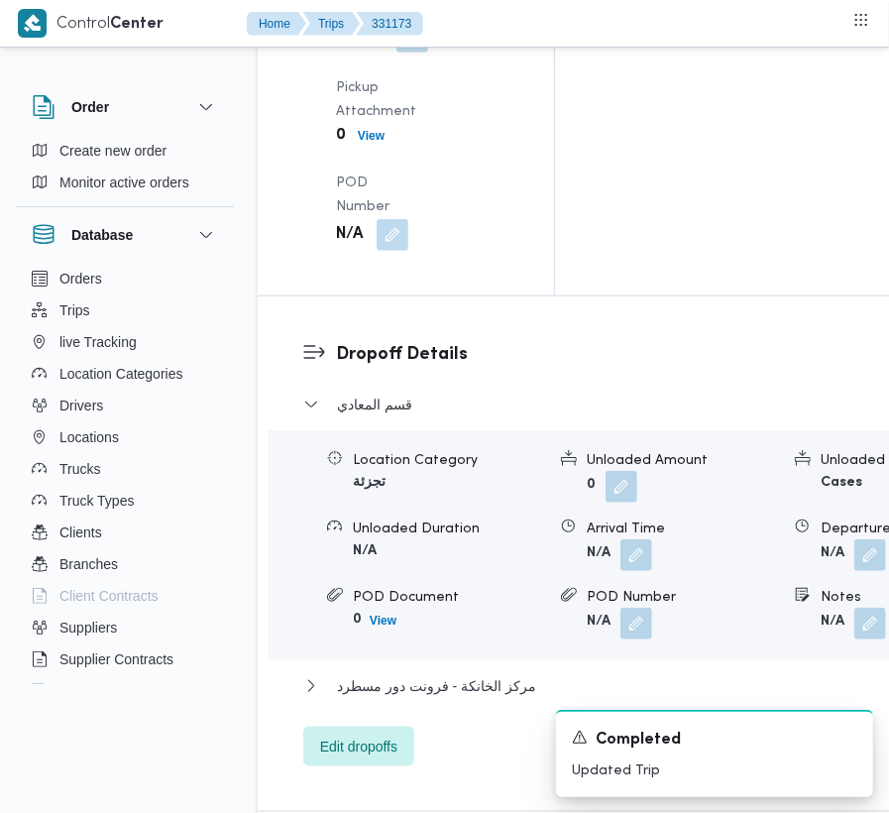
click at [355, 392] on div "قسم المعادي" at bounding box center [641, 411] width 676 height 38
click at [353, 392] on span "قسم المعادي" at bounding box center [374, 404] width 75 height 24
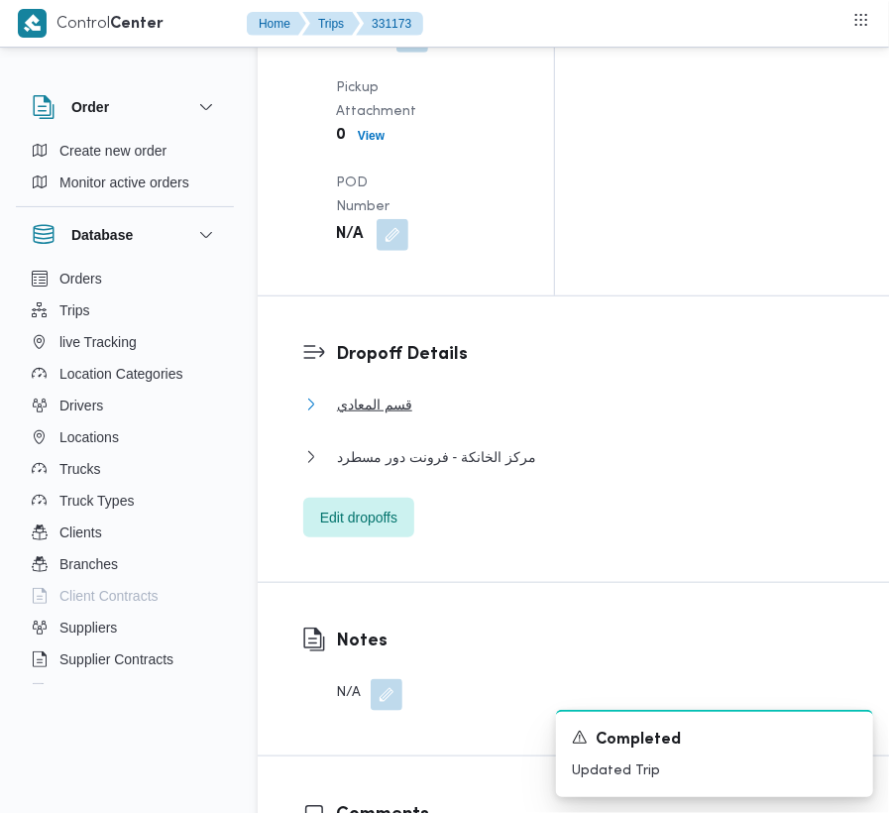
scroll to position [2301, 0]
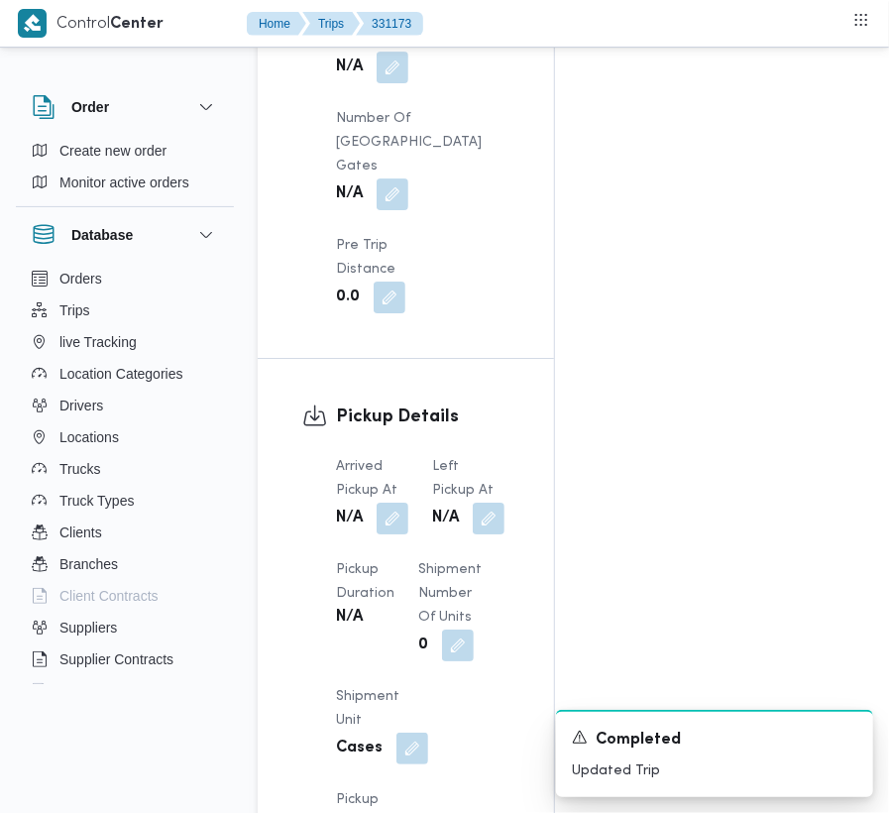
click at [509, 504] on div "Arrived Pickup At N/A Left Pickup At N/A Pickup Duration N/A Shipment Number of…" at bounding box center [422, 708] width 197 height 531
click at [493, 515] on button "button" at bounding box center [489, 517] width 32 height 32
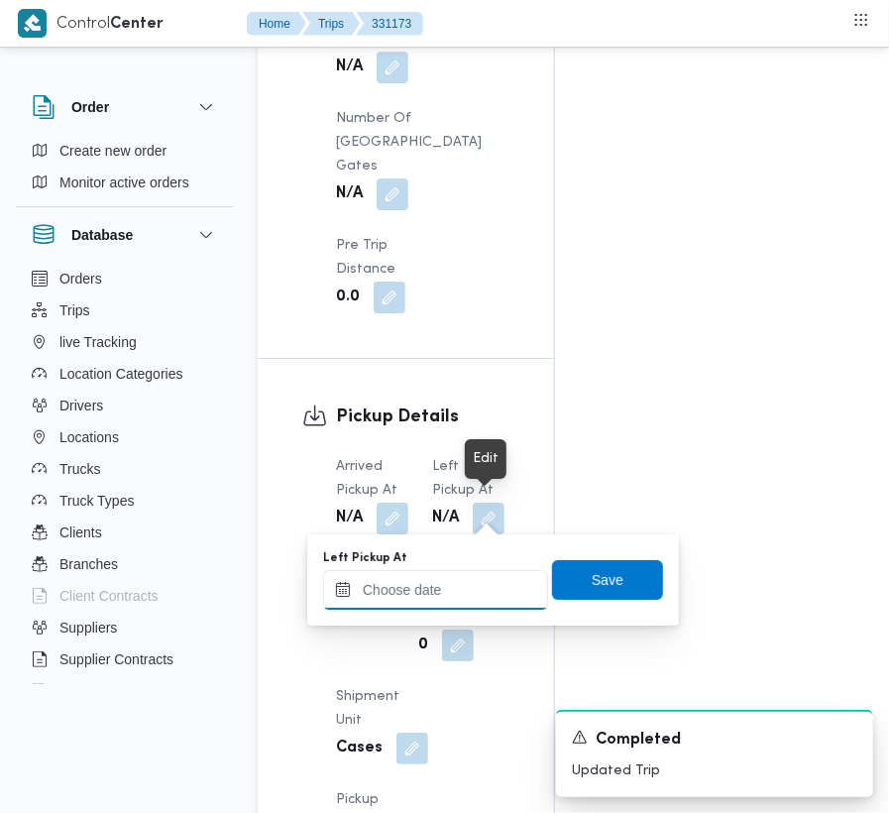
click at [481, 576] on input "Left Pickup At" at bounding box center [435, 590] width 225 height 40
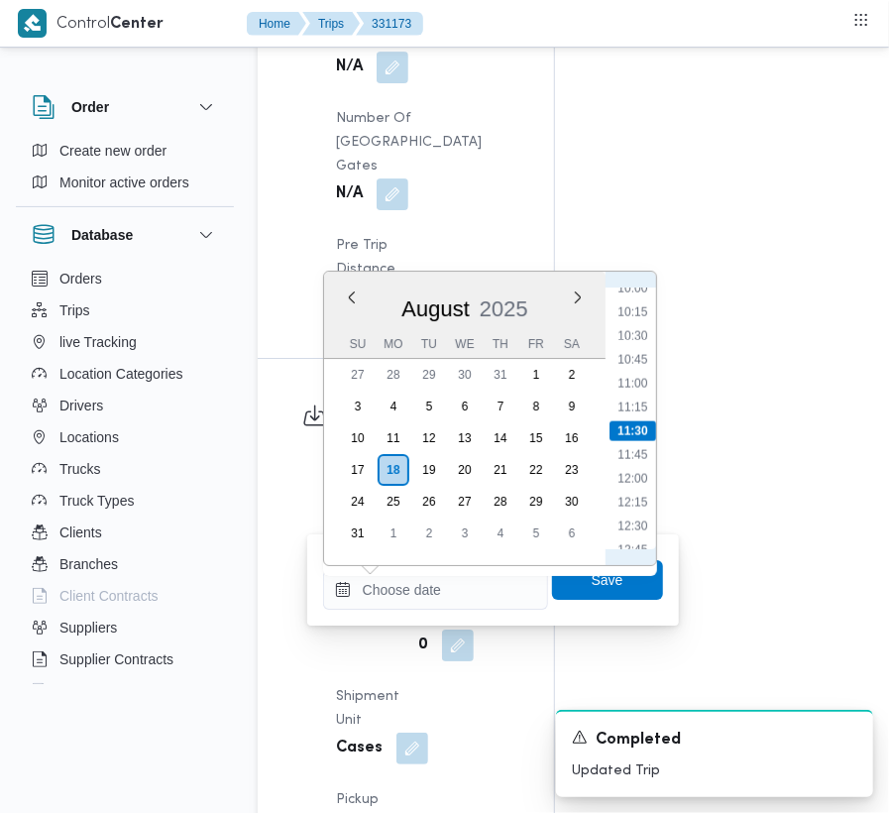
scroll to position [738, 0]
click at [635, 386] on li "08:45" at bounding box center [632, 391] width 46 height 20
type input "[DATE] 08:45"
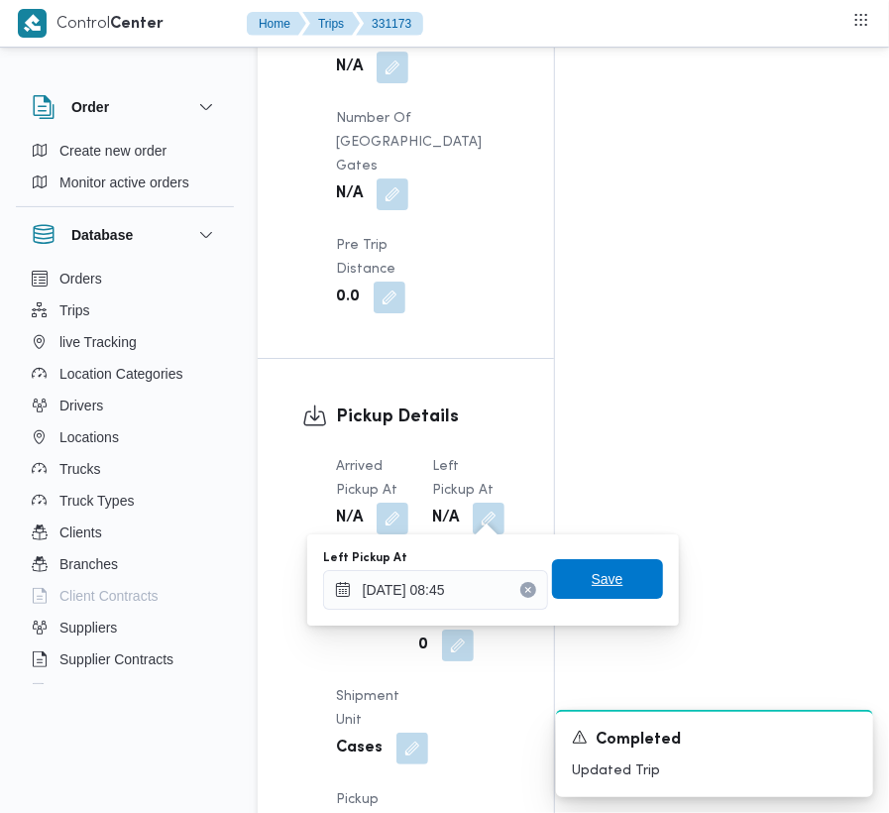
click at [622, 579] on span "Save" at bounding box center [607, 579] width 111 height 40
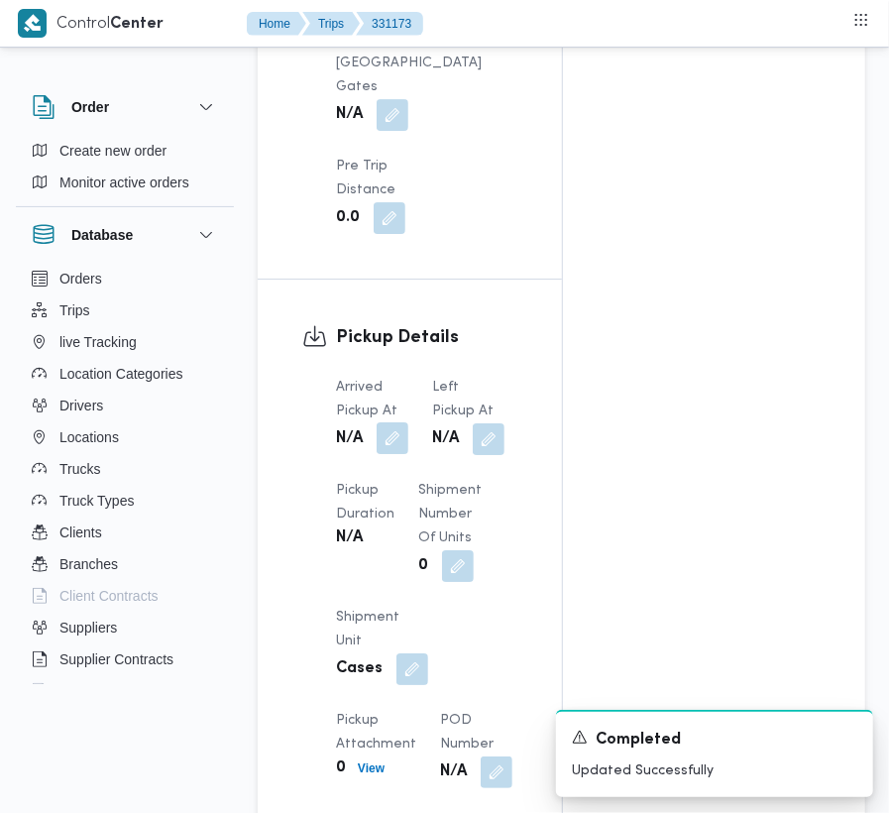
click at [393, 454] on button "button" at bounding box center [393, 438] width 32 height 32
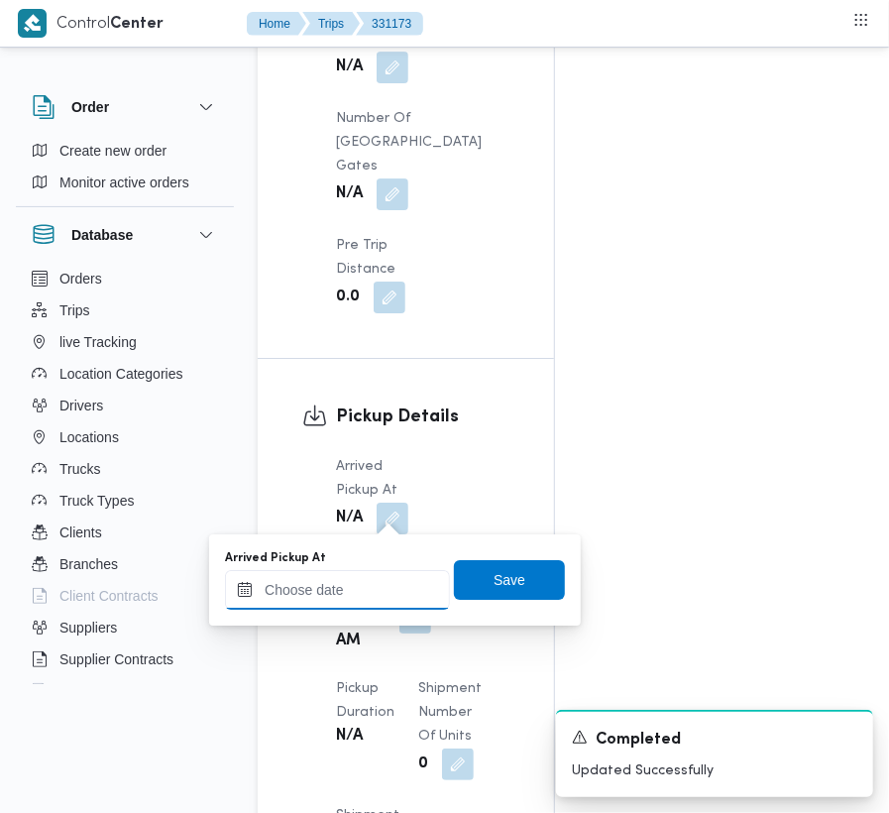
drag, startPoint x: 393, startPoint y: 580, endPoint x: 400, endPoint y: 572, distance: 10.5
click at [393, 580] on input "Arrived Pickup At" at bounding box center [337, 590] width 225 height 40
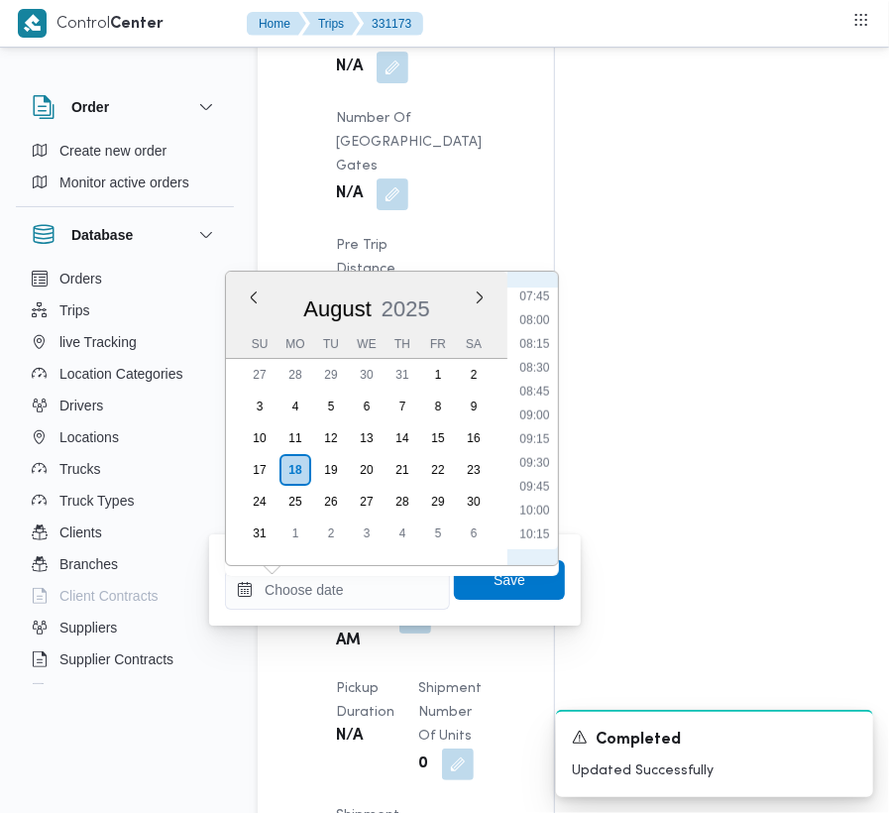
click at [523, 303] on li "07:45" at bounding box center [534, 296] width 46 height 20
type input "[DATE] 07:45"
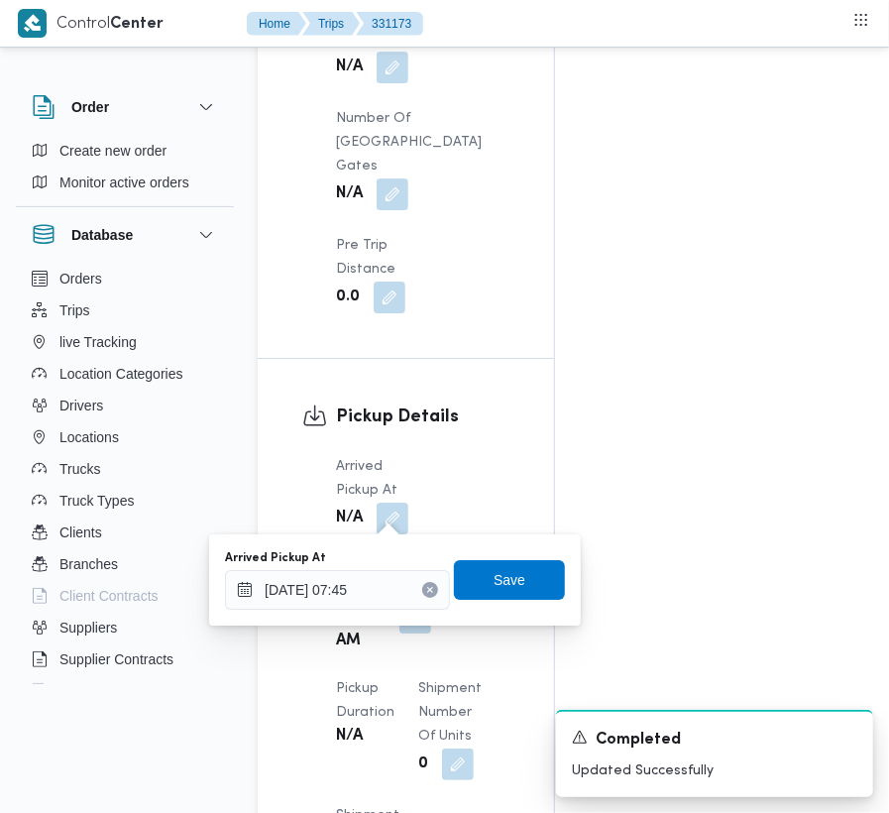
click at [525, 604] on div "Arrived Pickup At [DATE] 07:45 Save" at bounding box center [395, 579] width 344 height 63
click at [509, 585] on span "Save" at bounding box center [509, 579] width 32 height 24
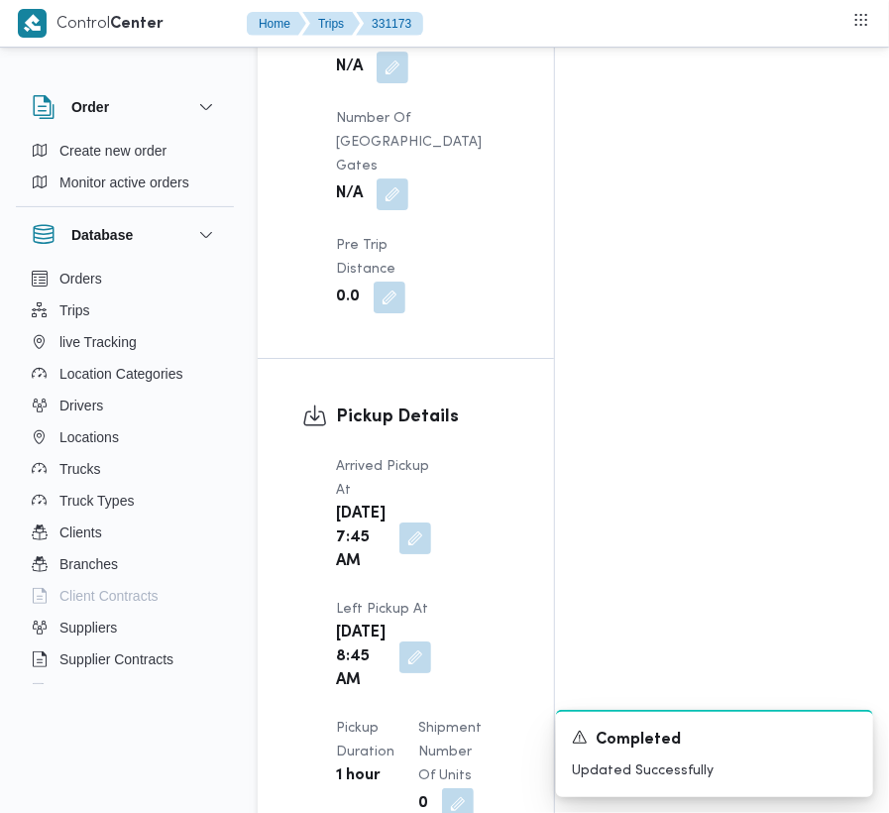
click at [509, 482] on div "Arrived Pickup At [DATE] 7:45 AM Left Pickup At [GEOGRAPHIC_DATA][DATE] 8:45 AM…" at bounding box center [422, 788] width 197 height 690
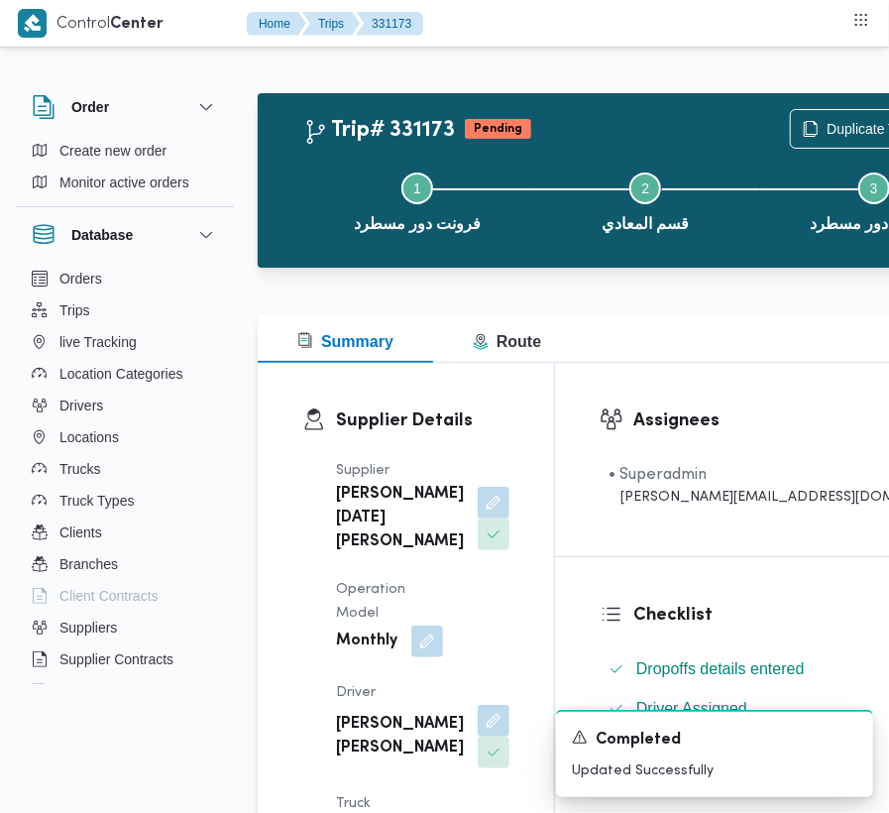
click at [377, 760] on b "[PERSON_NAME] [PERSON_NAME]" at bounding box center [400, 736] width 128 height 48
copy div "[PERSON_NAME] [PERSON_NAME]"
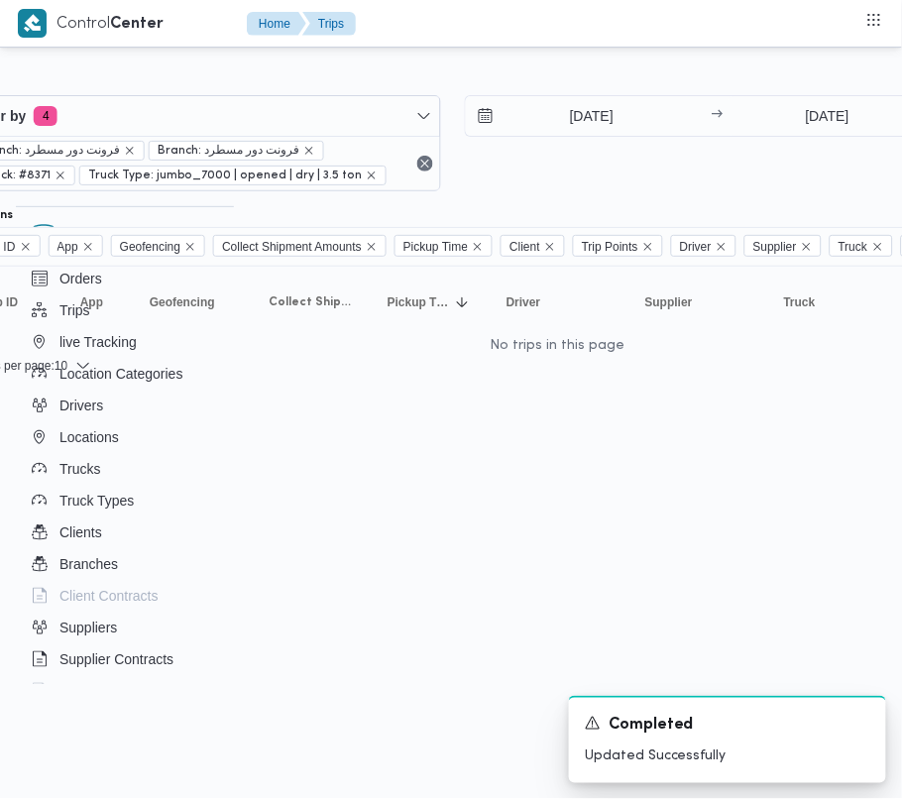
scroll to position [0, 319]
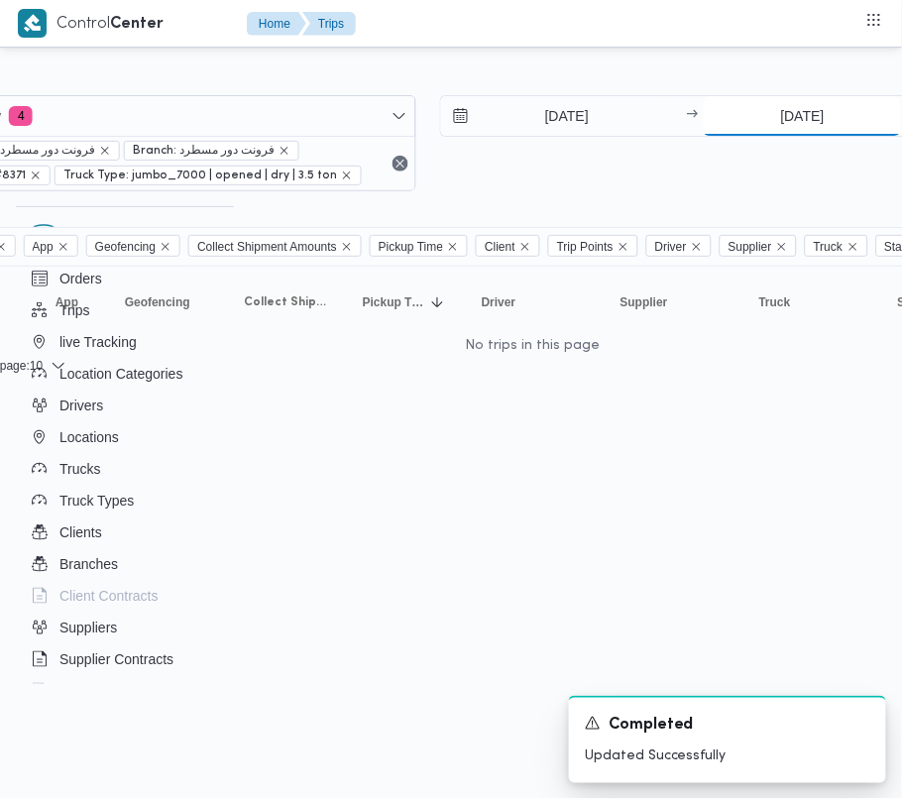
click at [753, 116] on input "[DATE]" at bounding box center [802, 116] width 197 height 40
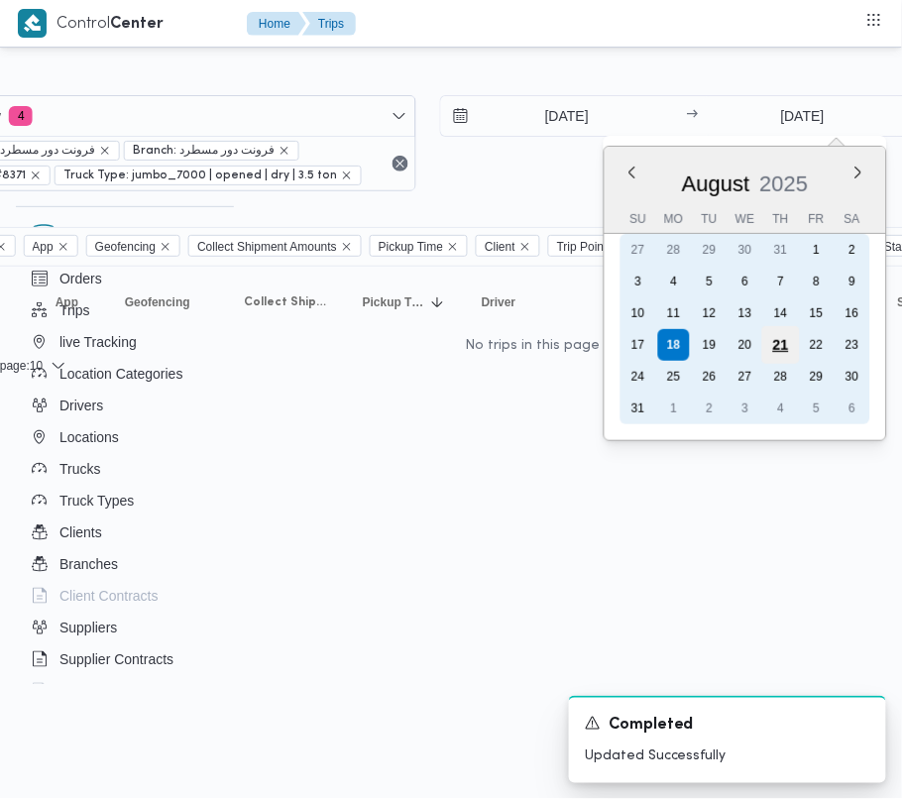
click at [779, 339] on div "21" at bounding box center [781, 345] width 38 height 38
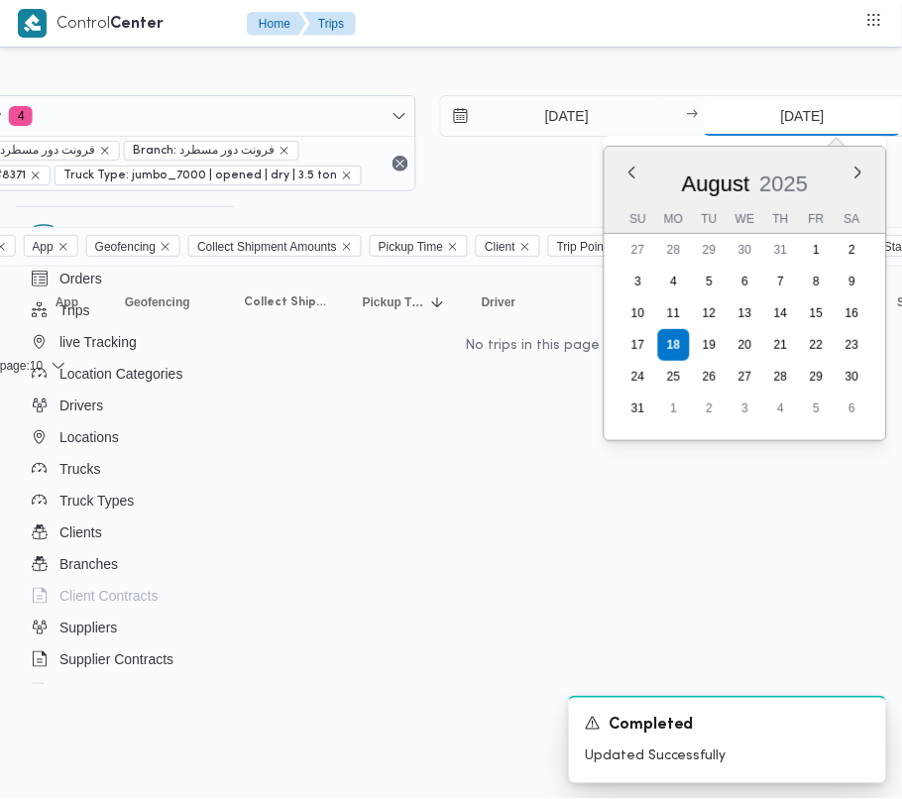
type input "[DATE]"
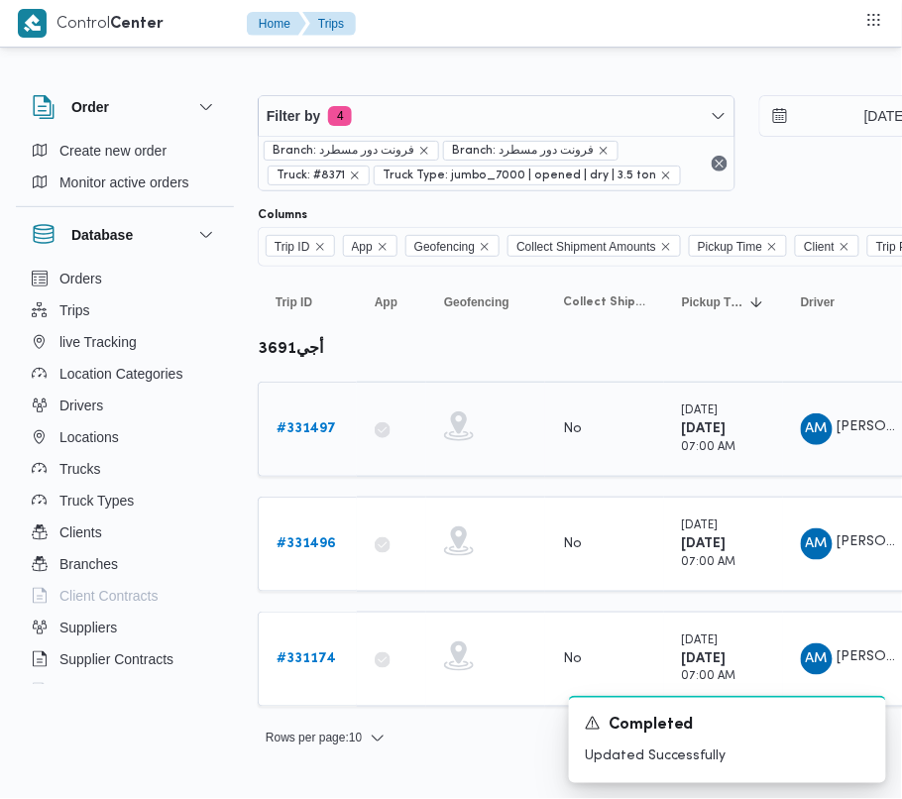
click at [297, 422] on b "# 331497" at bounding box center [305, 428] width 59 height 13
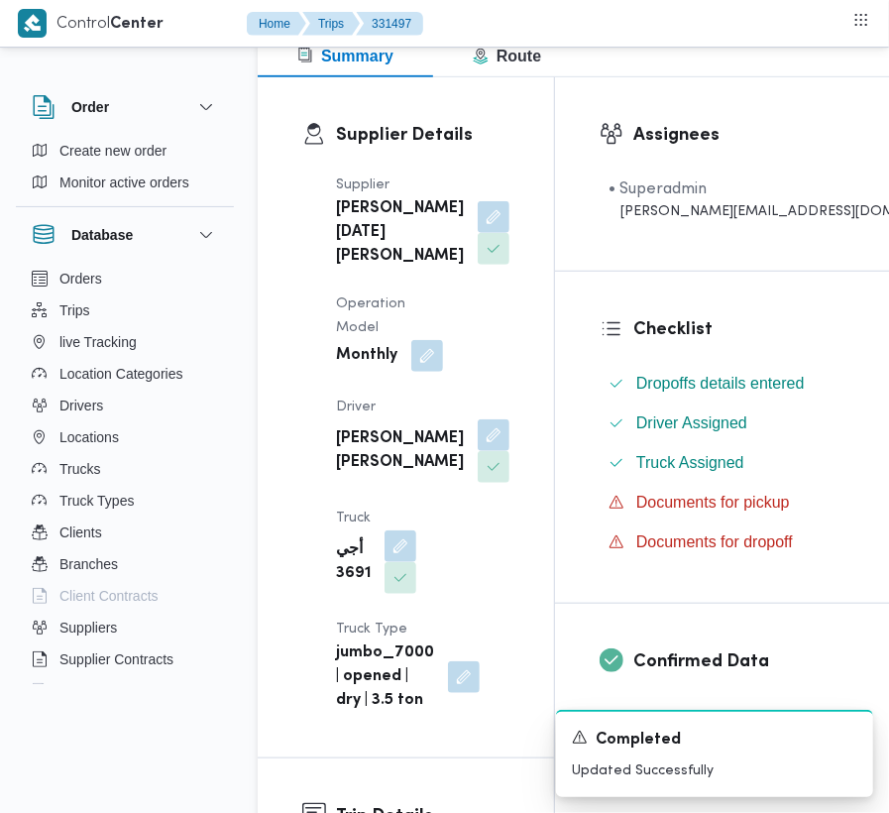
scroll to position [537, 0]
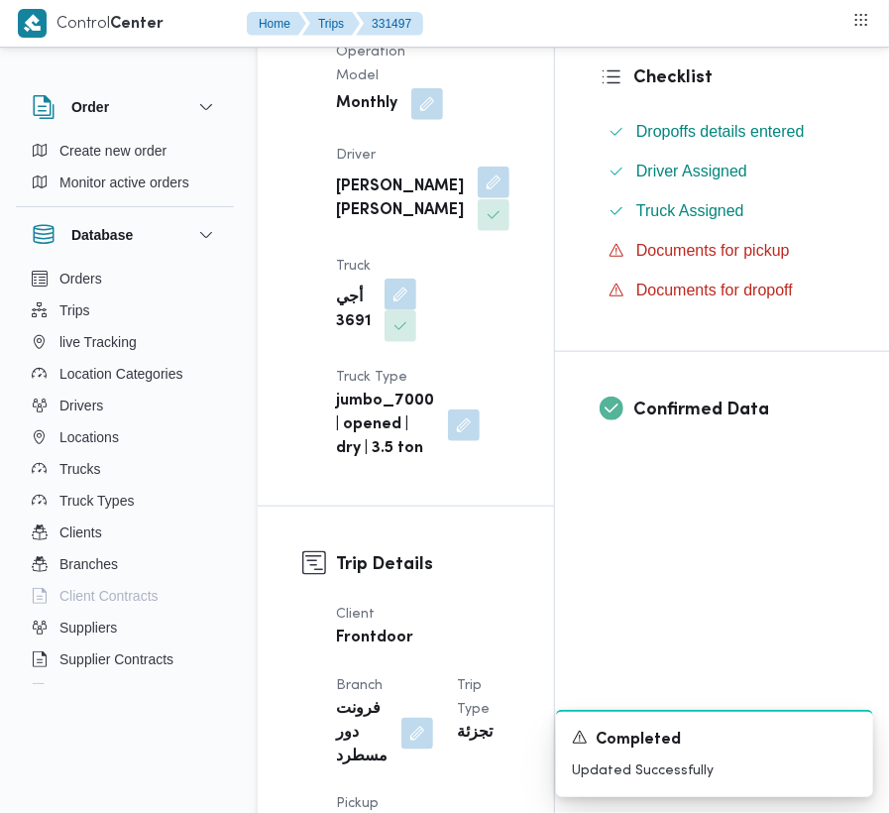
click at [478, 198] on button "button" at bounding box center [494, 182] width 32 height 32
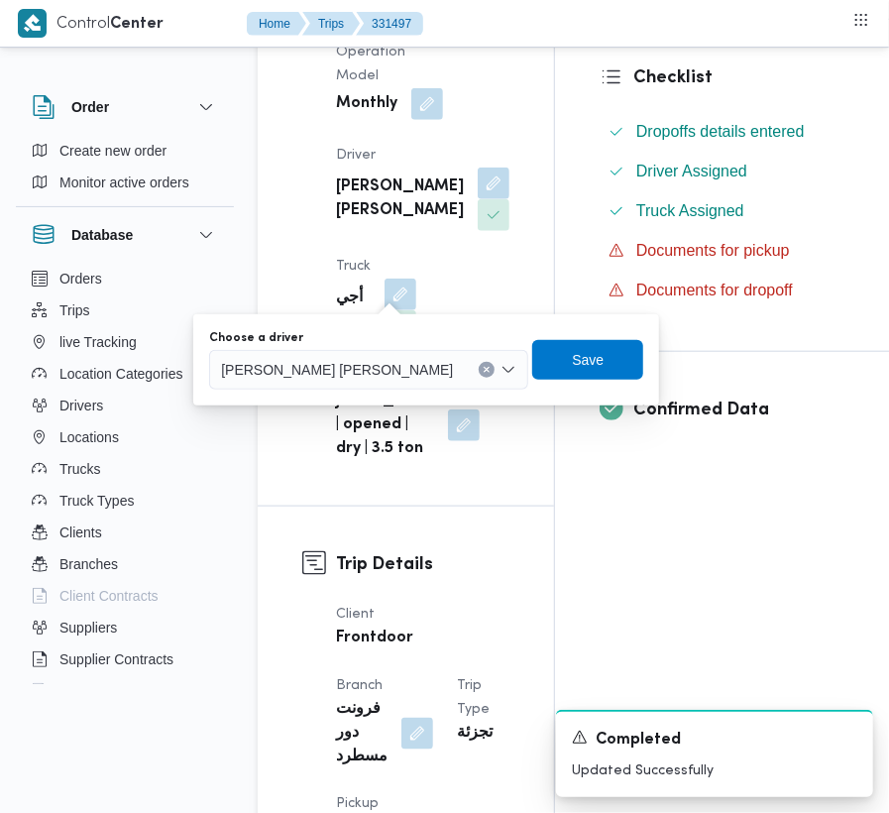
click at [363, 375] on span "[PERSON_NAME] [PERSON_NAME]" at bounding box center [337, 369] width 232 height 22
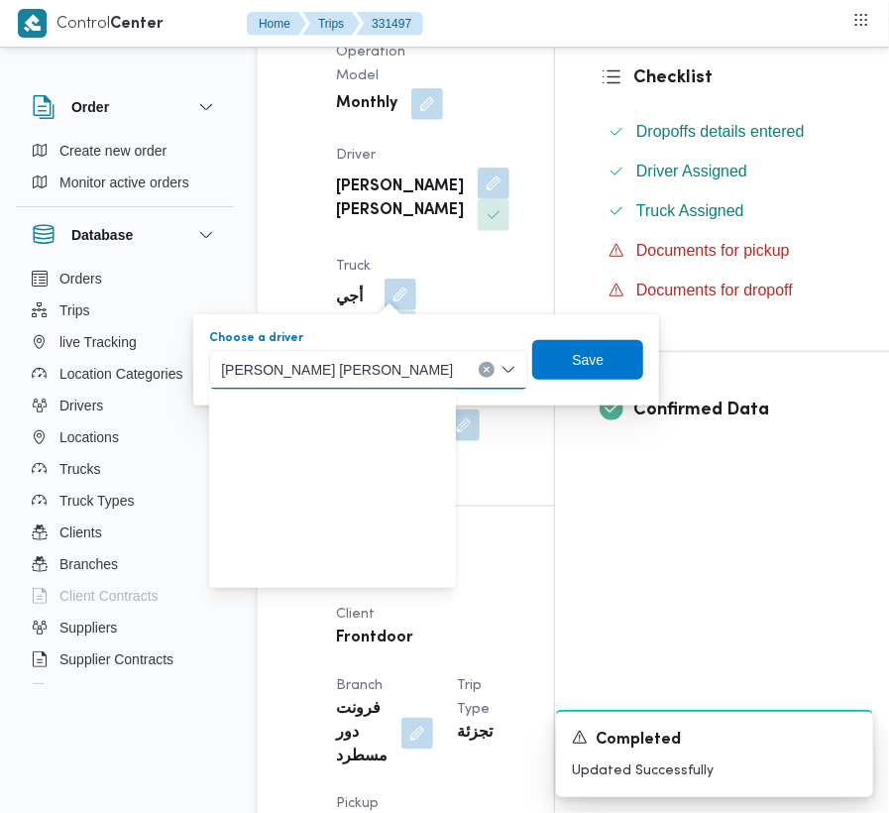
paste input "[PERSON_NAME] [PERSON_NAME]"
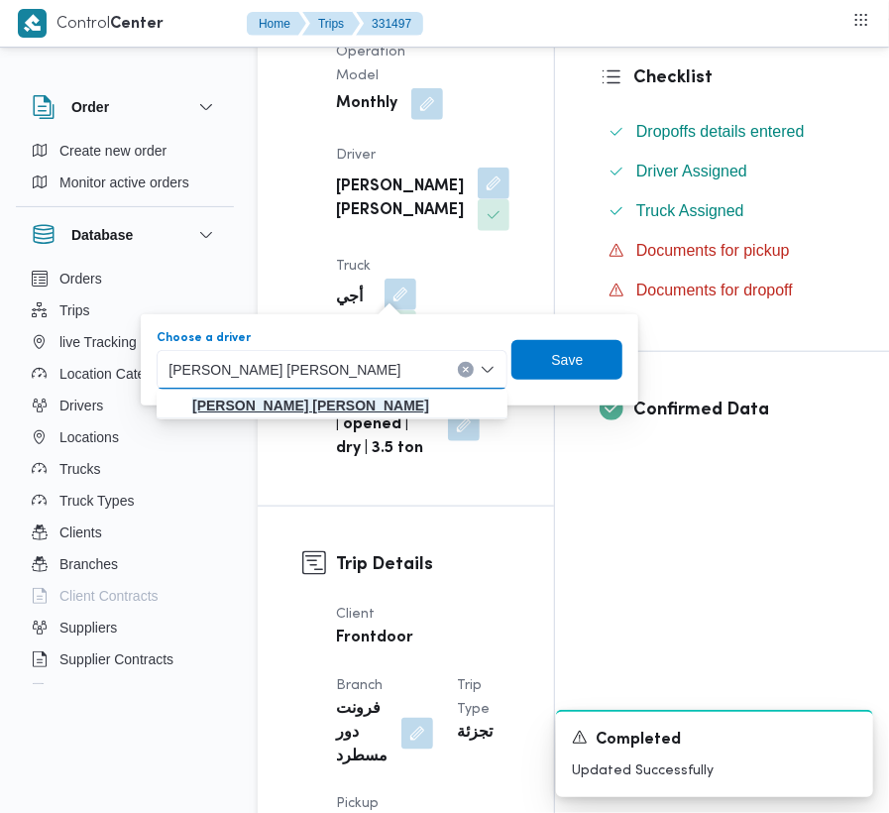
type input "[PERSON_NAME] [PERSON_NAME]"
click at [335, 393] on span "[PERSON_NAME] [PERSON_NAME]" at bounding box center [343, 405] width 303 height 24
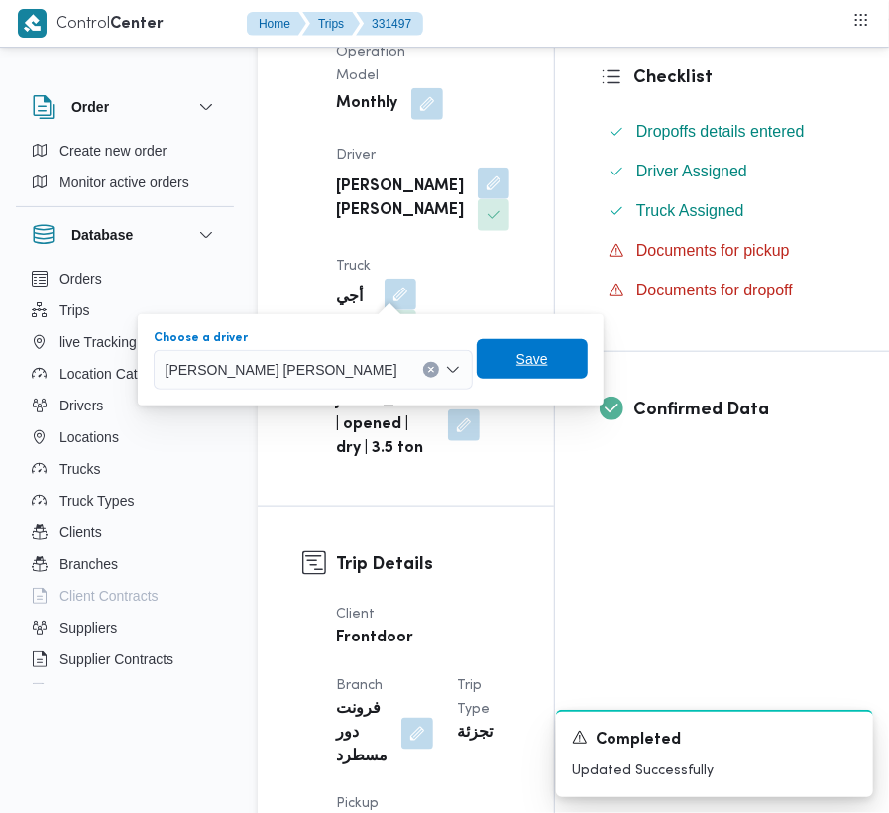
click at [588, 341] on span "Save" at bounding box center [532, 359] width 111 height 40
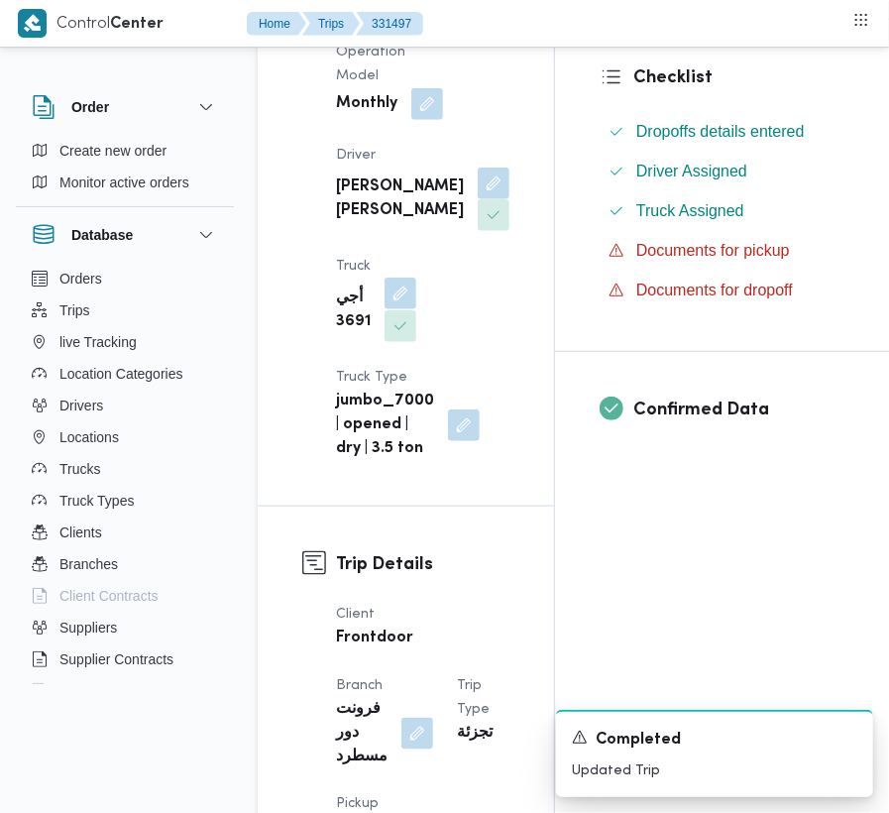
click at [400, 309] on button "button" at bounding box center [400, 293] width 32 height 32
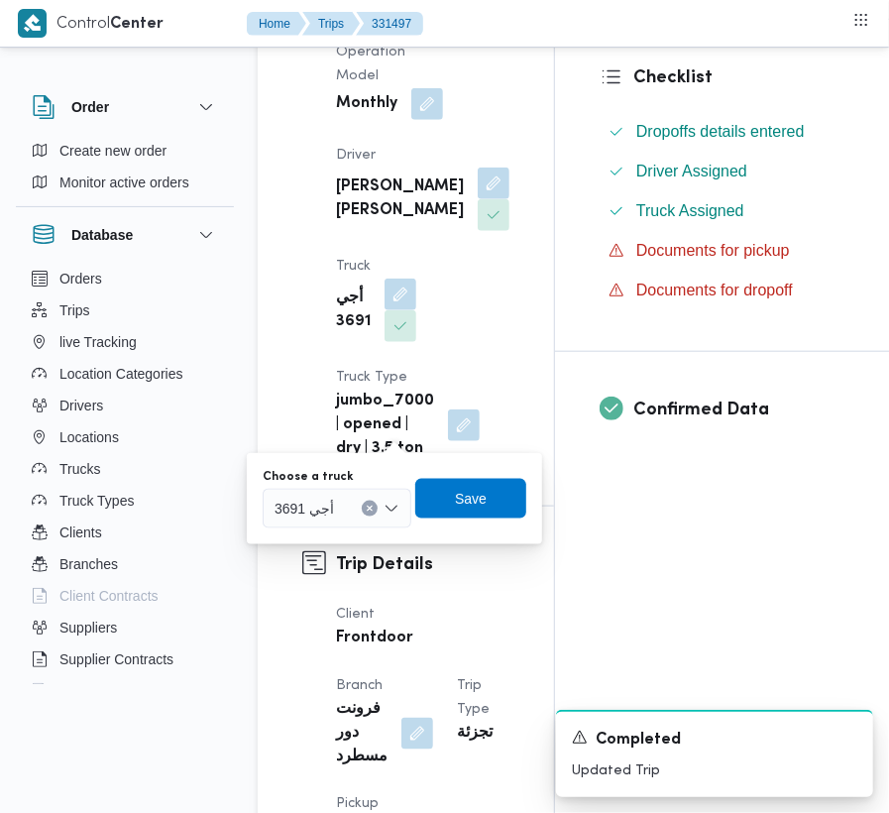
click at [325, 511] on span "أجي 3691" at bounding box center [303, 507] width 59 height 22
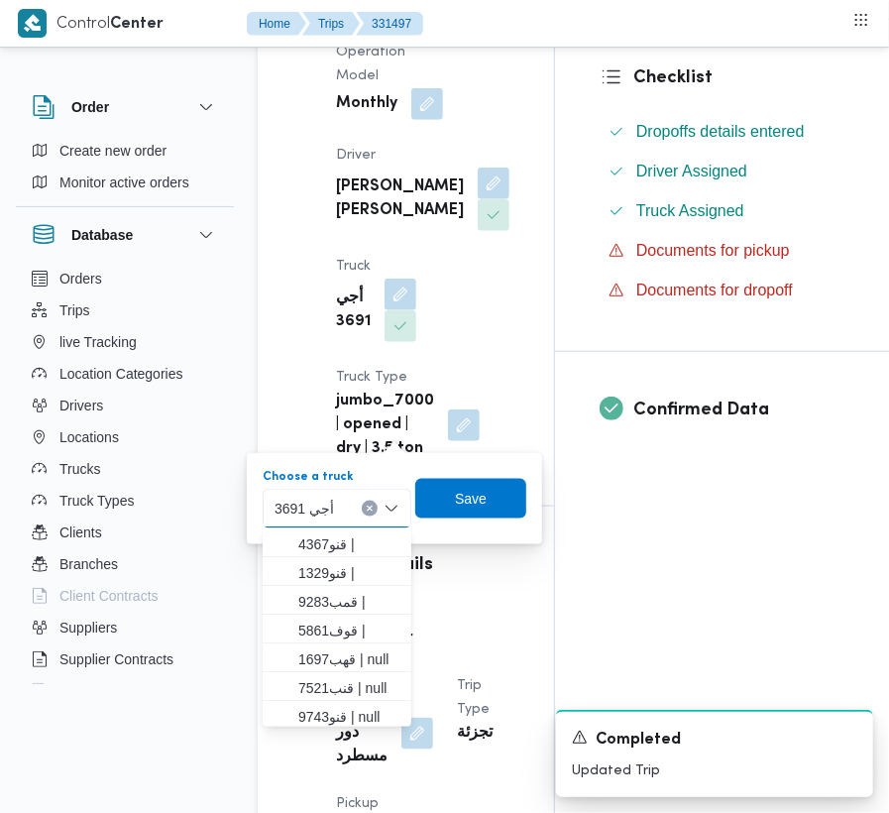
paste input "1951"
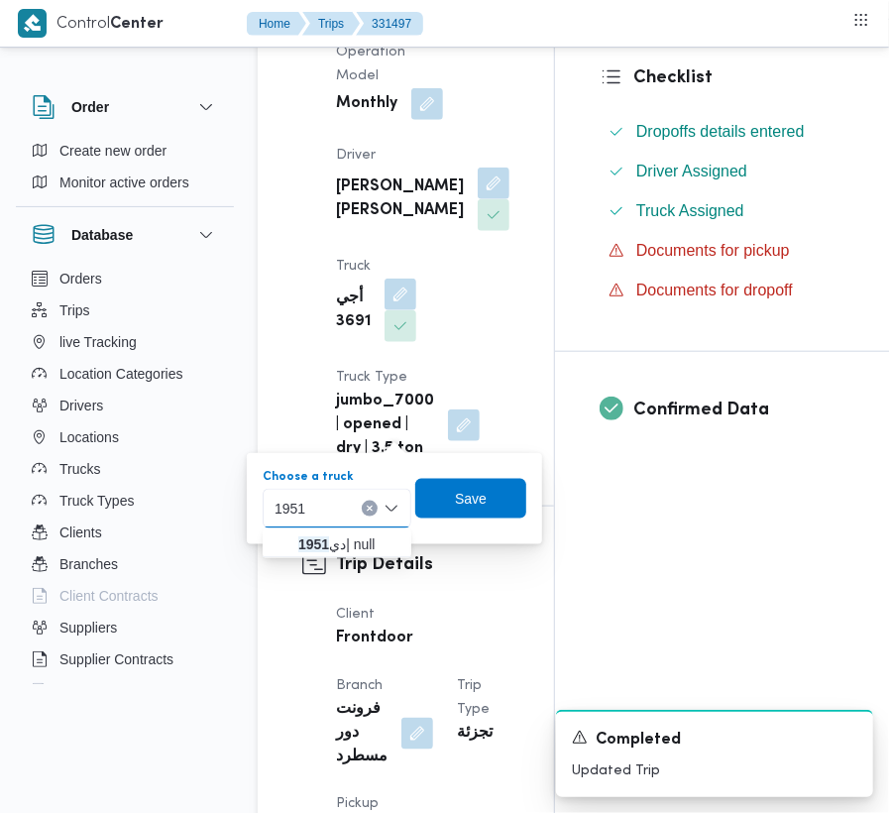
type input "1951"
click at [303, 539] on mark "1951" at bounding box center [313, 544] width 31 height 16
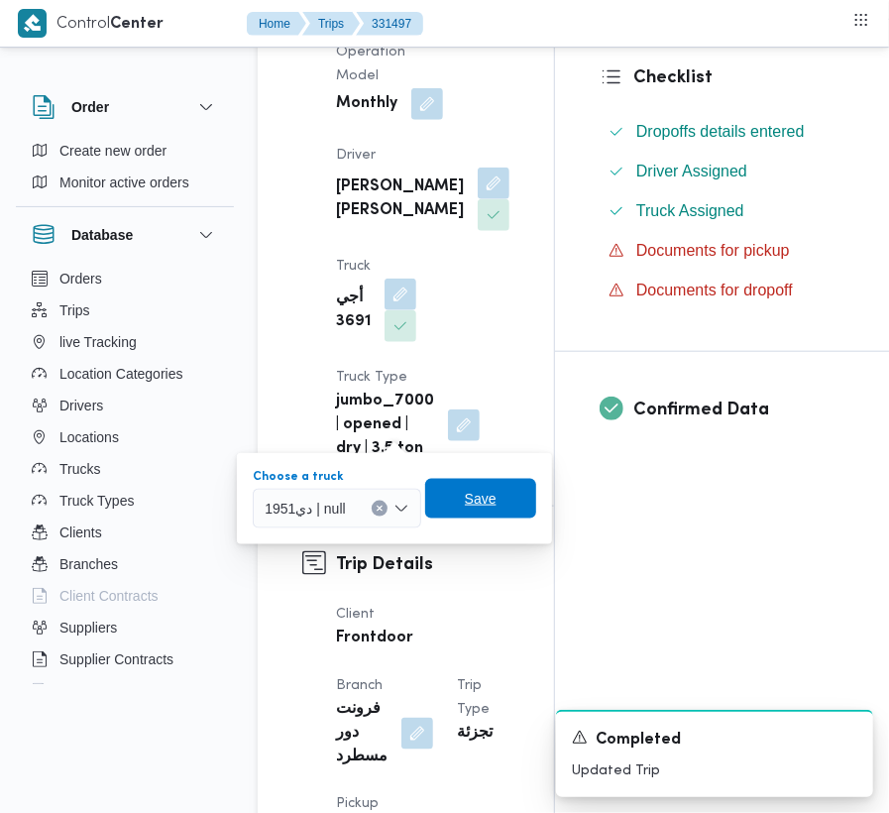
click at [484, 493] on span "Save" at bounding box center [481, 499] width 32 height 24
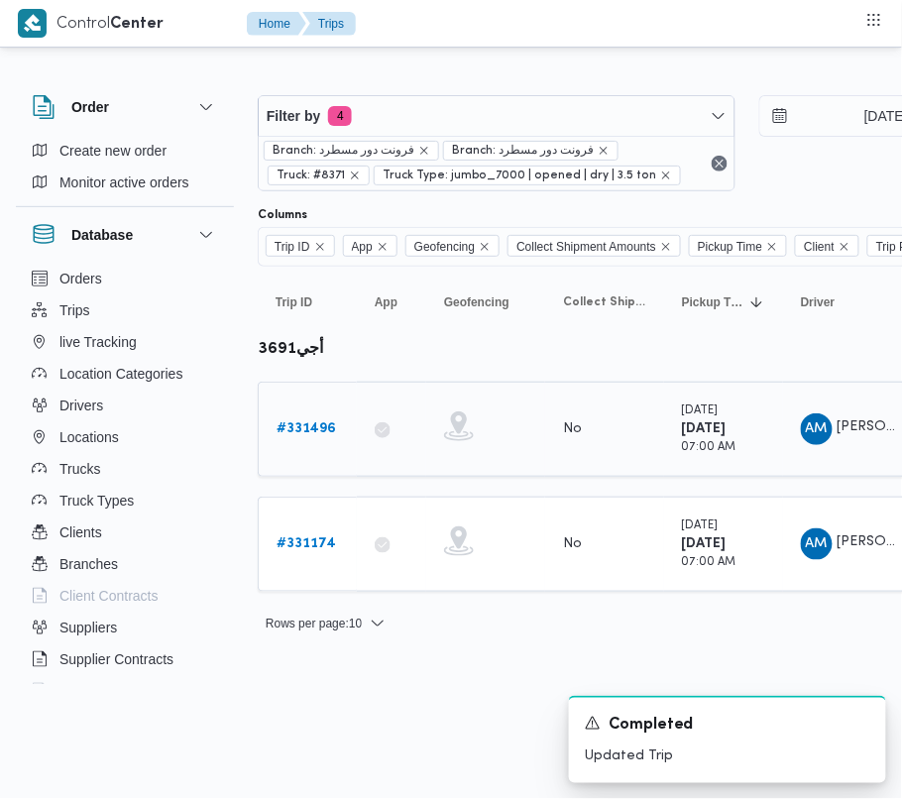
click at [317, 440] on link "# 331496" at bounding box center [305, 429] width 59 height 24
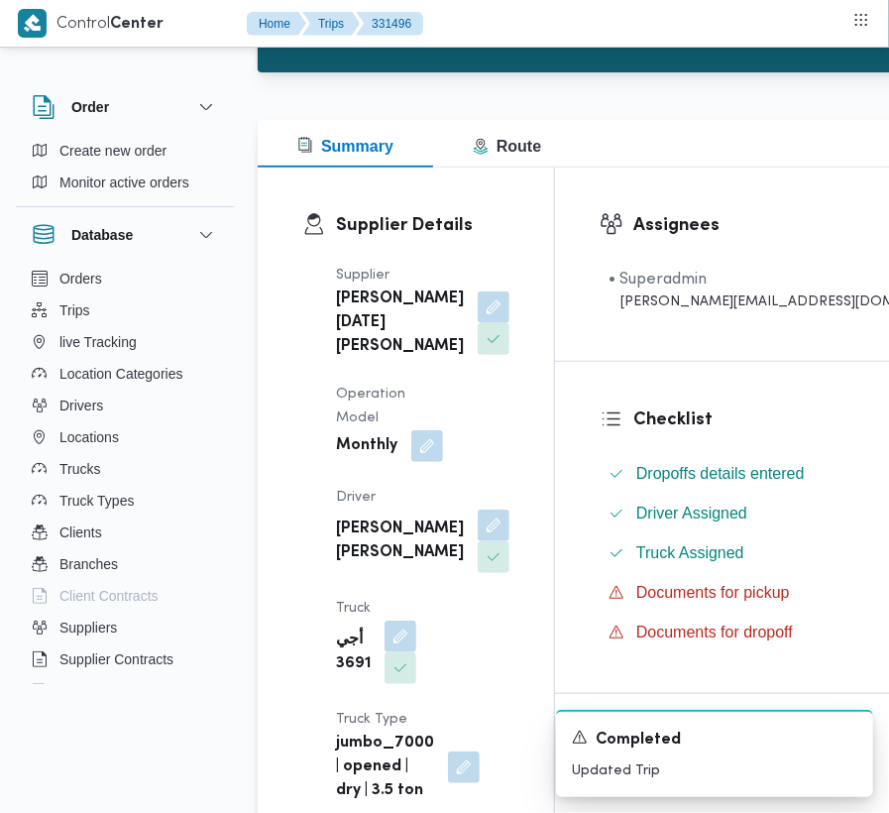
scroll to position [211, 0]
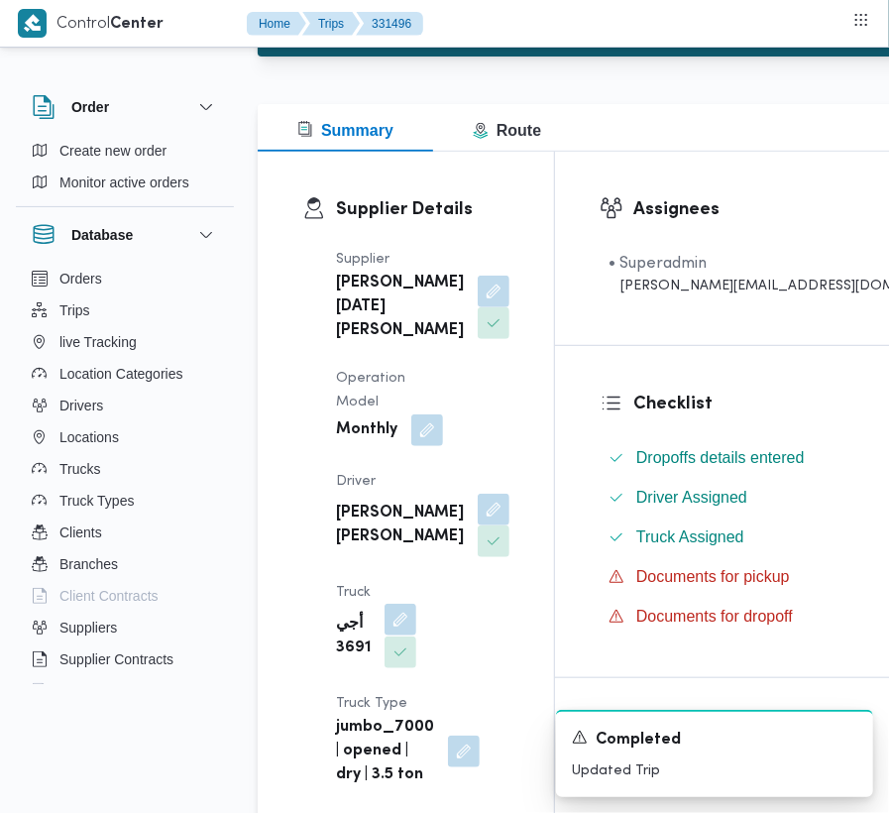
click at [416, 603] on button "button" at bounding box center [400, 619] width 32 height 32
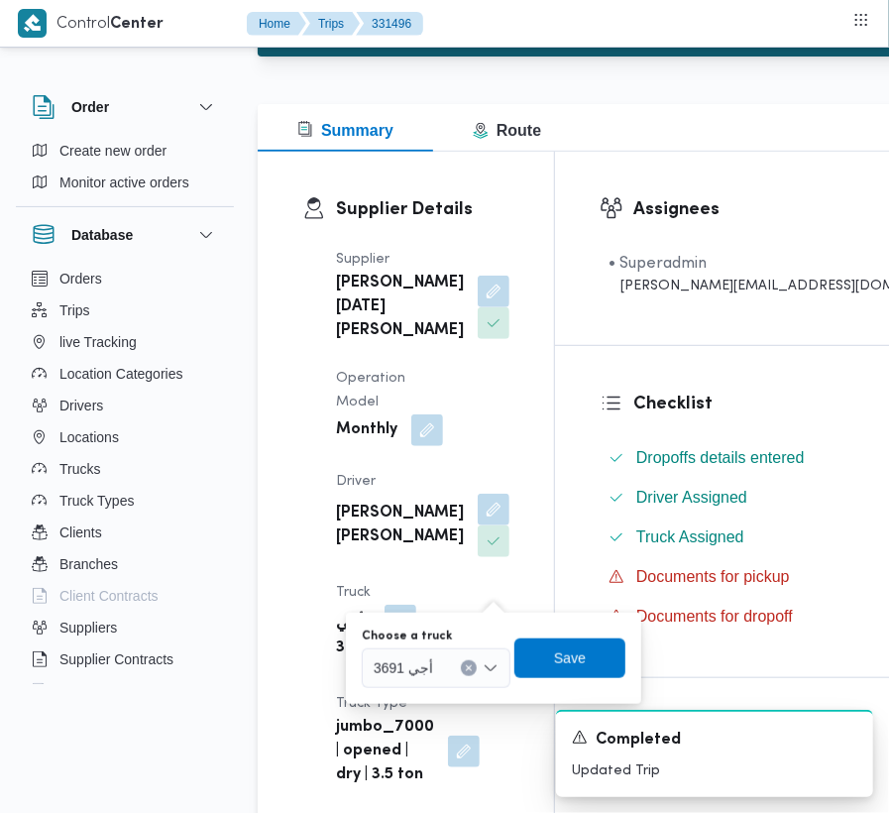
click at [414, 667] on span "أجي 3691" at bounding box center [403, 667] width 59 height 22
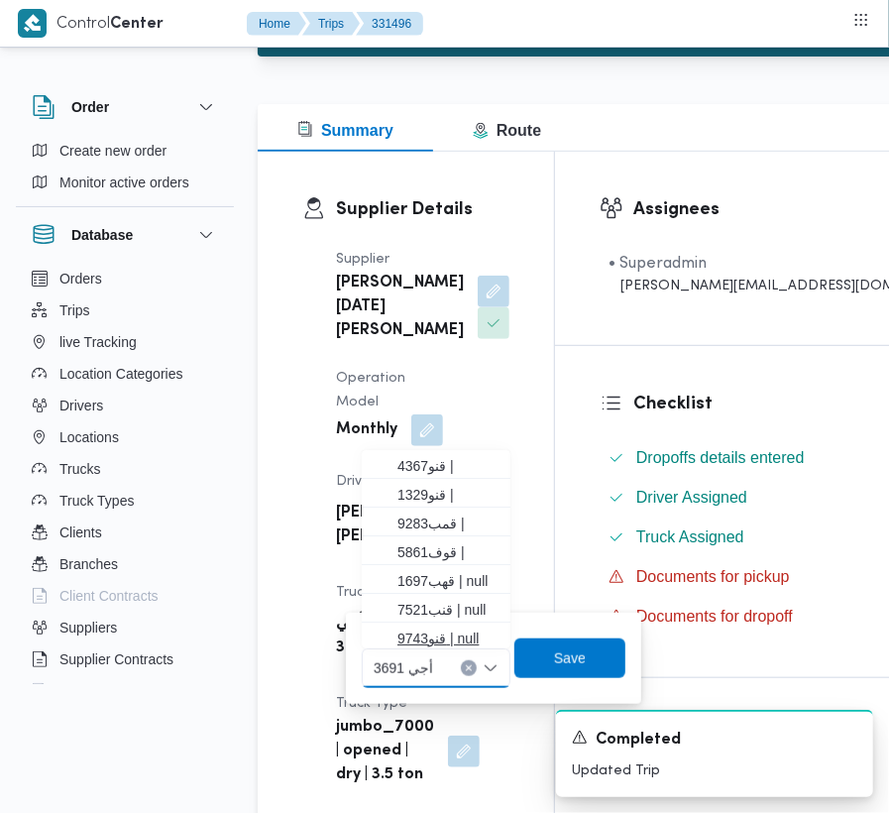
paste input "1951"
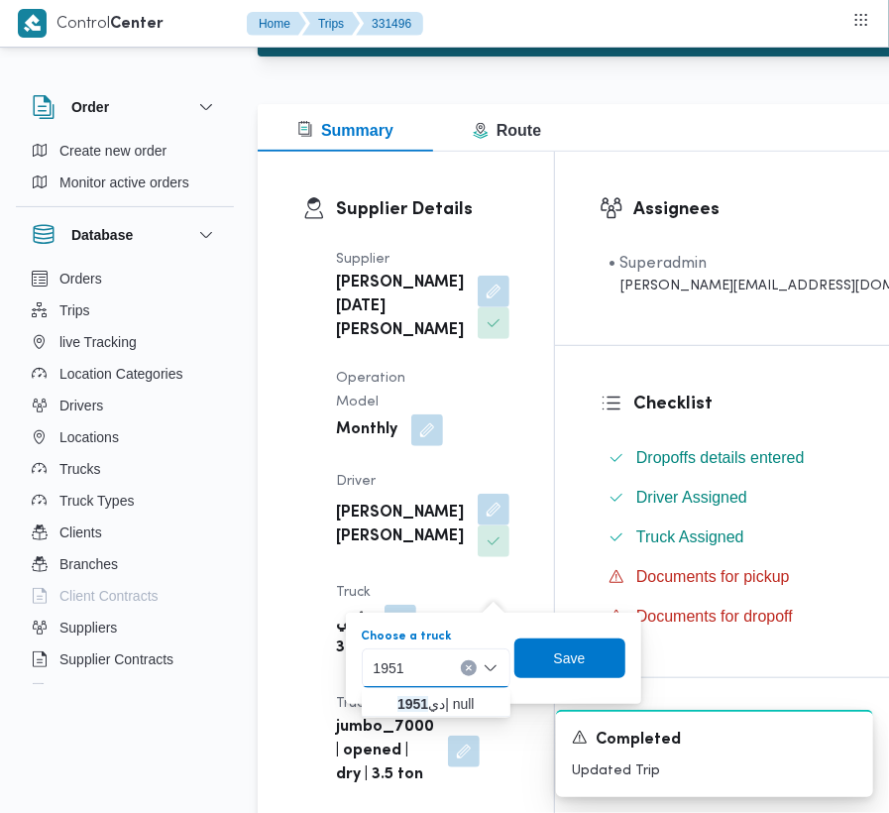
type input "1951"
click at [461, 664] on button "Clear input" at bounding box center [469, 668] width 16 height 16
click at [442, 704] on span "دي 1951 | null" at bounding box center [447, 704] width 101 height 24
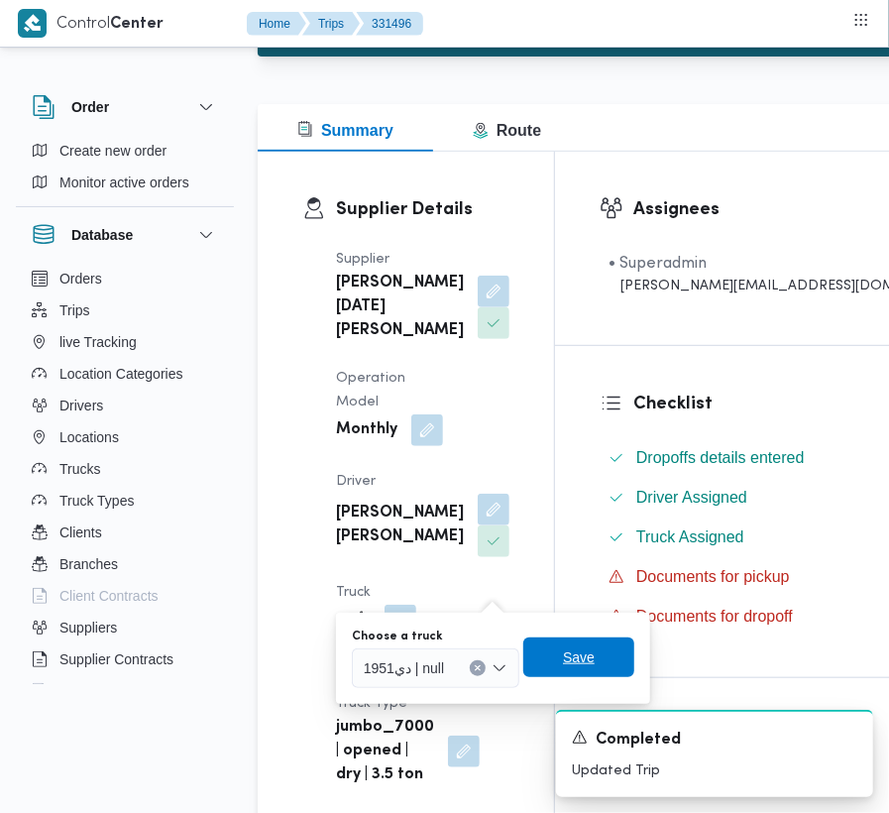
click at [591, 655] on span "Save" at bounding box center [579, 657] width 32 height 24
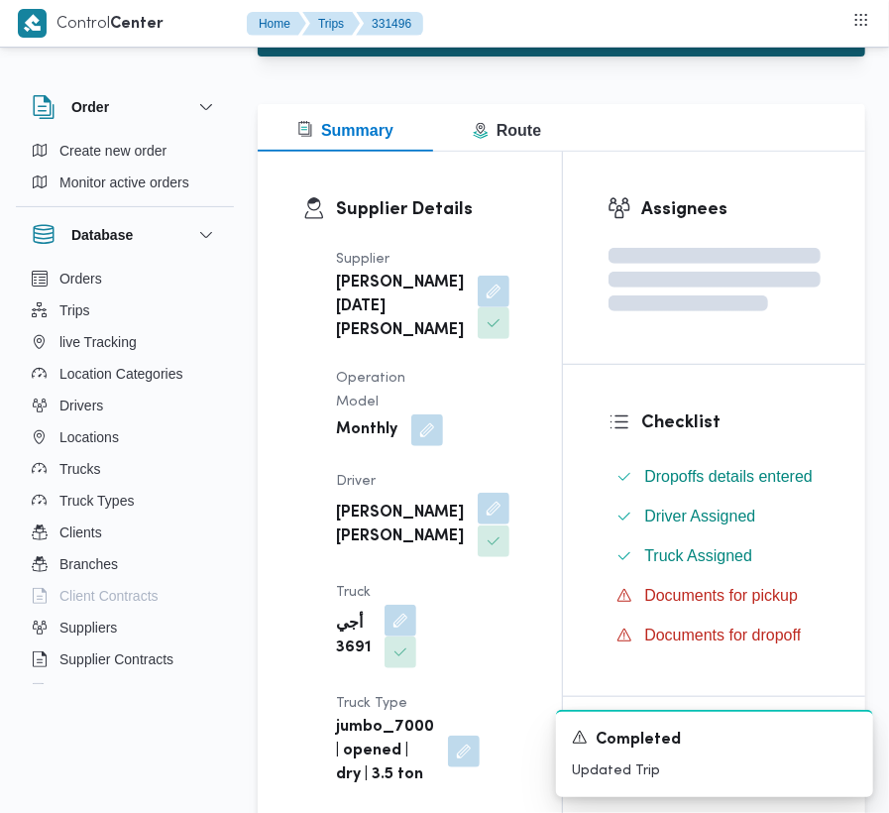
click at [478, 524] on button "button" at bounding box center [494, 508] width 32 height 32
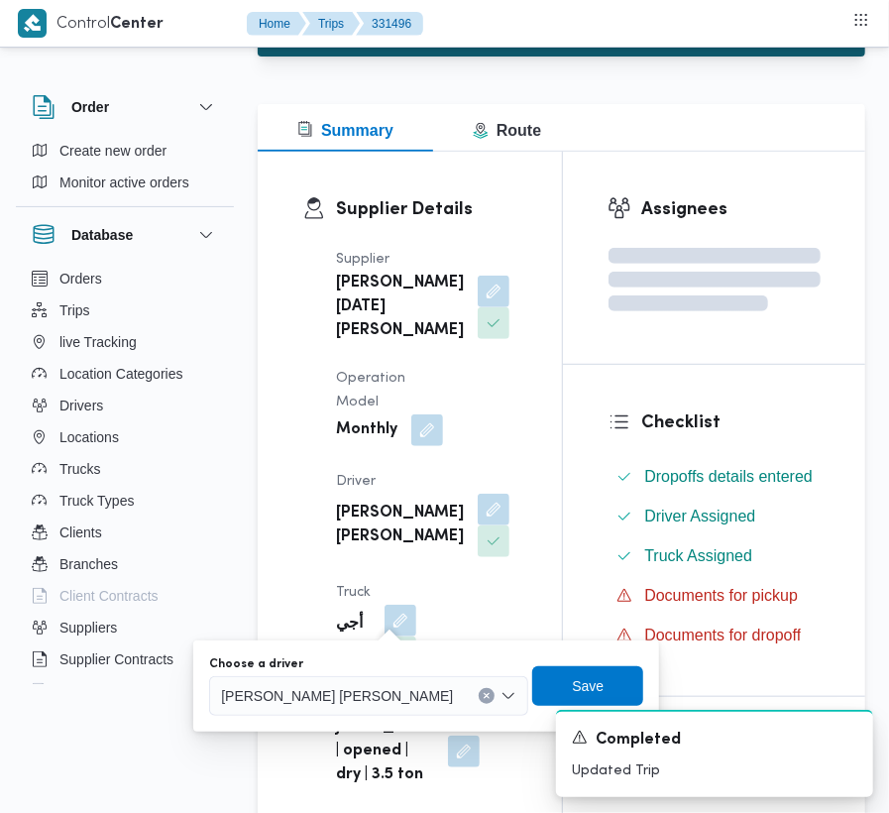
click at [363, 691] on span "[PERSON_NAME] [PERSON_NAME]" at bounding box center [337, 695] width 232 height 22
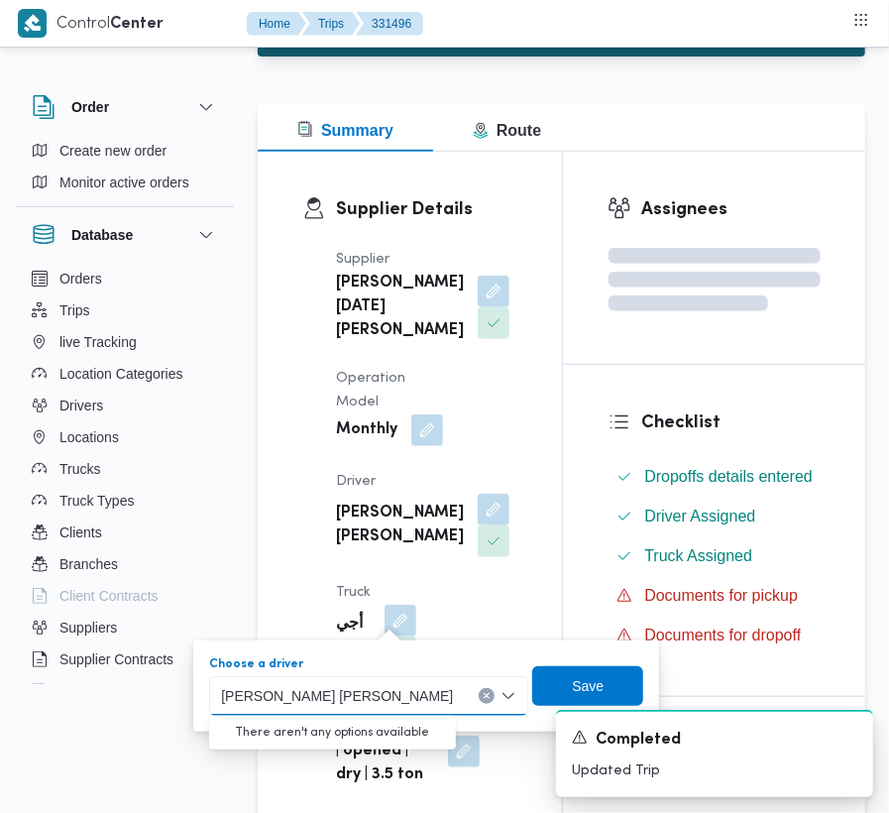
paste input "[PERSON_NAME] [PERSON_NAME]"
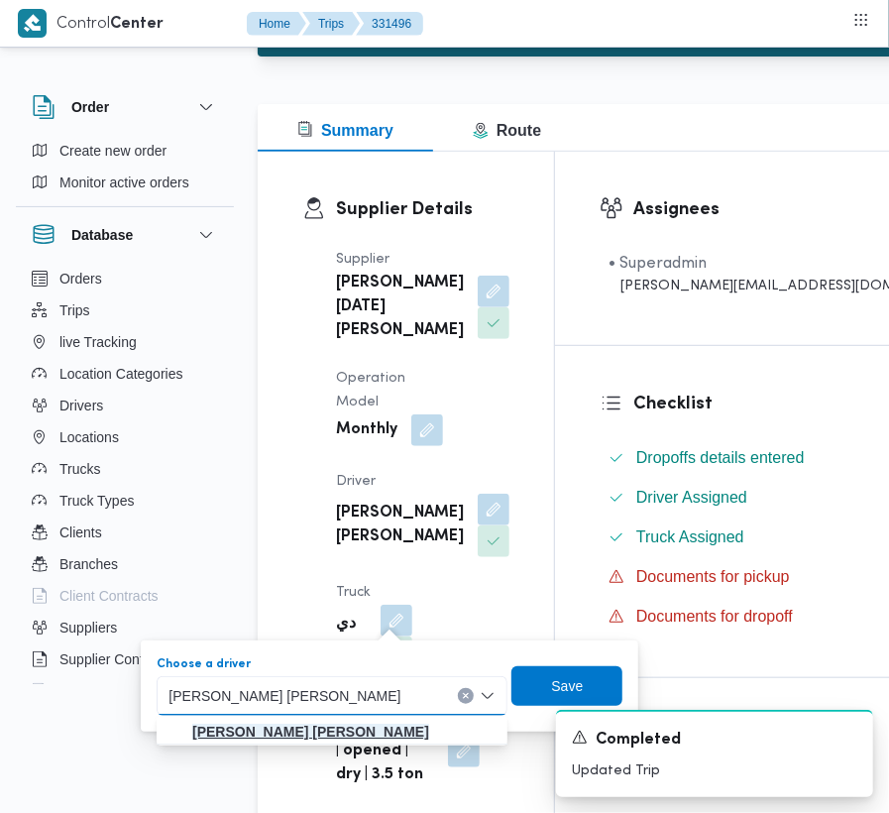
type input "[PERSON_NAME] [PERSON_NAME]"
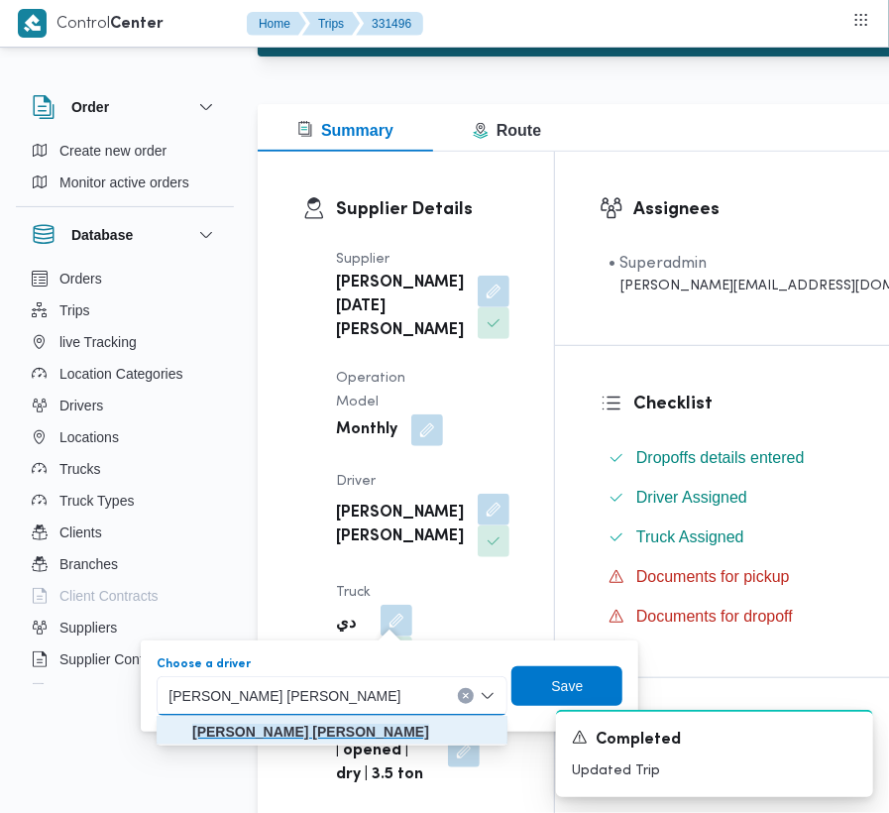
click at [303, 727] on mark "[PERSON_NAME] [PERSON_NAME]" at bounding box center [310, 731] width 237 height 16
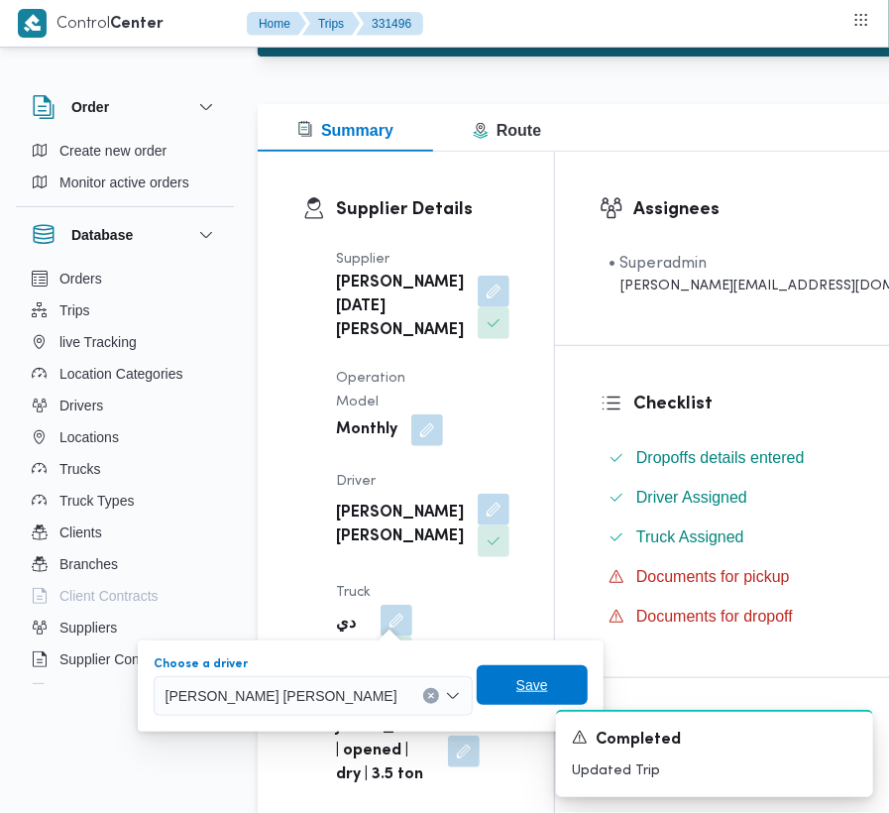
click at [548, 687] on span "Save" at bounding box center [532, 685] width 32 height 24
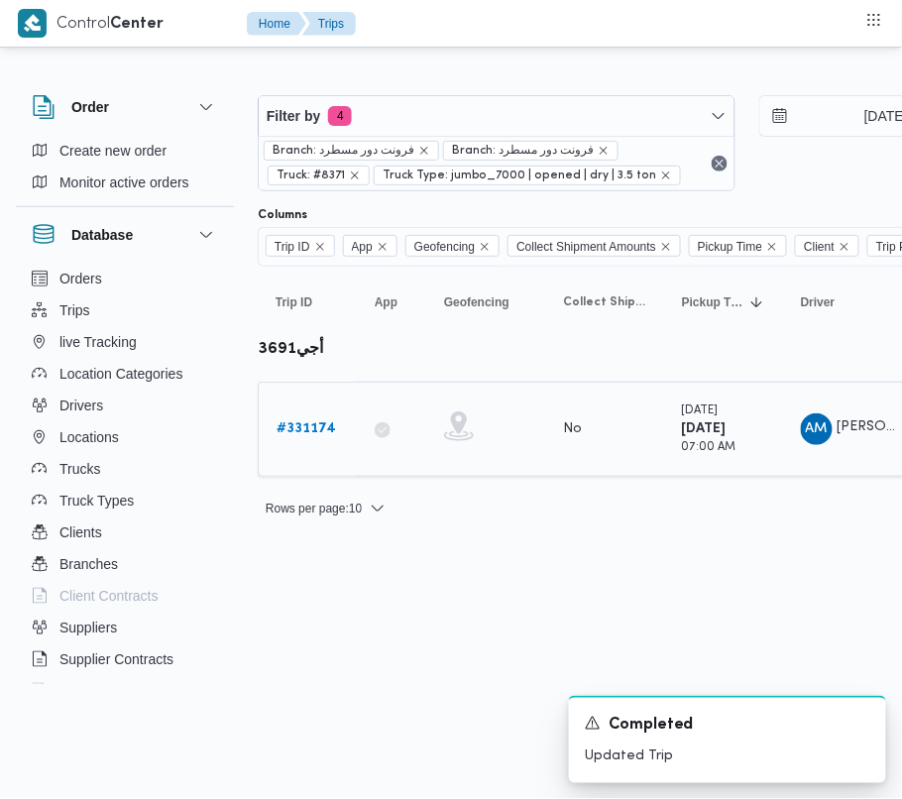
click at [298, 418] on link "# 331174" at bounding box center [305, 429] width 59 height 24
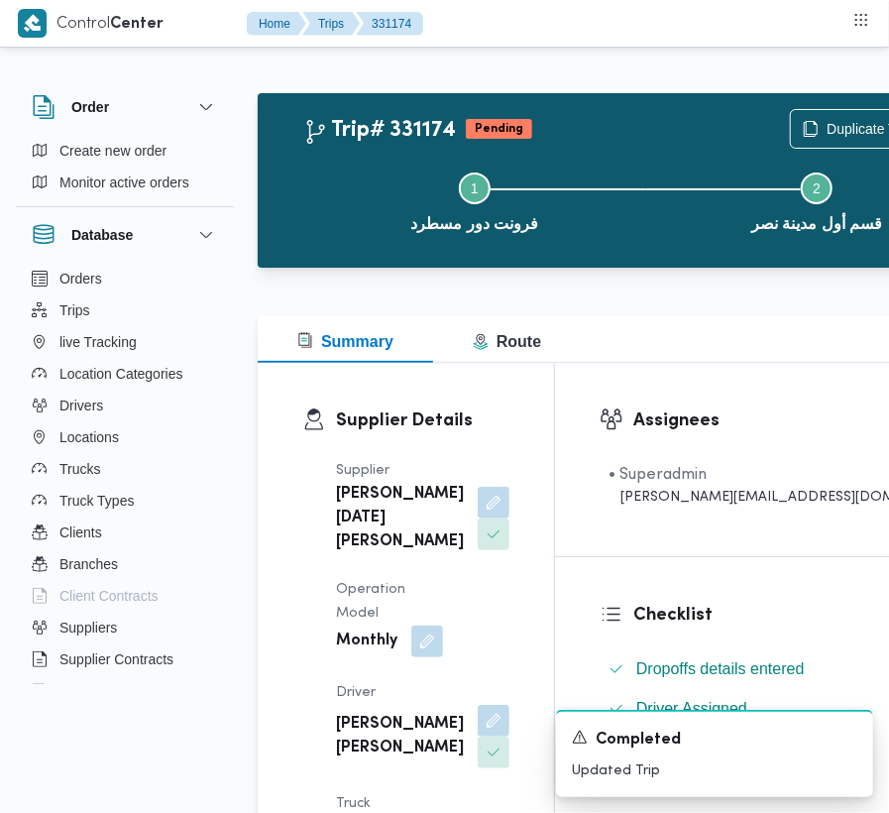
scroll to position [710, 0]
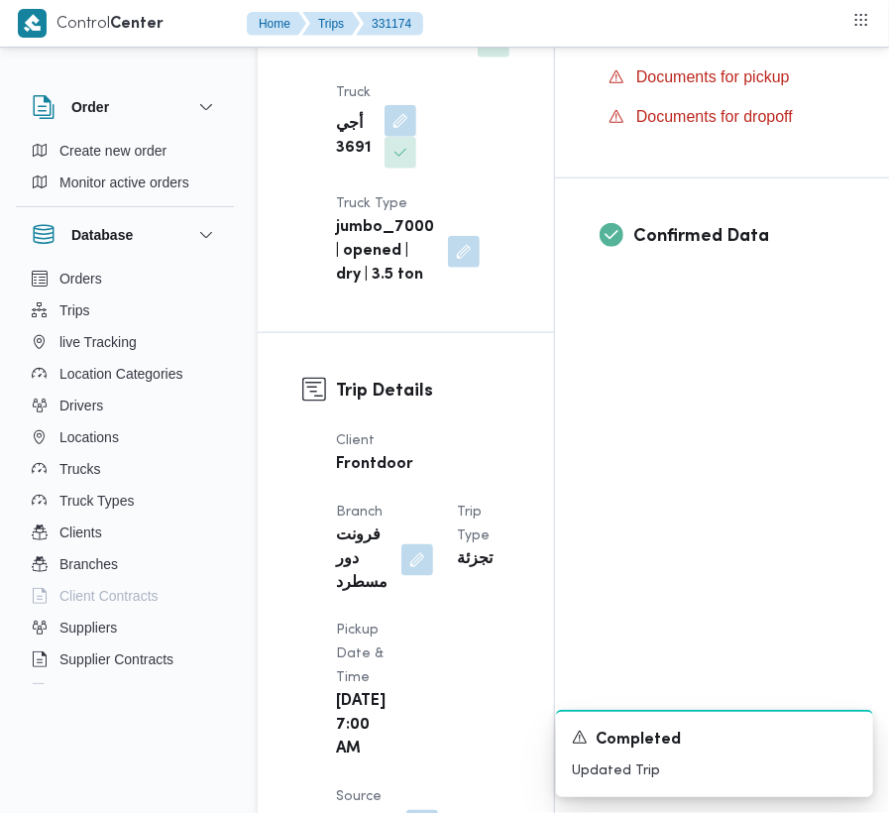
click at [478, 25] on button "button" at bounding box center [494, 9] width 32 height 32
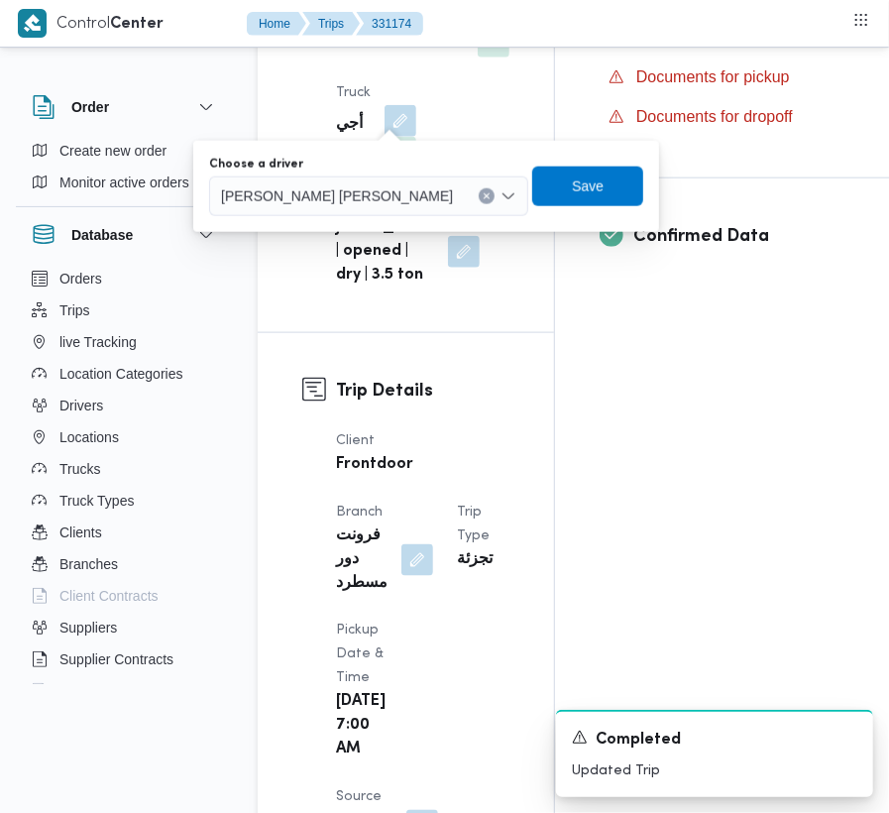
click at [369, 191] on span "[PERSON_NAME] [PERSON_NAME]" at bounding box center [337, 195] width 232 height 22
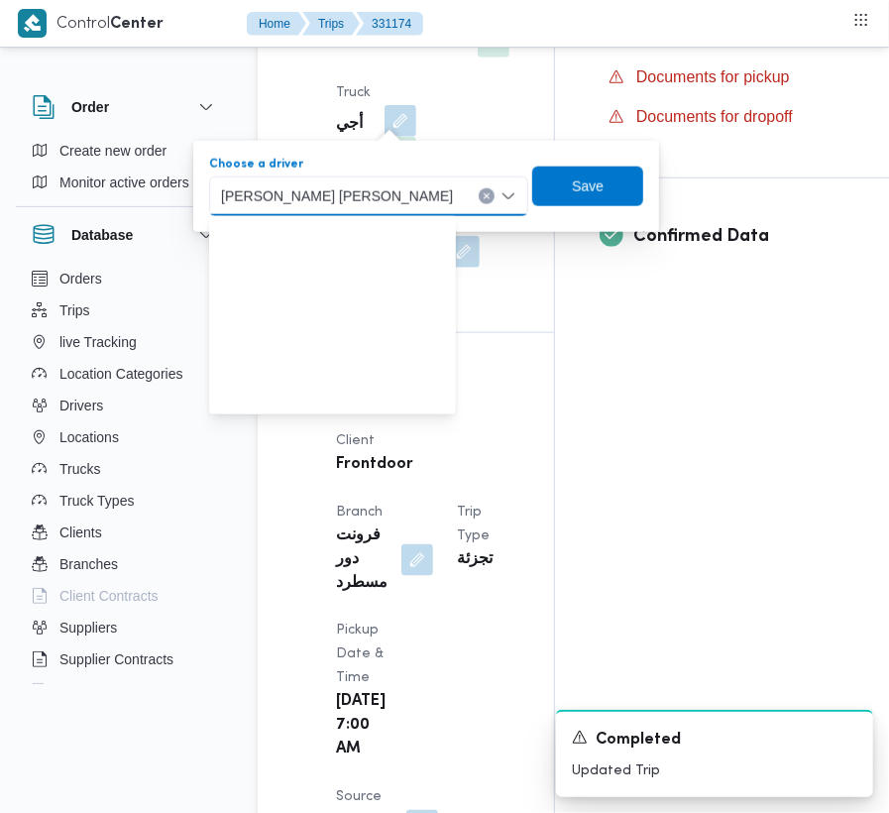
paste input "[PERSON_NAME] [PERSON_NAME]"
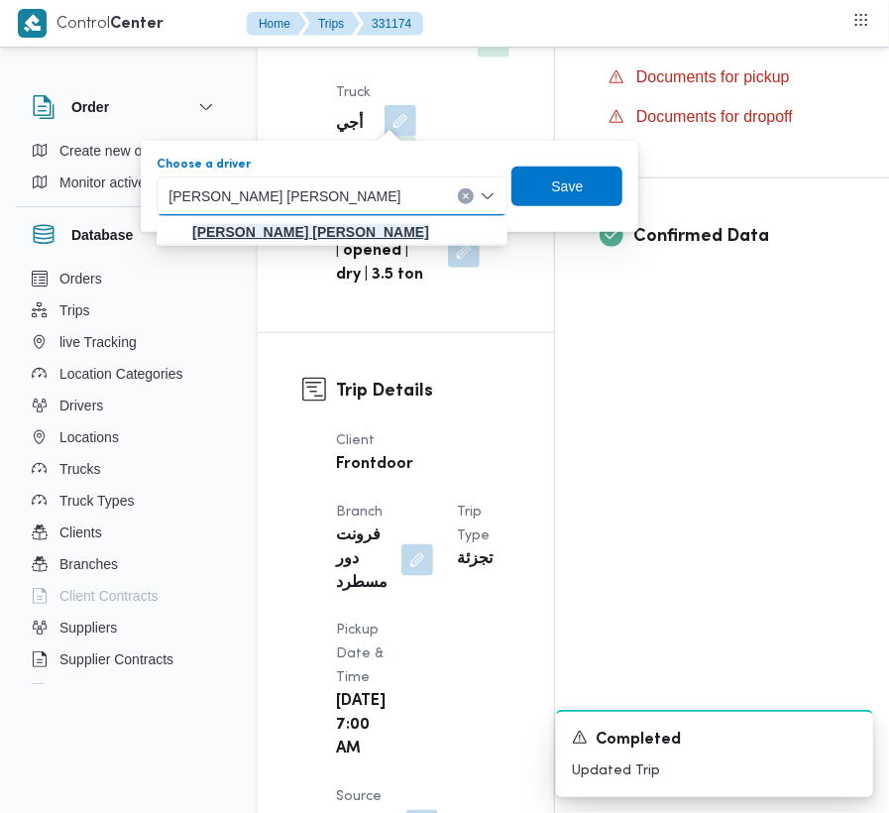
type input "[PERSON_NAME] [PERSON_NAME]"
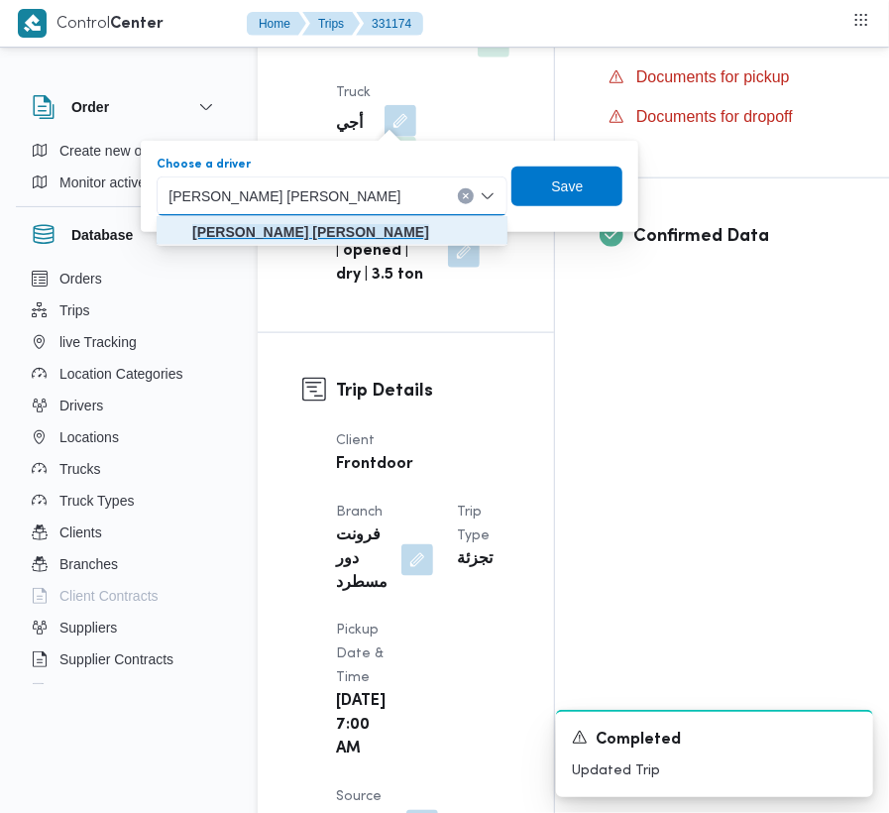
click at [319, 232] on mark "[PERSON_NAME] [PERSON_NAME]" at bounding box center [310, 232] width 237 height 16
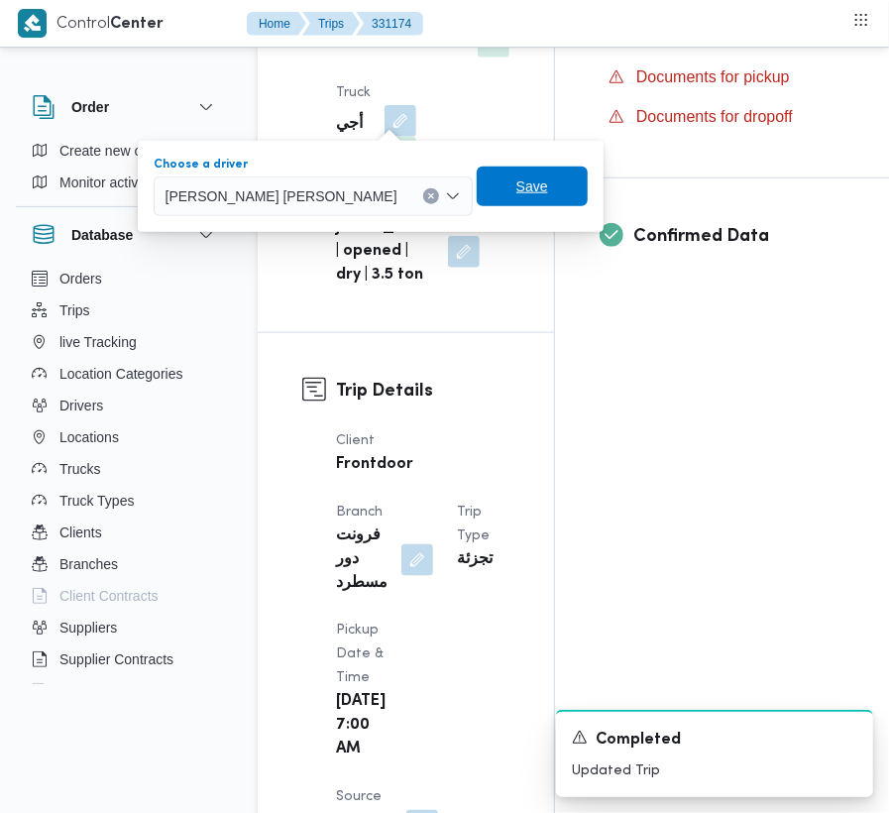
click at [555, 190] on span "Save" at bounding box center [532, 186] width 111 height 40
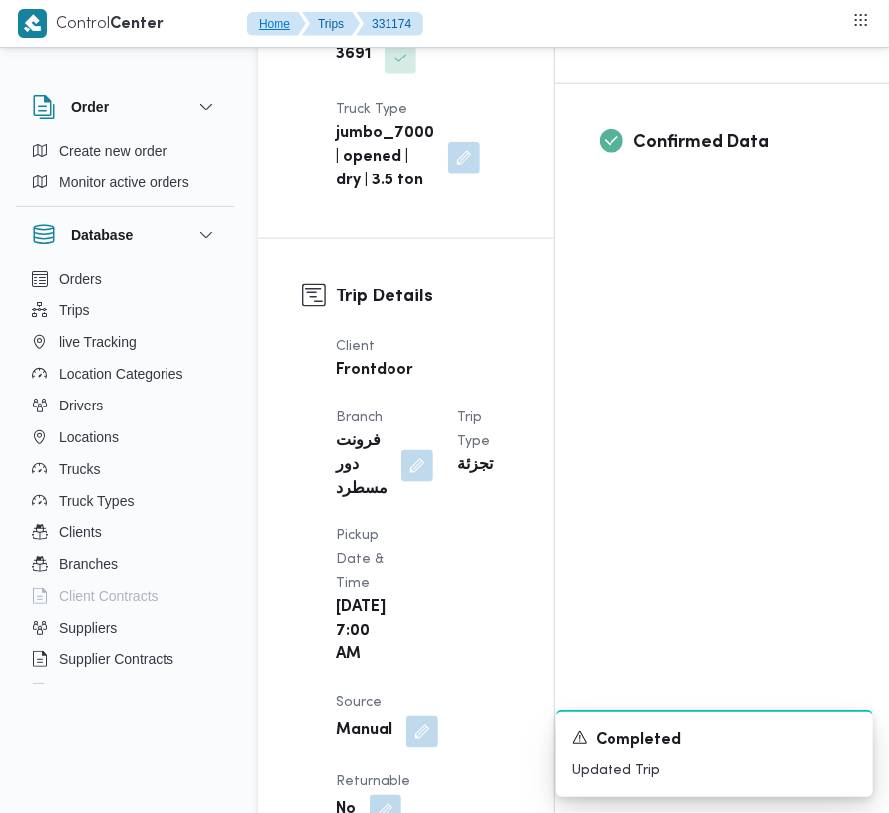
scroll to position [814, 0]
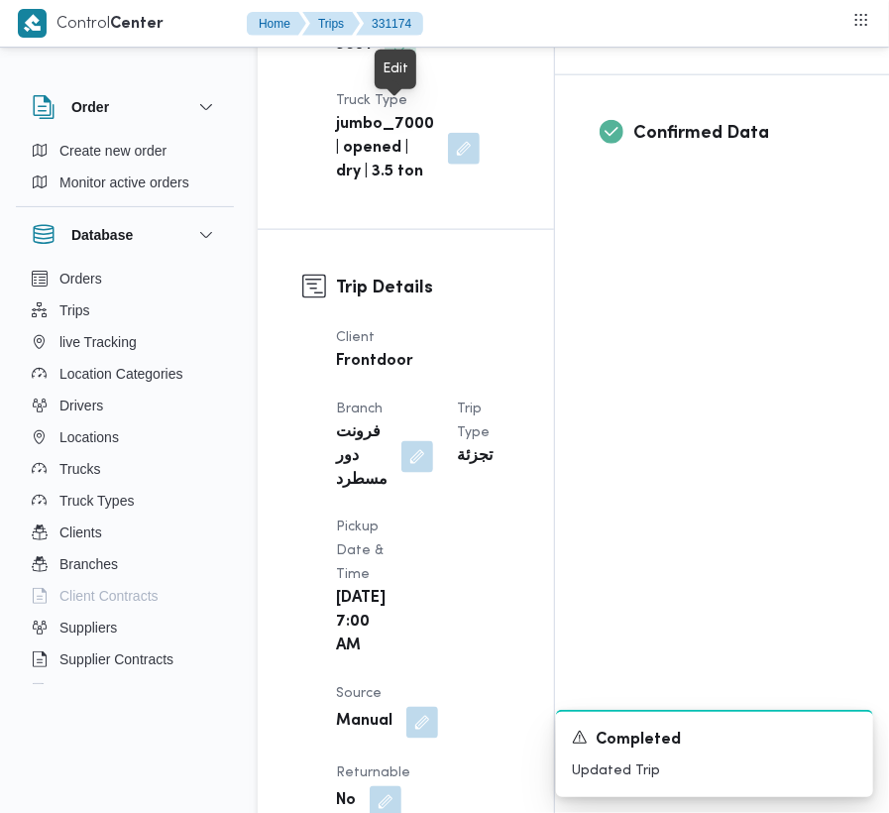
click at [393, 33] on button "button" at bounding box center [400, 17] width 32 height 32
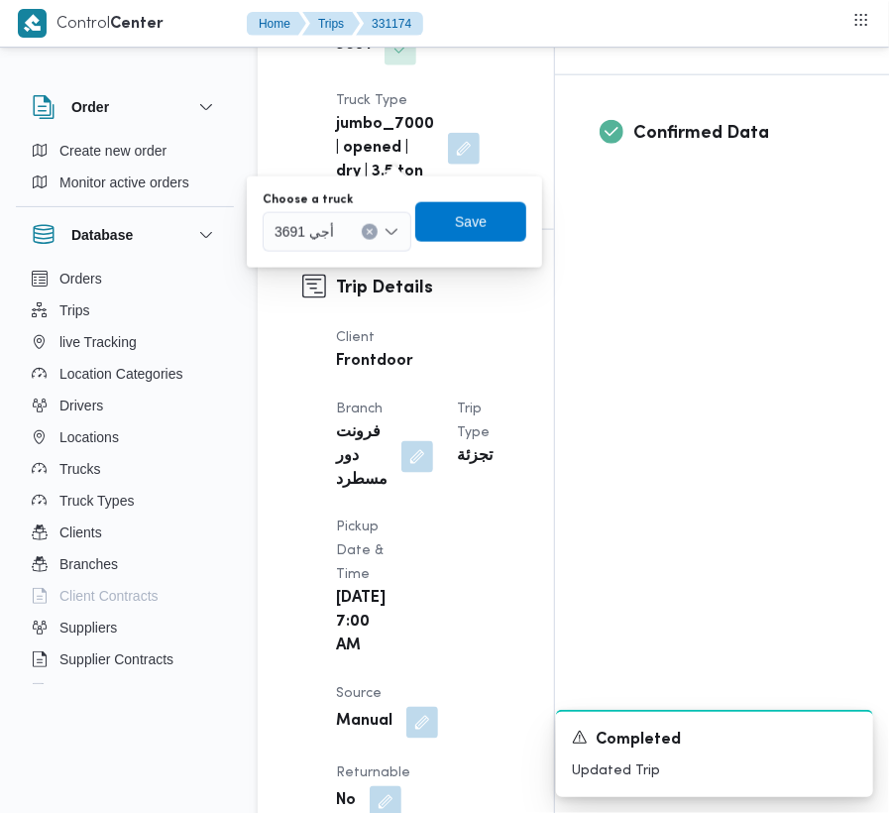
click at [302, 238] on span "أجي 3691" at bounding box center [303, 231] width 59 height 22
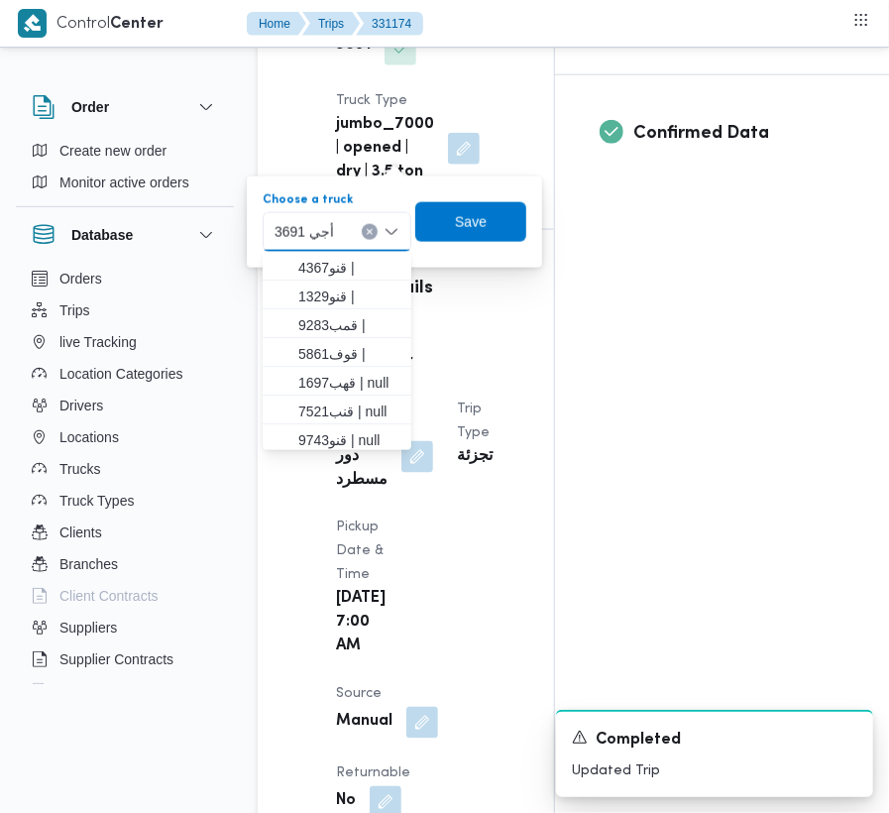
paste input "1951"
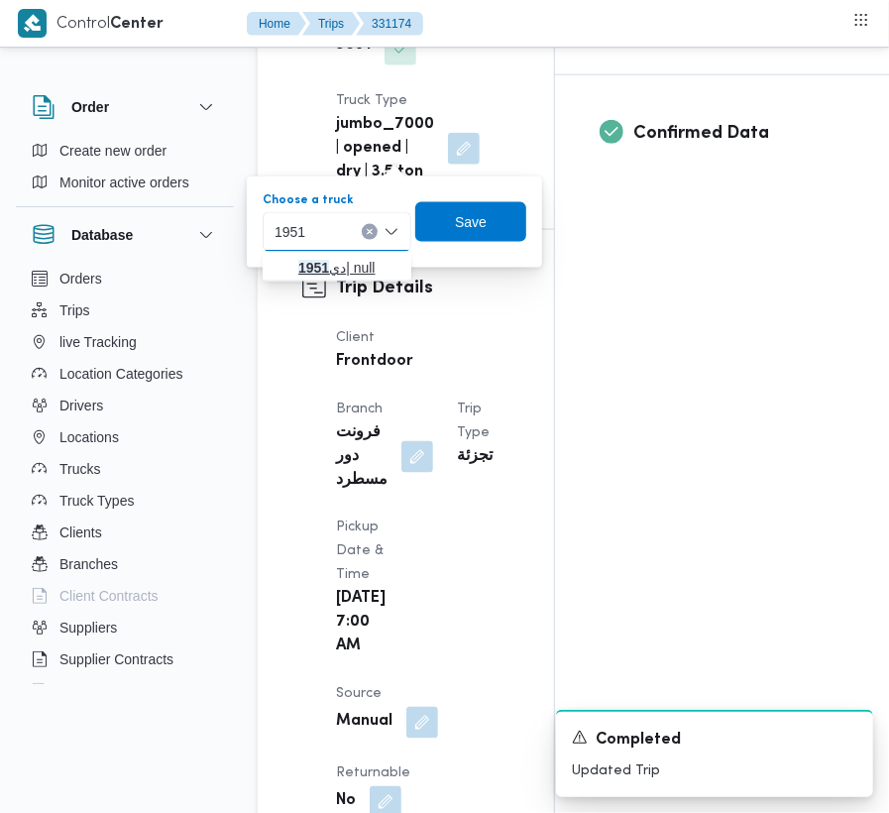
type input "1951"
click at [301, 277] on span "دي 1951 | null" at bounding box center [348, 268] width 101 height 24
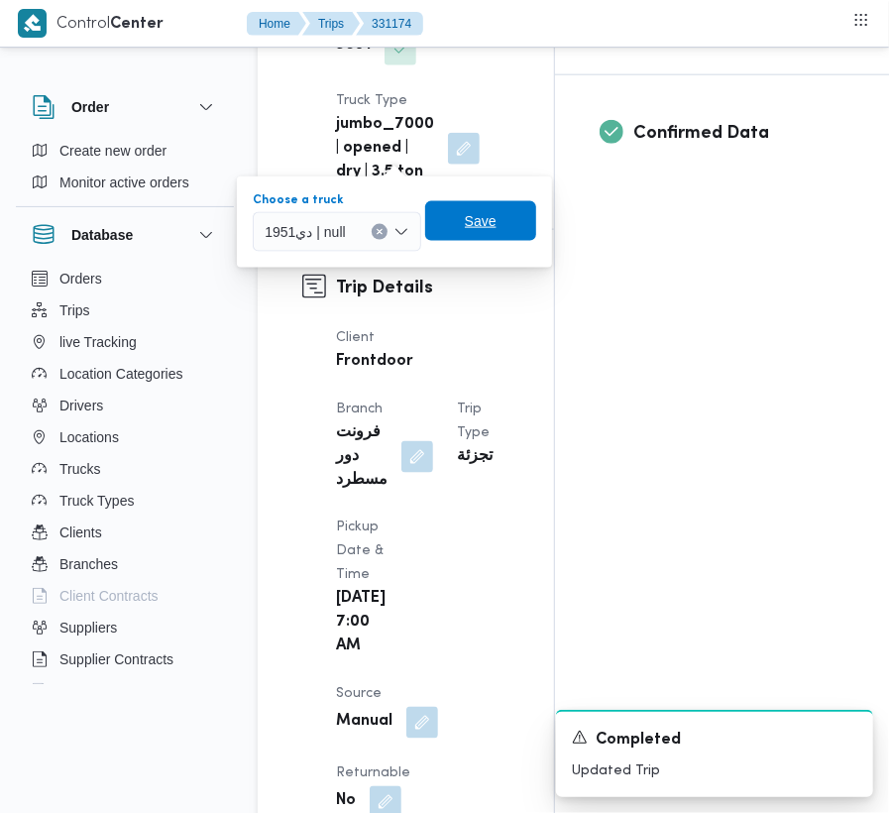
click at [461, 220] on span "Save" at bounding box center [480, 221] width 111 height 40
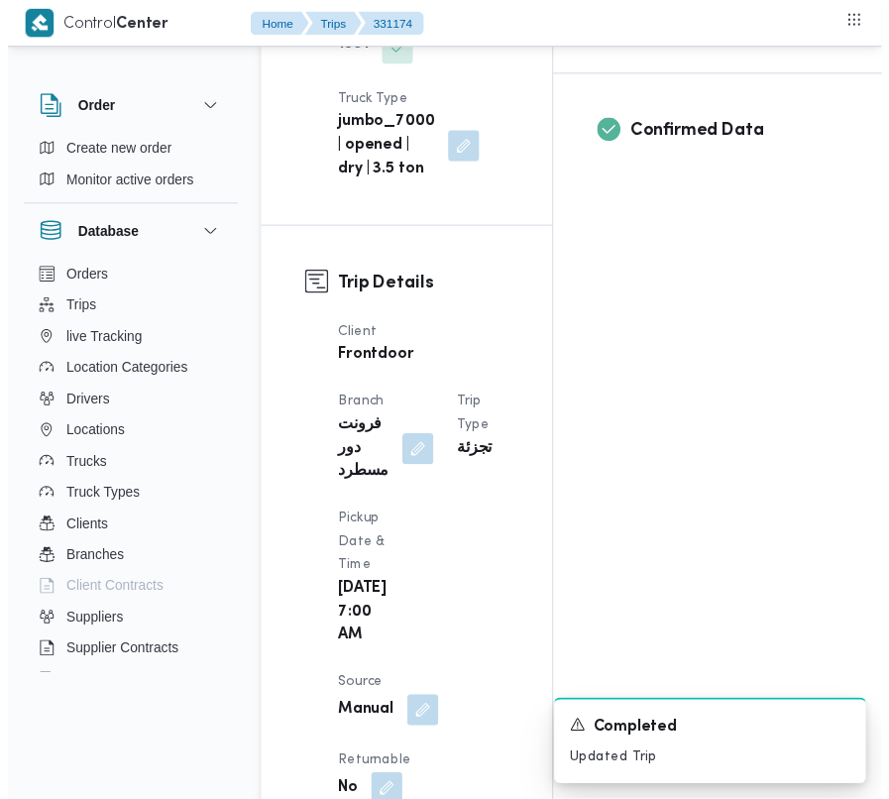
scroll to position [0, 0]
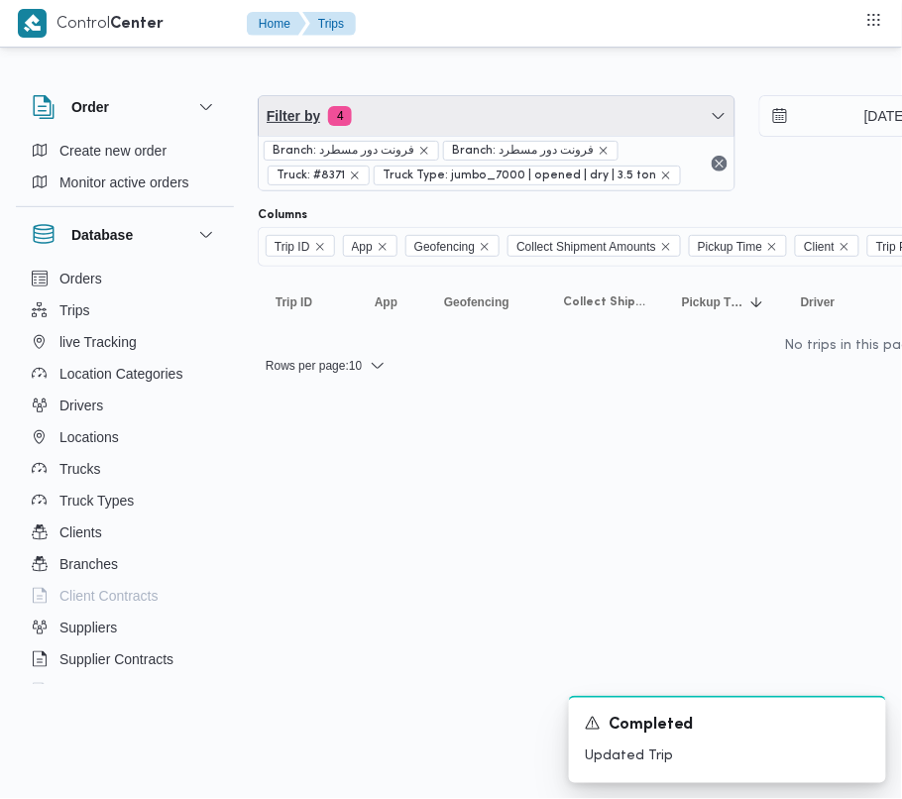
click at [412, 123] on span "Filter by 4" at bounding box center [497, 116] width 476 height 40
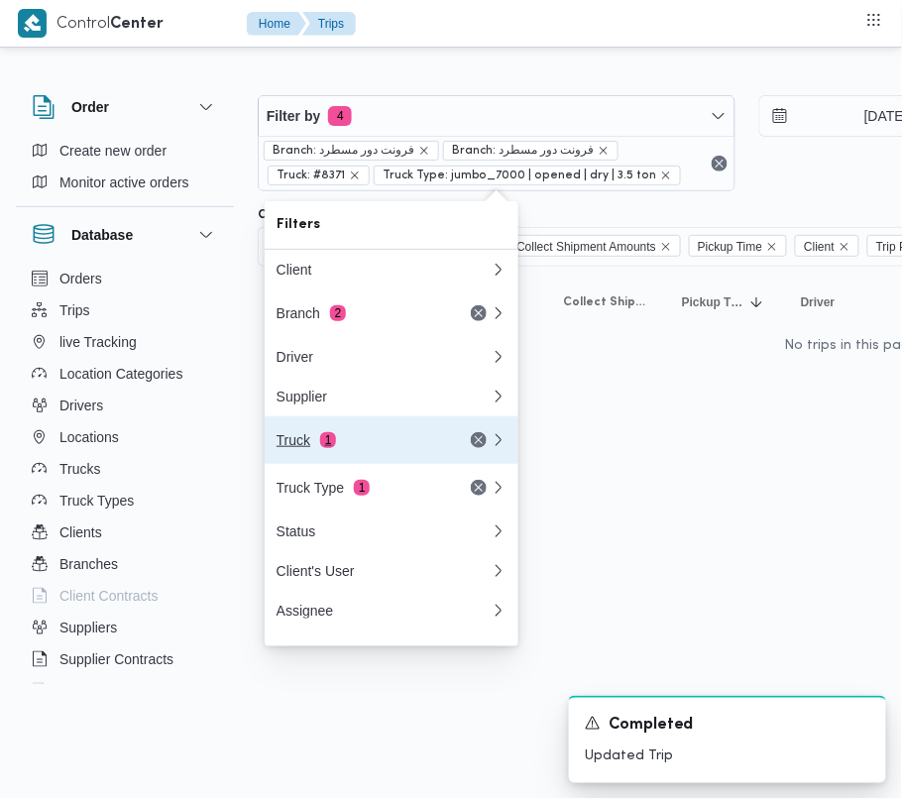
click at [346, 464] on button "Truck 1" at bounding box center [392, 440] width 254 height 48
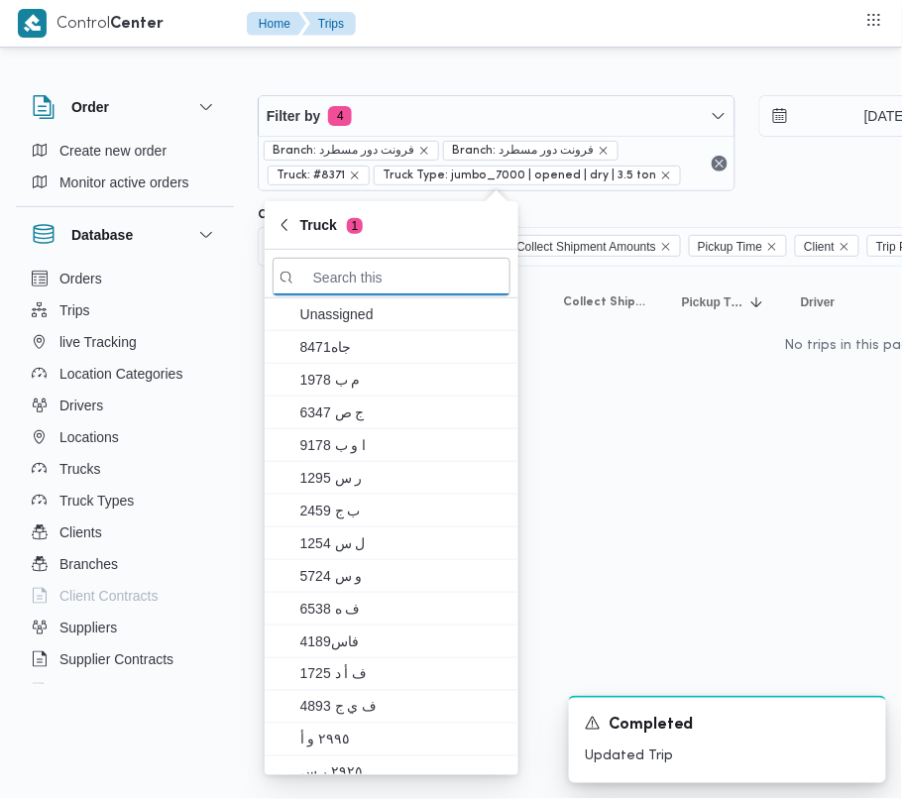
paste input "قمب9283"
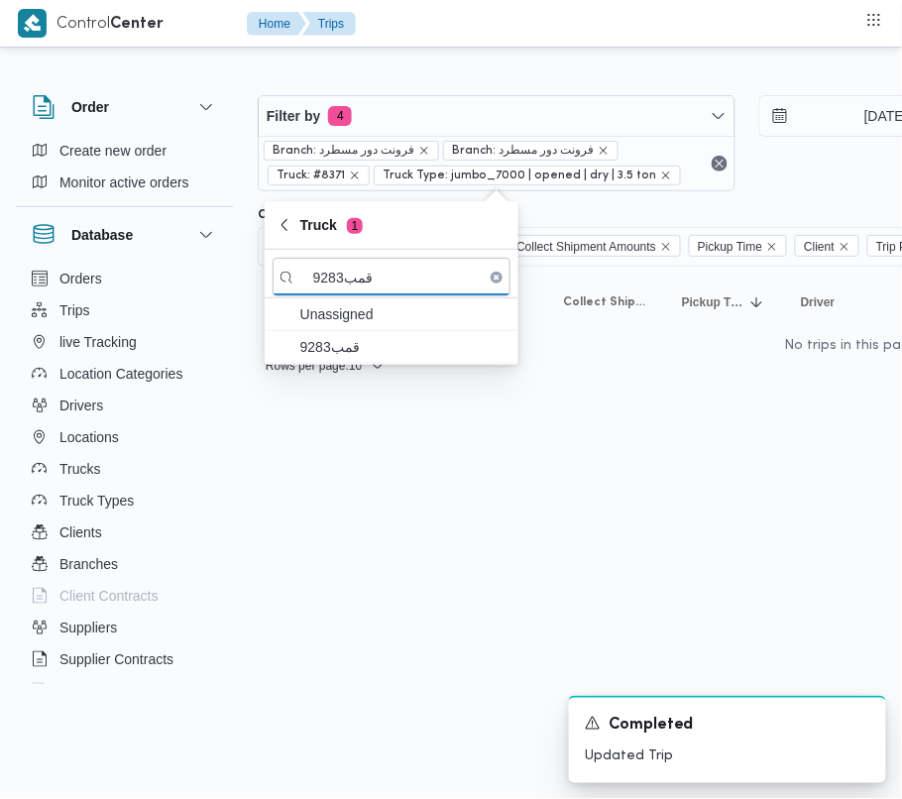
type input "قمب9283"
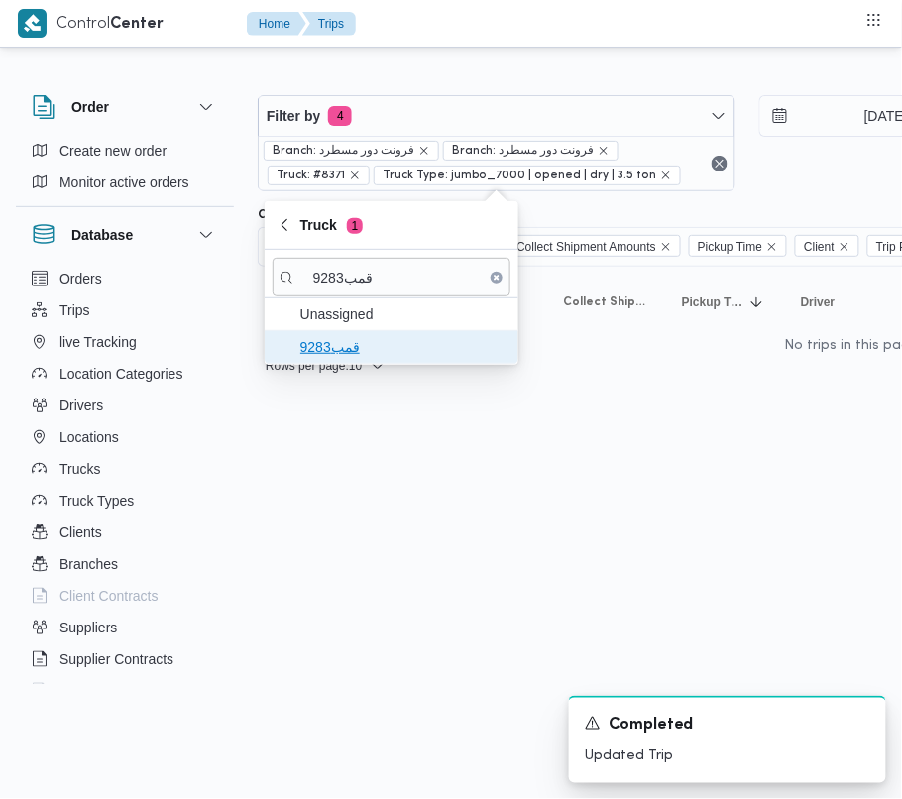
click at [338, 341] on span "قمب9283" at bounding box center [403, 347] width 206 height 24
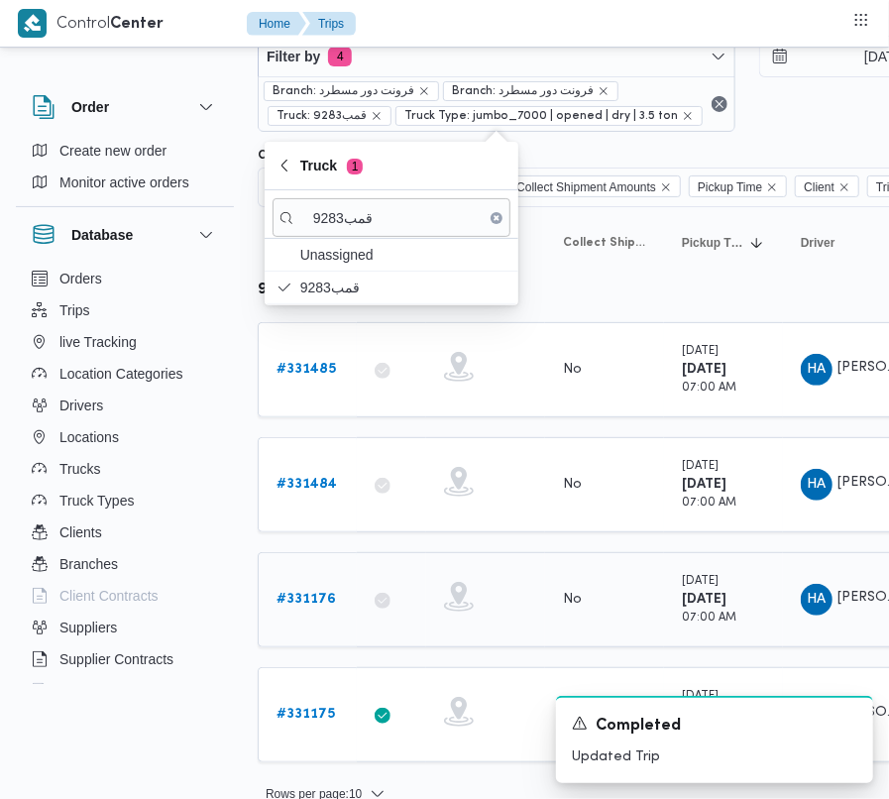
scroll to position [92, 0]
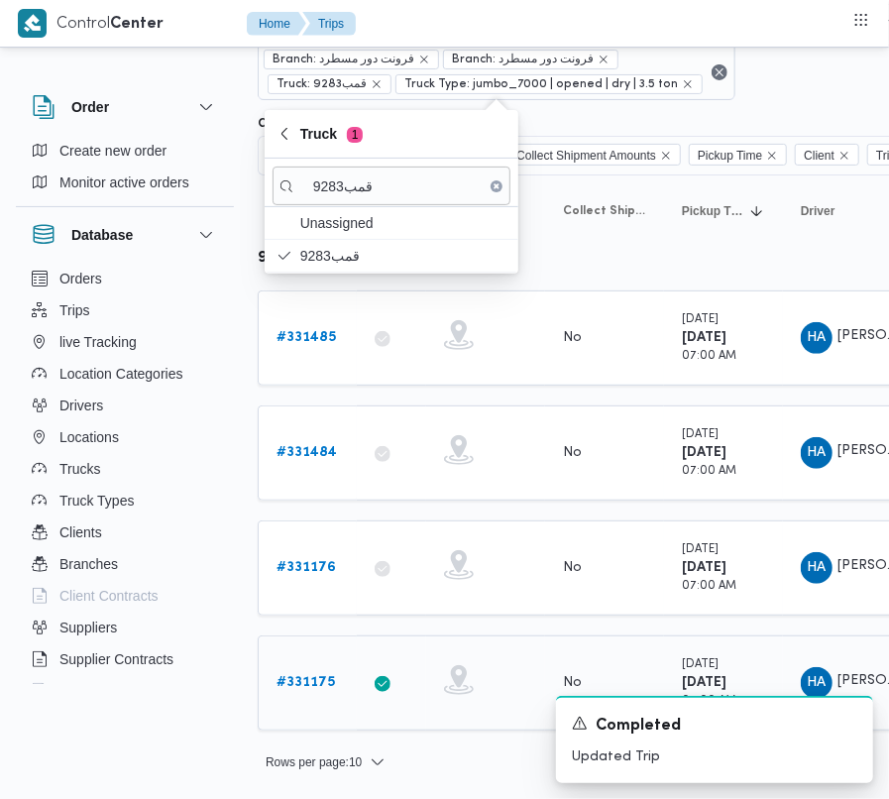
click at [298, 686] on b "# 331175" at bounding box center [305, 682] width 58 height 13
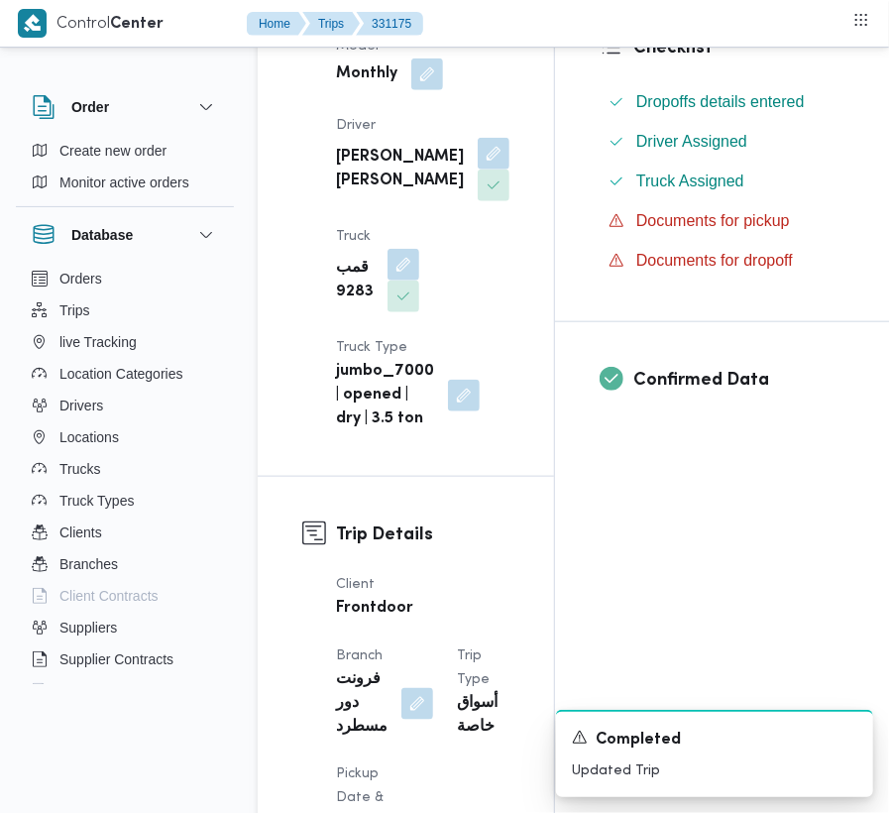
scroll to position [616, 0]
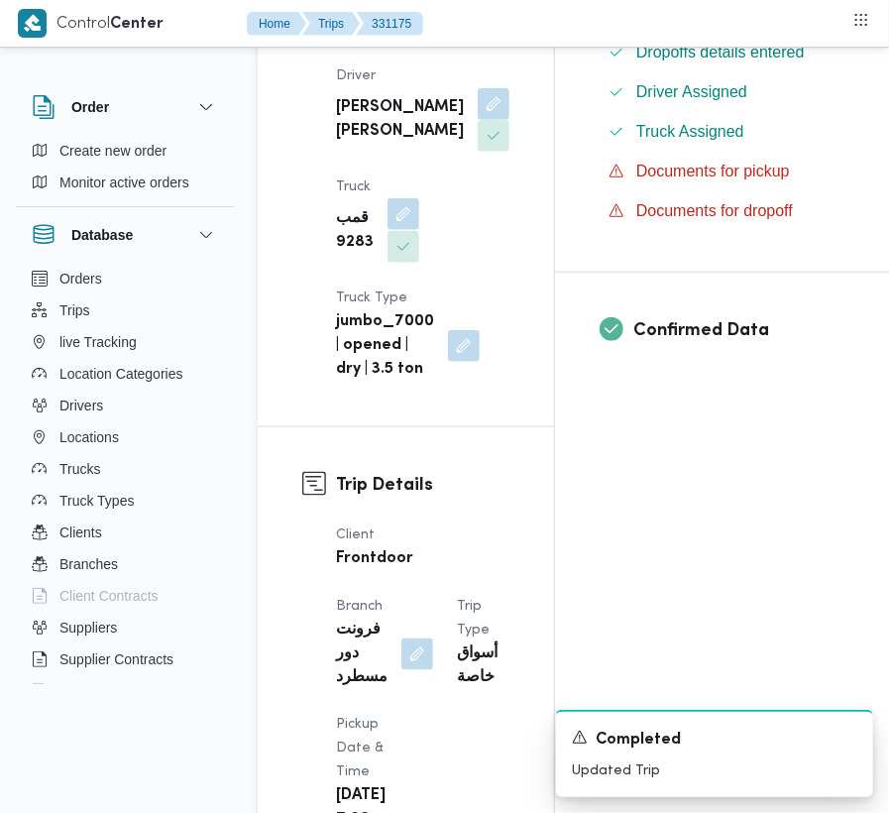
click at [419, 198] on button "button" at bounding box center [403, 214] width 32 height 32
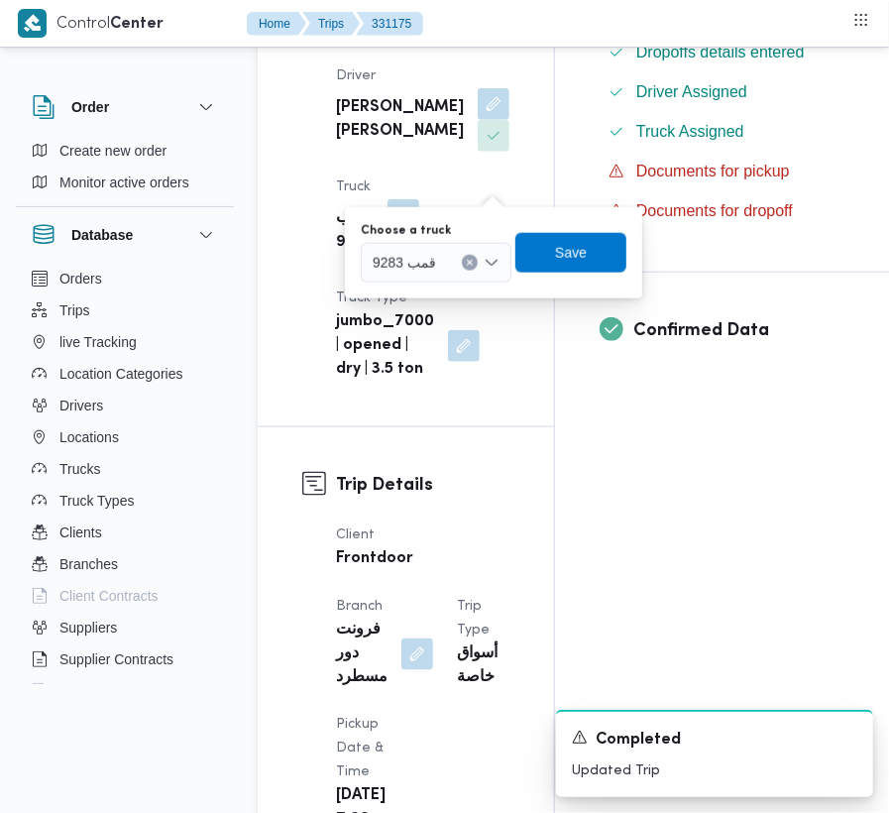
click at [402, 310] on b "jumbo_7000 | opened | dry | 3.5 ton" at bounding box center [385, 345] width 98 height 71
click at [393, 258] on span "قمب 9283" at bounding box center [404, 262] width 63 height 22
paste input "6827"
type input "6827"
click at [381, 307] on span "قيب 6827 | null" at bounding box center [435, 298] width 133 height 32
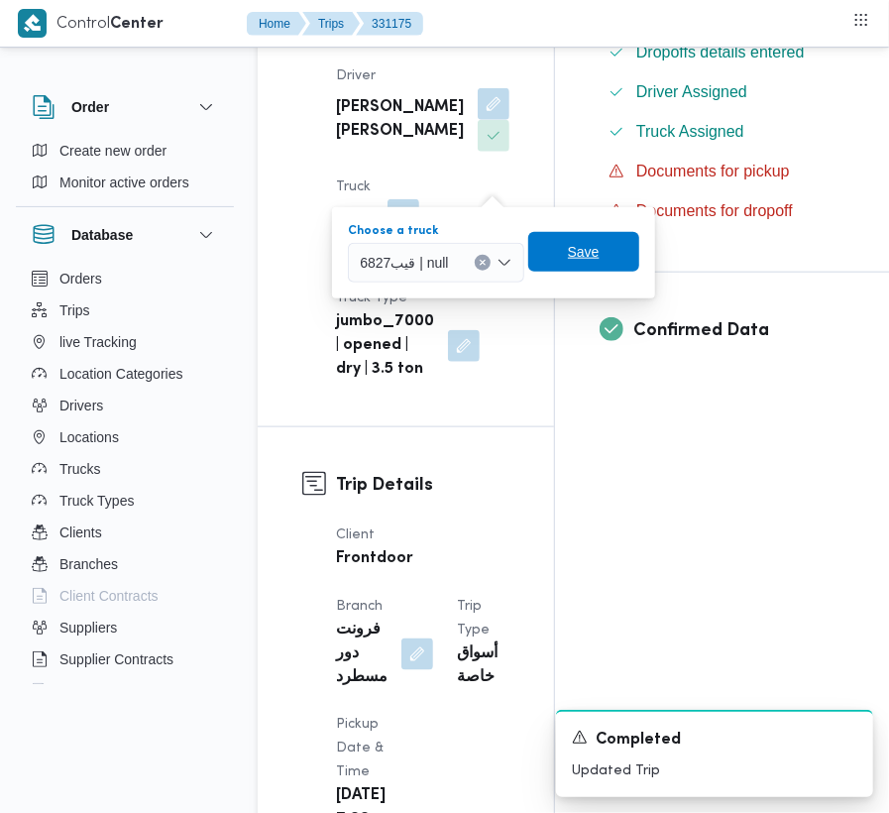
click at [548, 263] on span "Save" at bounding box center [583, 252] width 111 height 40
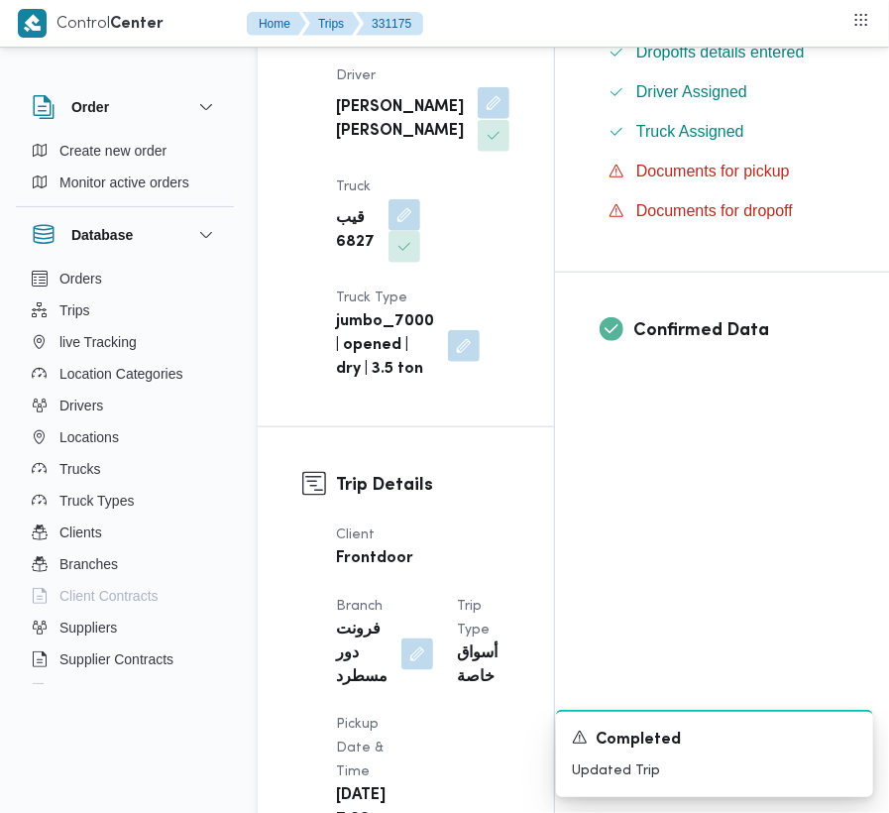
click at [478, 119] on button "button" at bounding box center [494, 103] width 32 height 32
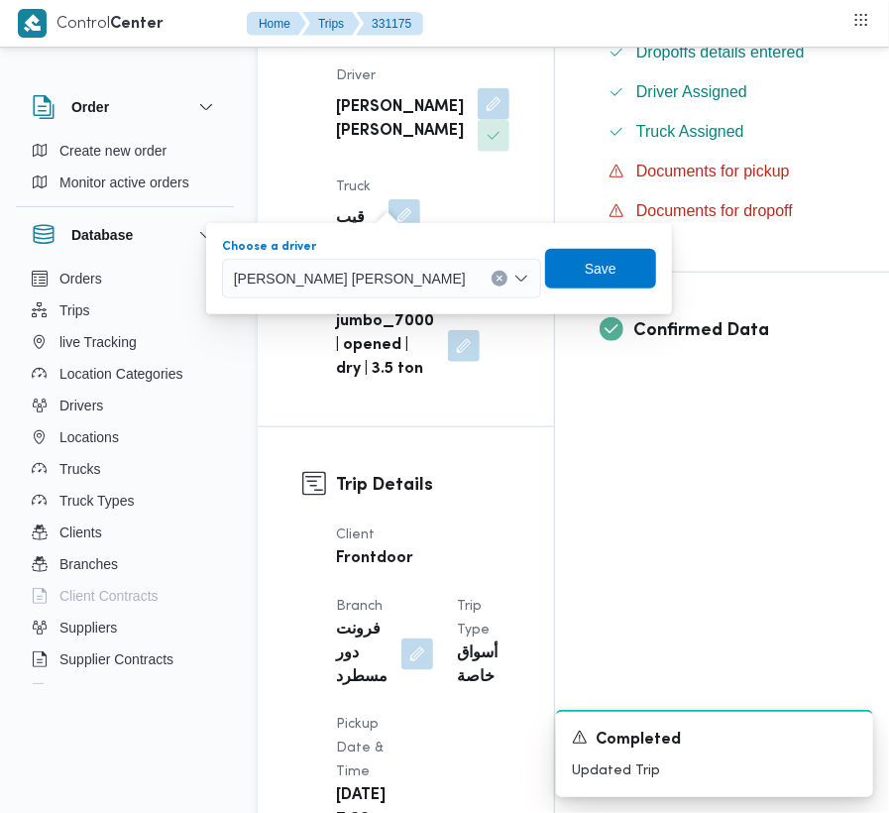
click at [319, 289] on div "[PERSON_NAME] [PERSON_NAME]" at bounding box center [381, 279] width 319 height 40
paste input "[PERSON_NAME] [PERSON_NAME]"
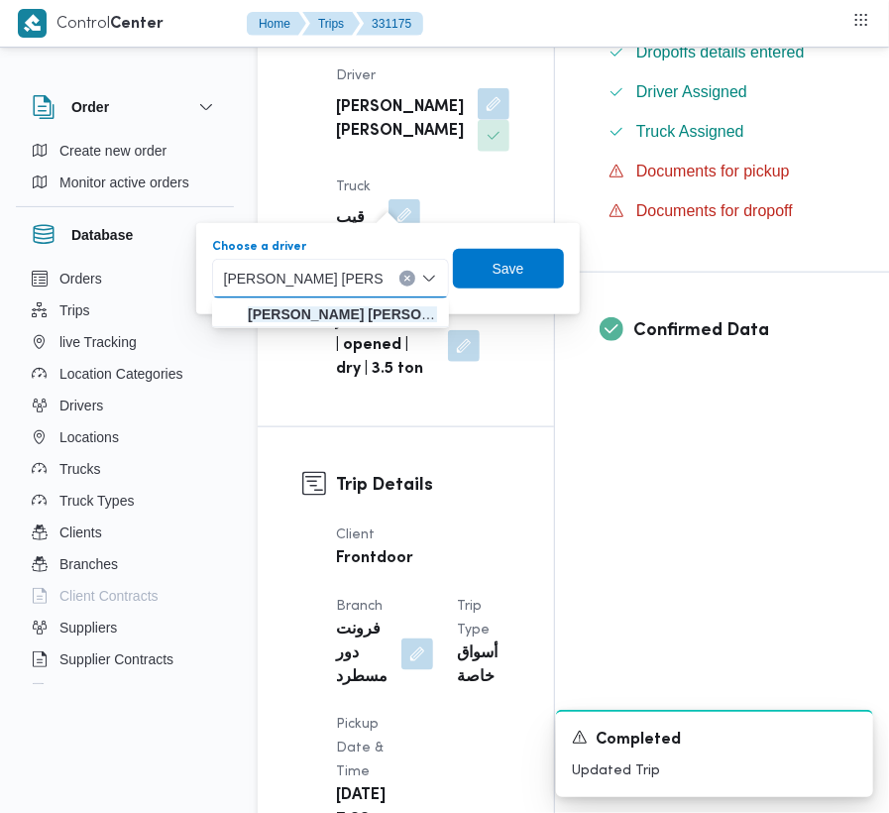
type input "[PERSON_NAME] [PERSON_NAME]"
click at [279, 315] on mark "[PERSON_NAME] [PERSON_NAME]" at bounding box center [366, 314] width 237 height 16
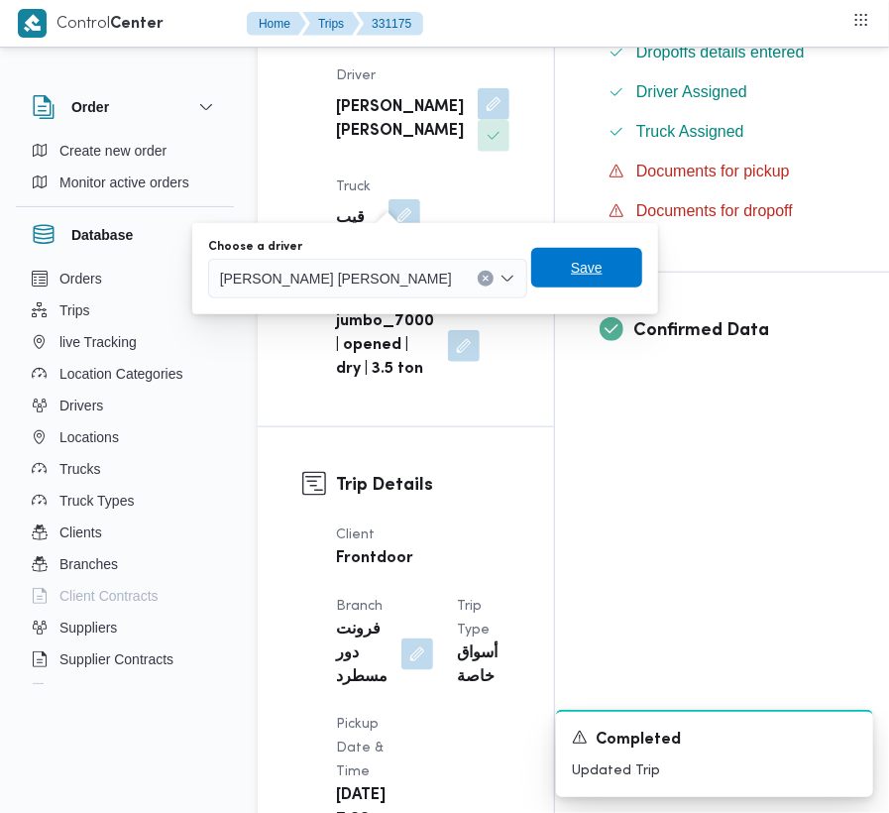
click at [531, 283] on span "Save" at bounding box center [586, 268] width 111 height 40
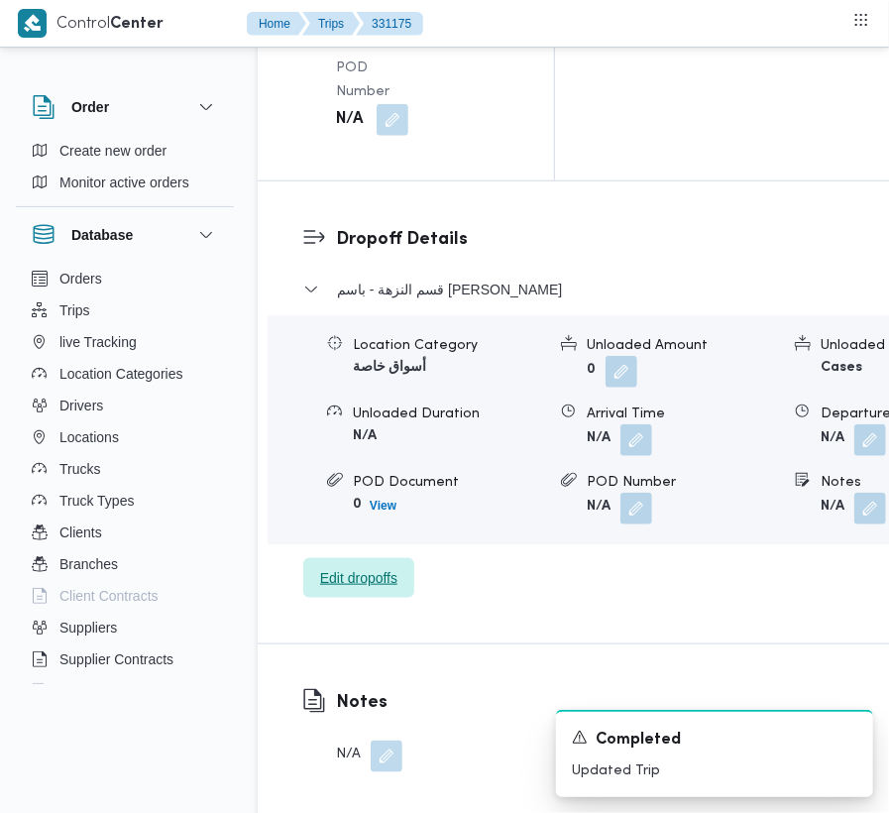
click at [355, 558] on span "Edit dropoffs" at bounding box center [358, 578] width 111 height 40
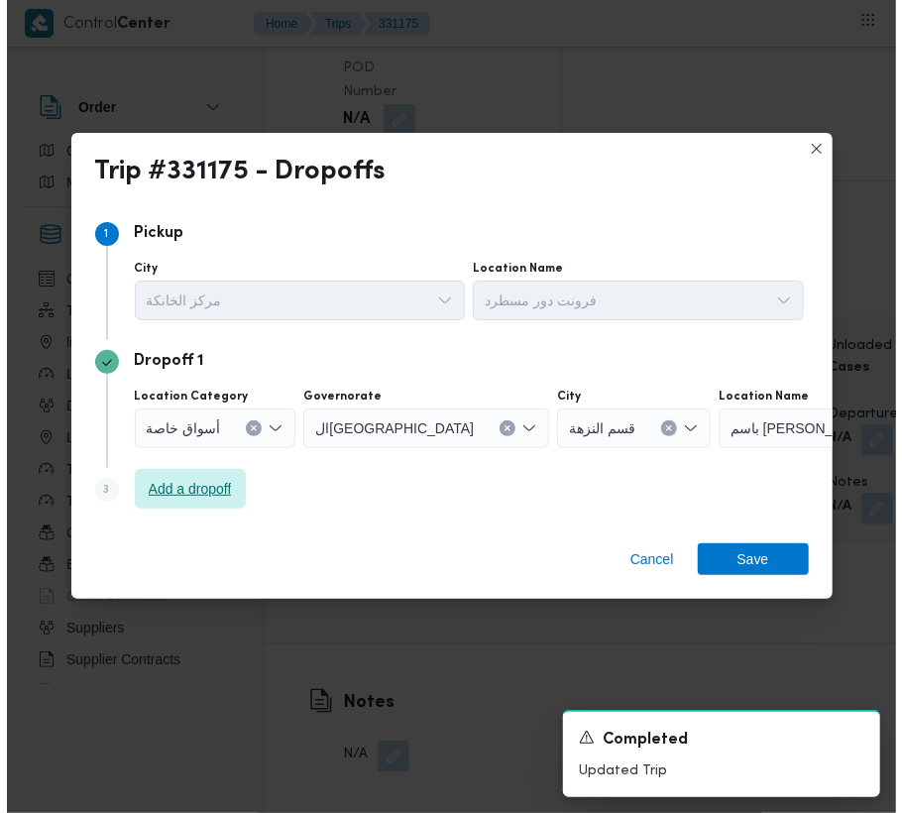
scroll to position [2921, 0]
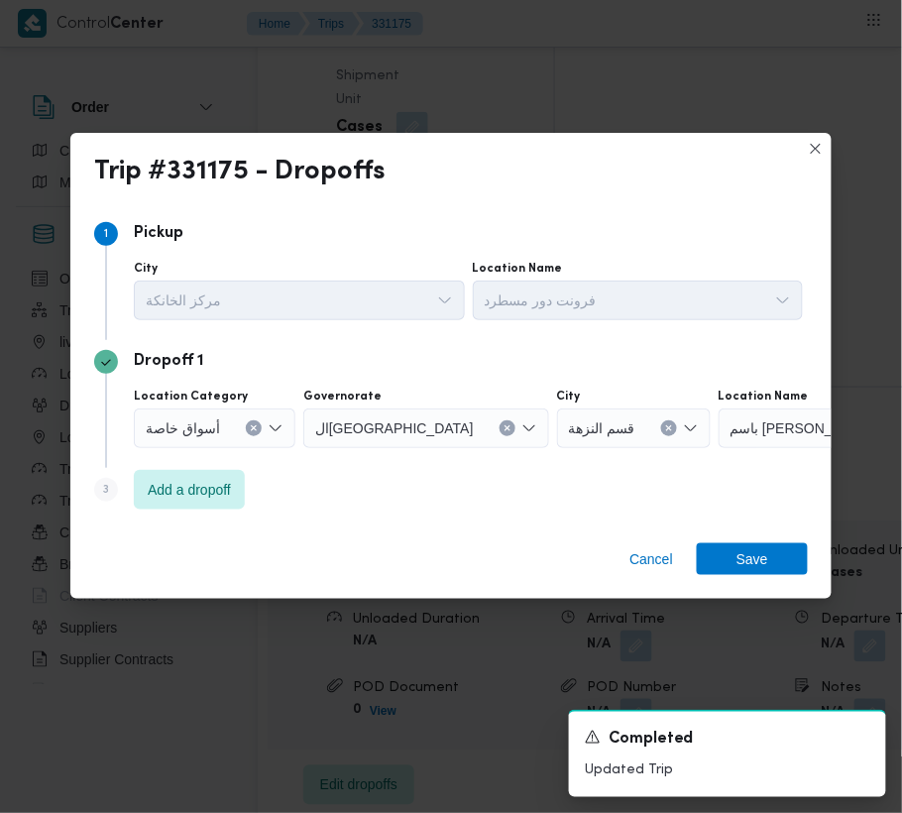
click at [182, 515] on div "Step 3 is disabled 3 Add a dropoff" at bounding box center [450, 494] width 713 height 52
click at [179, 495] on span "Add a dropoff" at bounding box center [189, 489] width 83 height 24
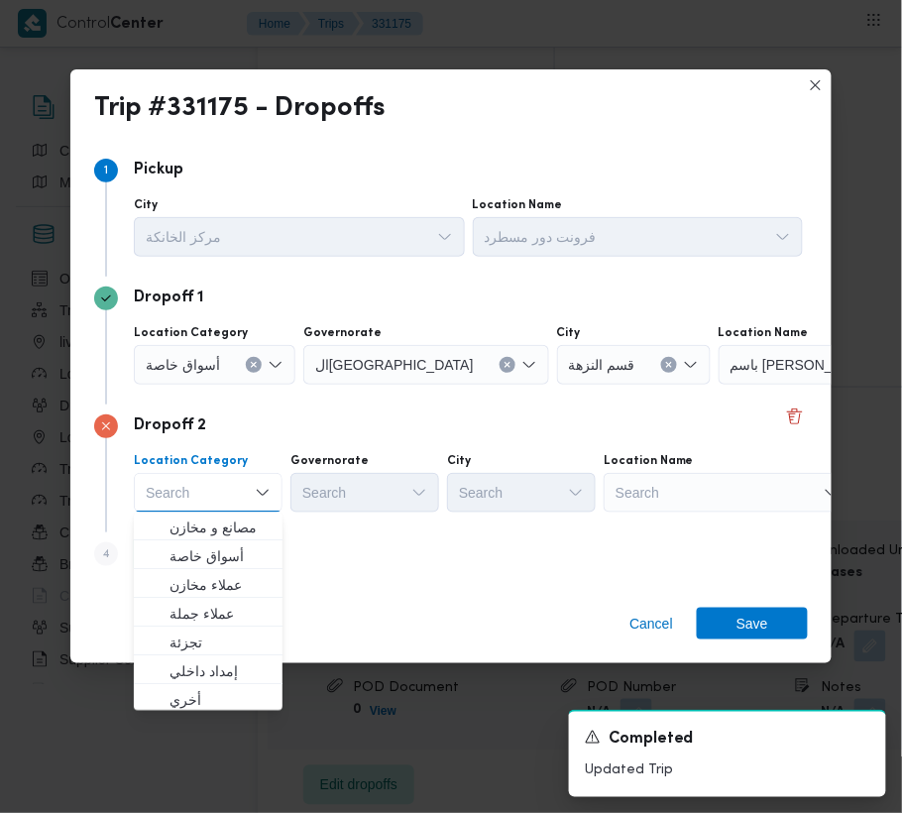
click at [718, 384] on div "Search" at bounding box center [842, 365] width 248 height 40
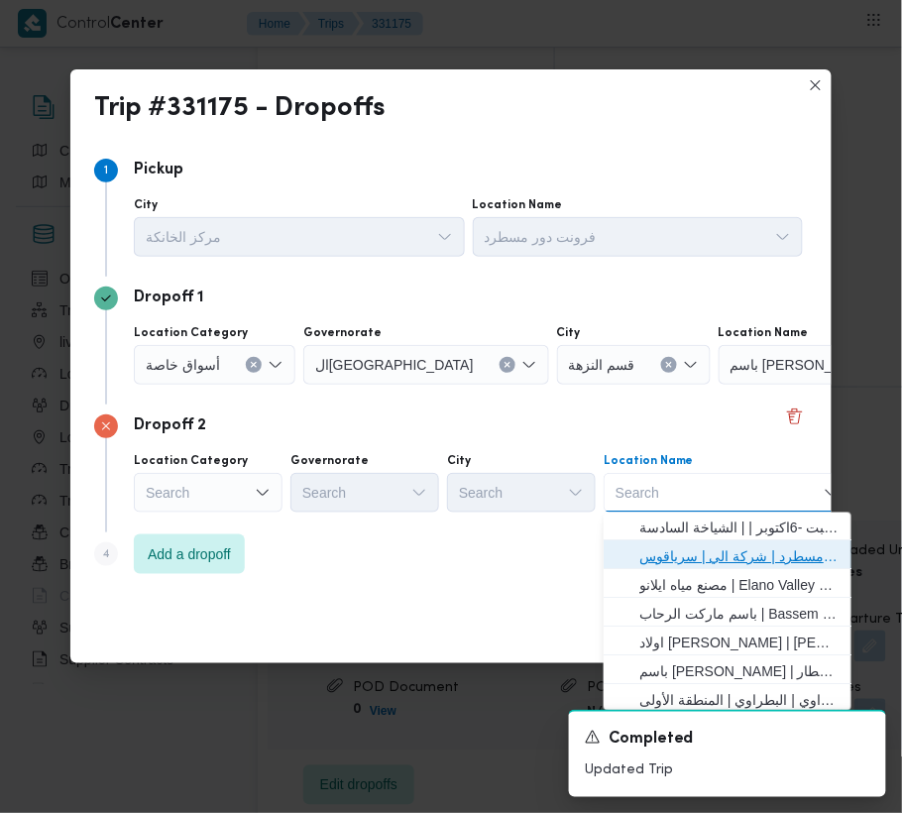
click at [692, 560] on span "فرونت دور مسطرد | شركة الي | سرياقوس" at bounding box center [739, 557] width 200 height 24
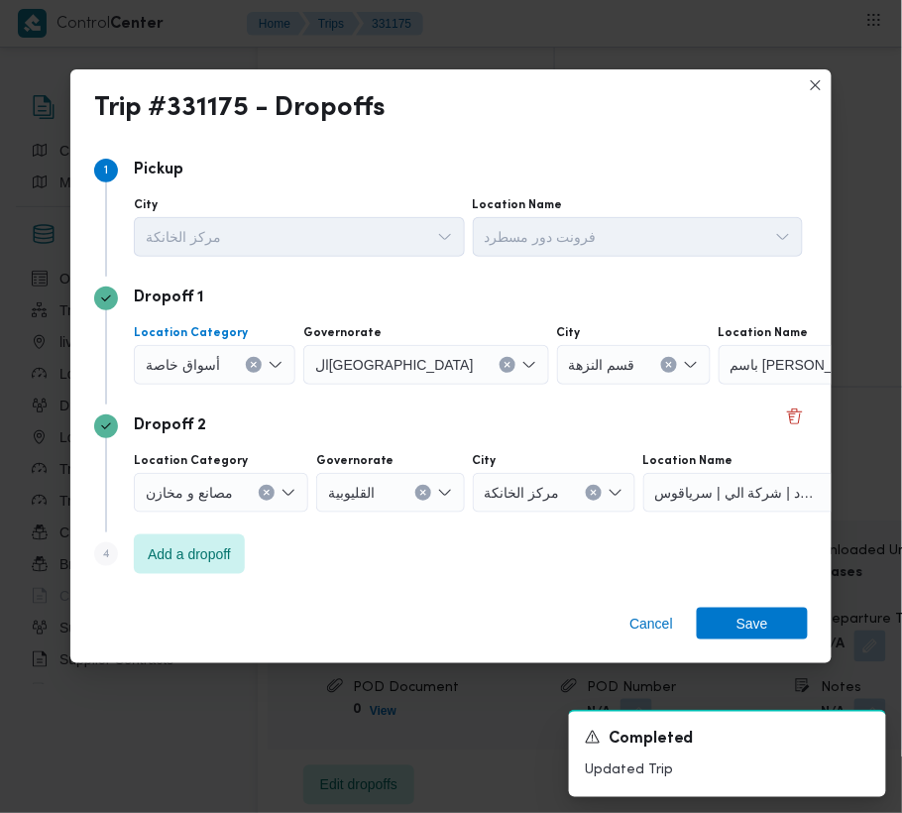
click at [187, 365] on span "أسواق خاصة" at bounding box center [183, 364] width 74 height 22
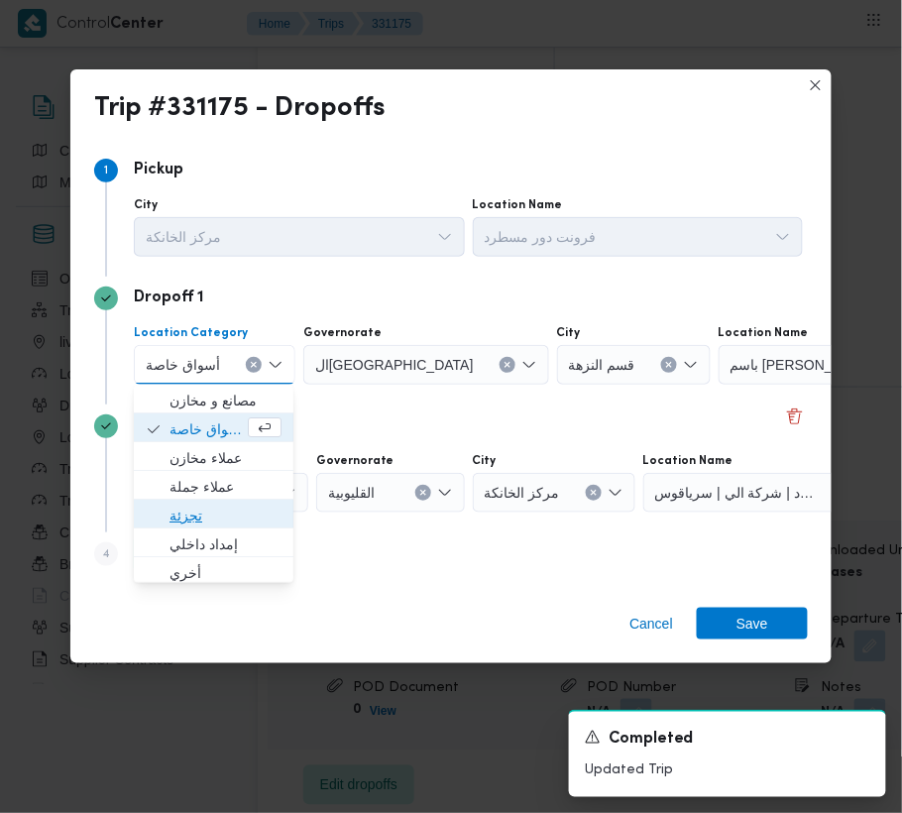
click at [196, 511] on span "تجزئة" at bounding box center [225, 515] width 112 height 24
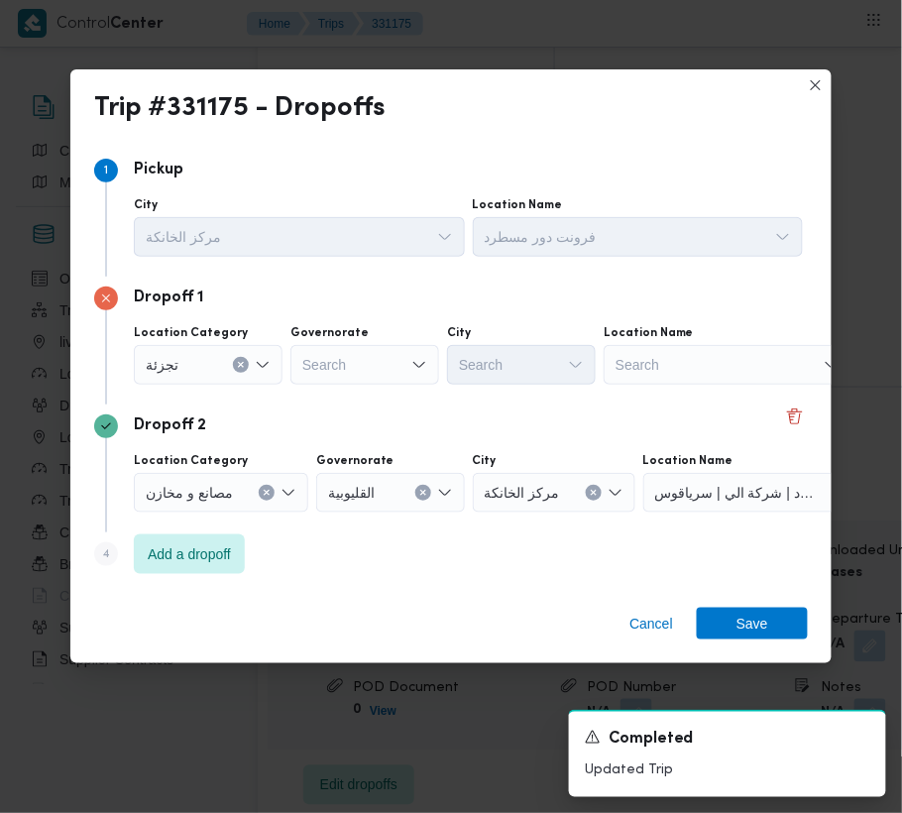
click at [369, 373] on div "Search" at bounding box center [364, 365] width 149 height 40
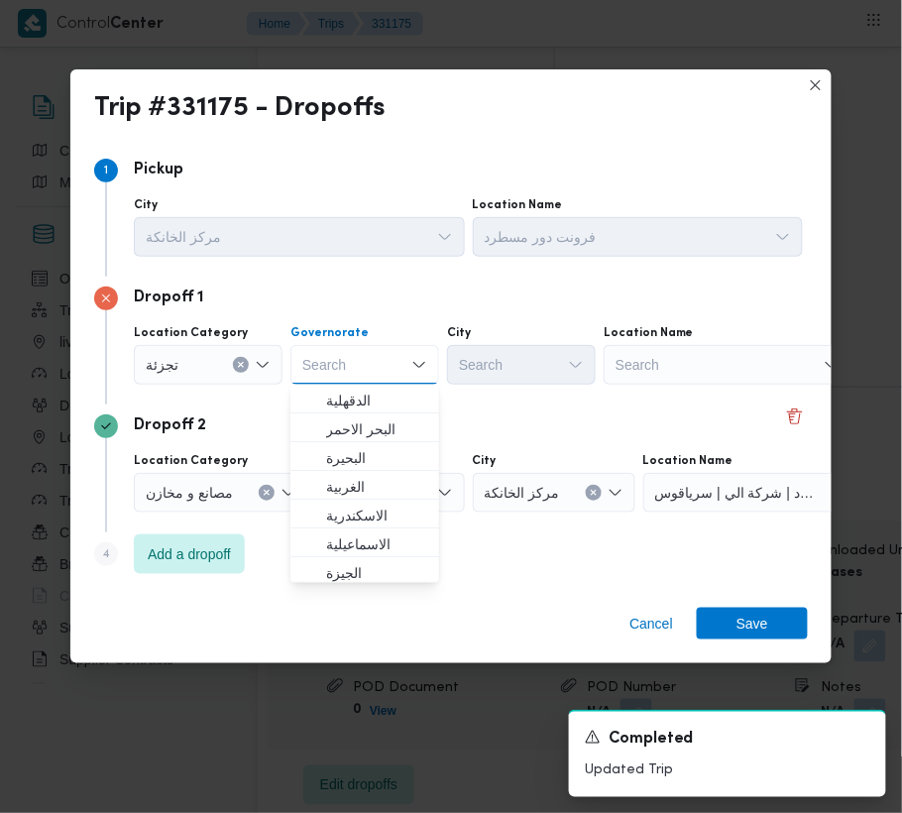
paste input "جيزة"
type input "جيزة"
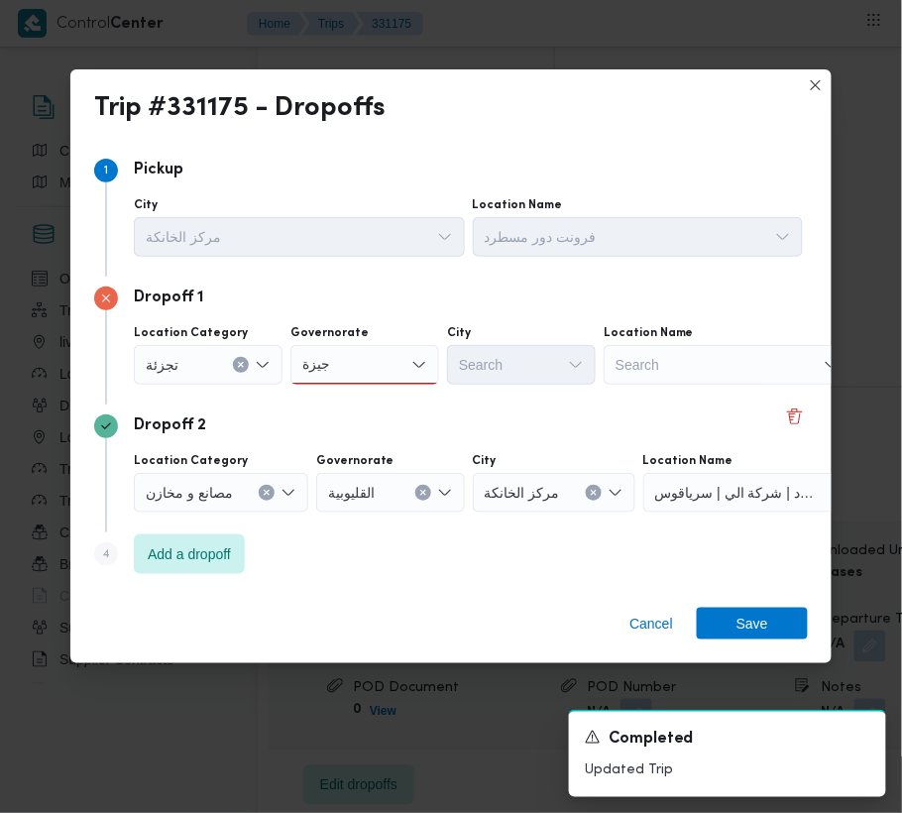
click at [388, 358] on div "جيزة جيزة" at bounding box center [364, 365] width 149 height 40
click at [379, 414] on div "Dropoff 2" at bounding box center [450, 426] width 713 height 24
click at [373, 357] on div "جيزة جيزة" at bounding box center [364, 365] width 149 height 40
click at [375, 389] on span "ال جيزة" at bounding box center [376, 400] width 101 height 24
click at [541, 373] on div "Search" at bounding box center [521, 365] width 149 height 40
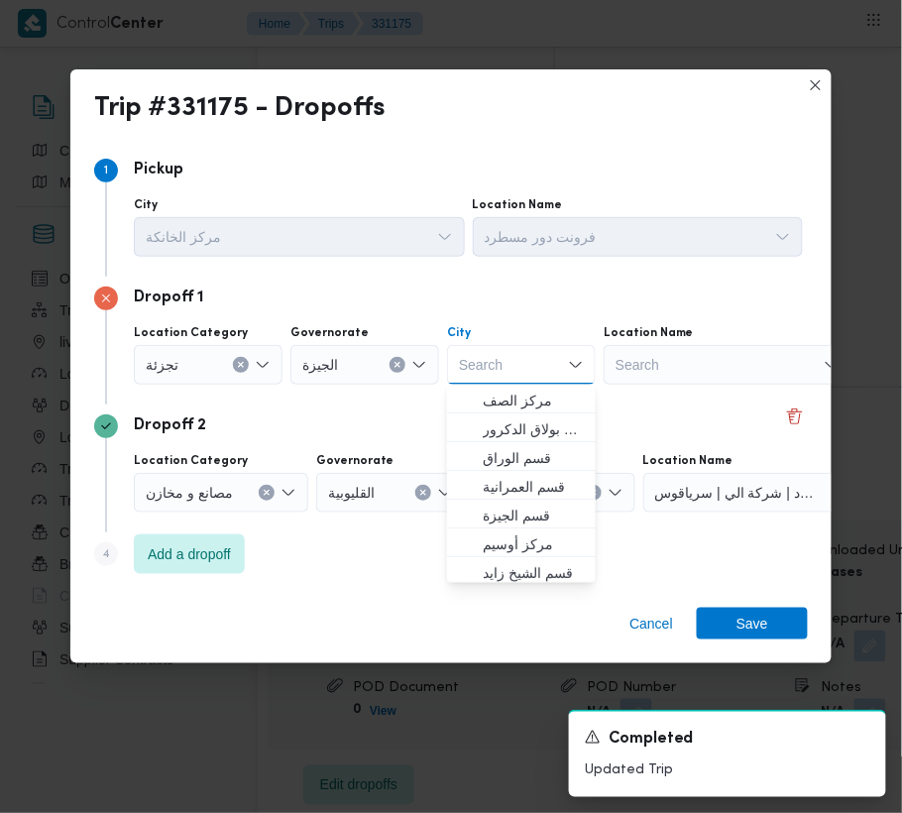
paste input "زايد"
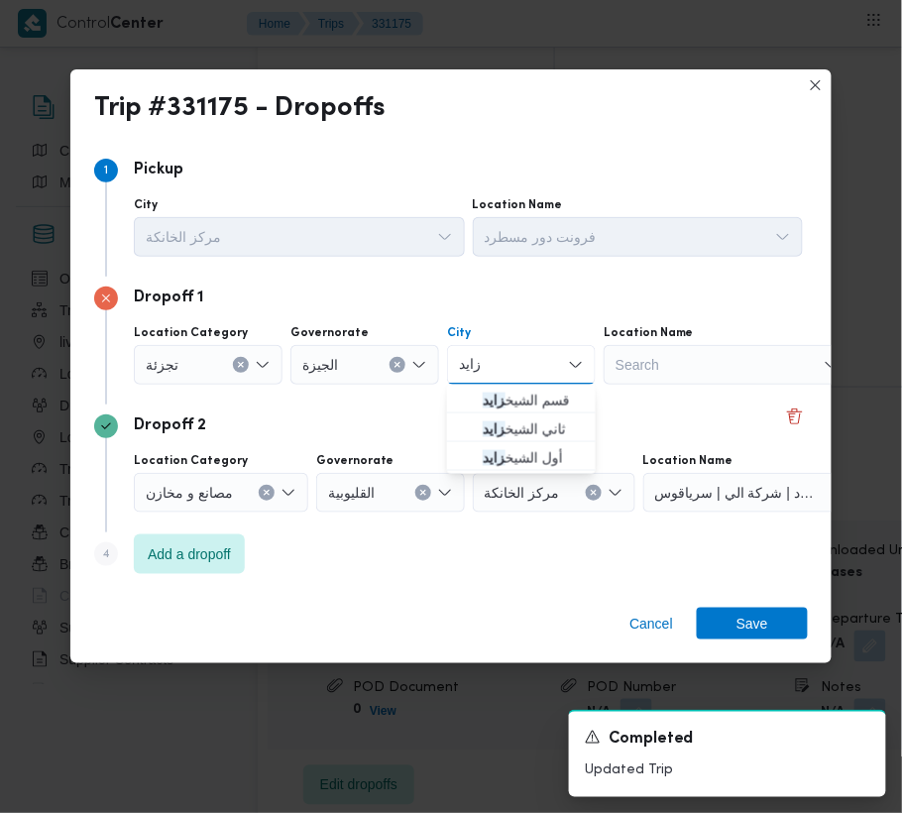
type input "زايد"
click at [465, 213] on div "City" at bounding box center [299, 205] width 331 height 16
click at [505, 379] on div "[PERSON_NAME]" at bounding box center [521, 365] width 149 height 40
click at [511, 392] on span "قسم الشيخ زايد" at bounding box center [533, 400] width 101 height 24
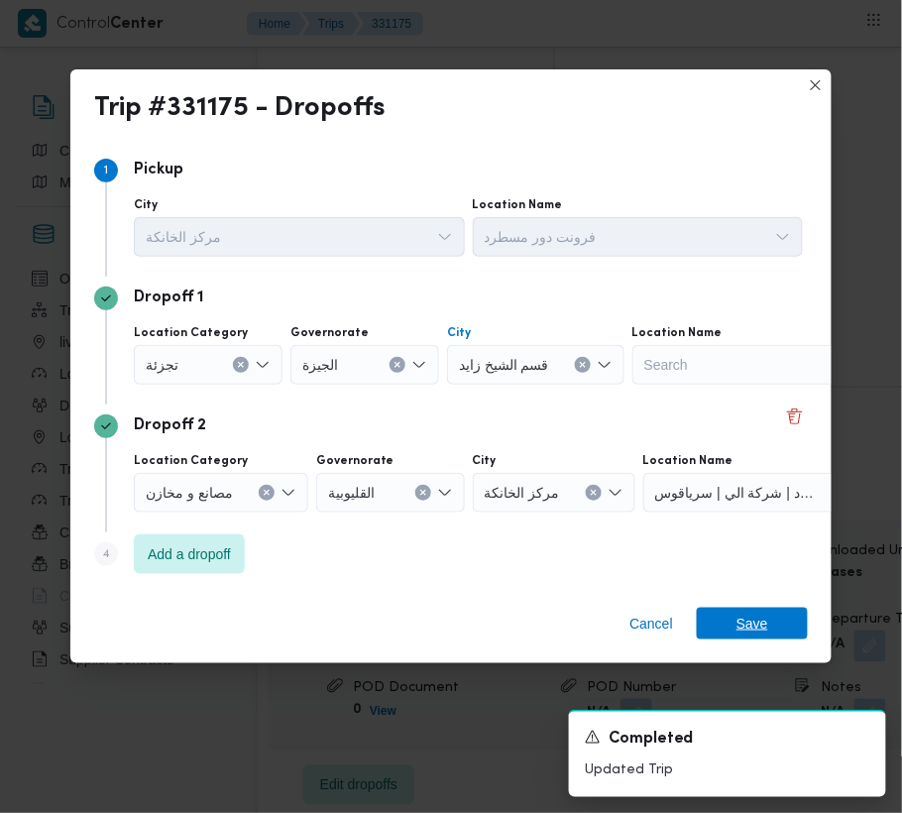
click at [729, 619] on span "Save" at bounding box center [752, 623] width 111 height 32
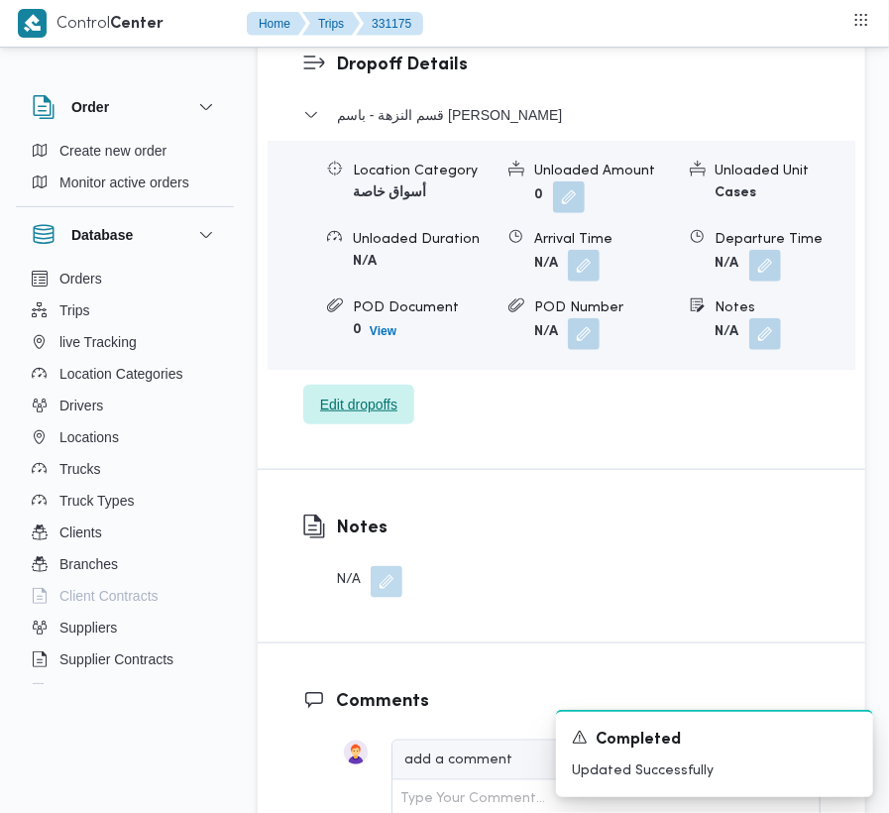
scroll to position [2416, 0]
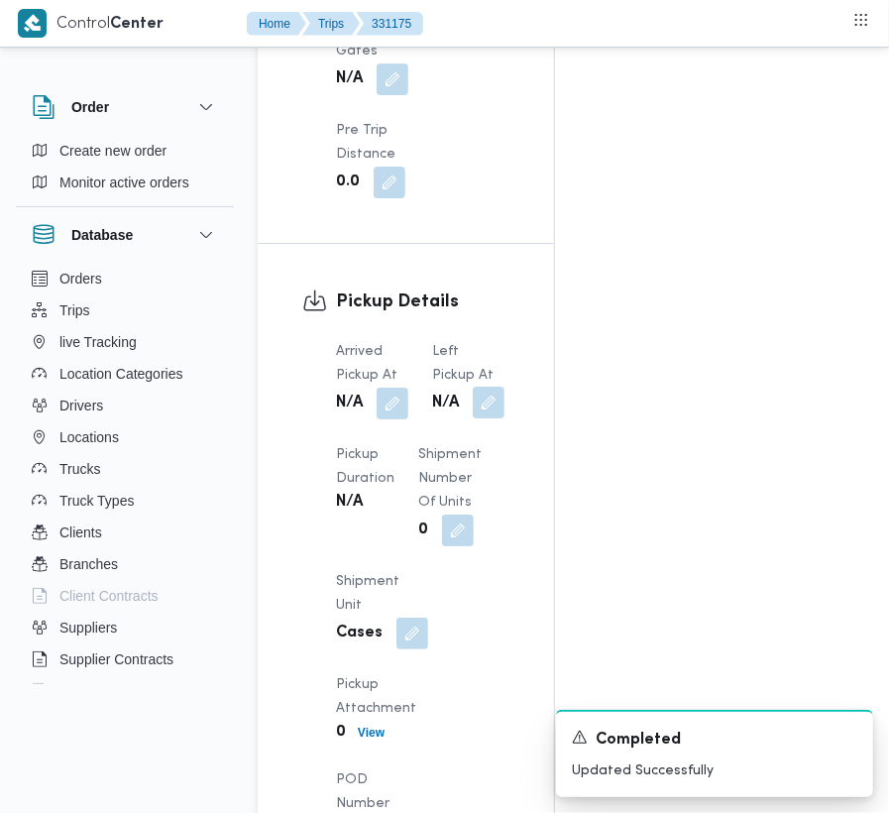
click at [484, 386] on button "button" at bounding box center [489, 402] width 32 height 32
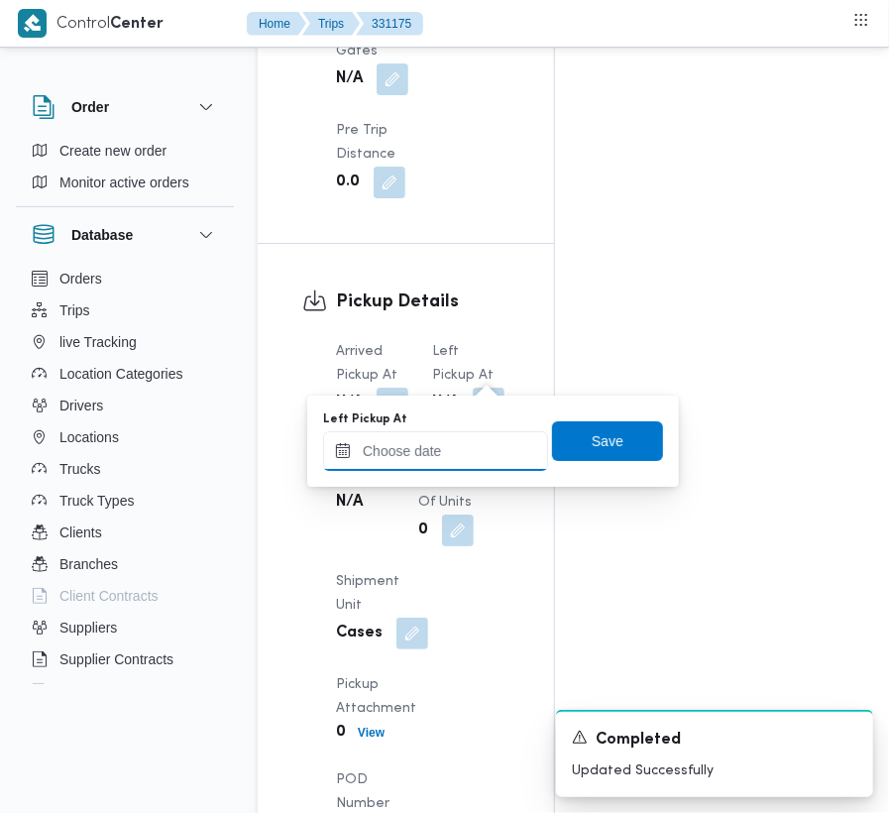
click at [452, 457] on input "Left Pickup At" at bounding box center [435, 451] width 225 height 40
paste input "[DATE] 9:00:00 AM"
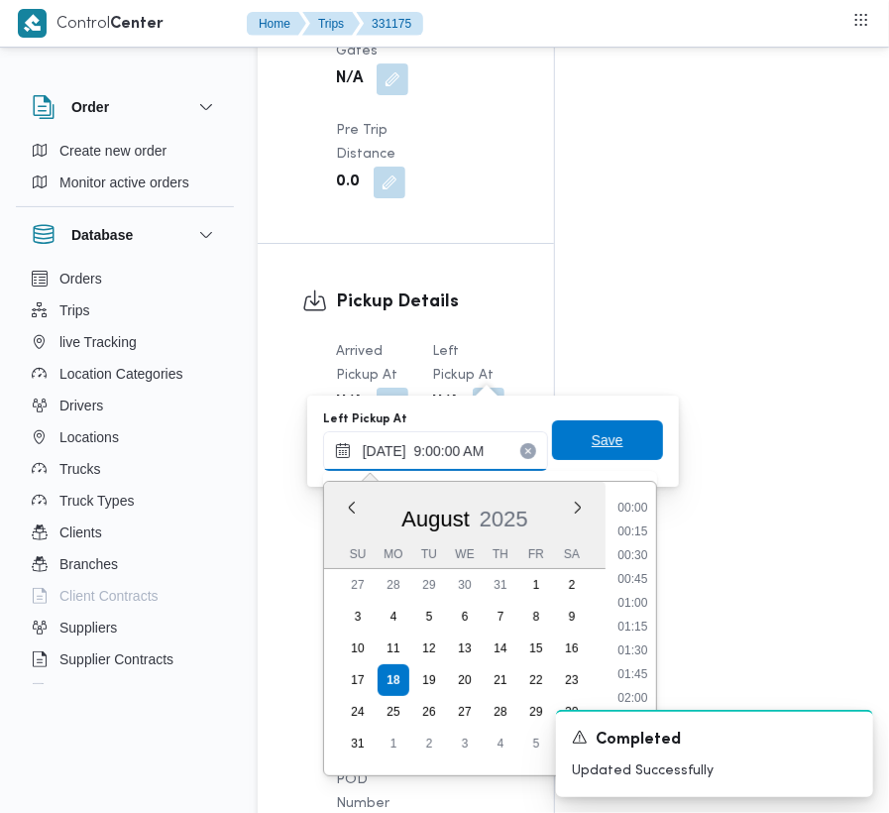
scroll to position [856, 0]
type input "[DATE] 09:00"
click at [592, 438] on span "Save" at bounding box center [608, 441] width 32 height 24
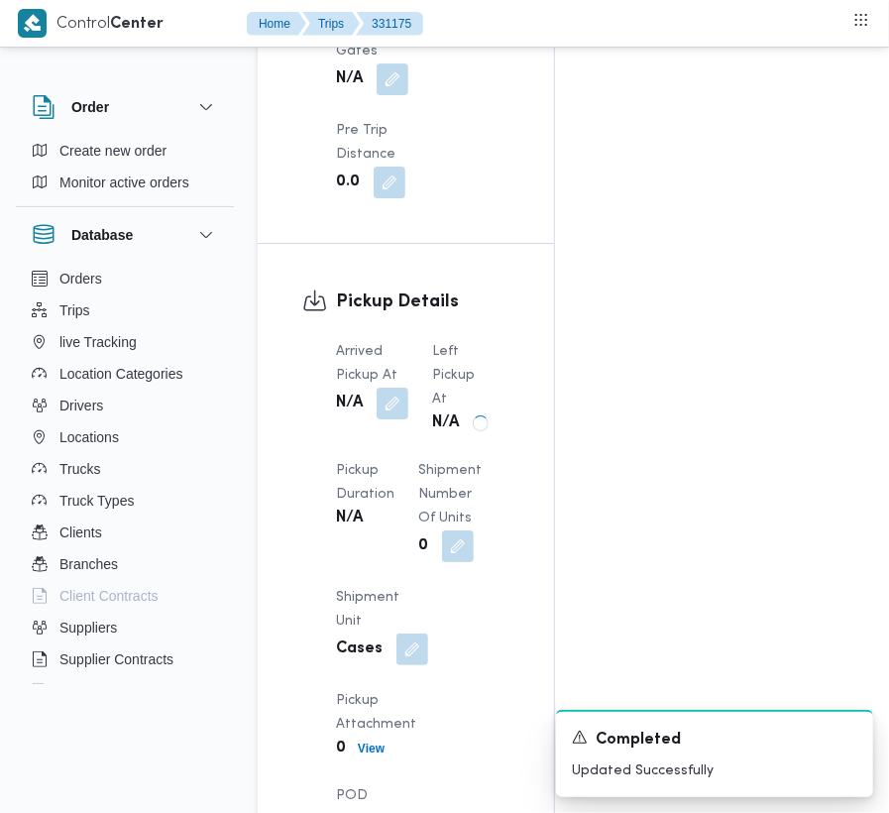
click at [401, 385] on div "N/A" at bounding box center [372, 403] width 76 height 36
click at [388, 386] on button "button" at bounding box center [393, 402] width 32 height 32
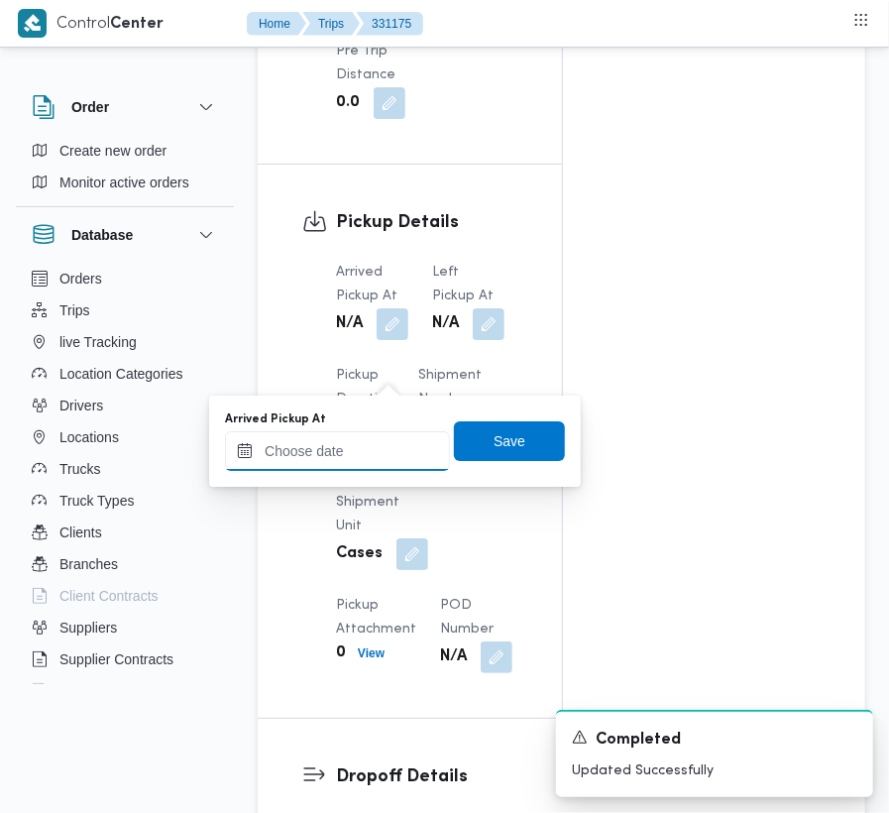
click at [370, 468] on input "Arrived Pickup At" at bounding box center [337, 451] width 225 height 40
paste input "[DATE] 9:00:00 AM"
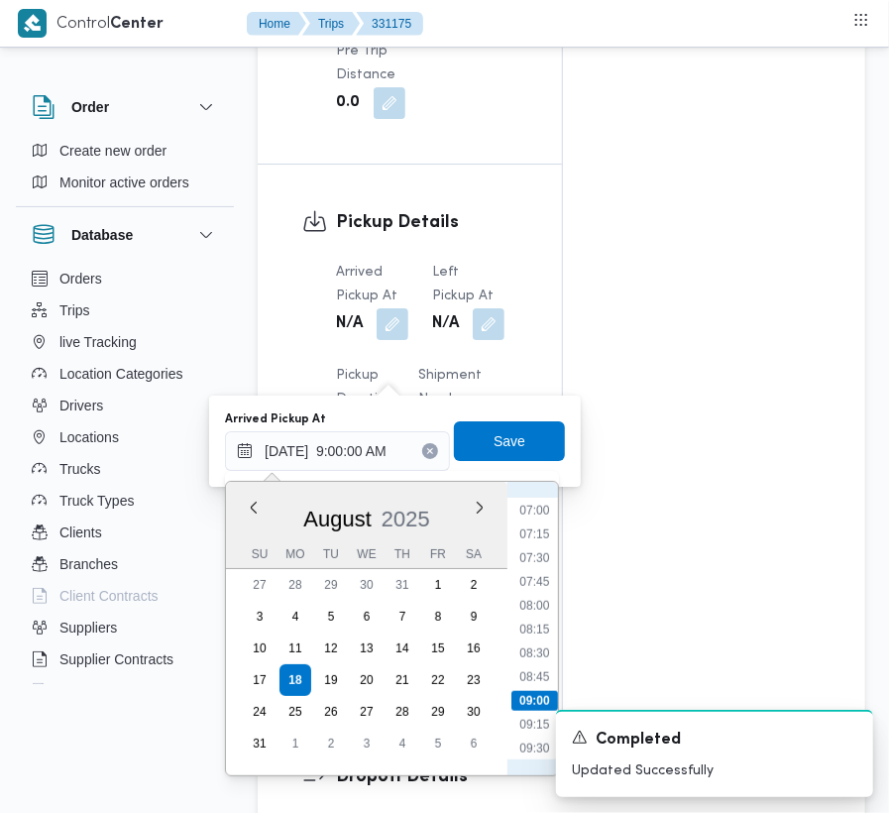
scroll to position [634, 0]
click at [540, 577] on li "07:30" at bounding box center [534, 587] width 46 height 20
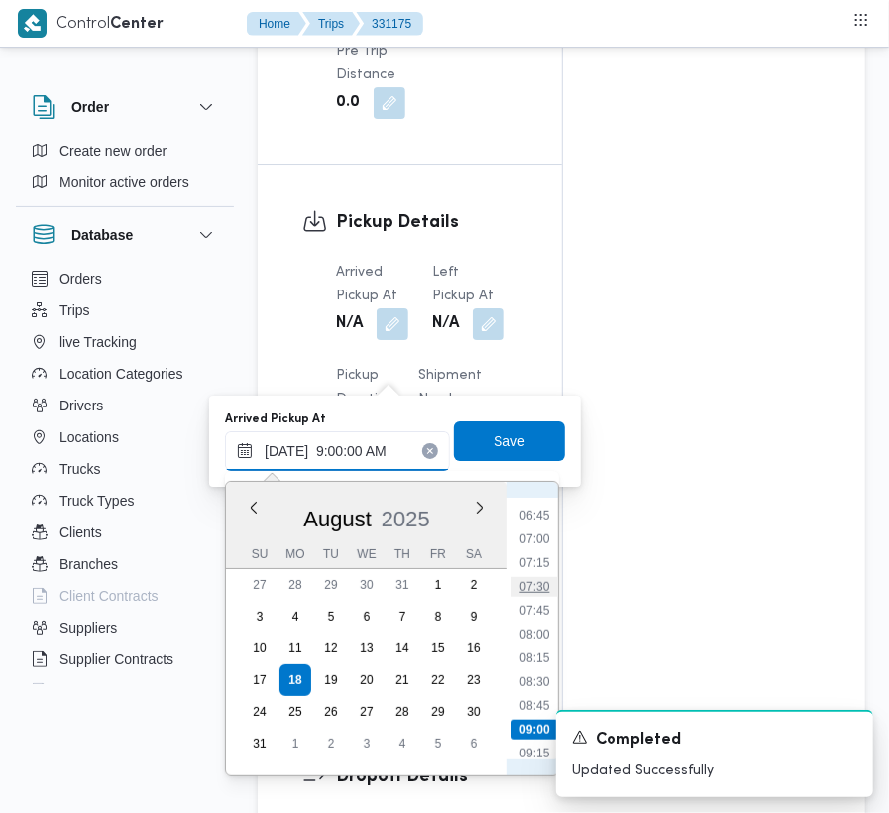
type input "[DATE] 07:30"
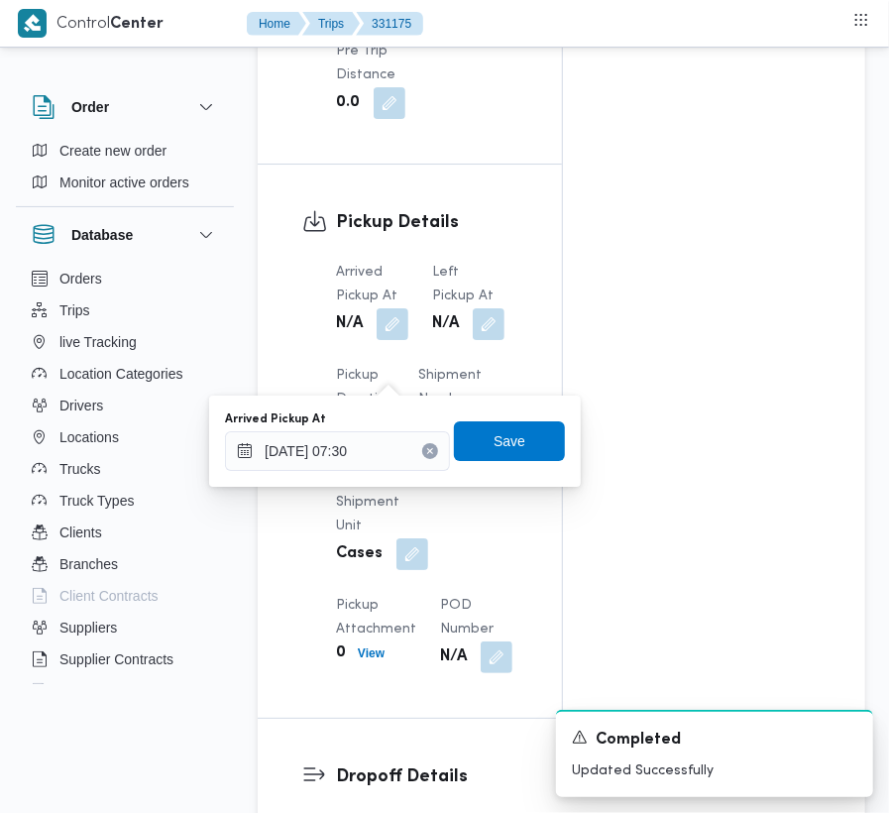
click at [495, 464] on div "Arrived Pickup At [DATE] 07:30 Save" at bounding box center [395, 440] width 344 height 63
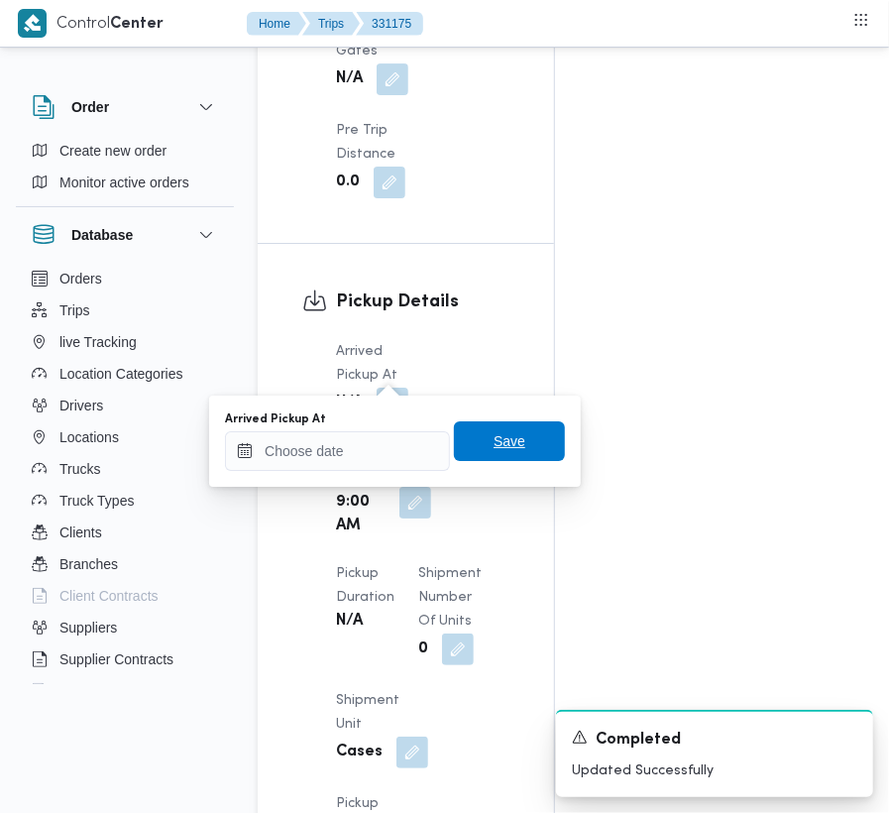
click at [488, 421] on div "Save" at bounding box center [509, 441] width 111 height 40
click at [493, 433] on span "Save" at bounding box center [509, 441] width 32 height 24
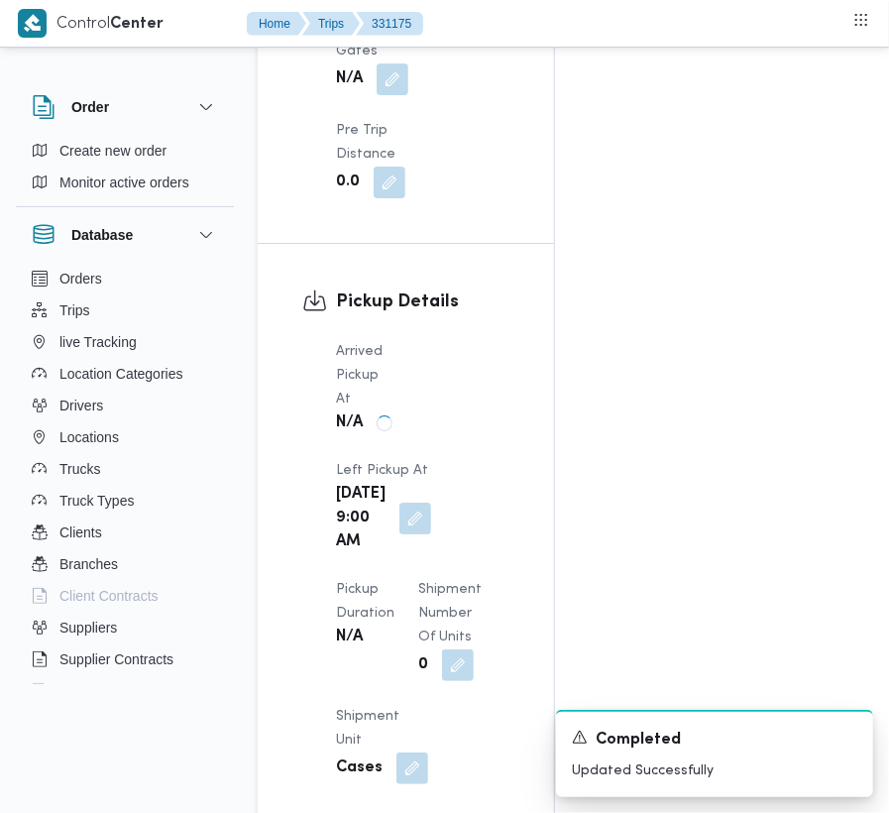
click at [519, 330] on div "Arrived Pickup At N/A Left Pickup At [GEOGRAPHIC_DATA][DATE] 9:00 AM Pickup Dur…" at bounding box center [422, 661] width 197 height 666
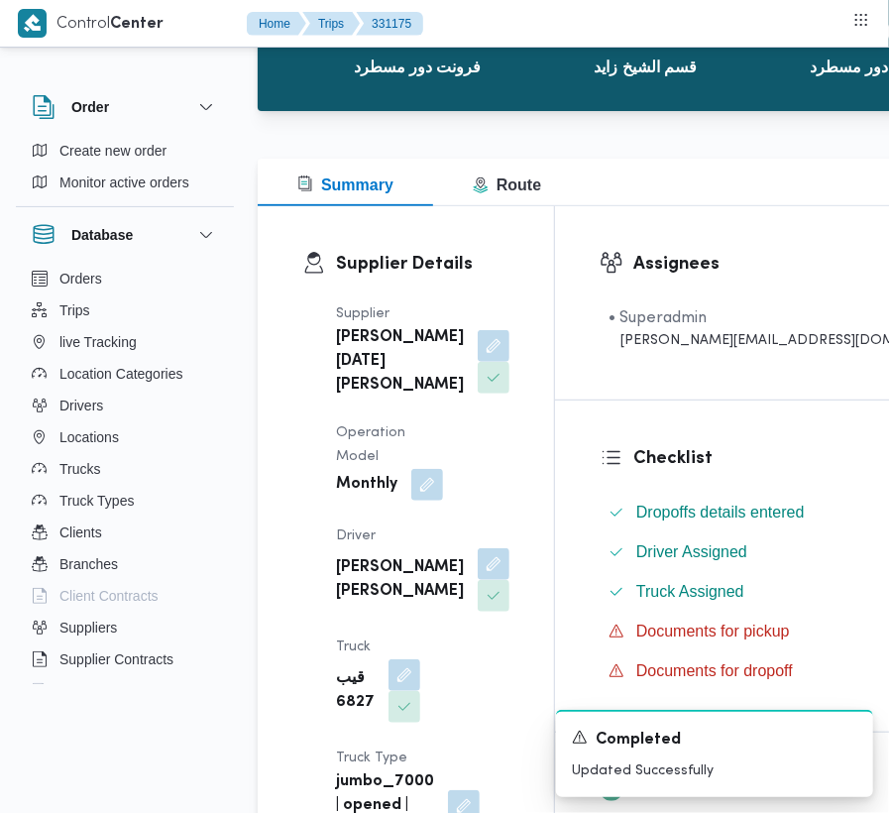
scroll to position [0, 0]
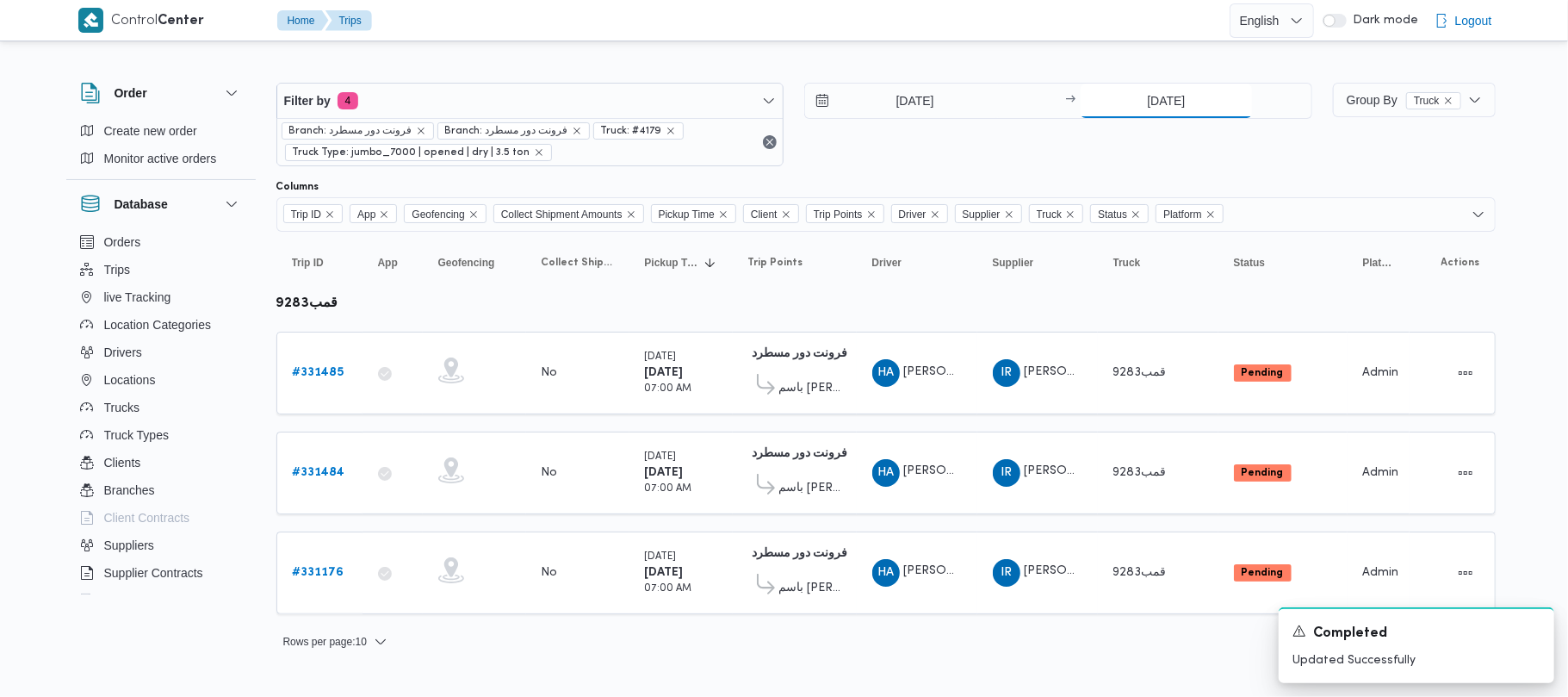
click at [1162, 94] on input "[DATE]" at bounding box center [1166, 101] width 171 height 35
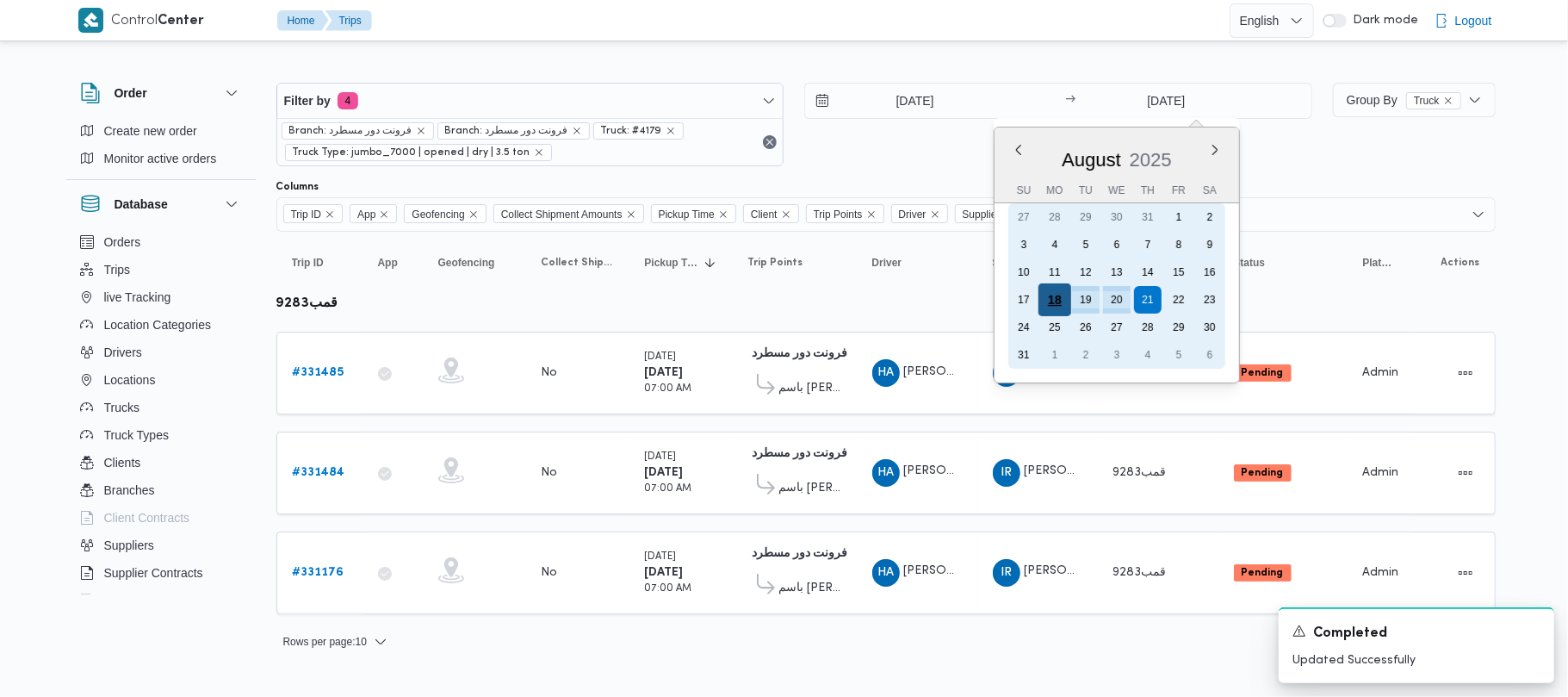
click at [1055, 297] on div "18" at bounding box center [1055, 300] width 33 height 33
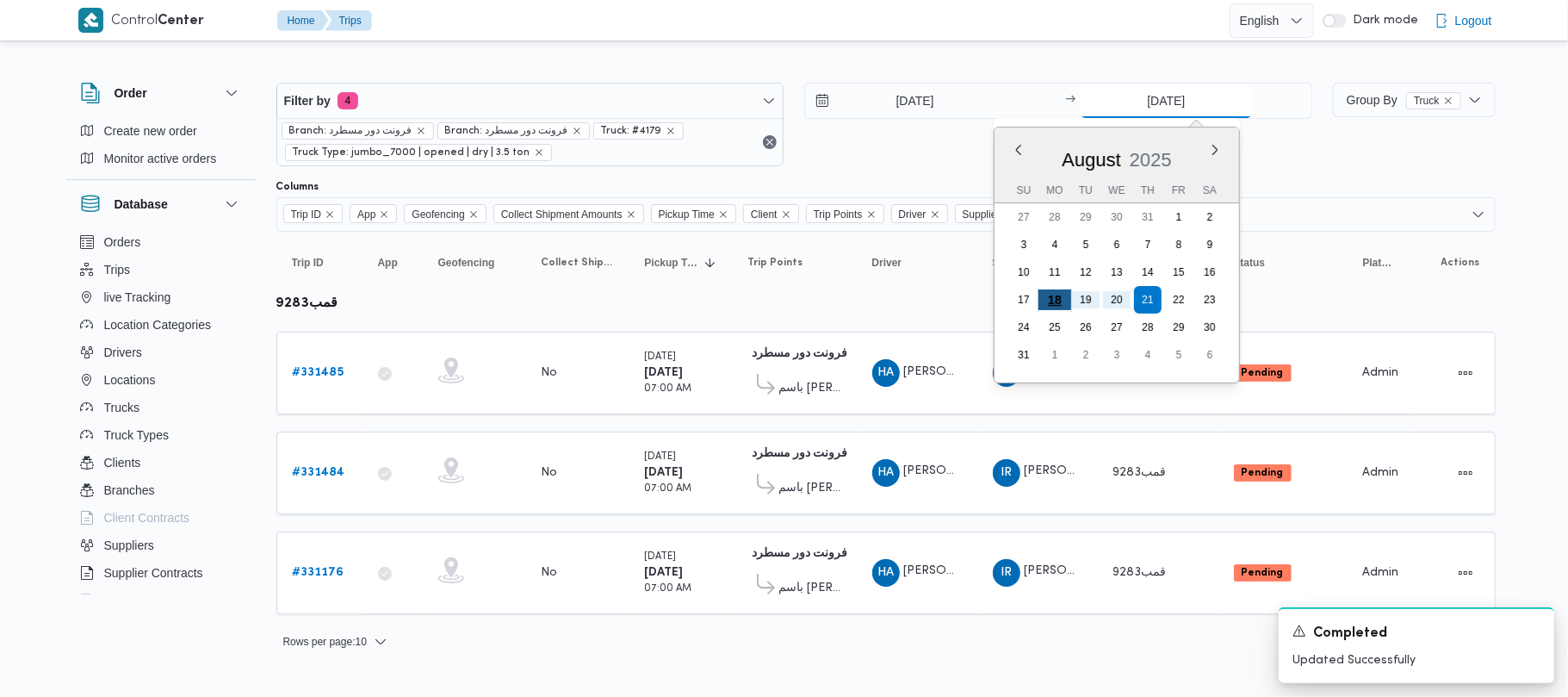
type input "[DATE]"
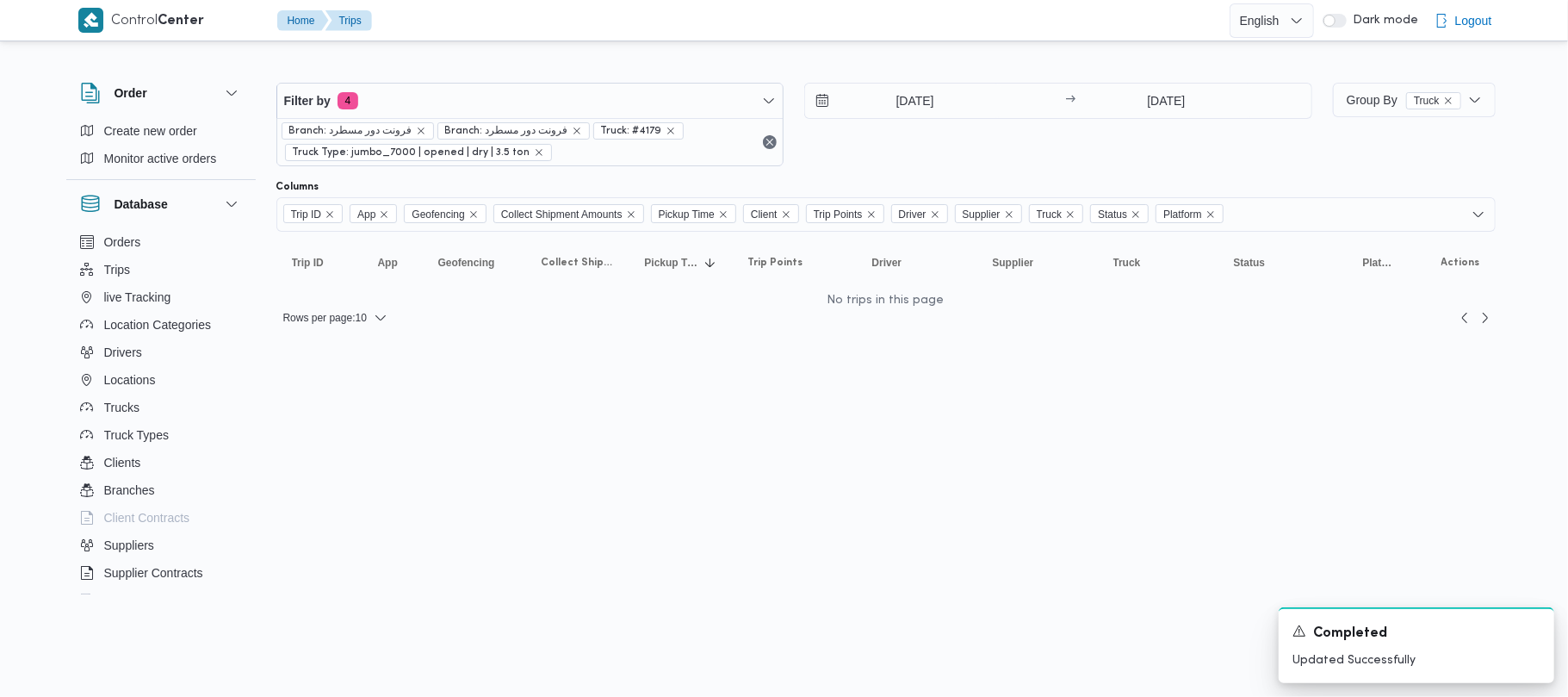
click at [975, 455] on html "Control Center Home Trips English عربي Dark mode Logout Order Create new order …" at bounding box center [784, 348] width 1568 height 697
